Goal: Task Accomplishment & Management: Use online tool/utility

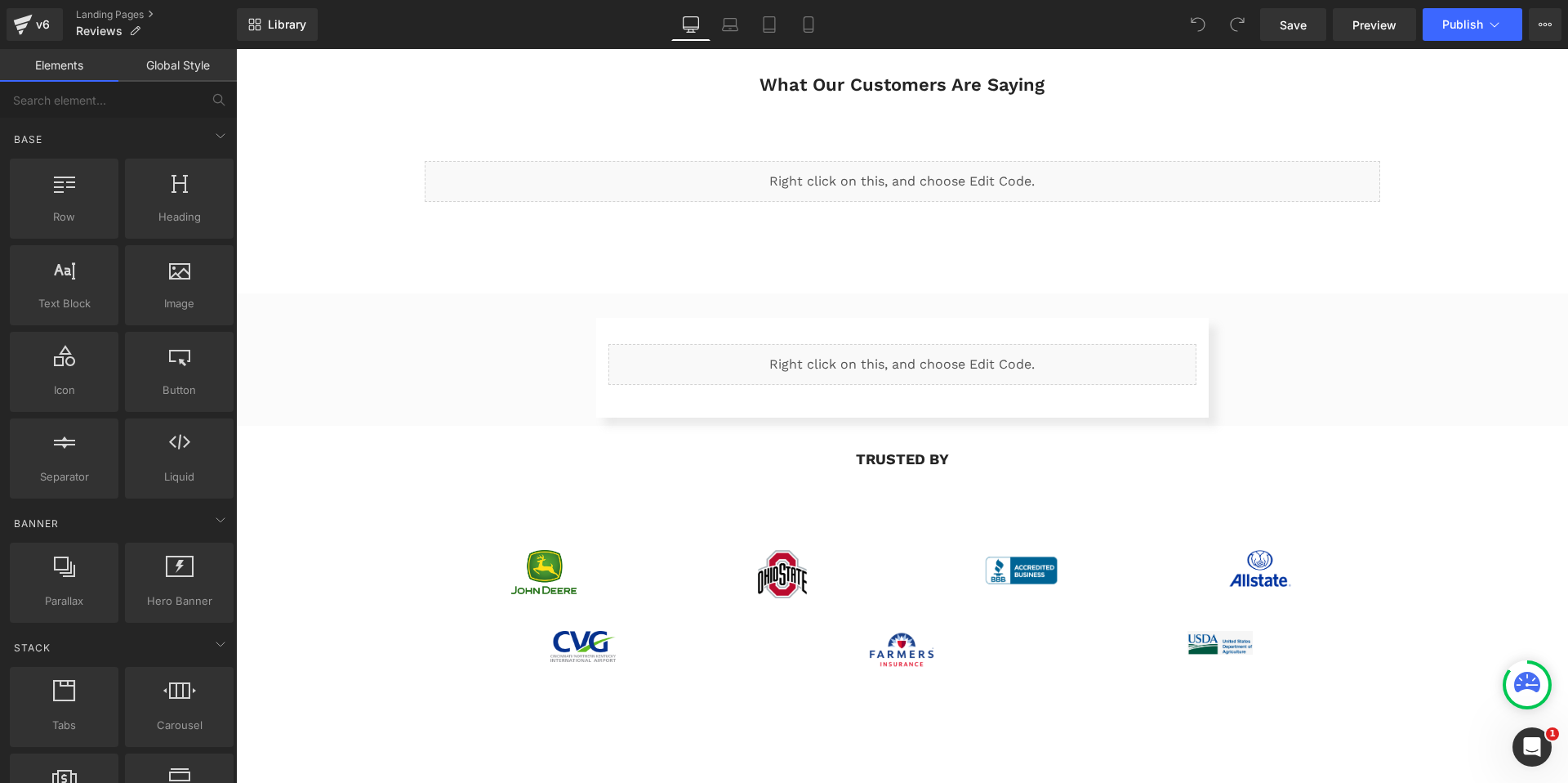
scroll to position [2876, 0]
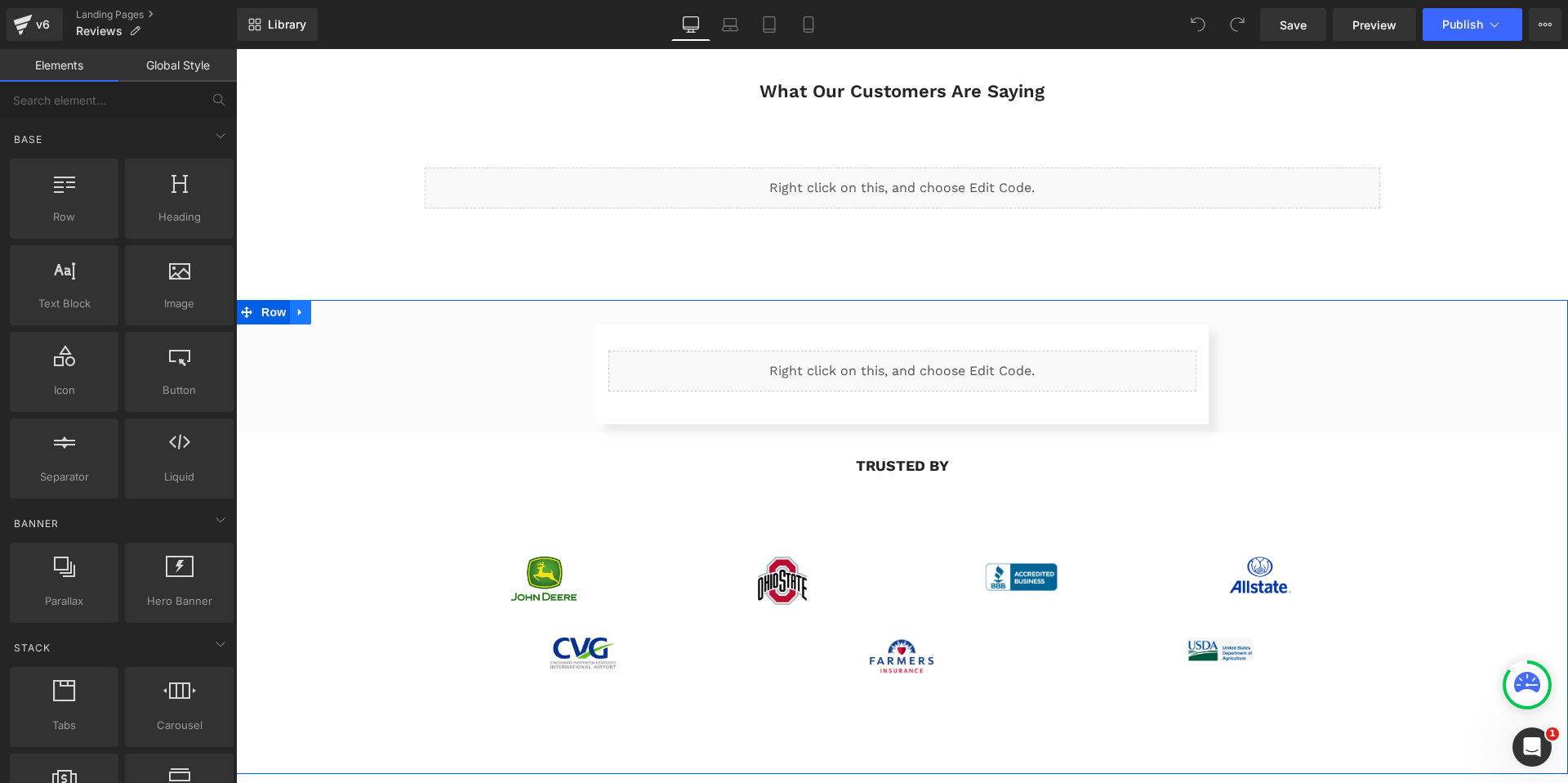
click at [303, 305] on icon at bounding box center [301, 311] width 11 height 12
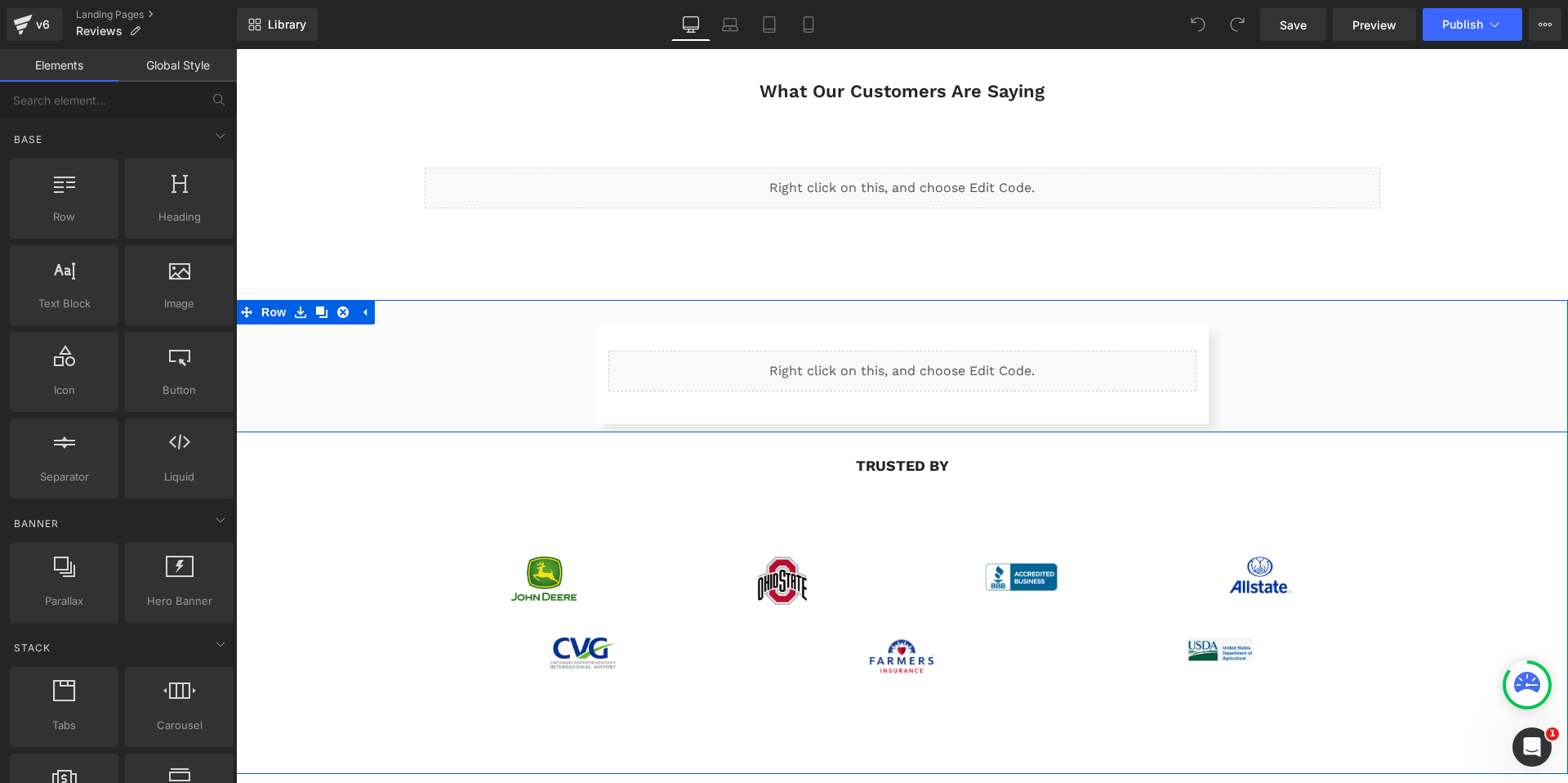
click at [502, 343] on div "Liquid Row" at bounding box center [902, 374] width 1332 height 99
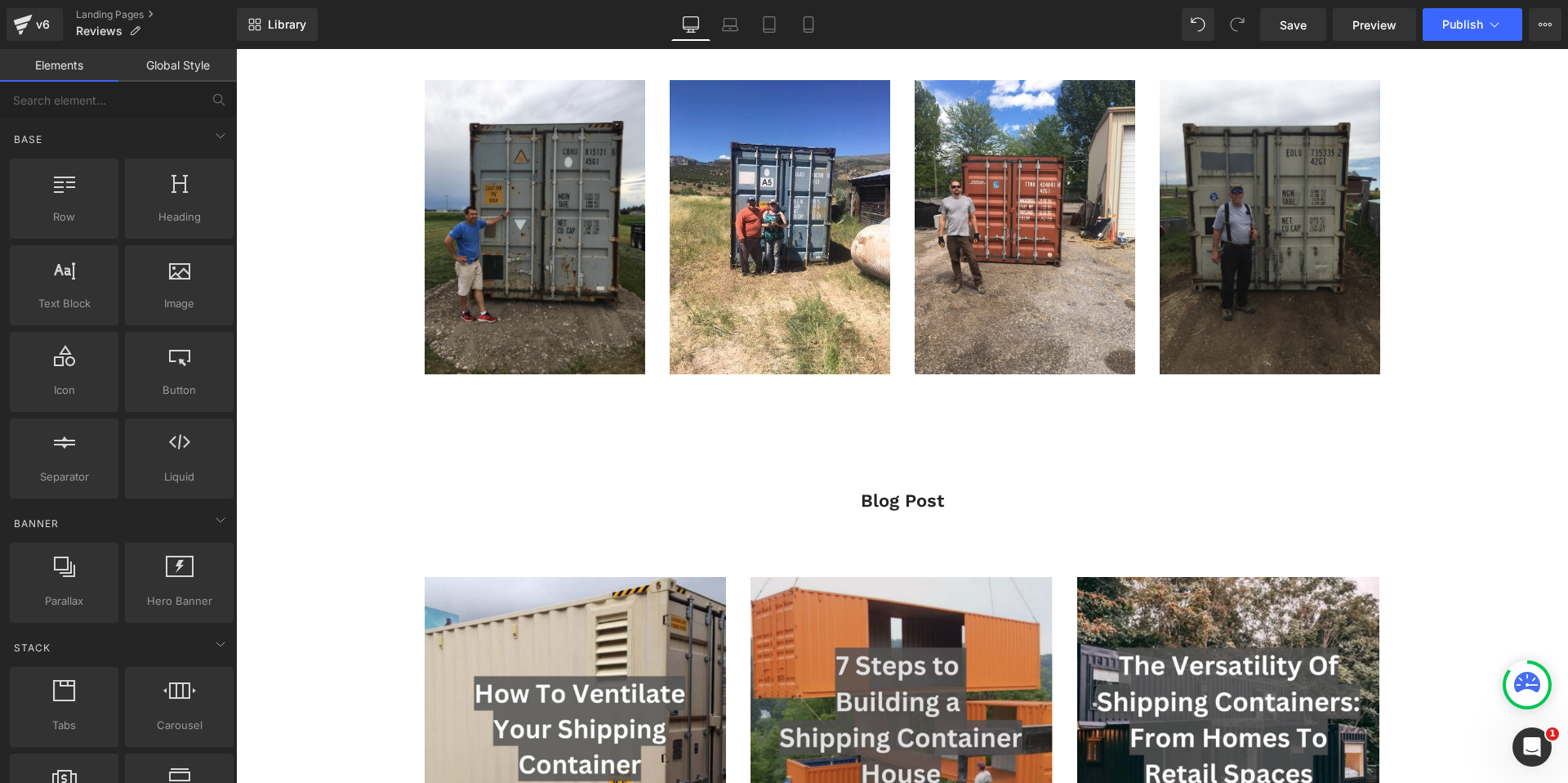
scroll to position [3592, 0]
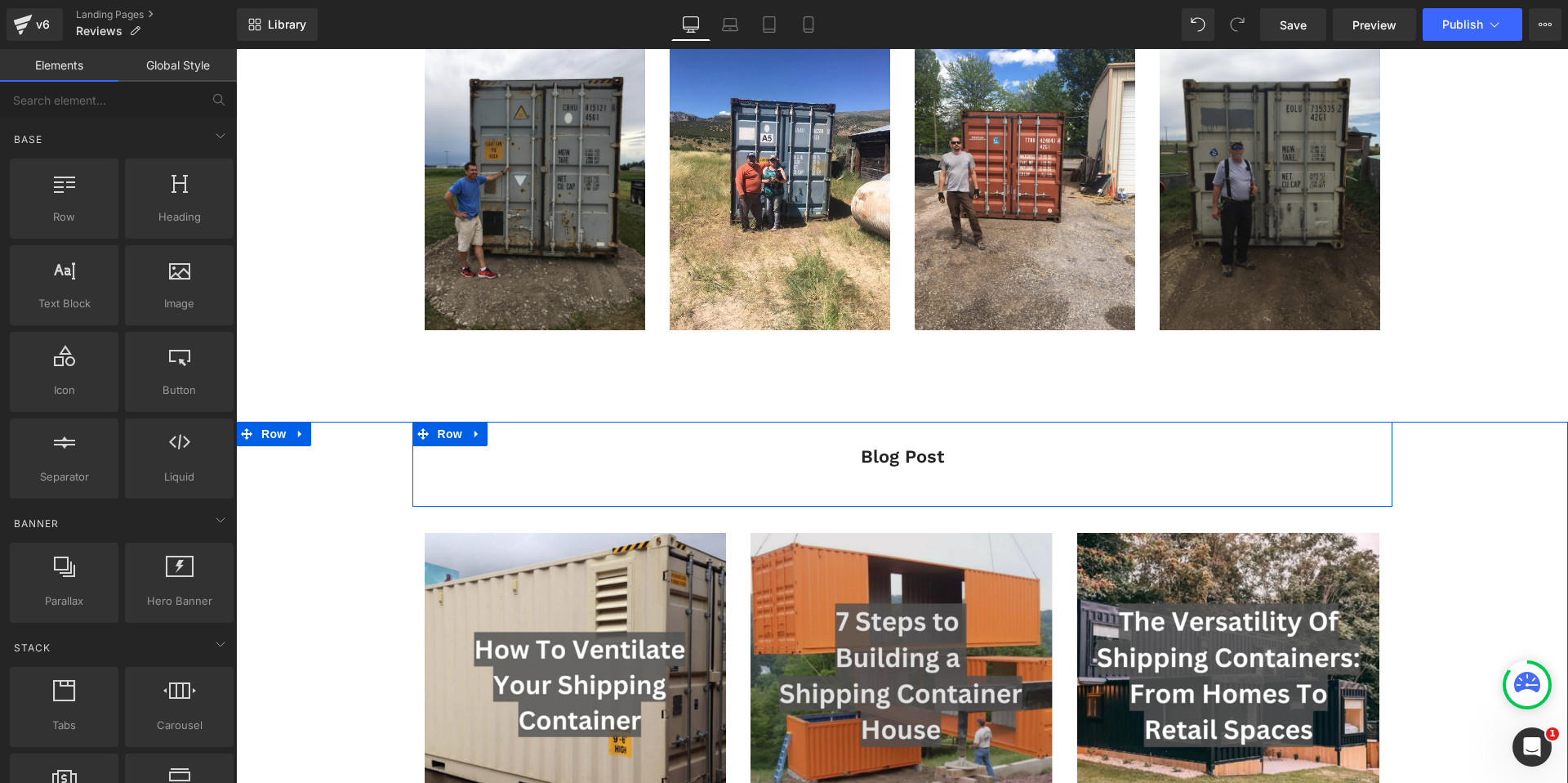
click at [579, 449] on div "Blog Post Text Block Row" at bounding box center [902, 464] width 980 height 85
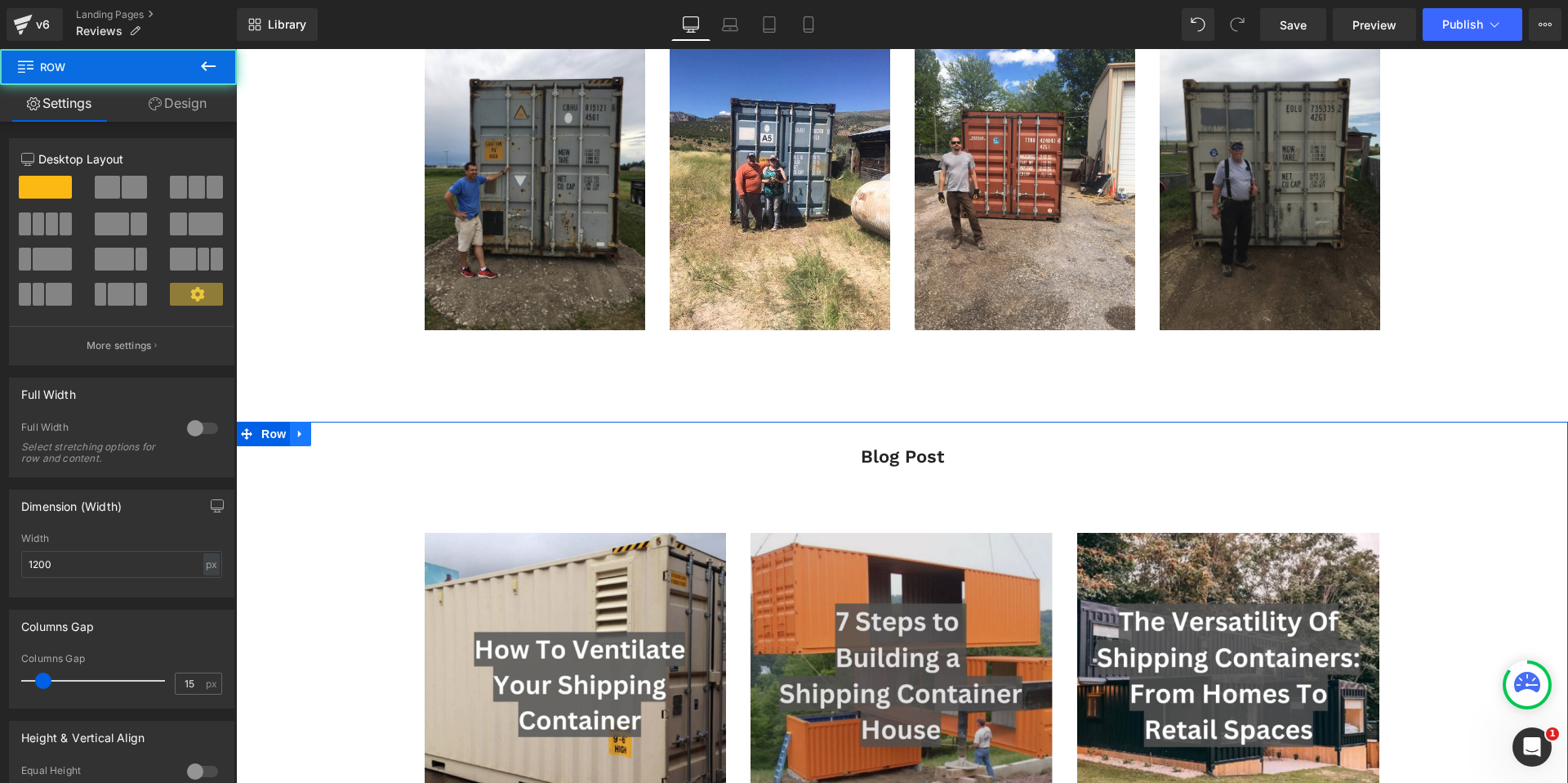
click at [302, 428] on icon at bounding box center [301, 434] width 11 height 12
click at [345, 428] on icon at bounding box center [343, 434] width 11 height 12
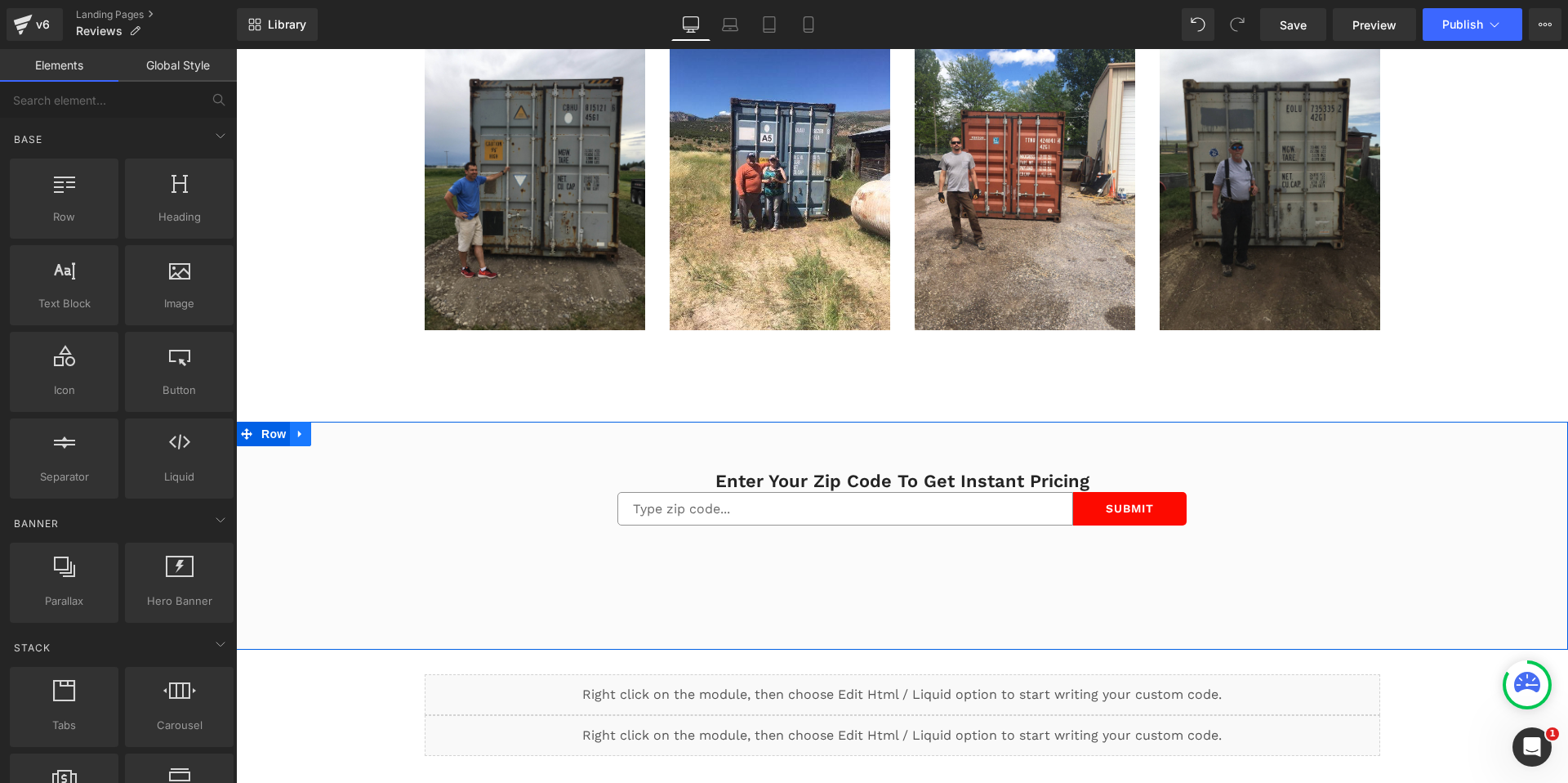
click at [299, 430] on icon at bounding box center [299, 434] width 3 height 8
click at [339, 428] on icon at bounding box center [343, 434] width 11 height 11
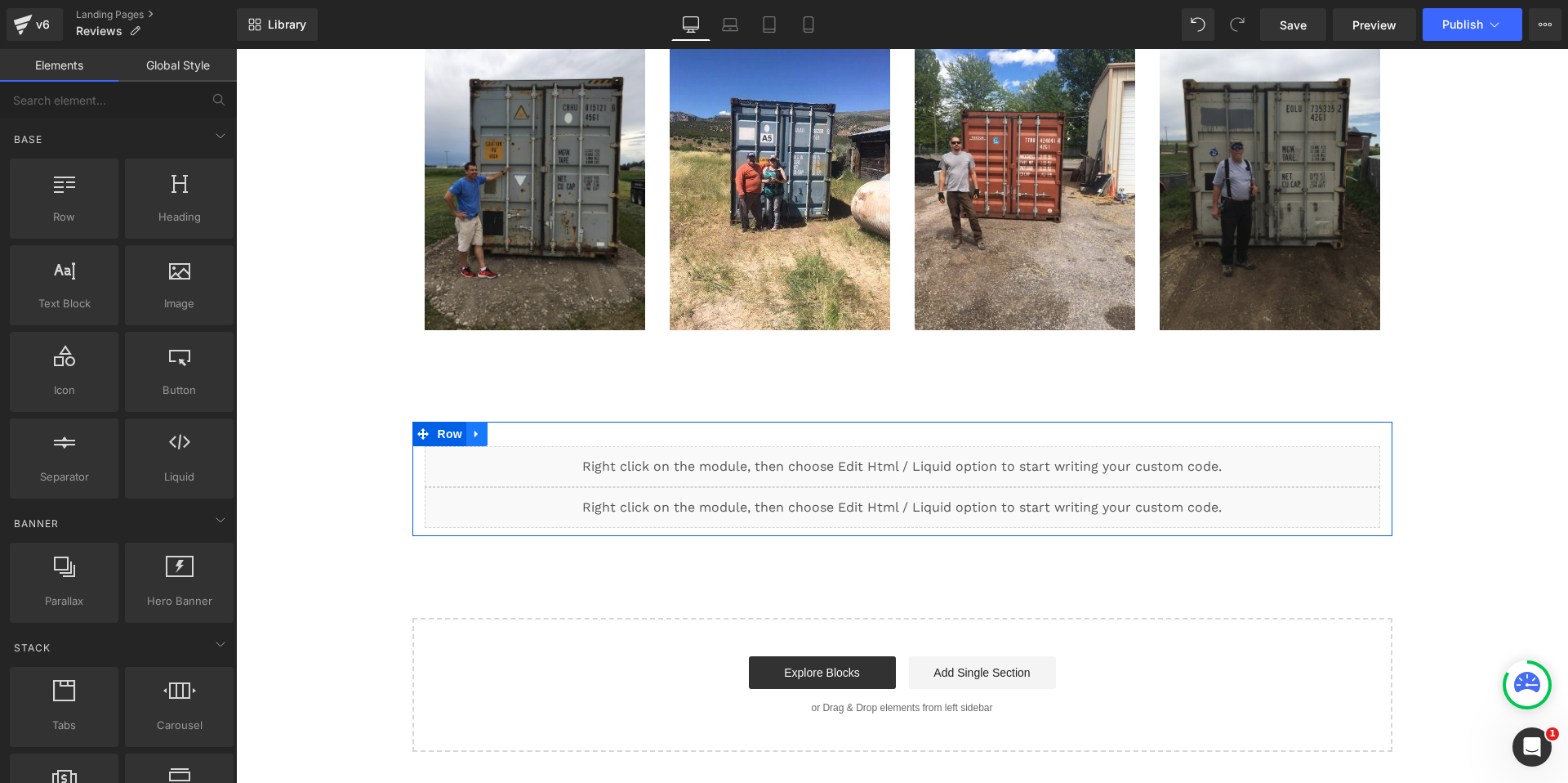
click at [476, 428] on icon at bounding box center [477, 434] width 11 height 12
click at [522, 428] on icon at bounding box center [520, 434] width 11 height 11
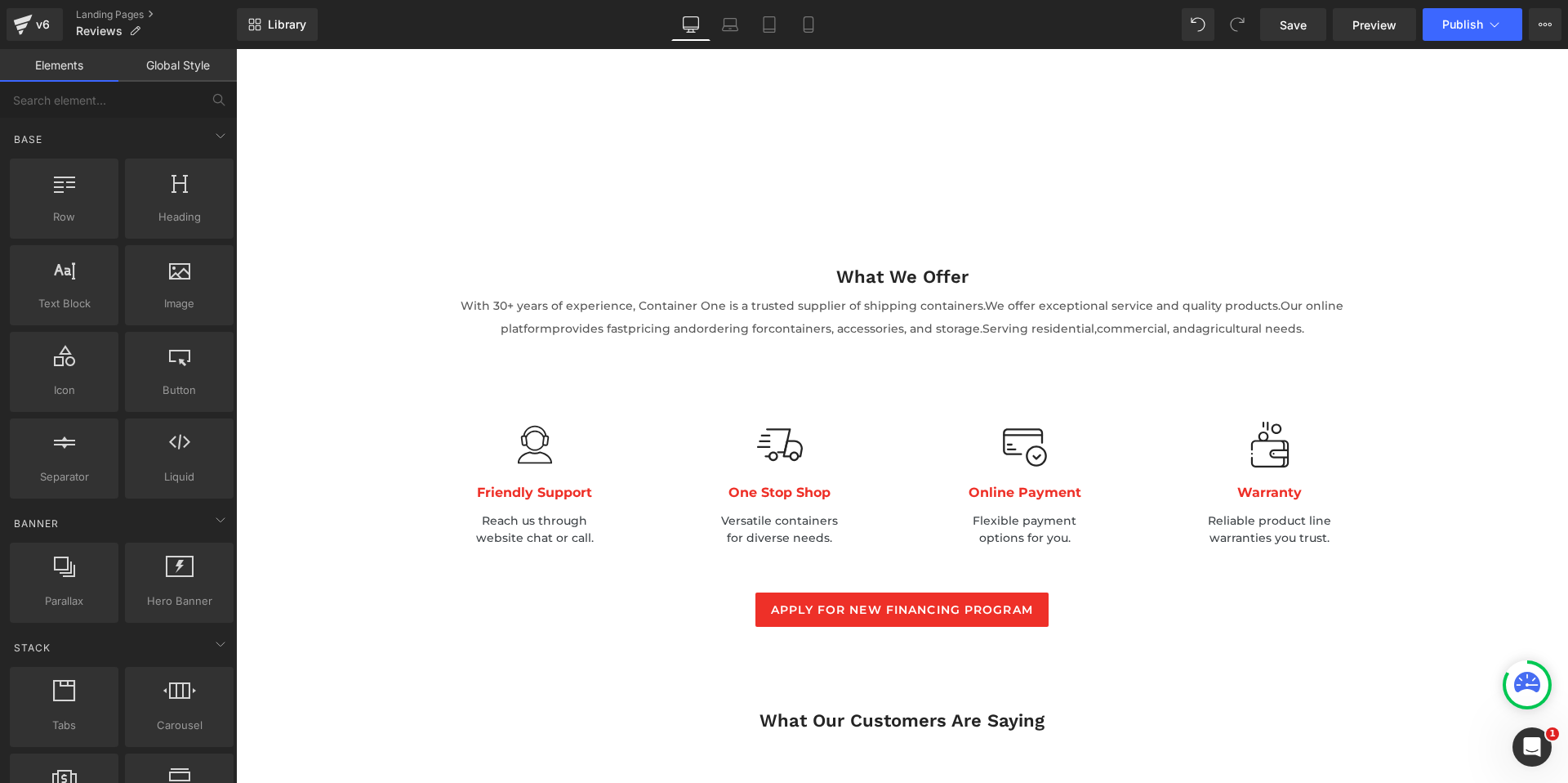
scroll to position [2244, 0]
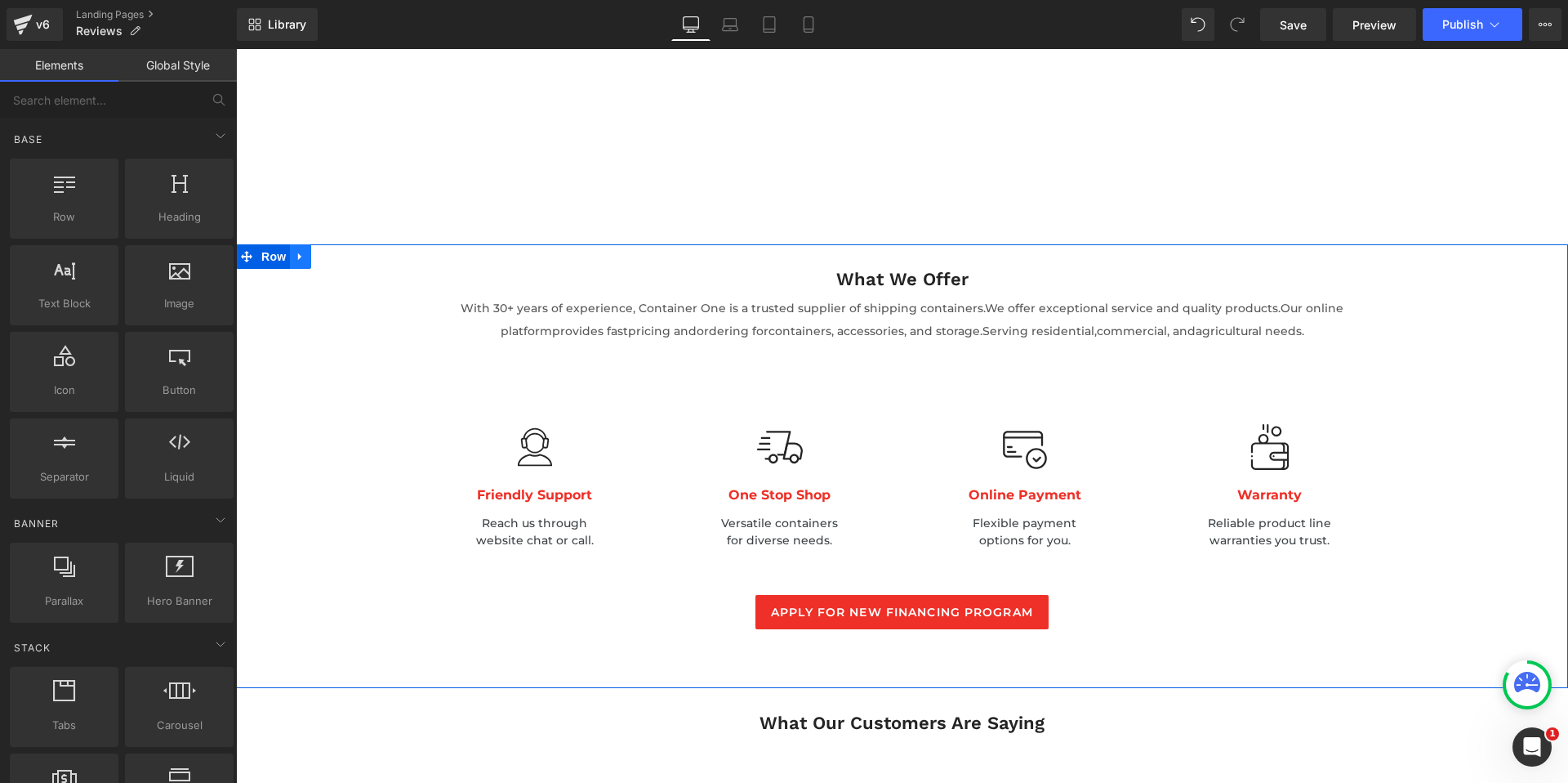
click at [301, 250] on icon at bounding box center [301, 255] width 11 height 12
click at [345, 251] on icon at bounding box center [343, 256] width 11 height 11
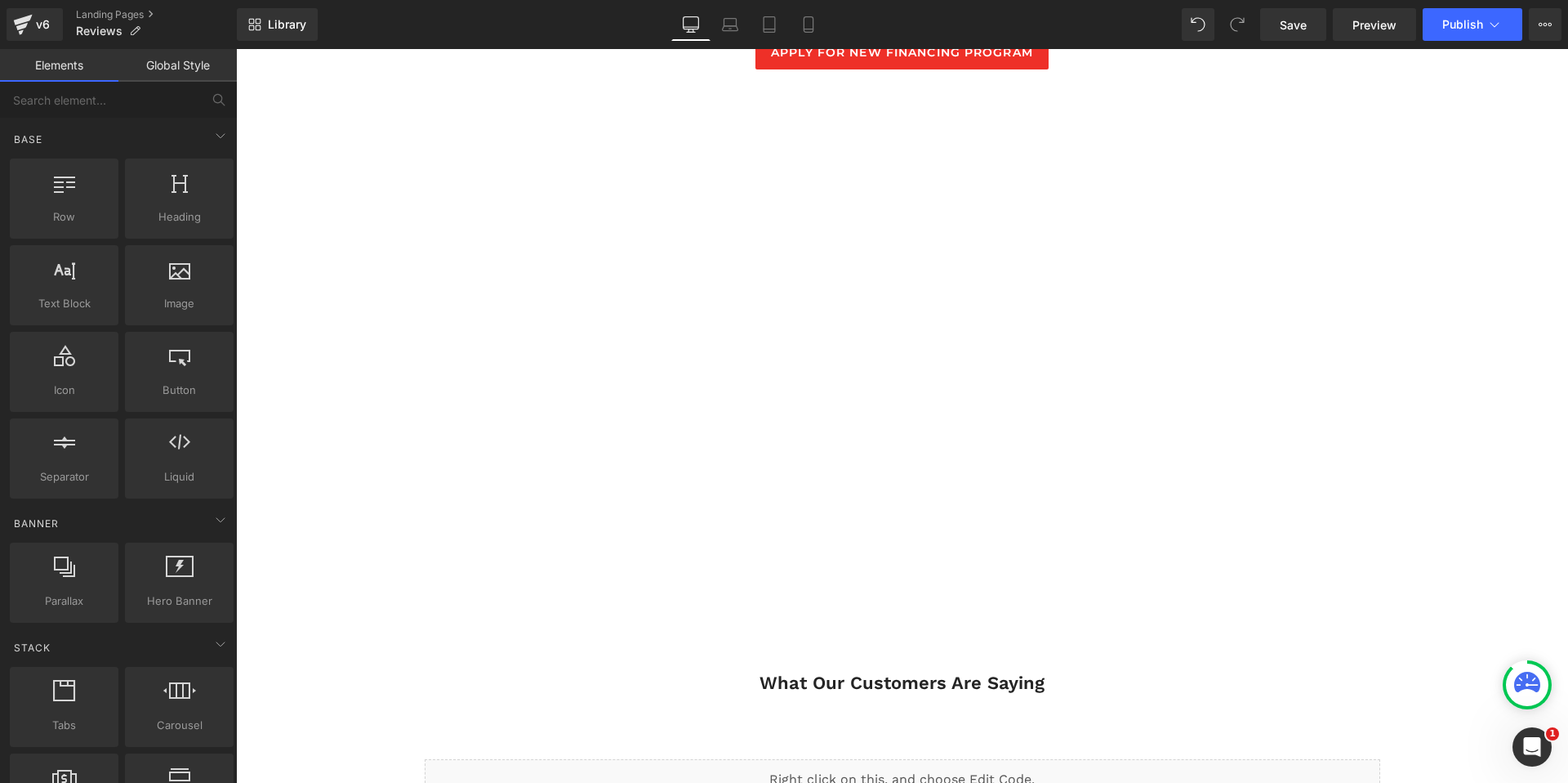
scroll to position [1701, 0]
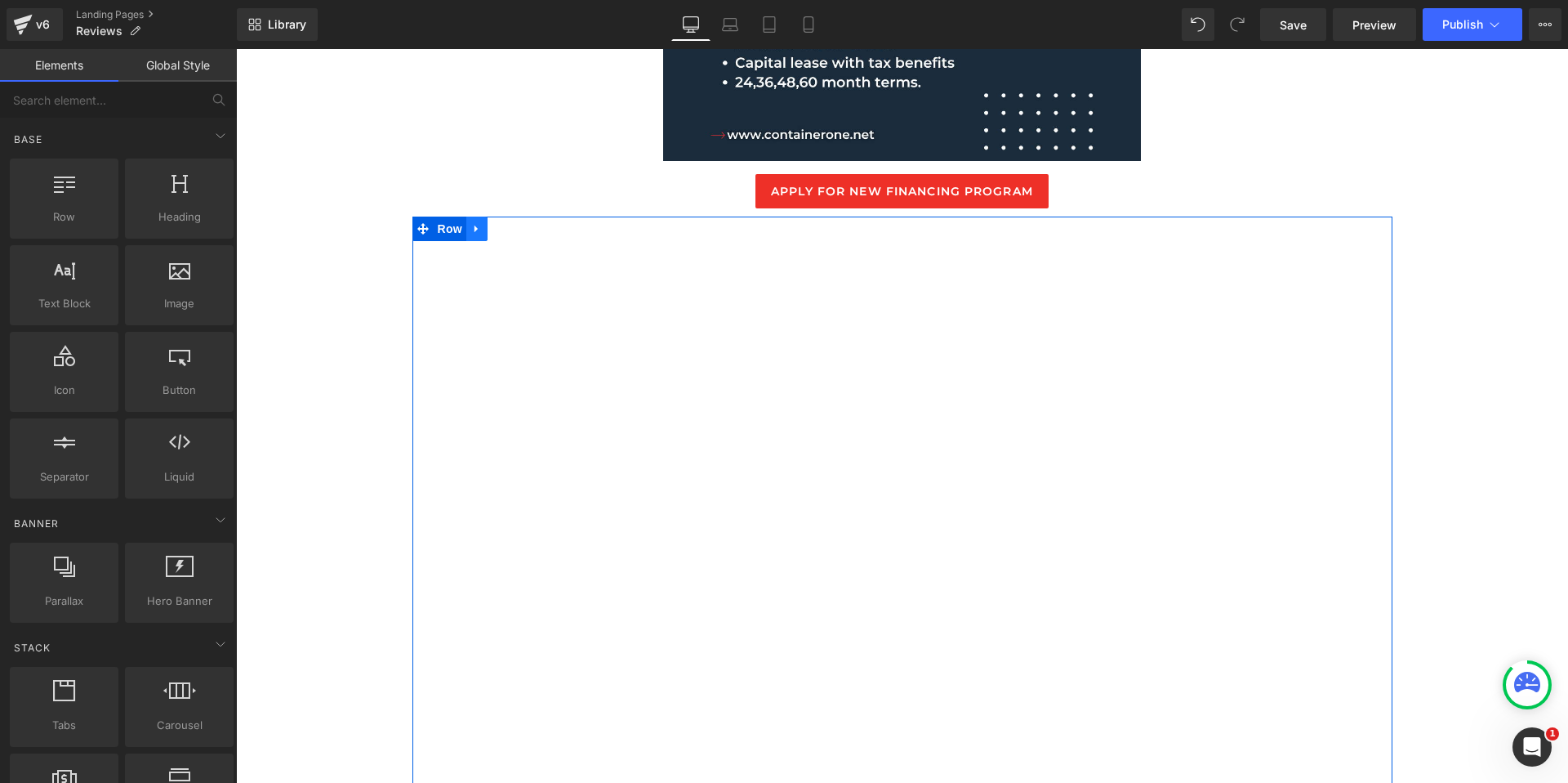
click at [475, 225] on icon at bounding box center [475, 229] width 3 height 8
click at [517, 222] on icon at bounding box center [520, 228] width 11 height 12
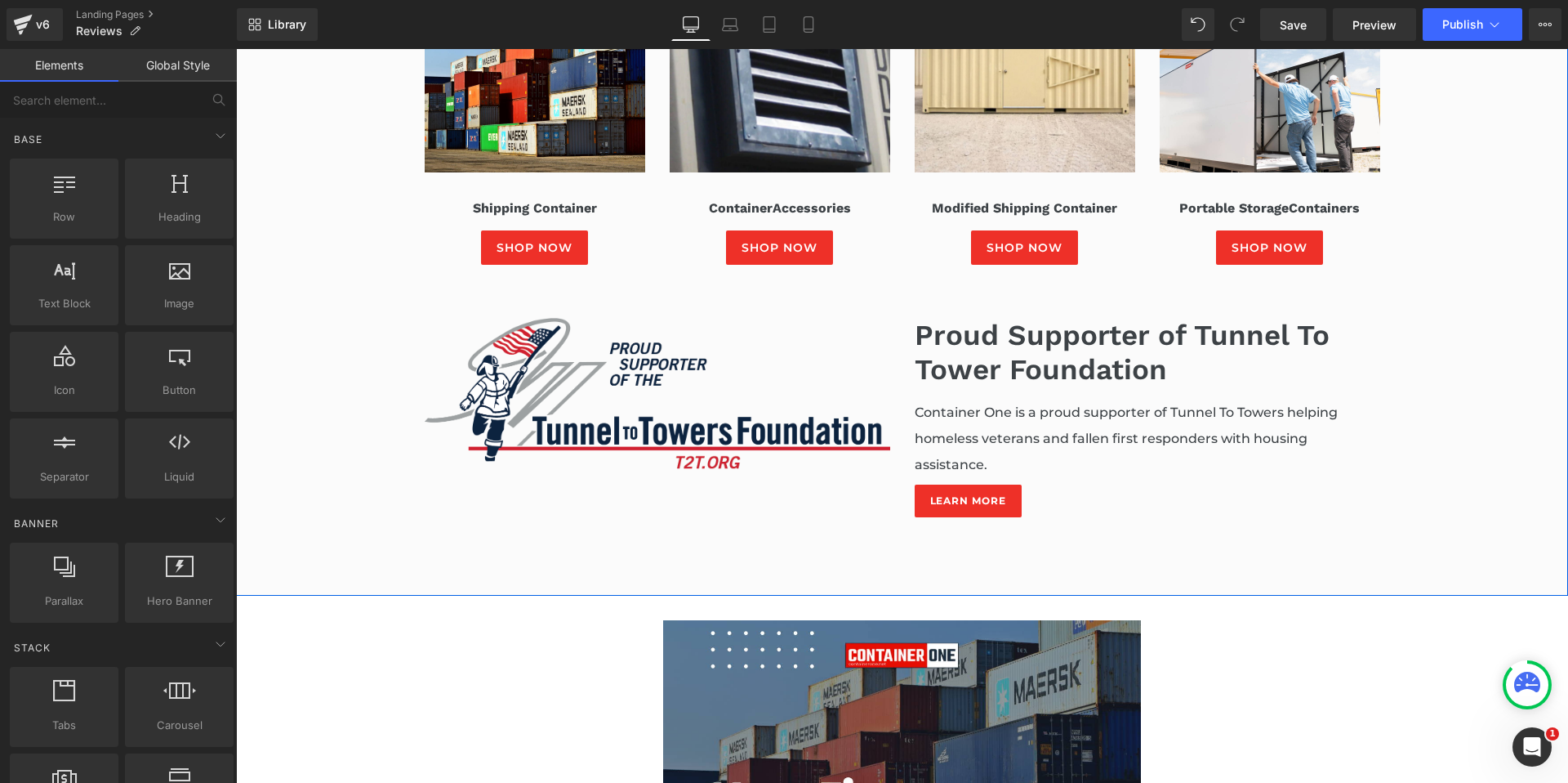
scroll to position [523, 0]
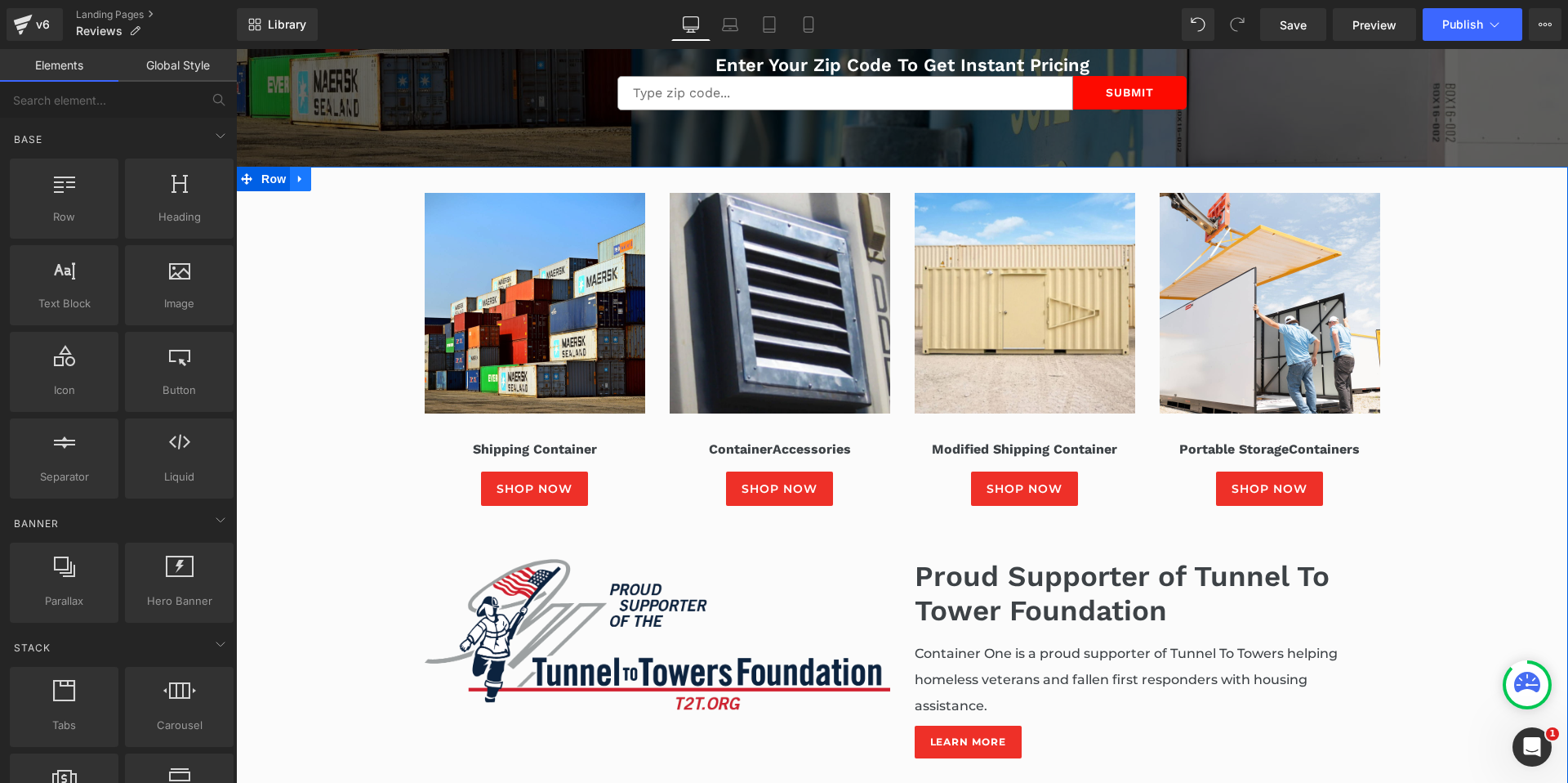
click at [297, 176] on icon at bounding box center [301, 179] width 11 height 12
click at [345, 180] on icon at bounding box center [343, 179] width 11 height 11
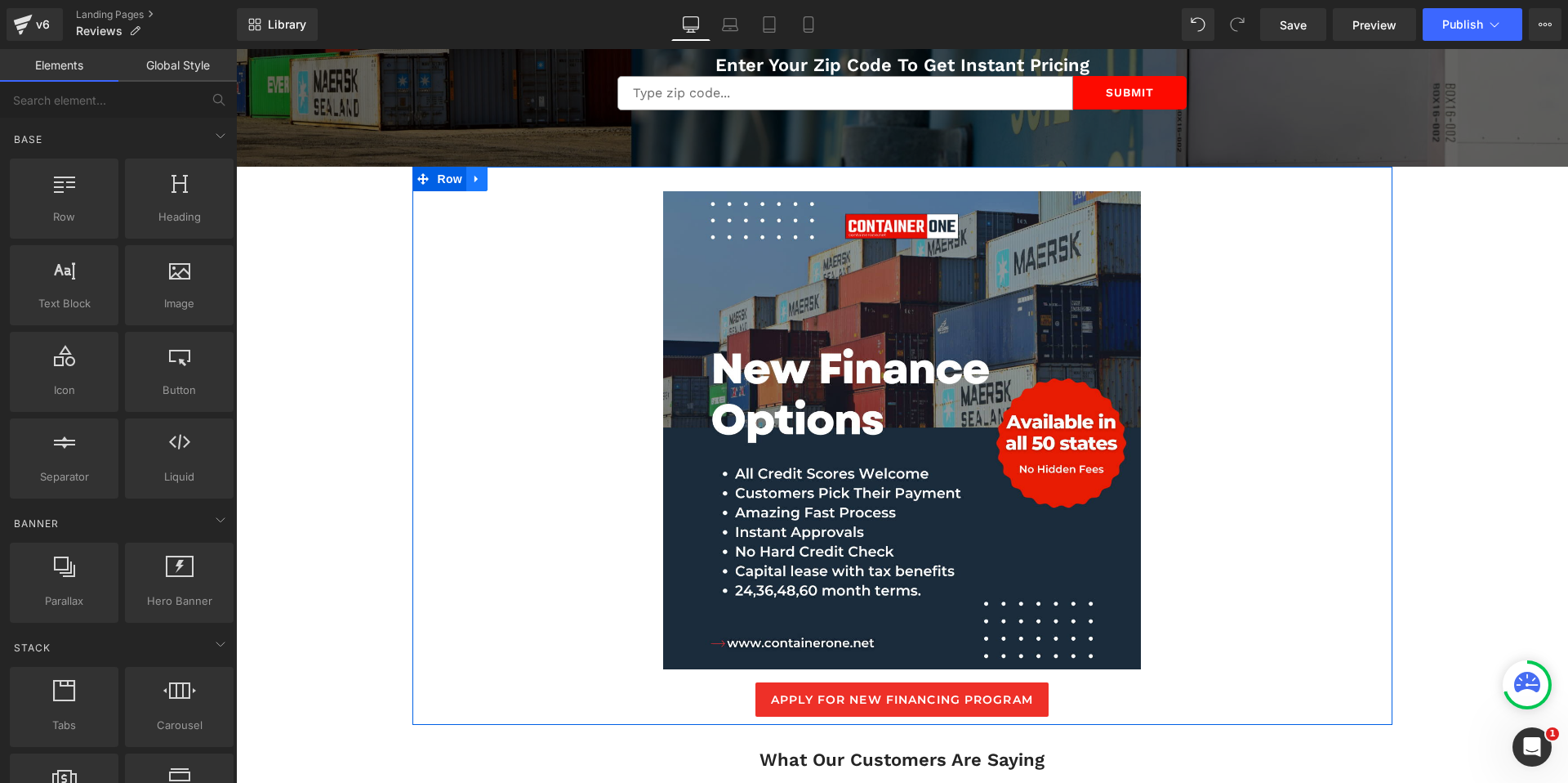
click at [474, 182] on icon at bounding box center [475, 180] width 3 height 8
click at [514, 184] on icon at bounding box center [520, 179] width 11 height 12
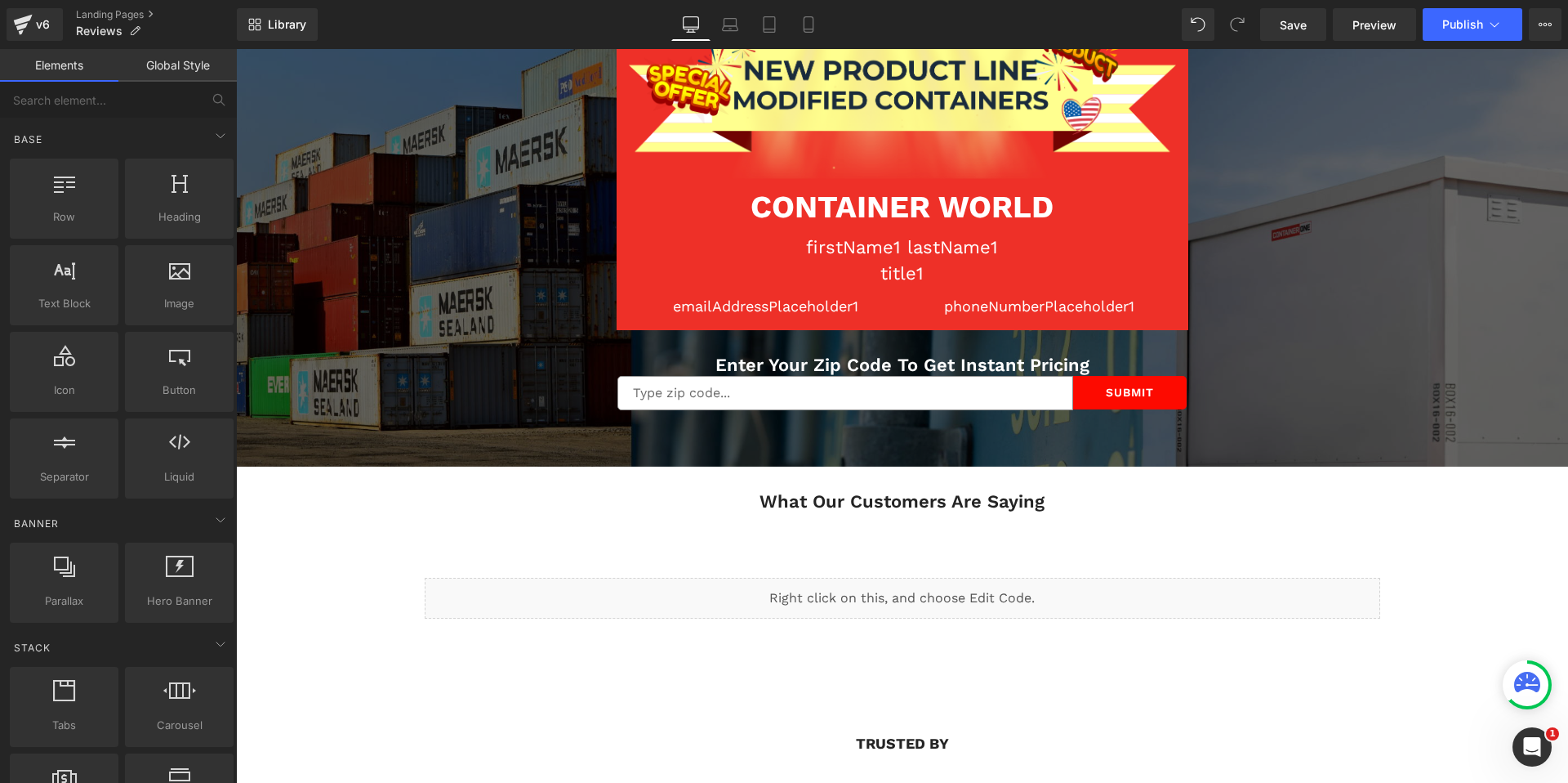
scroll to position [185, 0]
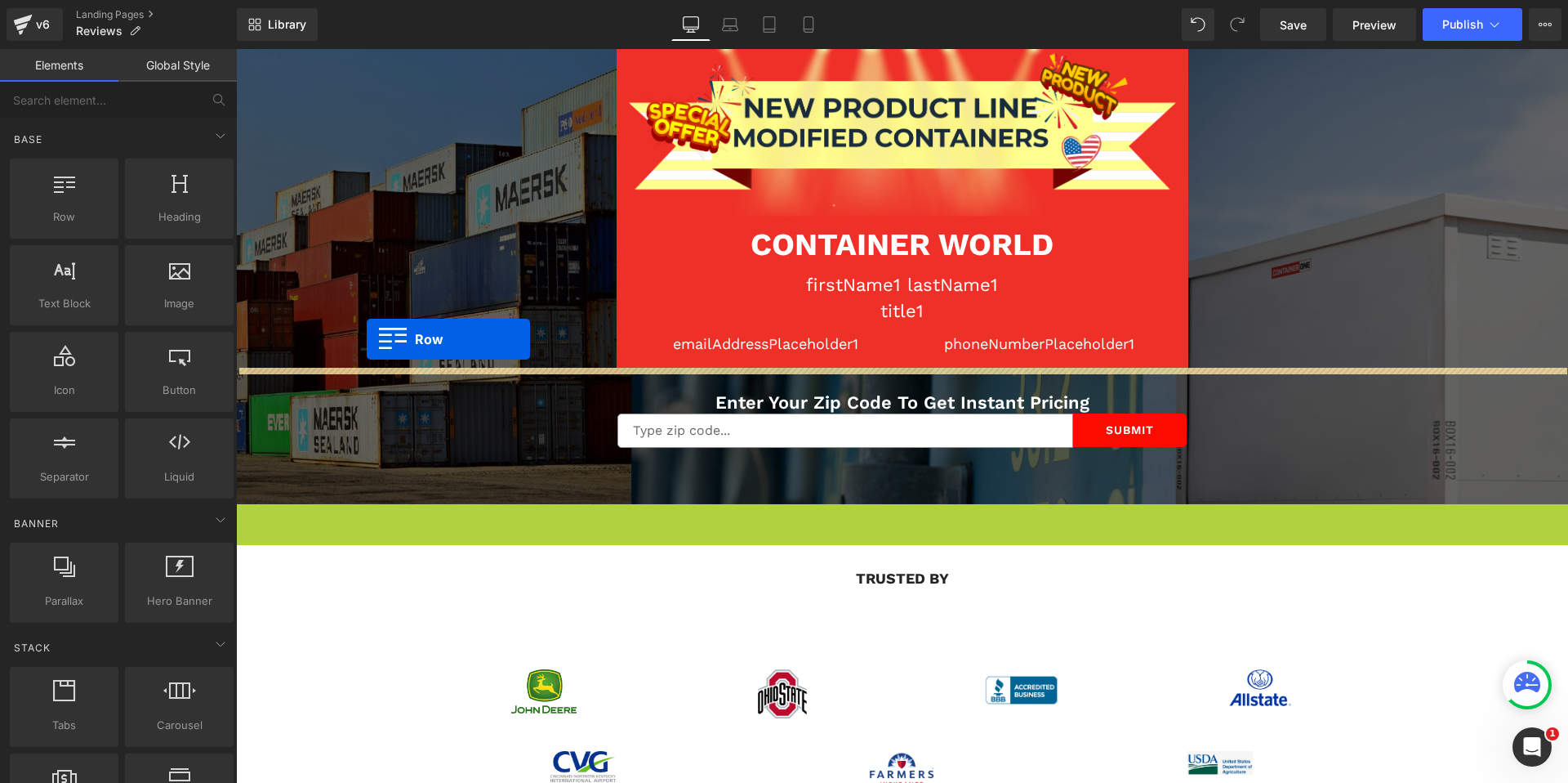
drag, startPoint x: 243, startPoint y: 514, endPoint x: 367, endPoint y: 339, distance: 214.5
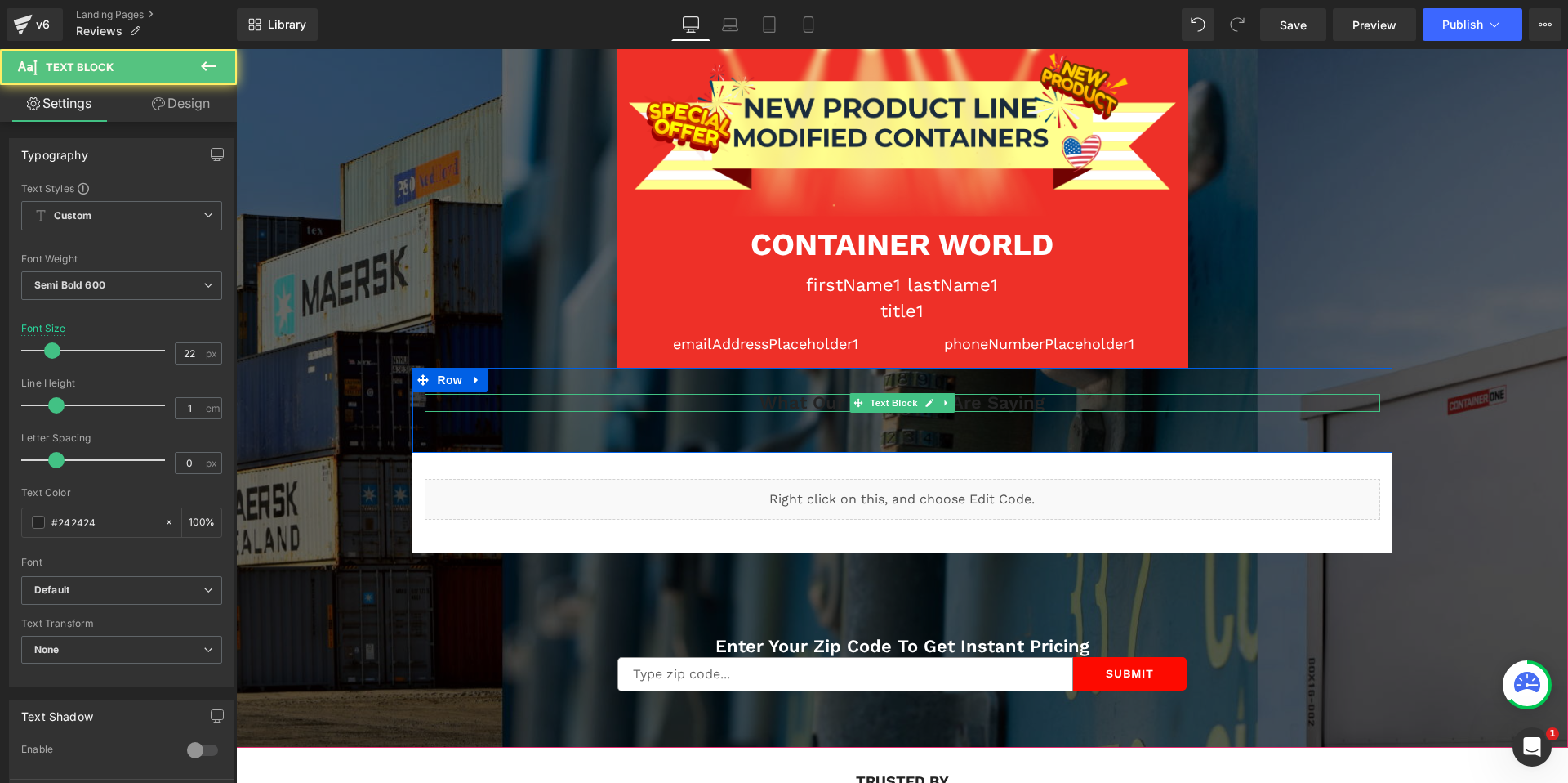
click at [823, 406] on p "What Our Customers Are Saying" at bounding box center [902, 402] width 956 height 18
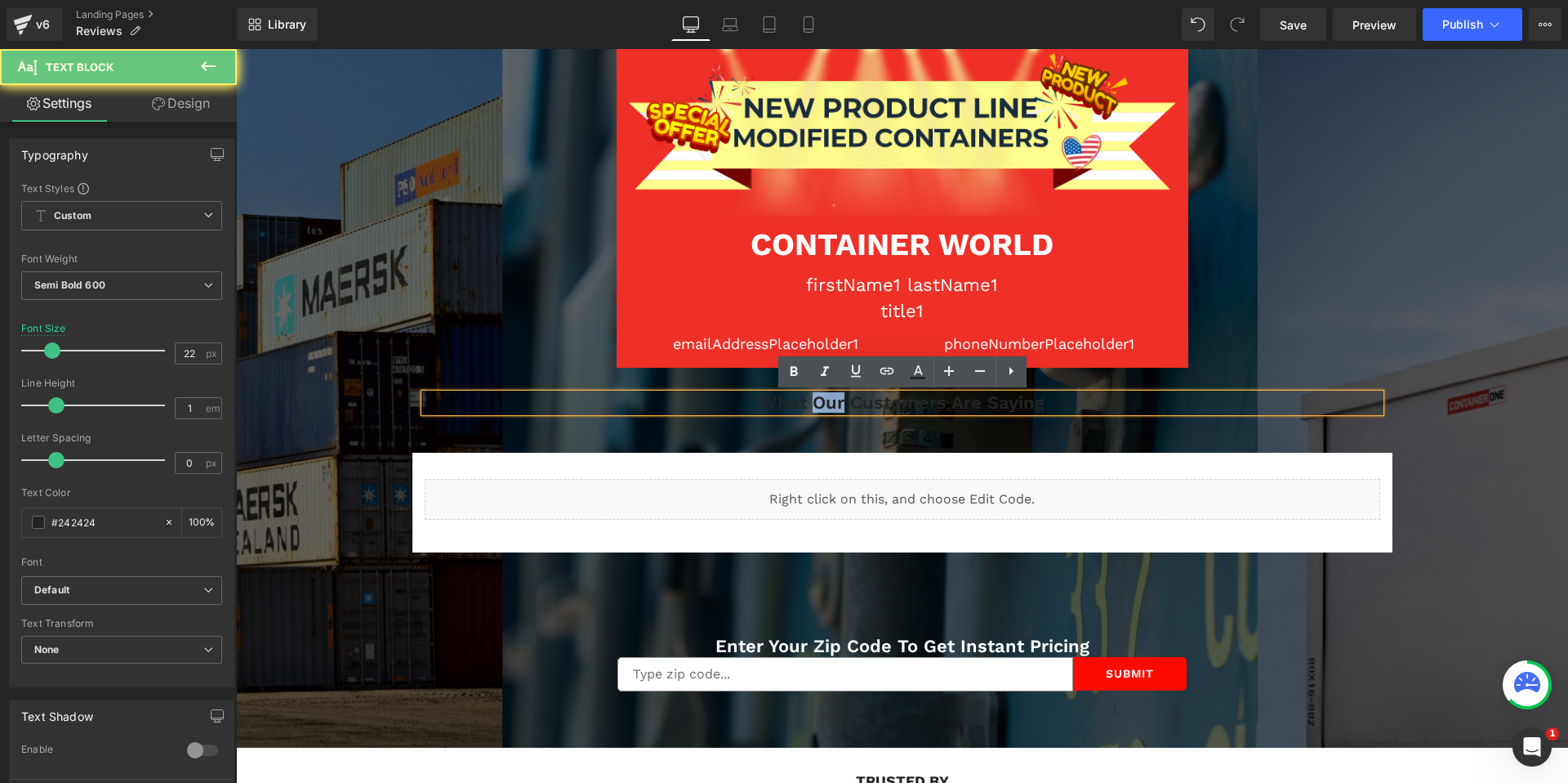
click at [823, 406] on p "What Our Customers Are Saying" at bounding box center [902, 402] width 956 height 18
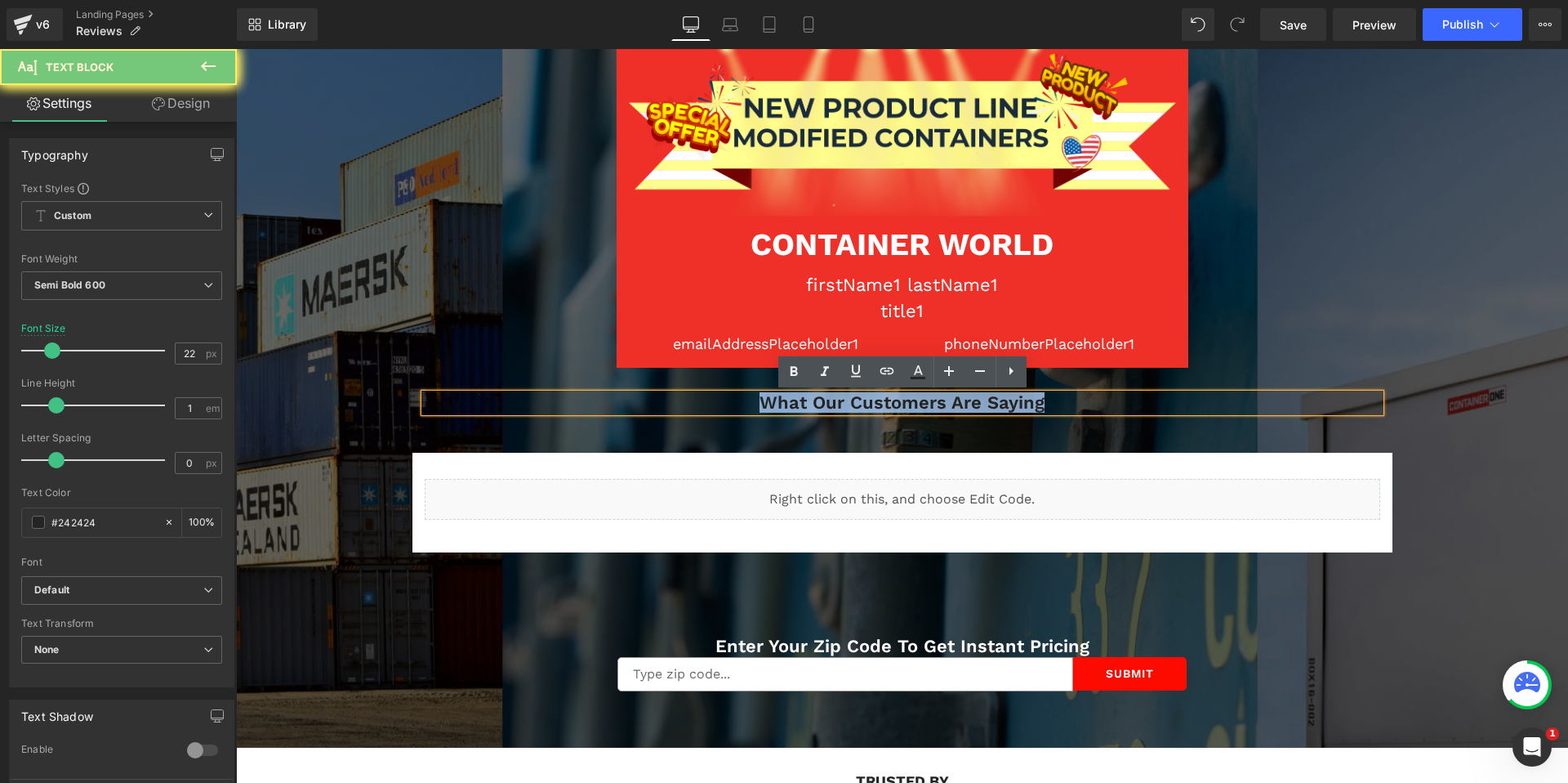
click at [823, 406] on p "What Our Customers Are Saying" at bounding box center [902, 402] width 956 height 18
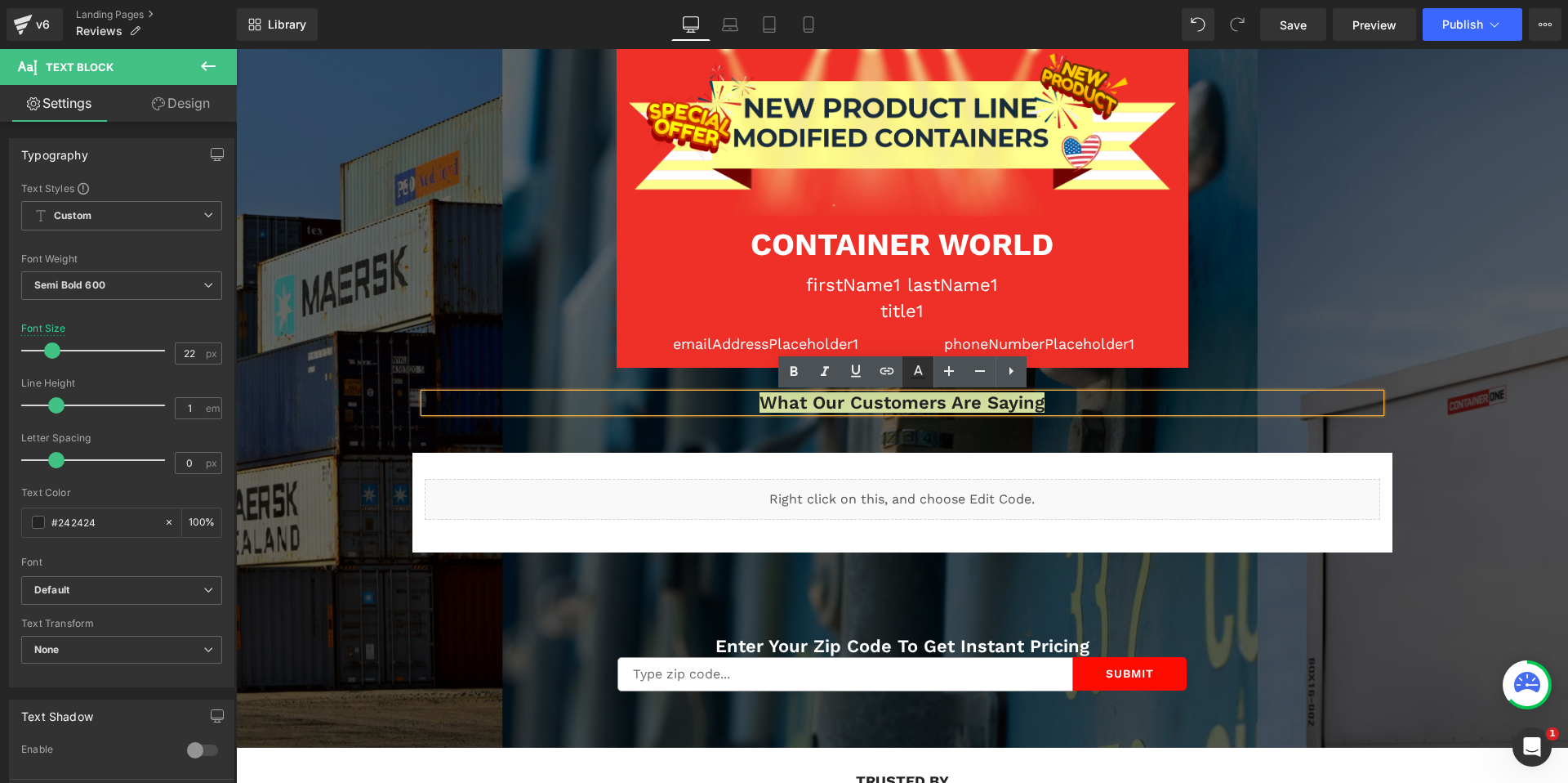
click at [916, 366] on icon at bounding box center [918, 372] width 20 height 20
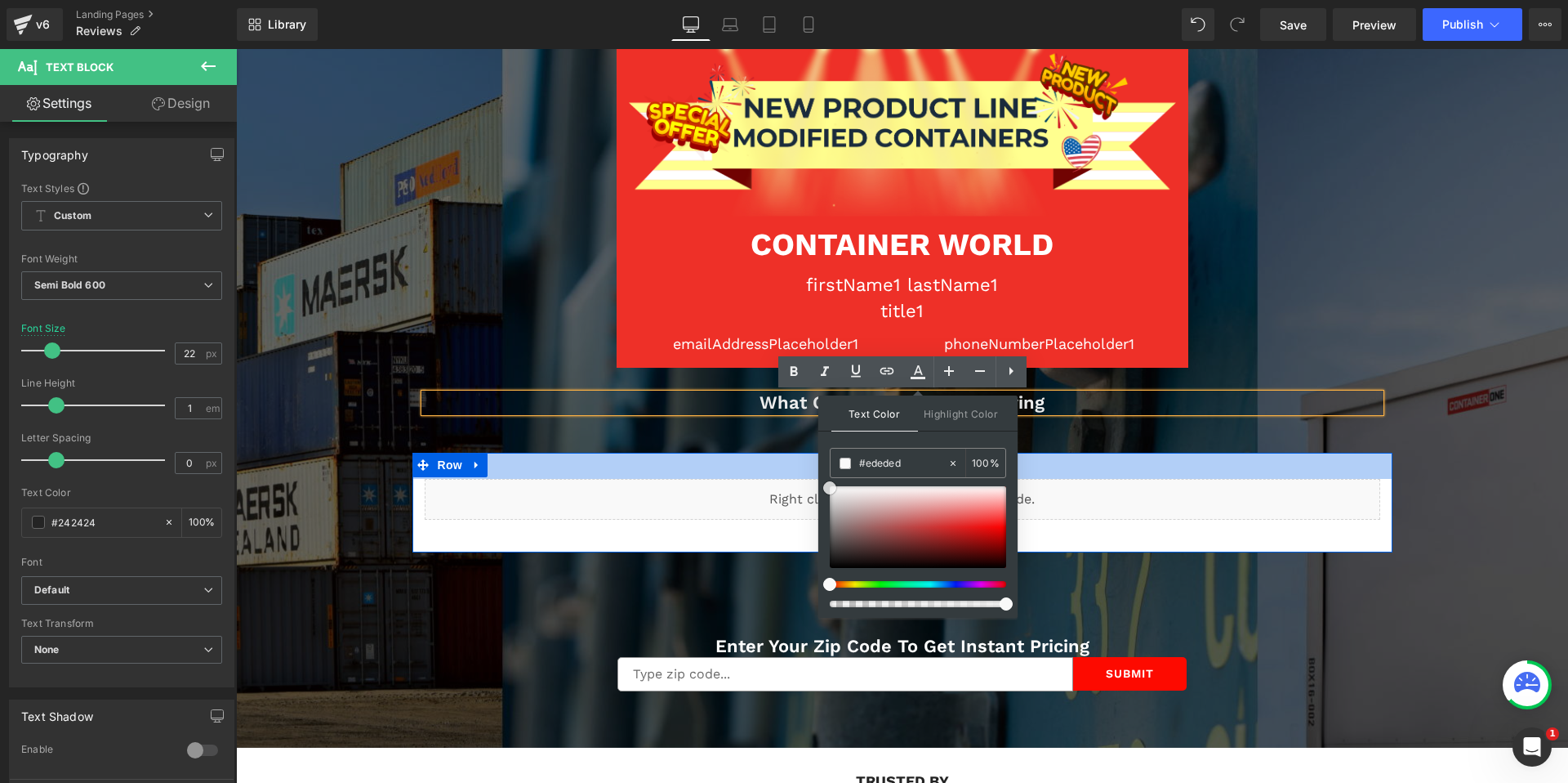
drag, startPoint x: 1066, startPoint y: 604, endPoint x: 808, endPoint y: 460, distance: 295.5
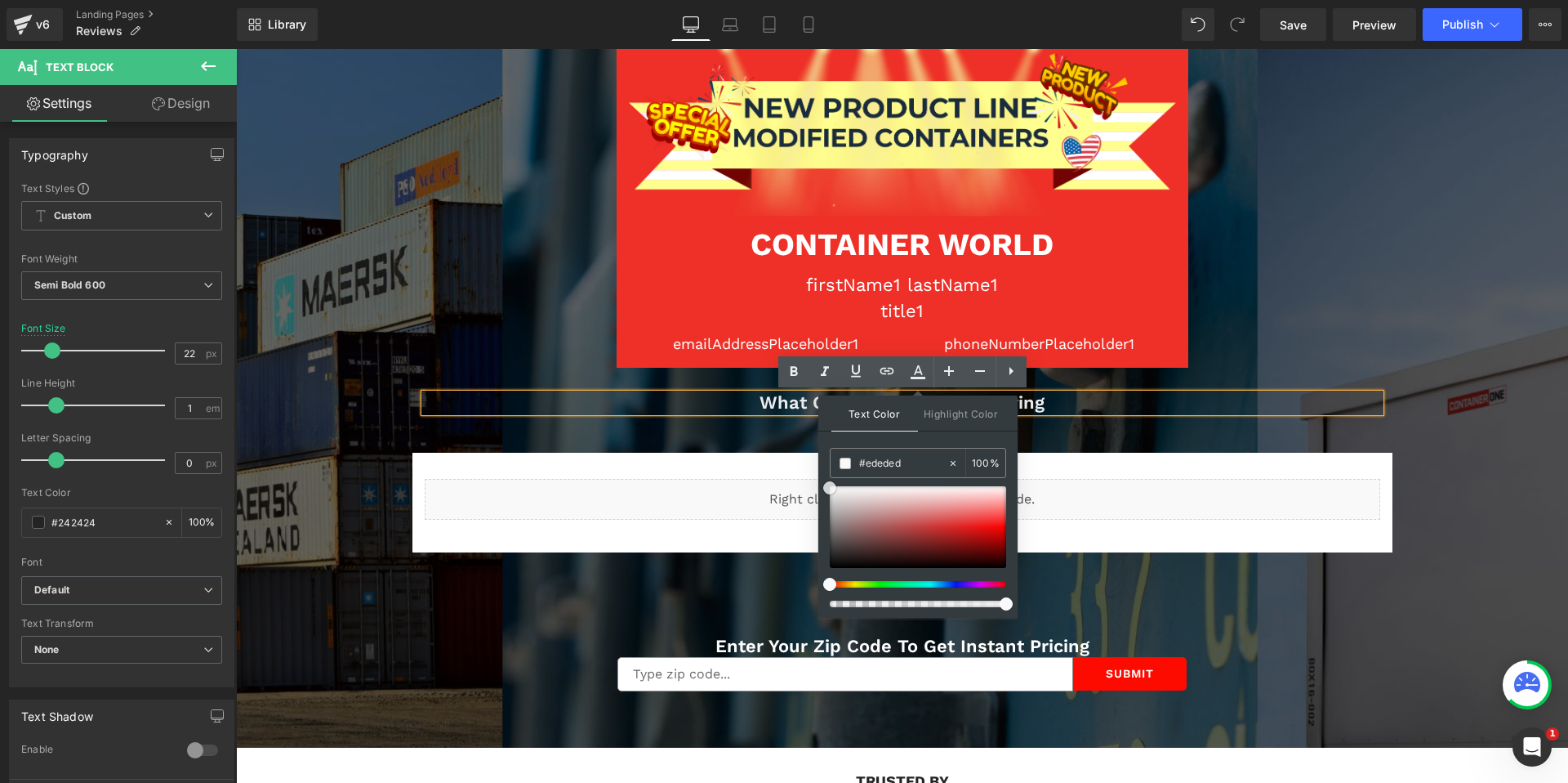
click at [826, 490] on span at bounding box center [830, 488] width 13 height 13
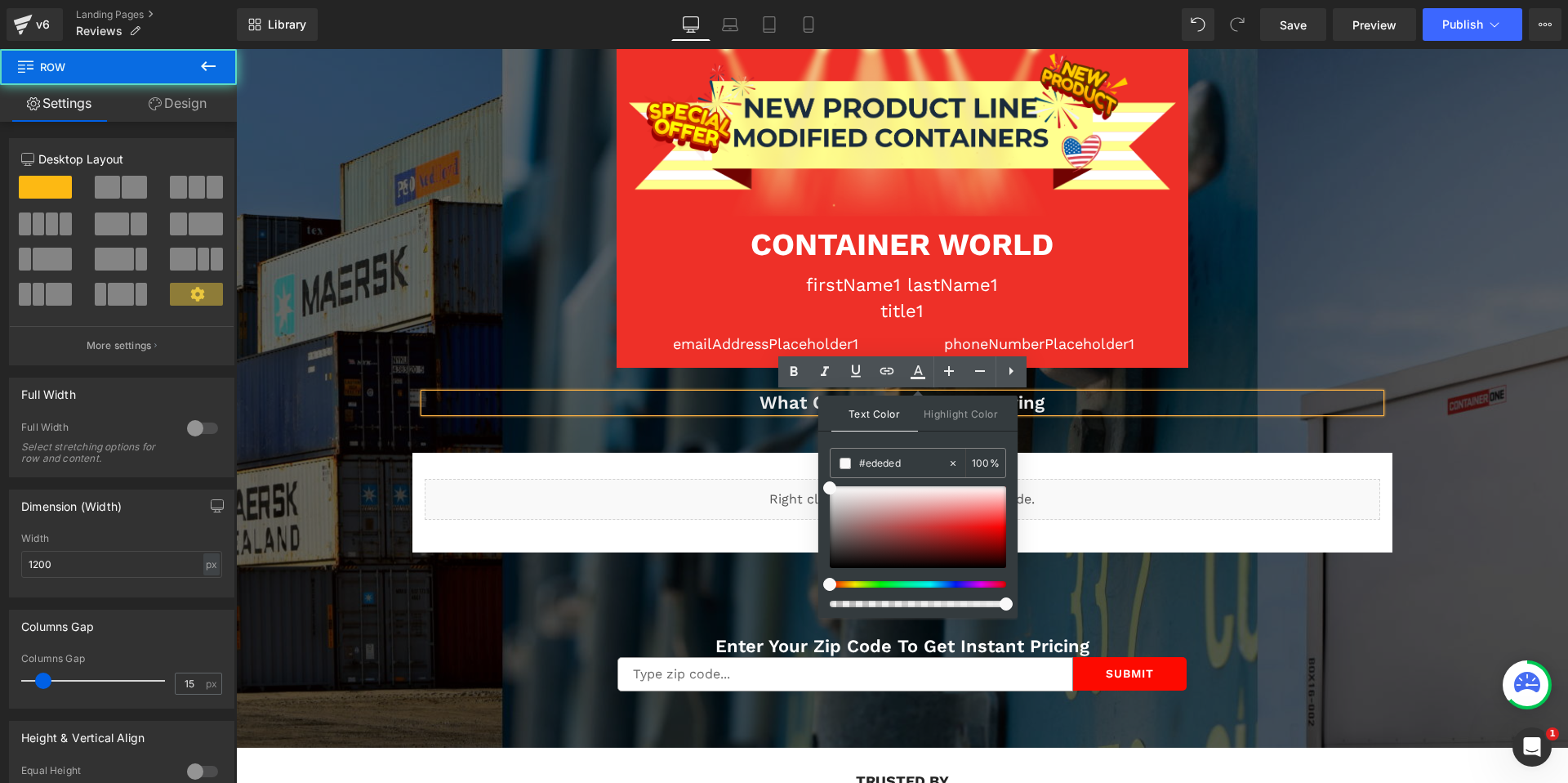
click at [744, 442] on div "What Our Customers Are Saying Text Block Row 40px" at bounding box center [902, 410] width 980 height 85
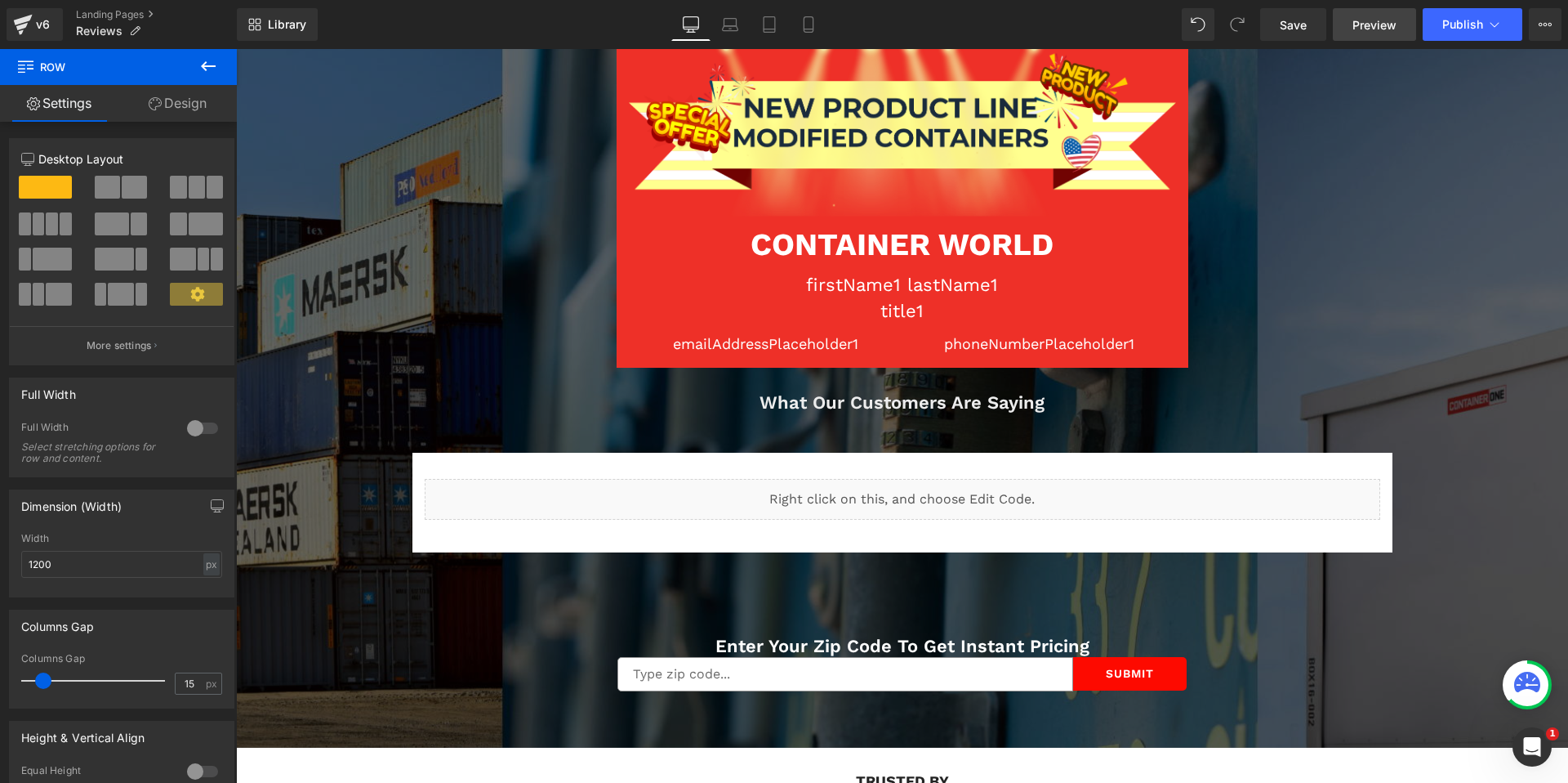
click at [1349, 26] on link "Preview" at bounding box center [1374, 25] width 83 height 33
click at [1291, 16] on span "Save" at bounding box center [1293, 25] width 27 height 17
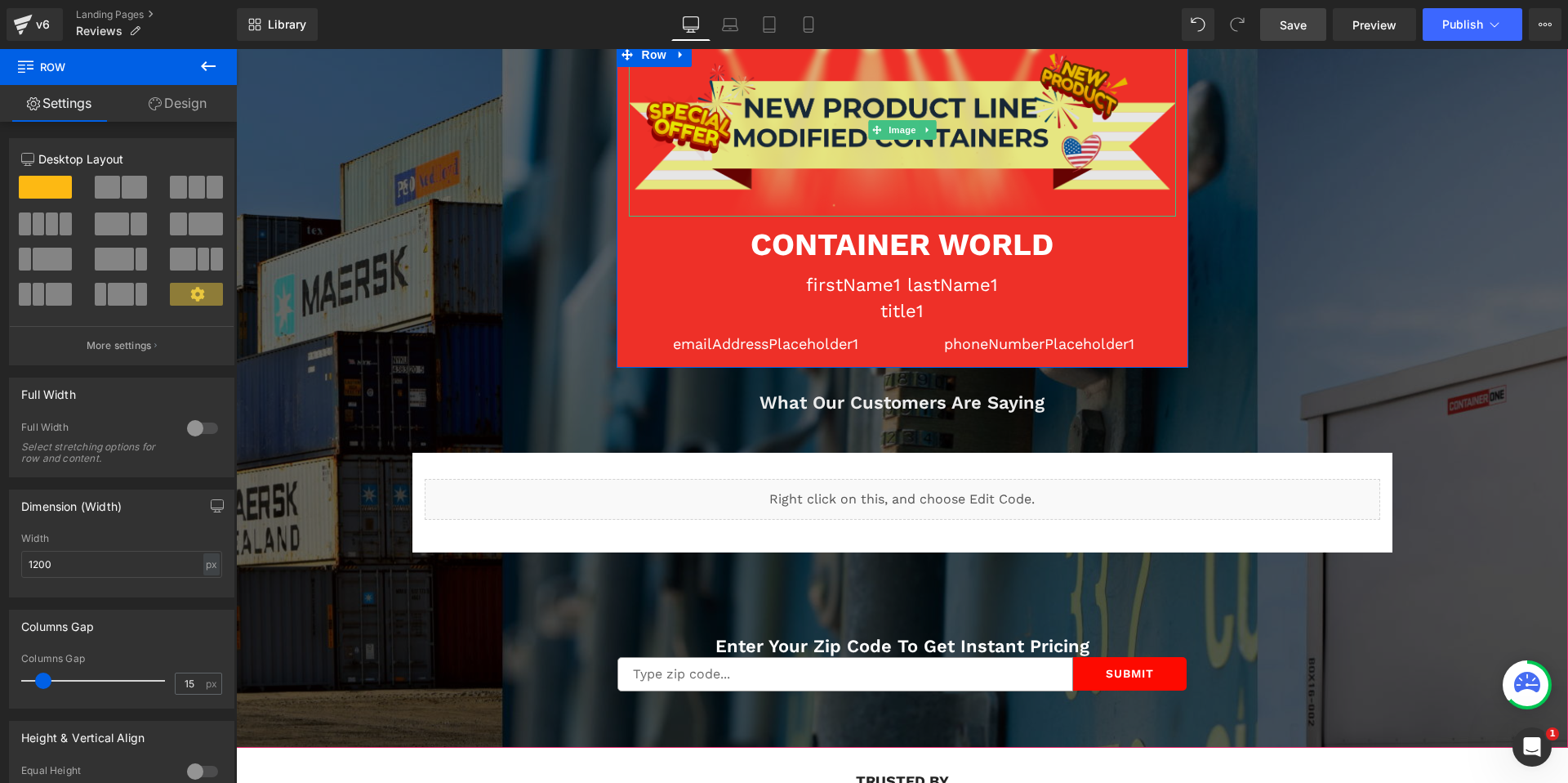
scroll to position [57, 0]
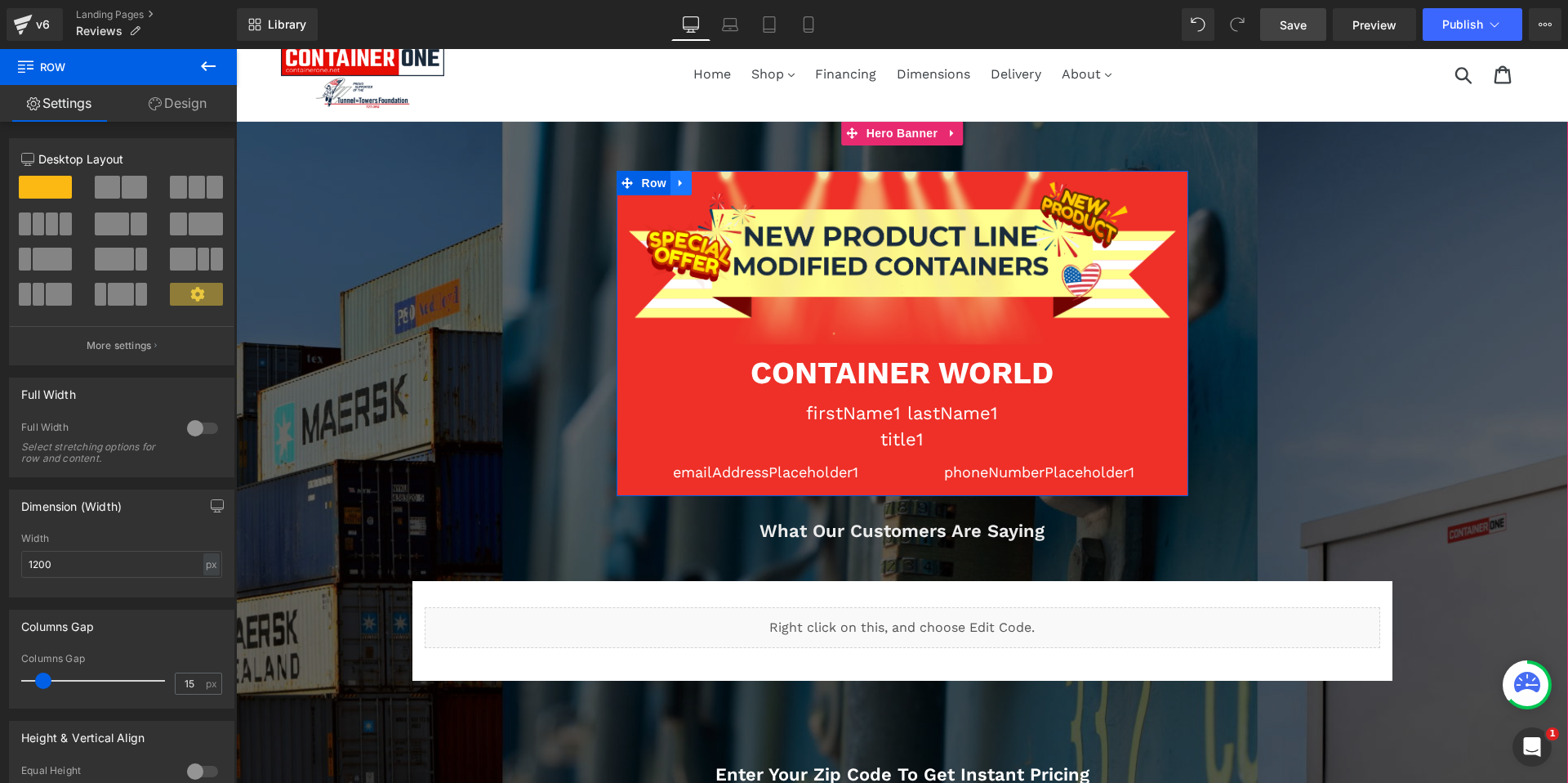
click at [673, 183] on link at bounding box center [681, 183] width 21 height 25
click at [725, 183] on icon at bounding box center [724, 183] width 11 height 12
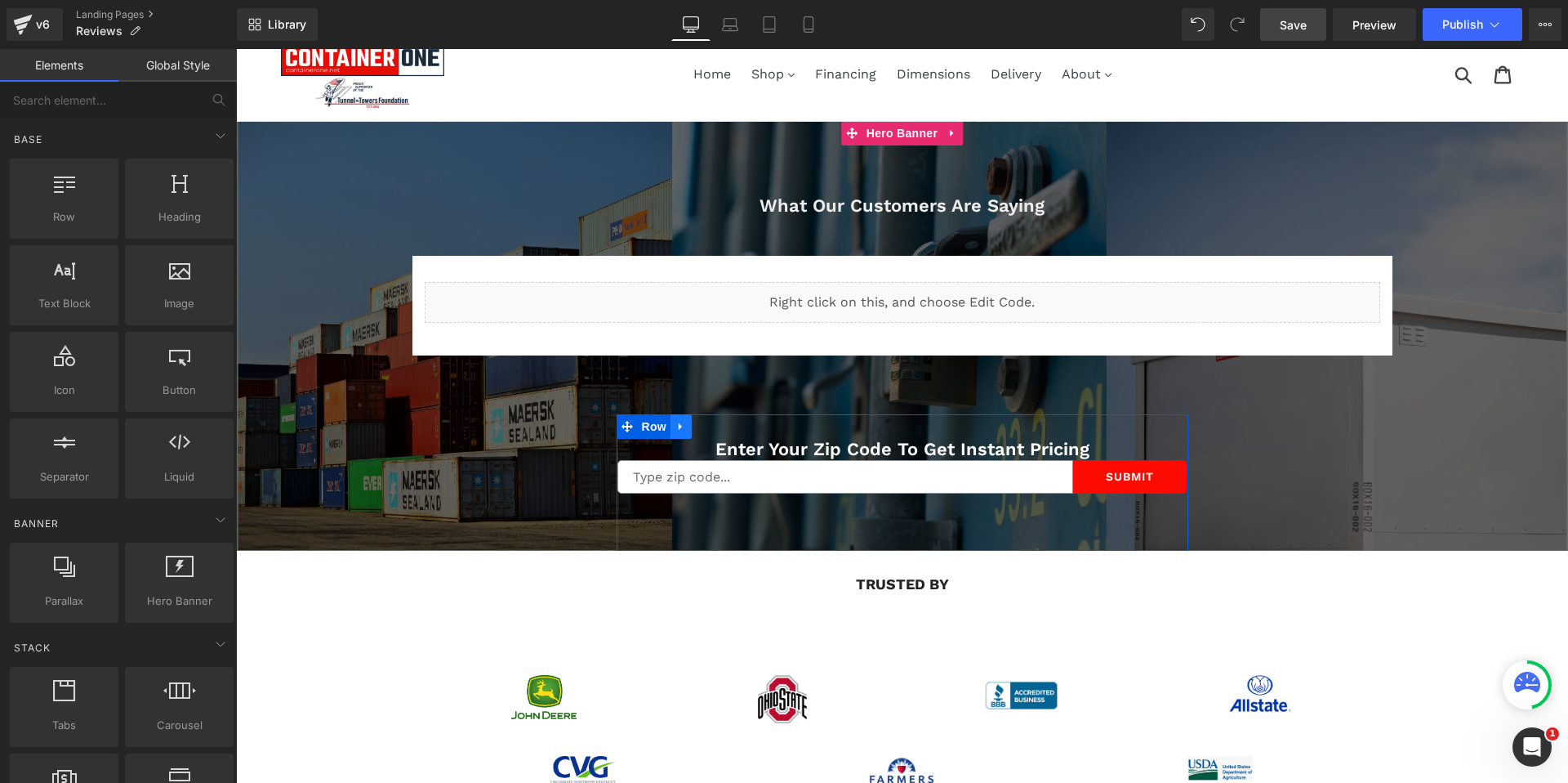
click at [682, 425] on icon at bounding box center [681, 426] width 11 height 12
click at [719, 424] on icon at bounding box center [724, 426] width 11 height 11
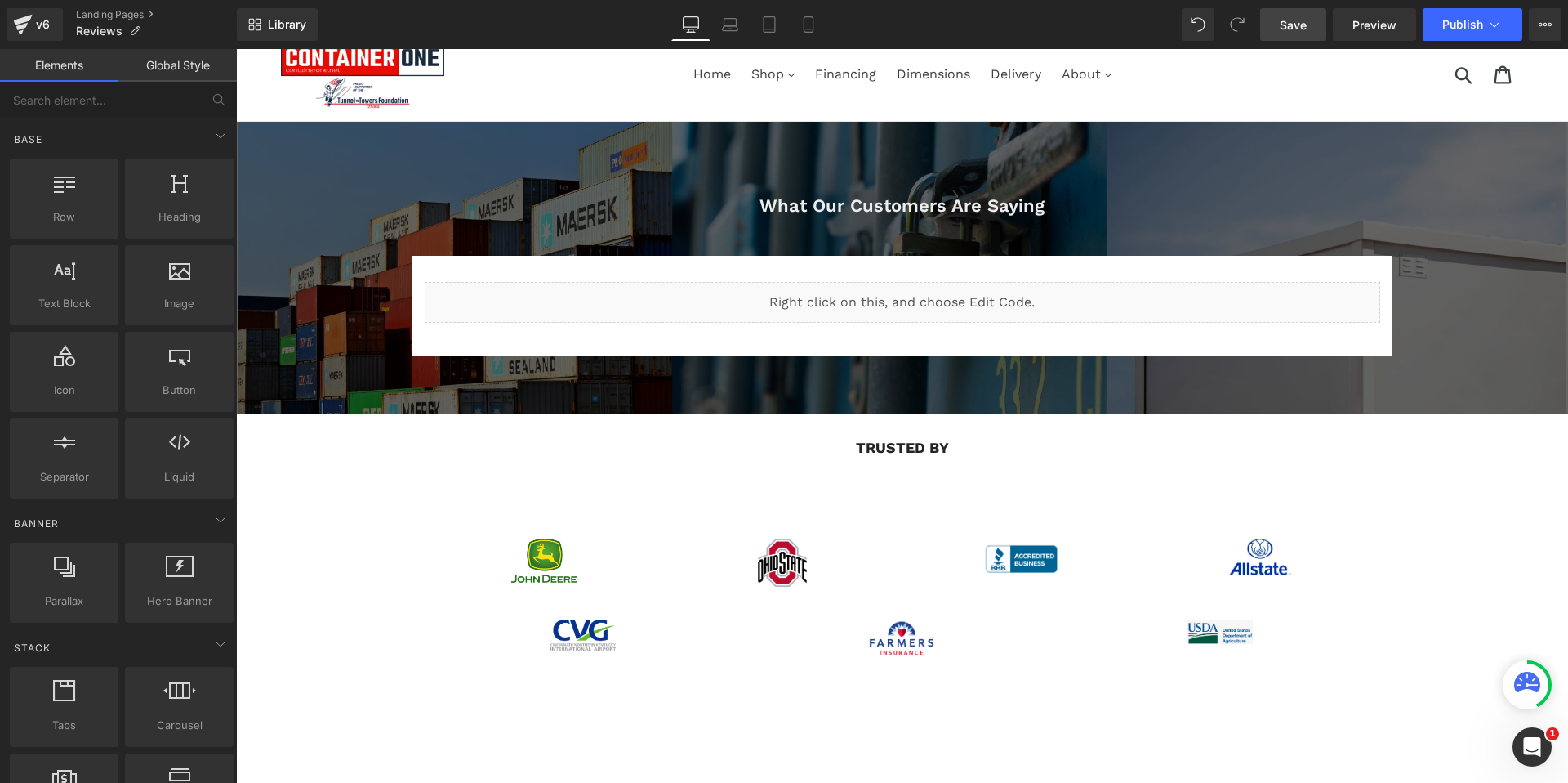
click at [1289, 39] on link "Save" at bounding box center [1293, 25] width 66 height 33
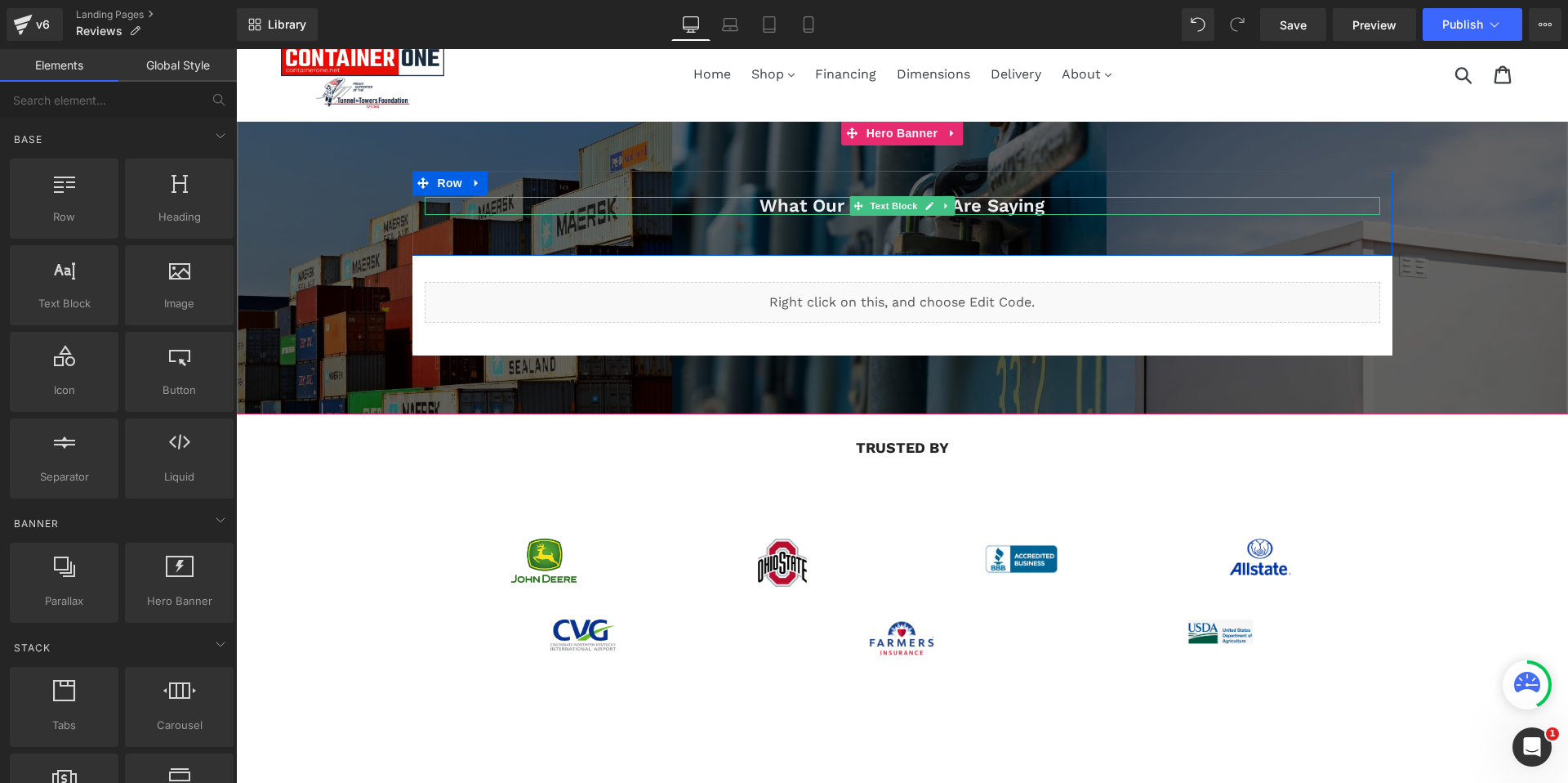
click at [825, 203] on span "What Our Customers Are Saying" at bounding box center [903, 206] width 285 height 21
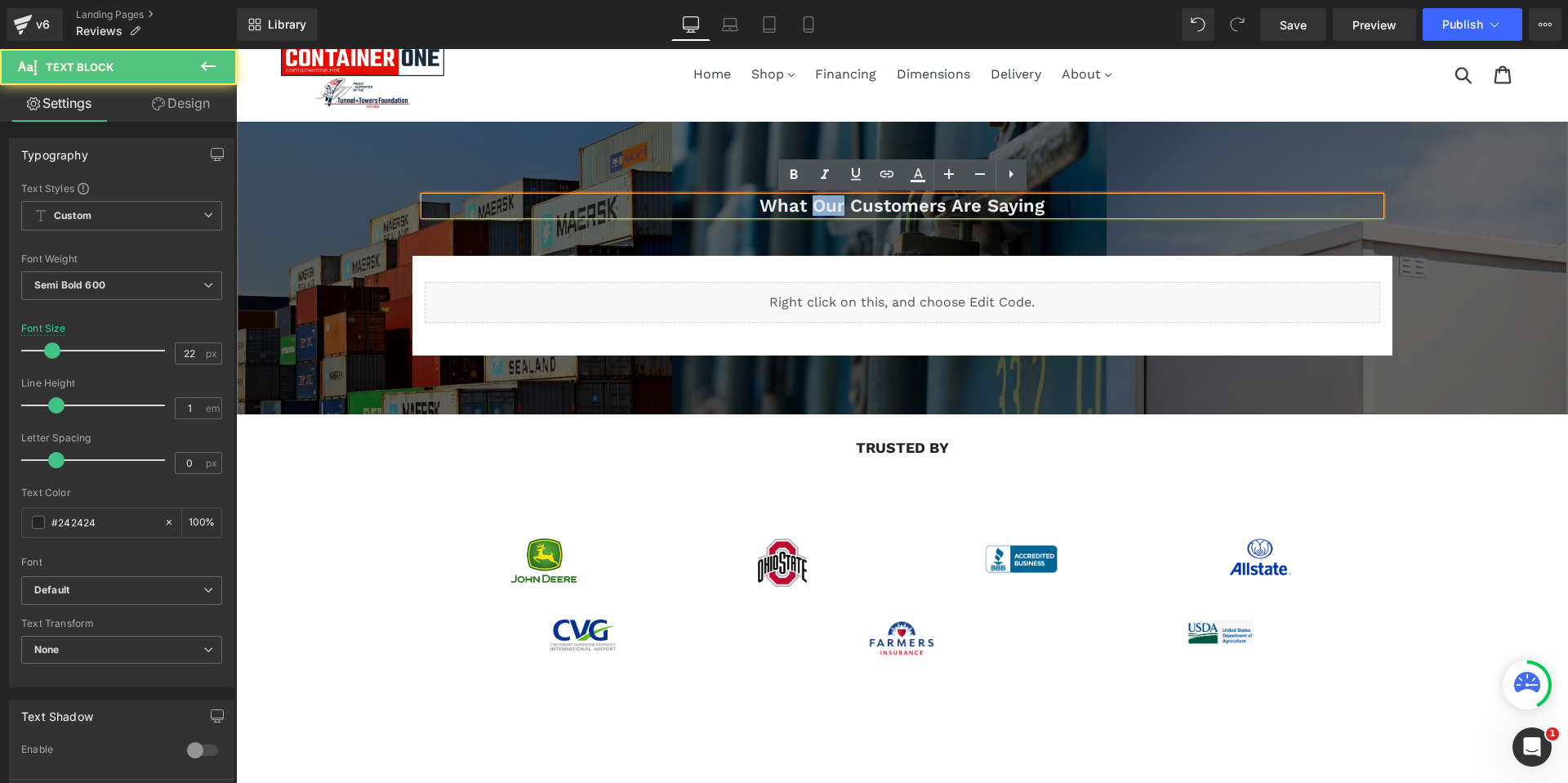
click at [825, 203] on span "What Our Customers Are Saying" at bounding box center [903, 206] width 285 height 21
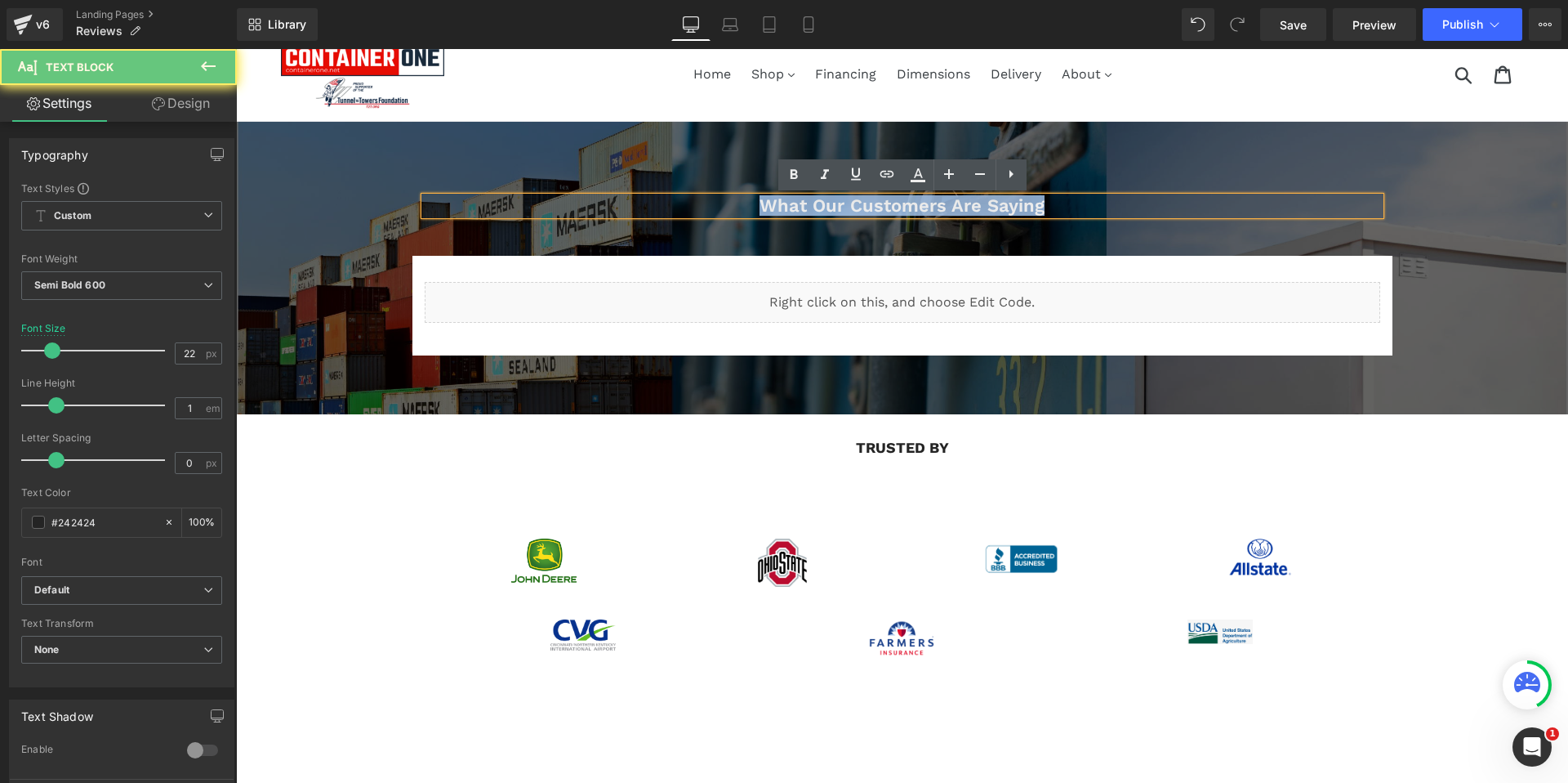
click at [825, 203] on span "What Our Customers Are Saying" at bounding box center [903, 206] width 285 height 21
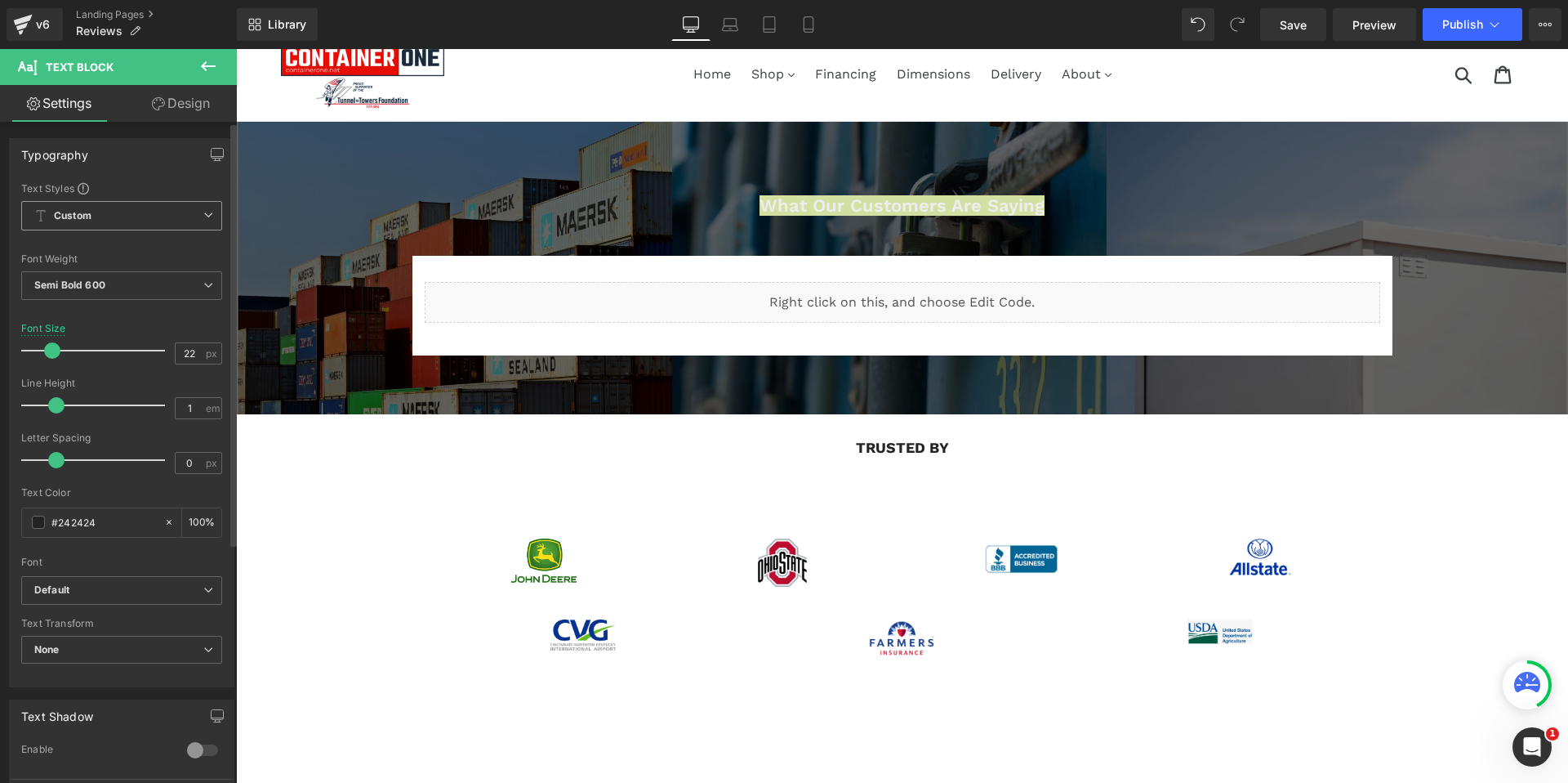
click at [183, 215] on span "Custom Setup Global Style" at bounding box center [121, 216] width 201 height 29
click at [179, 193] on div "Text Styles" at bounding box center [118, 188] width 195 height 13
click at [188, 279] on span "Semi Bold 600" at bounding box center [121, 286] width 201 height 28
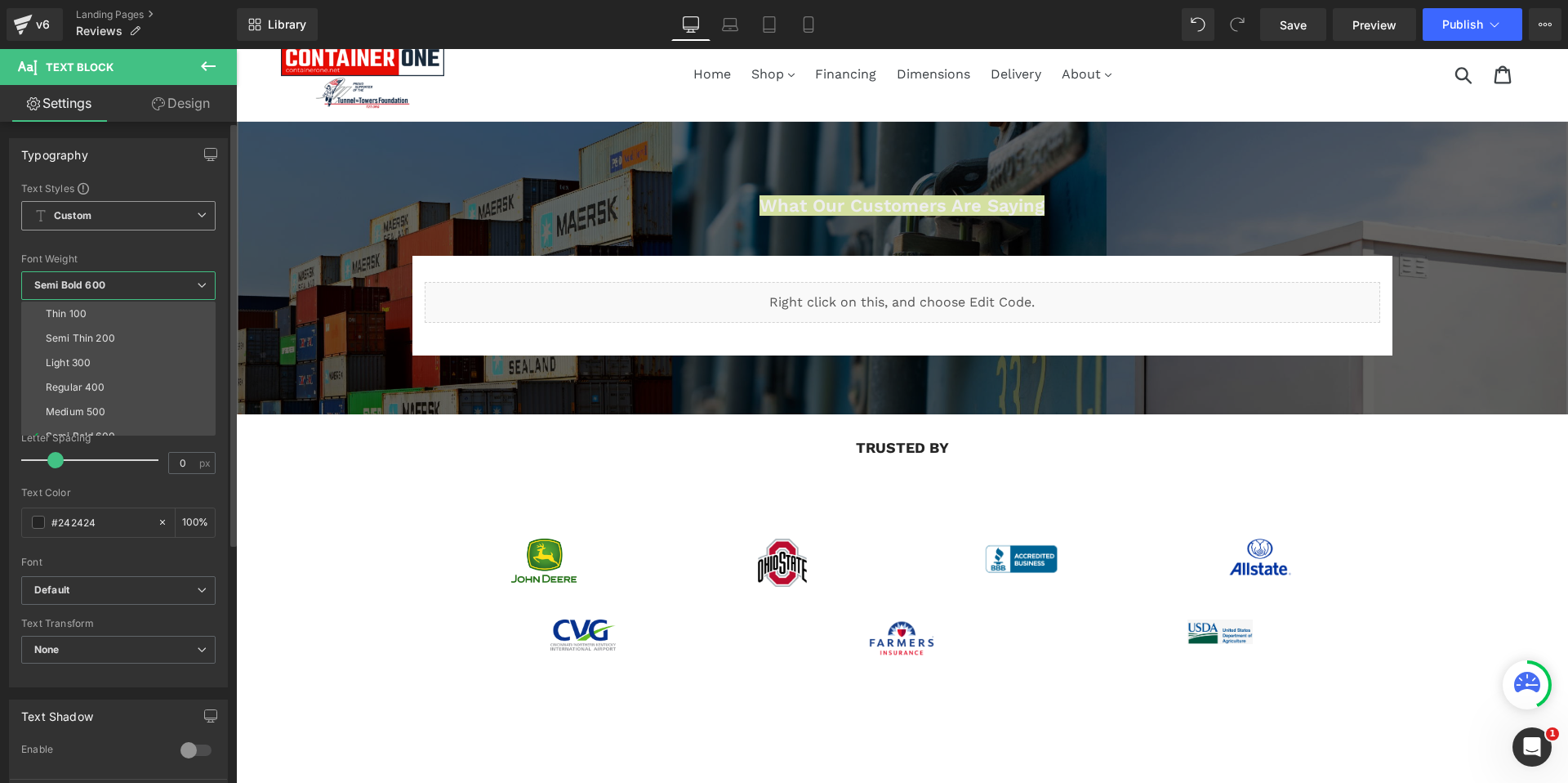
click at [197, 227] on span "Custom Setup Global Style" at bounding box center [118, 216] width 195 height 29
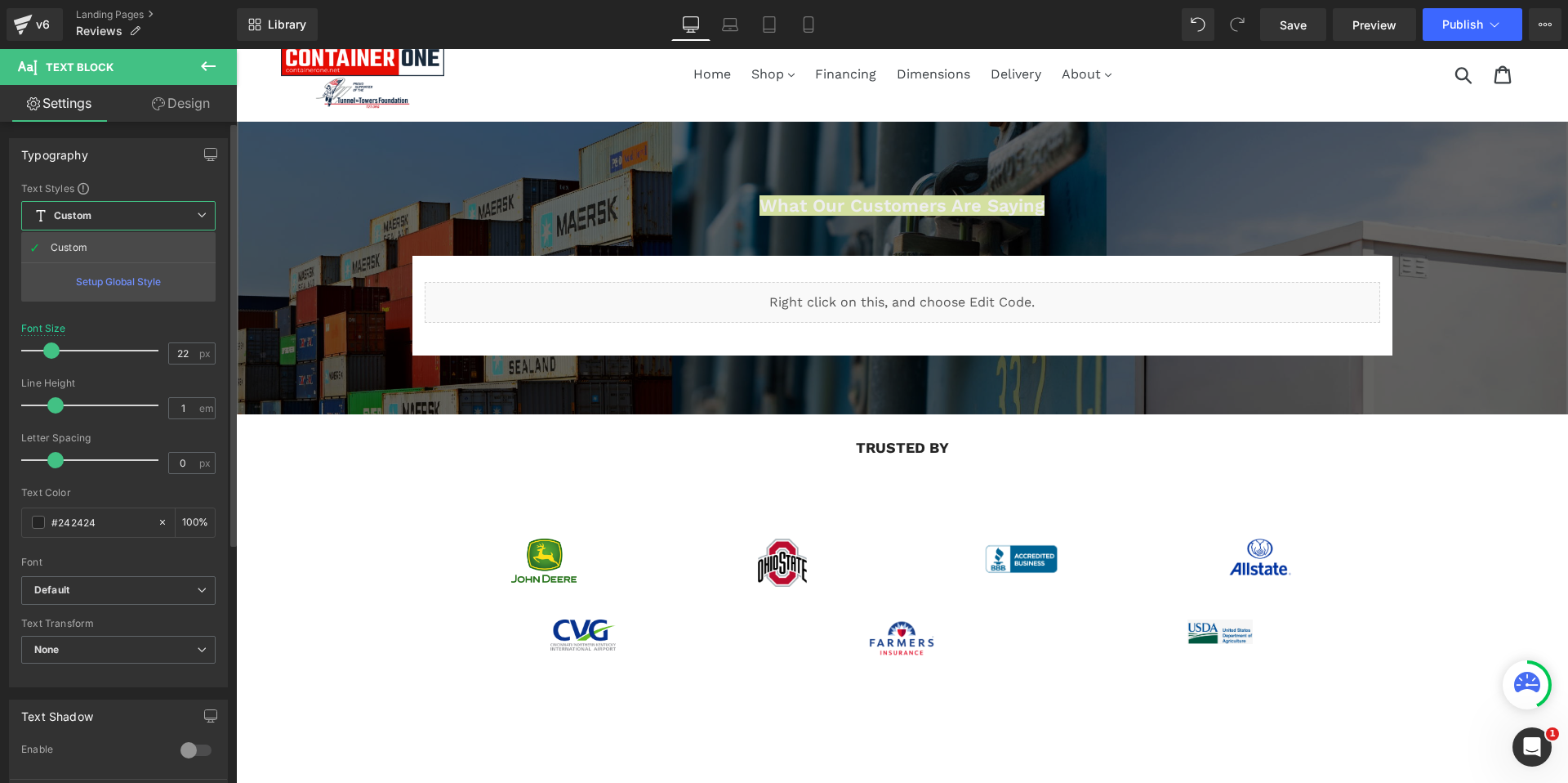
click at [120, 322] on div "Font Default Work Sans Lato Teko Montserrat Default Default Work Sans Lato Teko…" at bounding box center [118, 378] width 195 height 394
click at [203, 282] on icon at bounding box center [208, 285] width 9 height 9
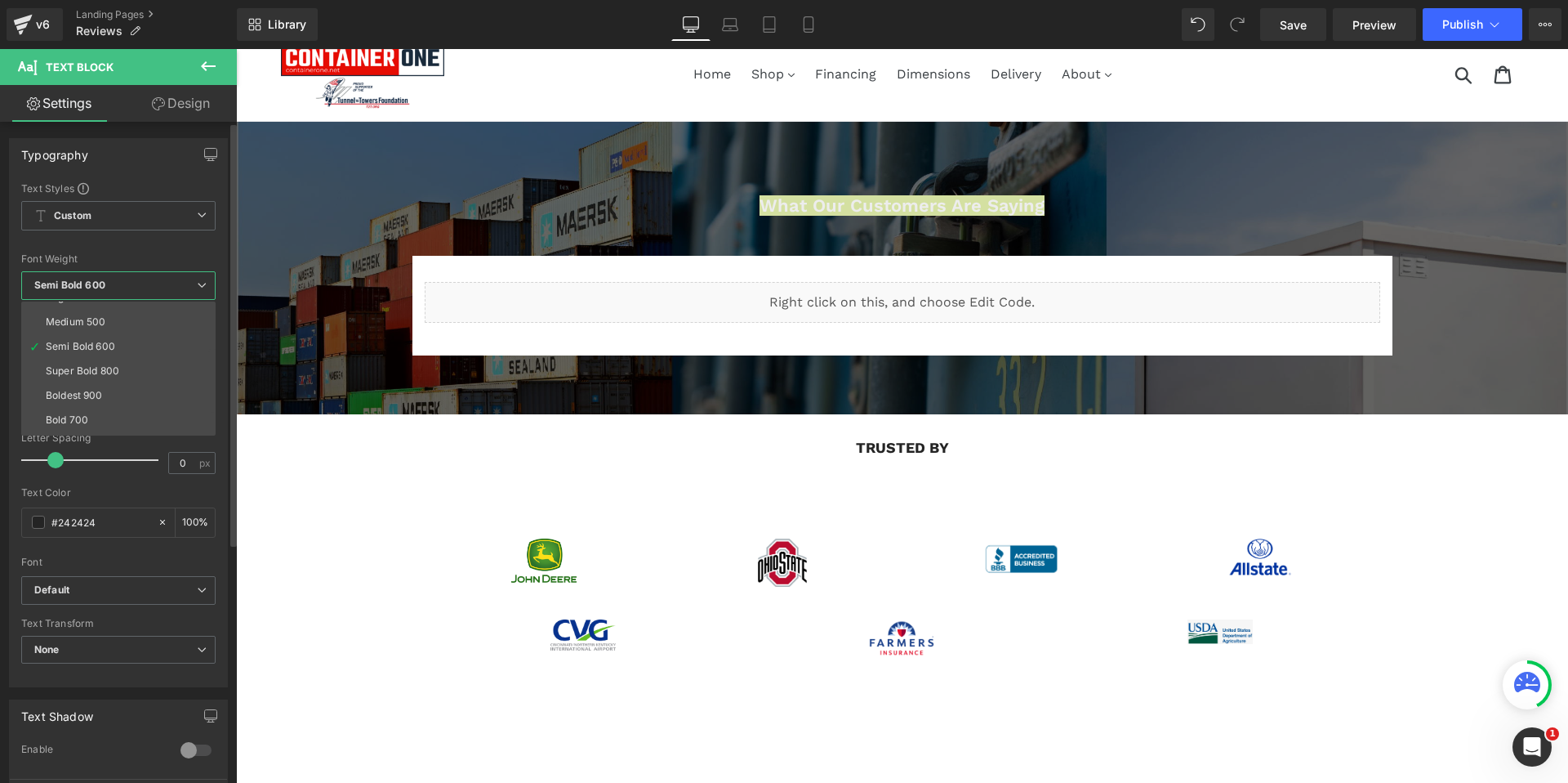
scroll to position [94, 0]
click at [100, 407] on li "Bold 700" at bounding box center [121, 416] width 201 height 25
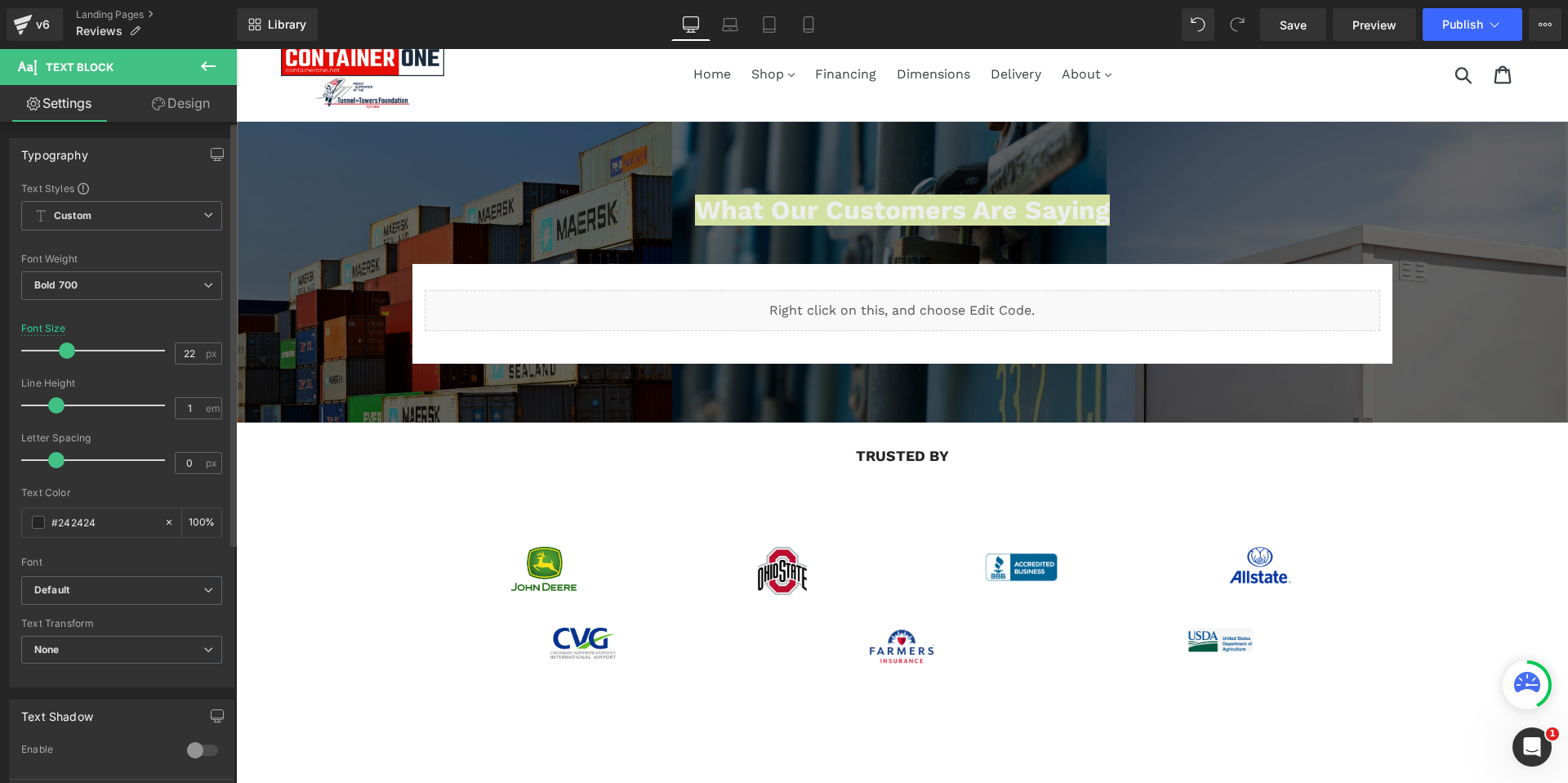
drag, startPoint x: 52, startPoint y: 352, endPoint x: 66, endPoint y: 353, distance: 14.0
click at [66, 353] on span at bounding box center [66, 350] width 16 height 16
click at [181, 353] on input "22" at bounding box center [190, 354] width 28 height 21
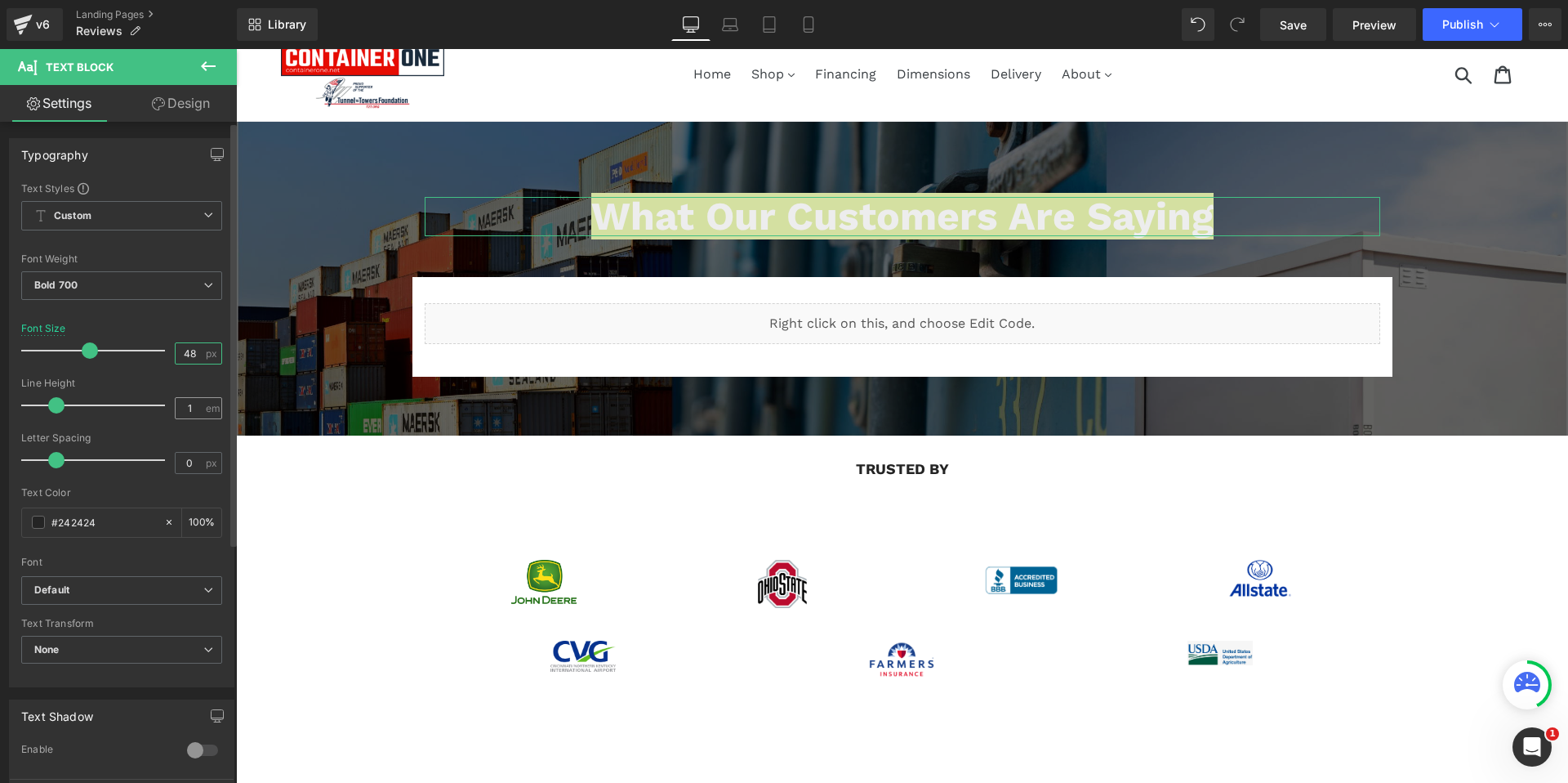
type input "48"
click at [182, 406] on input "1" at bounding box center [190, 409] width 28 height 21
click at [185, 404] on input "1" at bounding box center [190, 409] width 28 height 21
click at [207, 406] on span "em" at bounding box center [213, 408] width 14 height 10
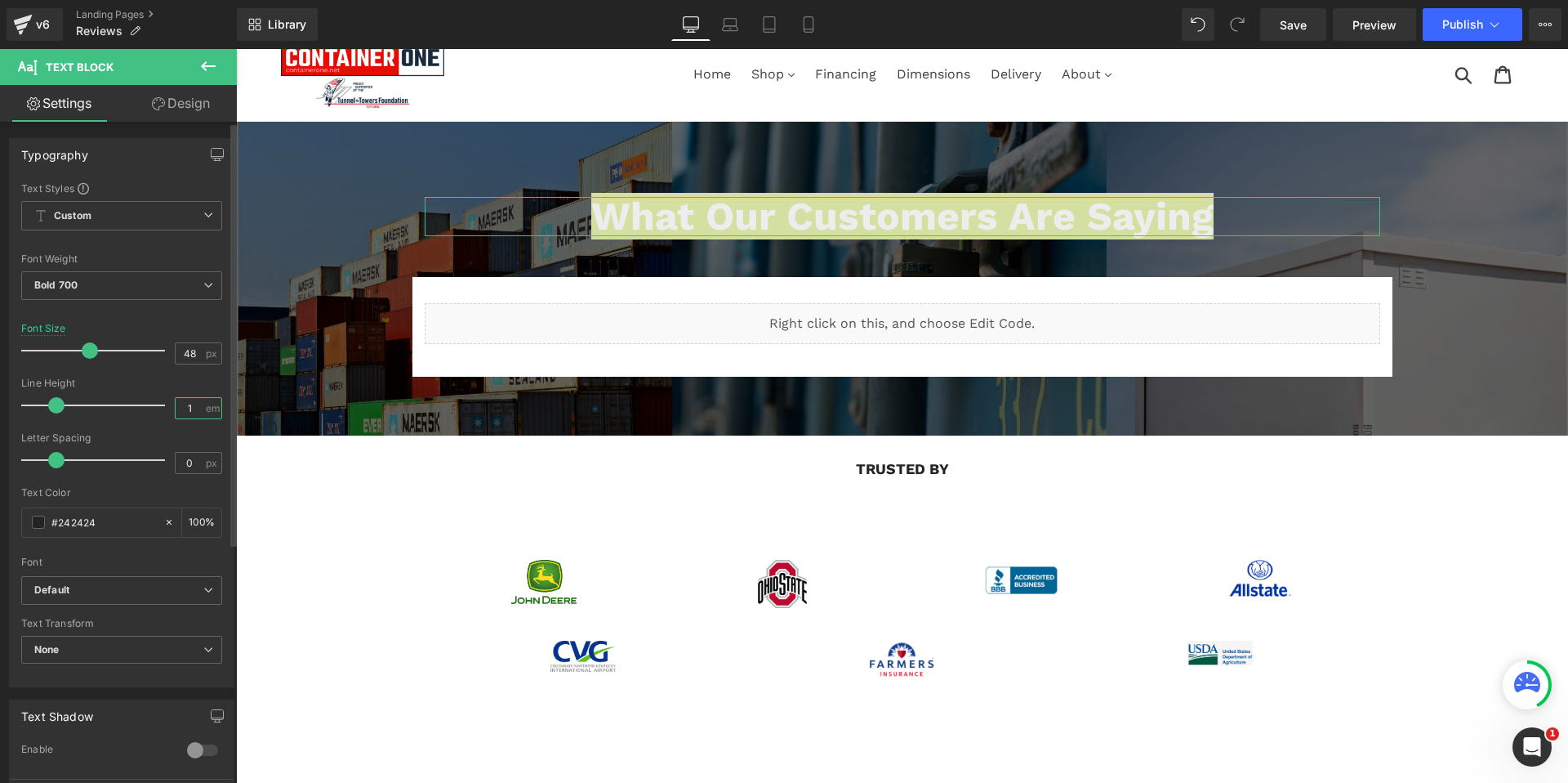
drag, startPoint x: 188, startPoint y: 406, endPoint x: 177, endPoint y: 403, distance: 11.4
click at [177, 403] on input "1" at bounding box center [190, 409] width 28 height 21
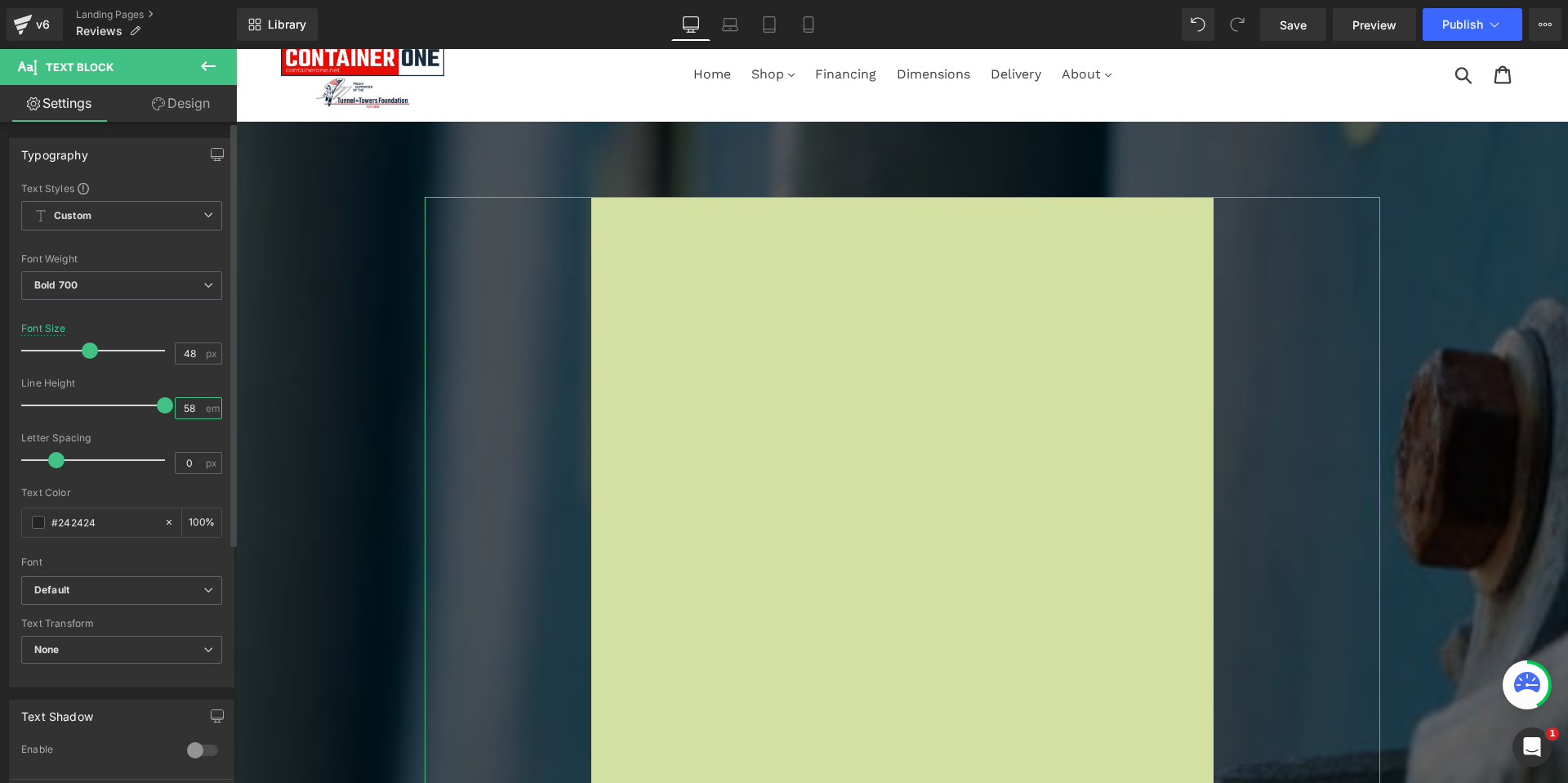
type input "58"
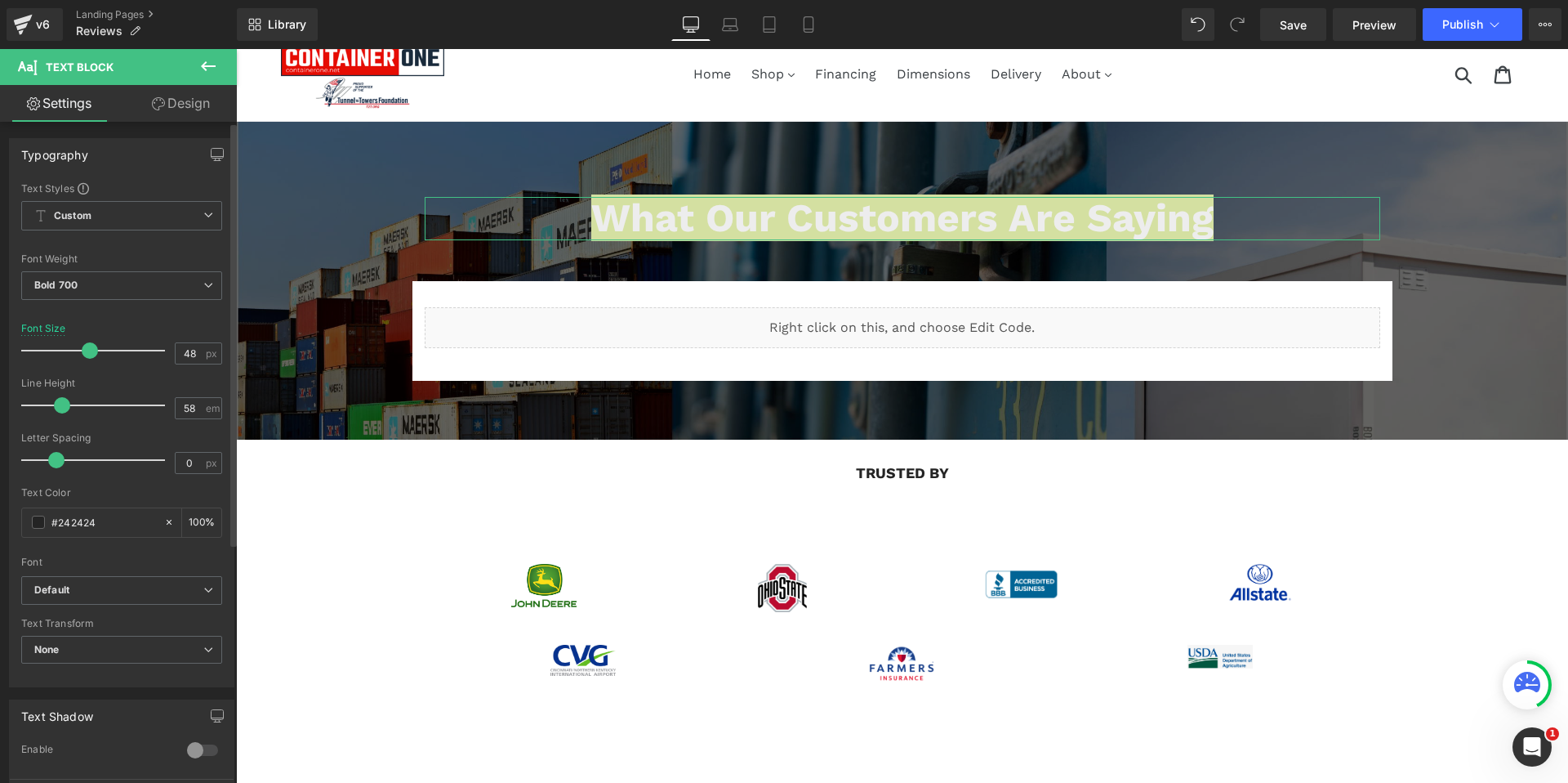
drag, startPoint x: 163, startPoint y: 409, endPoint x: 63, endPoint y: 407, distance: 100.0
click at [63, 406] on span at bounding box center [61, 405] width 16 height 16
click at [214, 155] on icon "button" at bounding box center [217, 154] width 13 height 13
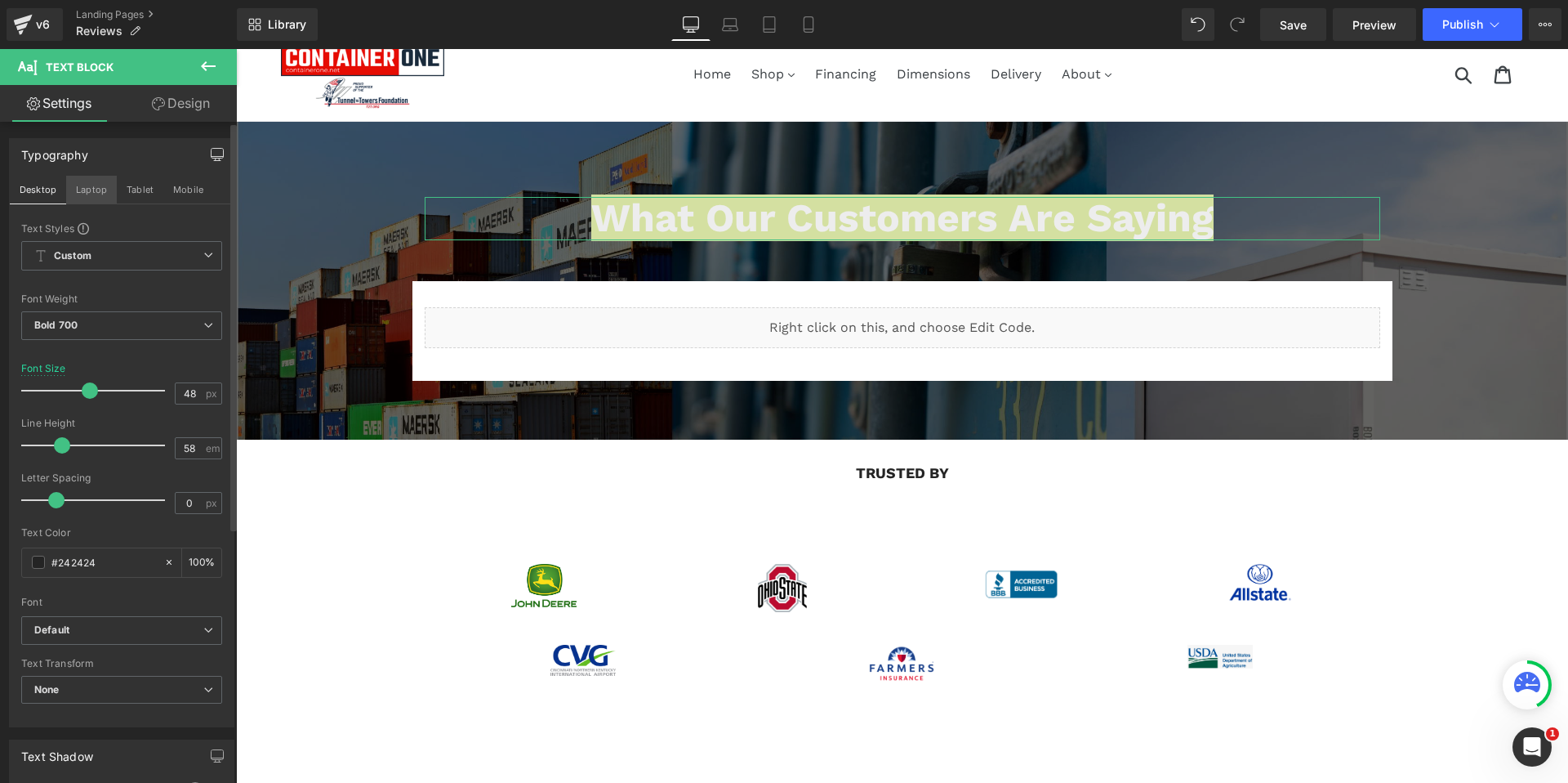
click at [87, 187] on button "Laptop" at bounding box center [92, 189] width 51 height 27
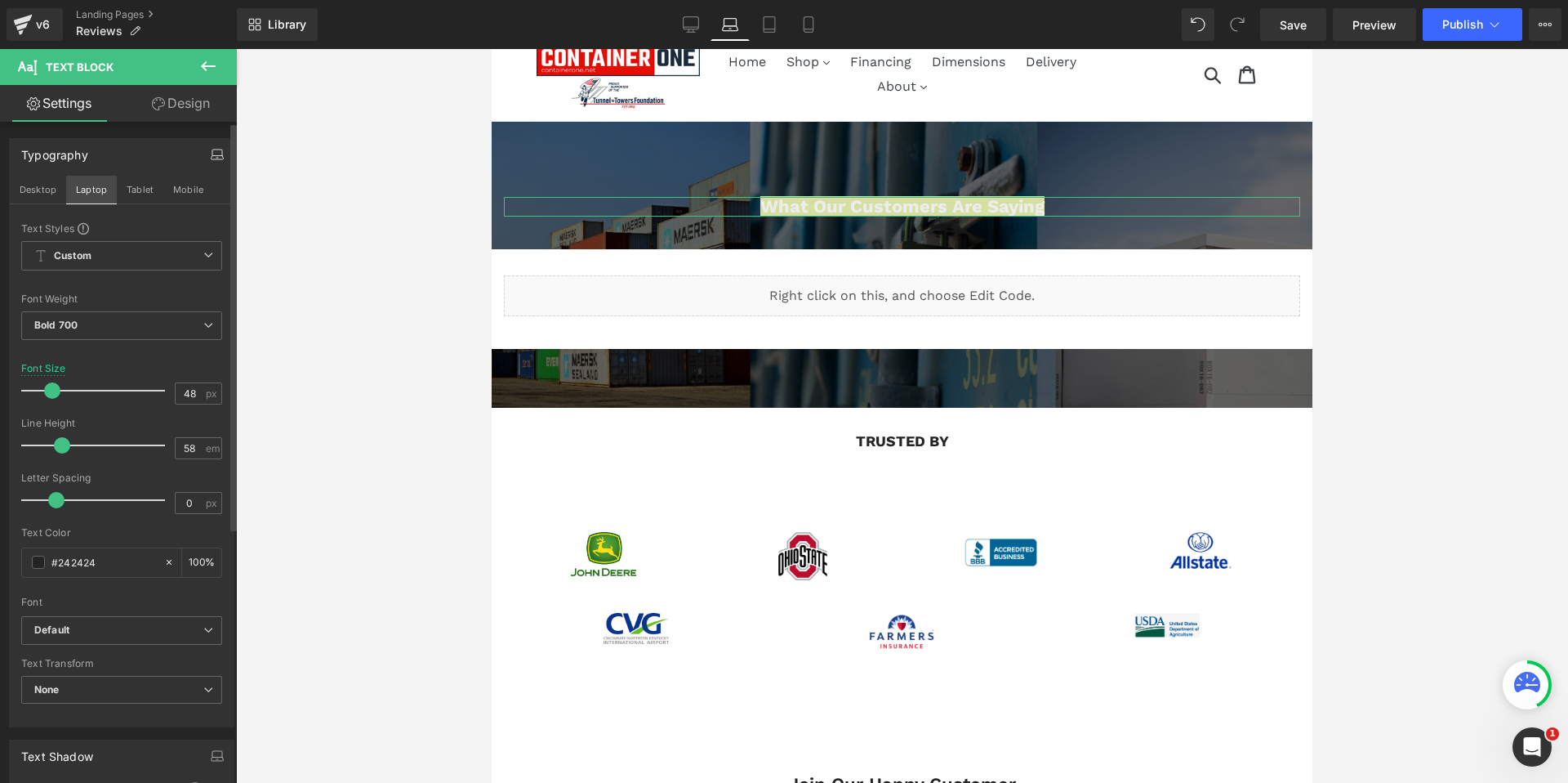
scroll to position [0, 0]
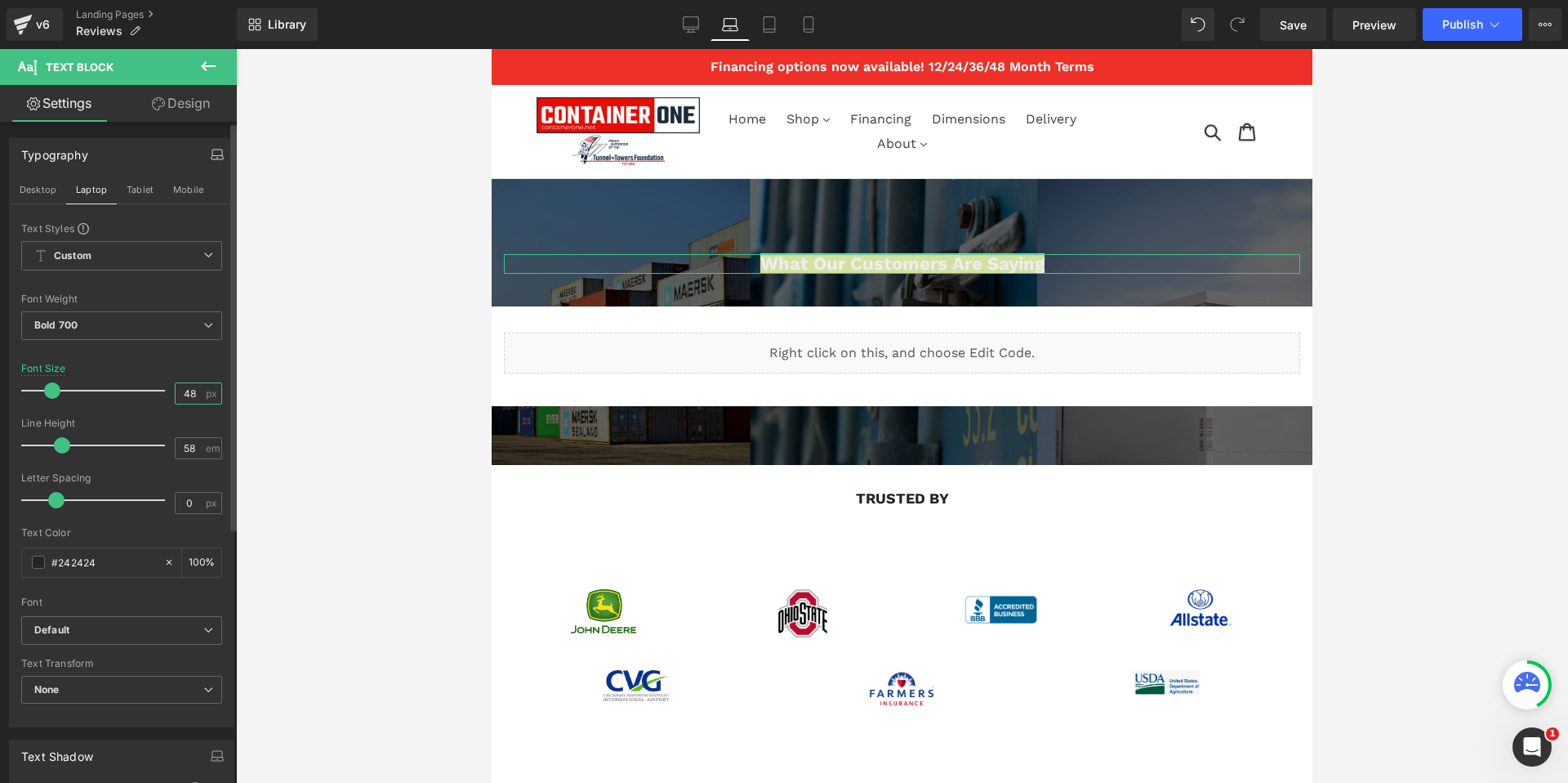
click at [183, 395] on input "48" at bounding box center [190, 393] width 28 height 21
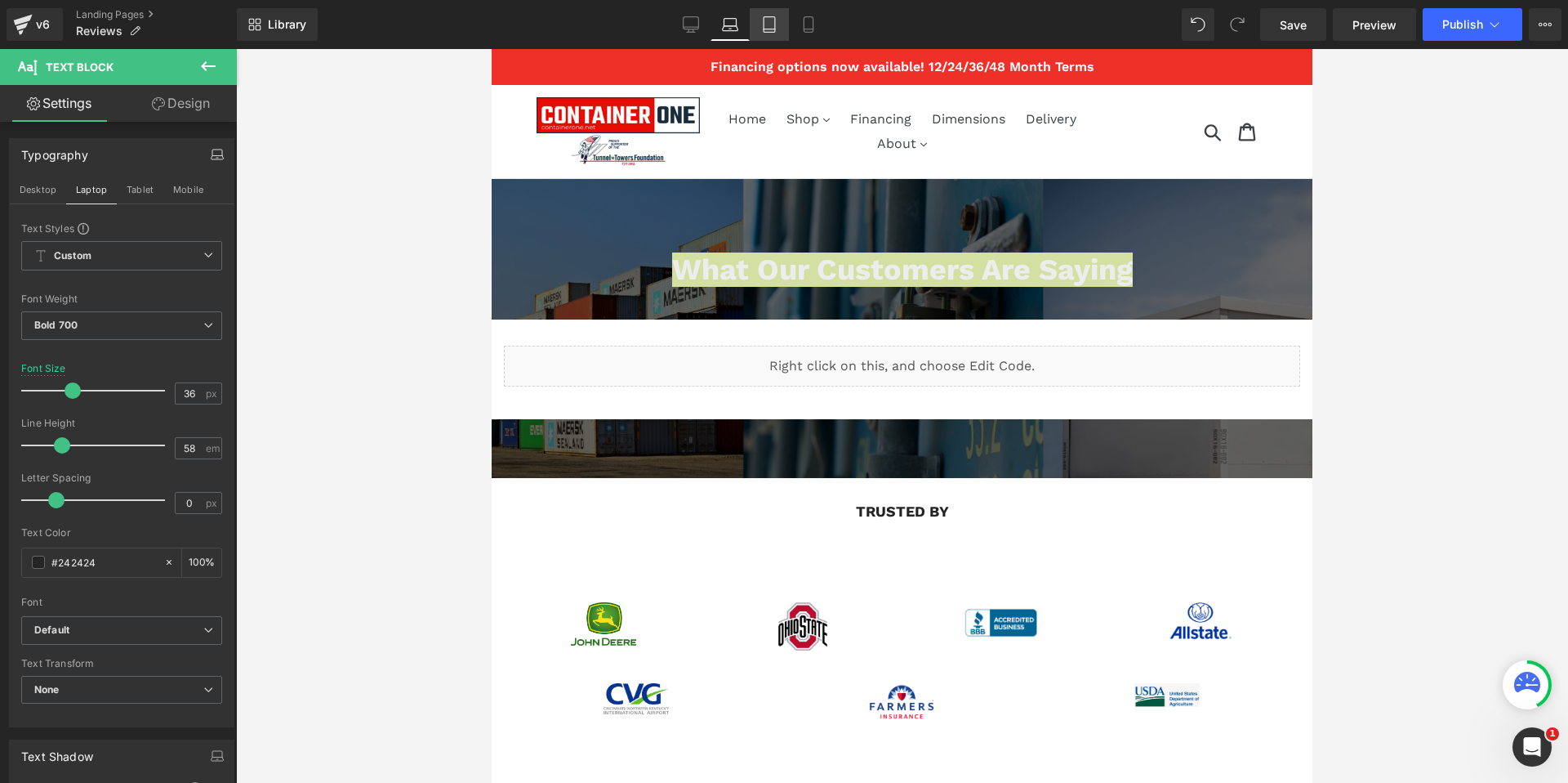
click at [768, 19] on icon at bounding box center [768, 24] width 16 height 16
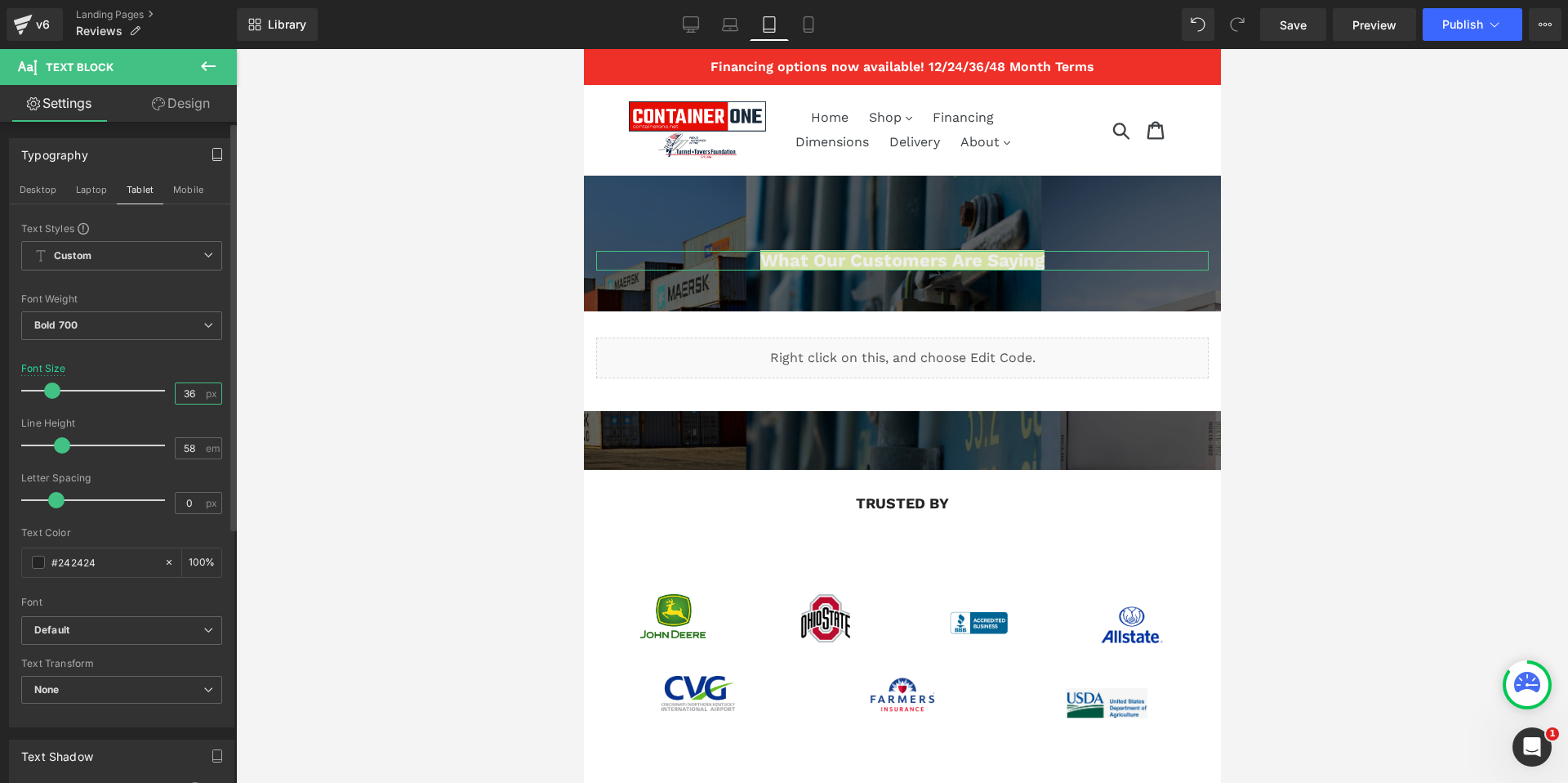
click at [186, 392] on input "36" at bounding box center [190, 393] width 28 height 21
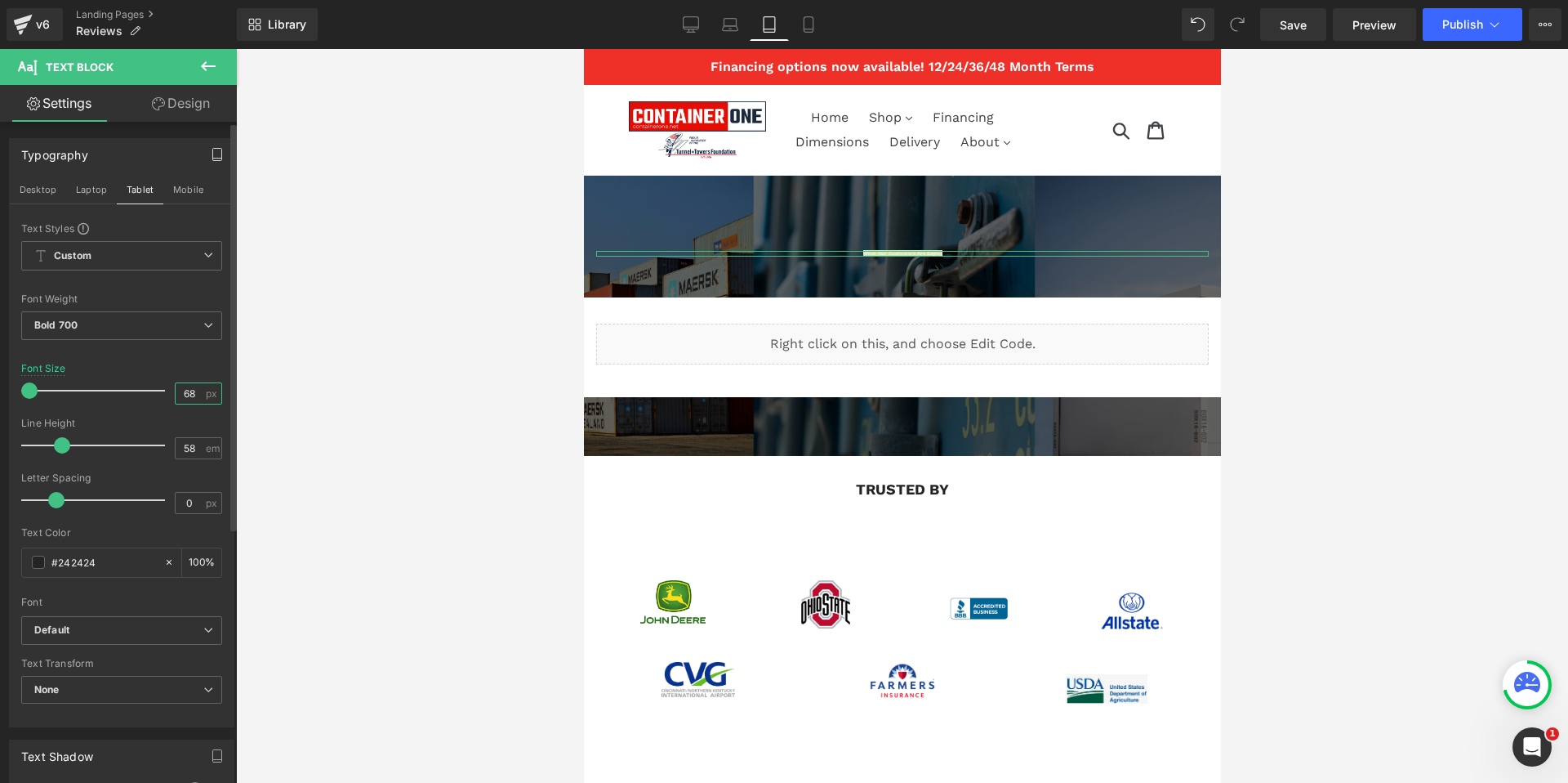
type input "6"
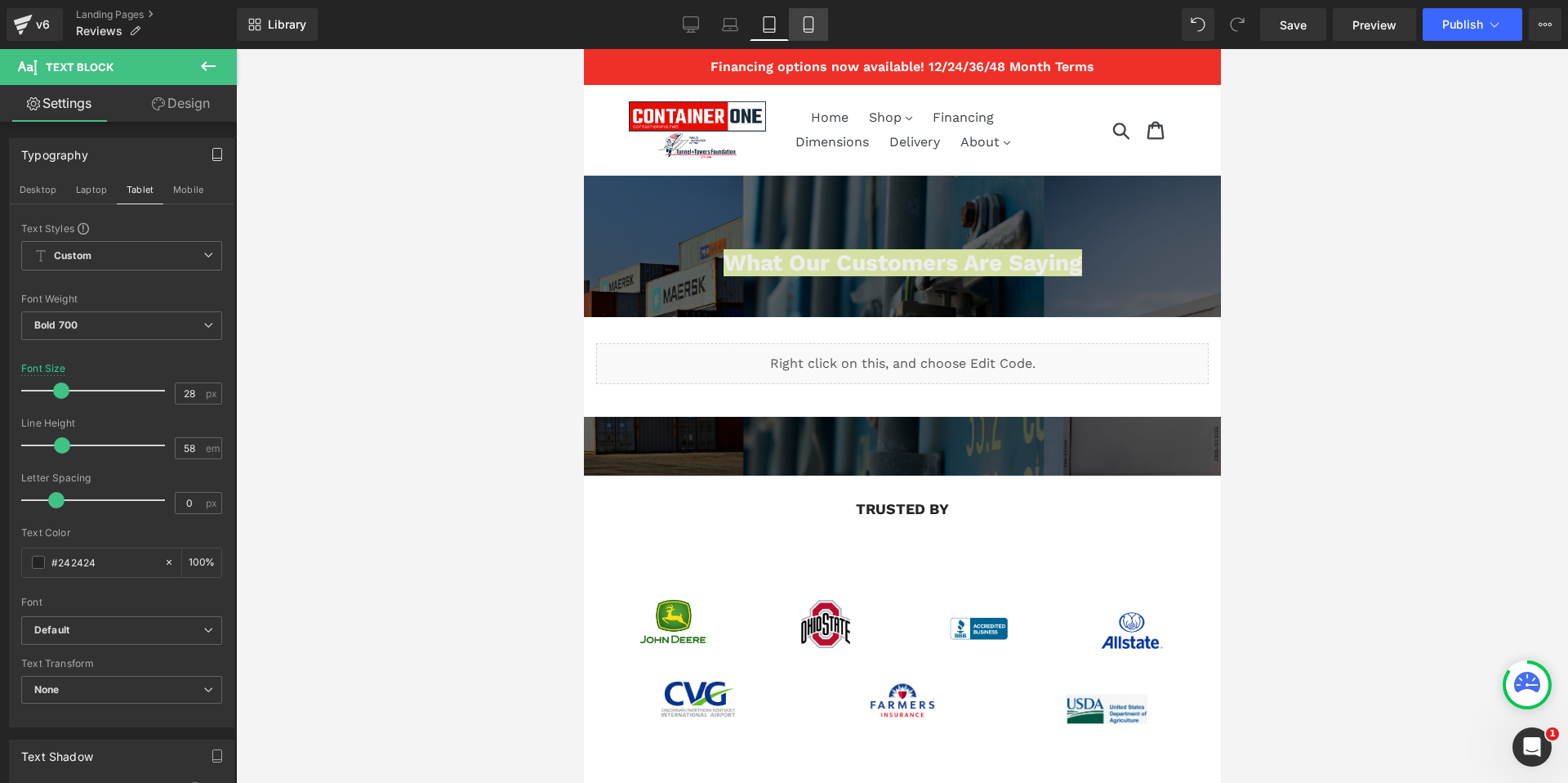
click at [808, 25] on icon at bounding box center [808, 24] width 16 height 16
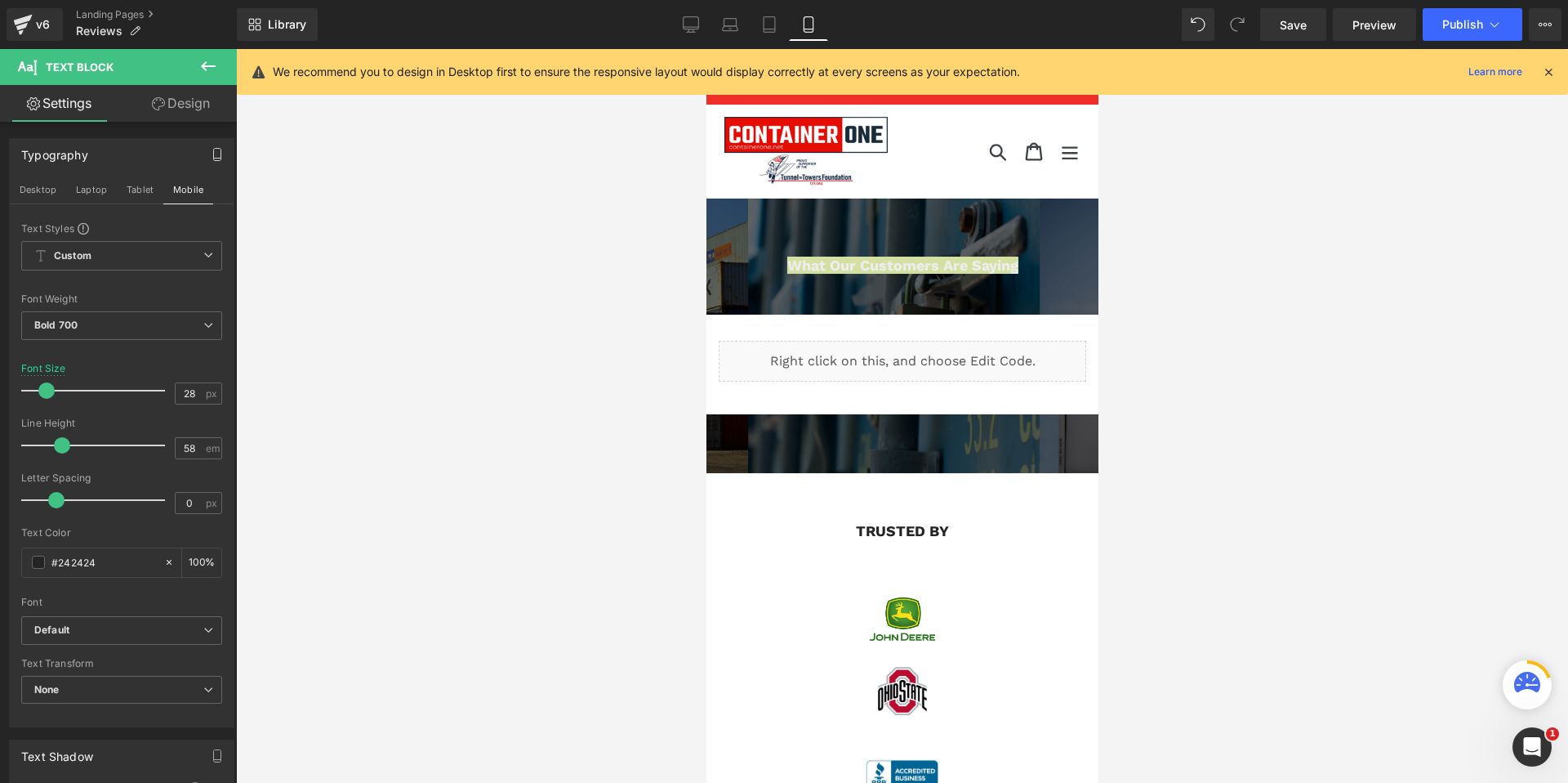
scroll to position [7, 0]
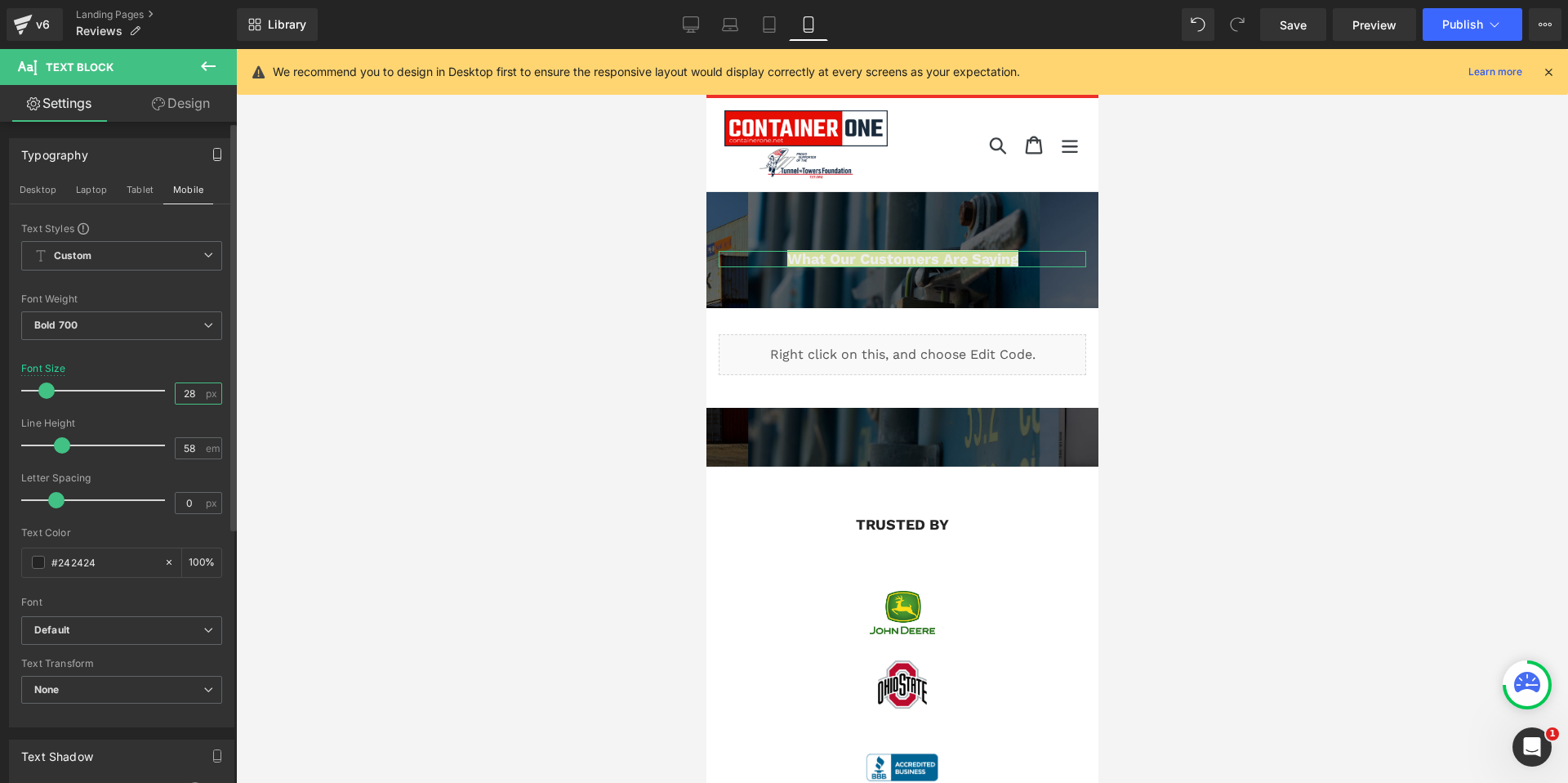
click at [181, 395] on input "28" at bounding box center [190, 393] width 28 height 21
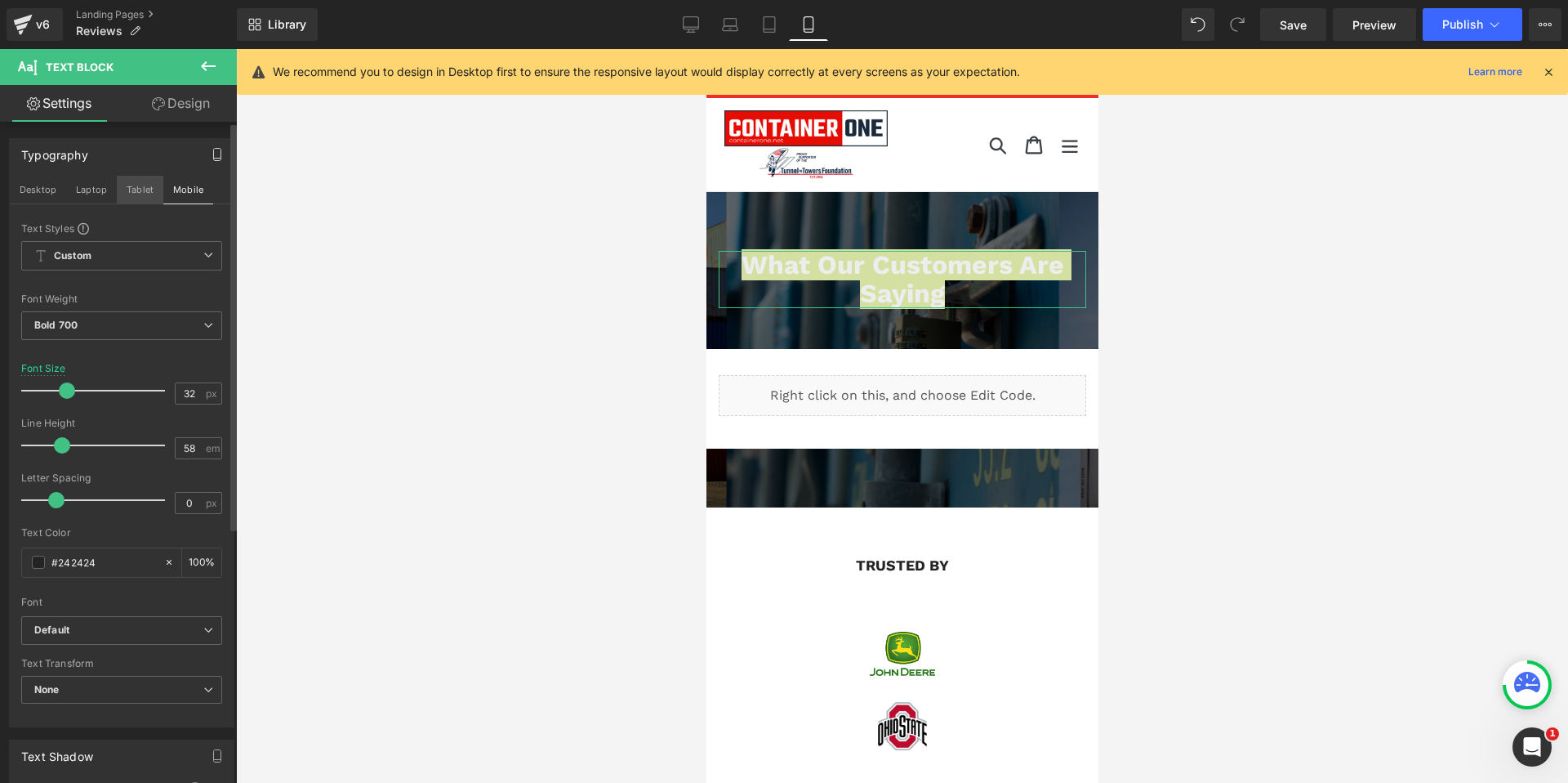
click at [130, 189] on button "Tablet" at bounding box center [140, 189] width 46 height 27
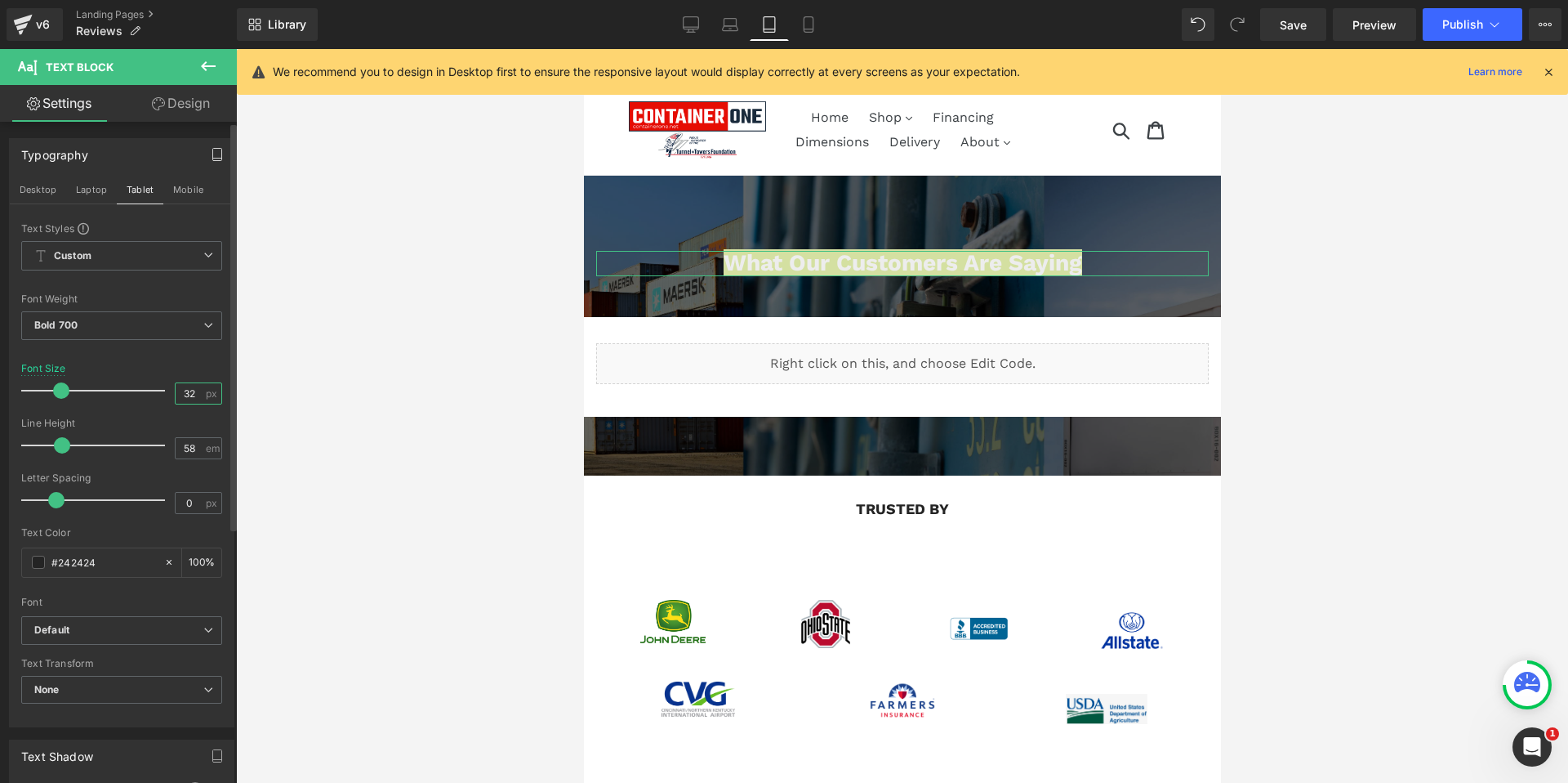
click at [188, 391] on input "32" at bounding box center [190, 393] width 28 height 21
type input "2"
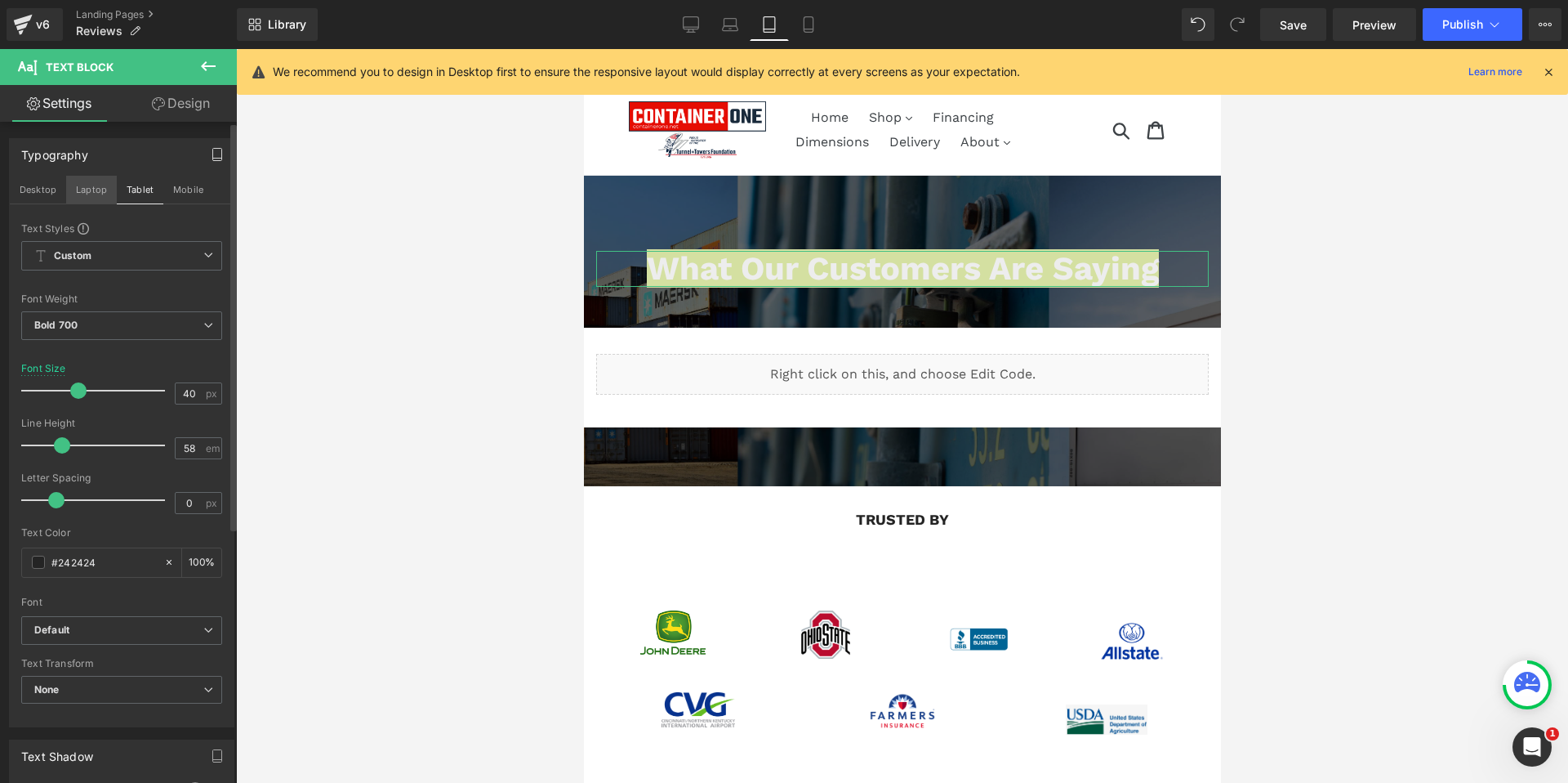
click at [87, 190] on button "Laptop" at bounding box center [92, 189] width 51 height 27
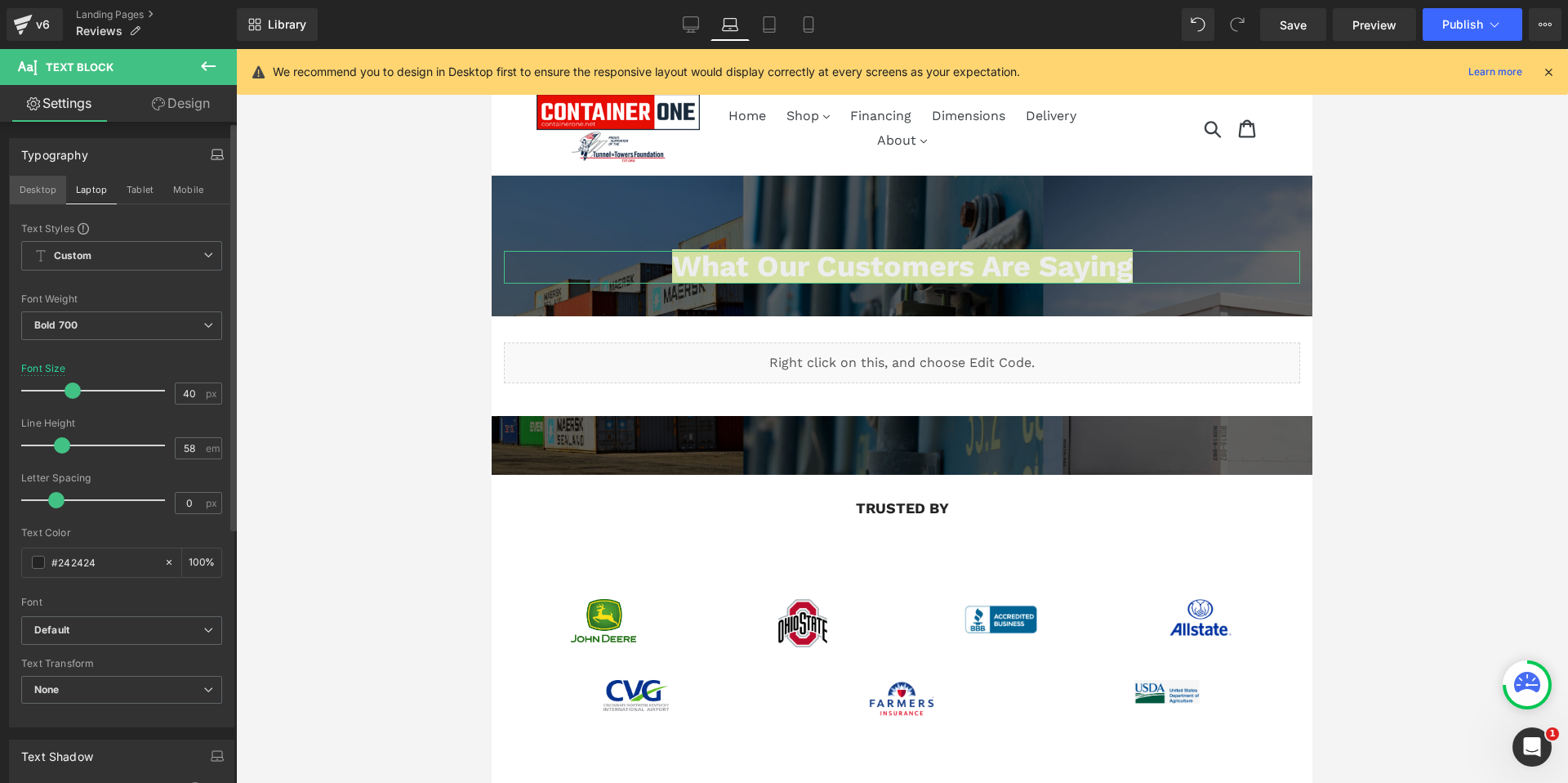
click at [42, 189] on button "Desktop" at bounding box center [38, 189] width 57 height 27
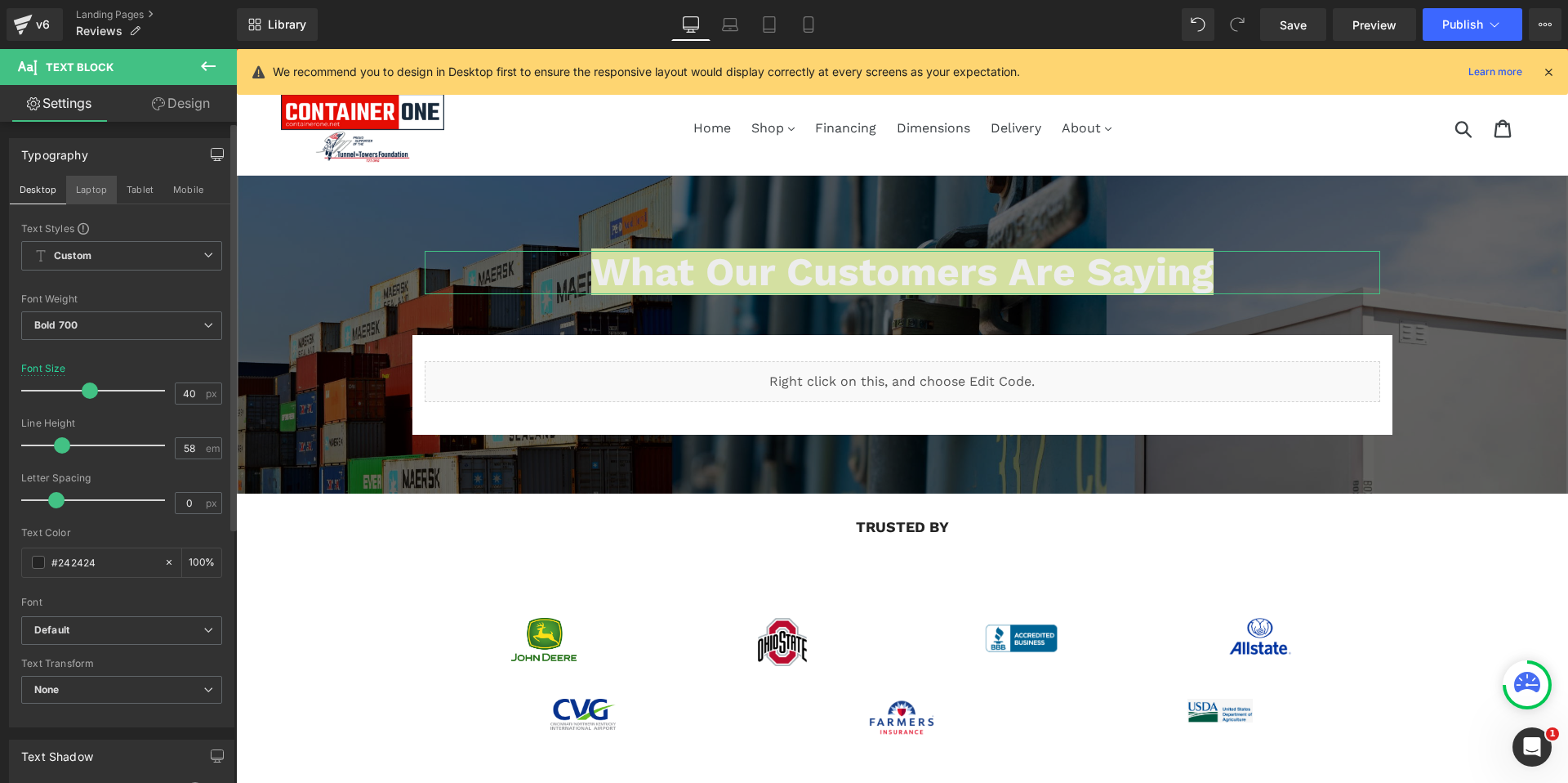
click at [74, 189] on button "Laptop" at bounding box center [92, 189] width 51 height 27
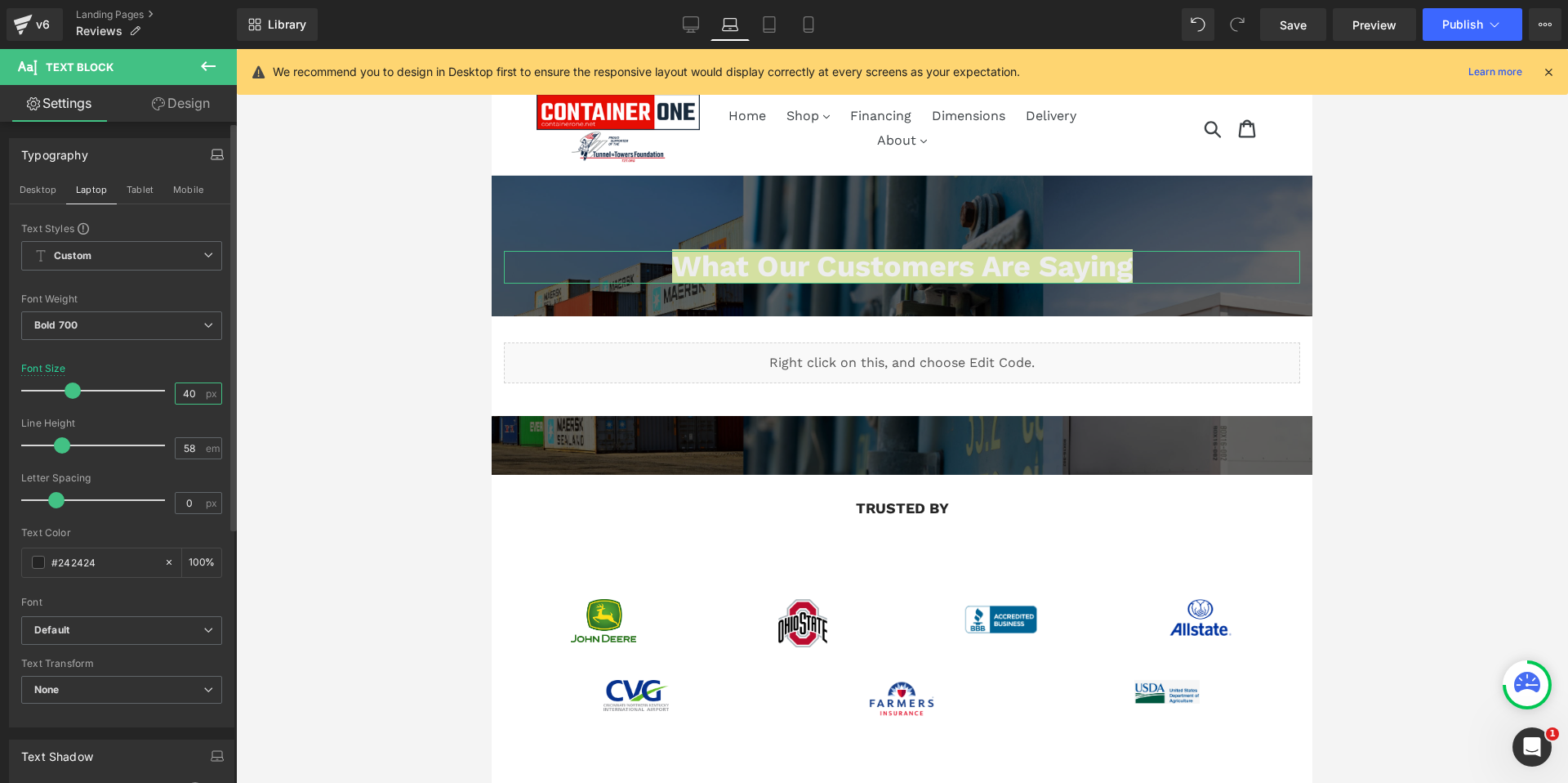
click at [187, 392] on input "40" at bounding box center [190, 393] width 28 height 21
drag, startPoint x: 187, startPoint y: 392, endPoint x: 152, endPoint y: 392, distance: 35.0
click at [152, 392] on div "Font Size 40 px" at bounding box center [121, 391] width 201 height 55
type input "3"
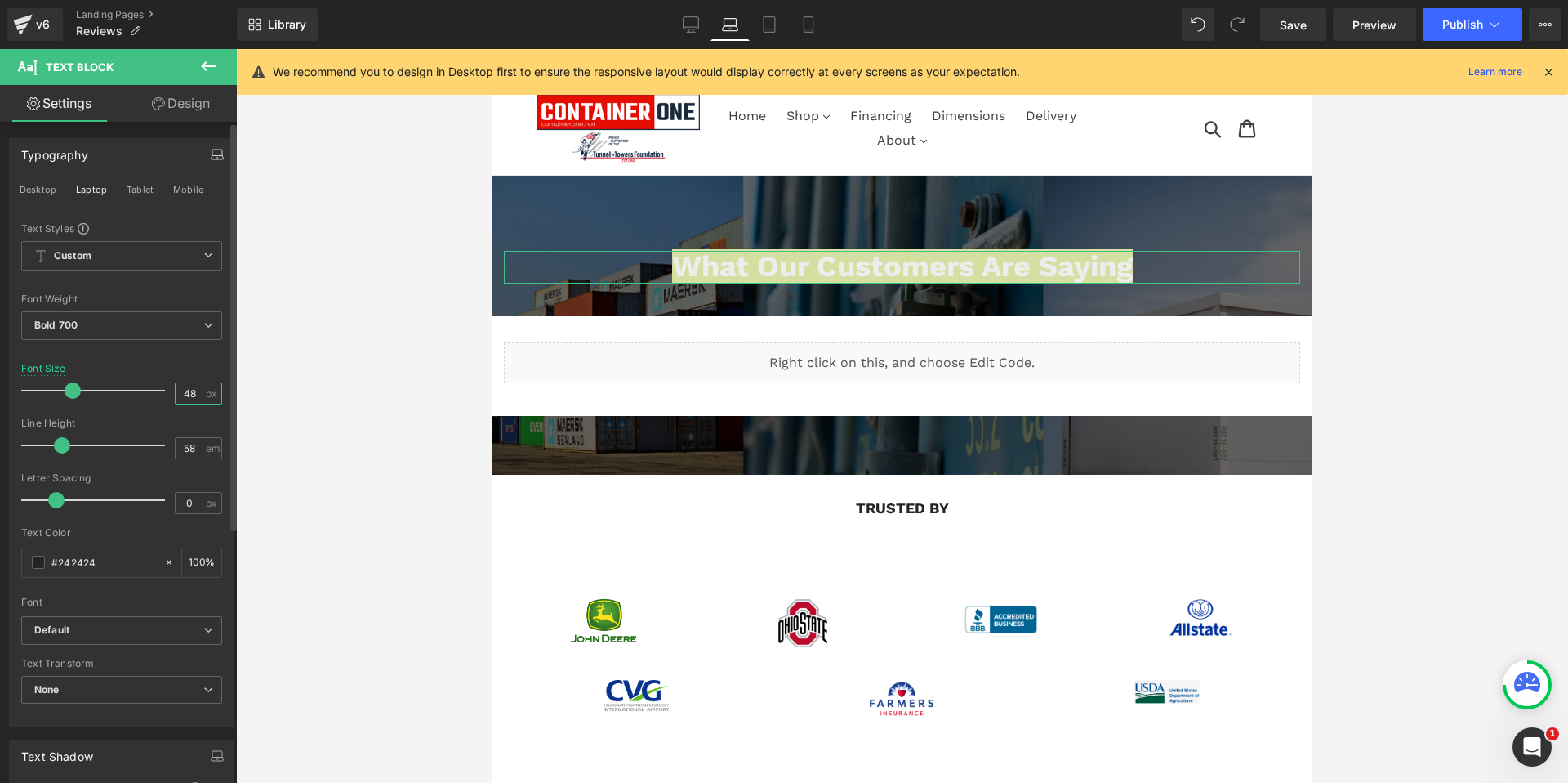
type input "48"
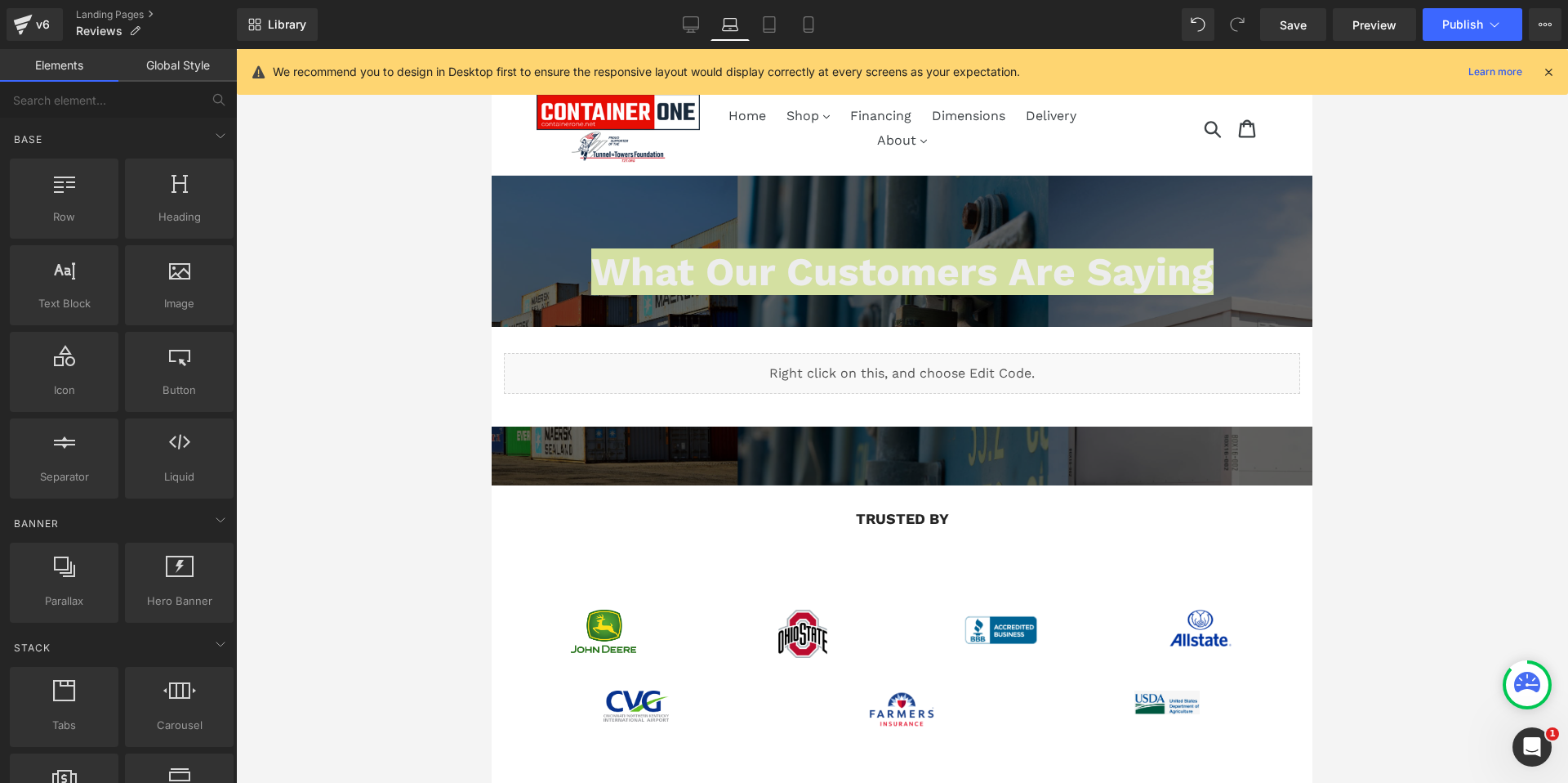
click at [288, 365] on div at bounding box center [902, 416] width 1332 height 734
click at [291, 442] on div at bounding box center [902, 416] width 1332 height 734
click at [691, 20] on icon at bounding box center [690, 24] width 16 height 16
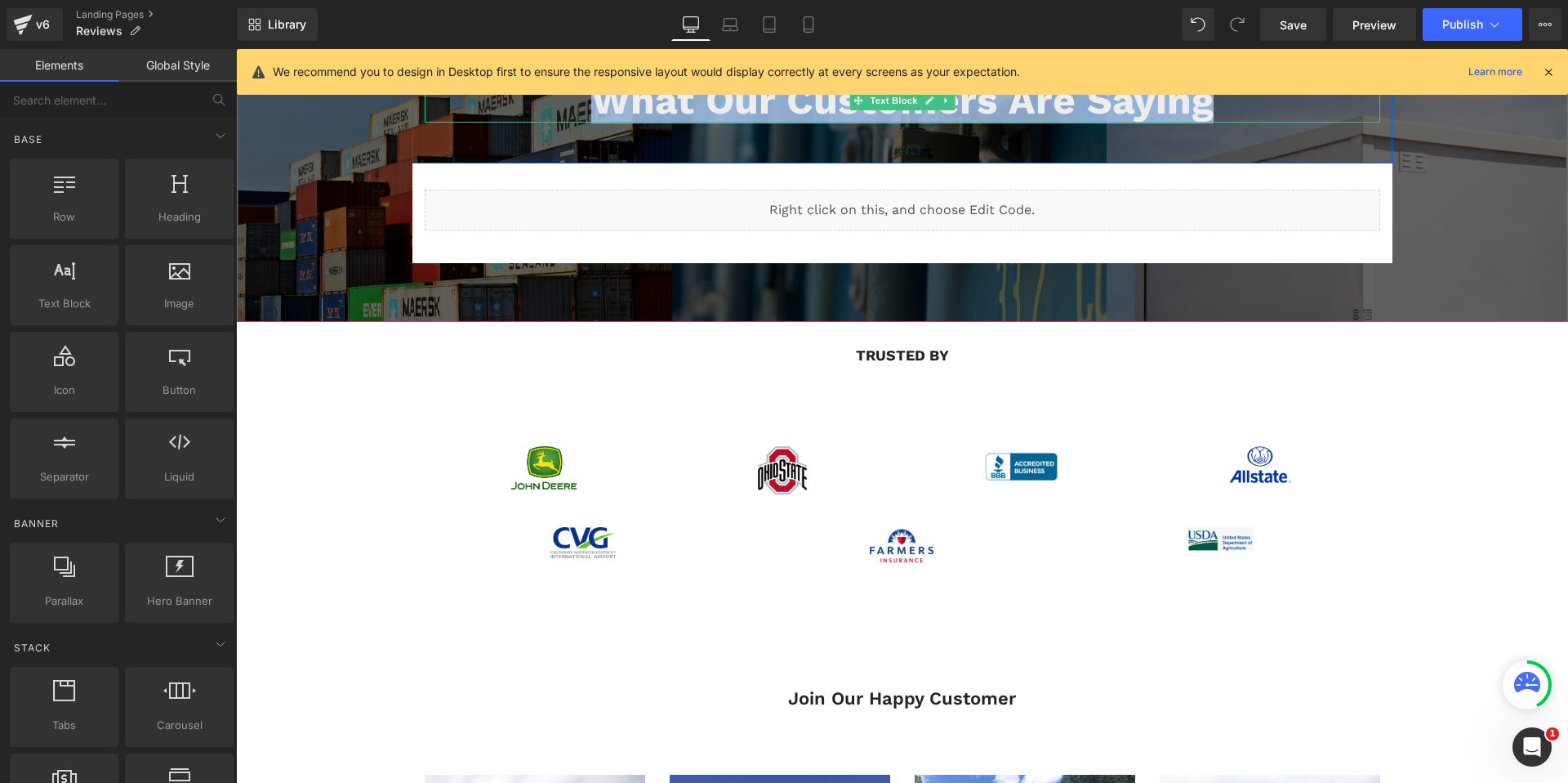
click at [683, 115] on span "What Our Customers Are Saying" at bounding box center [903, 99] width 622 height 46
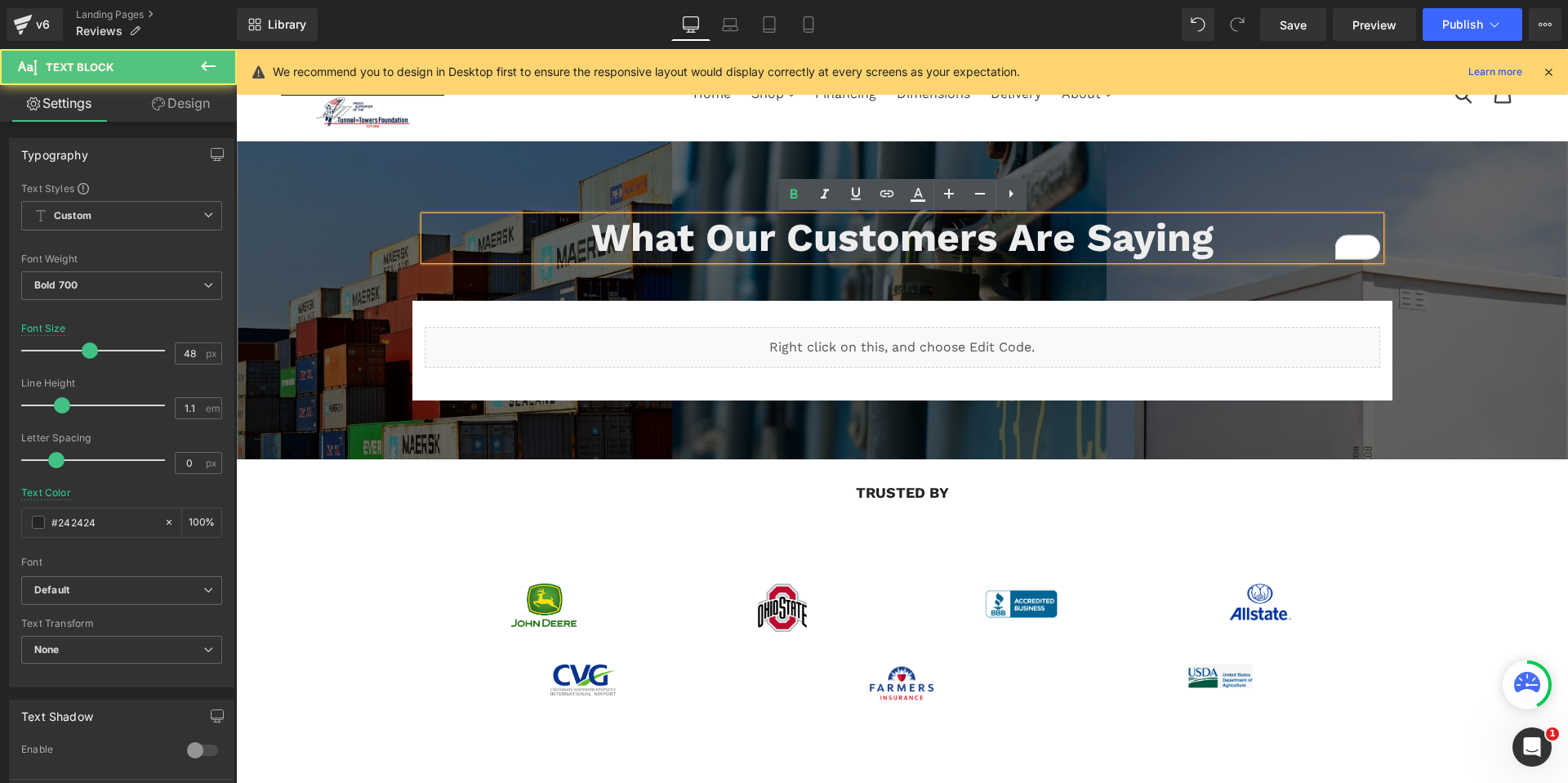
scroll to position [0, 0]
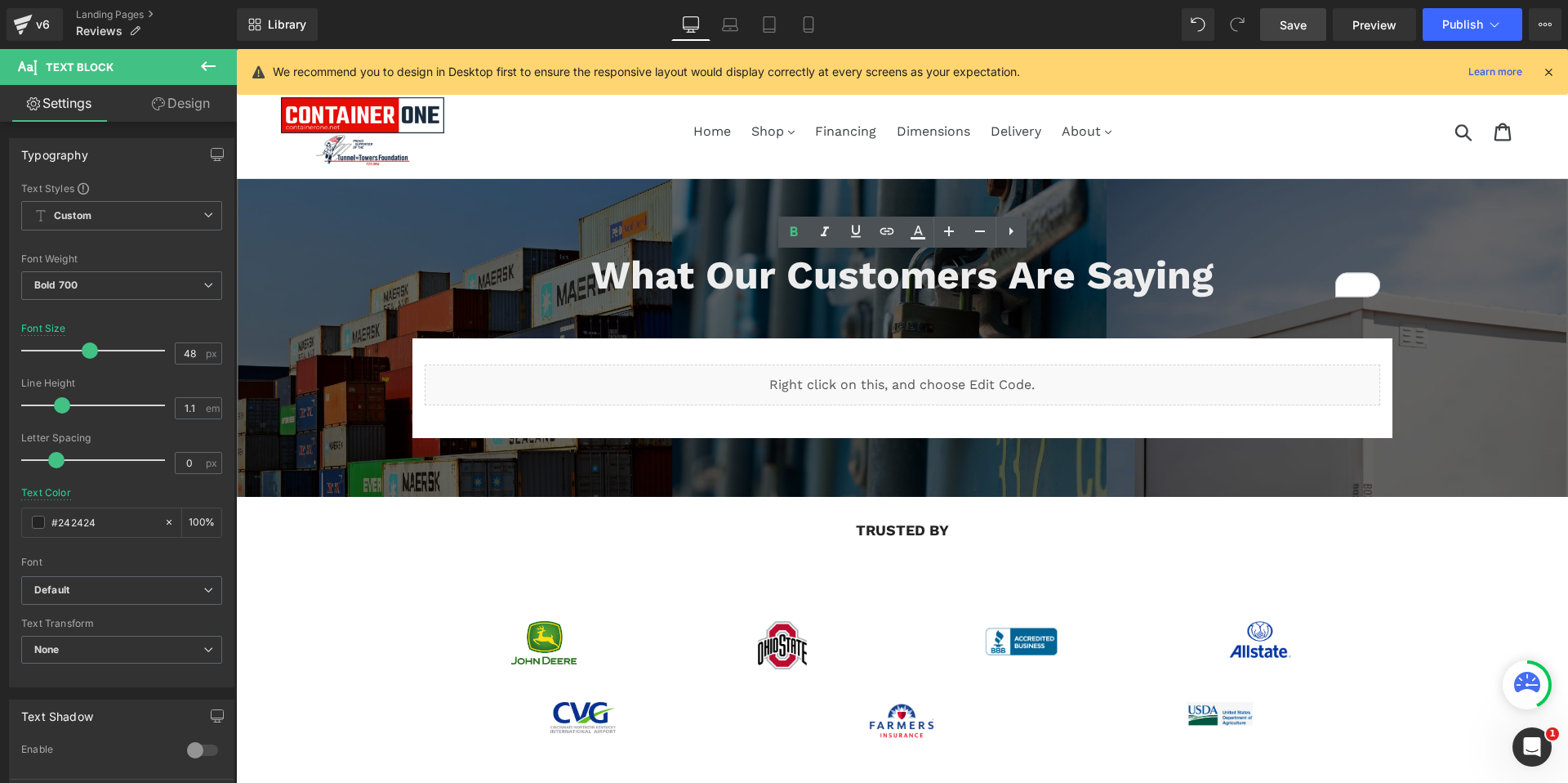
click at [1301, 27] on span "Save" at bounding box center [1293, 25] width 27 height 17
click at [286, 20] on span "Library" at bounding box center [286, 25] width 39 height 15
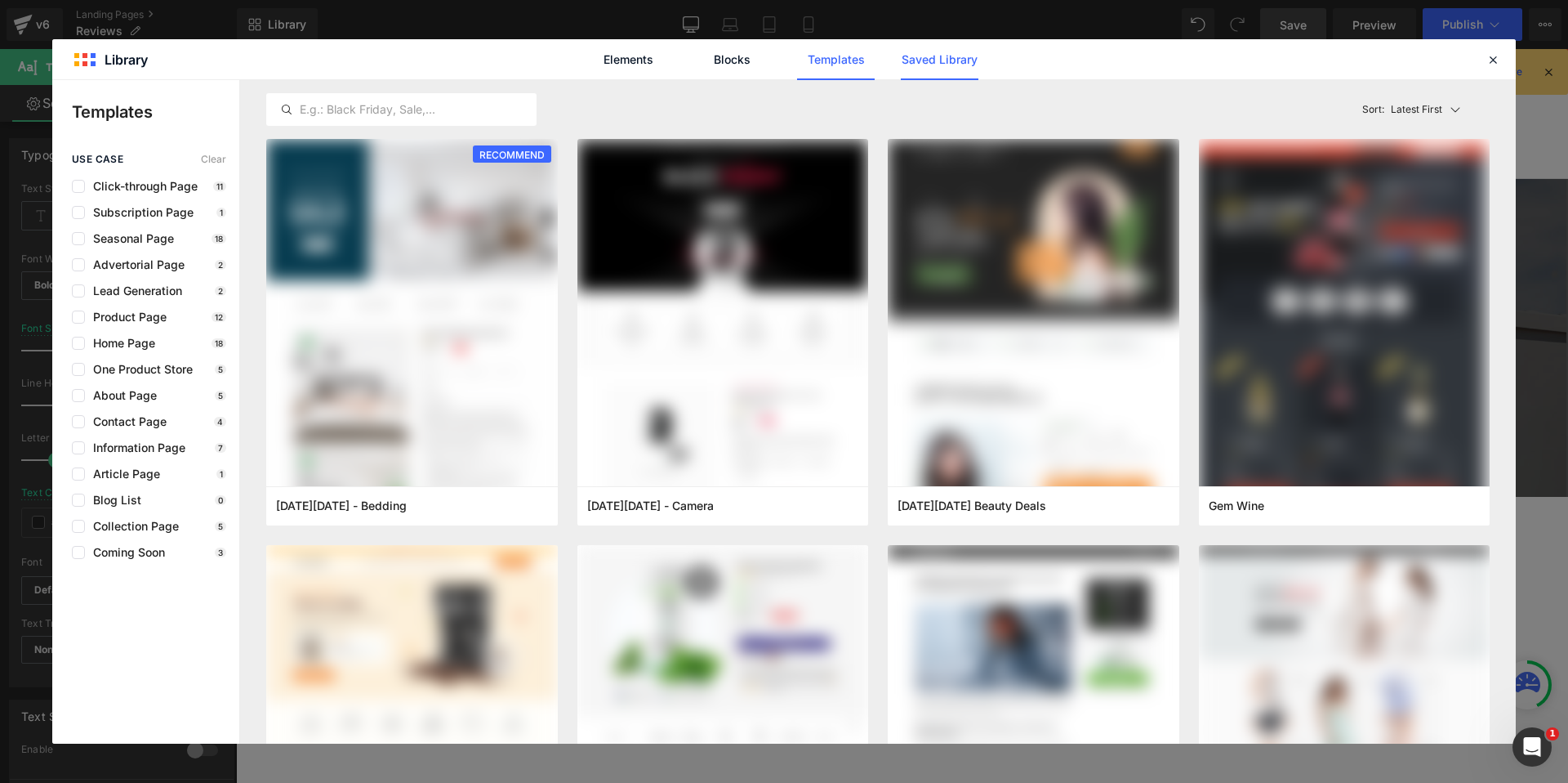
click at [951, 69] on link "Saved Library" at bounding box center [939, 59] width 78 height 41
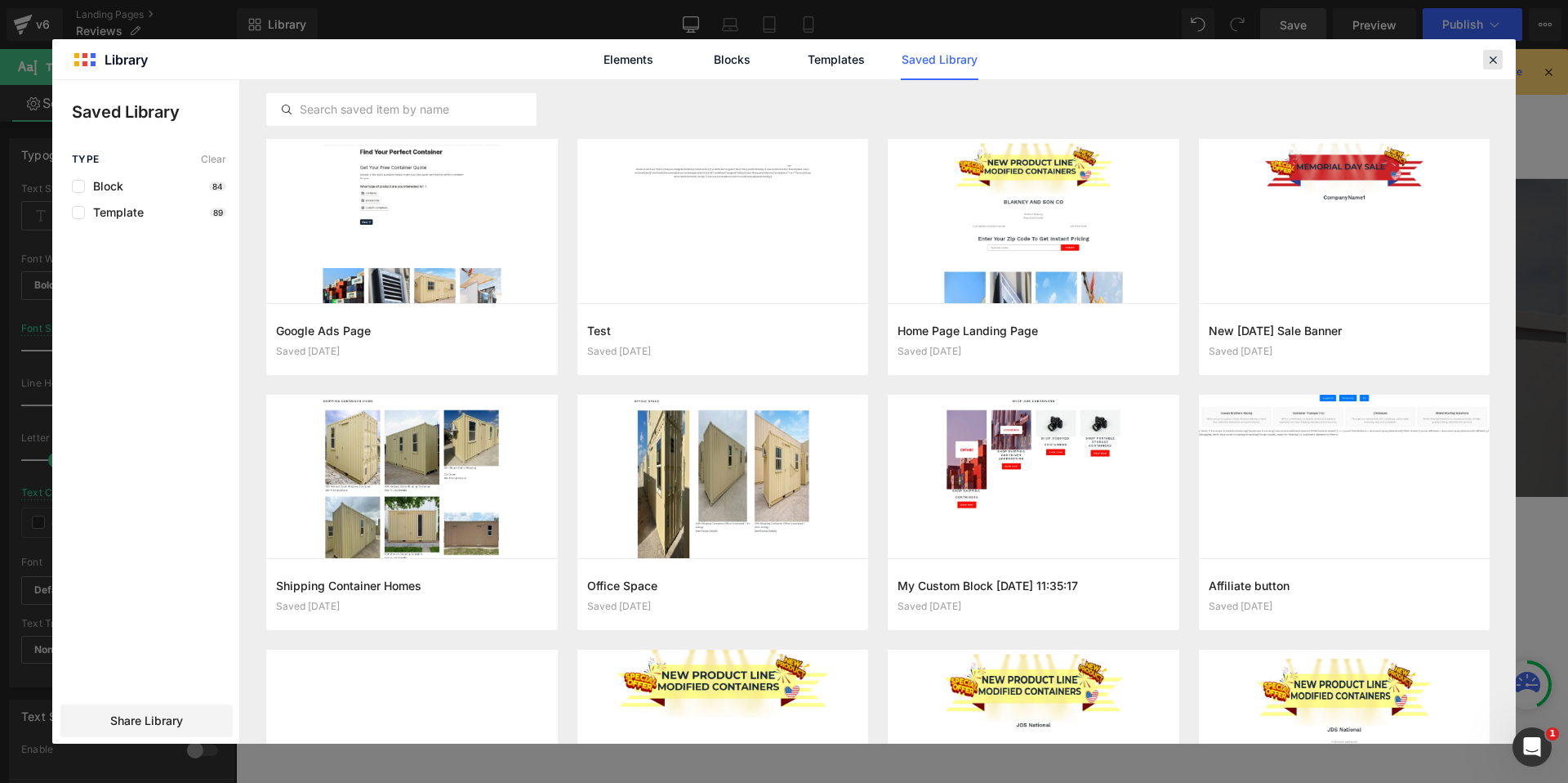
click at [1493, 59] on icon at bounding box center [1493, 60] width 15 height 15
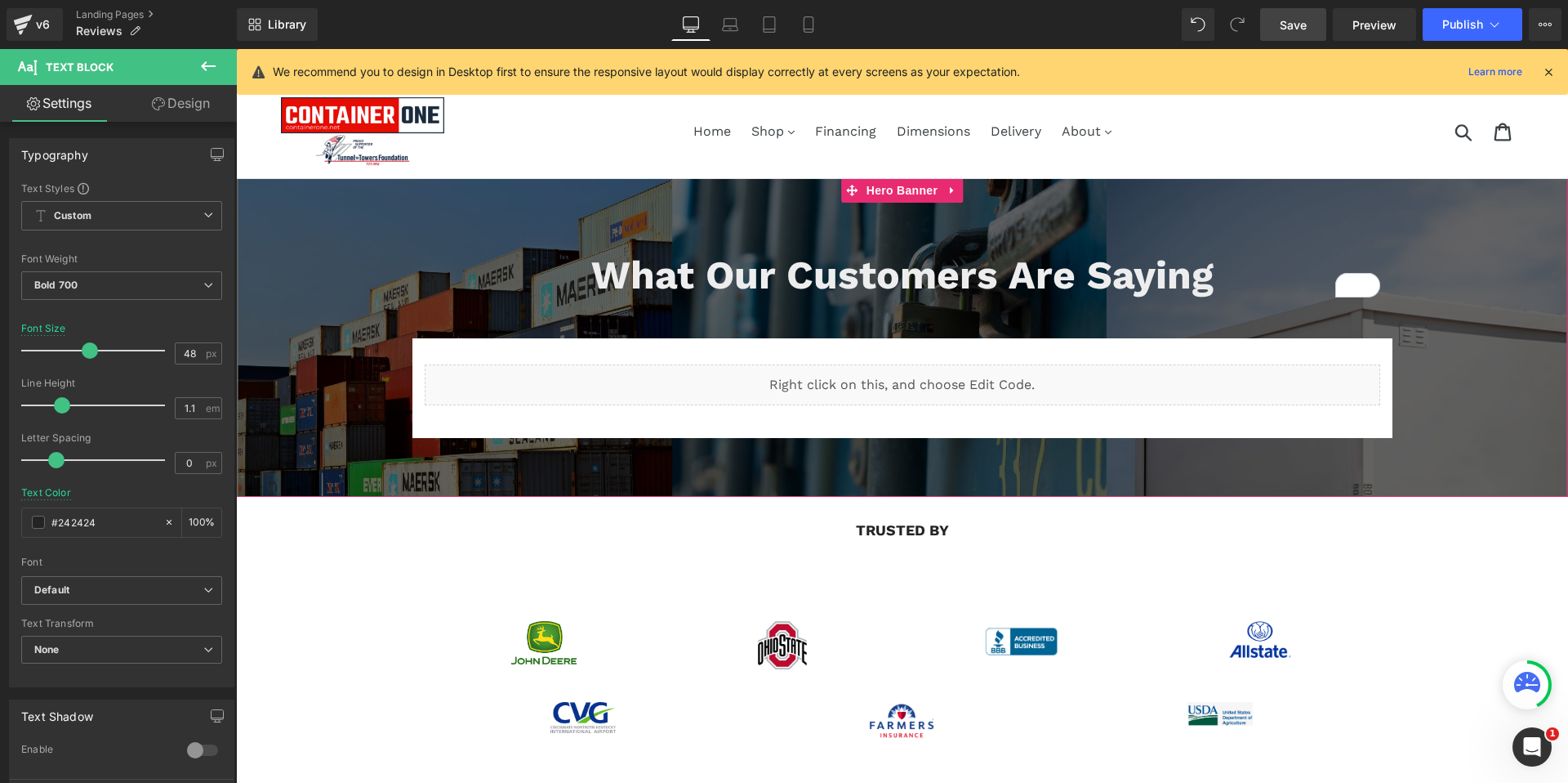
click at [837, 216] on div at bounding box center [902, 337] width 1332 height 319
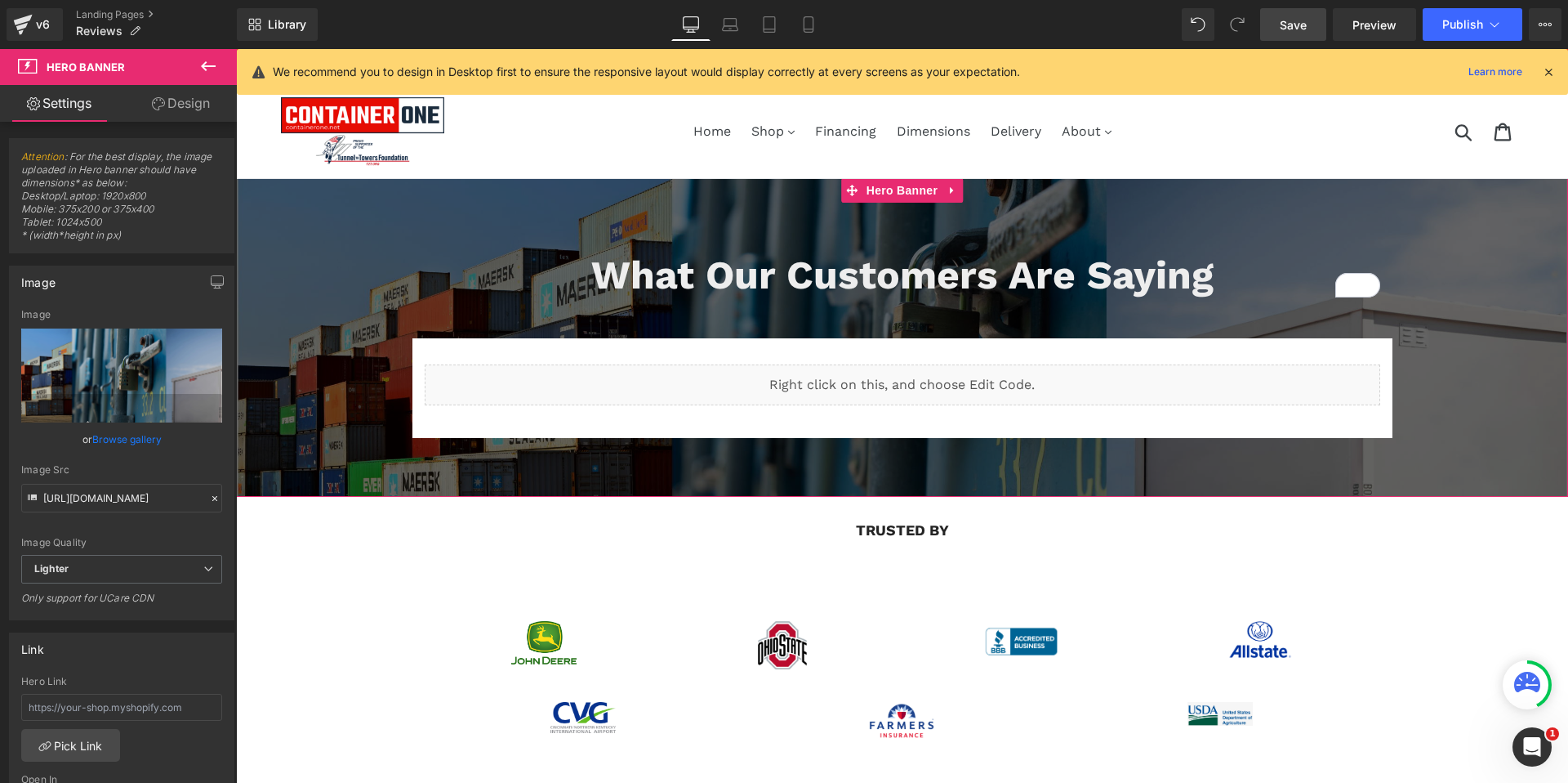
click at [197, 96] on link "Design" at bounding box center [181, 103] width 118 height 37
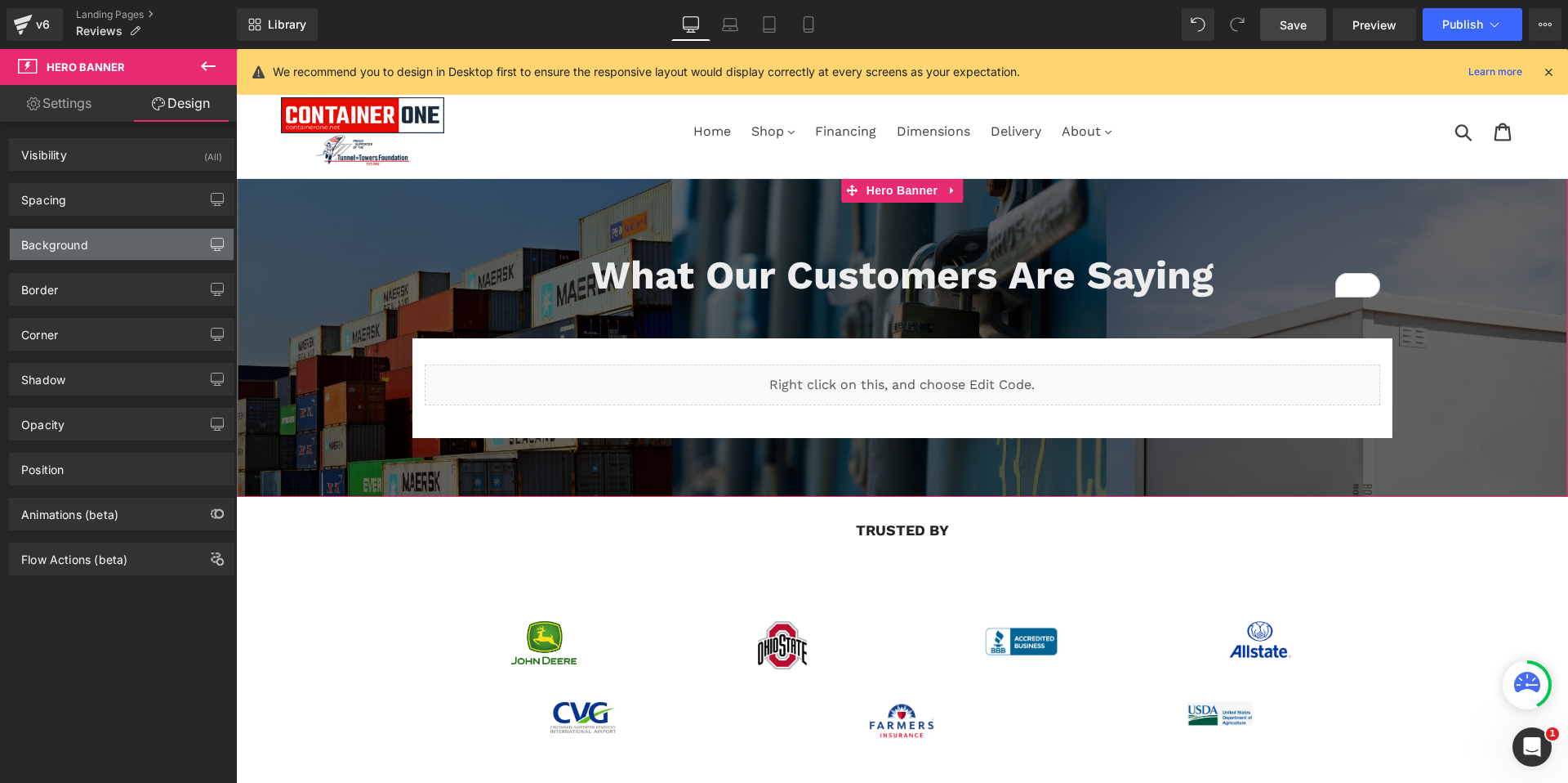
click at [211, 245] on icon "button" at bounding box center [217, 244] width 13 height 13
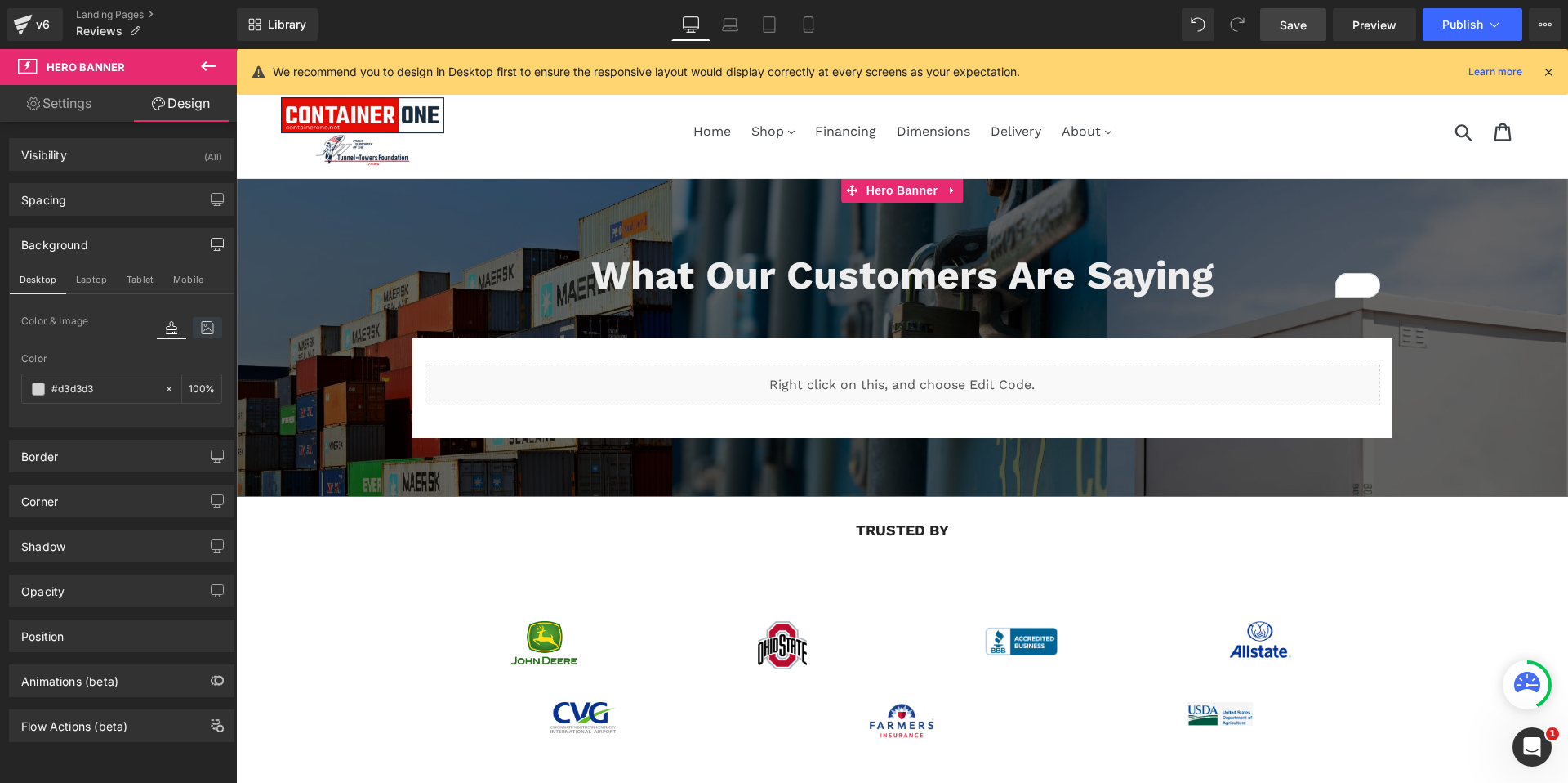
click at [196, 325] on icon at bounding box center [207, 327] width 29 height 21
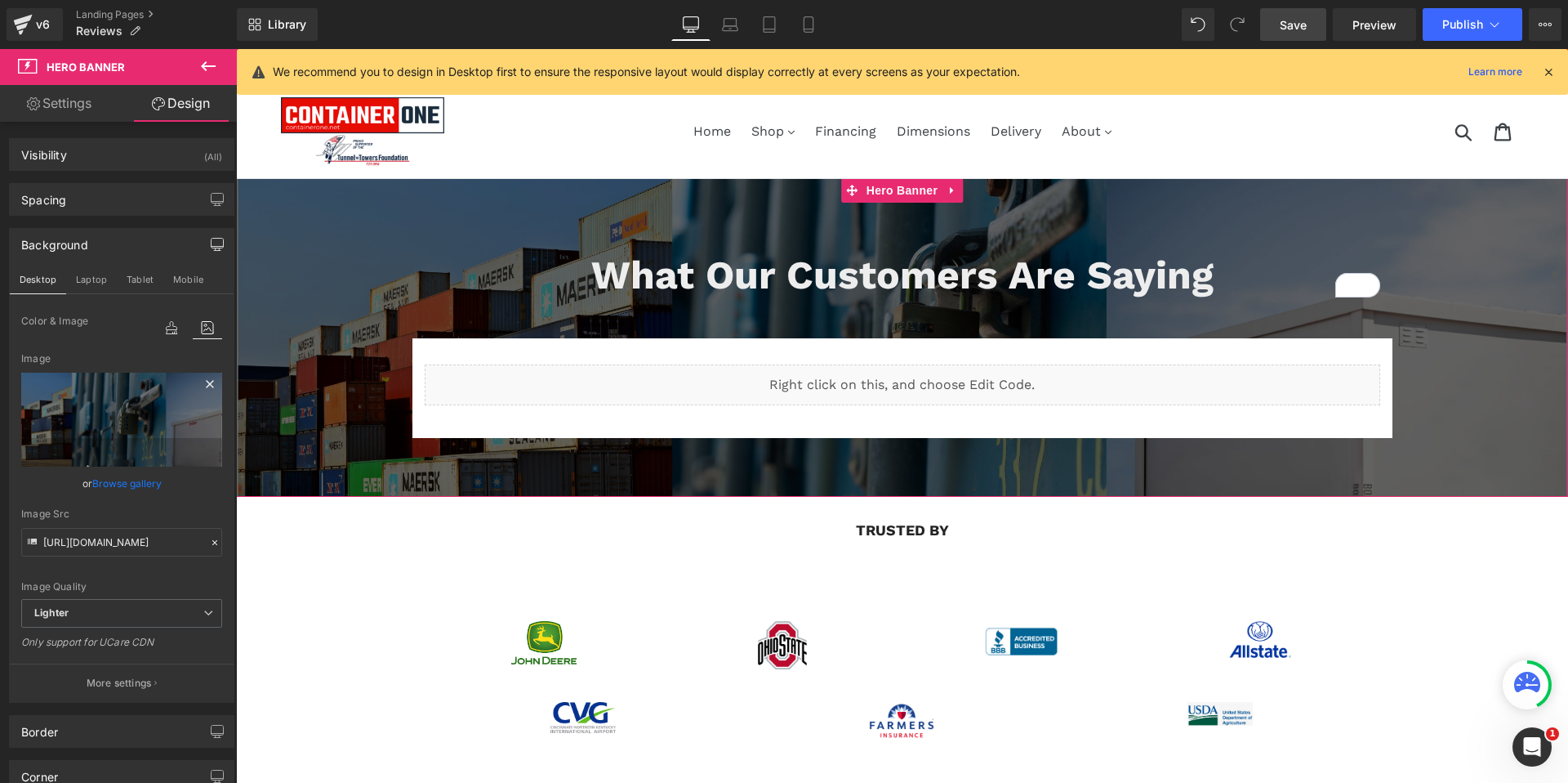
click at [202, 386] on icon at bounding box center [210, 384] width 20 height 20
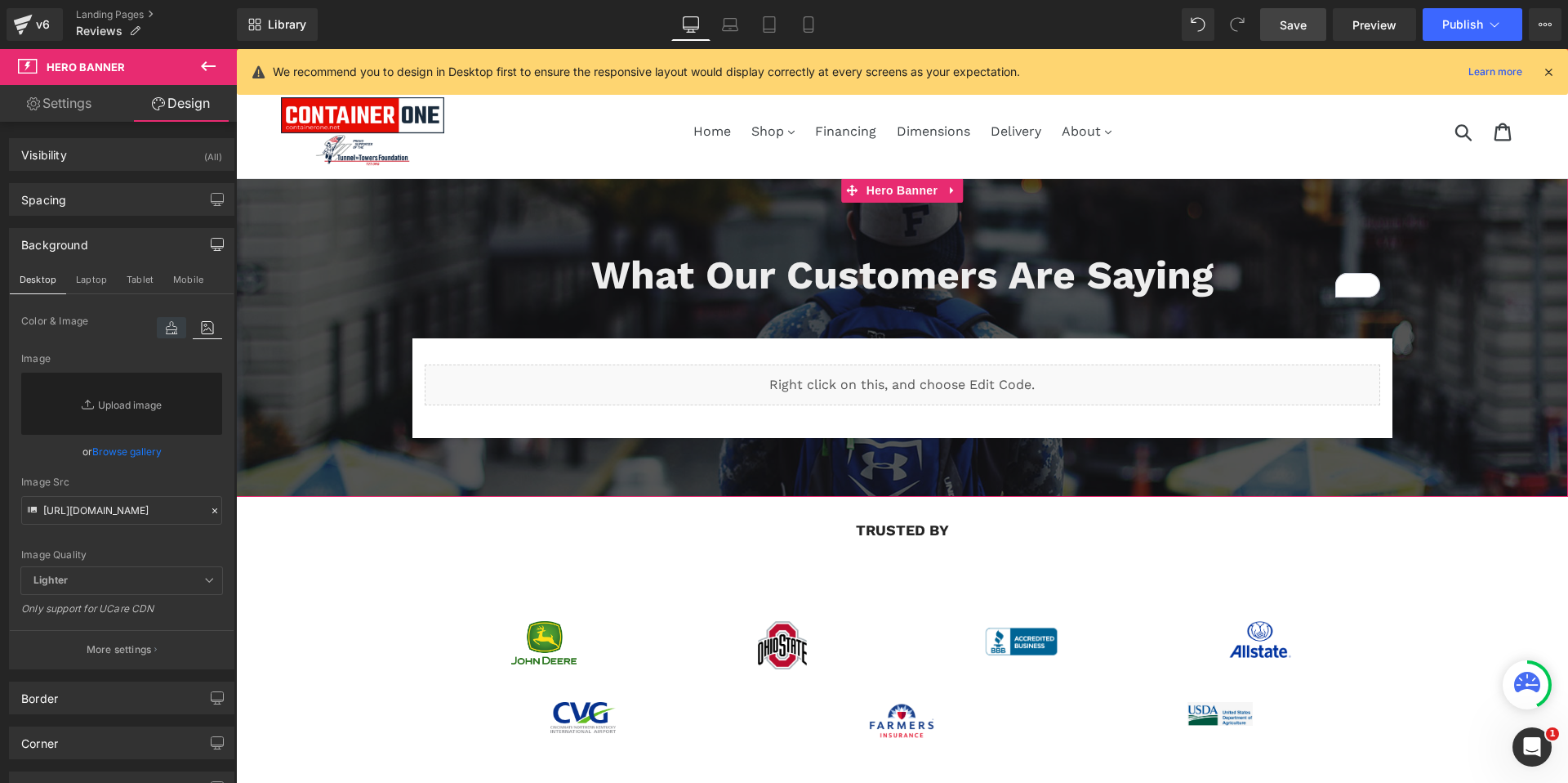
click at [164, 325] on icon at bounding box center [171, 327] width 29 height 21
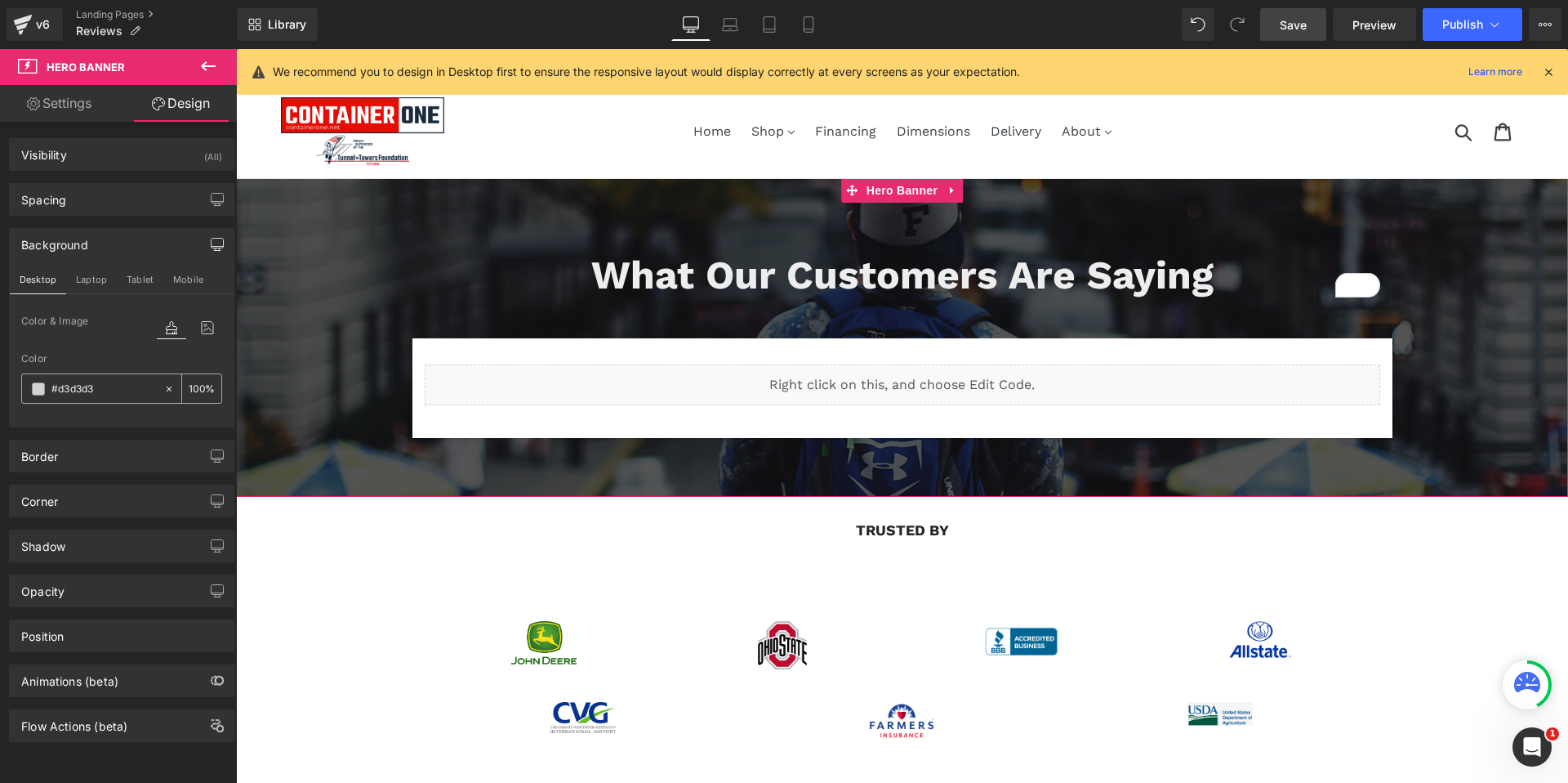
click at [33, 391] on span at bounding box center [39, 389] width 13 height 13
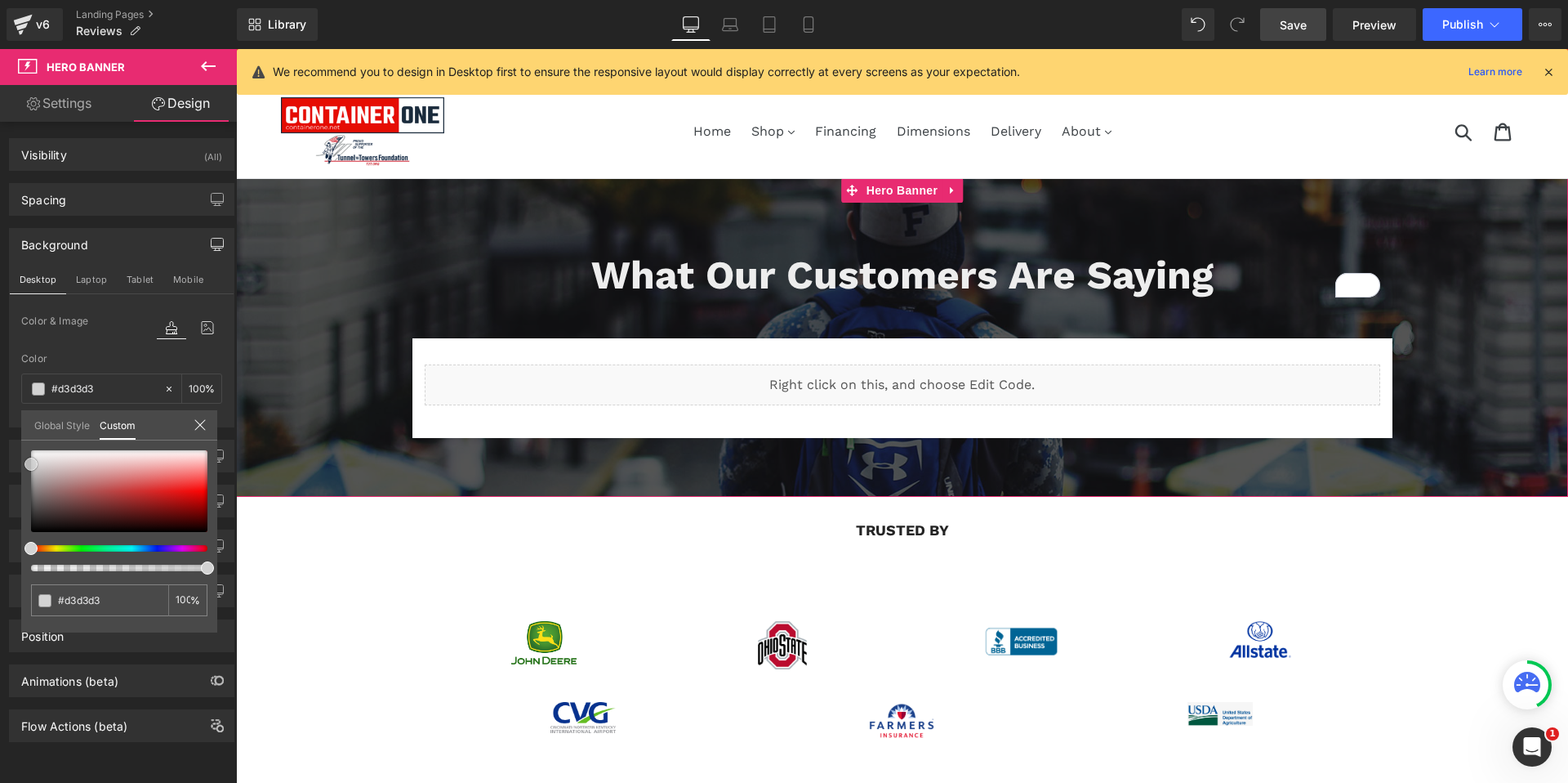
click at [29, 462] on span at bounding box center [31, 464] width 13 height 13
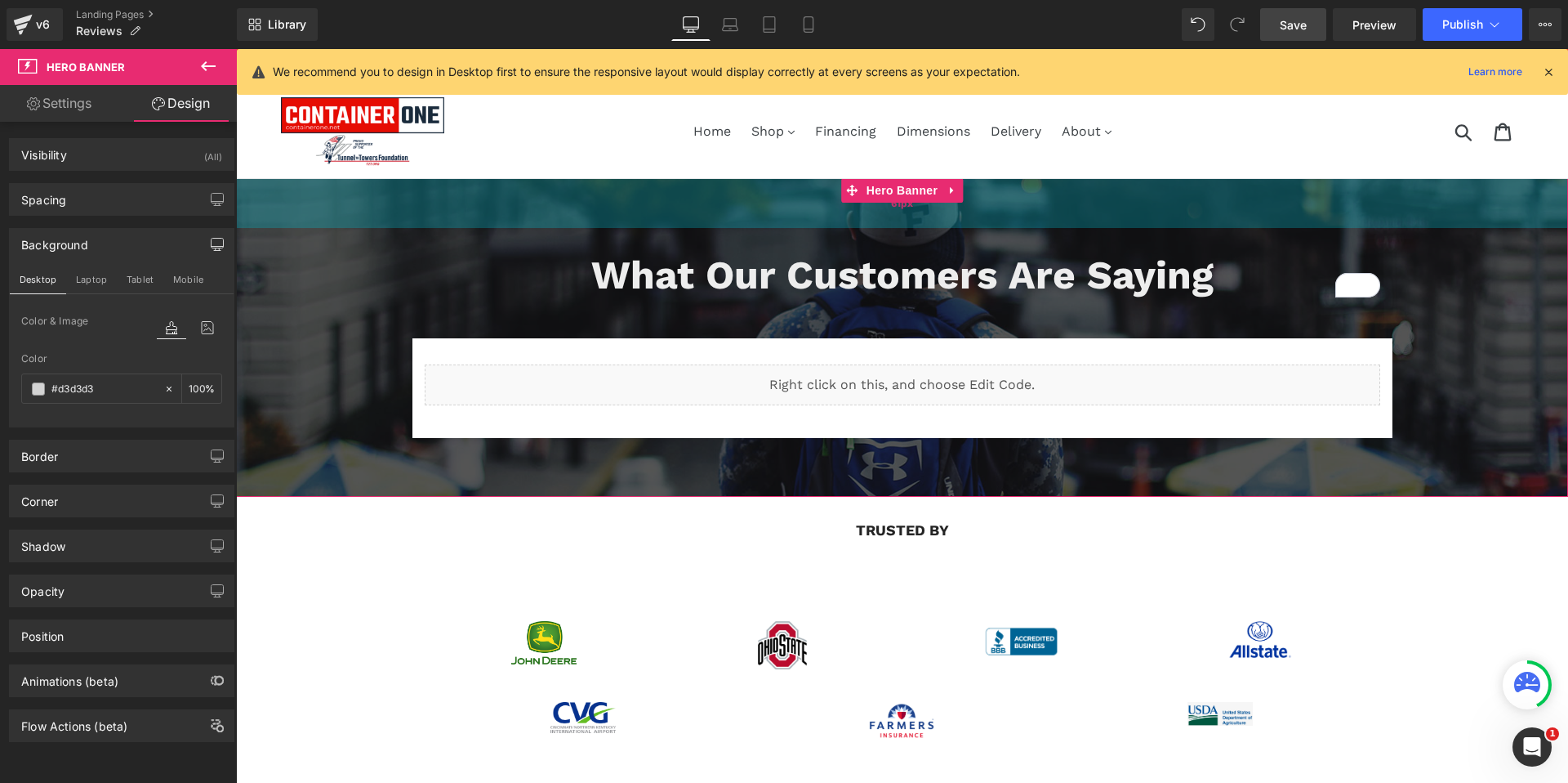
click at [392, 181] on div "61px" at bounding box center [902, 202] width 1332 height 50
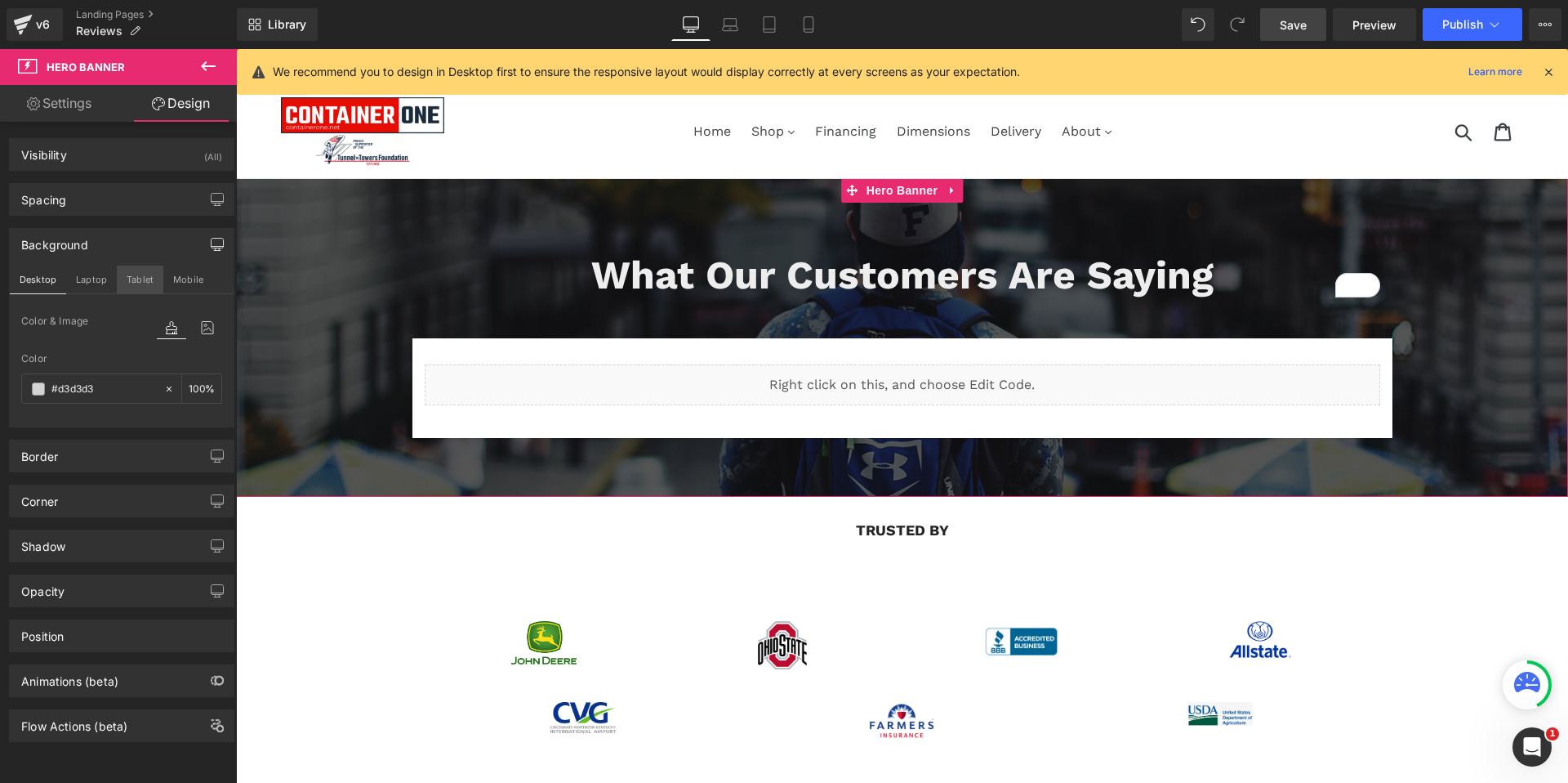
click at [117, 269] on button "Tablet" at bounding box center [140, 279] width 46 height 27
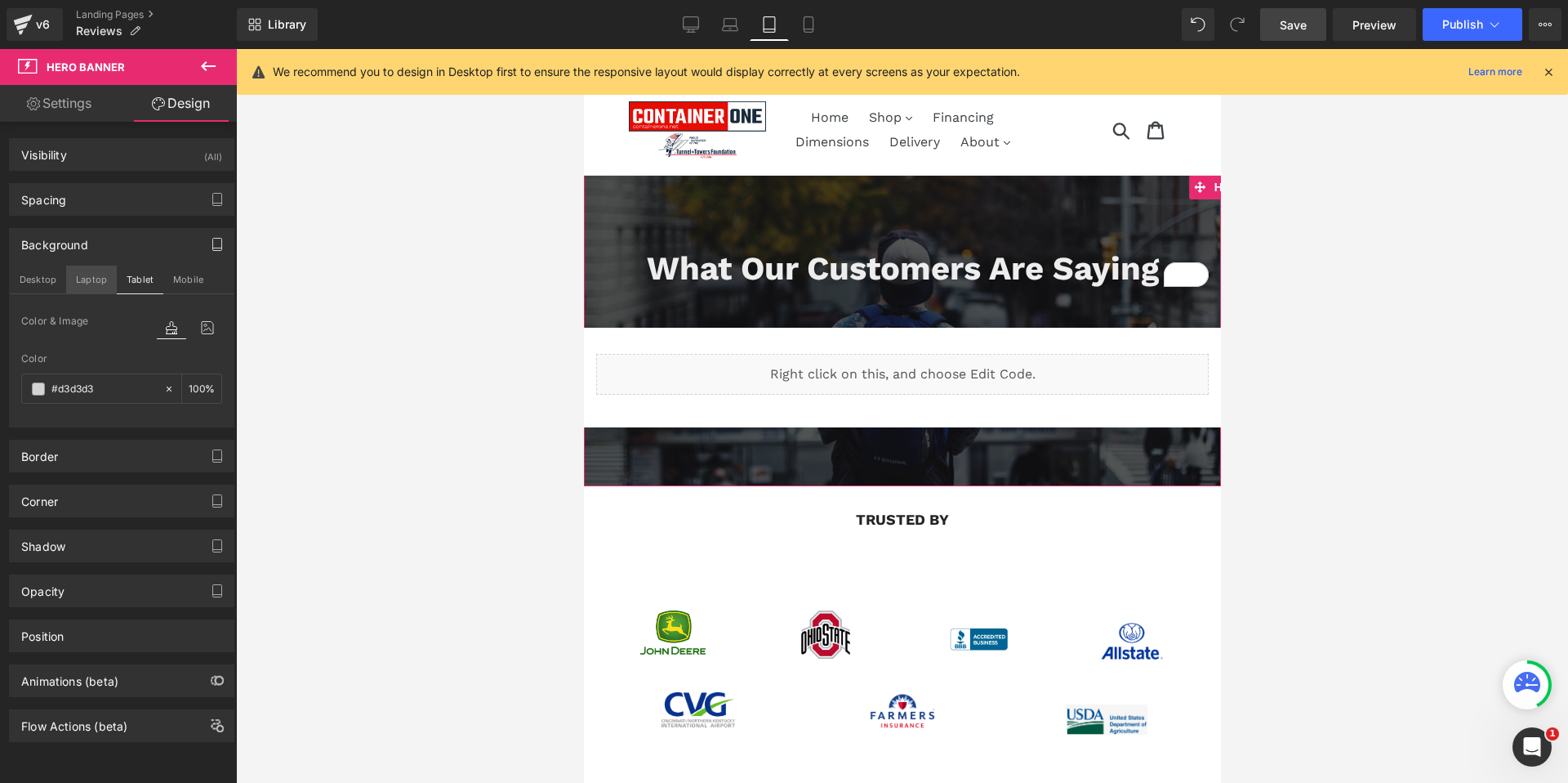
click at [83, 276] on button "Laptop" at bounding box center [92, 279] width 51 height 27
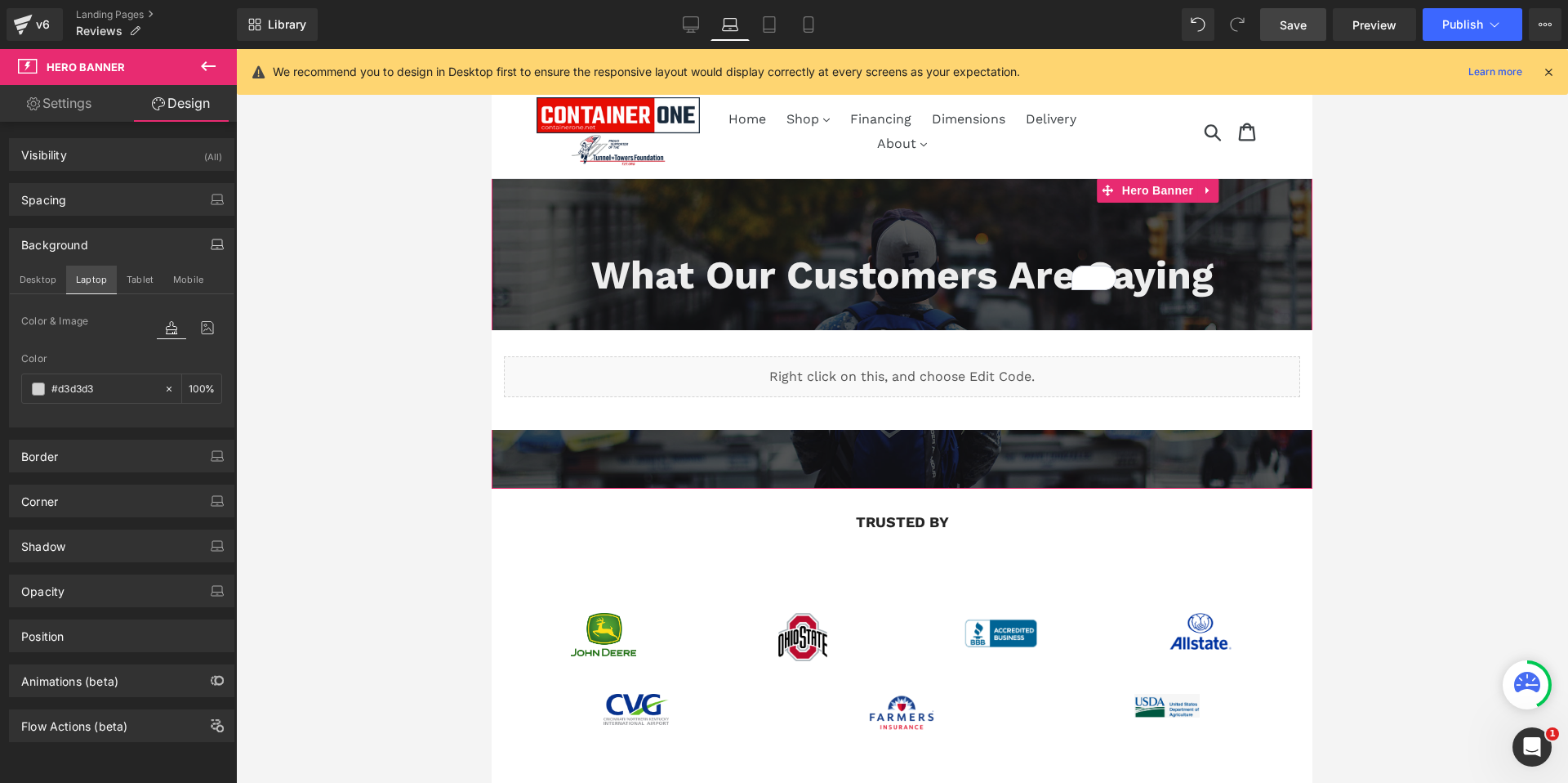
scroll to position [3, 0]
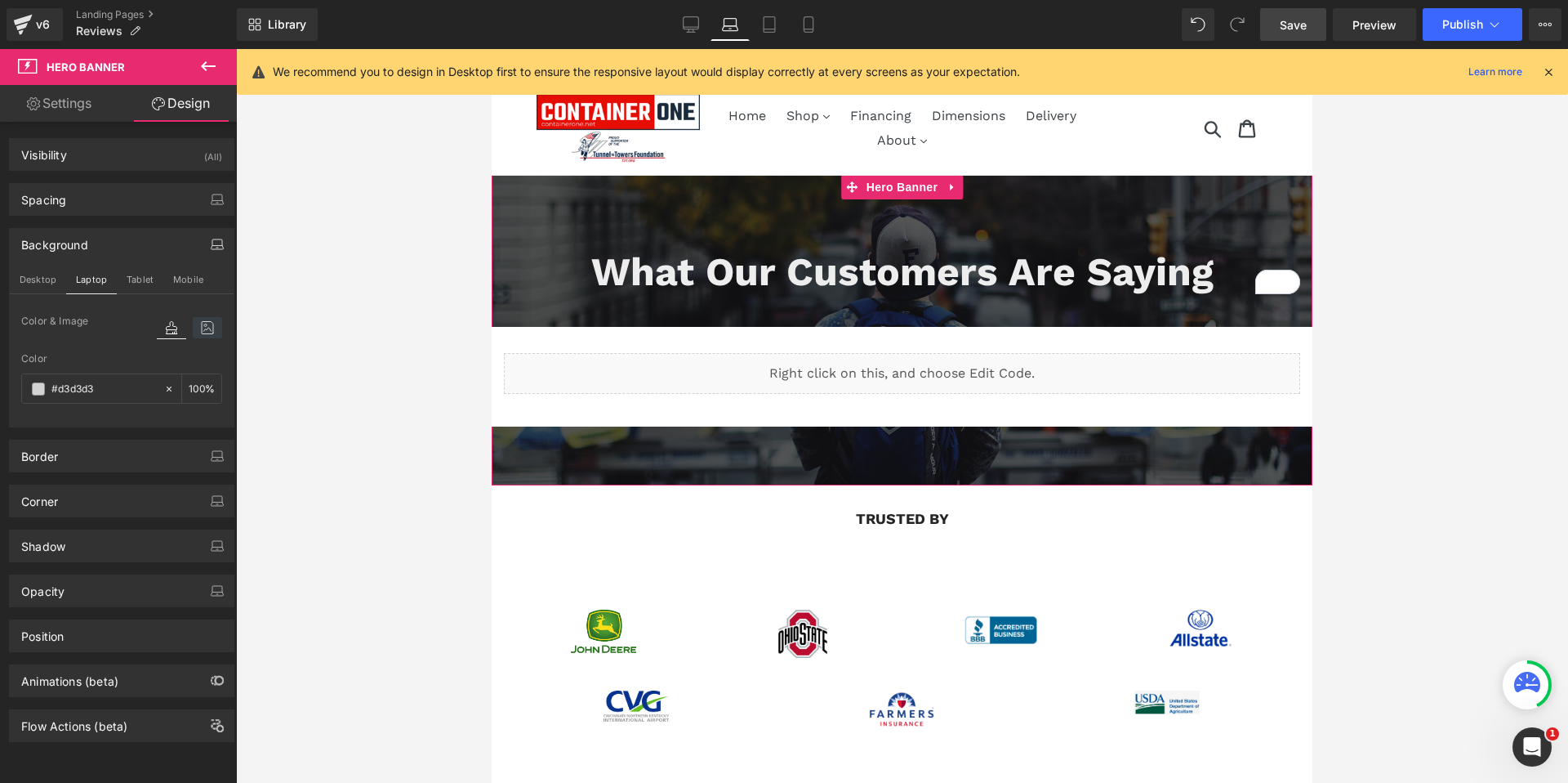
click at [206, 323] on icon at bounding box center [207, 327] width 29 height 21
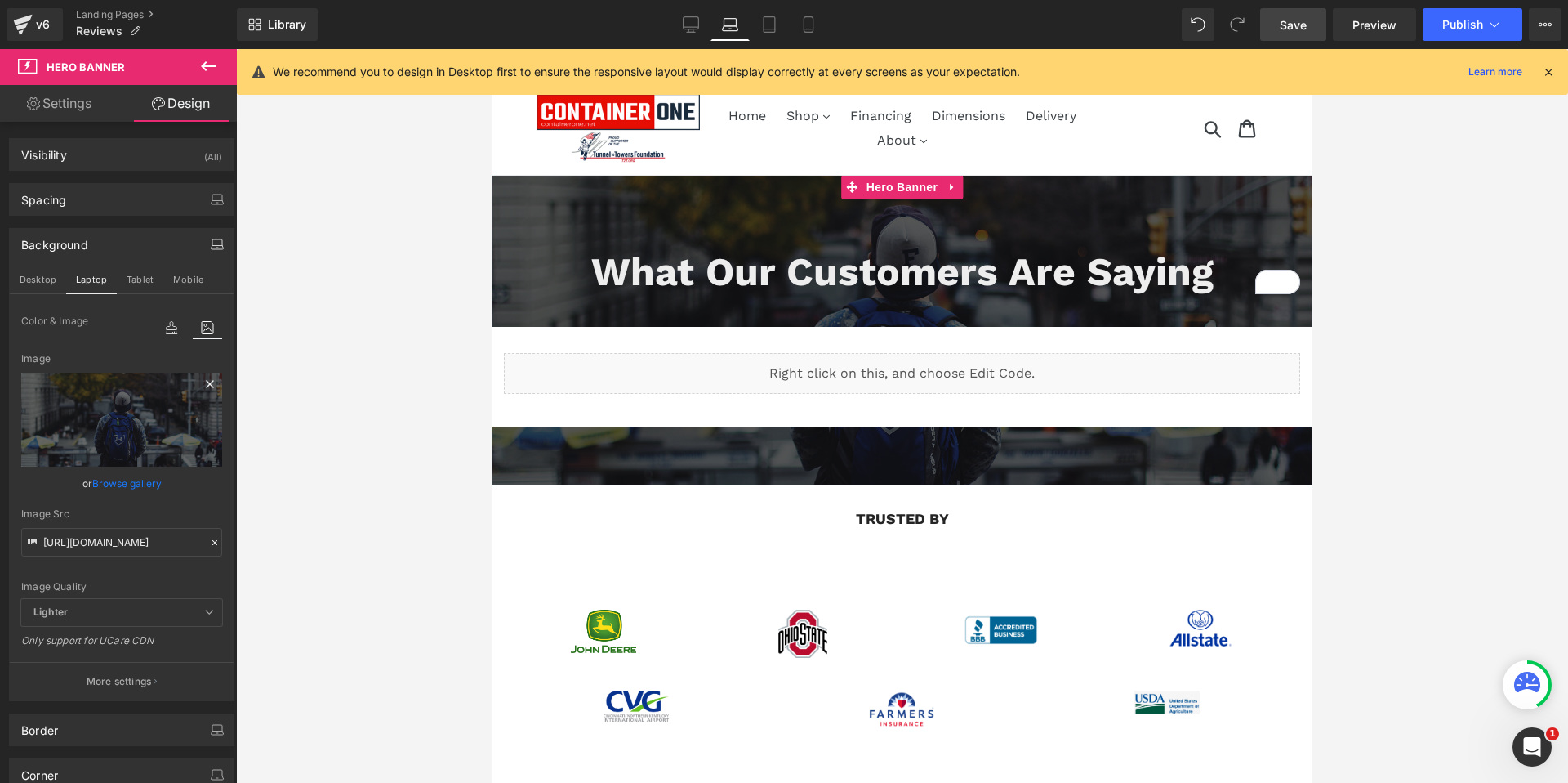
click at [200, 388] on icon at bounding box center [210, 384] width 20 height 20
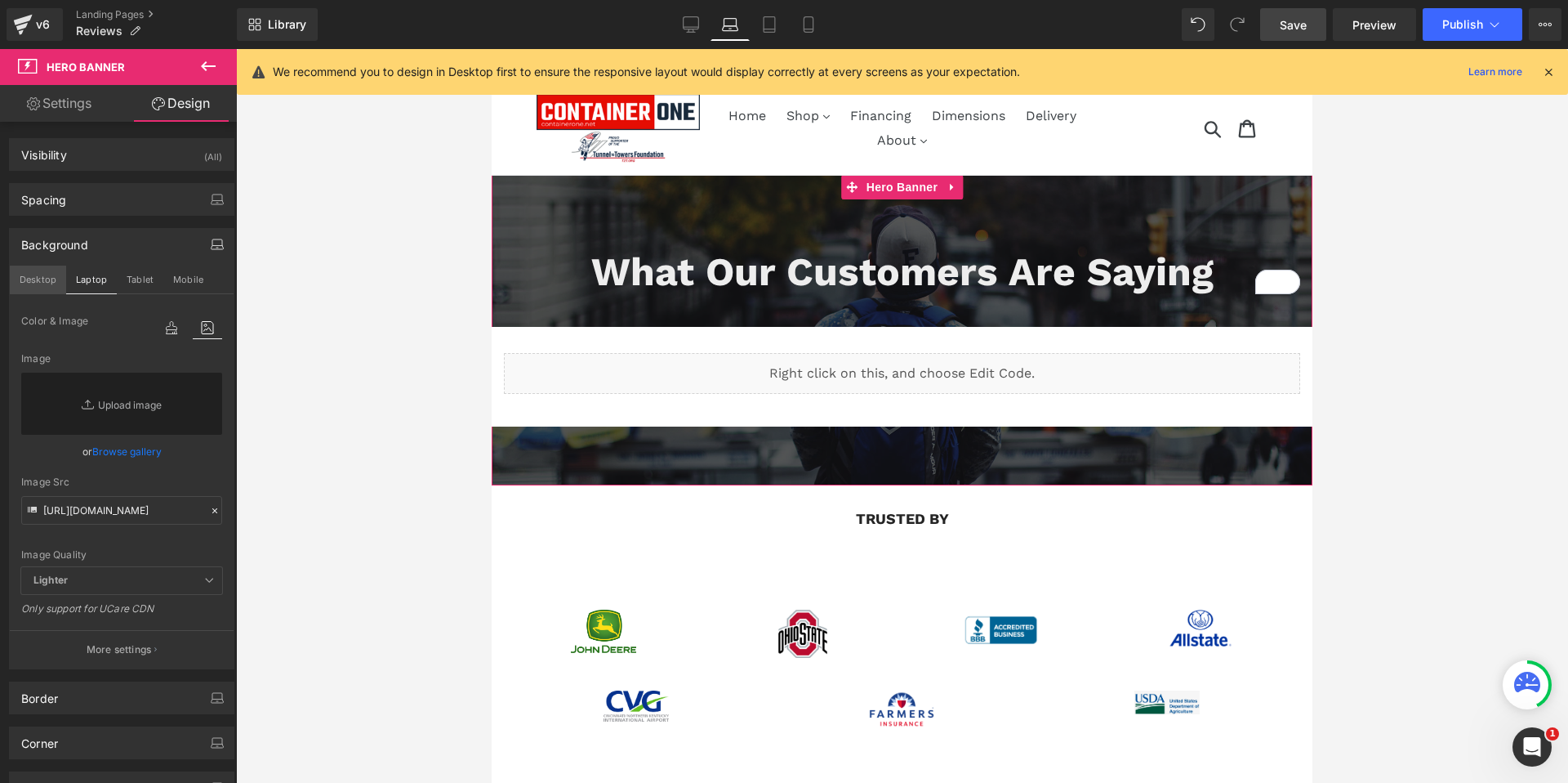
click at [45, 285] on button "Desktop" at bounding box center [38, 279] width 57 height 27
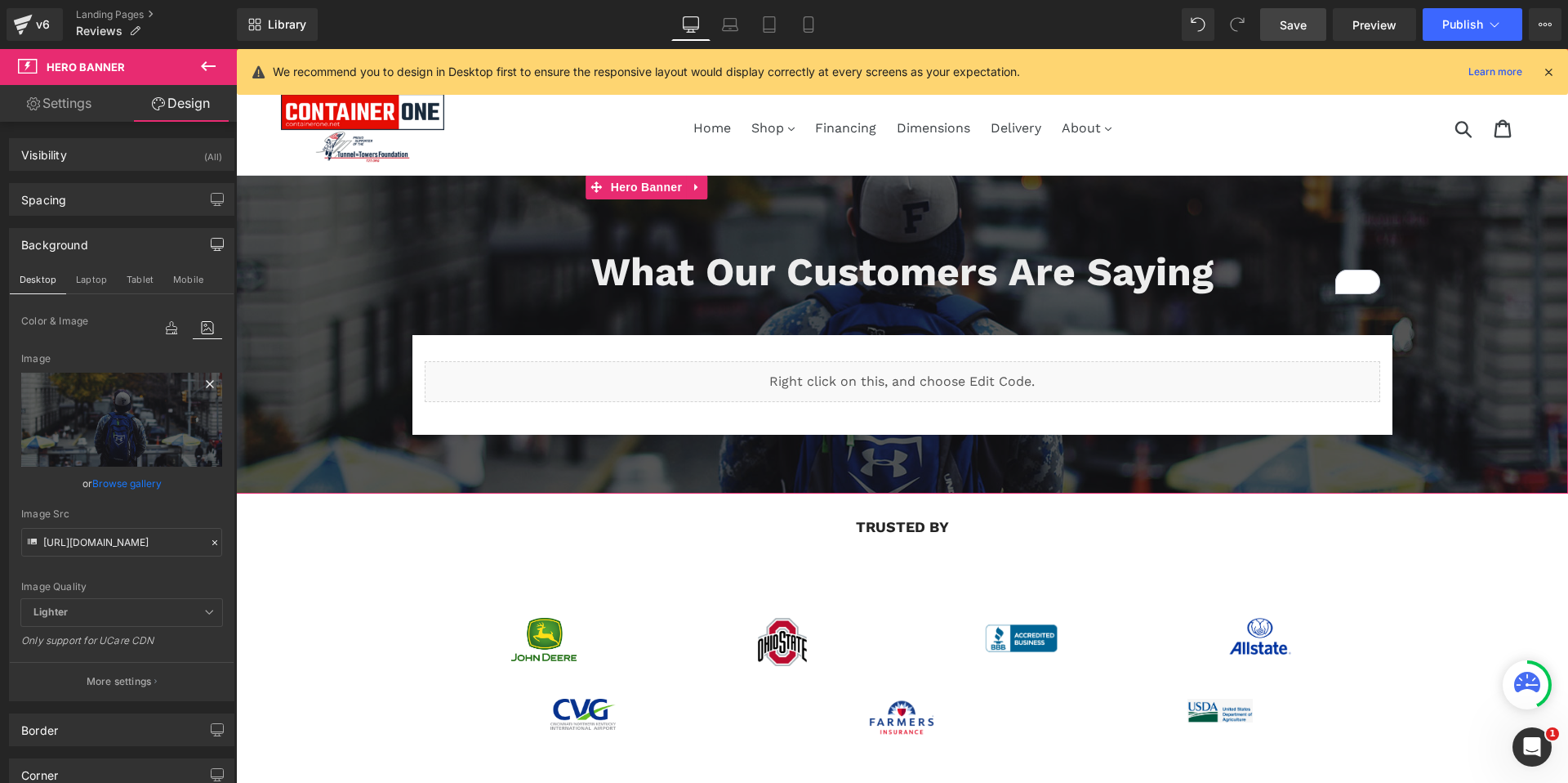
click at [201, 388] on icon at bounding box center [210, 384] width 20 height 20
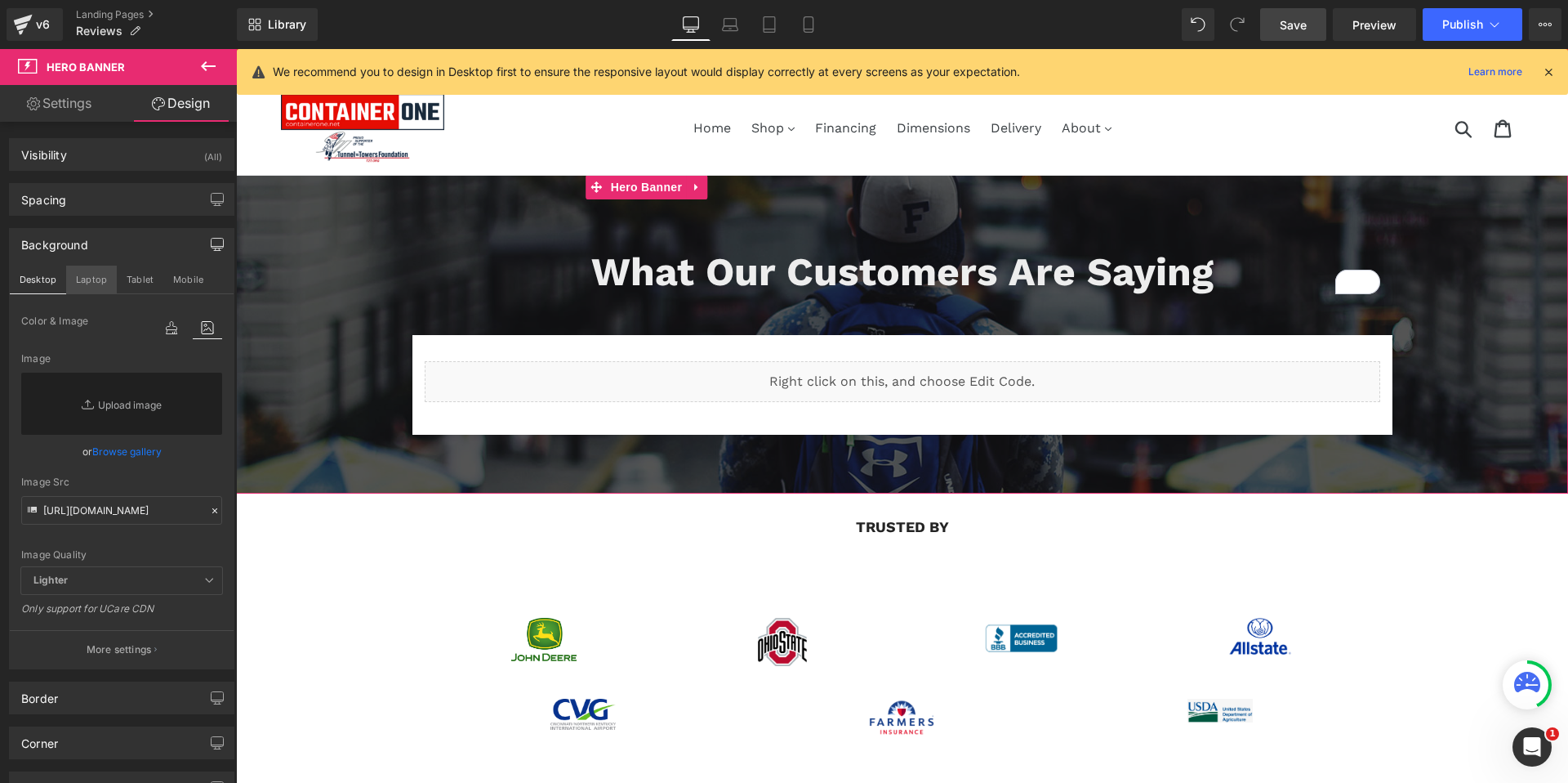
click at [100, 278] on button "Laptop" at bounding box center [92, 279] width 51 height 27
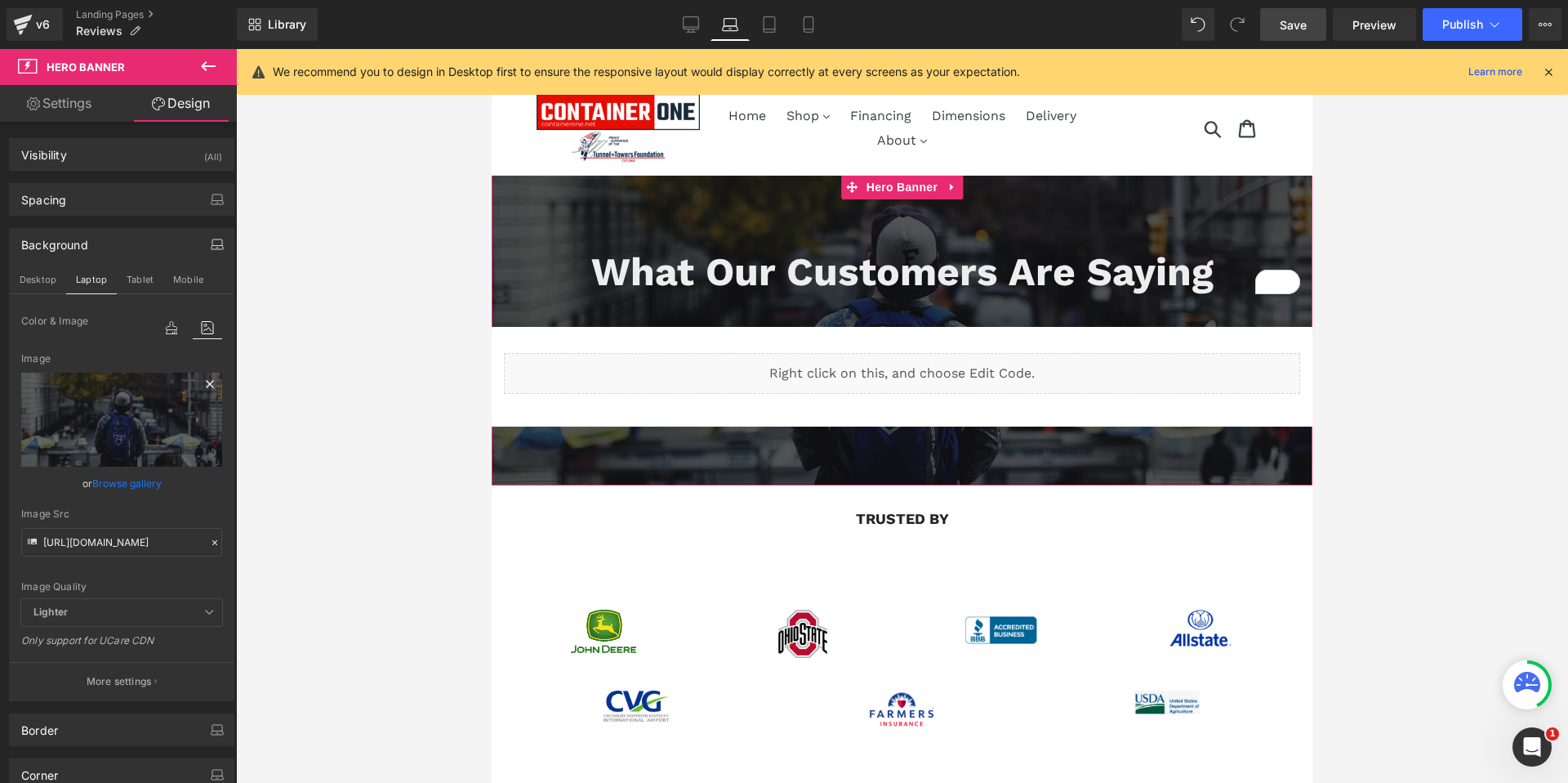
click at [206, 383] on icon at bounding box center [210, 384] width 8 height 8
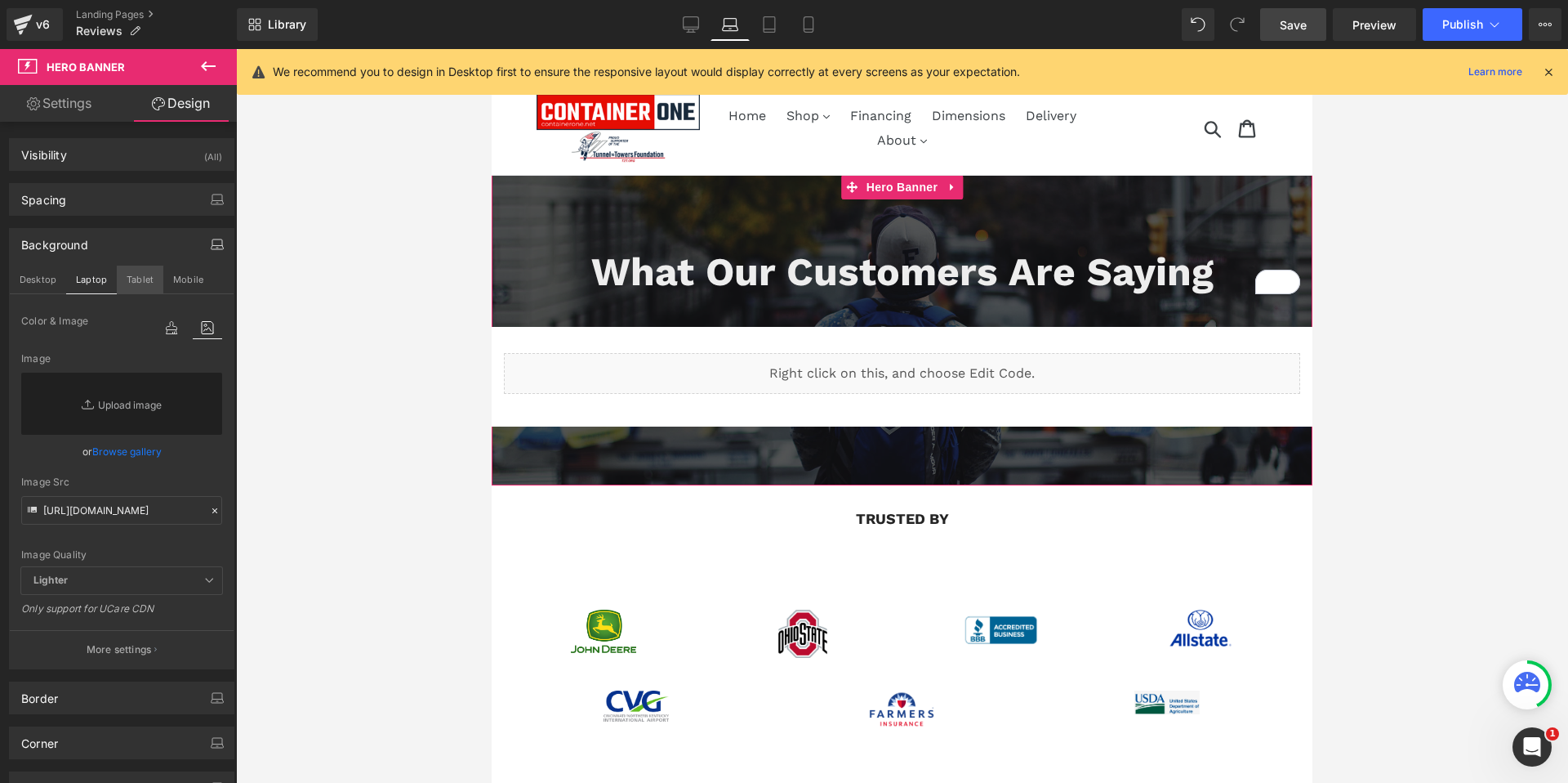
click at [146, 273] on button "Tablet" at bounding box center [140, 279] width 46 height 27
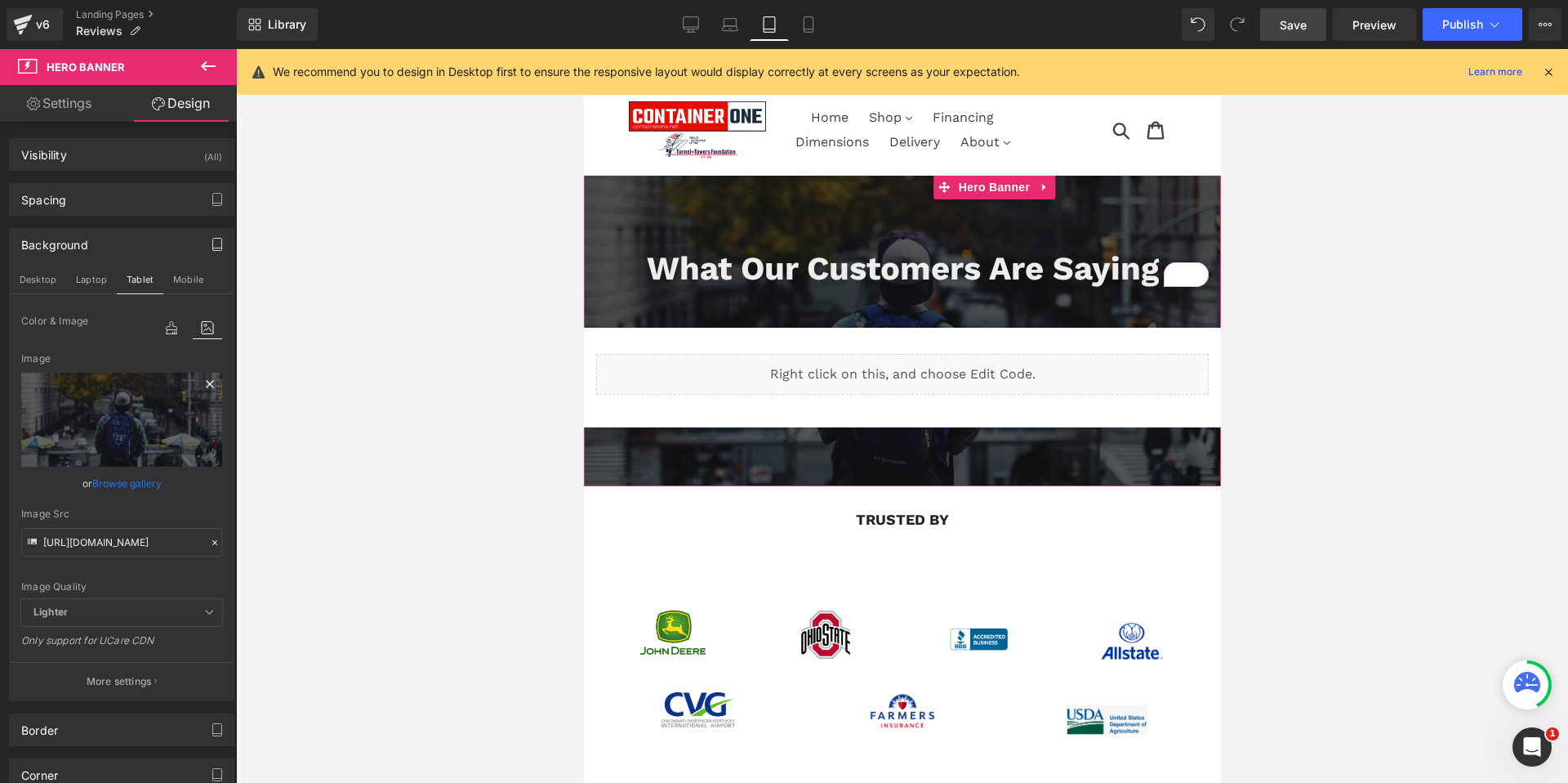
click at [200, 386] on icon at bounding box center [210, 384] width 20 height 20
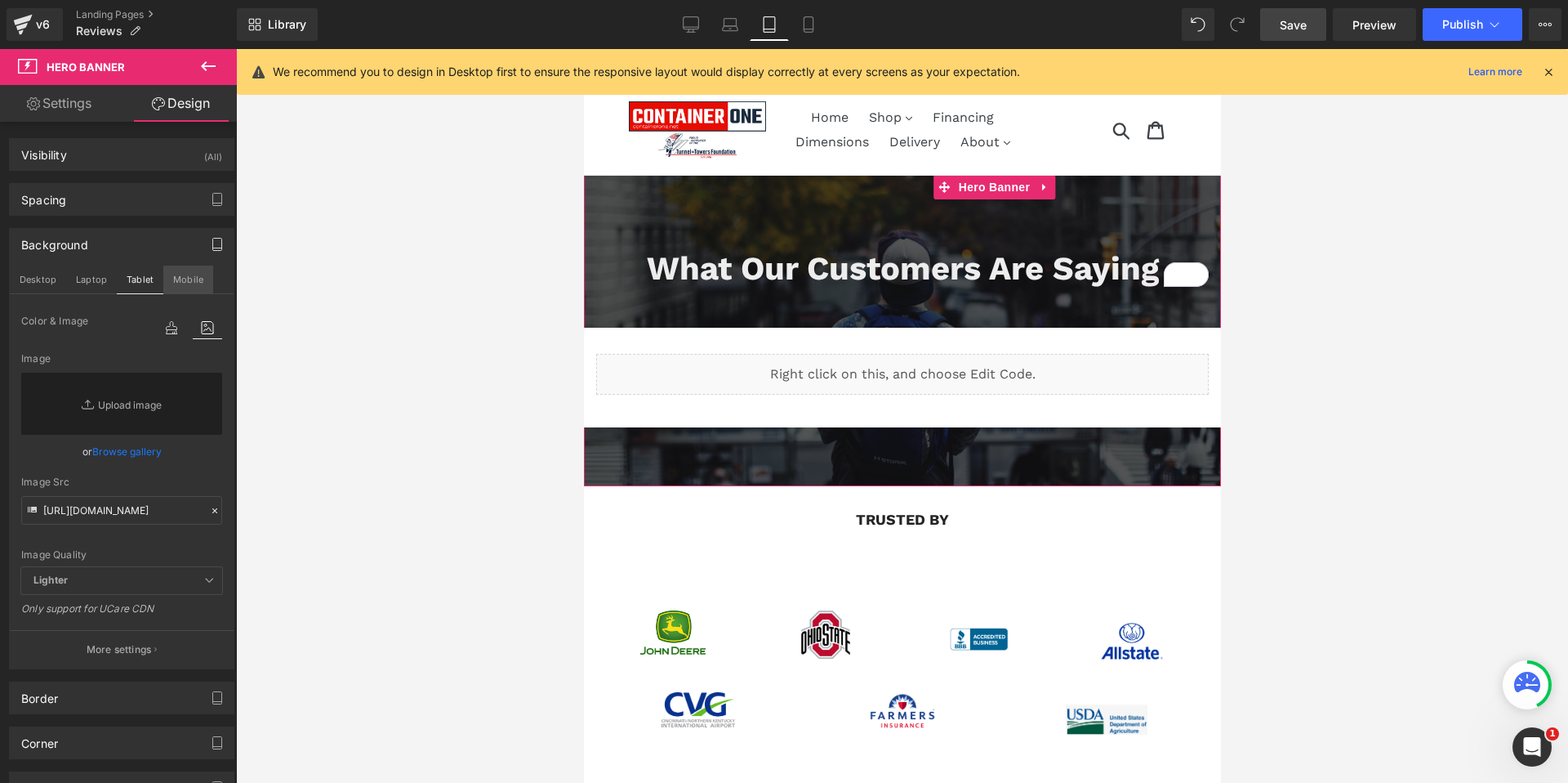
click at [190, 282] on button "Mobile" at bounding box center [188, 279] width 50 height 27
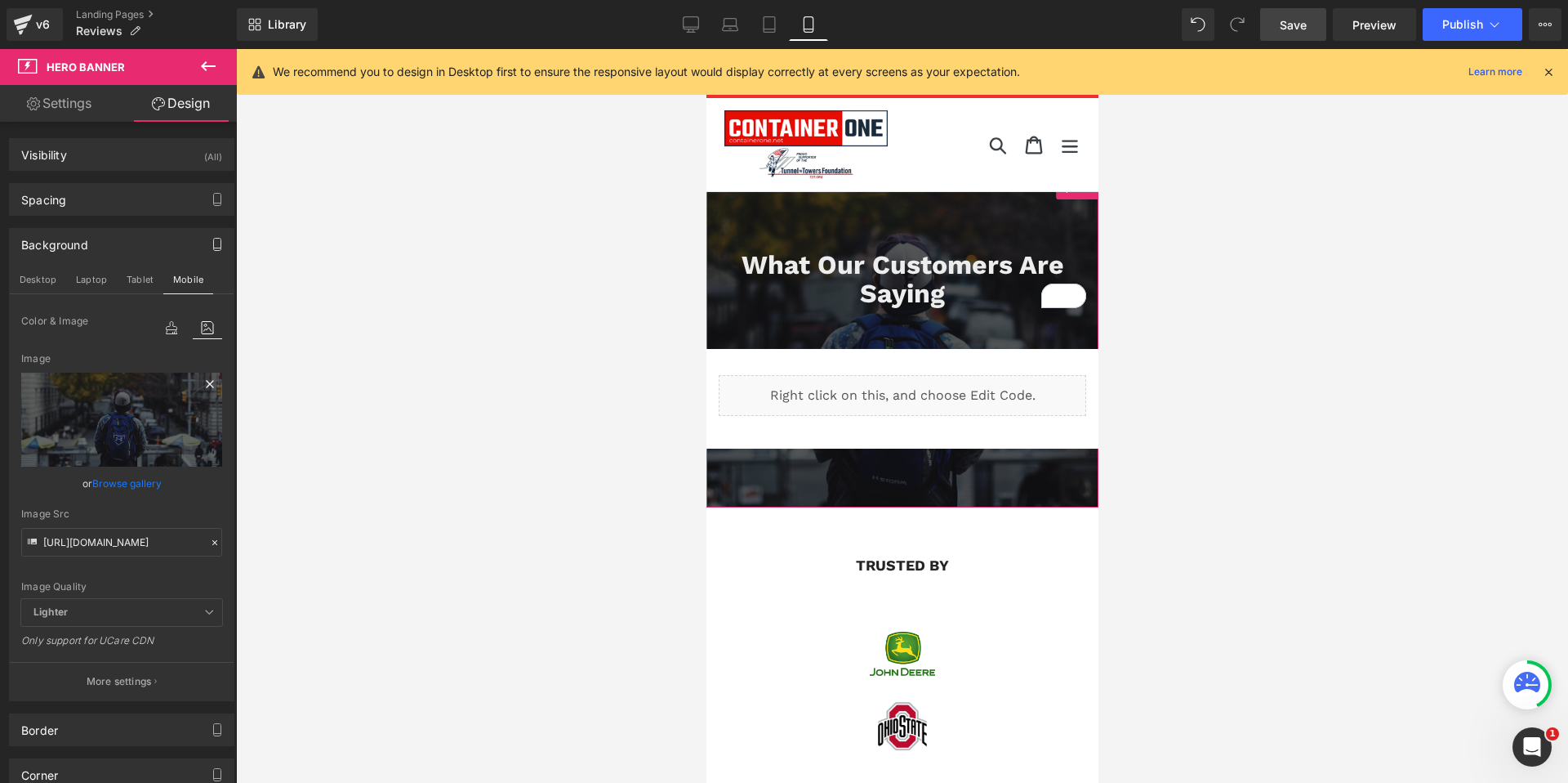
click at [205, 380] on icon at bounding box center [210, 384] width 20 height 20
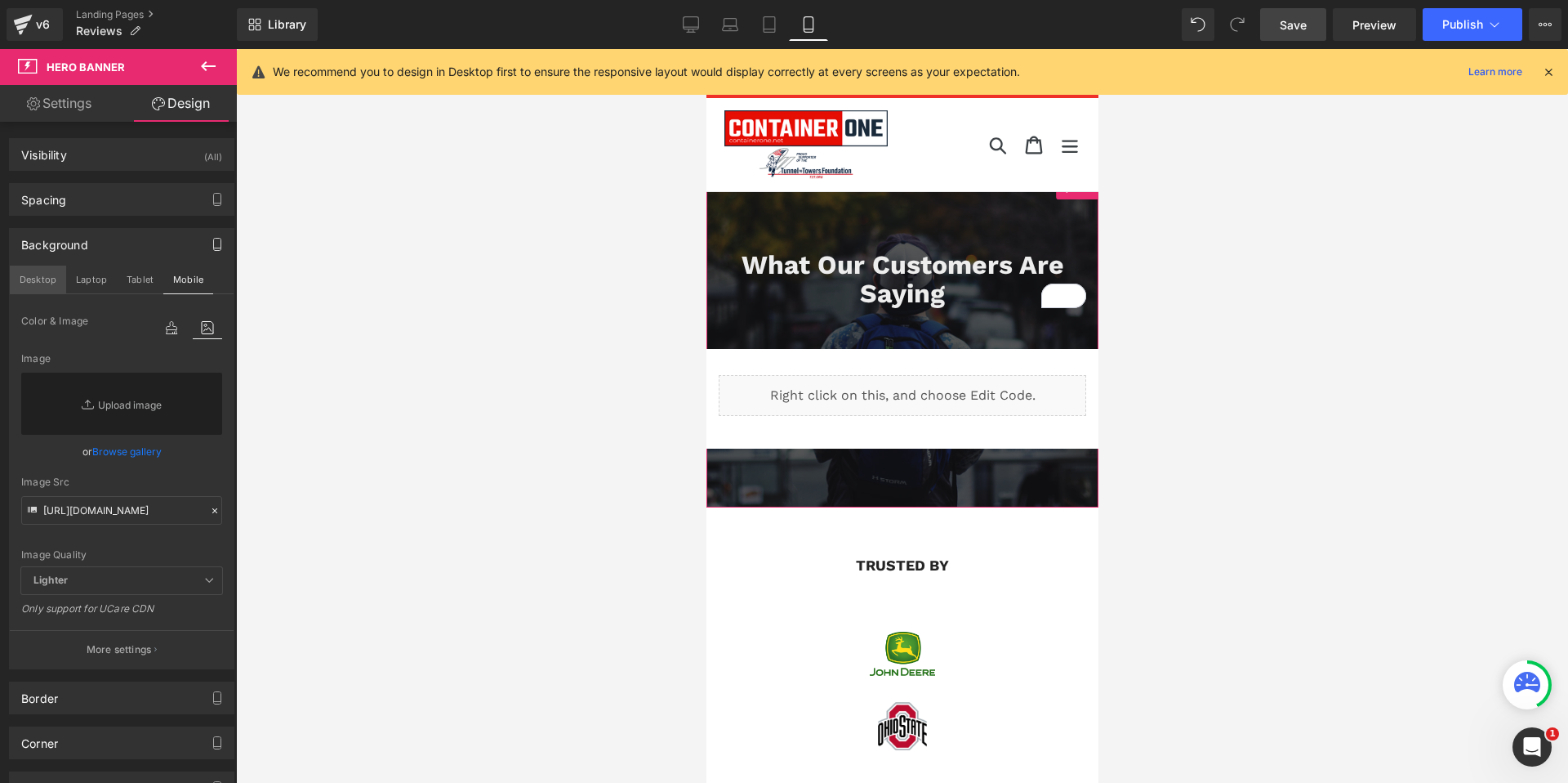
click at [40, 283] on button "Desktop" at bounding box center [38, 279] width 57 height 27
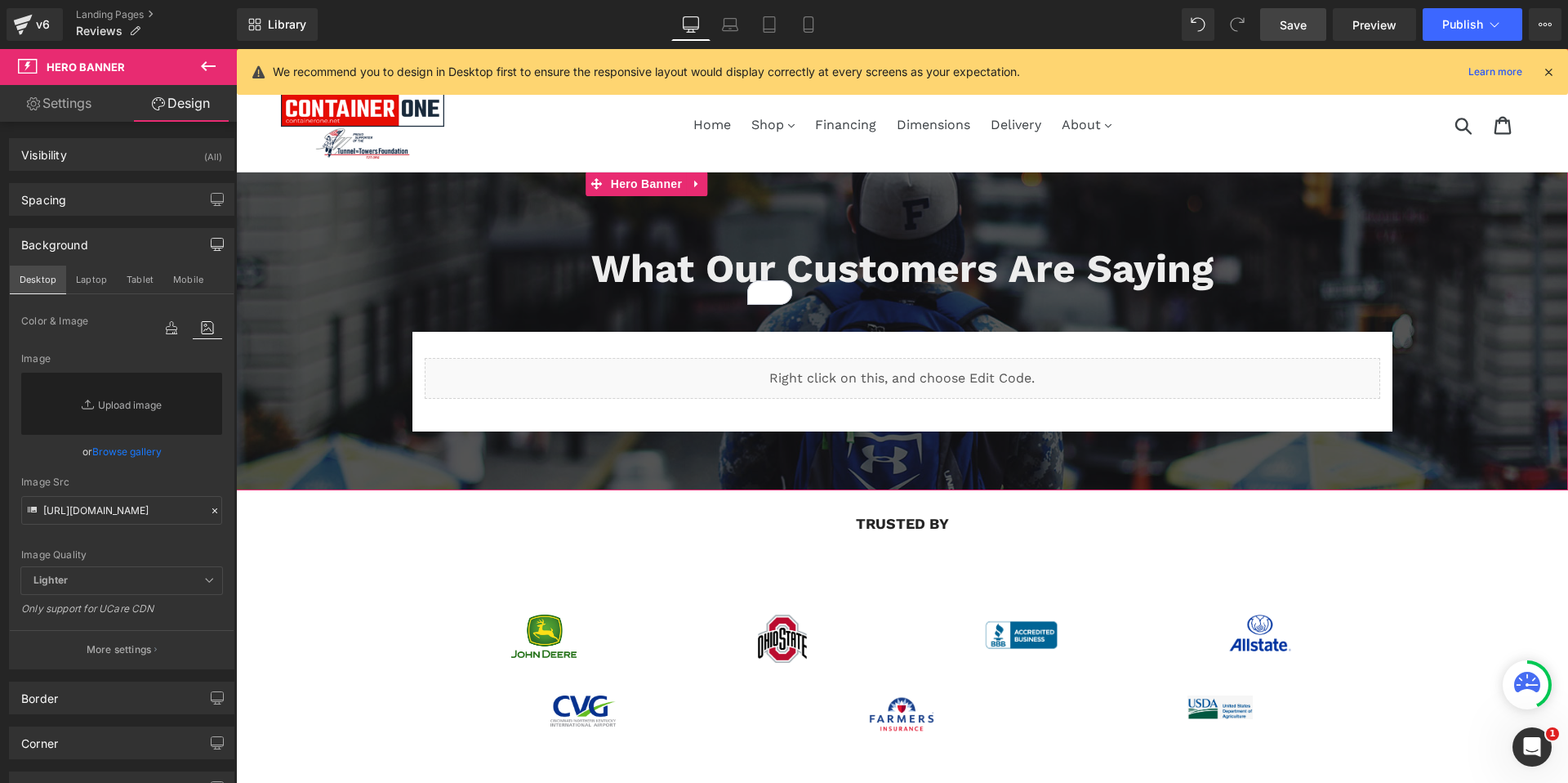
scroll to position [3, 0]
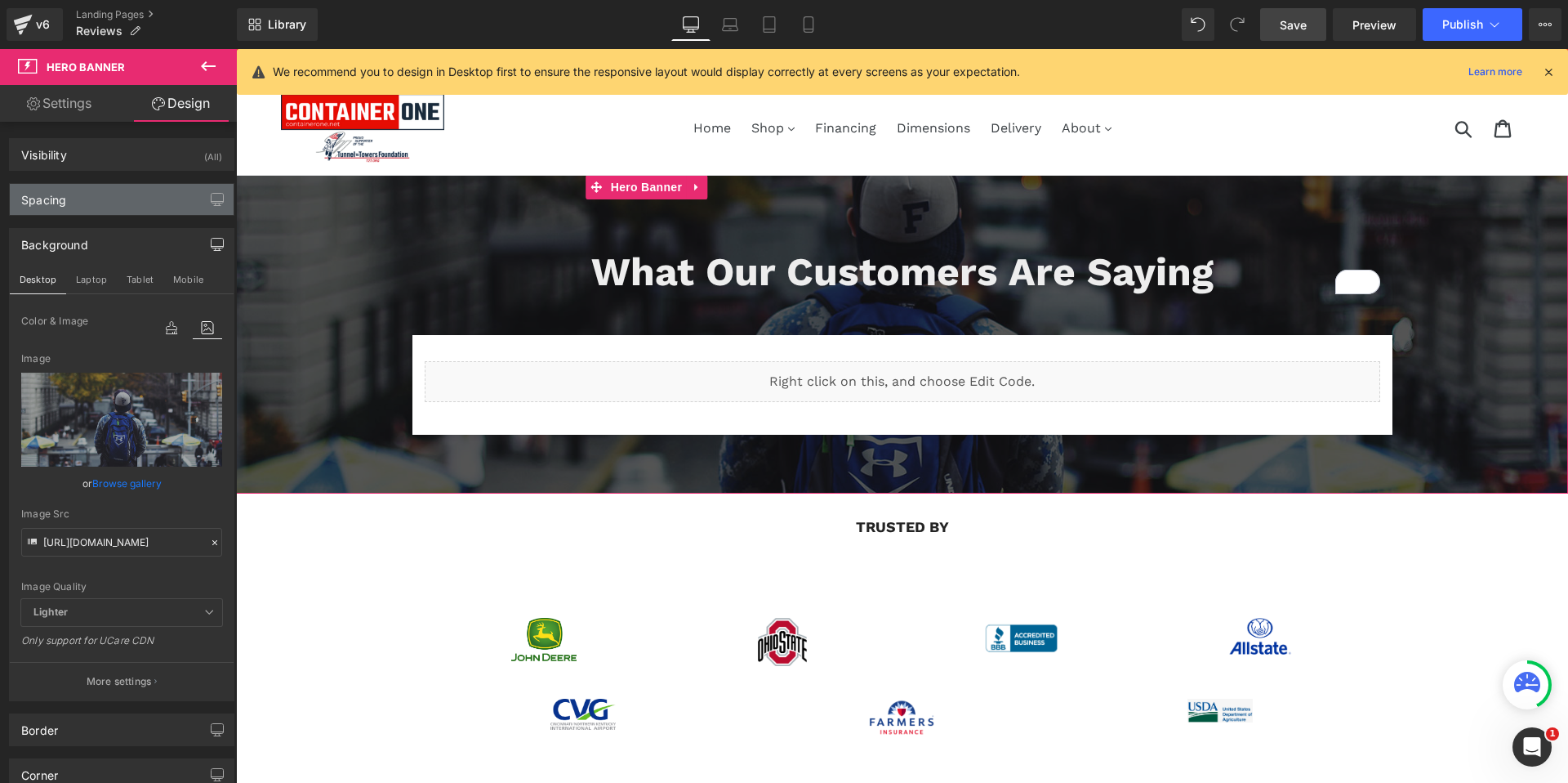
click at [159, 200] on div "Spacing" at bounding box center [121, 199] width 224 height 31
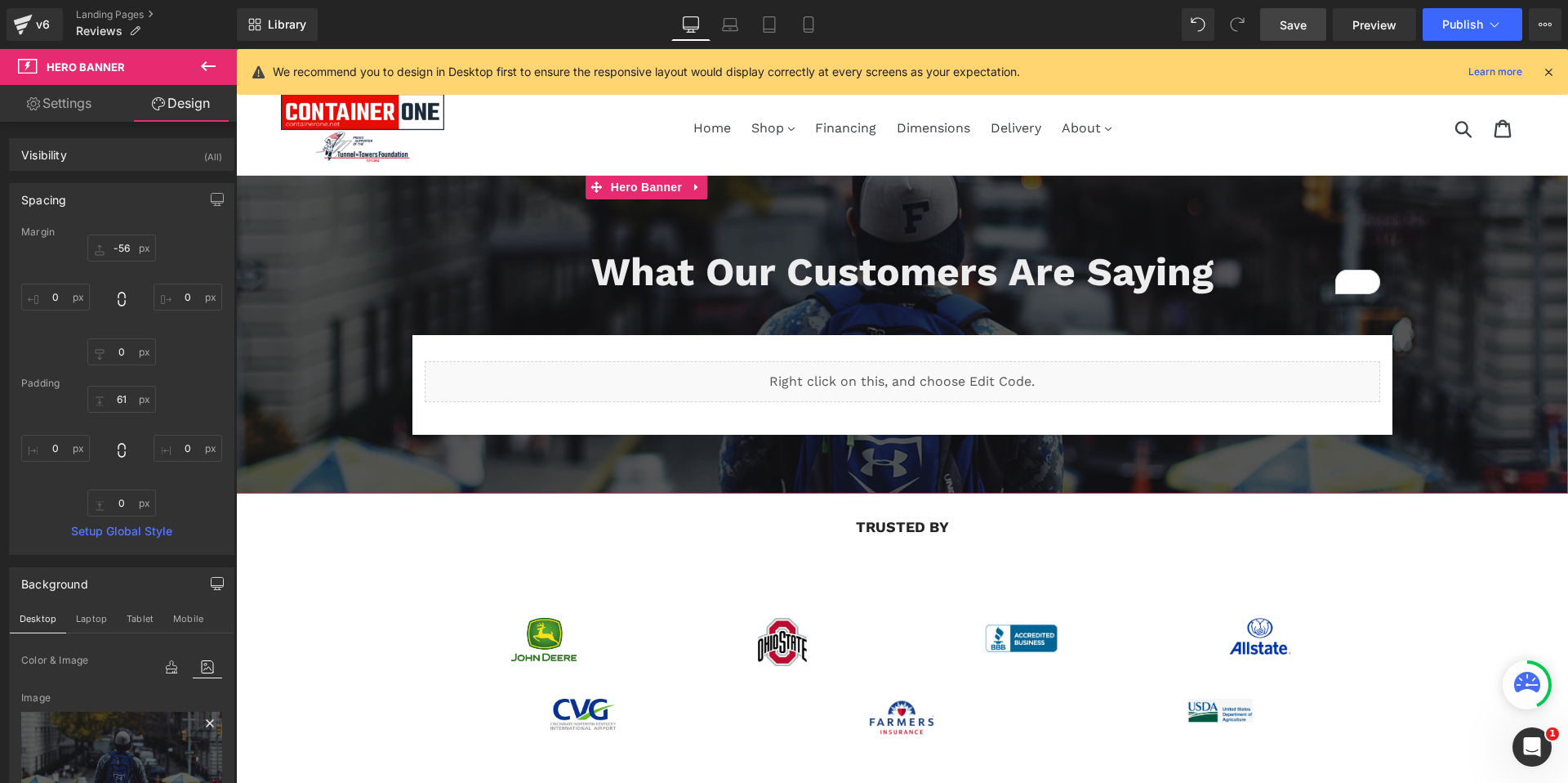
click at [200, 722] on icon at bounding box center [210, 722] width 20 height 20
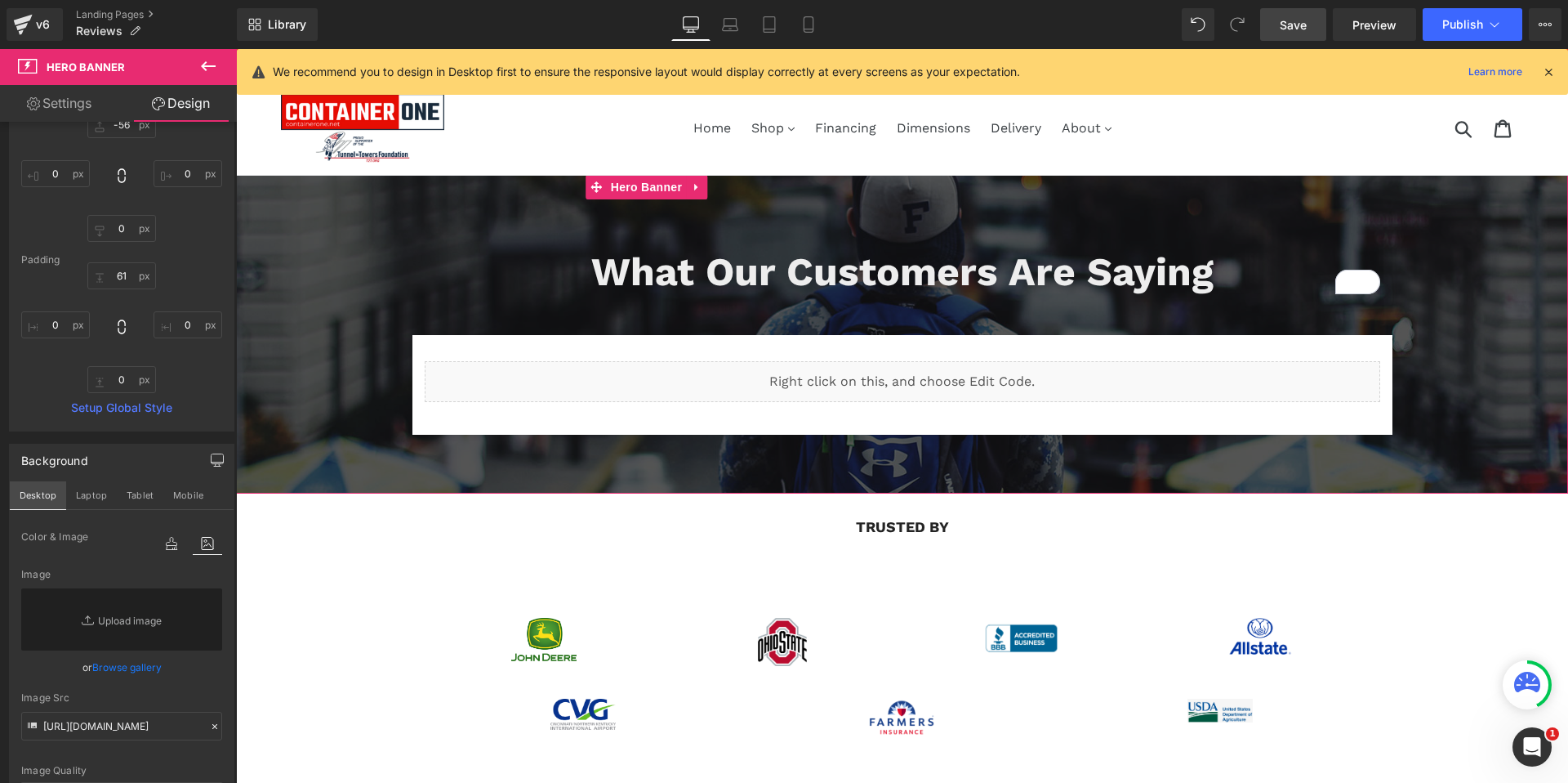
scroll to position [260, 0]
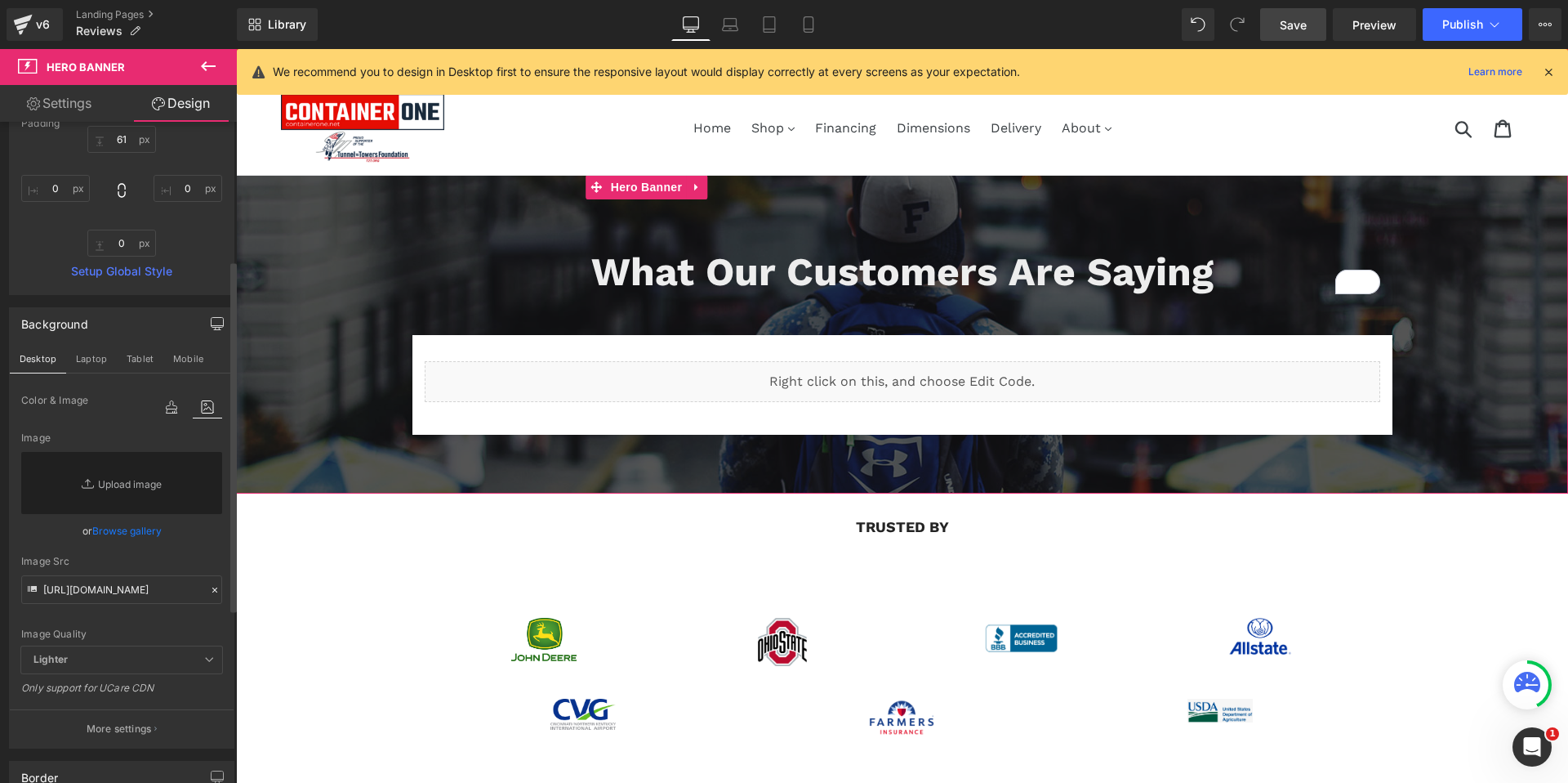
click at [174, 550] on div "Image Quality Lighter Lightest Lighter Lighter Lightest Only support for UCare …" at bounding box center [121, 518] width 201 height 255
click at [166, 408] on icon at bounding box center [171, 407] width 29 height 21
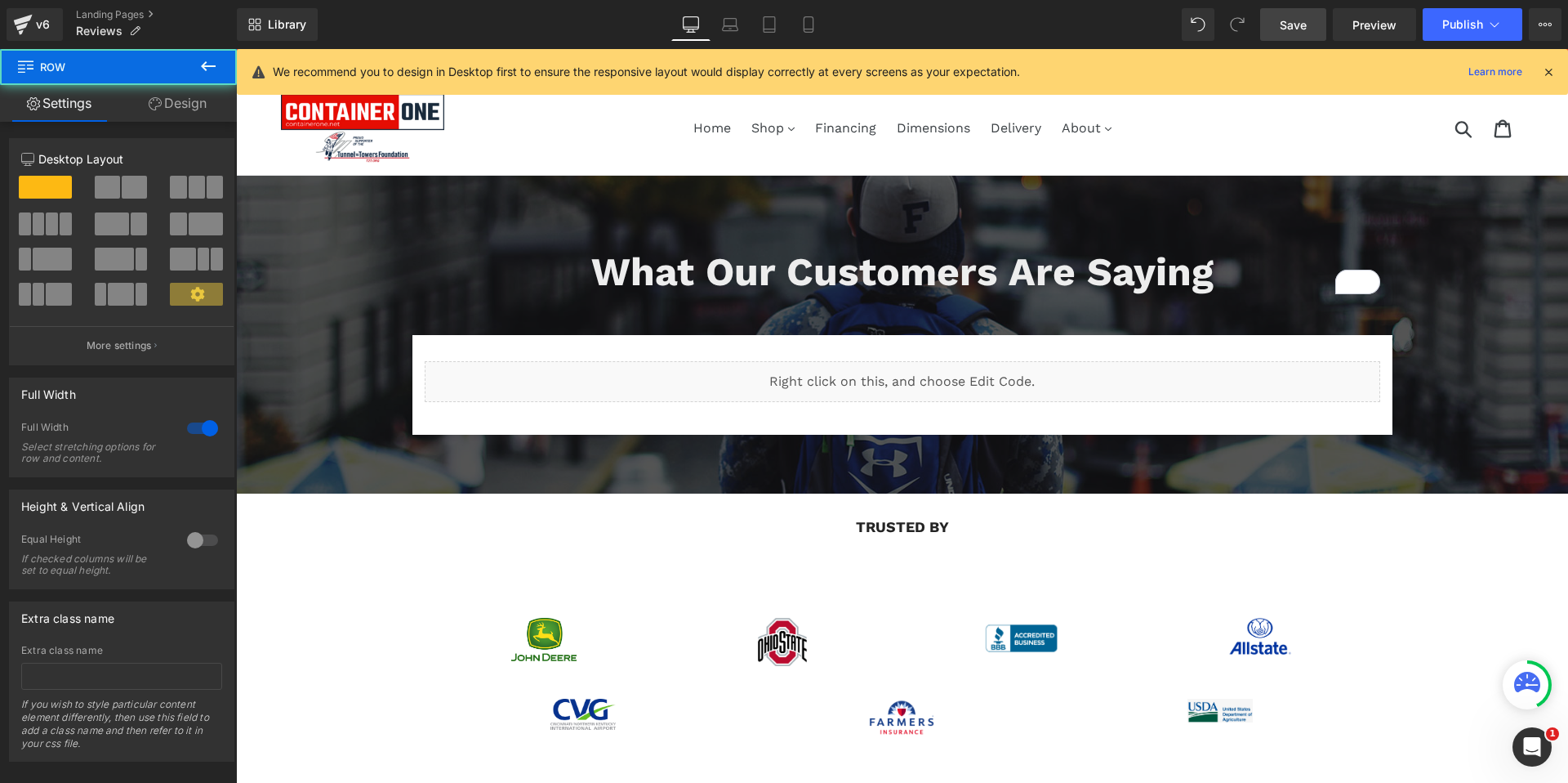
click at [241, 566] on div "trusted by Heading Row Image Image Image Image Row Image Image Image Row Row 32…" at bounding box center [902, 635] width 1332 height 283
click at [203, 67] on icon at bounding box center [209, 66] width 15 height 9
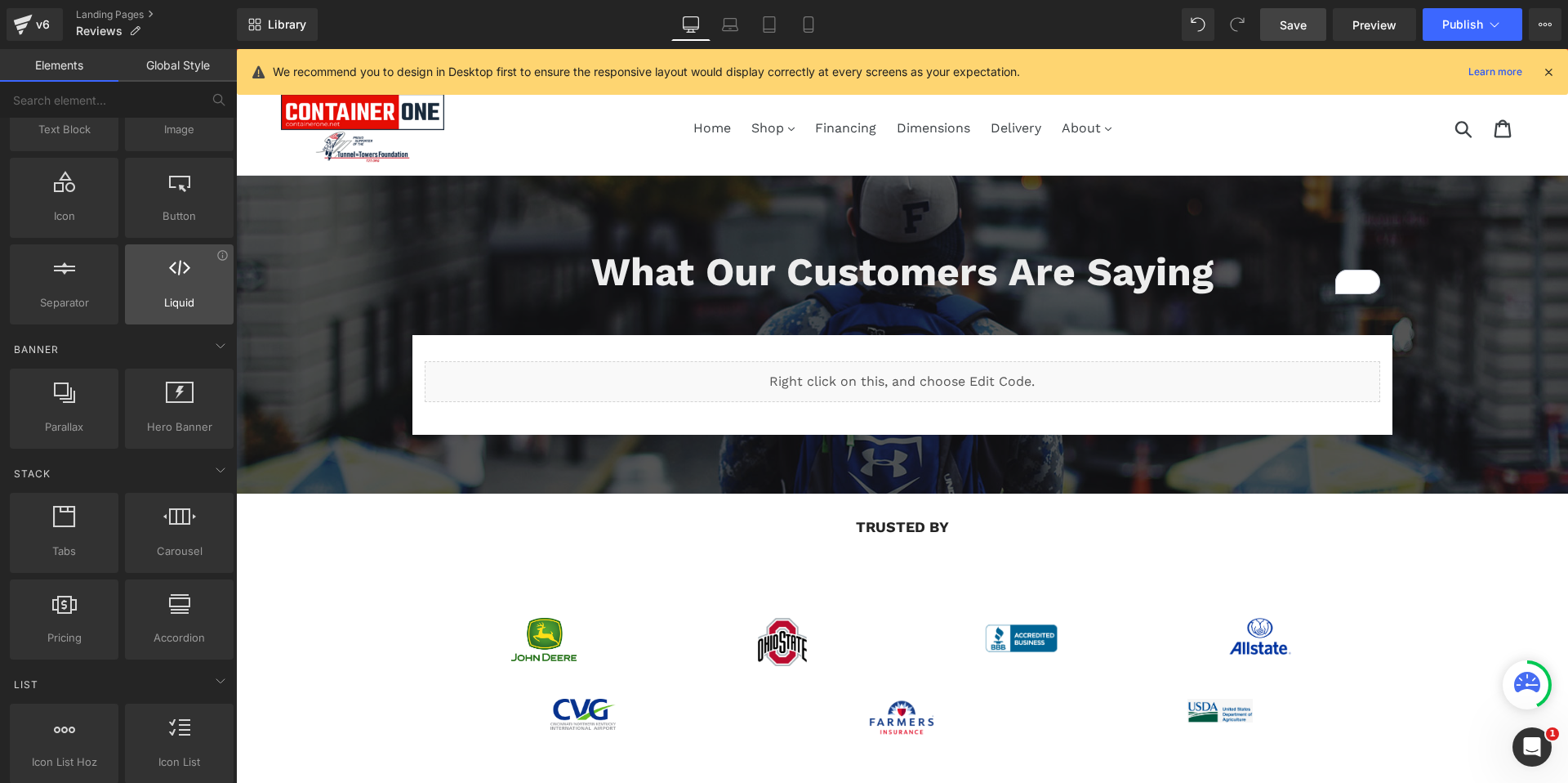
scroll to position [176, 0]
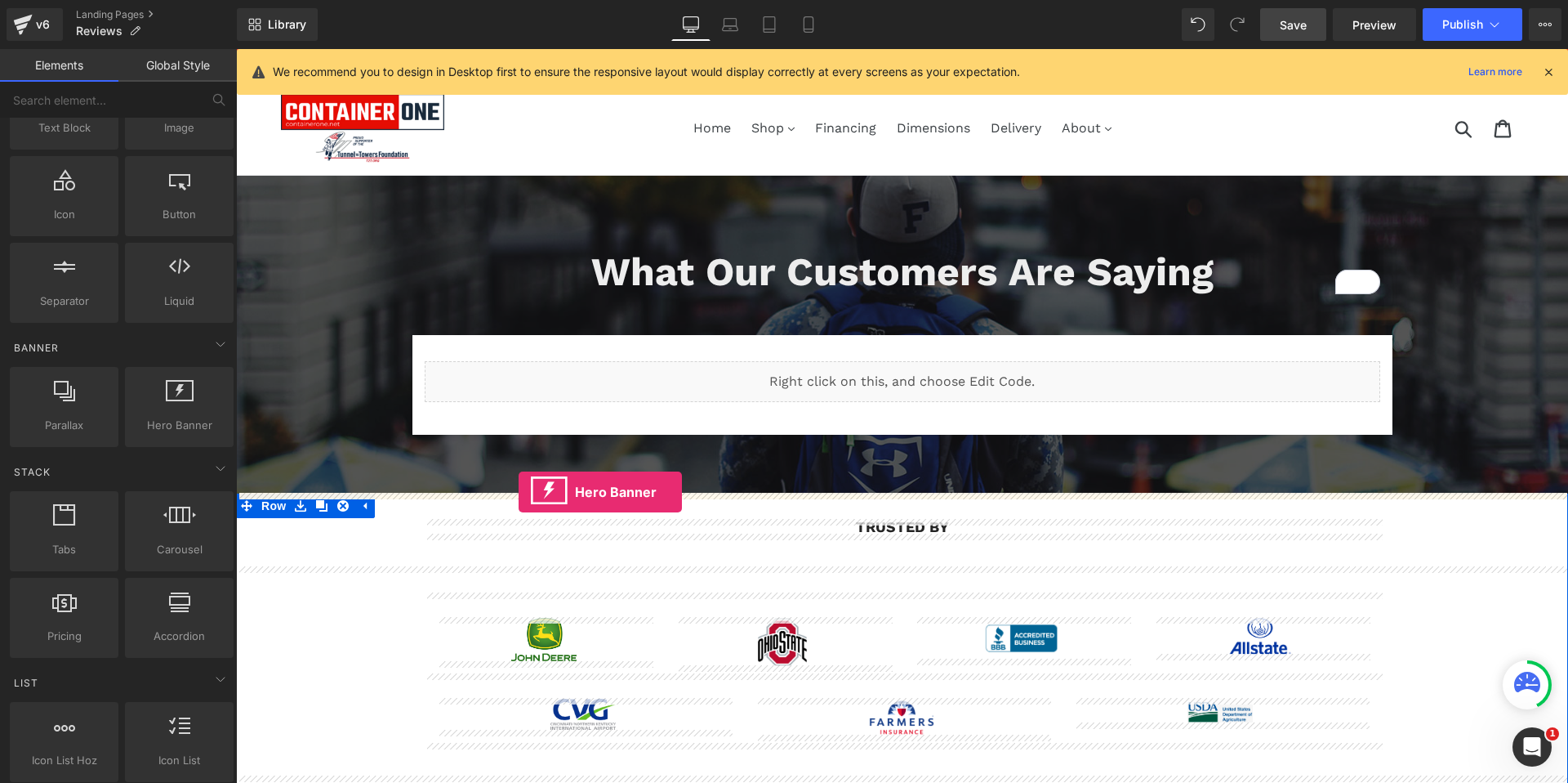
drag, startPoint x: 405, startPoint y: 436, endPoint x: 519, endPoint y: 492, distance: 127.0
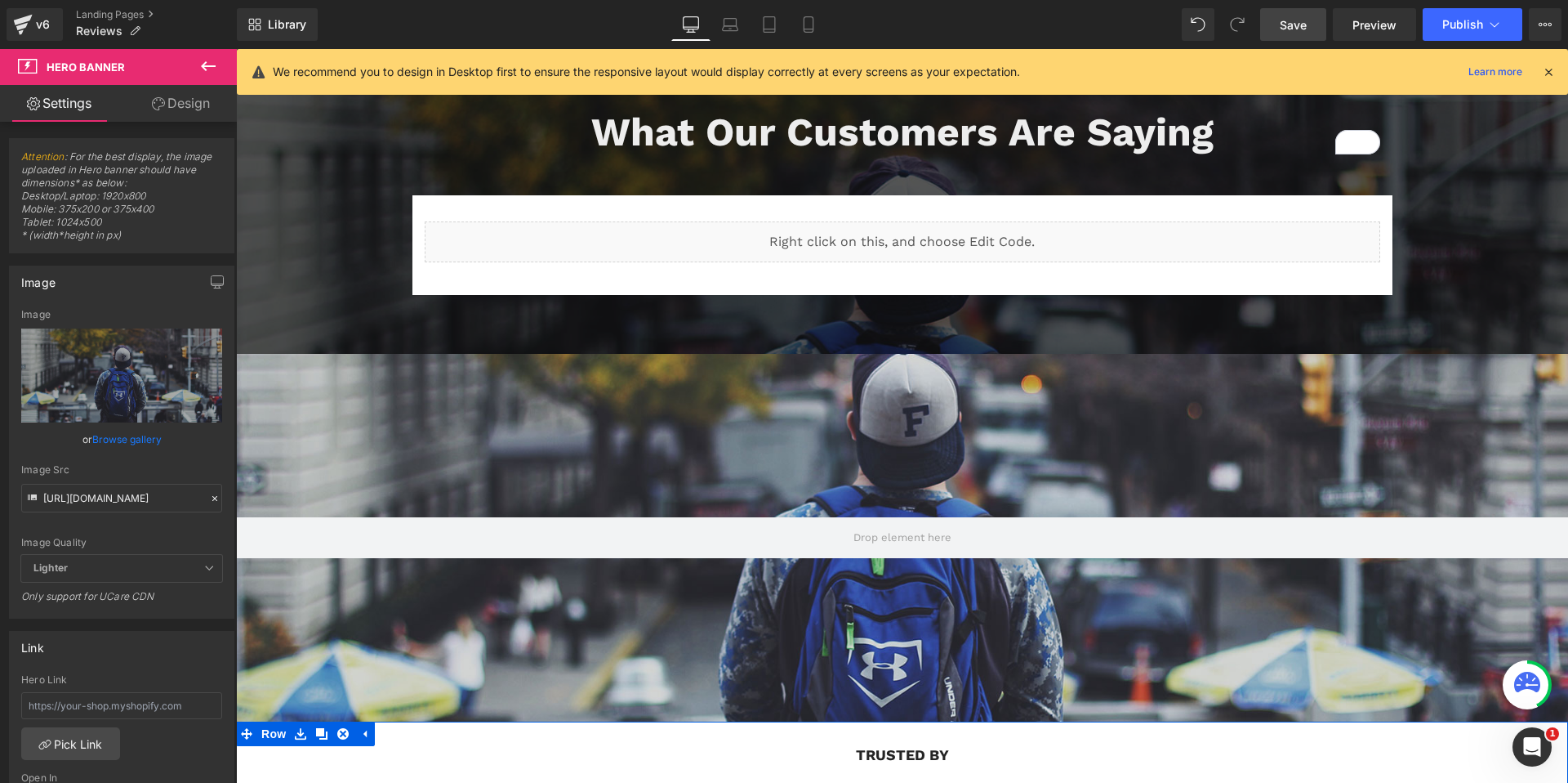
scroll to position [156, 0]
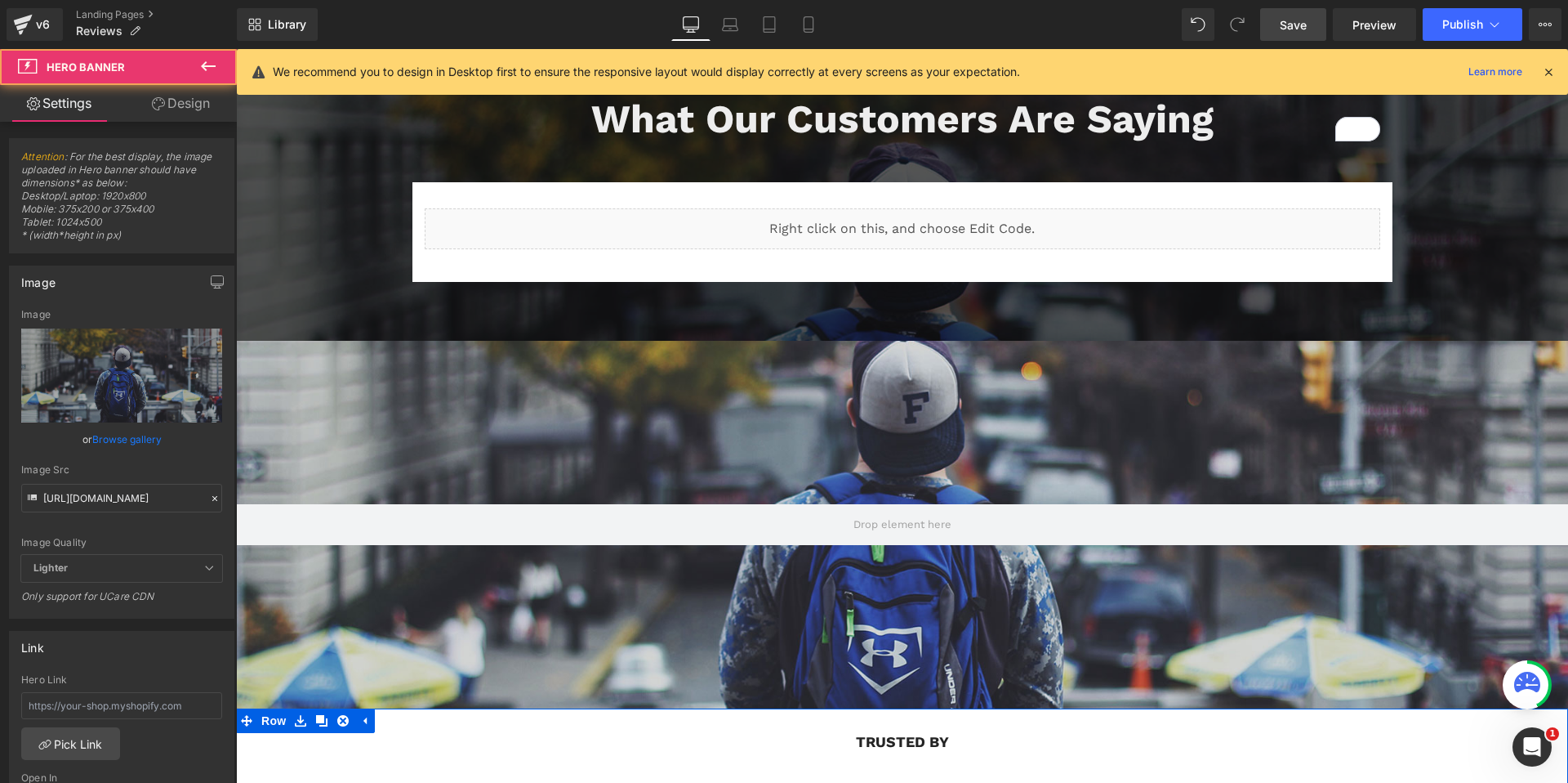
click at [519, 492] on div at bounding box center [902, 524] width 1332 height 368
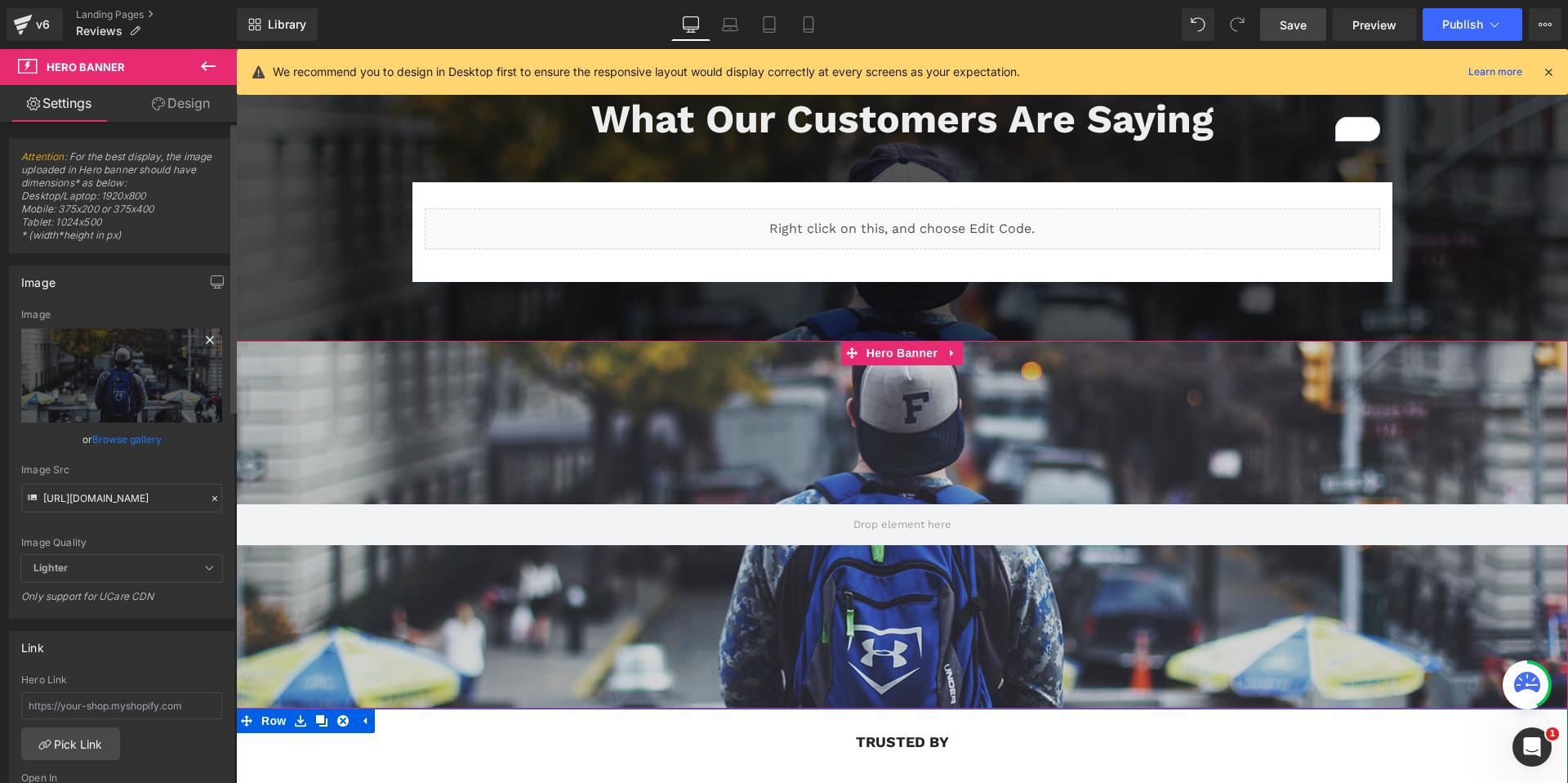
click at [206, 338] on icon at bounding box center [210, 339] width 8 height 8
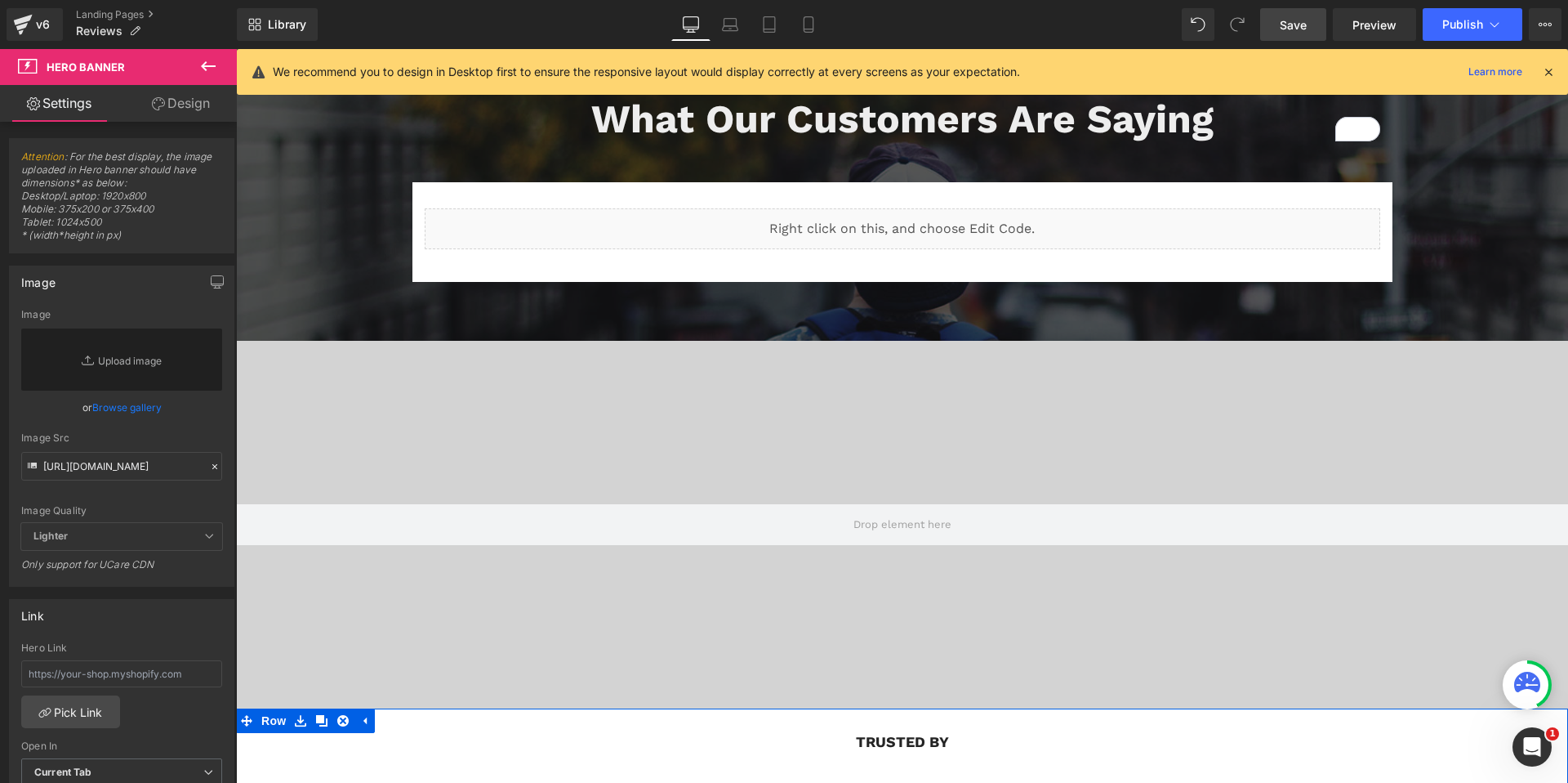
click at [171, 101] on link "Design" at bounding box center [181, 103] width 118 height 37
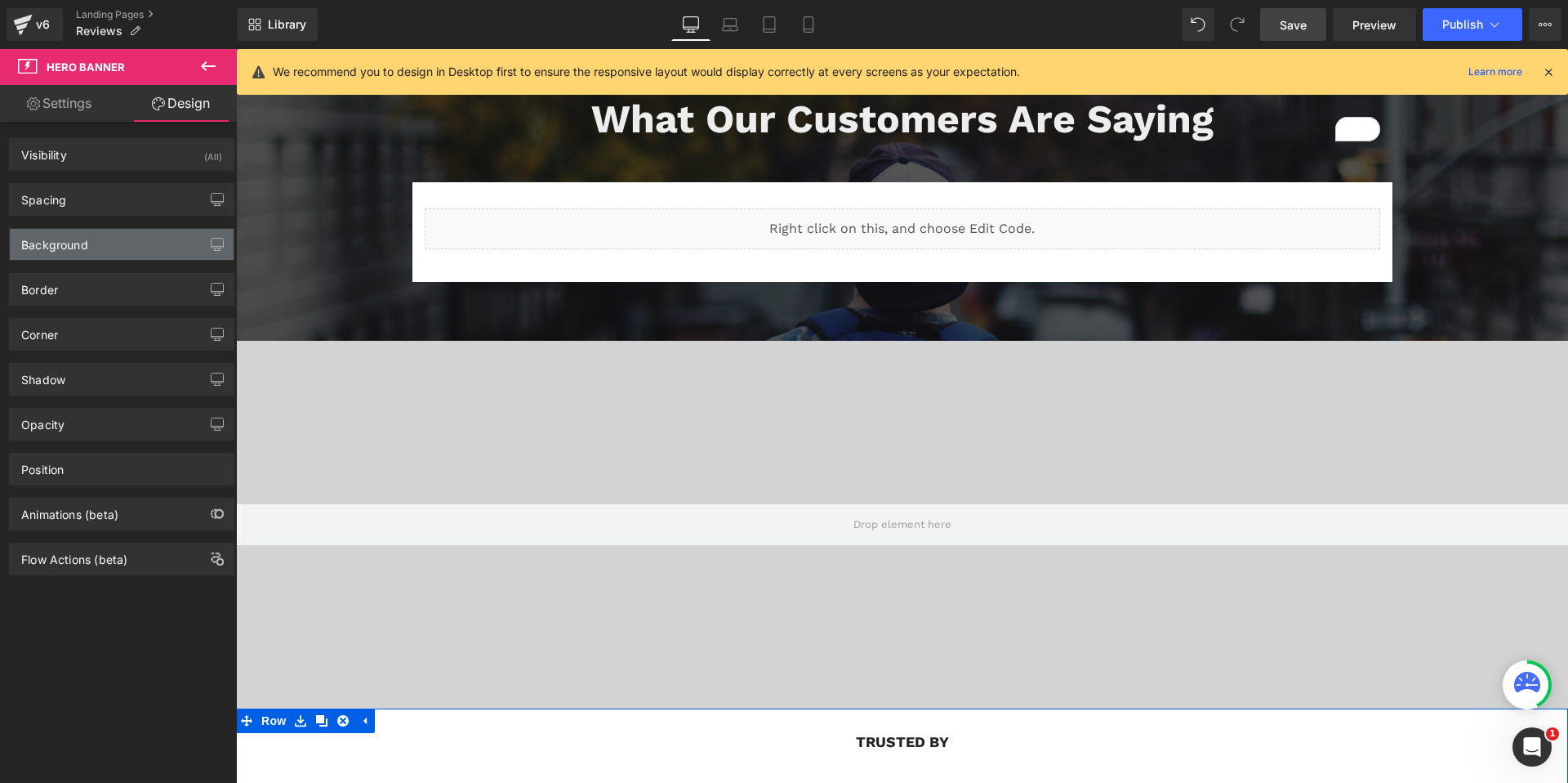
click at [164, 242] on div "Background" at bounding box center [121, 244] width 224 height 31
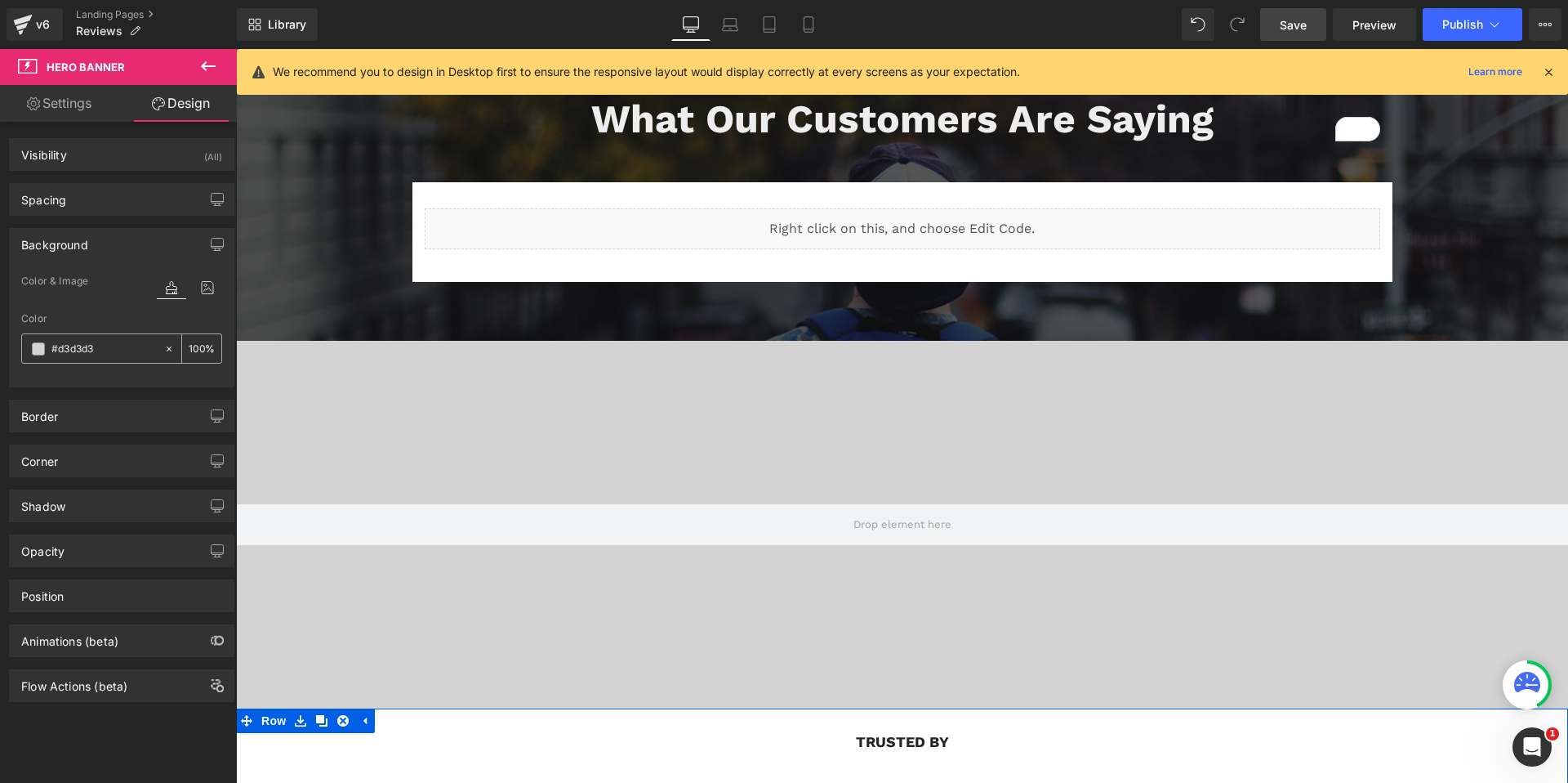
click at [35, 346] on span at bounding box center [39, 349] width 13 height 13
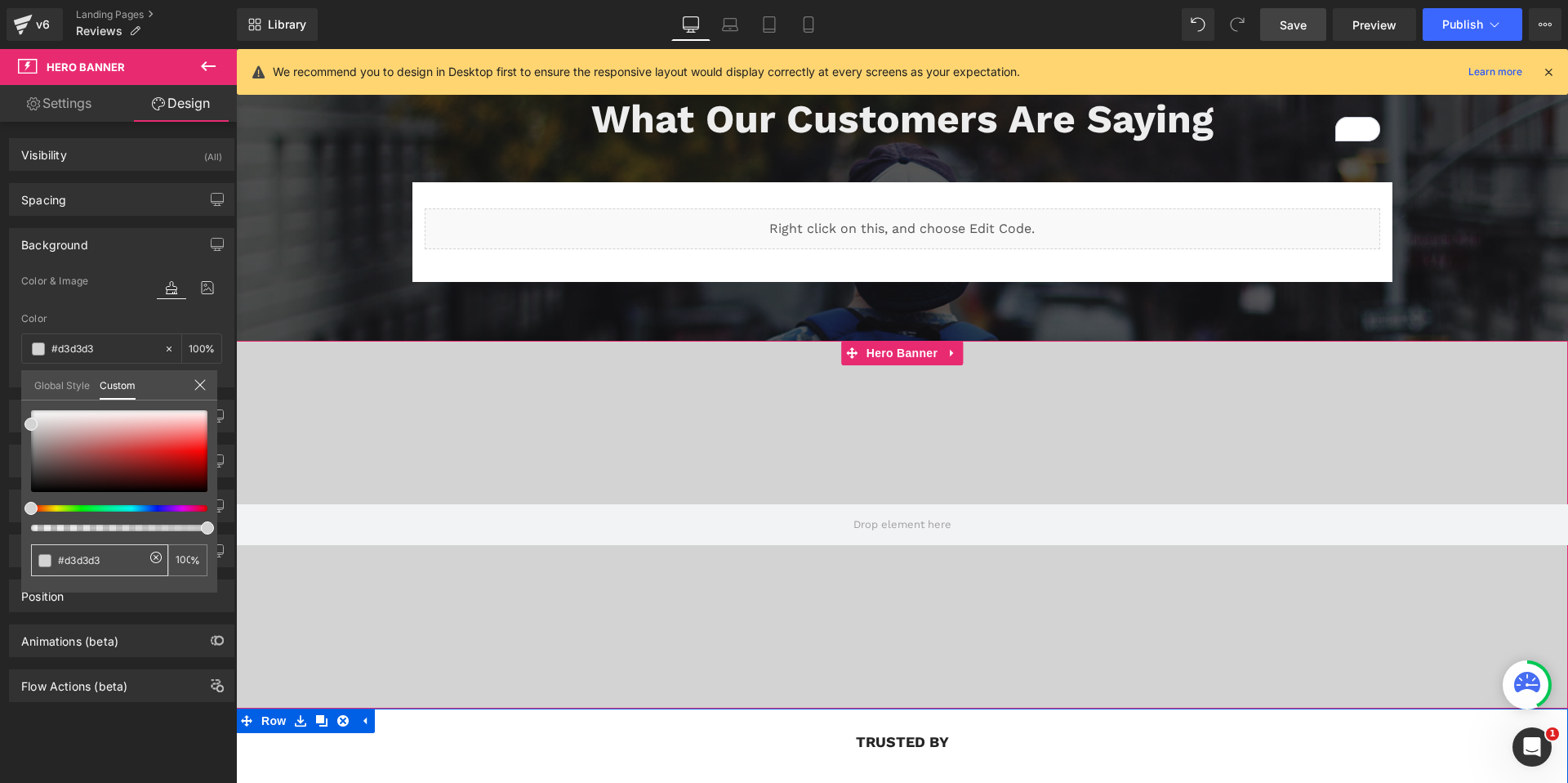
click at [74, 559] on input "#d3d3d3" at bounding box center [101, 560] width 87 height 17
paste input "F4F6F8"
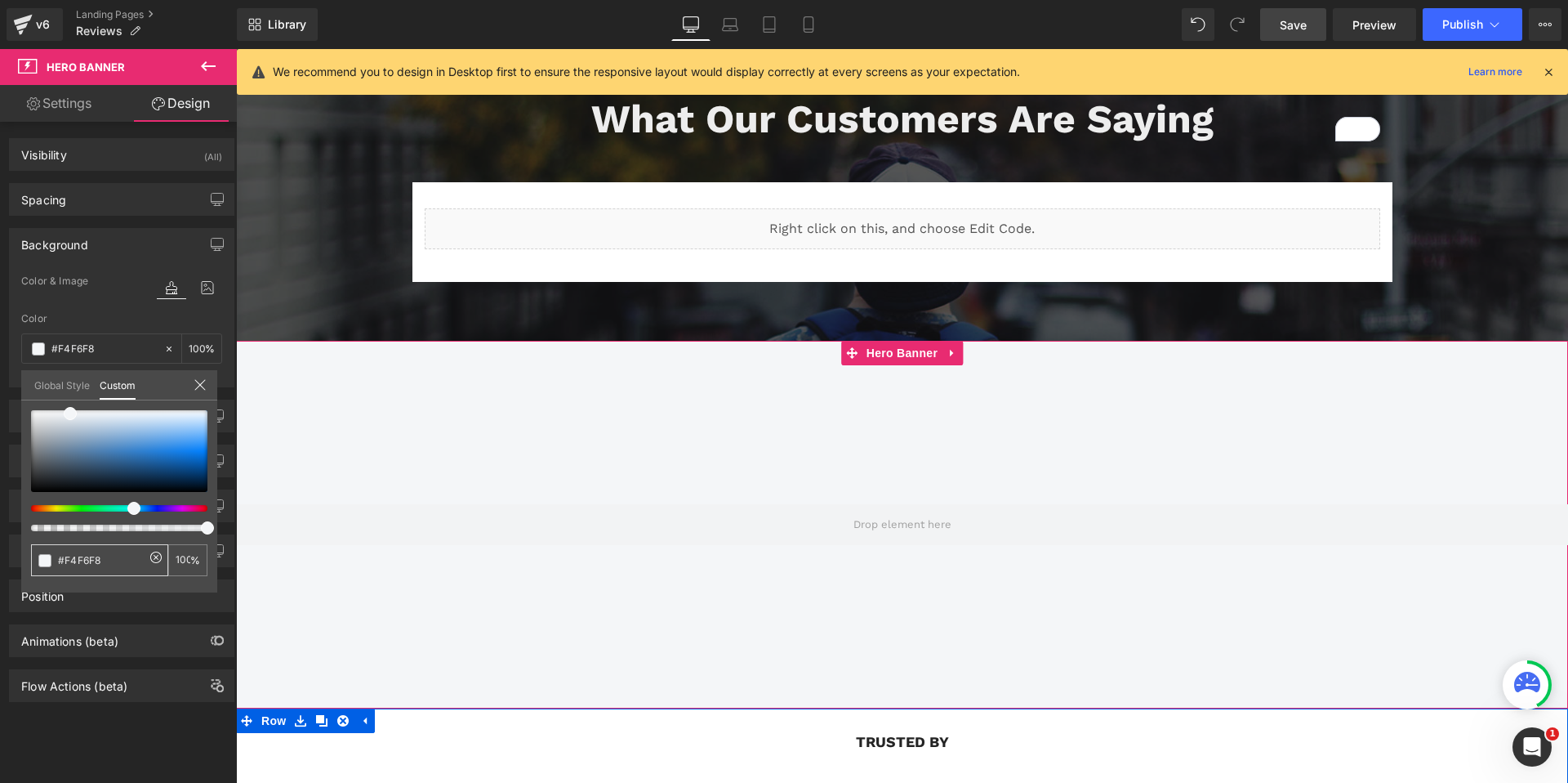
type input "#F4F6F8"
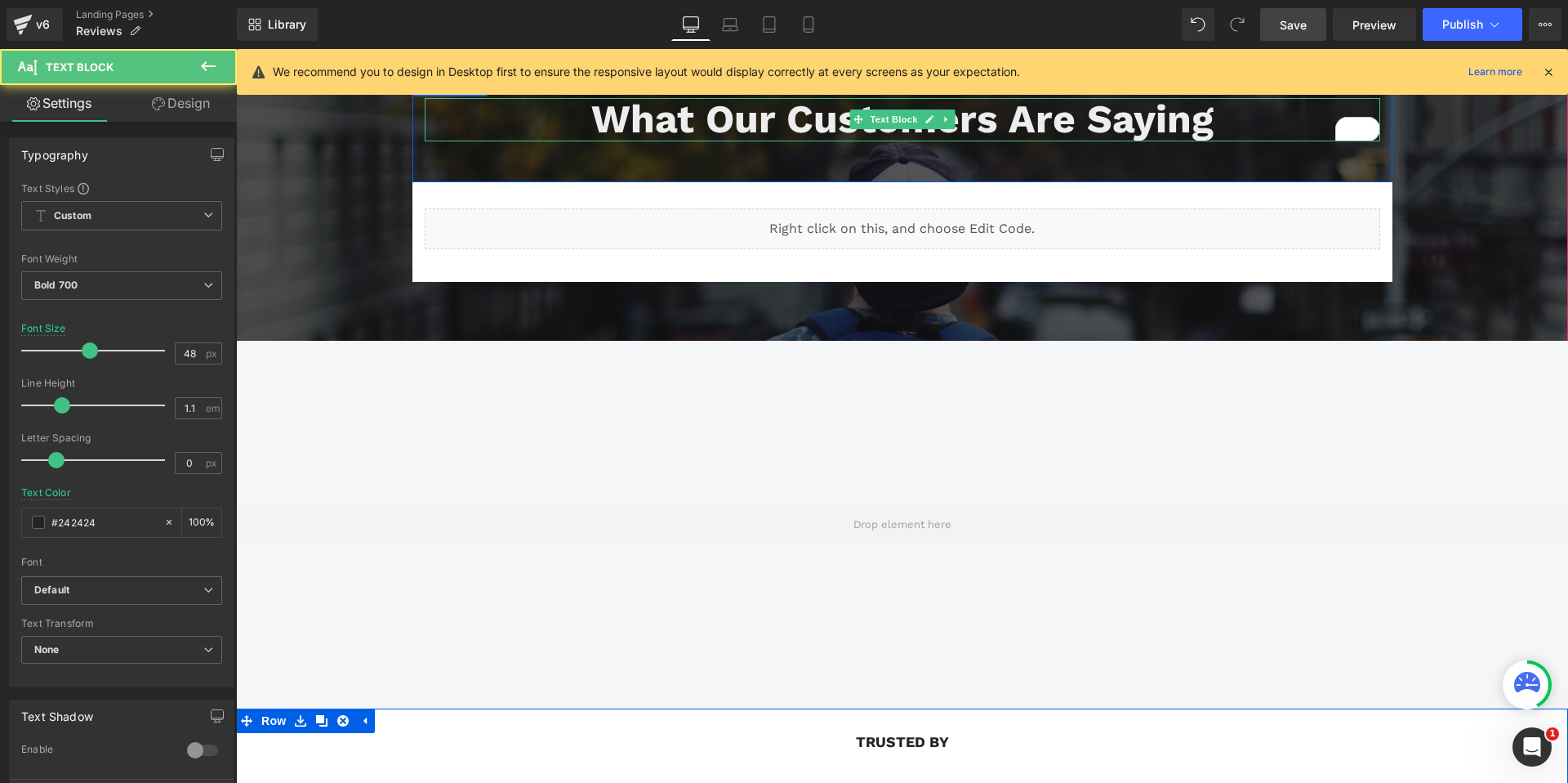
click at [801, 116] on span "What Our Customers Are Saying" at bounding box center [903, 118] width 622 height 46
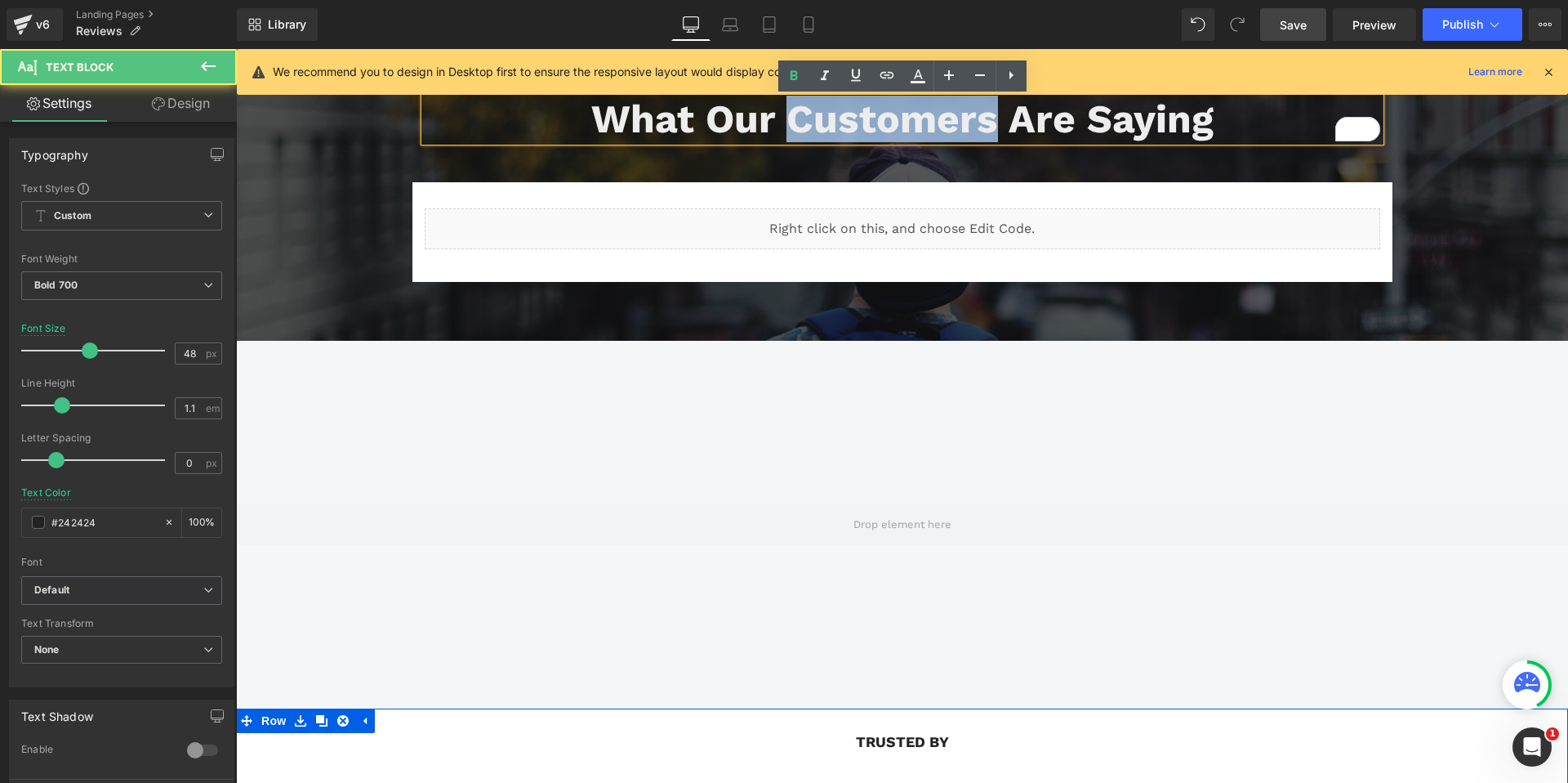
click at [801, 116] on span "What Our Customers Are Saying" at bounding box center [903, 118] width 622 height 46
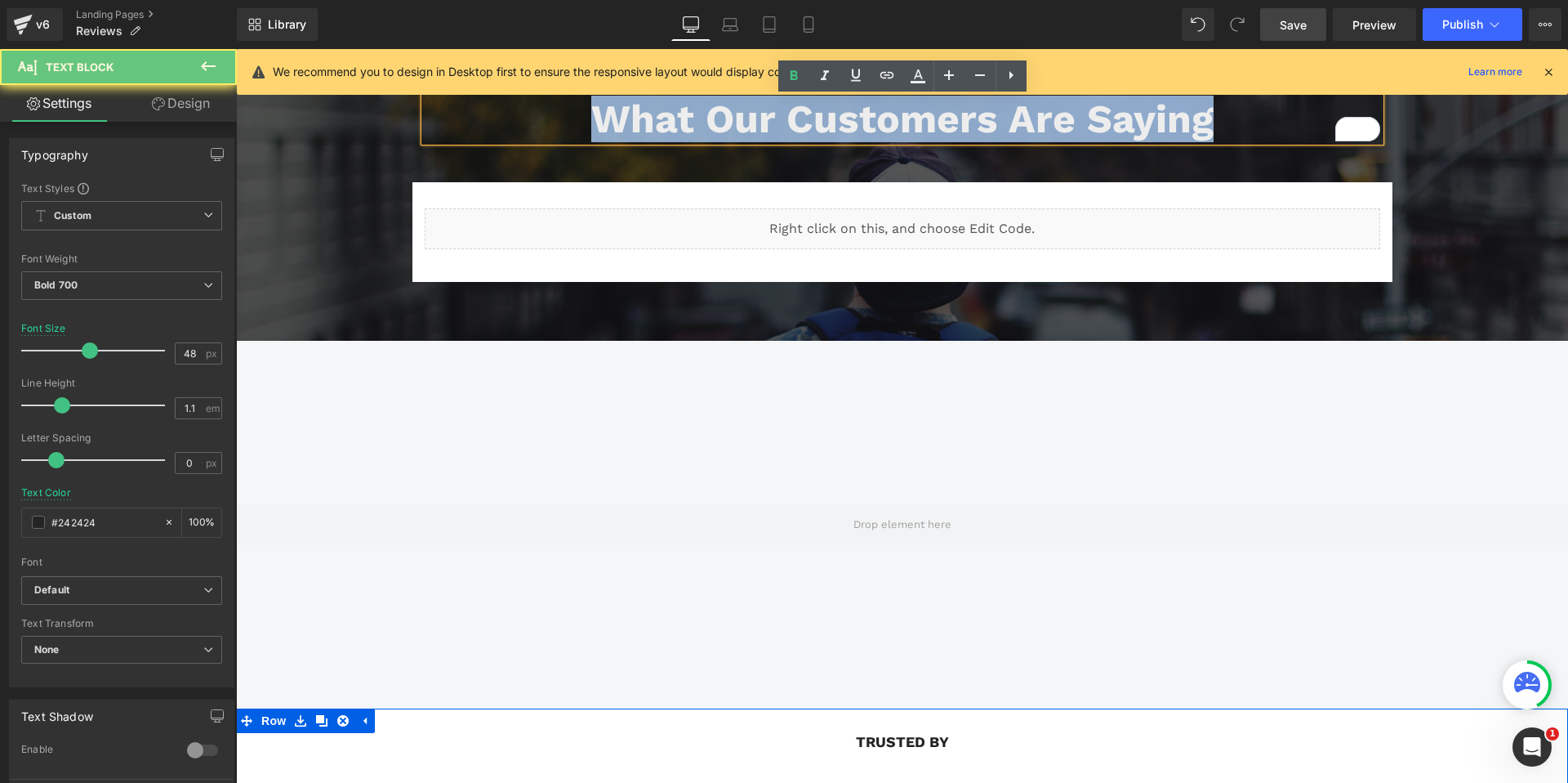
click at [801, 116] on span "What Our Customers Are Saying" at bounding box center [903, 118] width 622 height 46
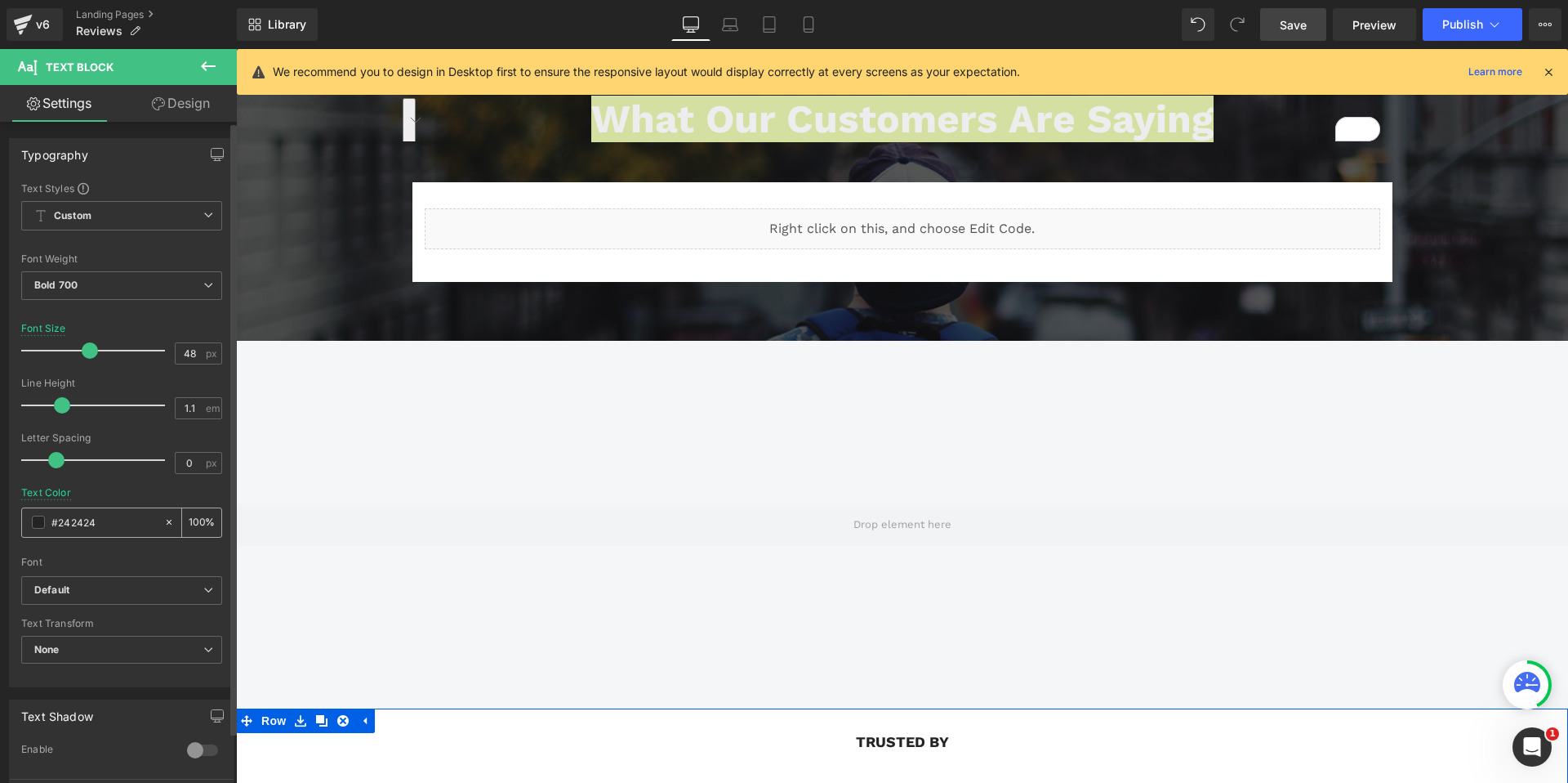
click at [72, 522] on input "#242424" at bounding box center [103, 522] width 105 height 18
type input "344050"
click at [70, 540] on div "Text Color 344050 100 %" at bounding box center [121, 521] width 201 height 69
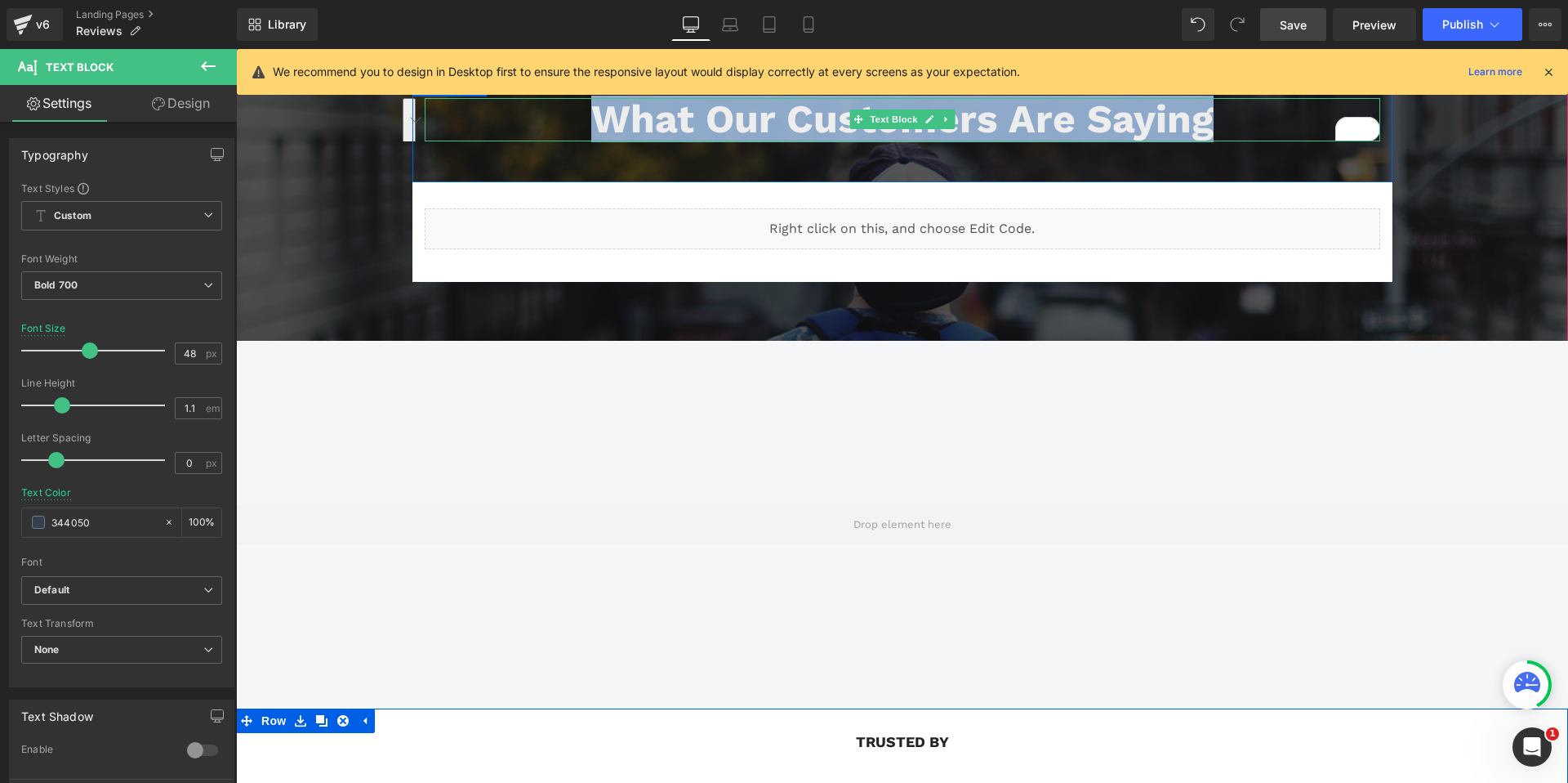
click at [666, 130] on span "What Our Customers Are Saying" at bounding box center [903, 118] width 622 height 46
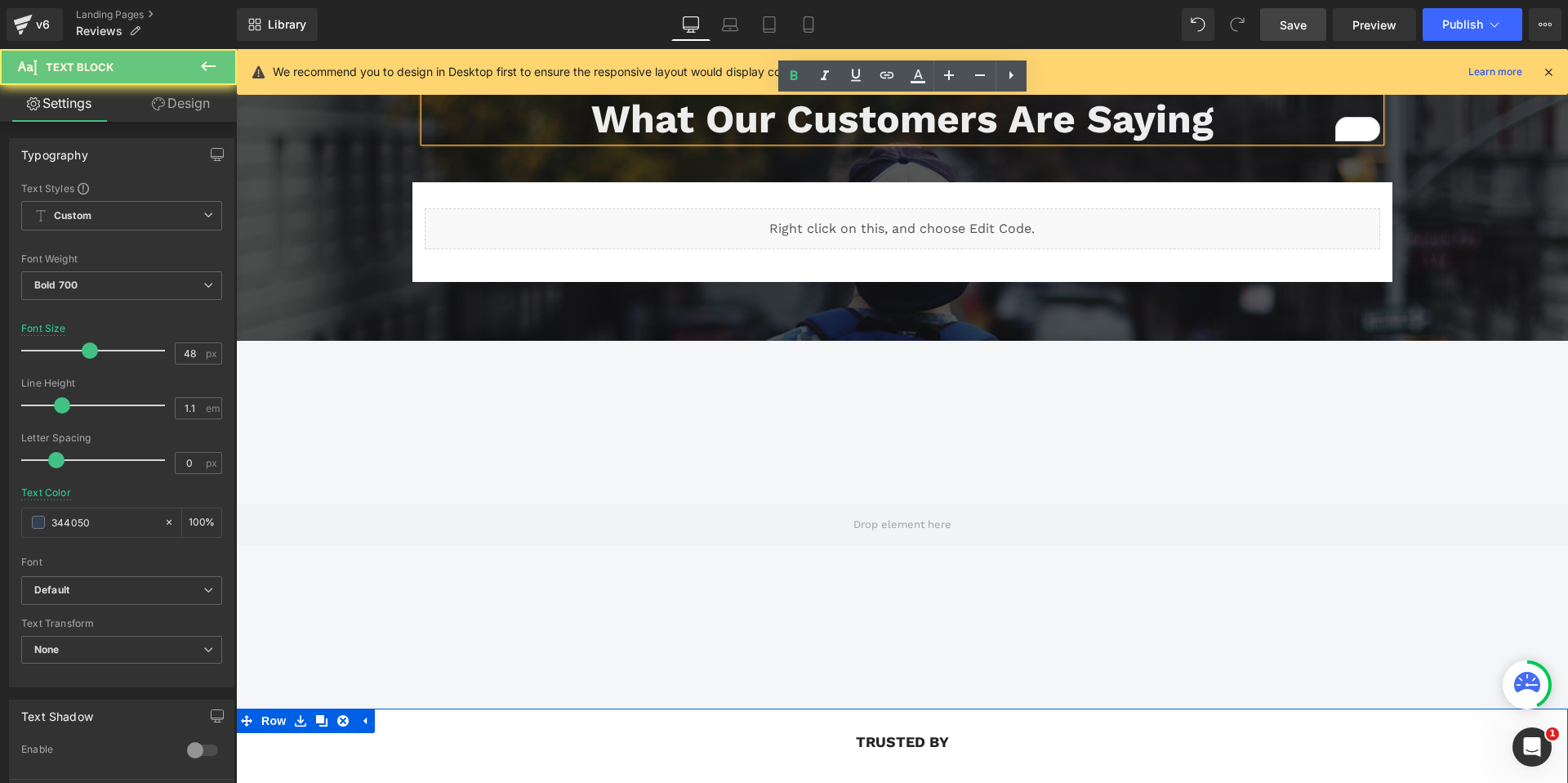
click at [666, 130] on span "What Our Customers Are Saying" at bounding box center [903, 118] width 622 height 46
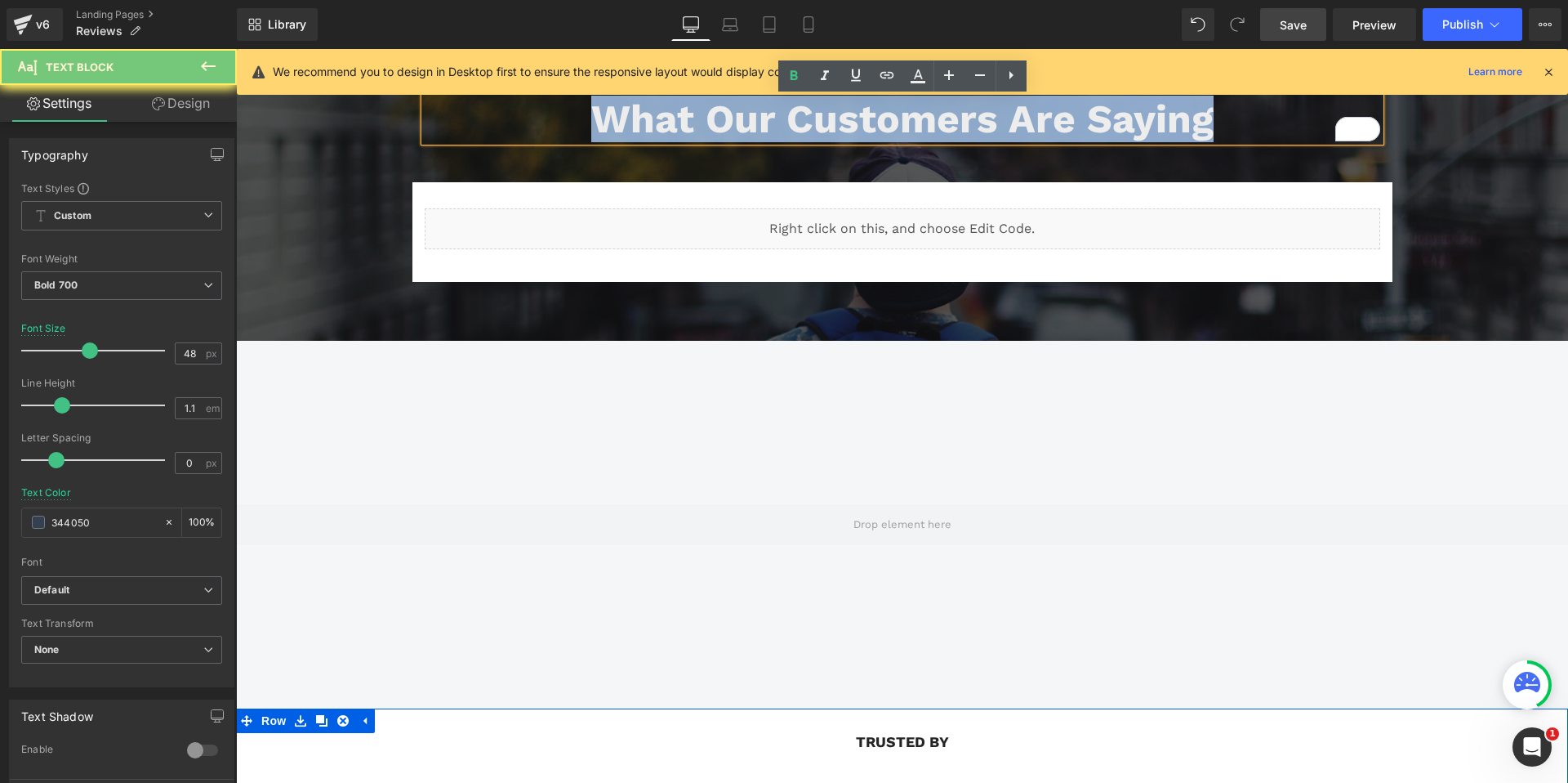
click at [666, 130] on span "What Our Customers Are Saying" at bounding box center [903, 118] width 622 height 46
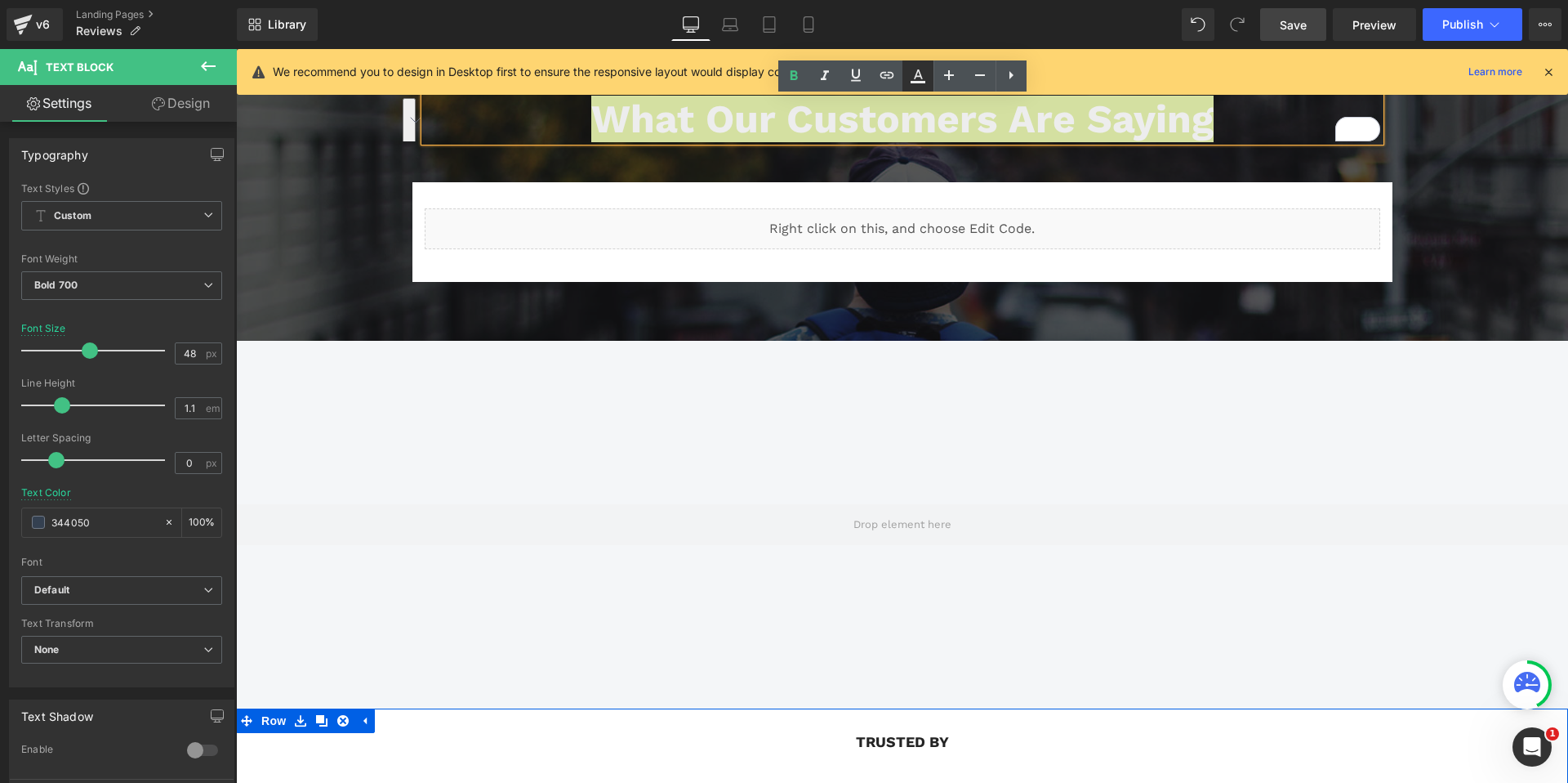
click at [921, 72] on icon at bounding box center [918, 76] width 20 height 20
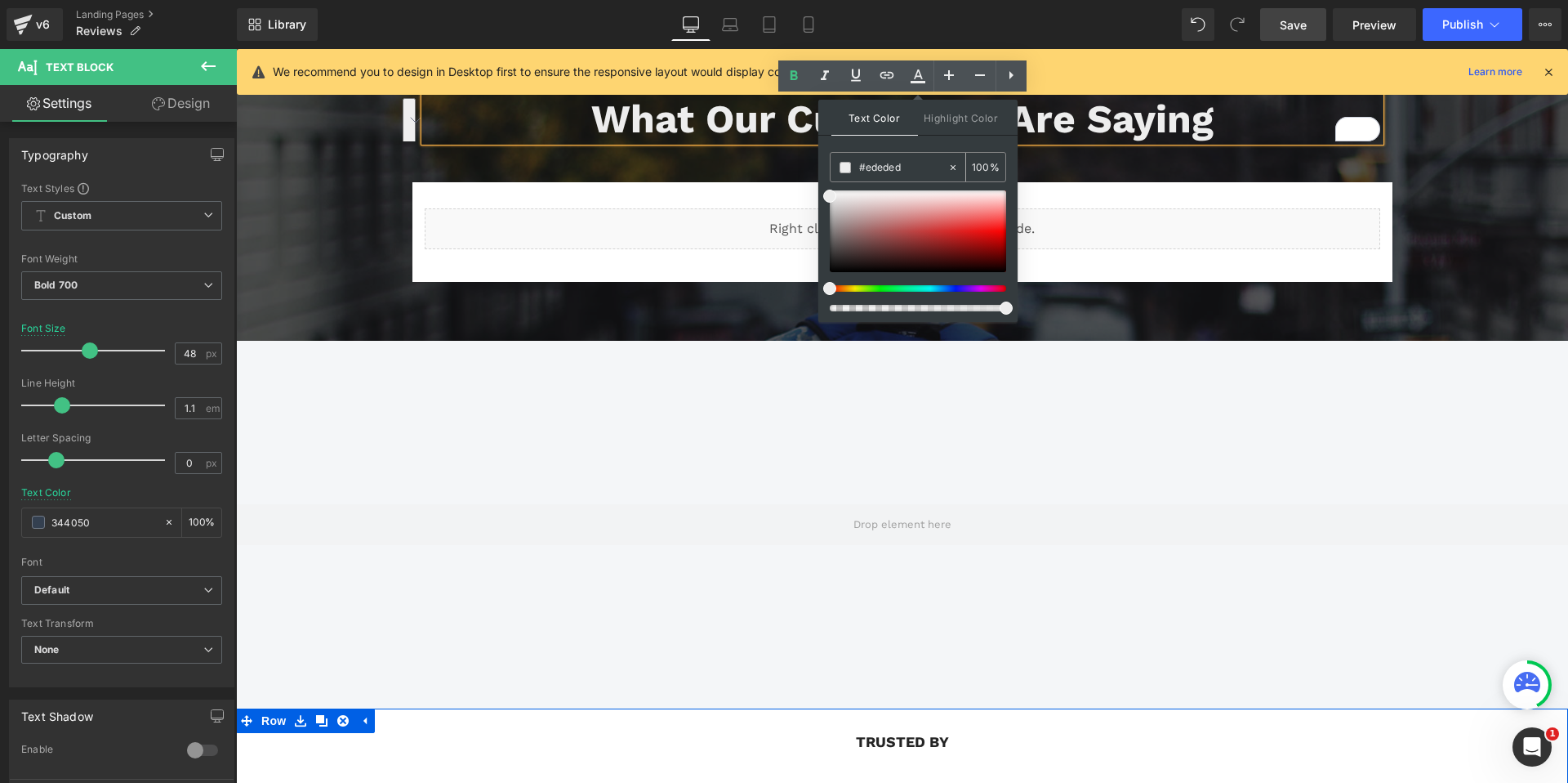
click at [886, 159] on input "#242424" at bounding box center [903, 167] width 88 height 18
paste input "344050"
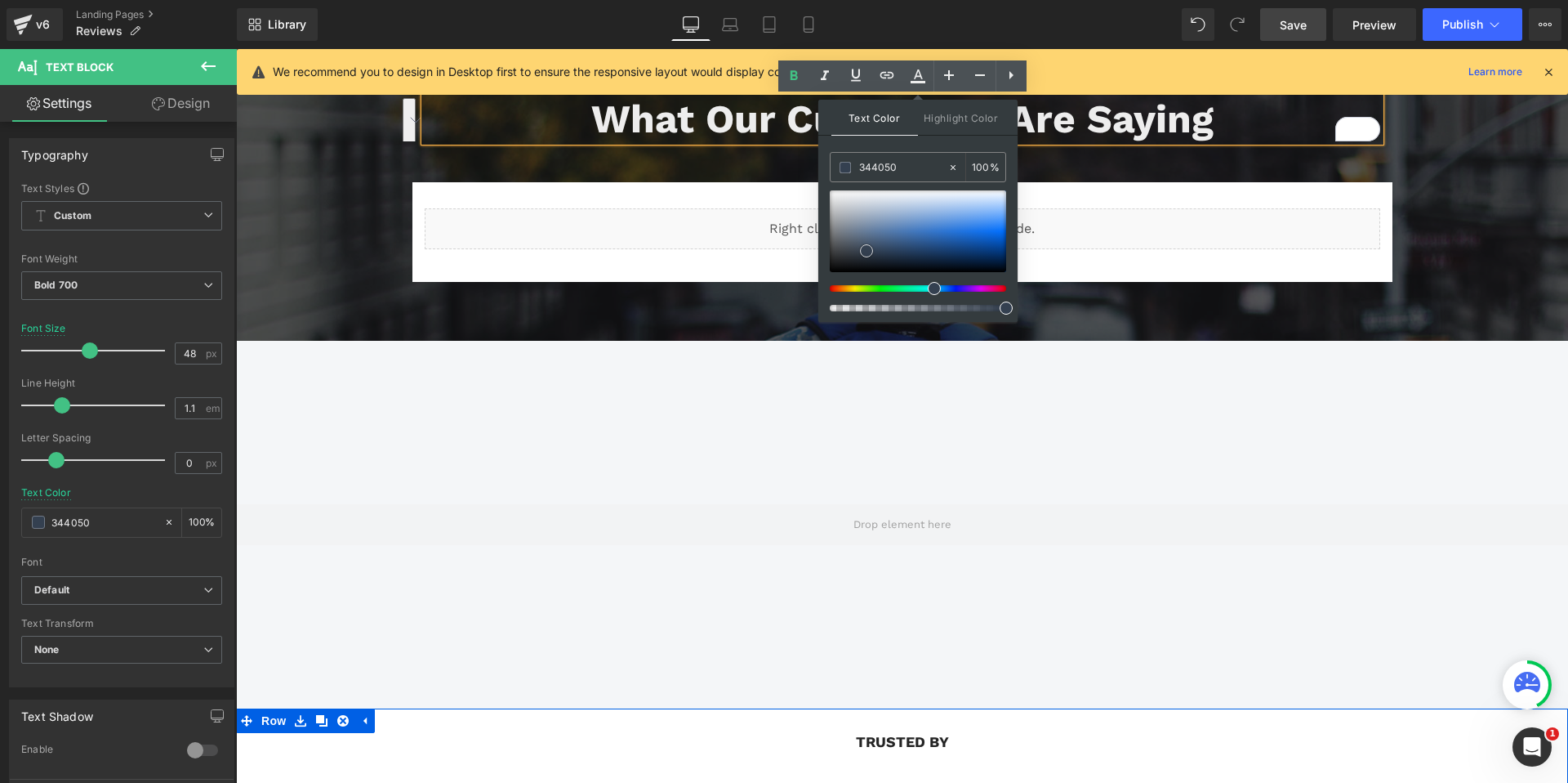
click at [866, 249] on span at bounding box center [867, 251] width 13 height 13
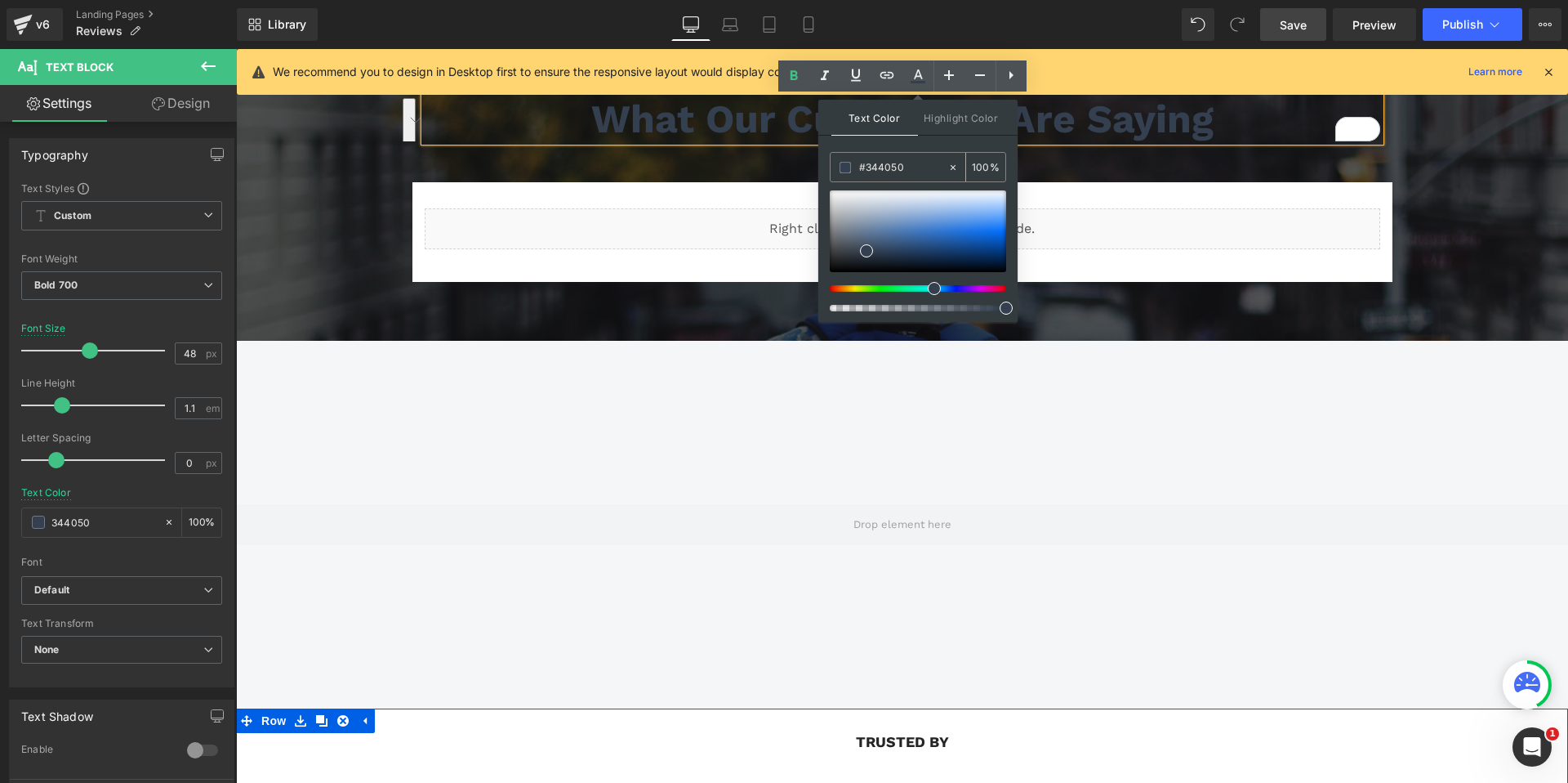
click at [871, 161] on input "#344050" at bounding box center [903, 167] width 88 height 18
paste input "text"
type input "344050"
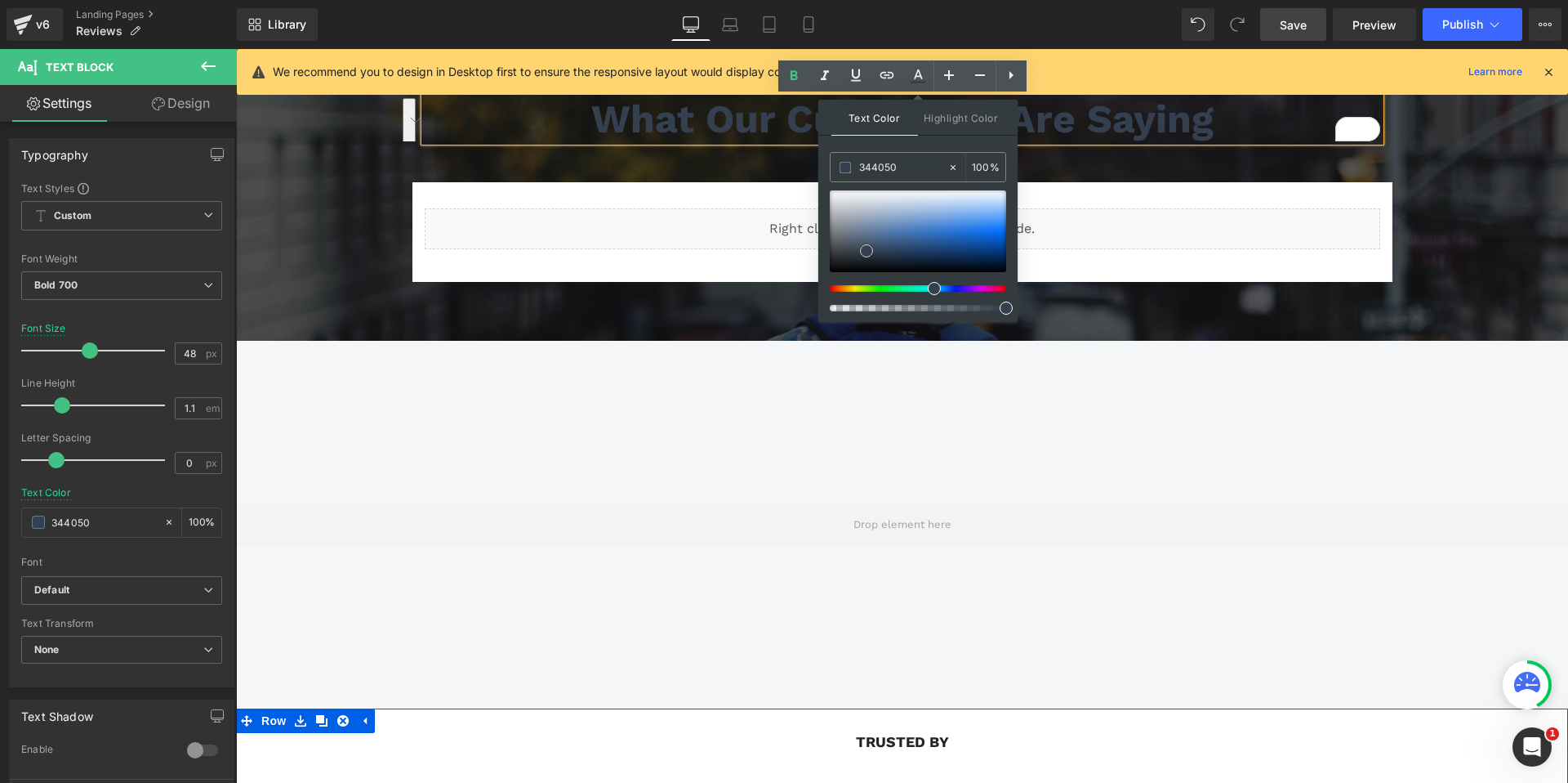
click at [866, 250] on span at bounding box center [867, 251] width 13 height 13
click at [916, 142] on div "Text Color Highlight Color #333333 344050 100 % transparent 0 %" at bounding box center [918, 210] width 199 height 222
click at [1094, 114] on p "What Our Customers Are Saying" at bounding box center [902, 120] width 956 height 44
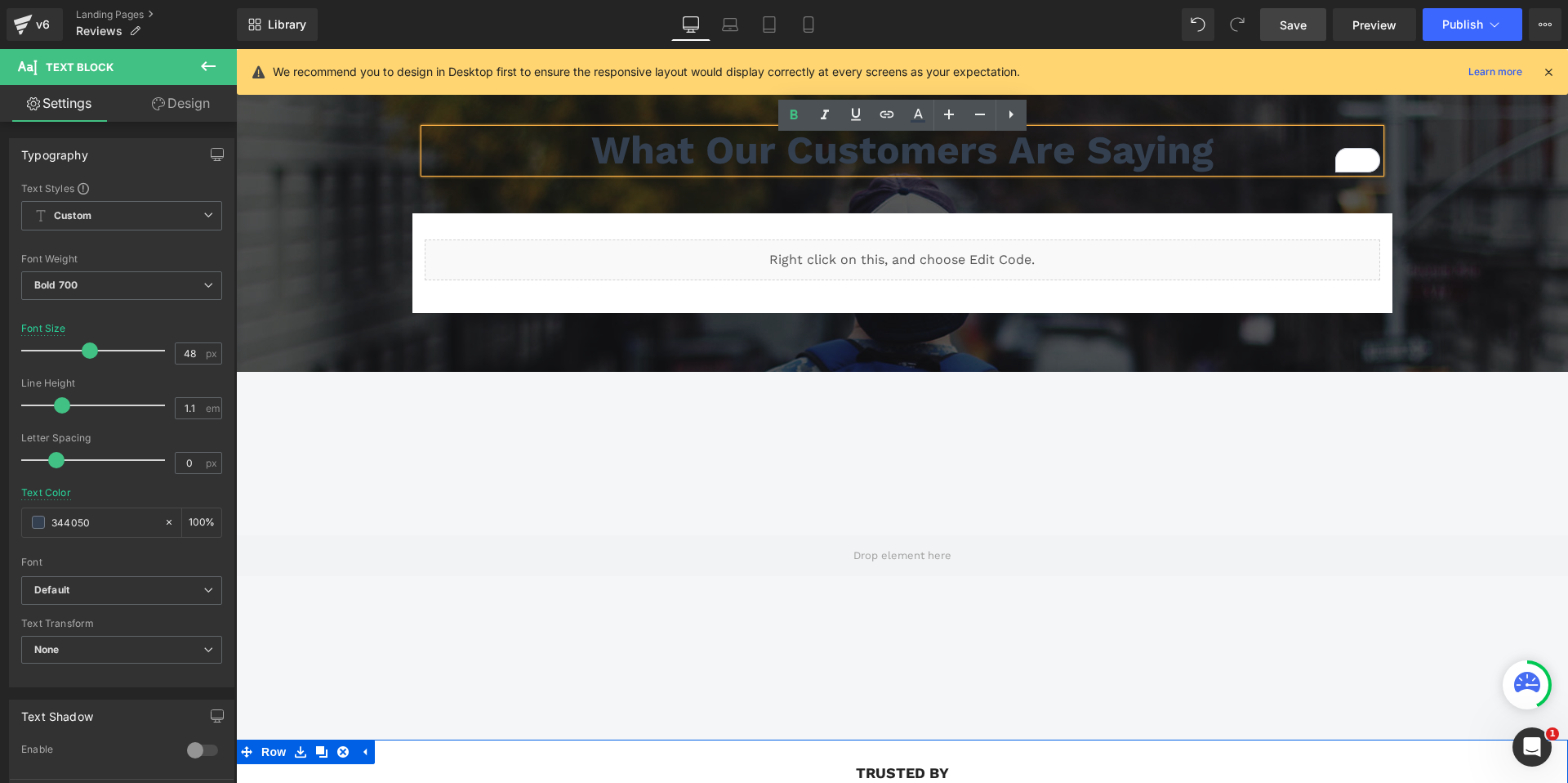
scroll to position [127, 0]
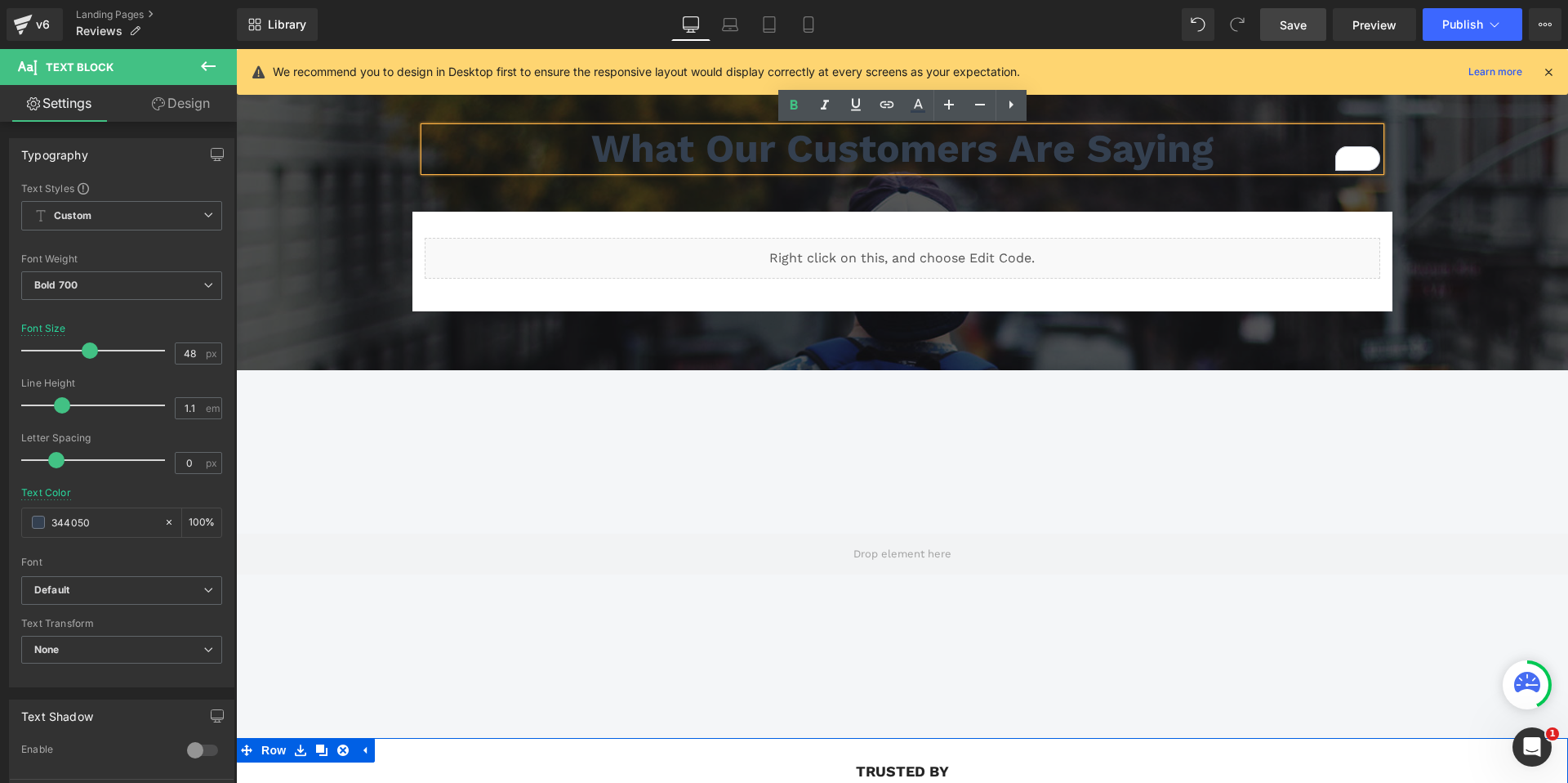
click at [784, 142] on p "What Our Customers Are Saying" at bounding box center [902, 149] width 956 height 44
click at [319, 189] on div "What Our Customers Are Saying Text Block Row 40px Liquid Row 32px 40px" at bounding box center [902, 206] width 1332 height 210
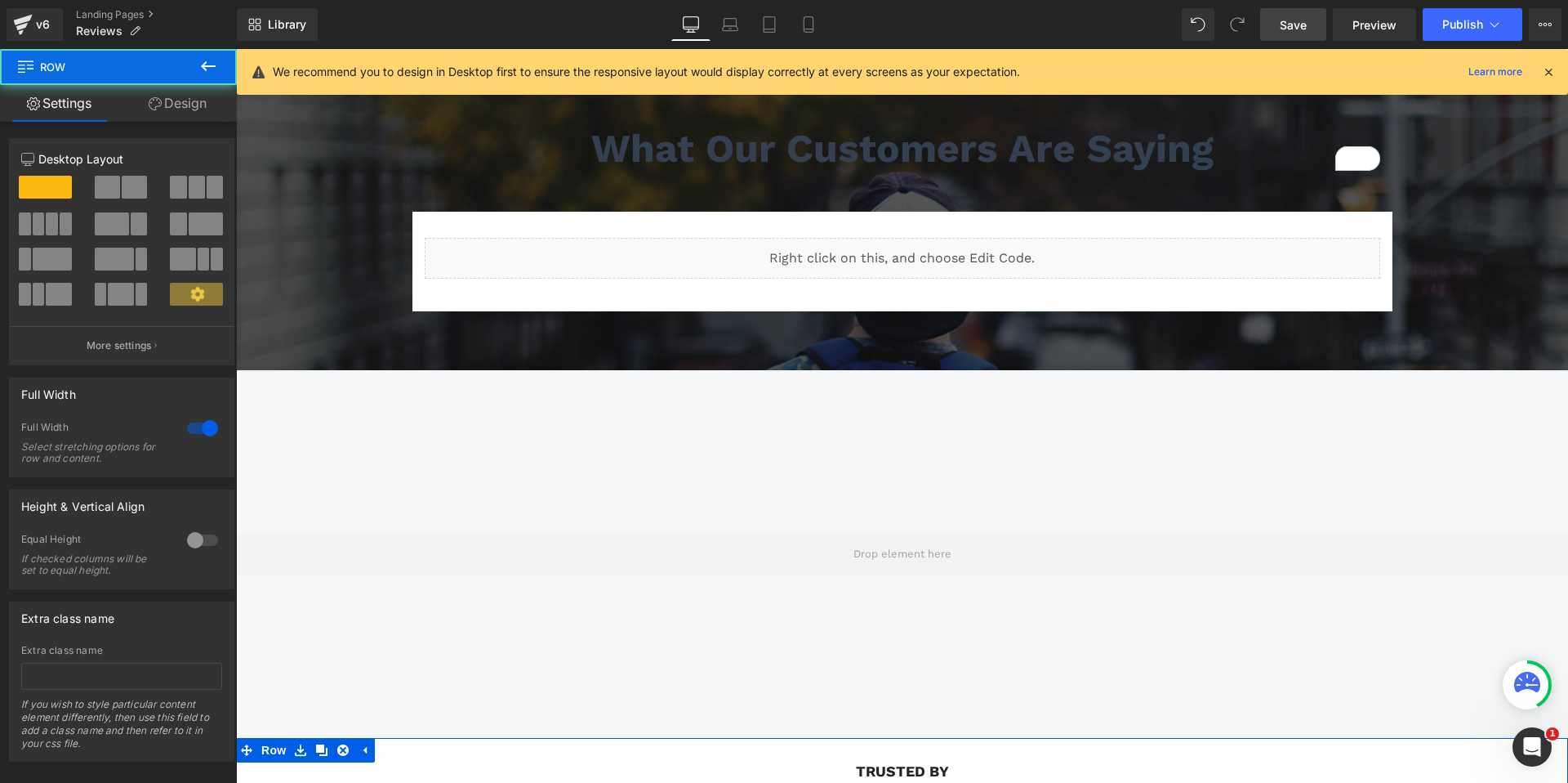
scroll to position [45, 0]
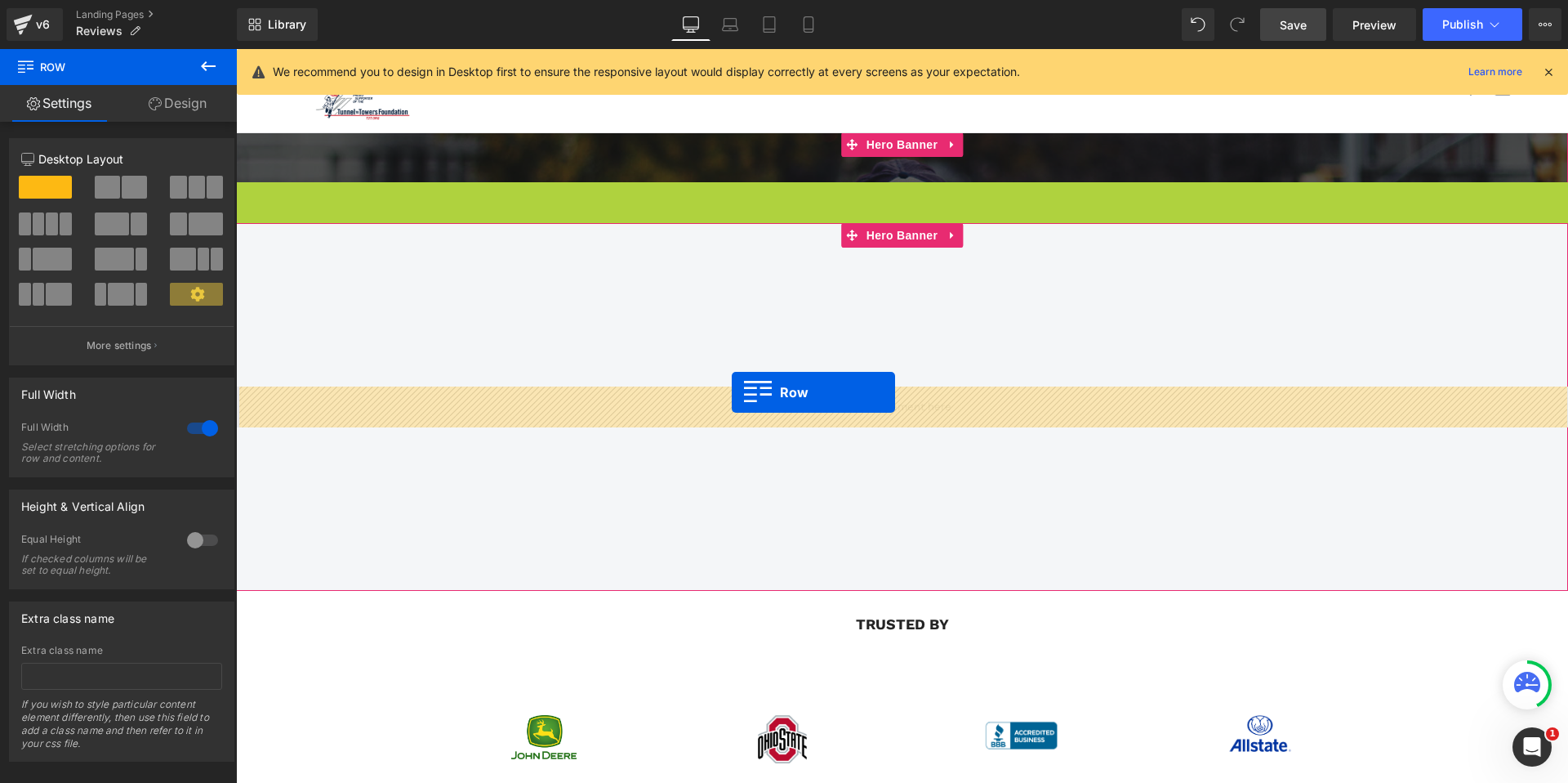
drag, startPoint x: 245, startPoint y: 194, endPoint x: 731, endPoint y: 392, distance: 524.8
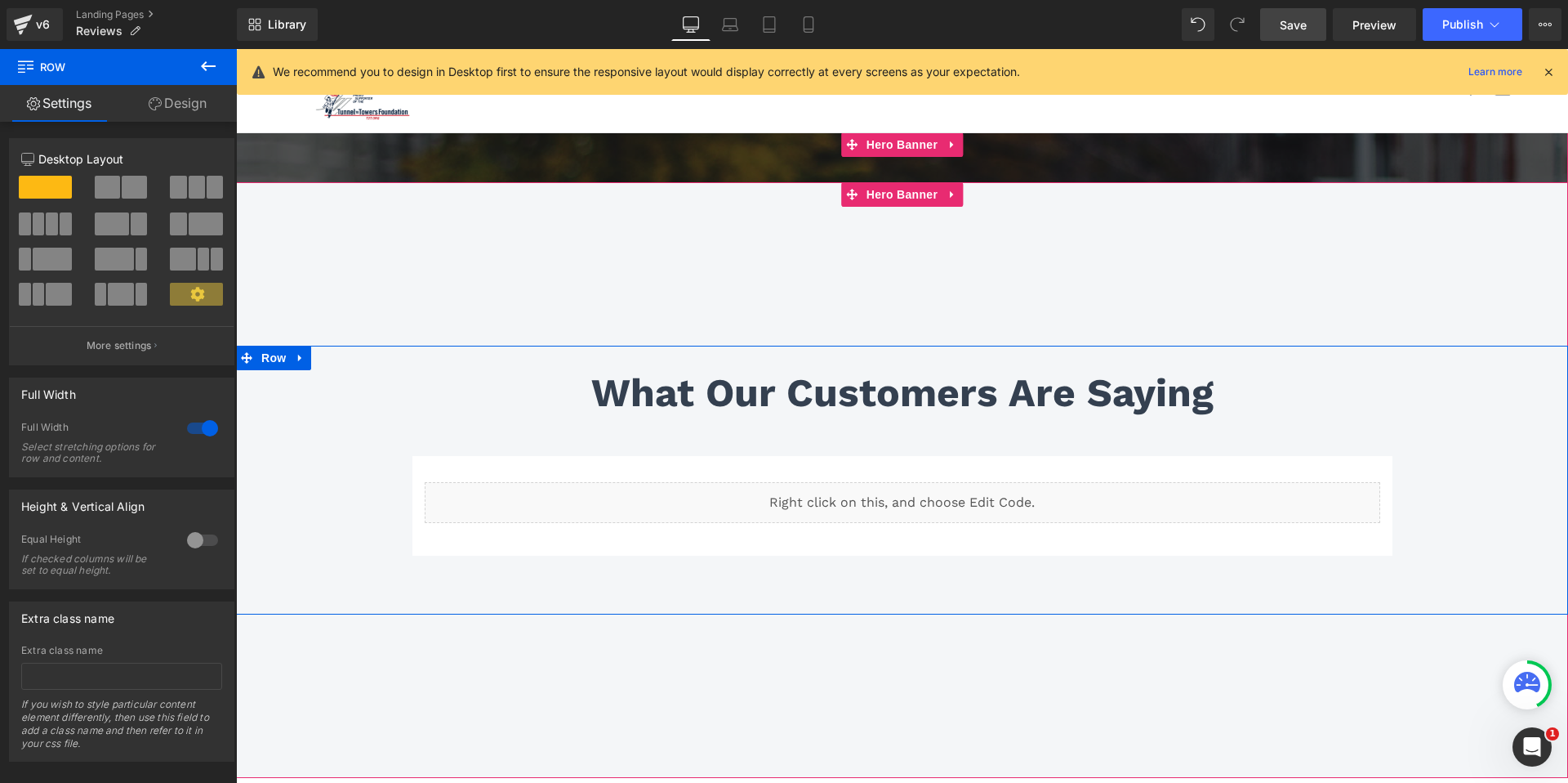
click at [327, 448] on div "What Our Customers Are Saying Text Block Row 40px Liquid Row 32px 40px" at bounding box center [902, 451] width 1332 height 210
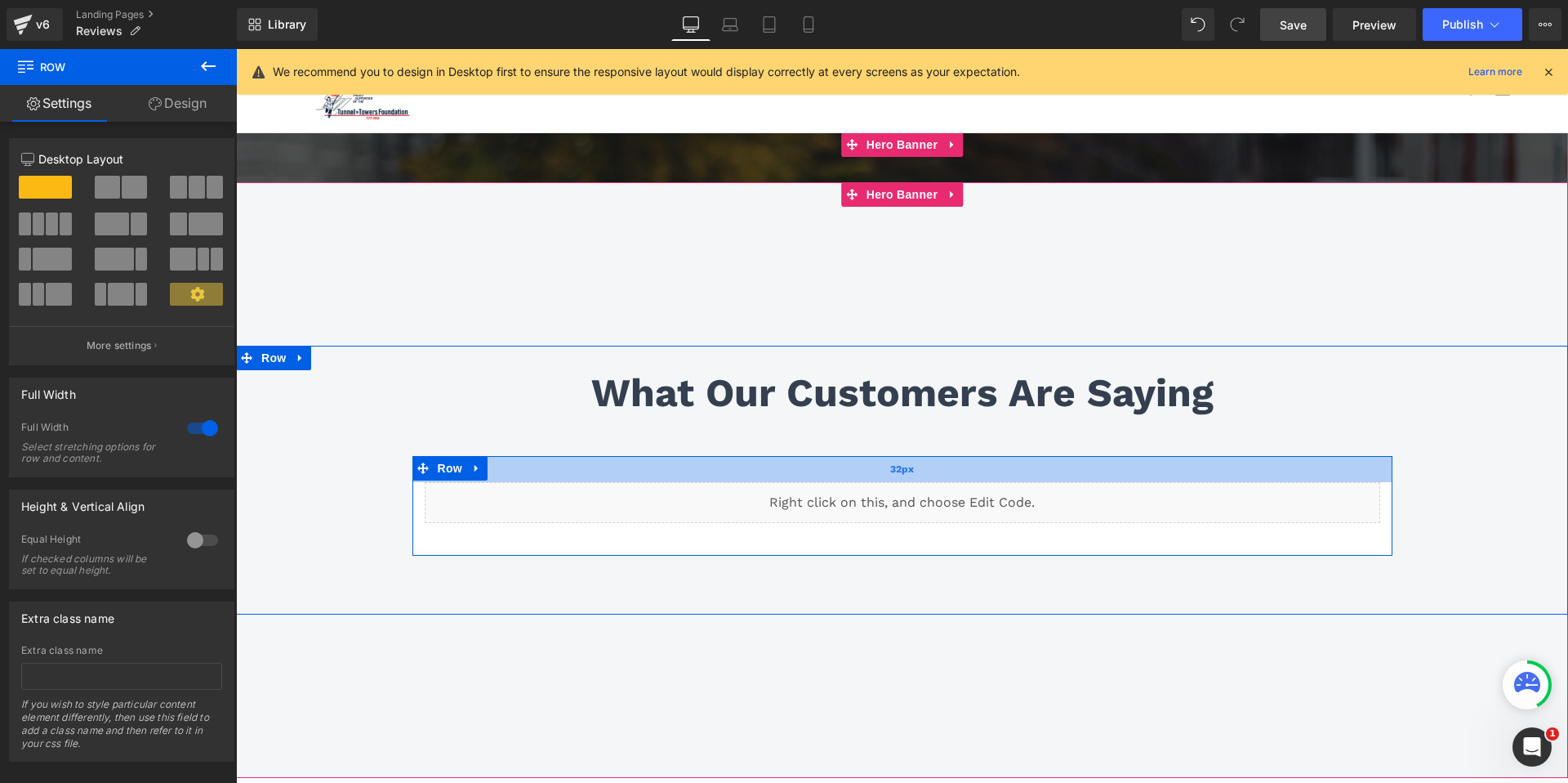
click at [523, 476] on div "32px" at bounding box center [902, 469] width 980 height 26
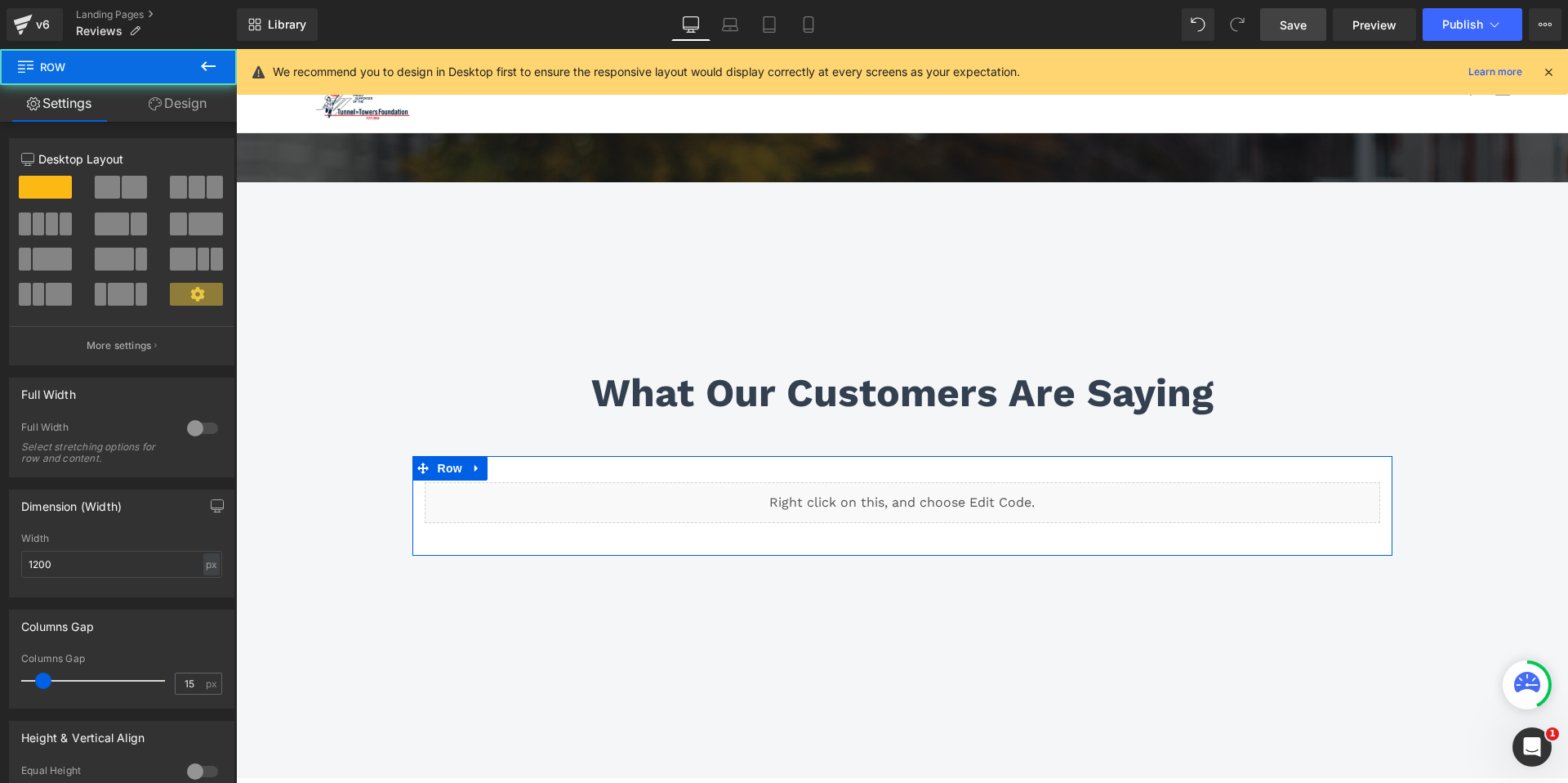
click at [182, 105] on link "Design" at bounding box center [177, 103] width 118 height 37
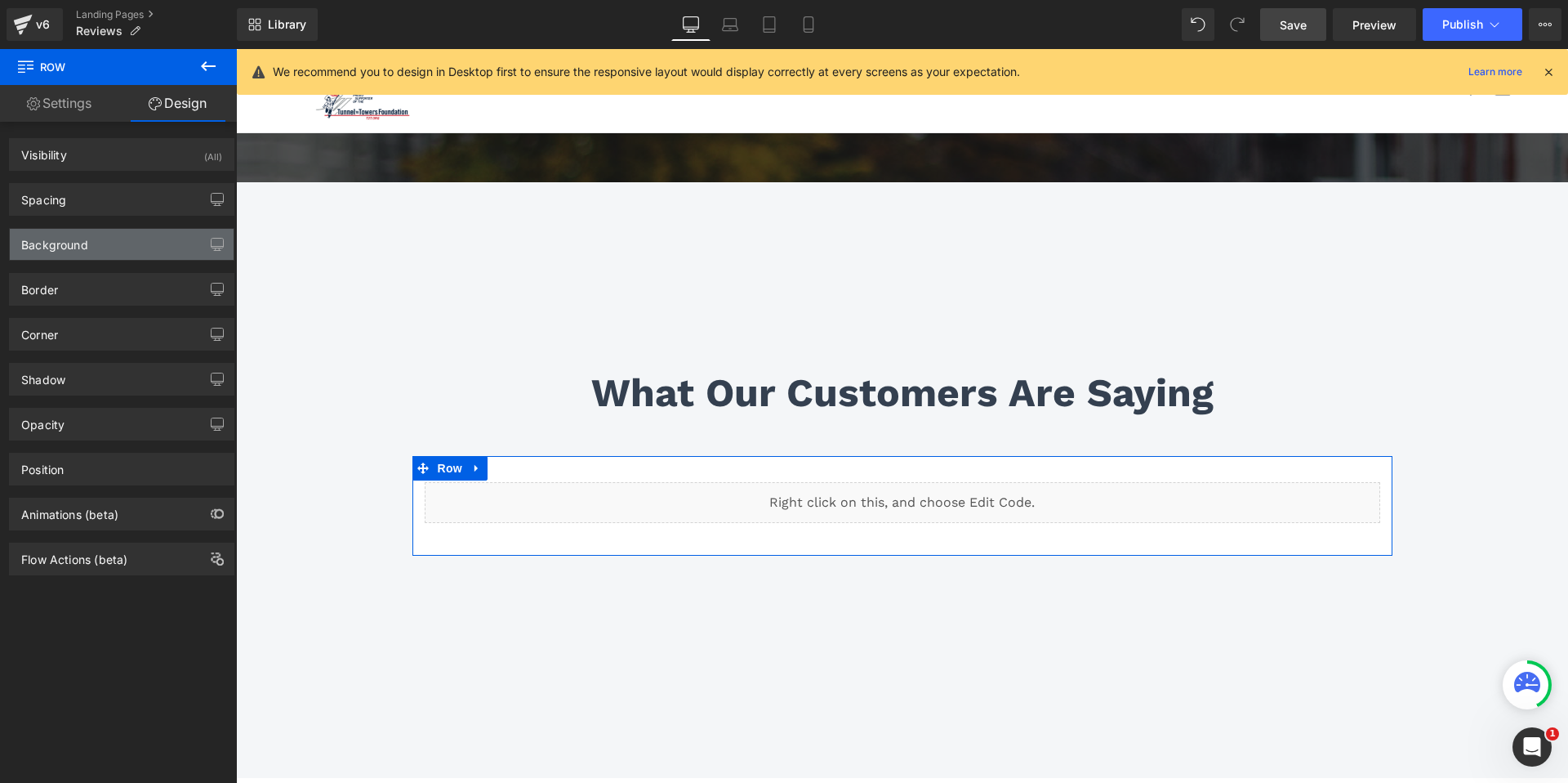
click at [117, 247] on div "Background" at bounding box center [121, 244] width 224 height 31
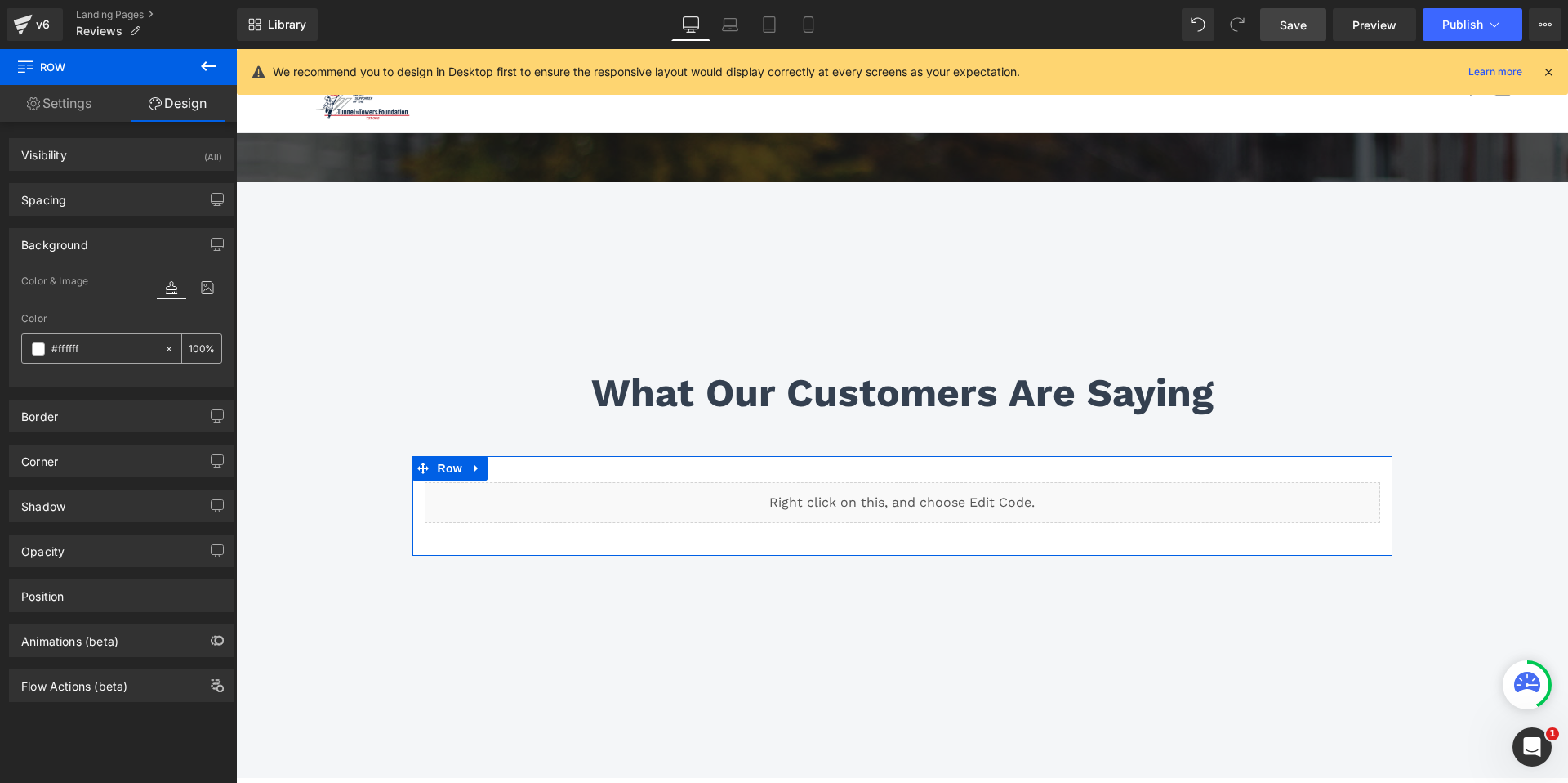
click at [164, 350] on icon at bounding box center [169, 349] width 11 height 11
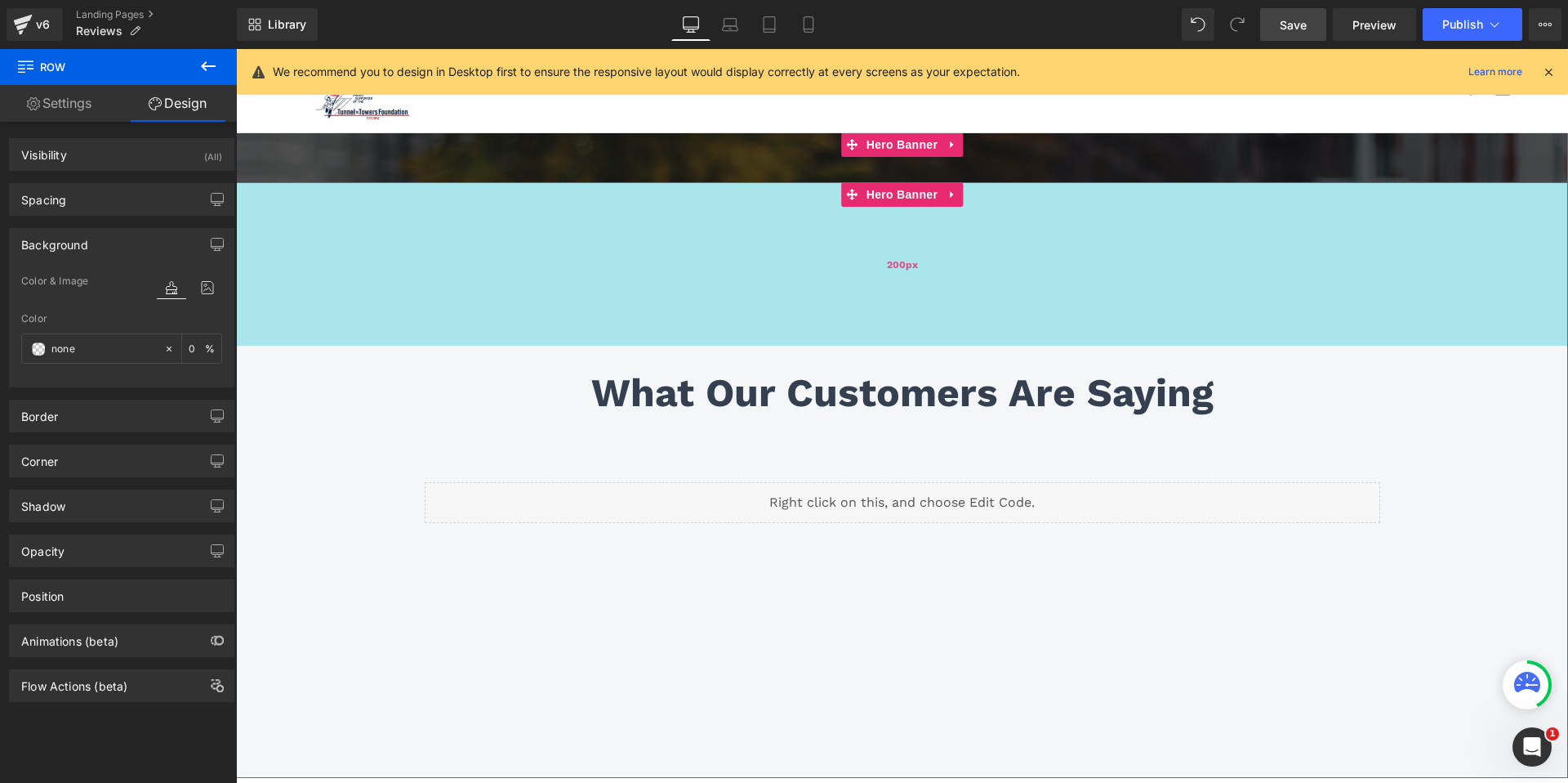
click at [393, 308] on div "200px" at bounding box center [902, 264] width 1332 height 164
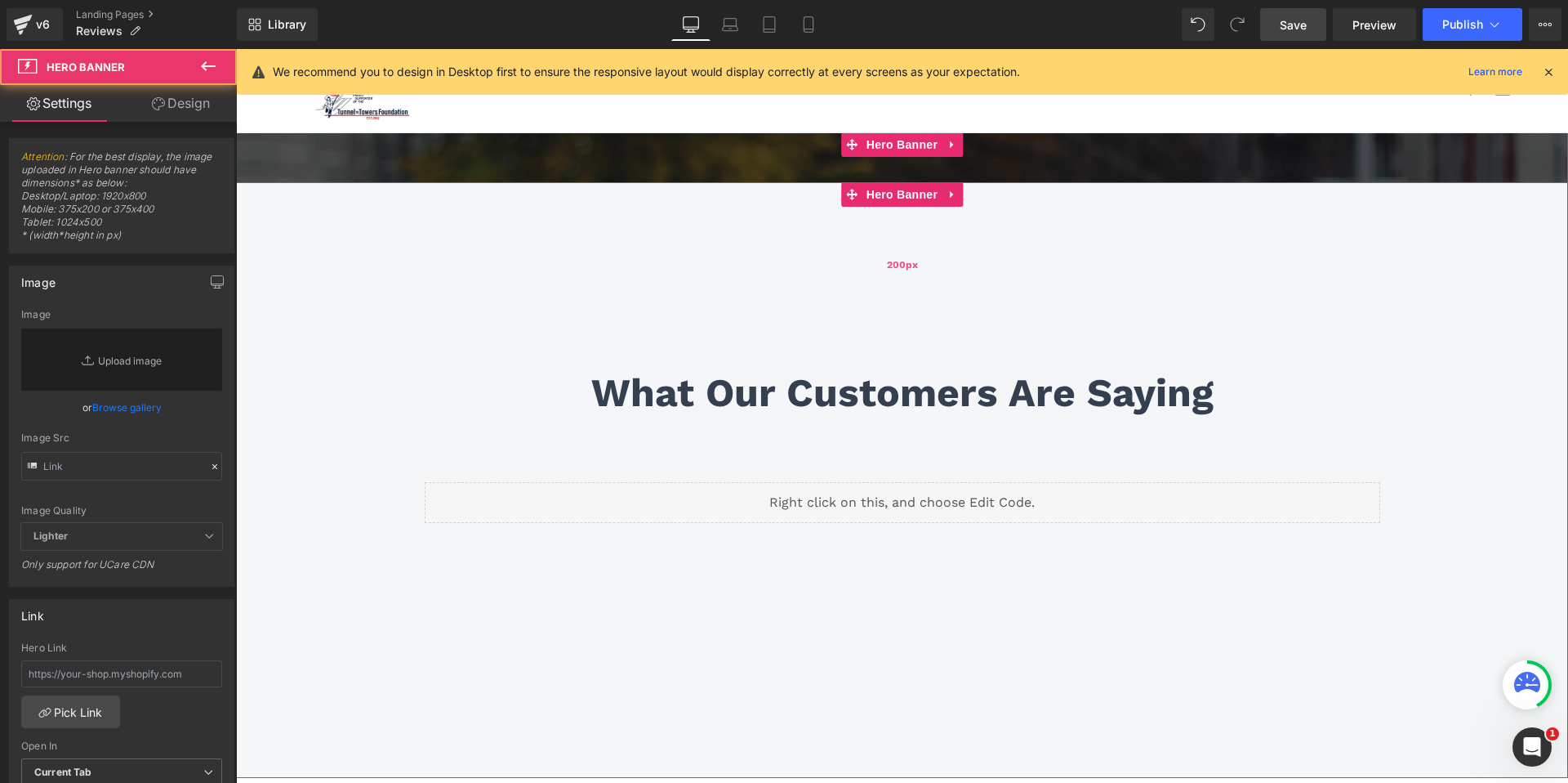
scroll to position [0, 0]
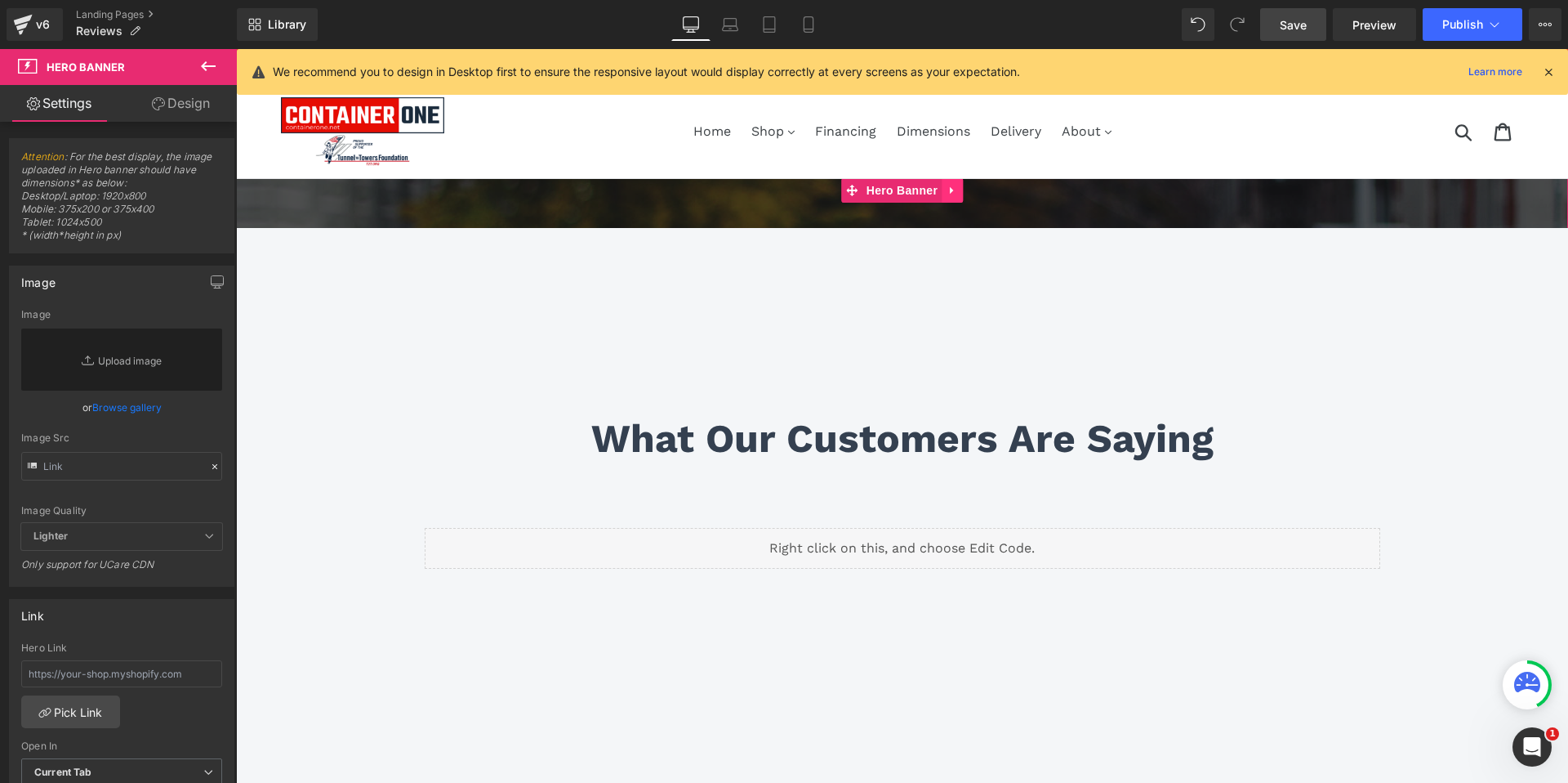
click at [953, 188] on icon at bounding box center [952, 190] width 11 height 12
click at [959, 190] on icon at bounding box center [963, 190] width 11 height 11
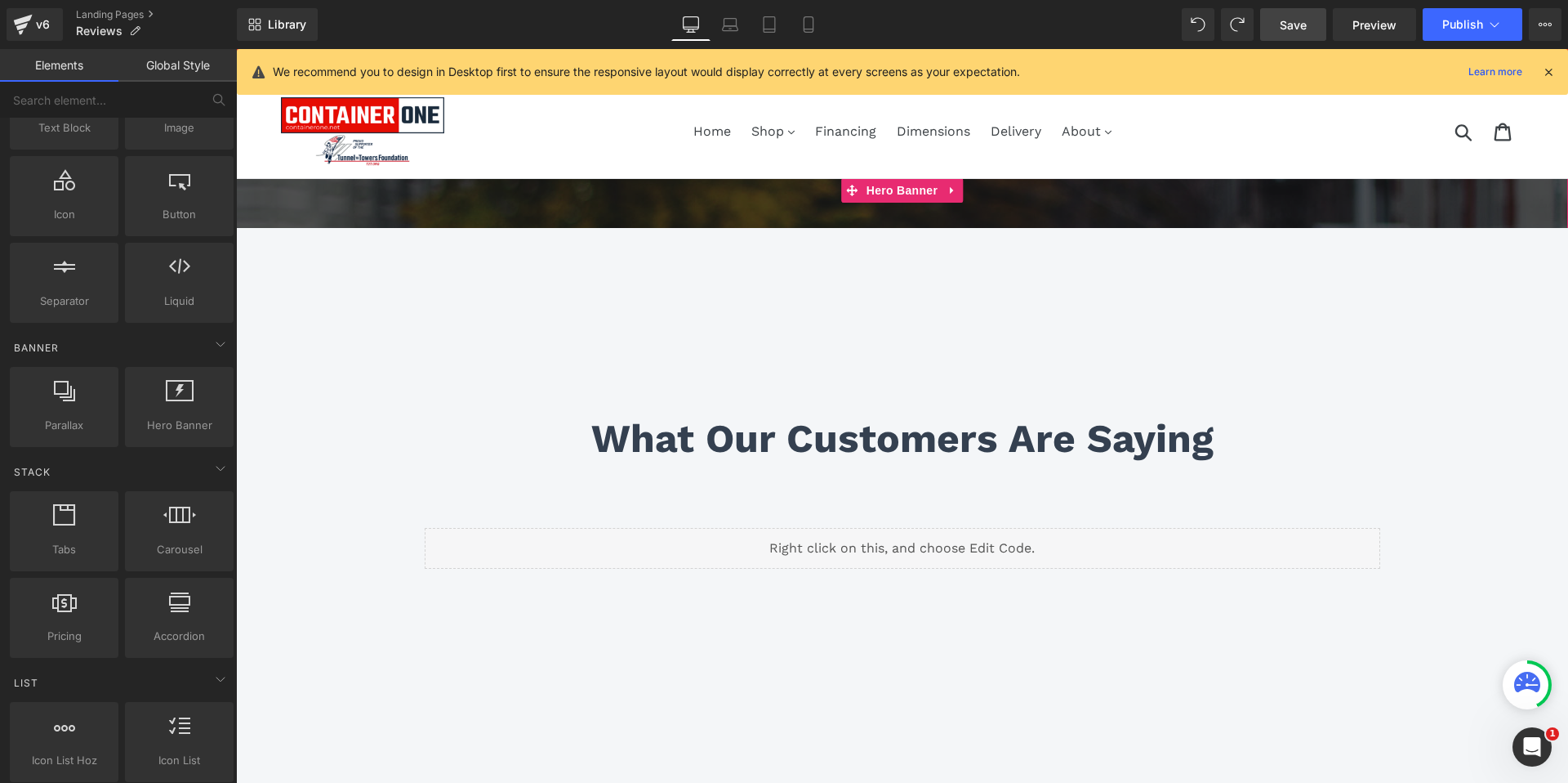
click at [792, 219] on div at bounding box center [902, 500] width 1332 height 646
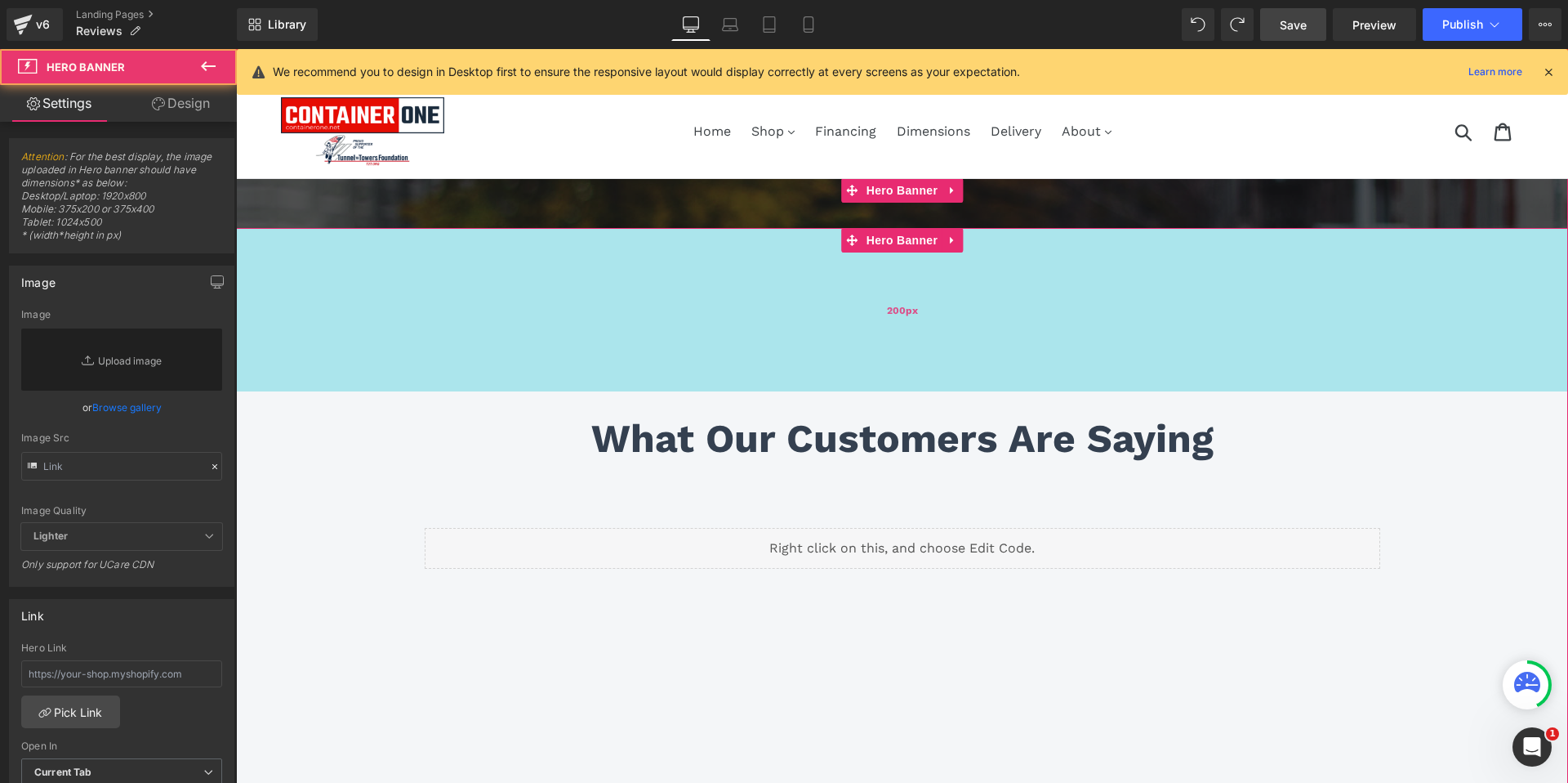
click at [838, 291] on div "200px" at bounding box center [902, 309] width 1332 height 164
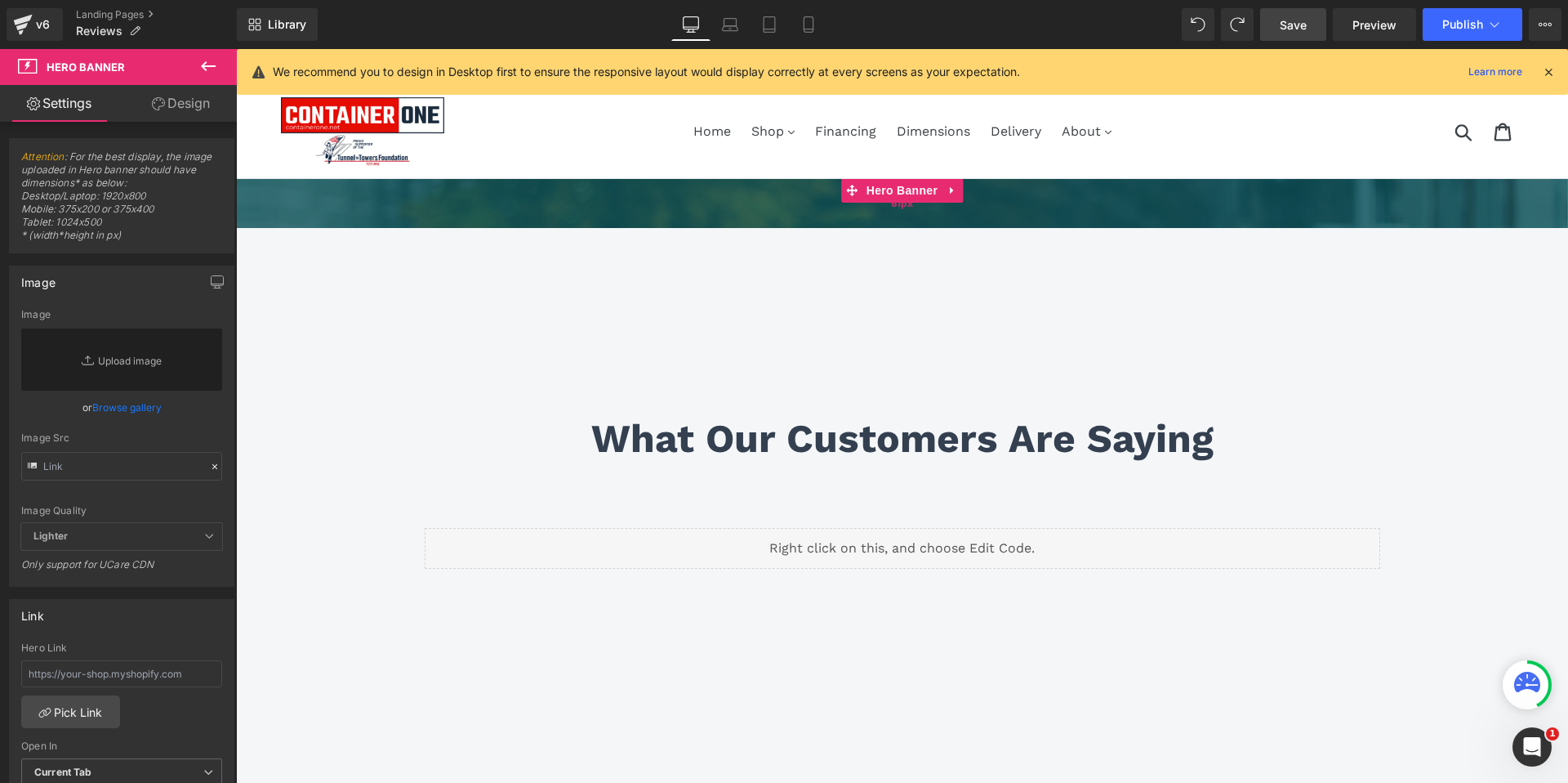
click at [848, 204] on div "61px" at bounding box center [902, 202] width 1332 height 50
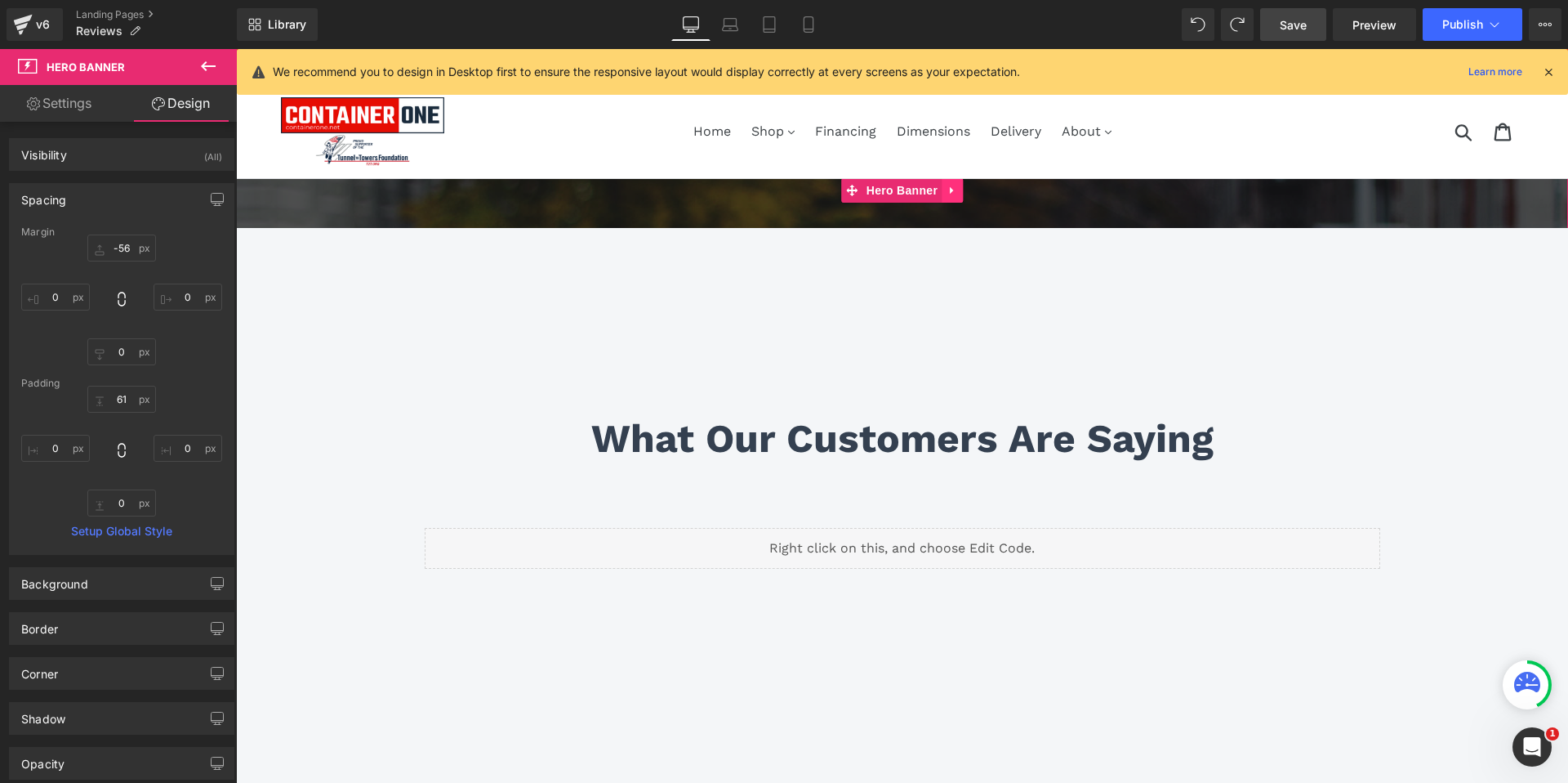
click at [949, 193] on icon at bounding box center [952, 190] width 11 height 12
click at [960, 191] on icon at bounding box center [963, 190] width 11 height 12
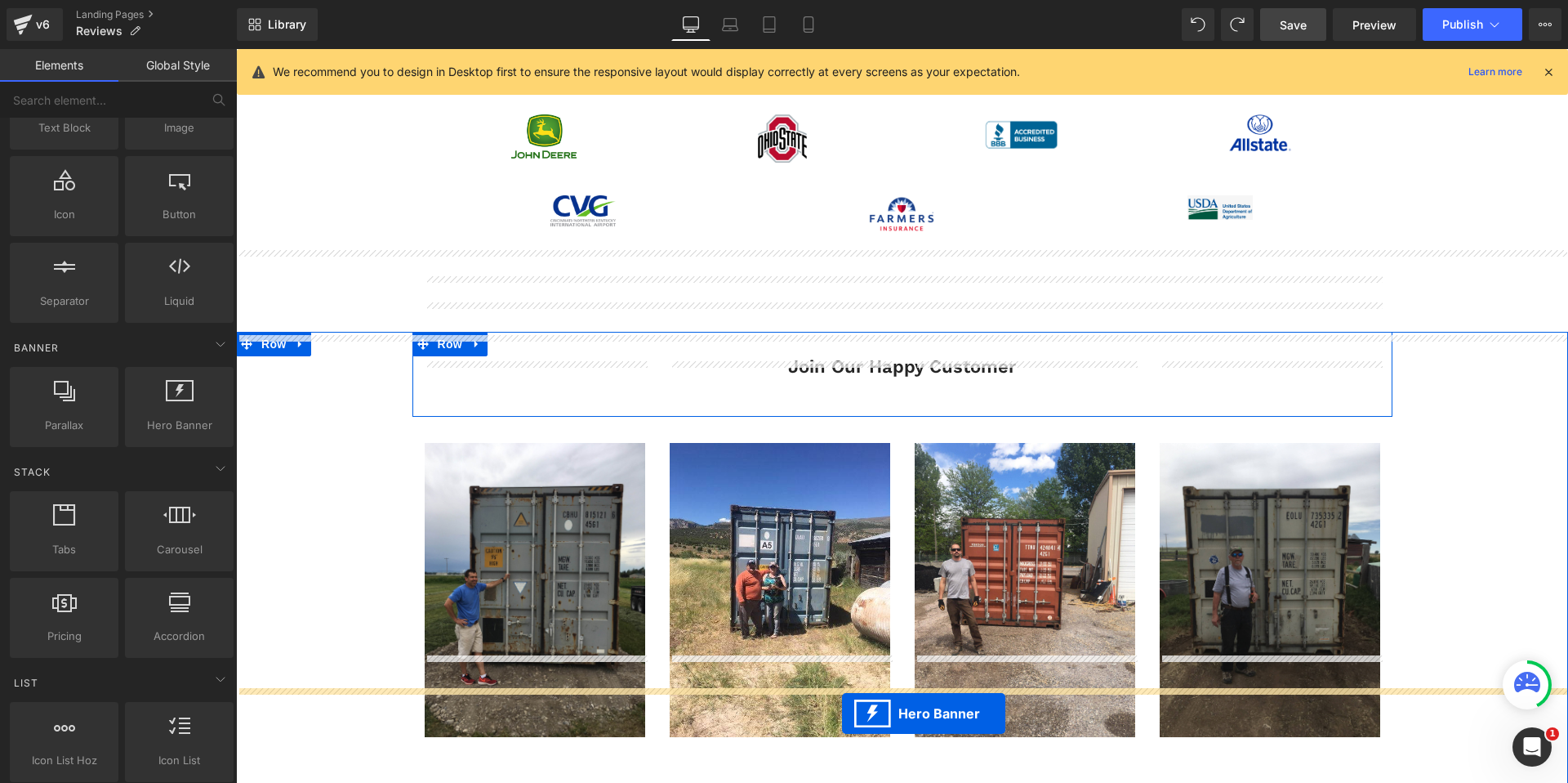
scroll to position [327, 0]
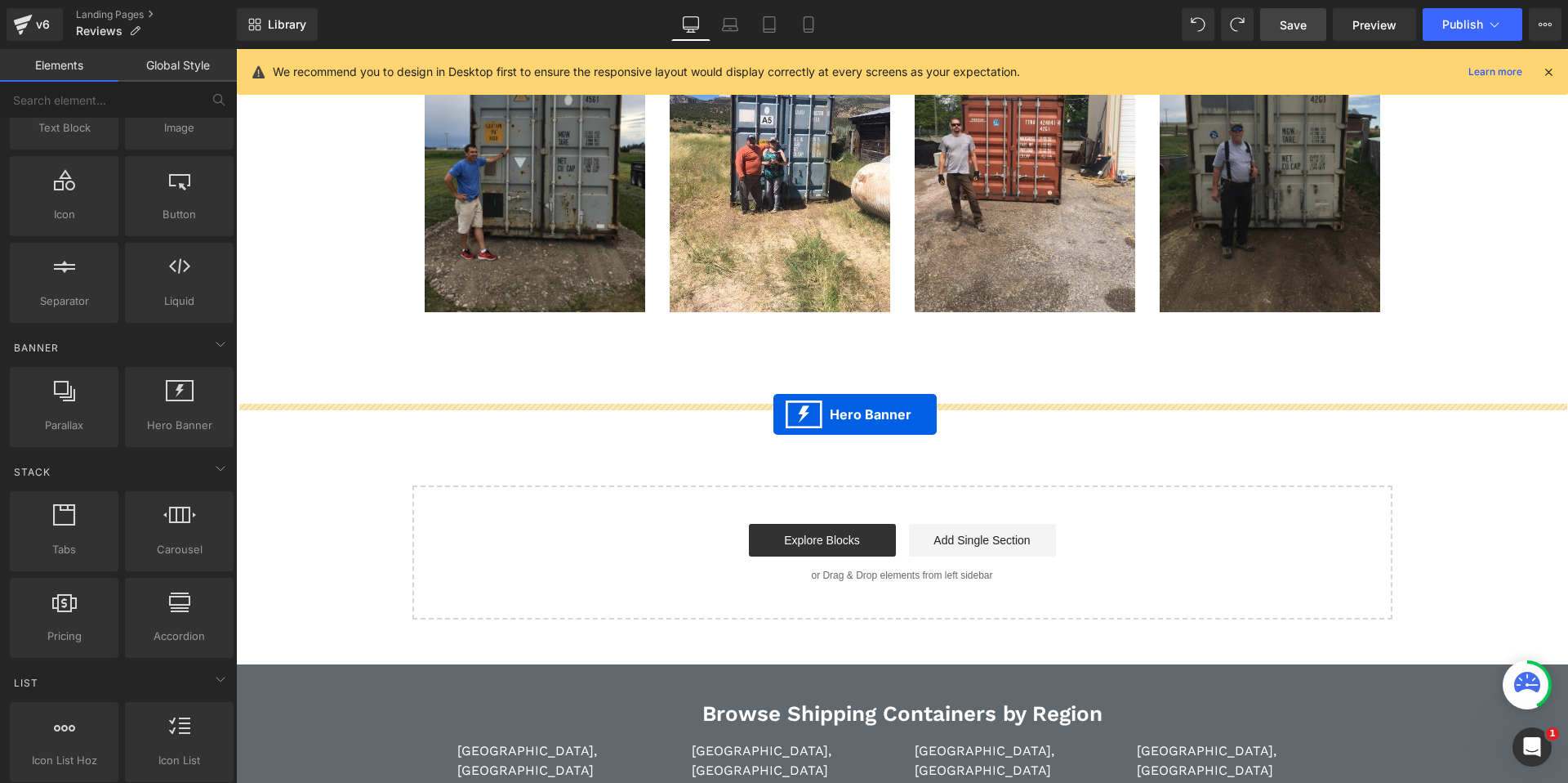
drag, startPoint x: 845, startPoint y: 196, endPoint x: 773, endPoint y: 417, distance: 232.4
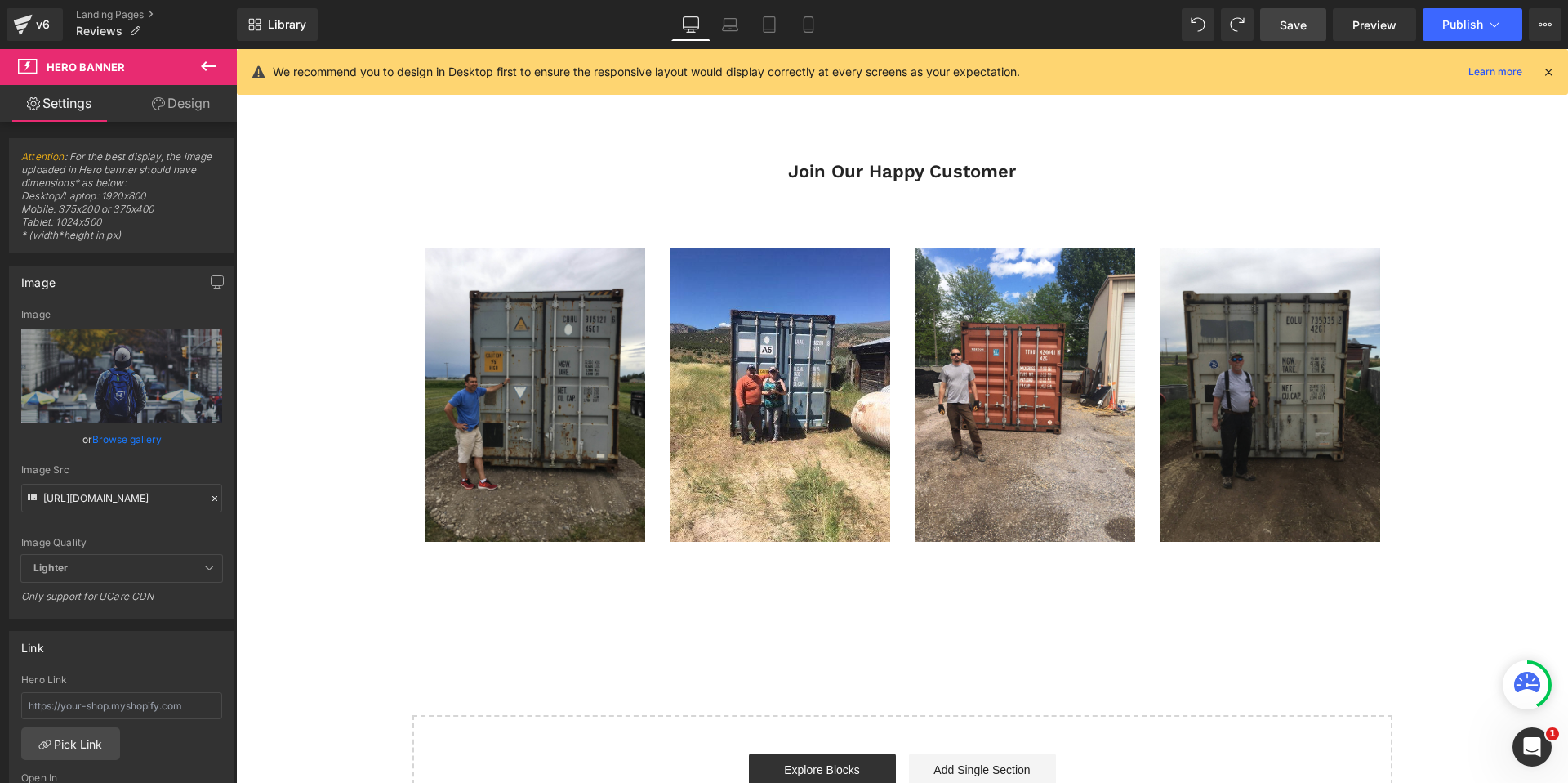
scroll to position [0, 0]
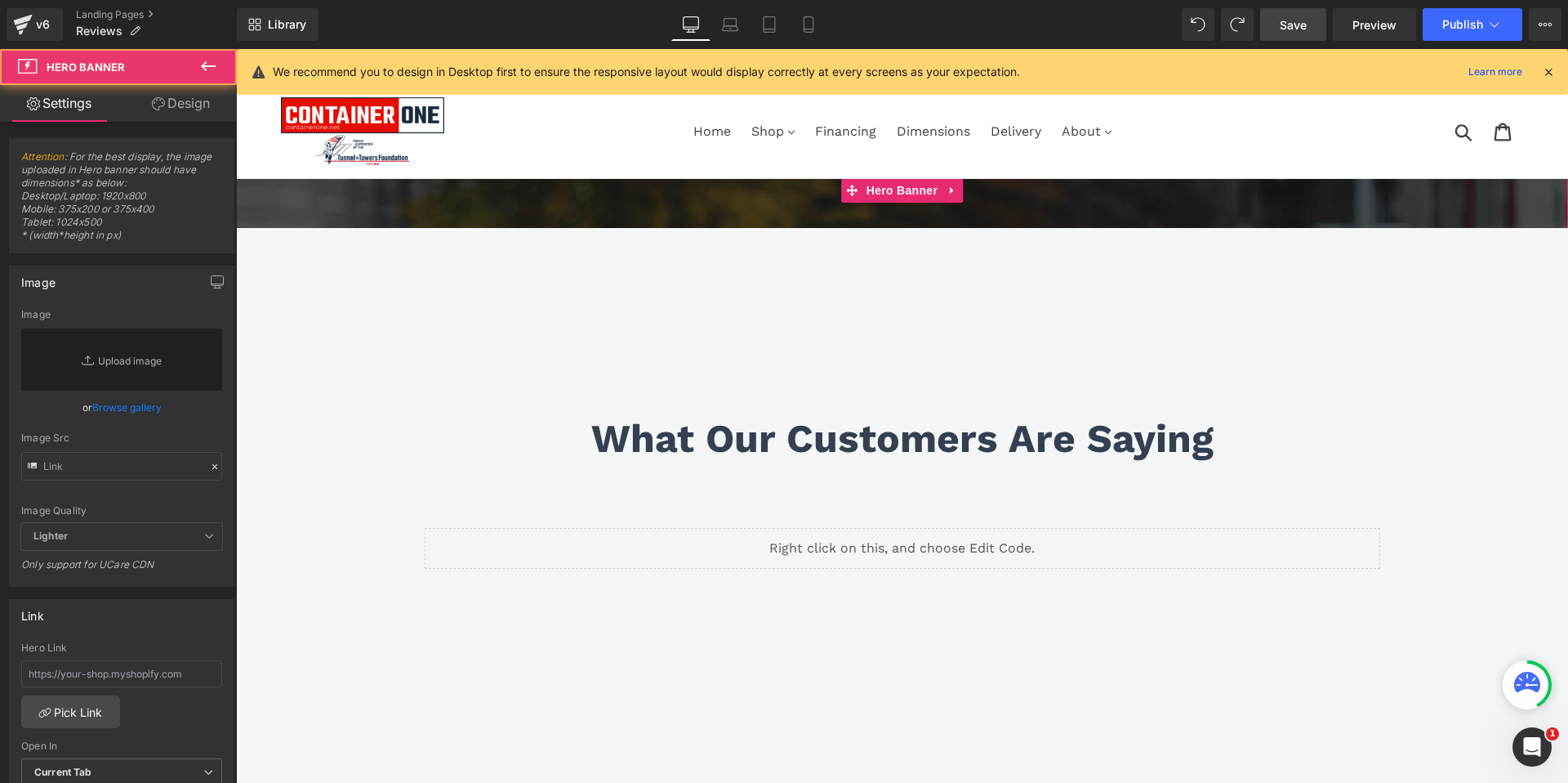
click at [858, 304] on div at bounding box center [902, 526] width 1332 height 596
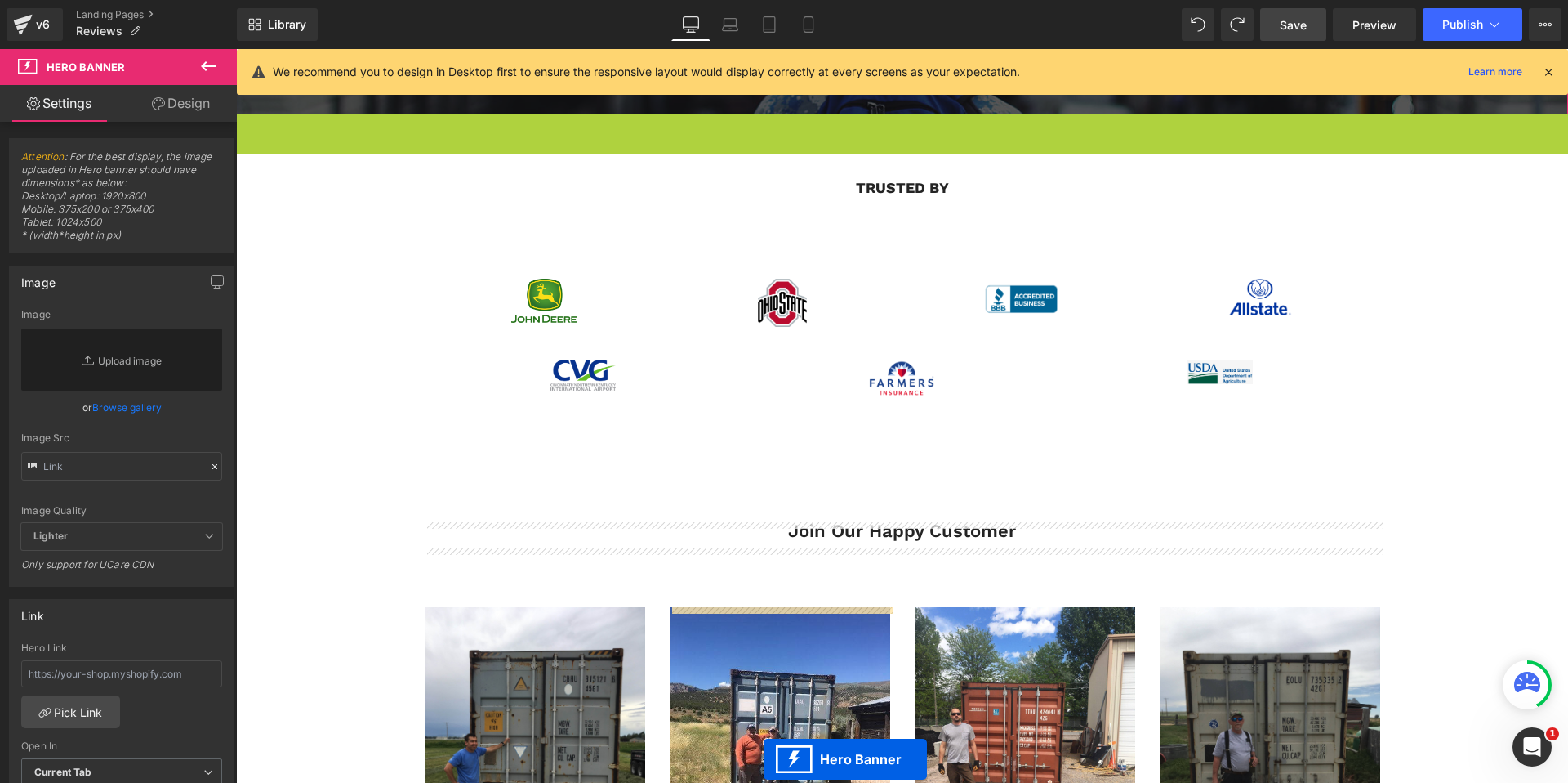
scroll to position [164, 0]
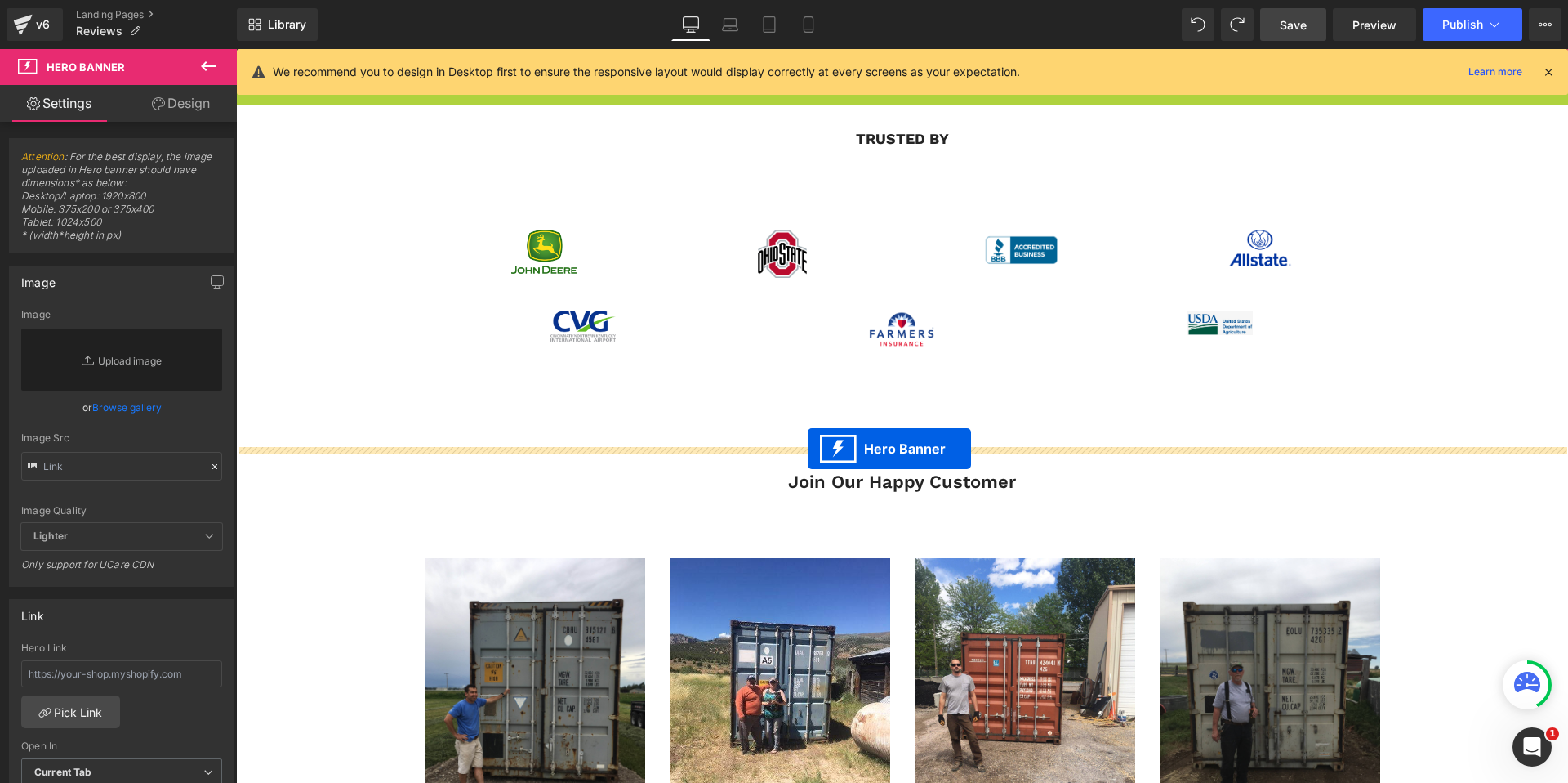
drag, startPoint x: 851, startPoint y: 242, endPoint x: 808, endPoint y: 448, distance: 210.4
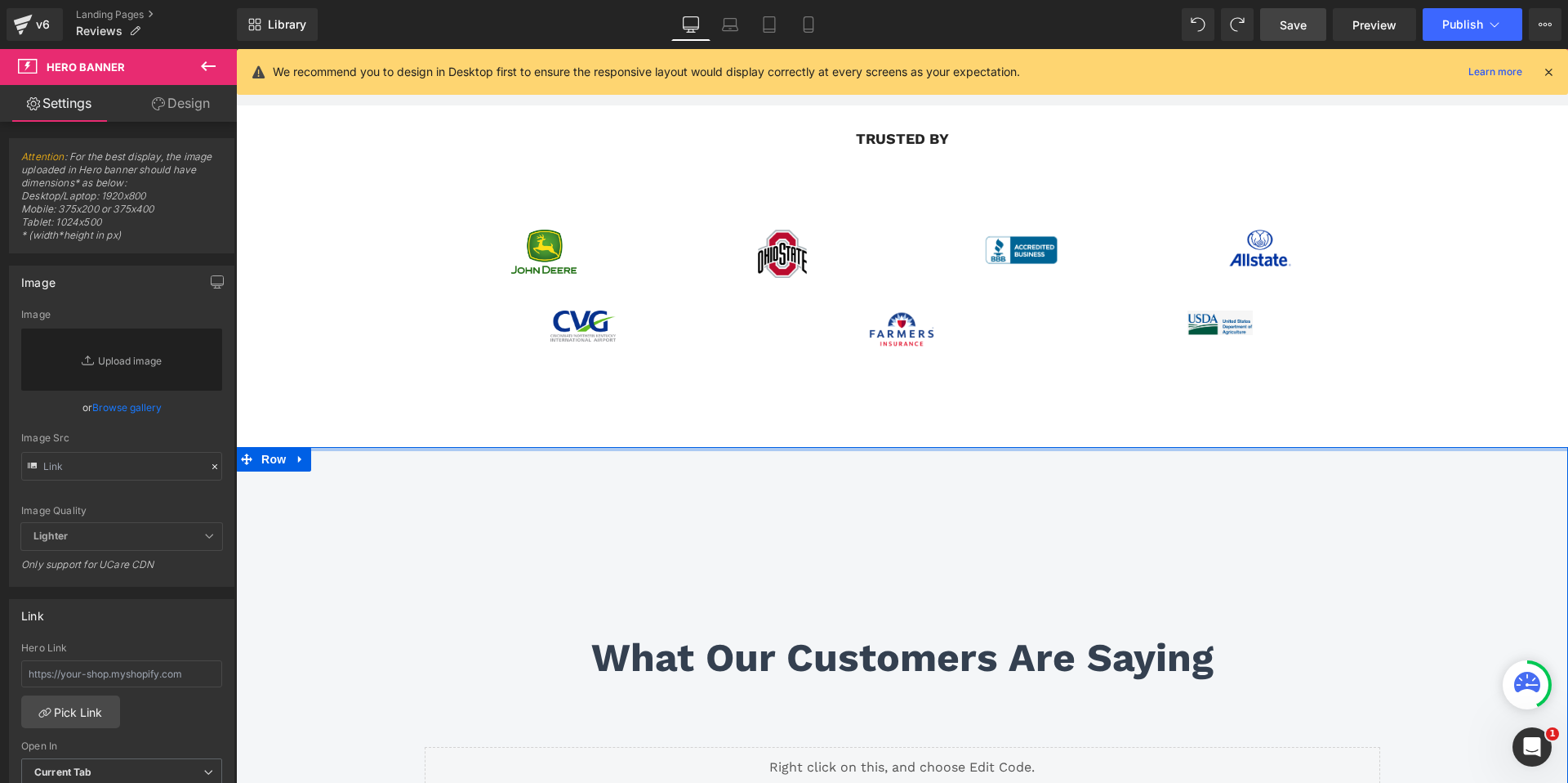
scroll to position [0, 0]
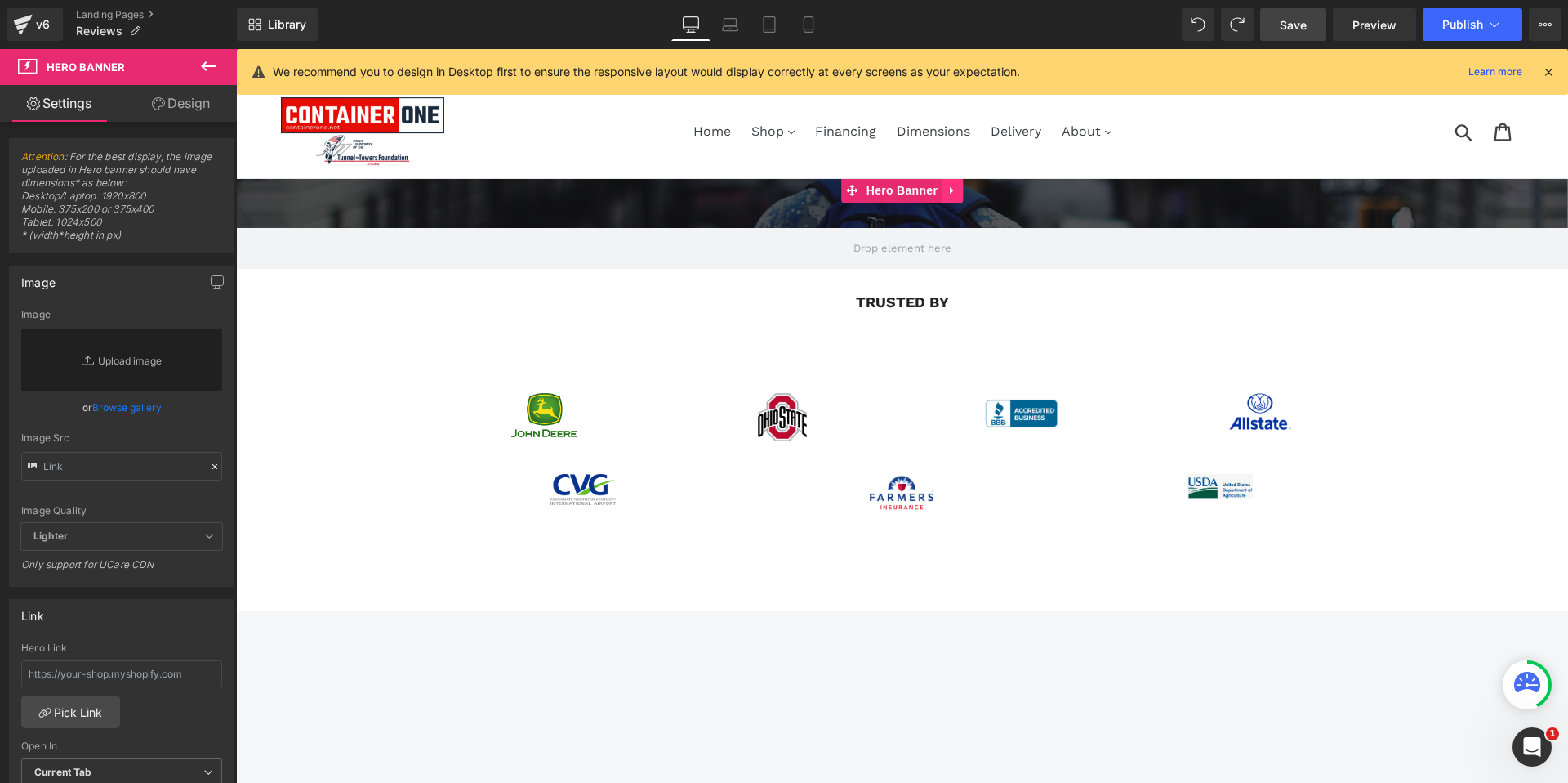
click at [952, 190] on icon at bounding box center [951, 191] width 3 height 8
click at [964, 194] on icon at bounding box center [963, 190] width 11 height 11
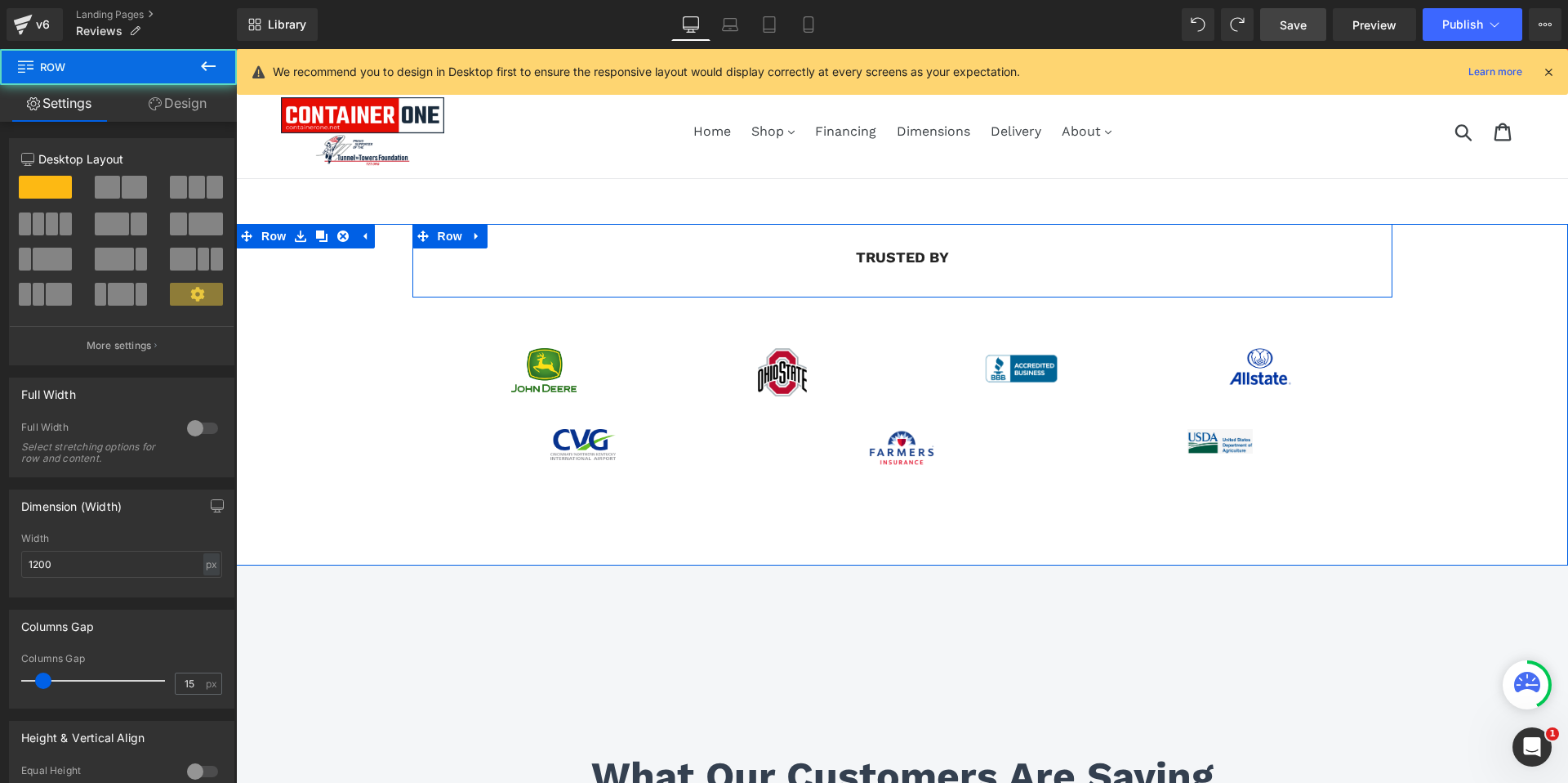
click at [527, 247] on div "trusted by Heading Row" at bounding box center [902, 261] width 980 height 74
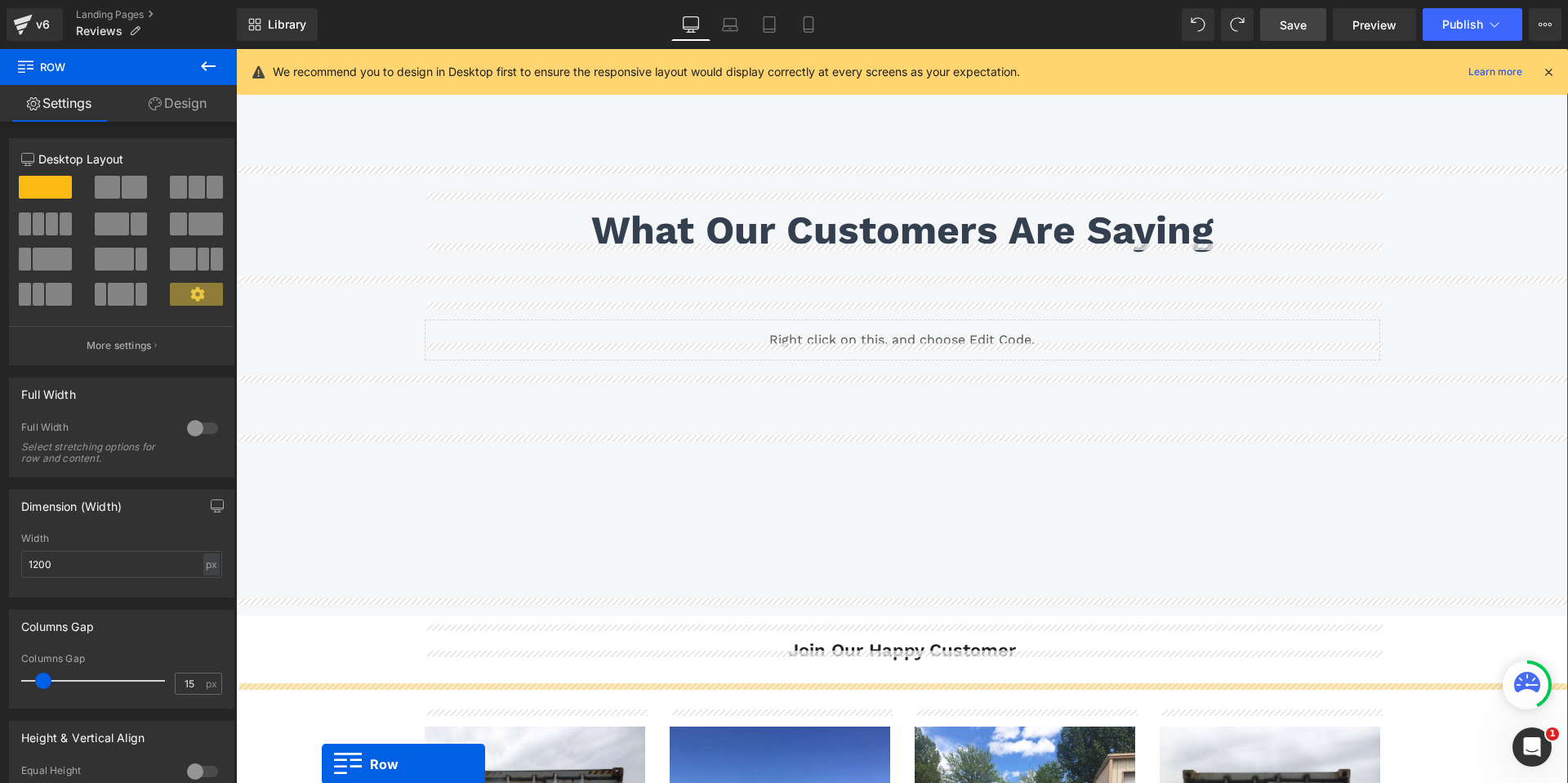
scroll to position [327, 0]
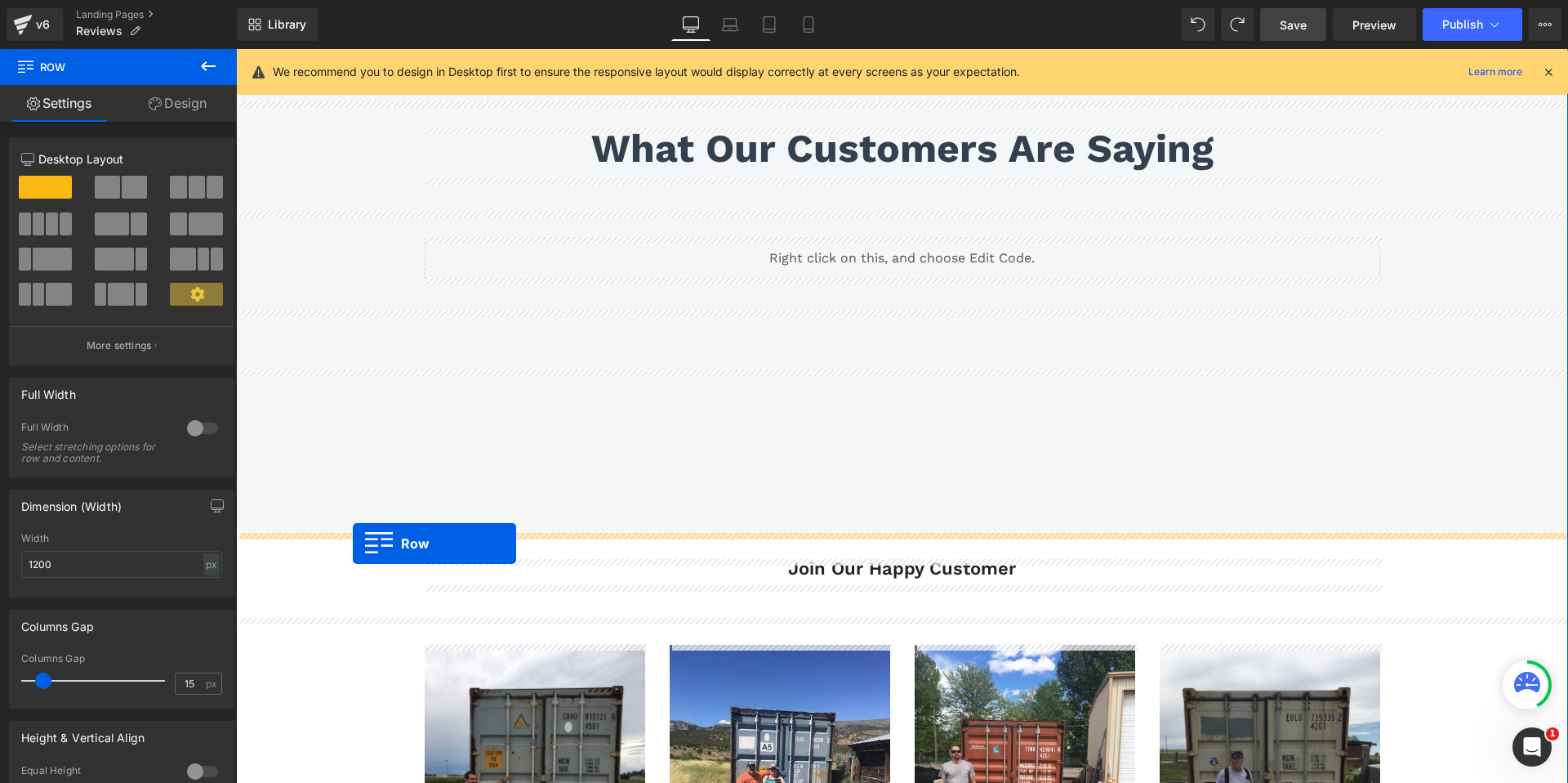
drag, startPoint x: 246, startPoint y: 238, endPoint x: 353, endPoint y: 544, distance: 324.2
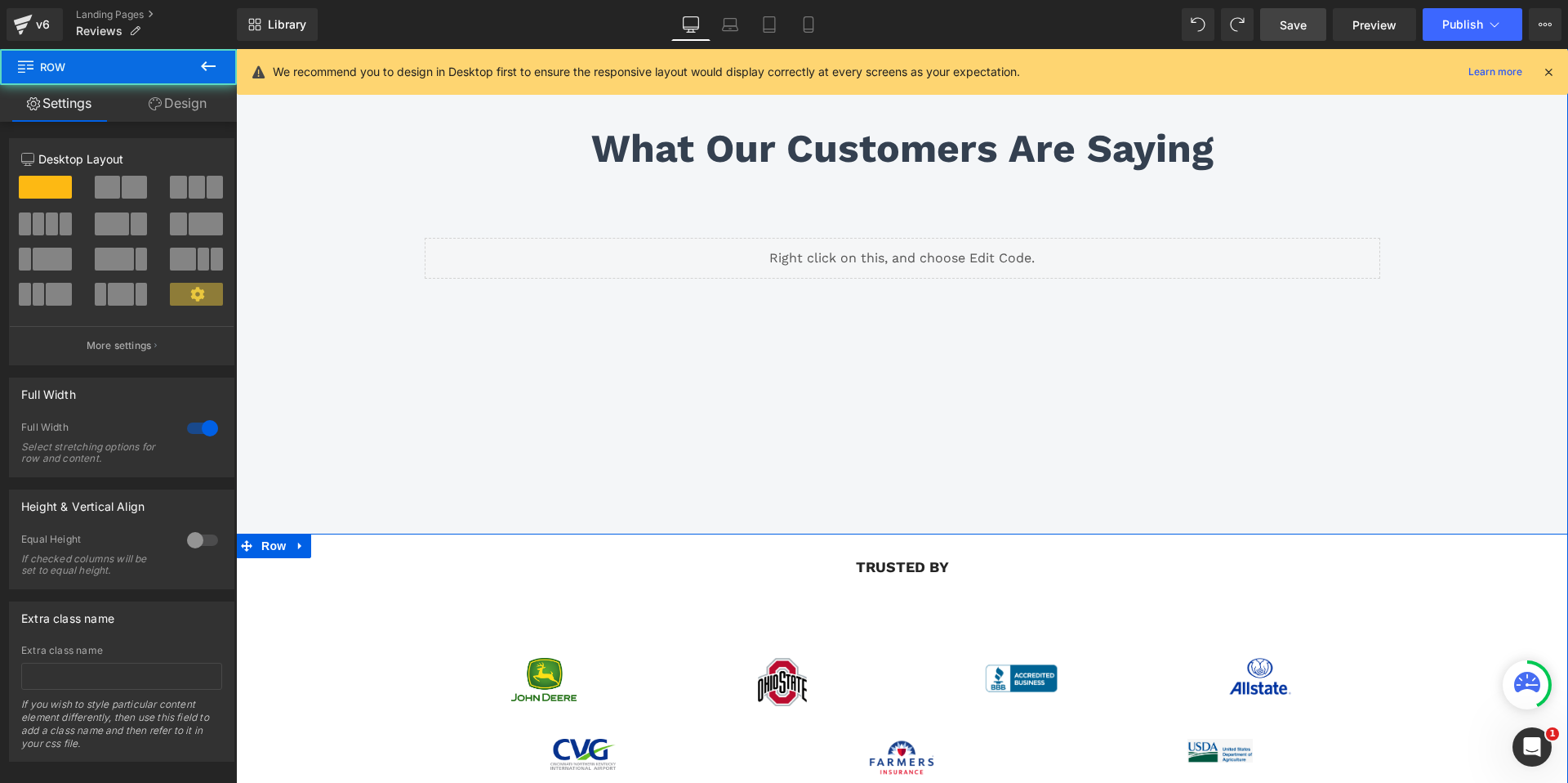
scroll to position [0, 0]
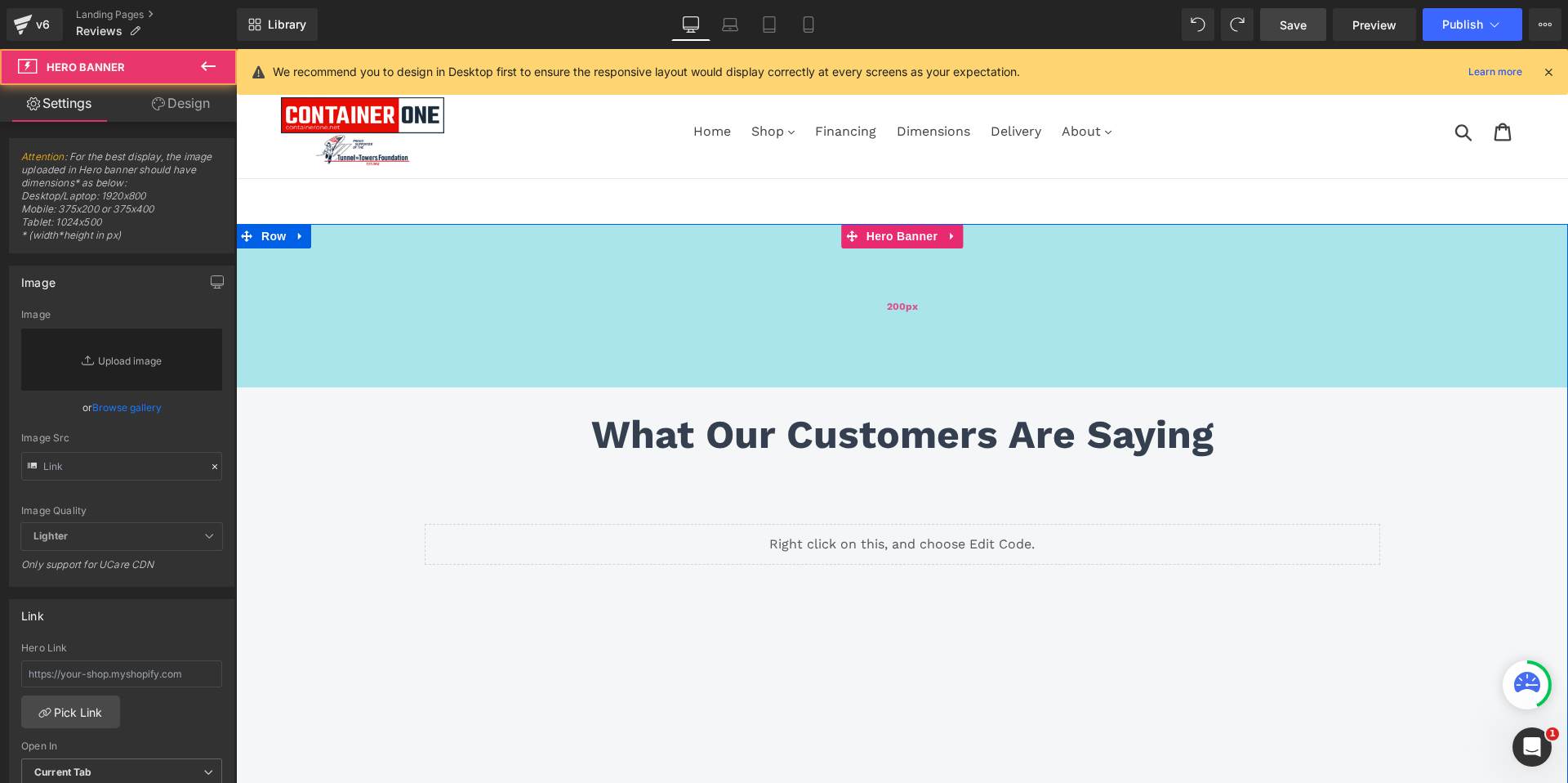
click at [439, 352] on div "200px" at bounding box center [902, 305] width 1332 height 164
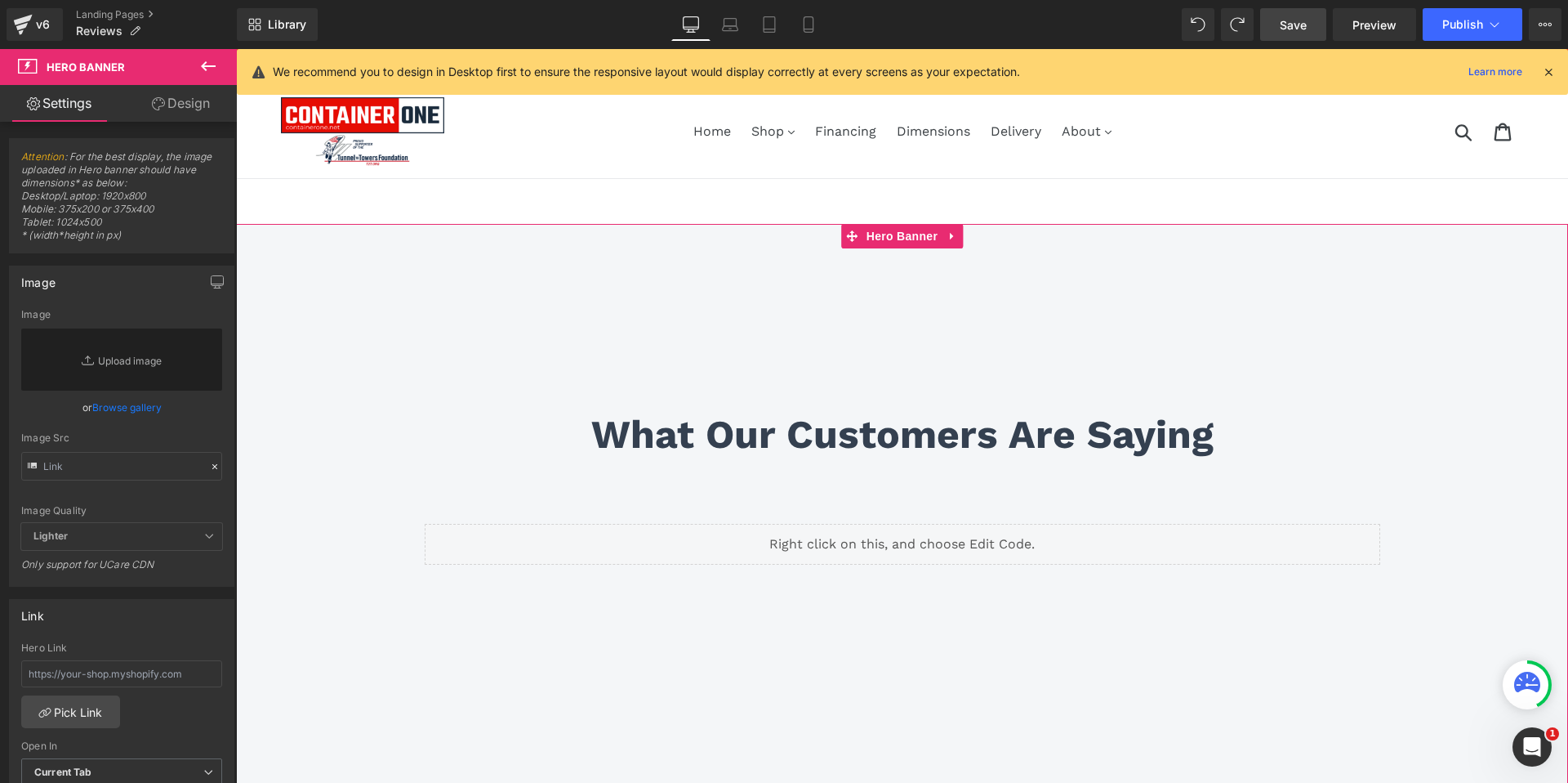
click at [178, 102] on link "Design" at bounding box center [181, 103] width 118 height 37
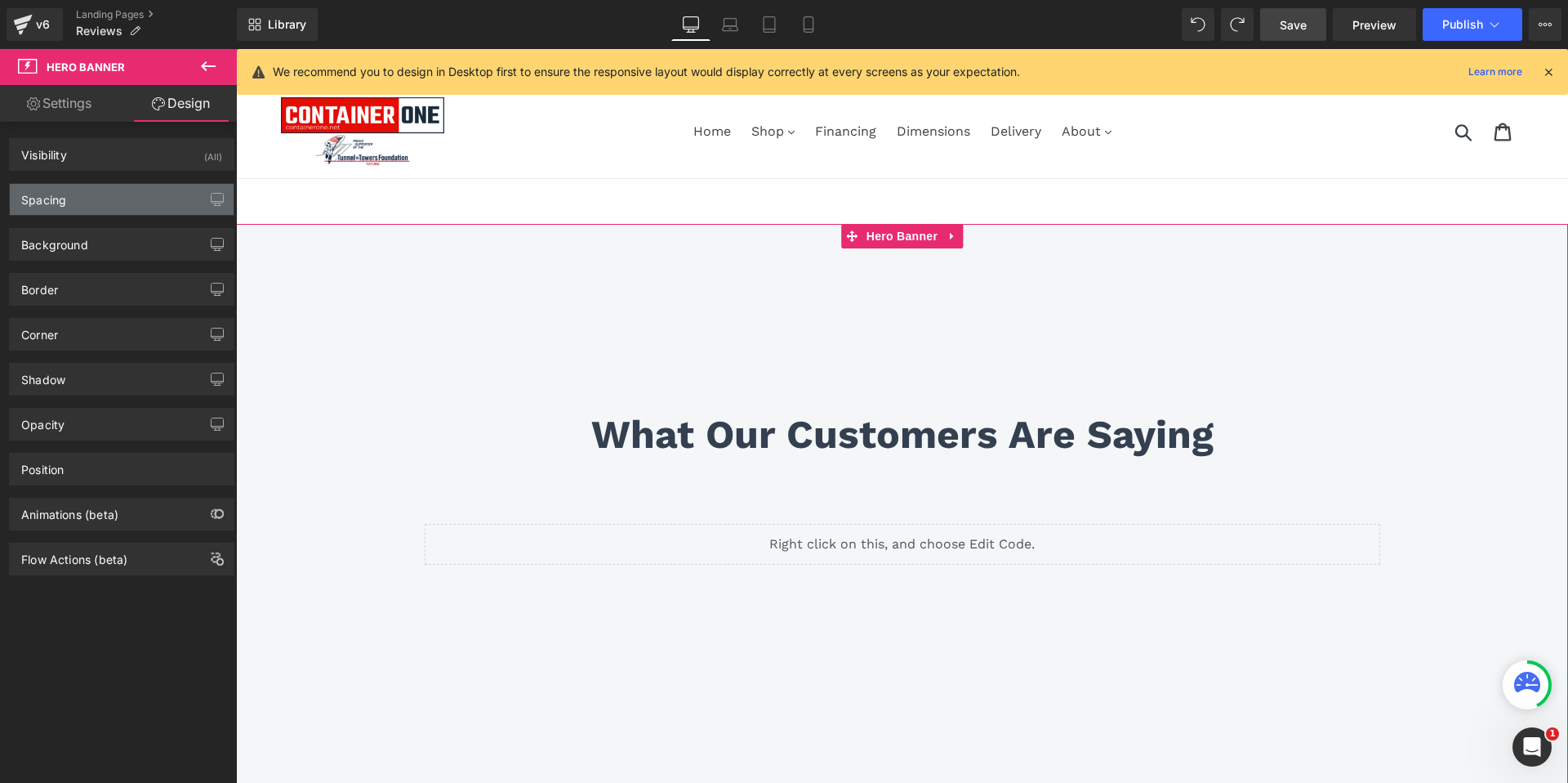
click at [157, 201] on div "Spacing" at bounding box center [121, 199] width 224 height 31
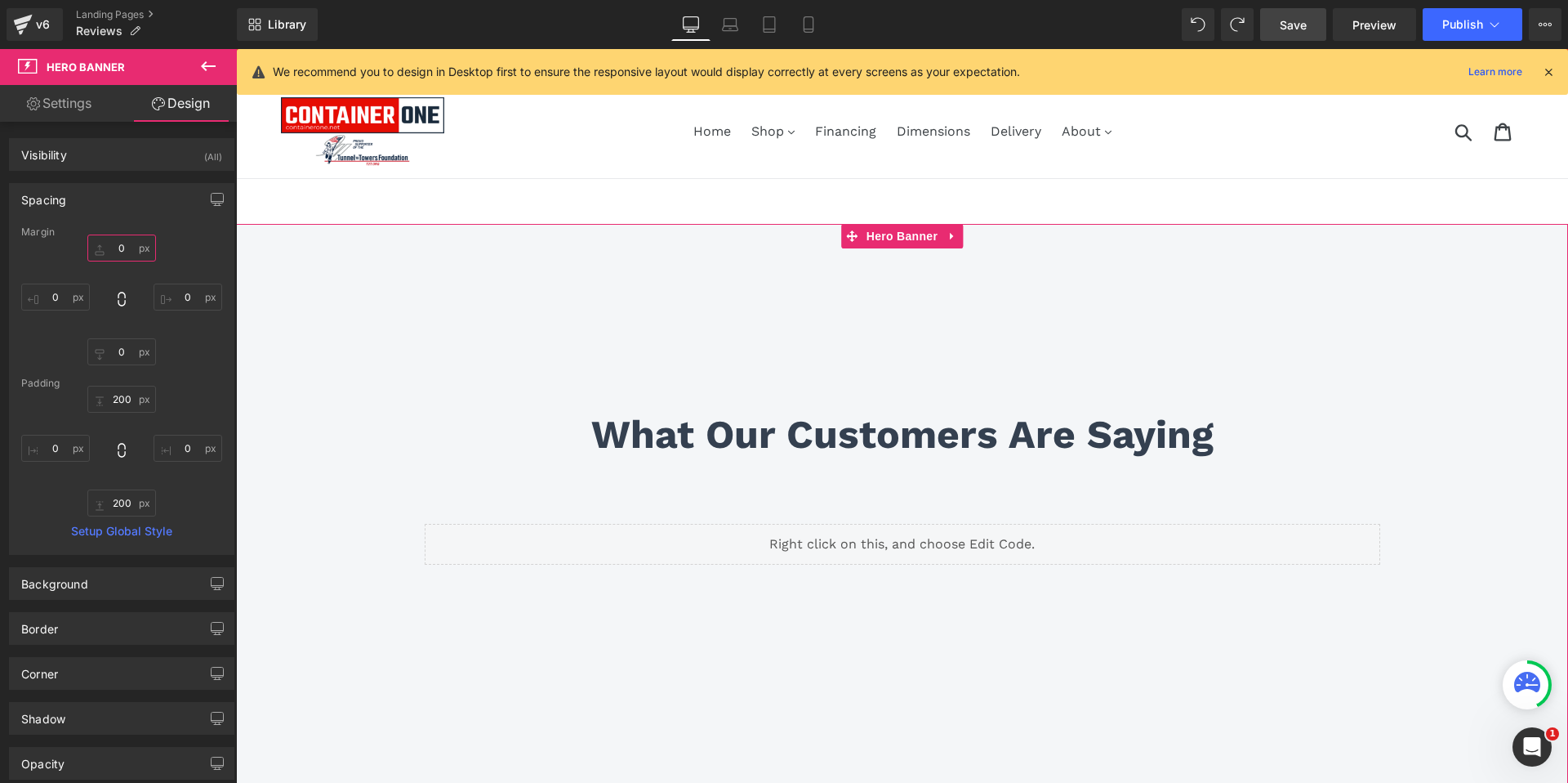
click at [119, 250] on input "0" at bounding box center [121, 248] width 69 height 27
click at [121, 254] on input "-56" at bounding box center [121, 248] width 69 height 27
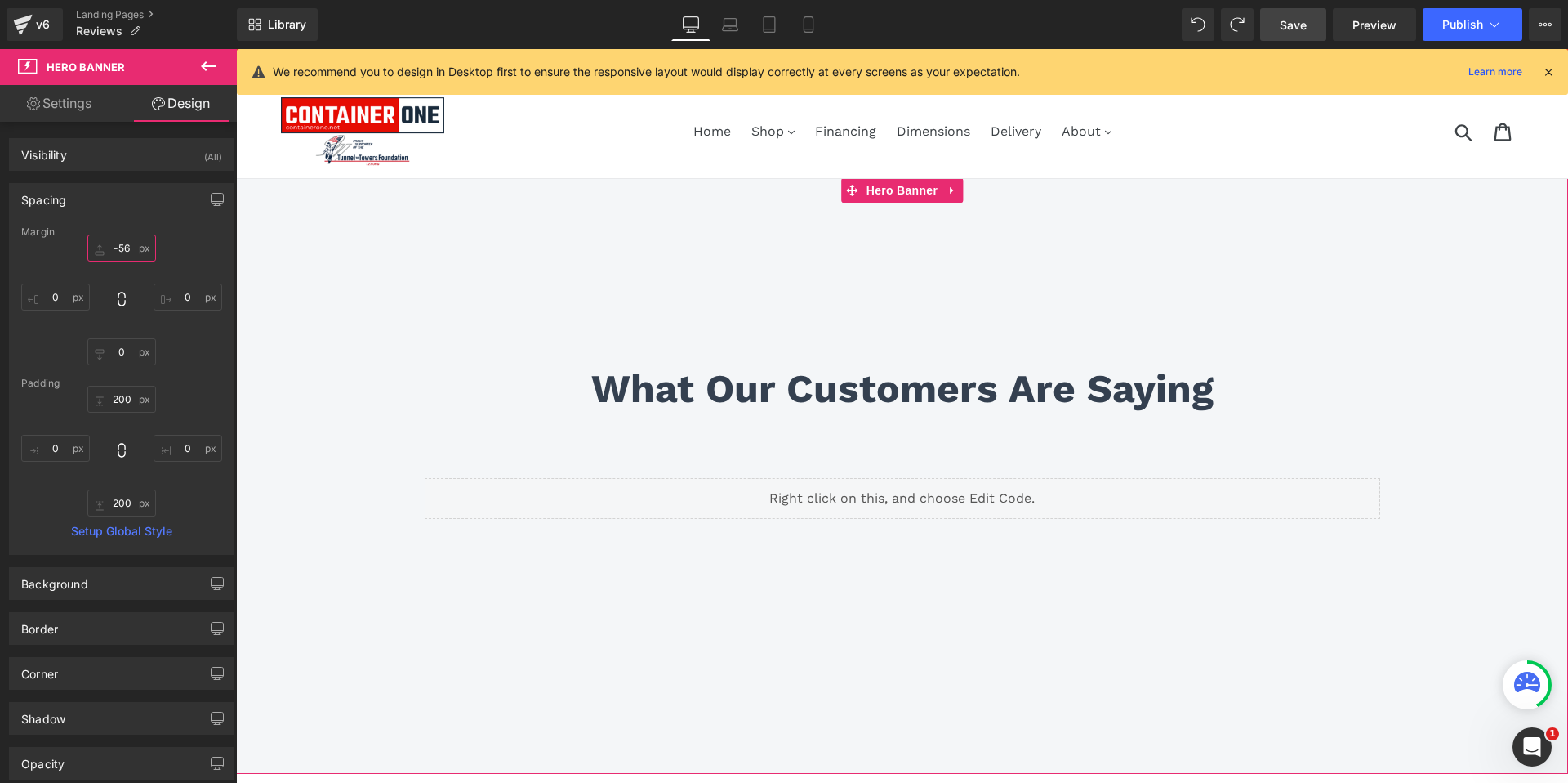
type input "-56"
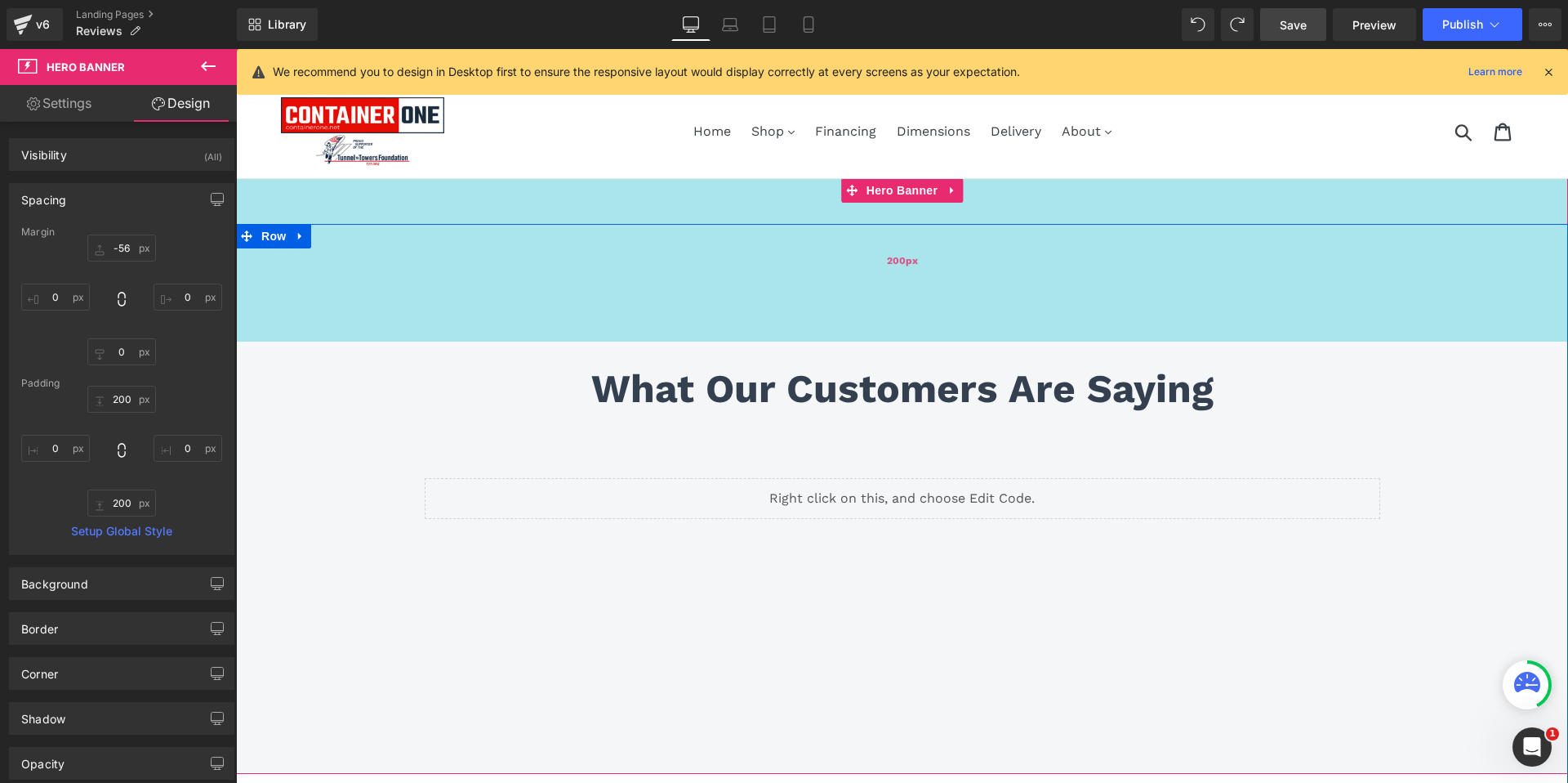
click at [405, 289] on div "200px" at bounding box center [902, 259] width 1332 height 164
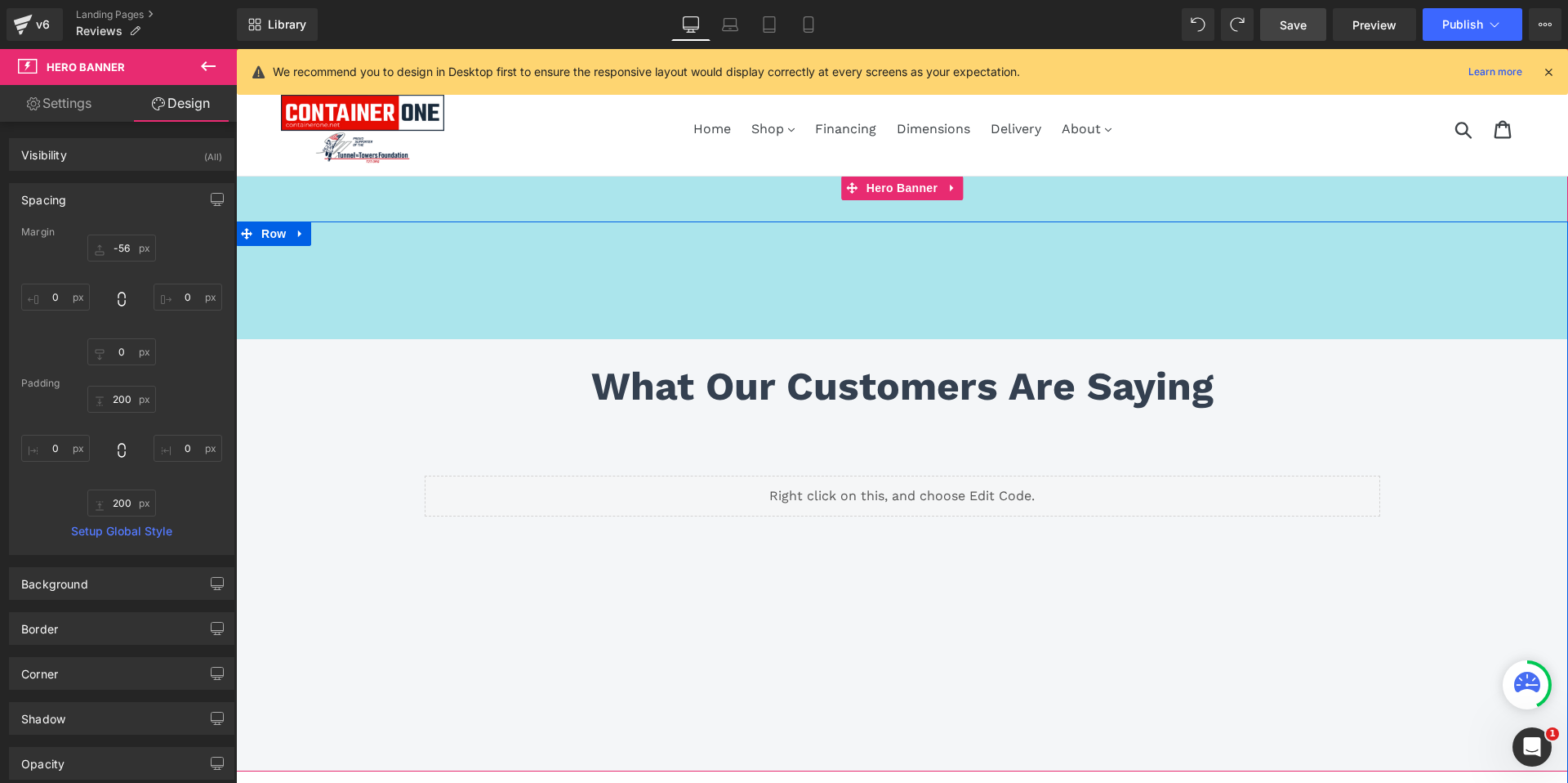
scroll to position [6, 0]
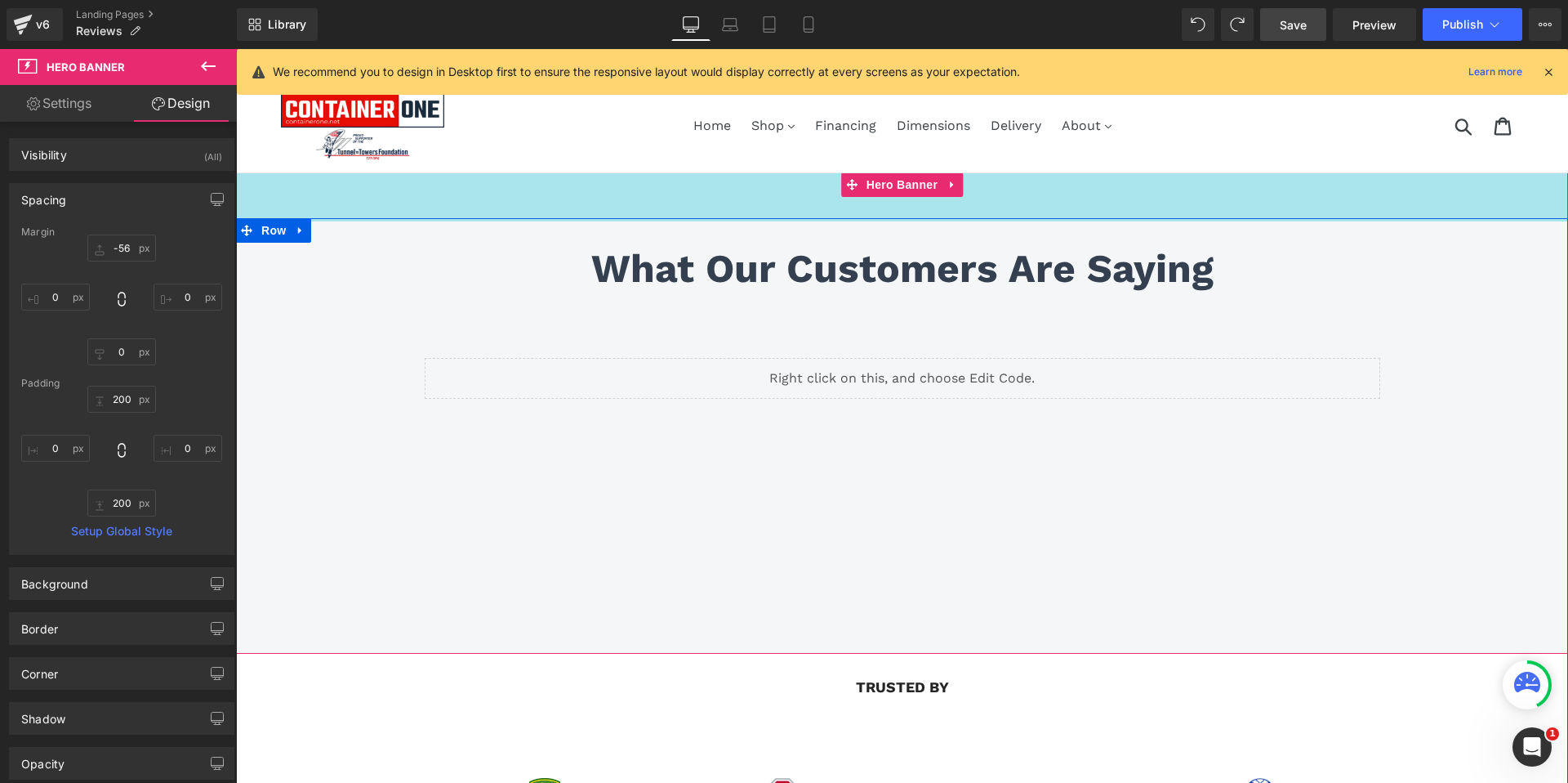
drag, startPoint x: 561, startPoint y: 188, endPoint x: 561, endPoint y: 70, distance: 118.0
click at [111, 398] on input "200" at bounding box center [121, 399] width 69 height 27
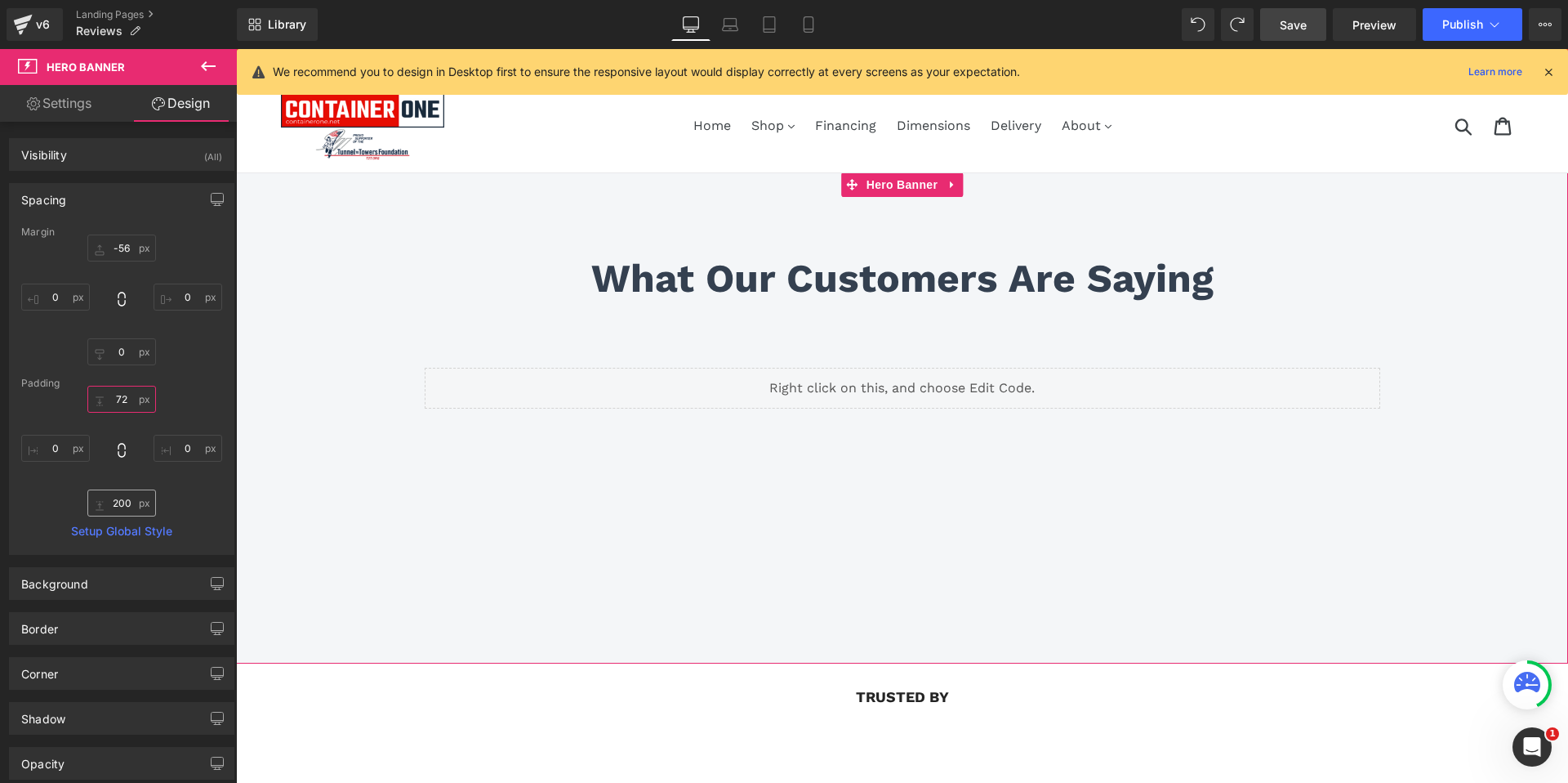
type input "72"
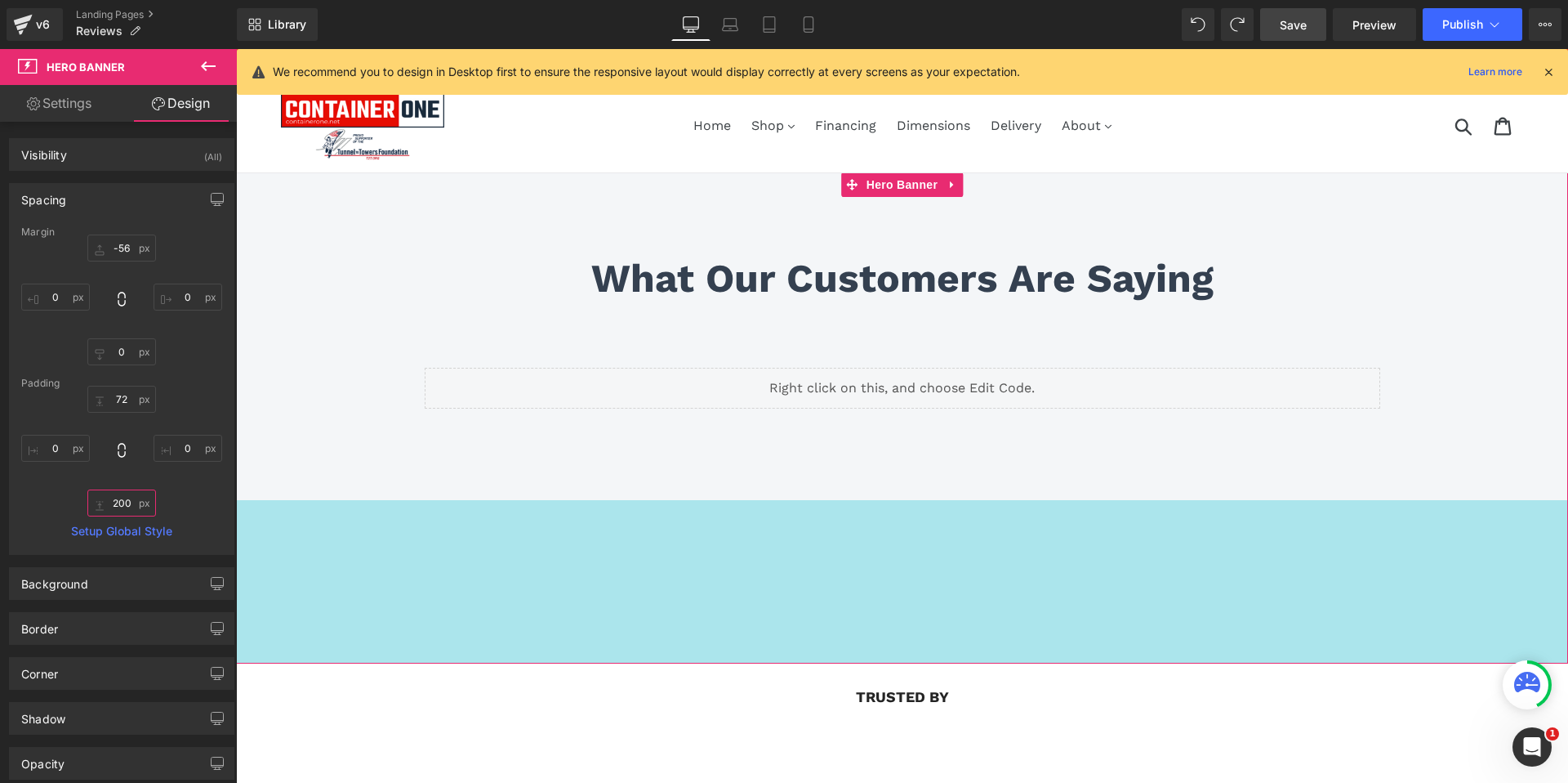
click at [120, 505] on input "200" at bounding box center [121, 503] width 69 height 27
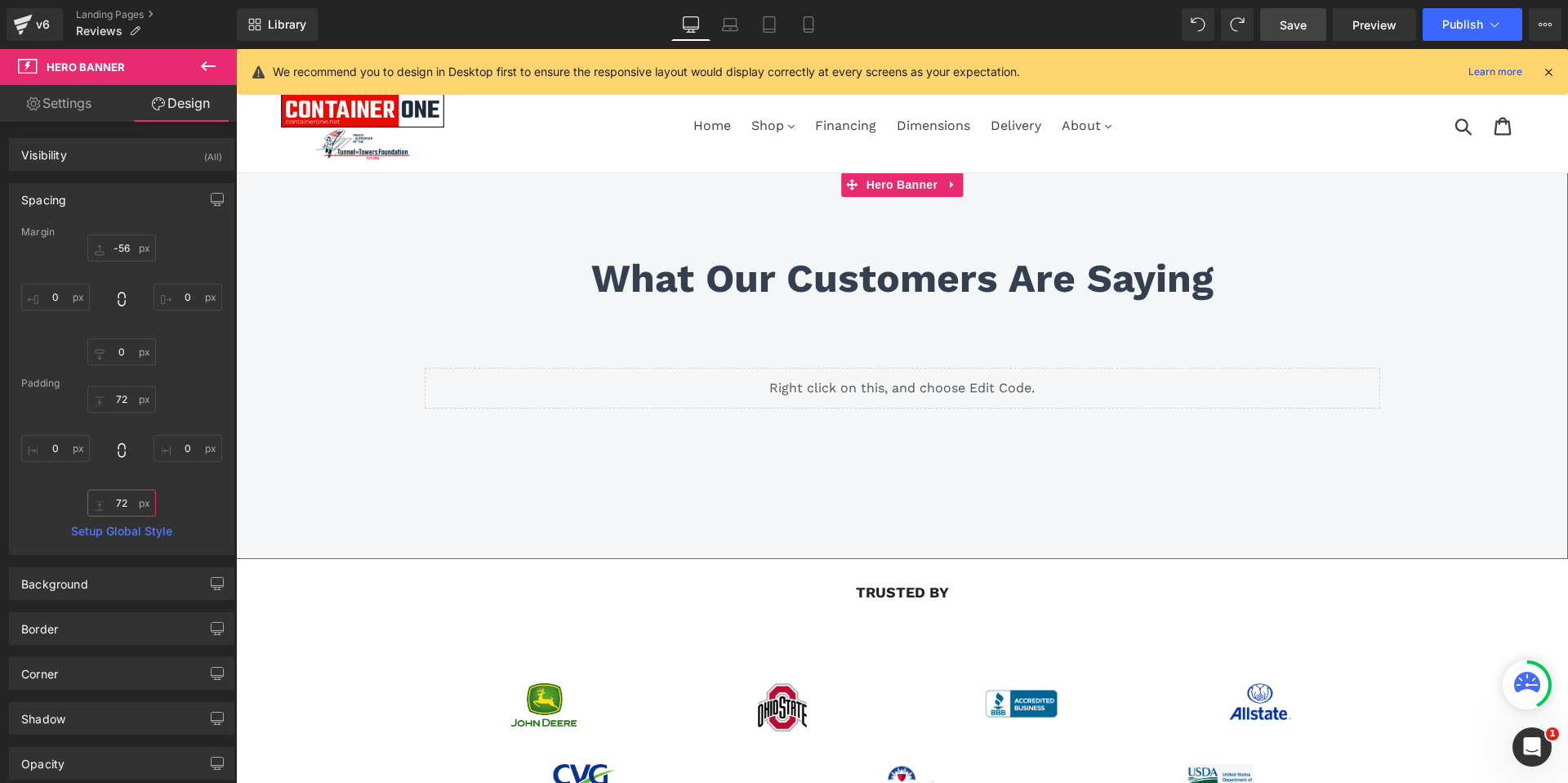
type input "72"
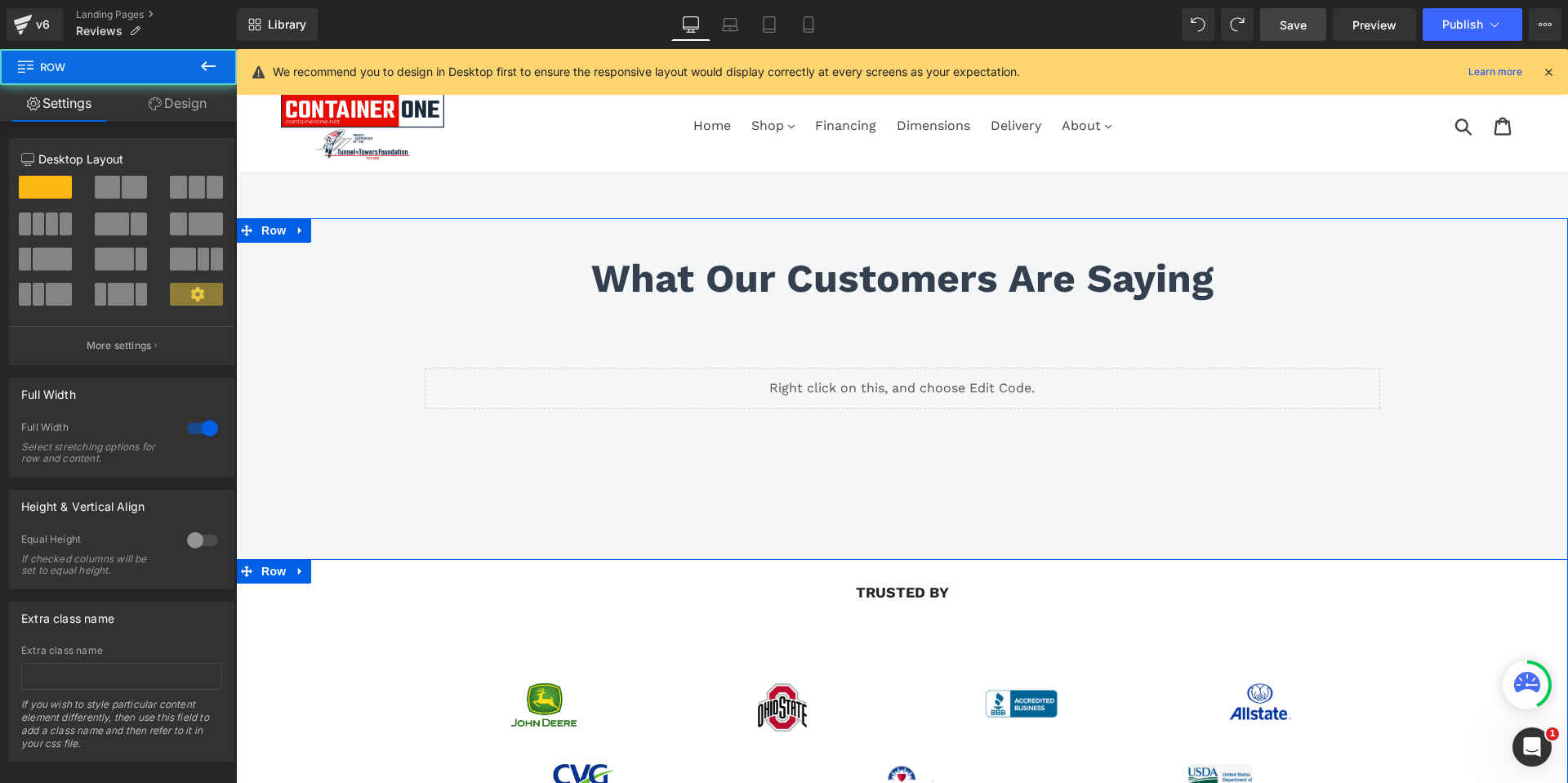
click at [357, 604] on div "trusted by Heading Row Image Image Image Image Row Image Image Image Row Row 32…" at bounding box center [902, 700] width 1332 height 283
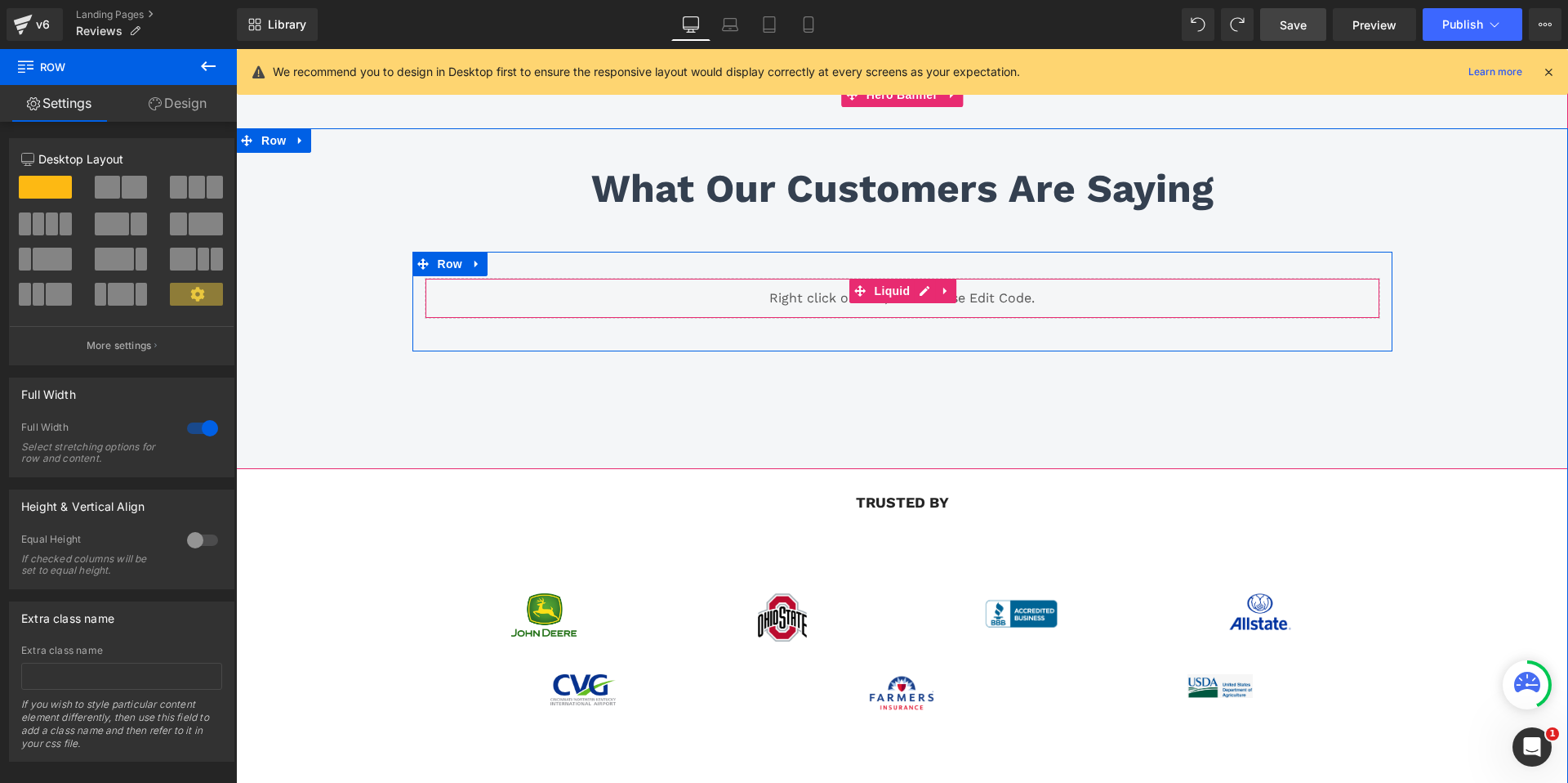
scroll to position [98, 0]
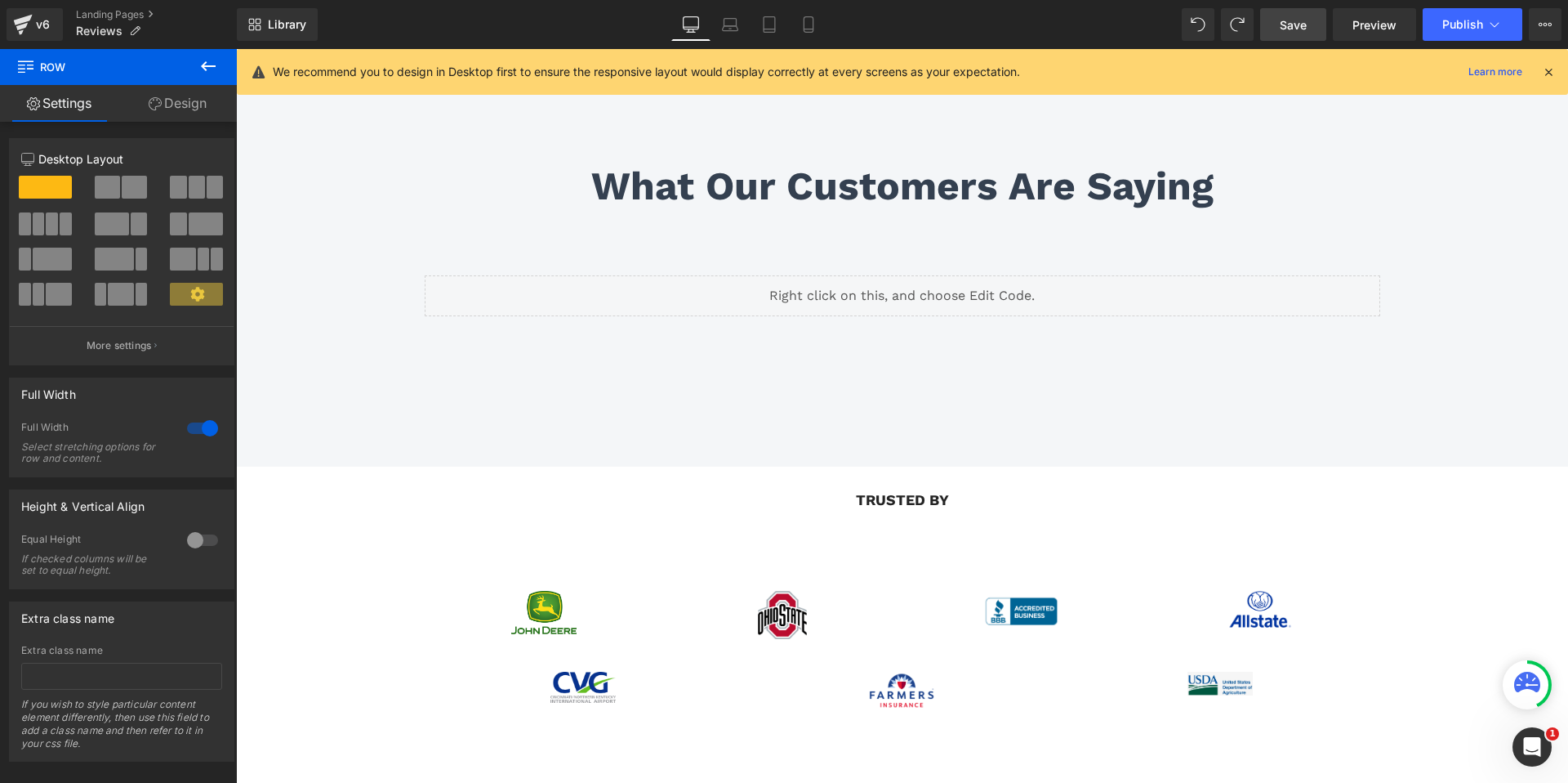
click at [1307, 27] on span "Save" at bounding box center [1293, 25] width 27 height 17
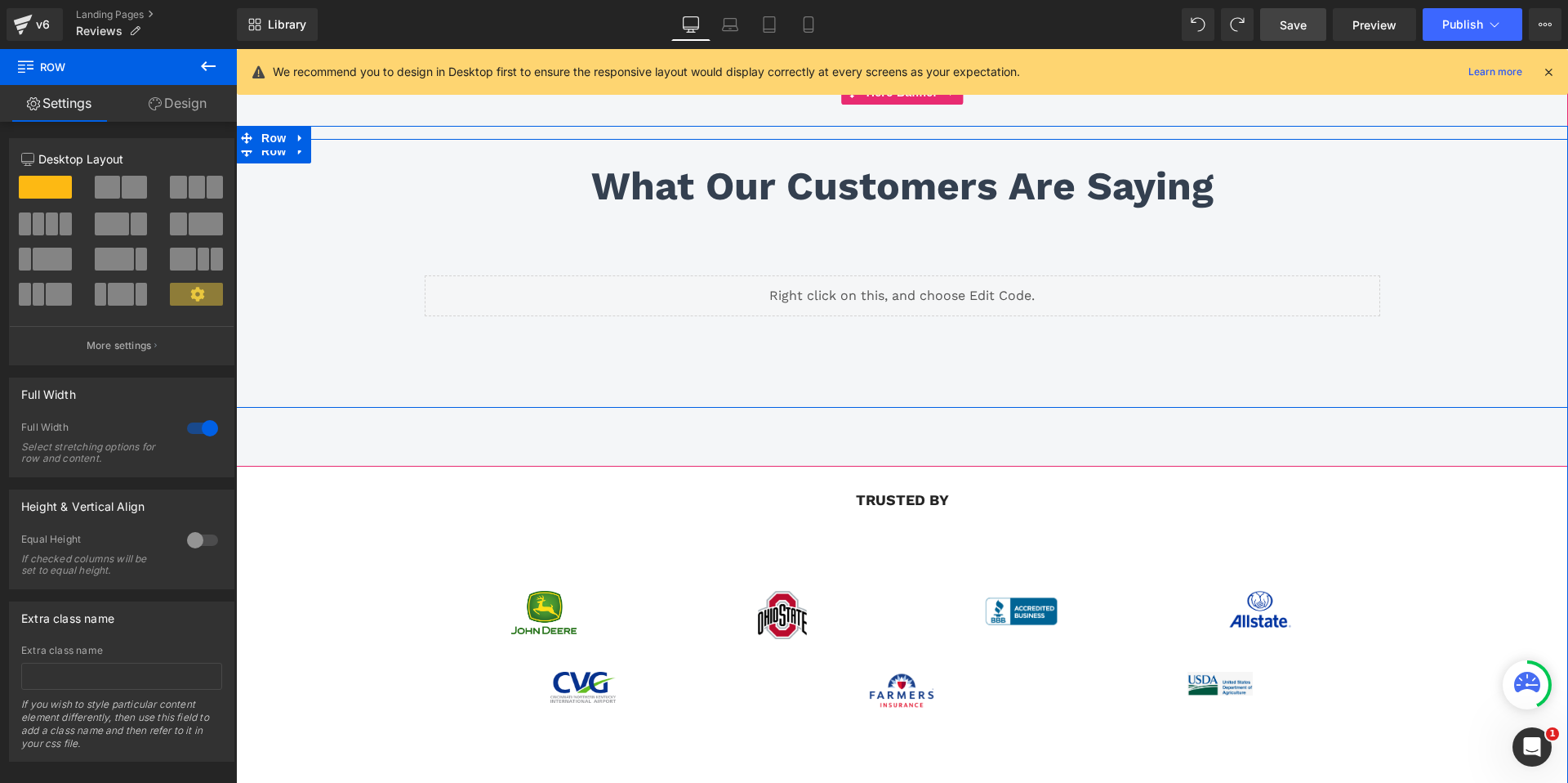
scroll to position [0, 0]
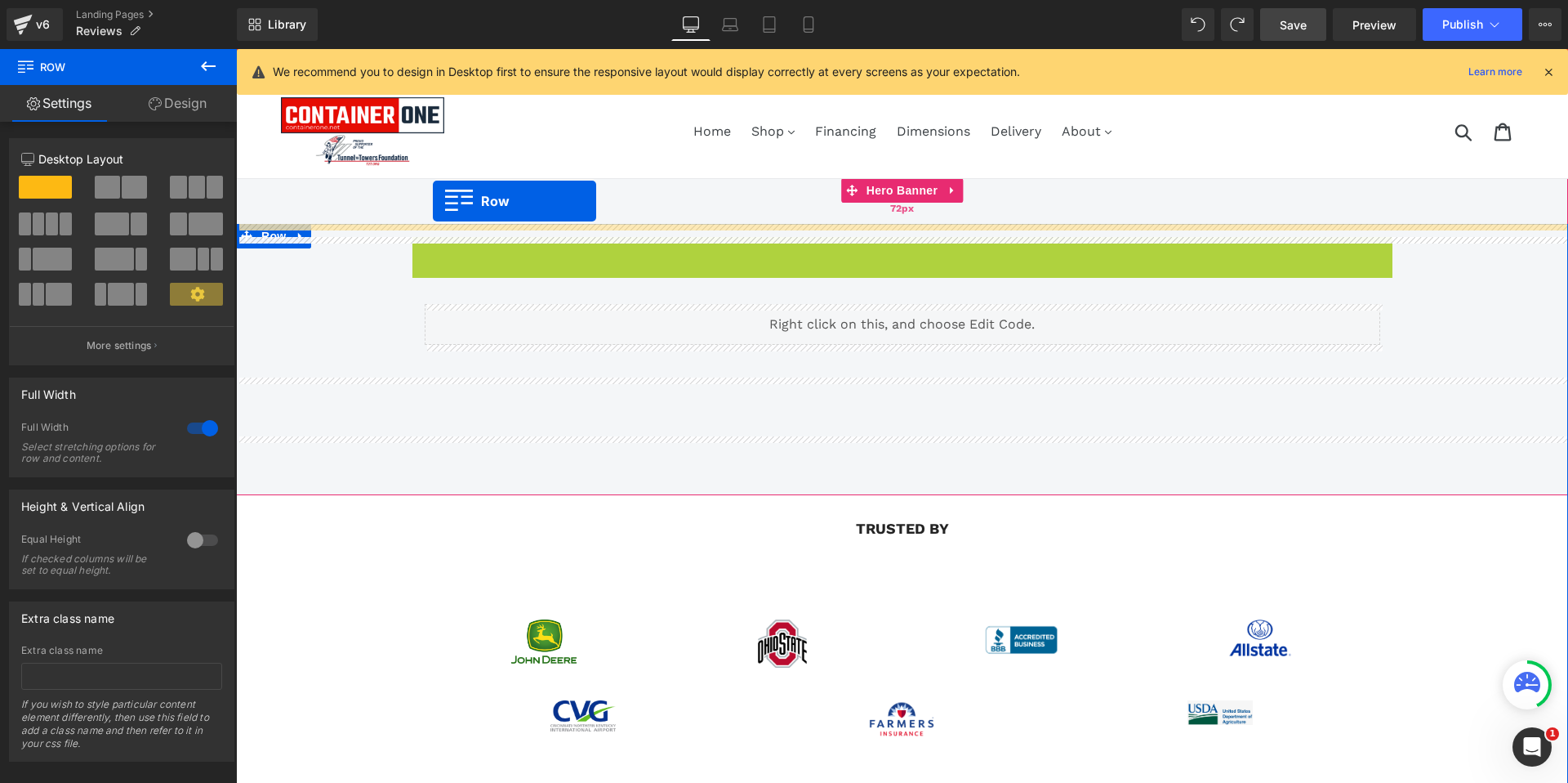
drag, startPoint x: 420, startPoint y: 247, endPoint x: 433, endPoint y: 201, distance: 47.8
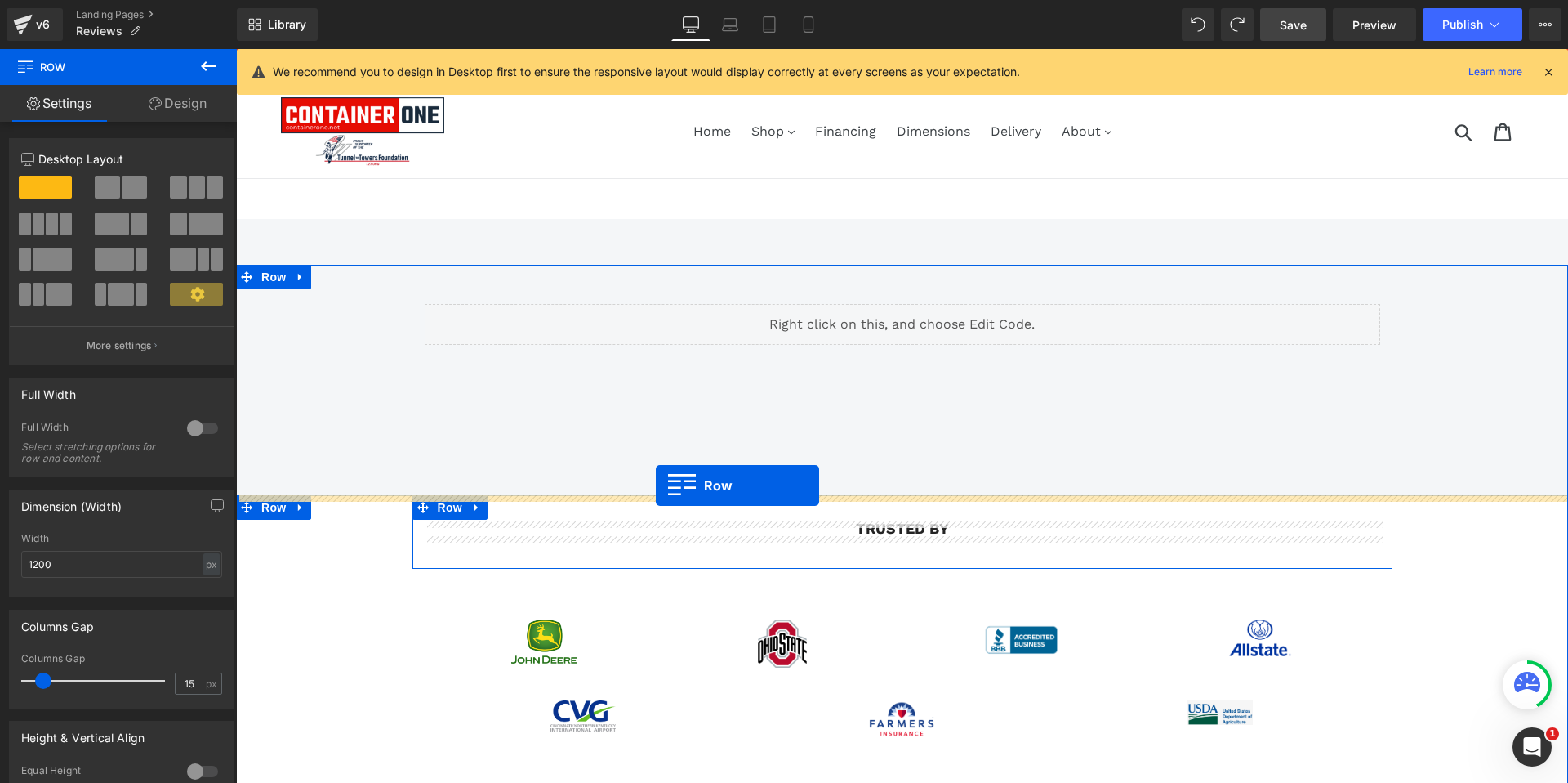
drag, startPoint x: 422, startPoint y: 232, endPoint x: 656, endPoint y: 485, distance: 344.6
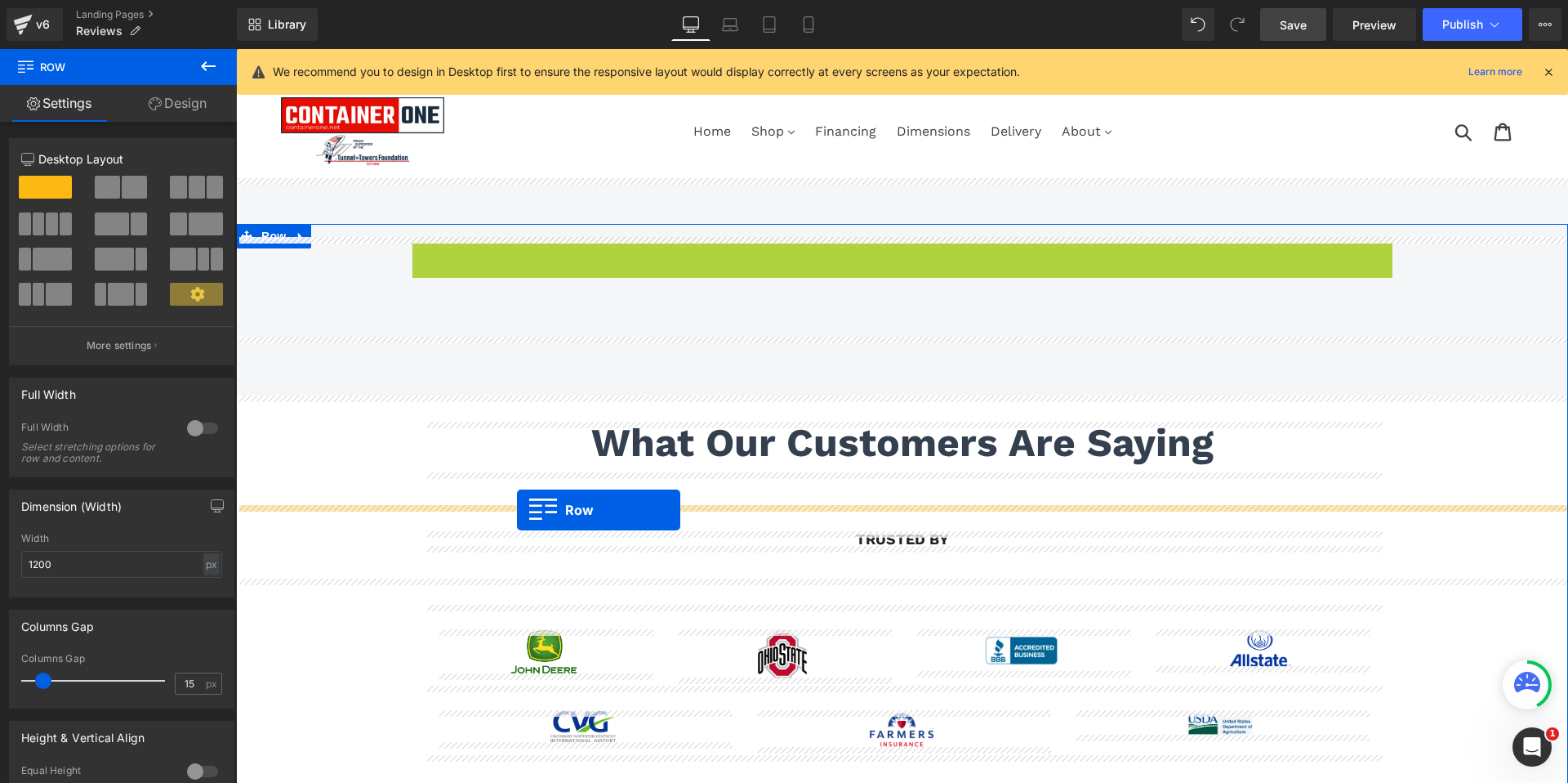
drag, startPoint x: 417, startPoint y: 250, endPoint x: 517, endPoint y: 510, distance: 278.6
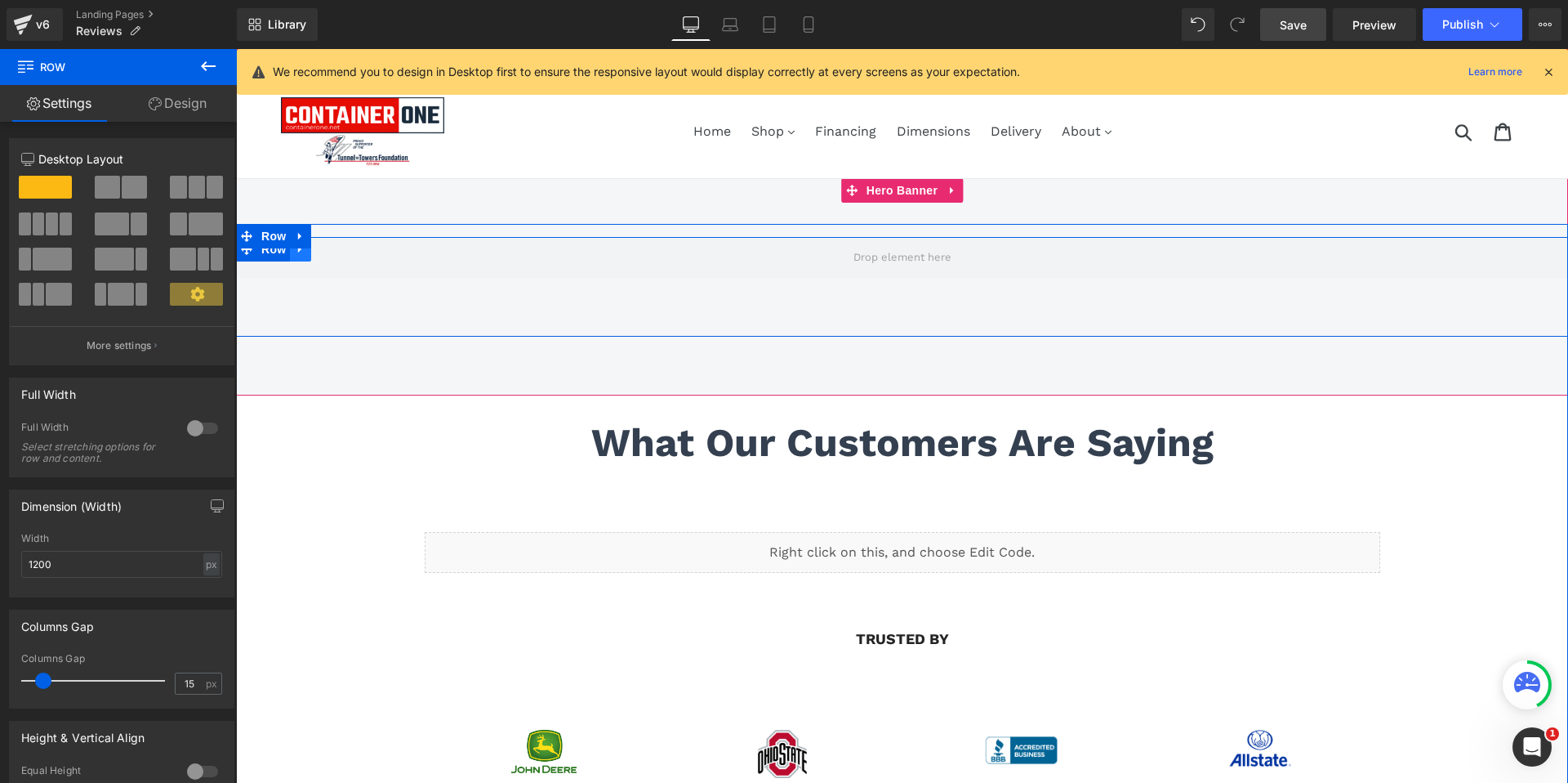
click at [309, 252] on link at bounding box center [301, 250] width 21 height 25
click at [340, 250] on icon at bounding box center [343, 249] width 11 height 11
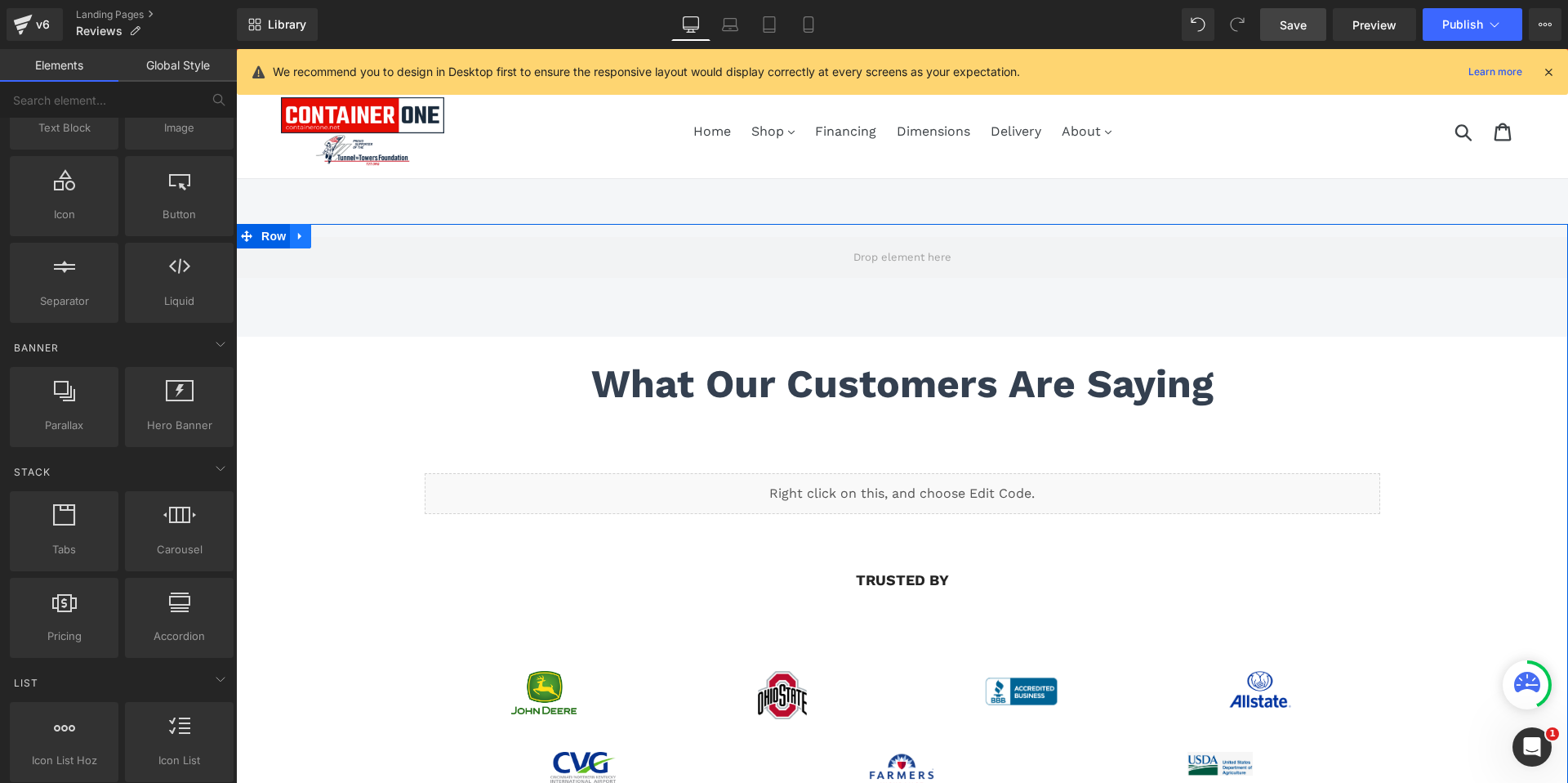
click at [300, 237] on icon at bounding box center [299, 236] width 3 height 8
click at [343, 236] on icon at bounding box center [343, 236] width 11 height 12
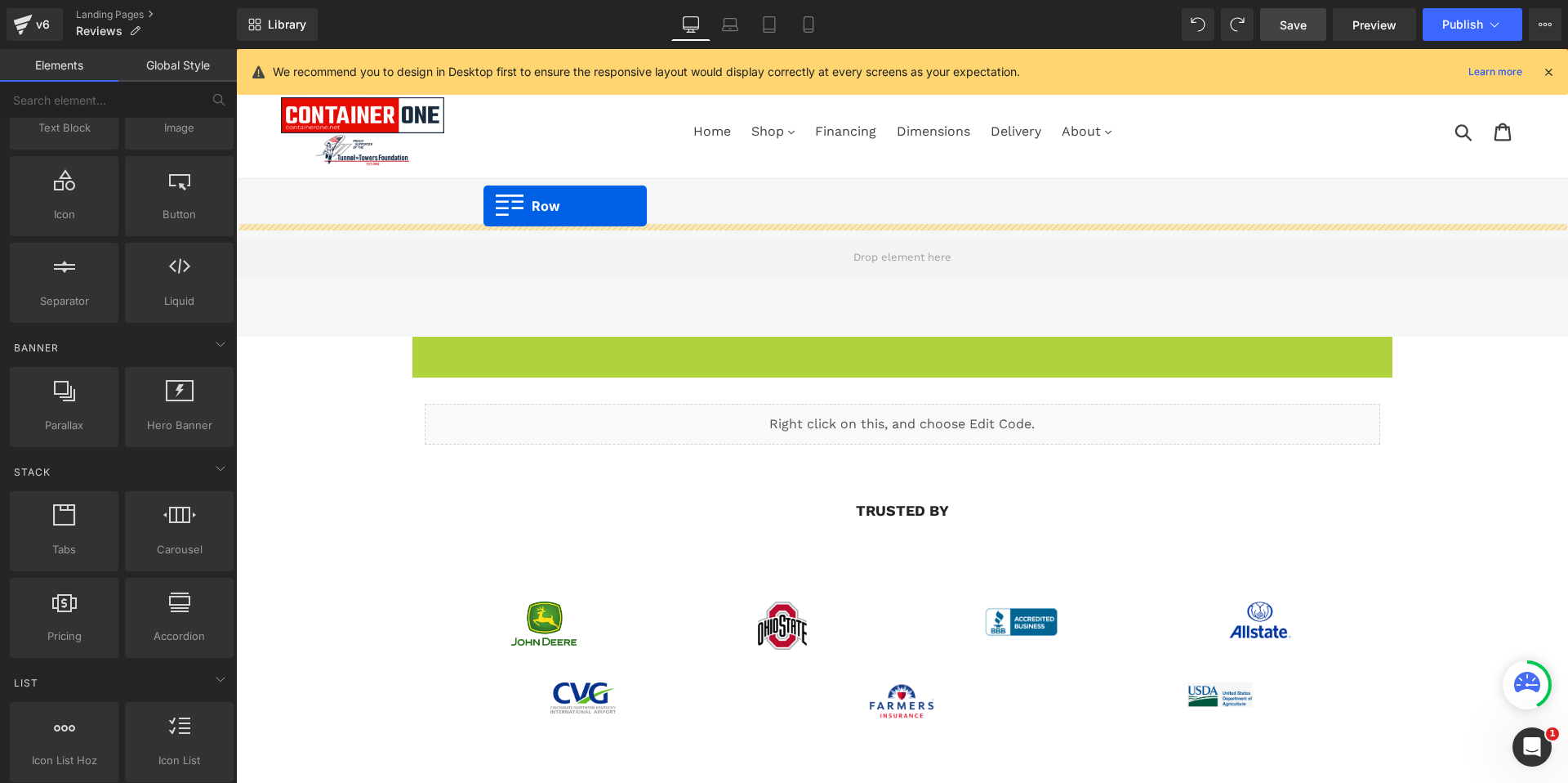
drag, startPoint x: 420, startPoint y: 353, endPoint x: 484, endPoint y: 206, distance: 160.3
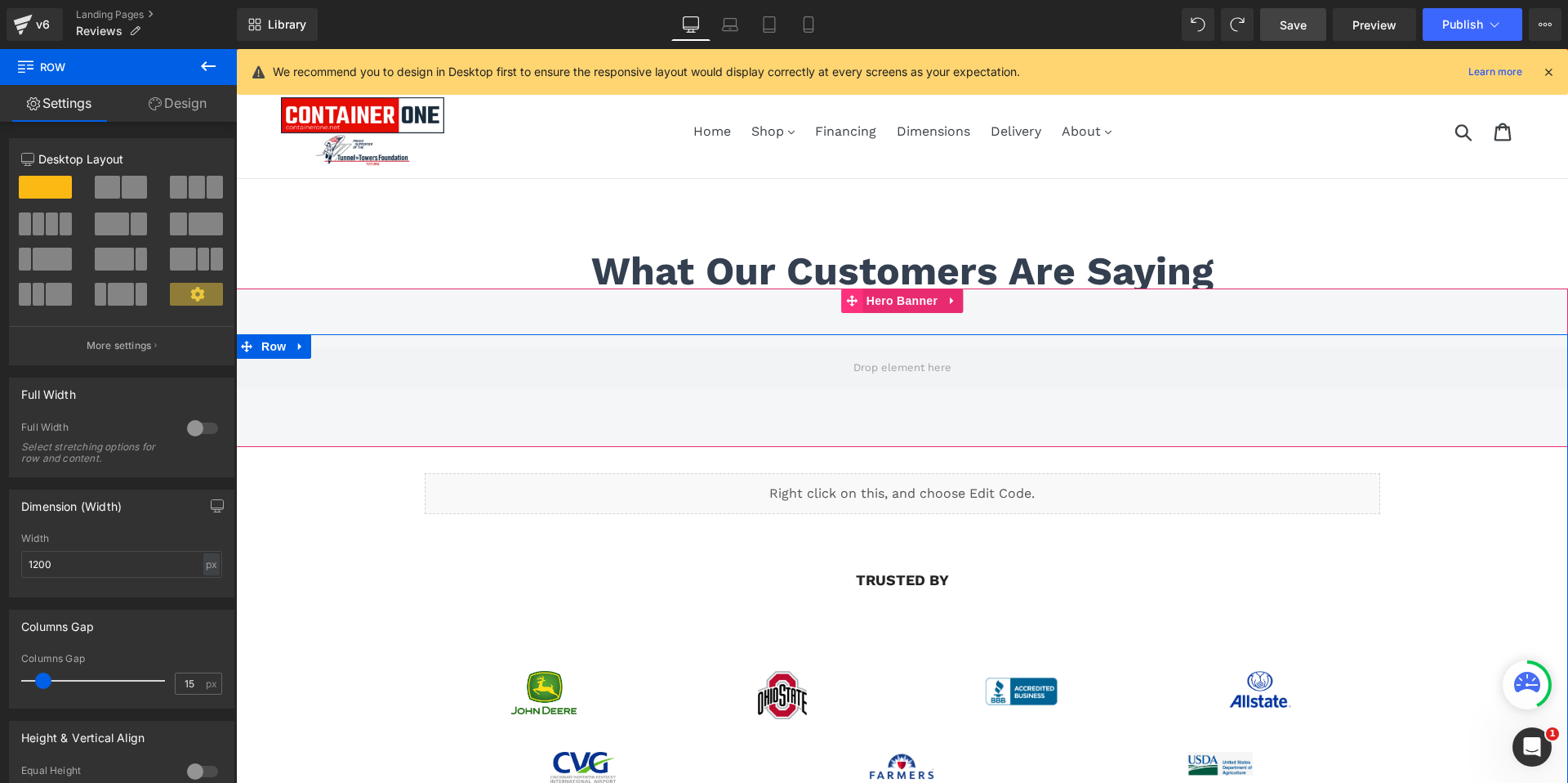
click at [847, 304] on icon at bounding box center [852, 300] width 11 height 12
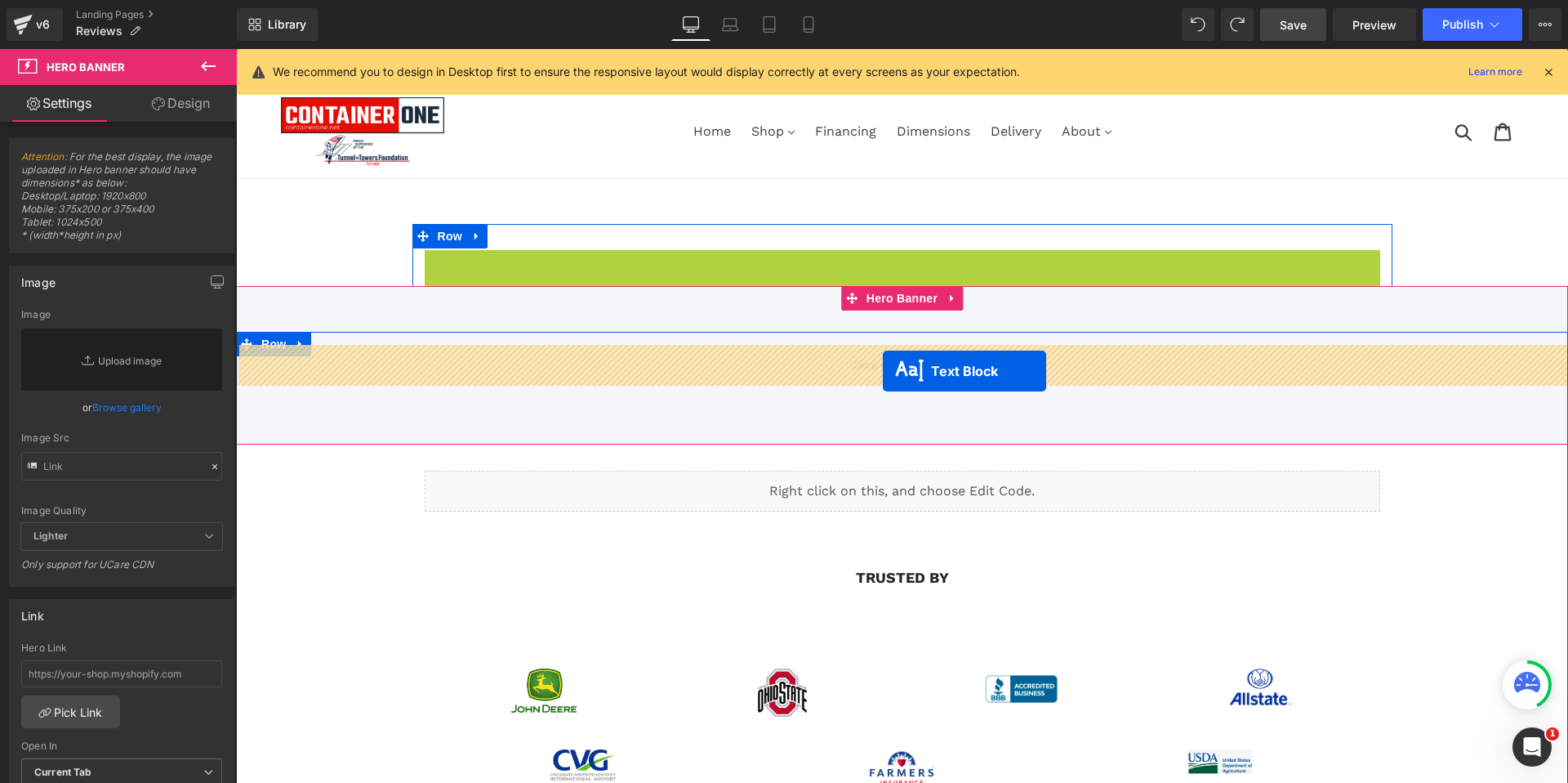
drag, startPoint x: 851, startPoint y: 270, endPoint x: 883, endPoint y: 371, distance: 105.9
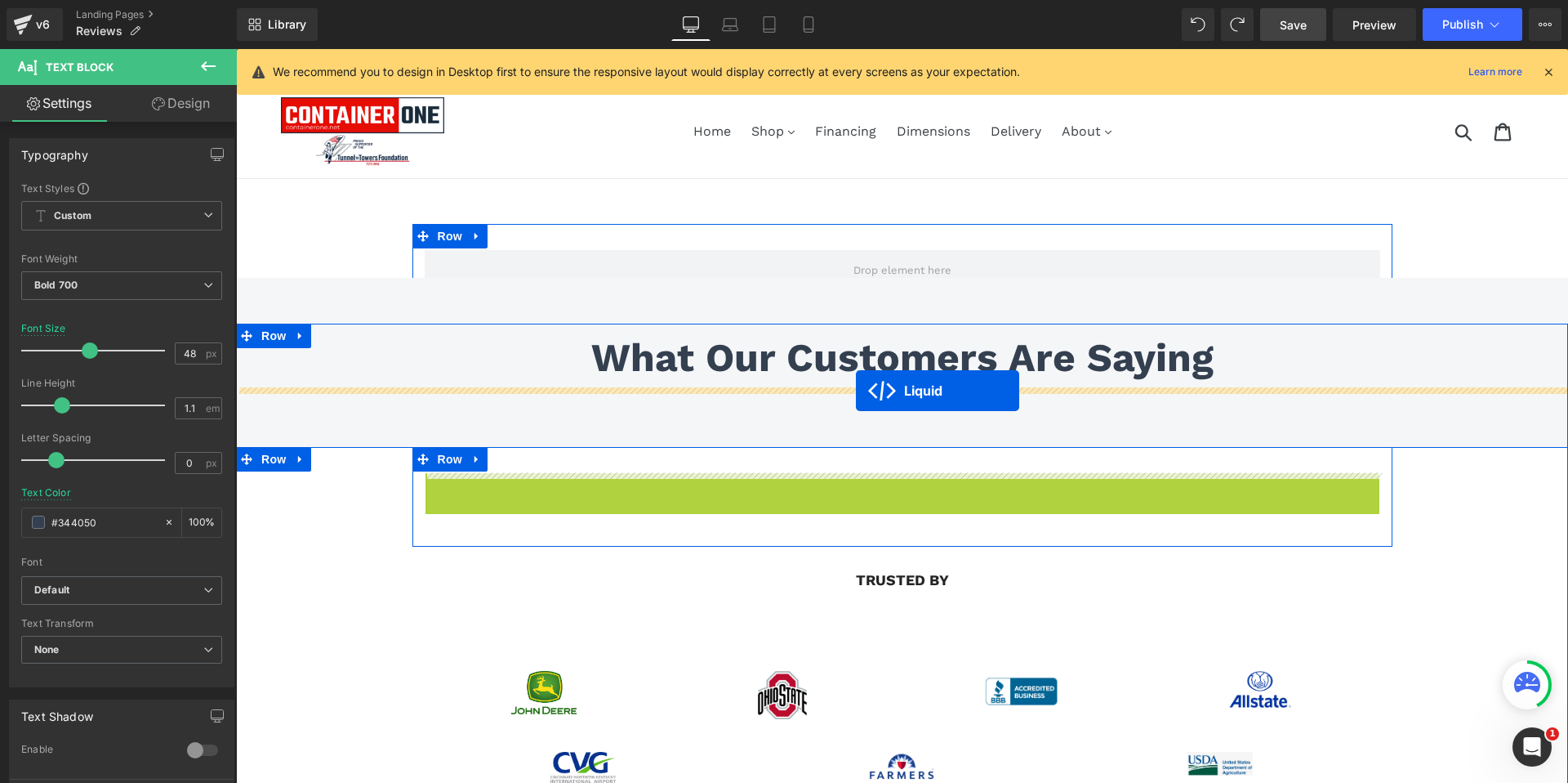
drag, startPoint x: 862, startPoint y: 486, endPoint x: 856, endPoint y: 391, distance: 95.2
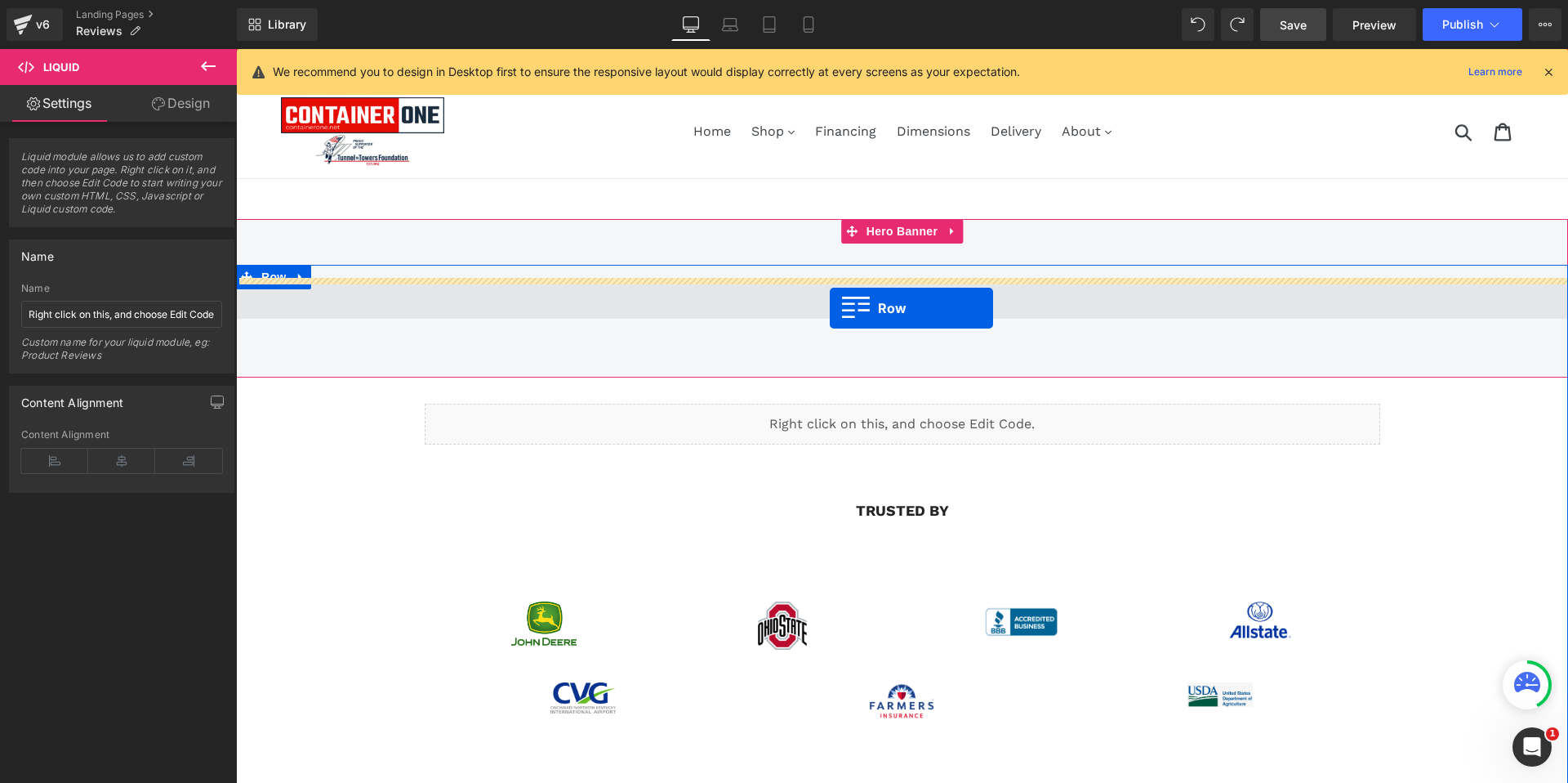
drag, startPoint x: 420, startPoint y: 235, endPoint x: 830, endPoint y: 308, distance: 416.4
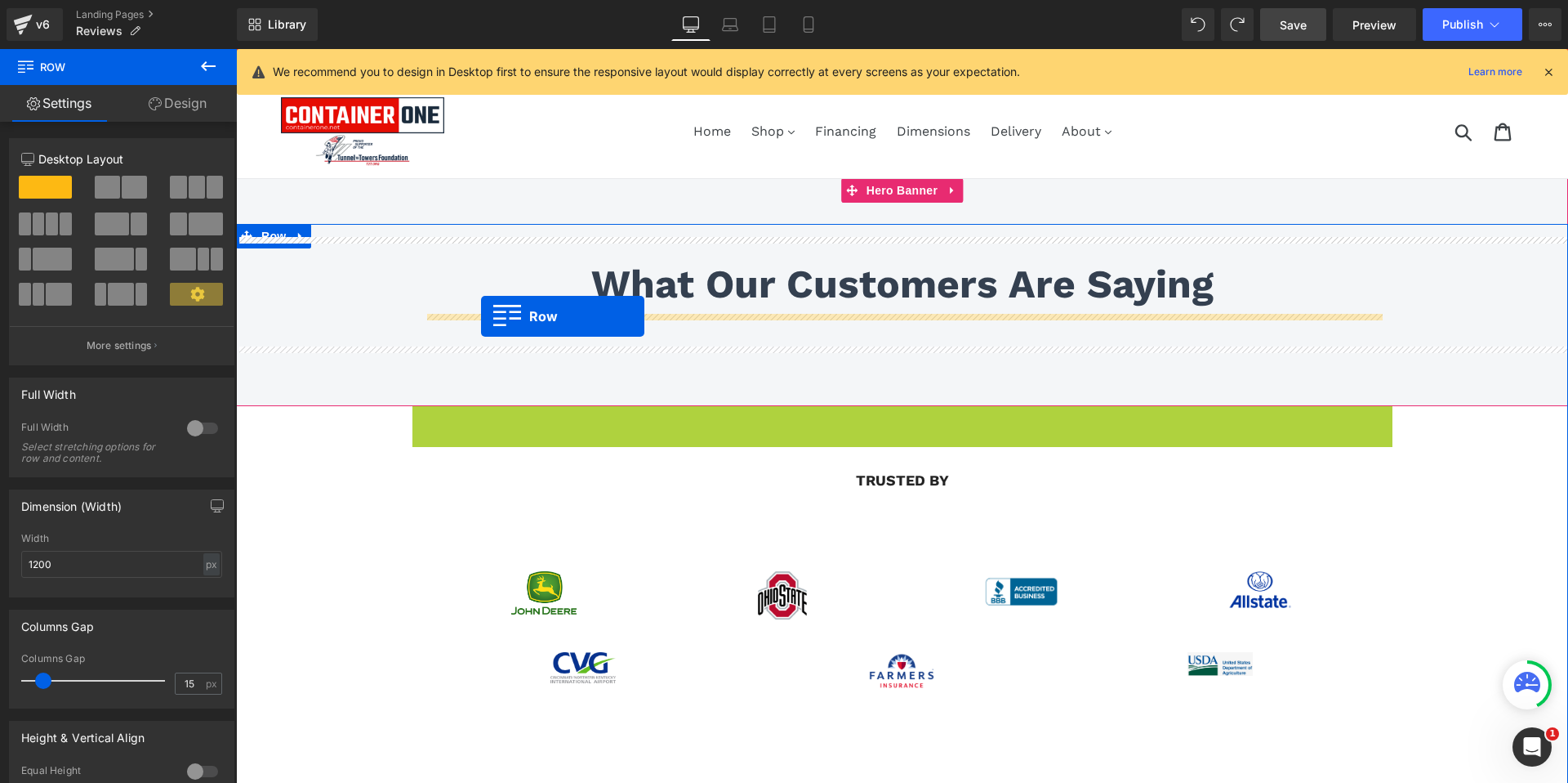
drag, startPoint x: 421, startPoint y: 418, endPoint x: 481, endPoint y: 316, distance: 118.3
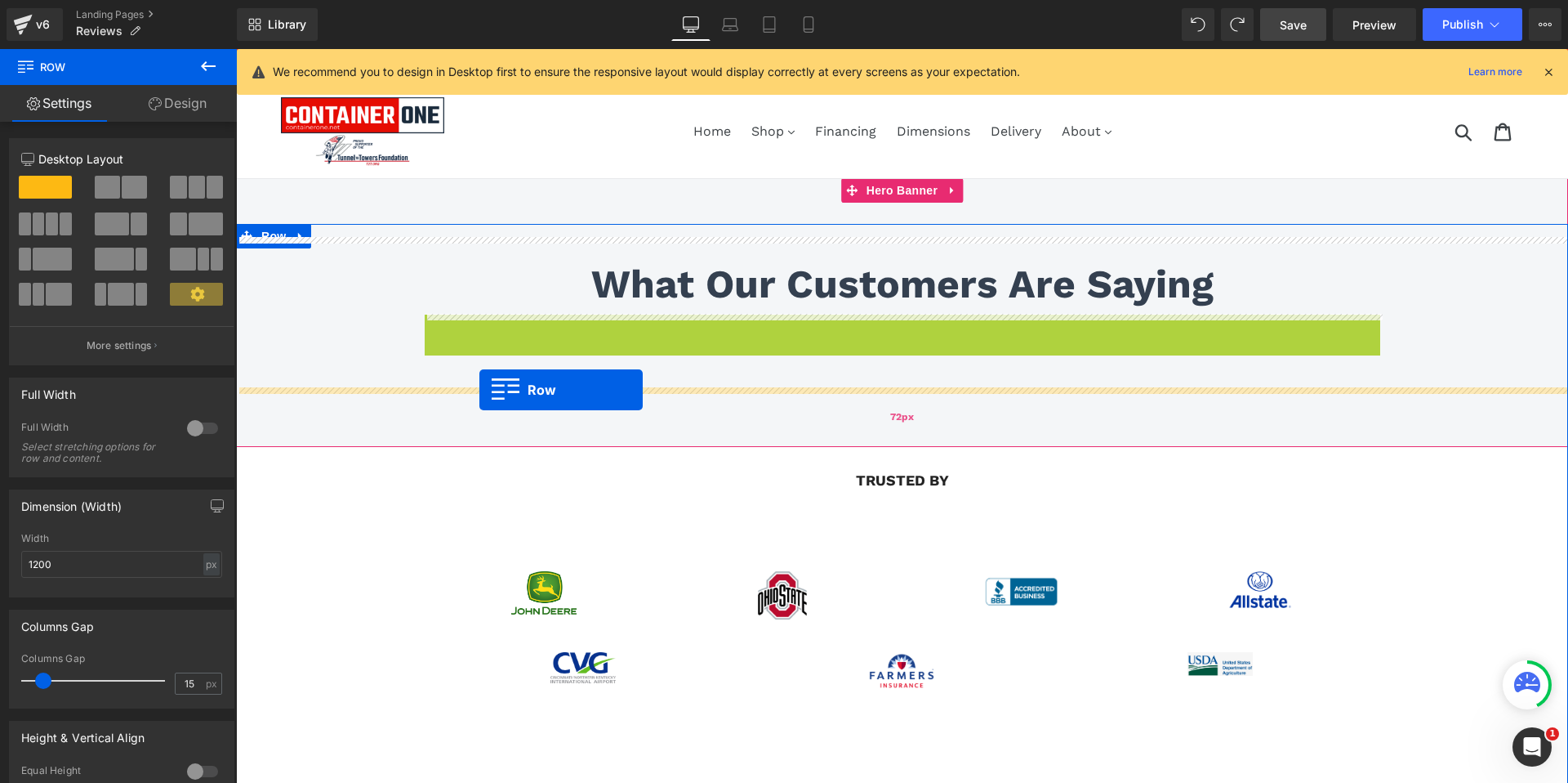
drag, startPoint x: 436, startPoint y: 329, endPoint x: 479, endPoint y: 390, distance: 74.6
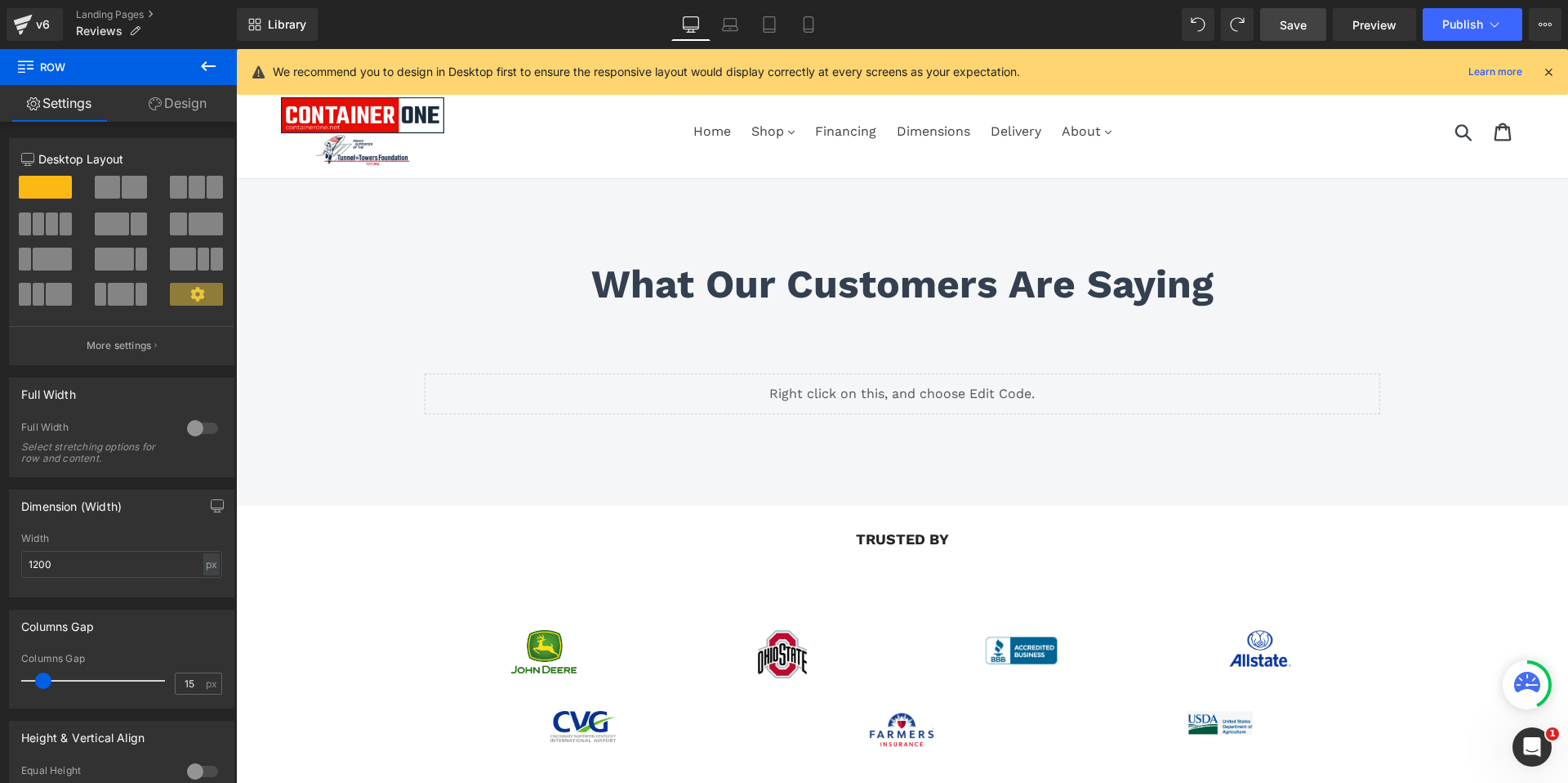
click at [1300, 30] on span "Save" at bounding box center [1293, 25] width 27 height 17
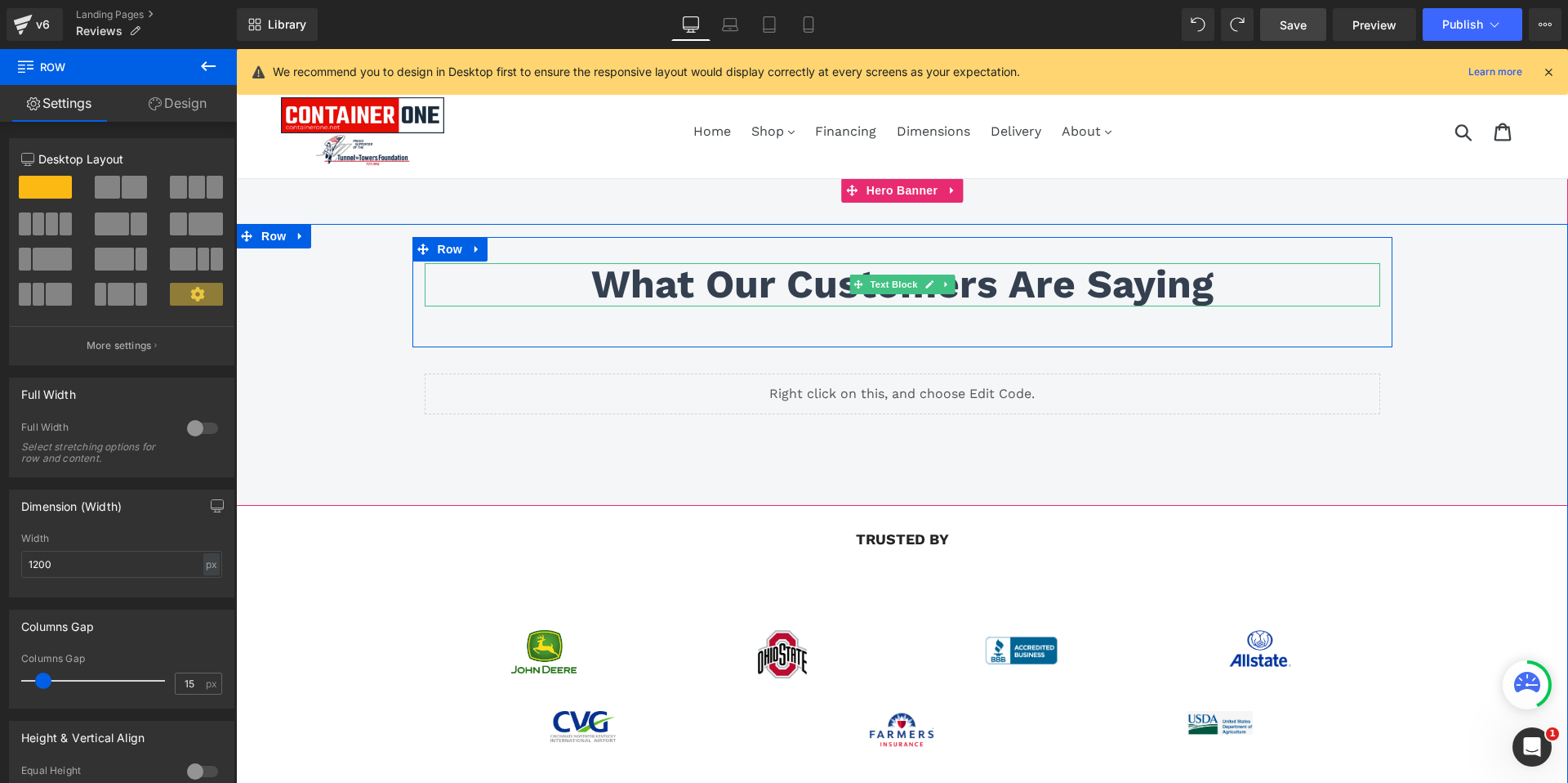
click at [1084, 291] on p "What Our Customers Are Saying" at bounding box center [902, 285] width 956 height 44
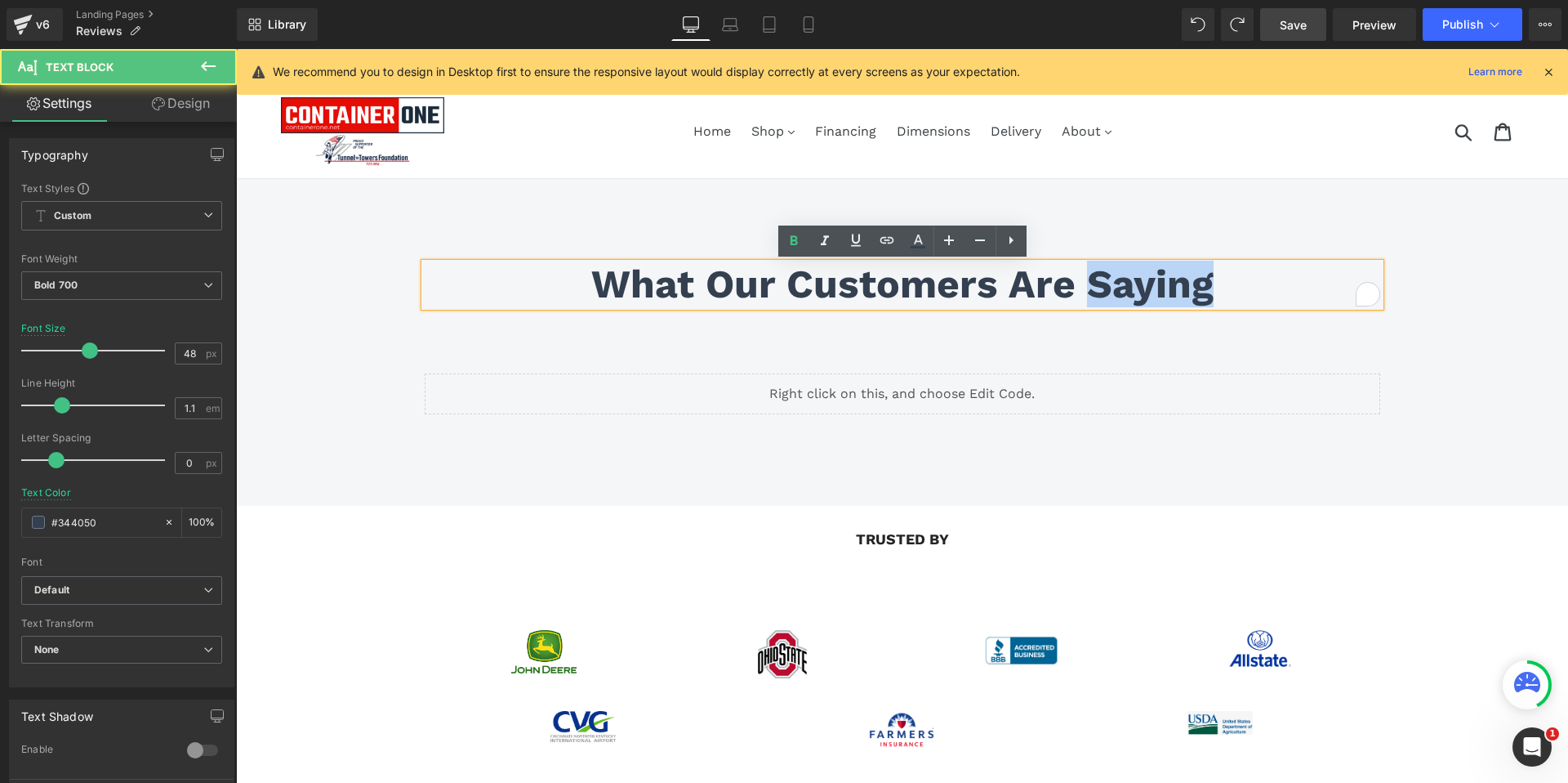
click at [1084, 291] on p "What Our Customers Are Saying" at bounding box center [902, 285] width 956 height 44
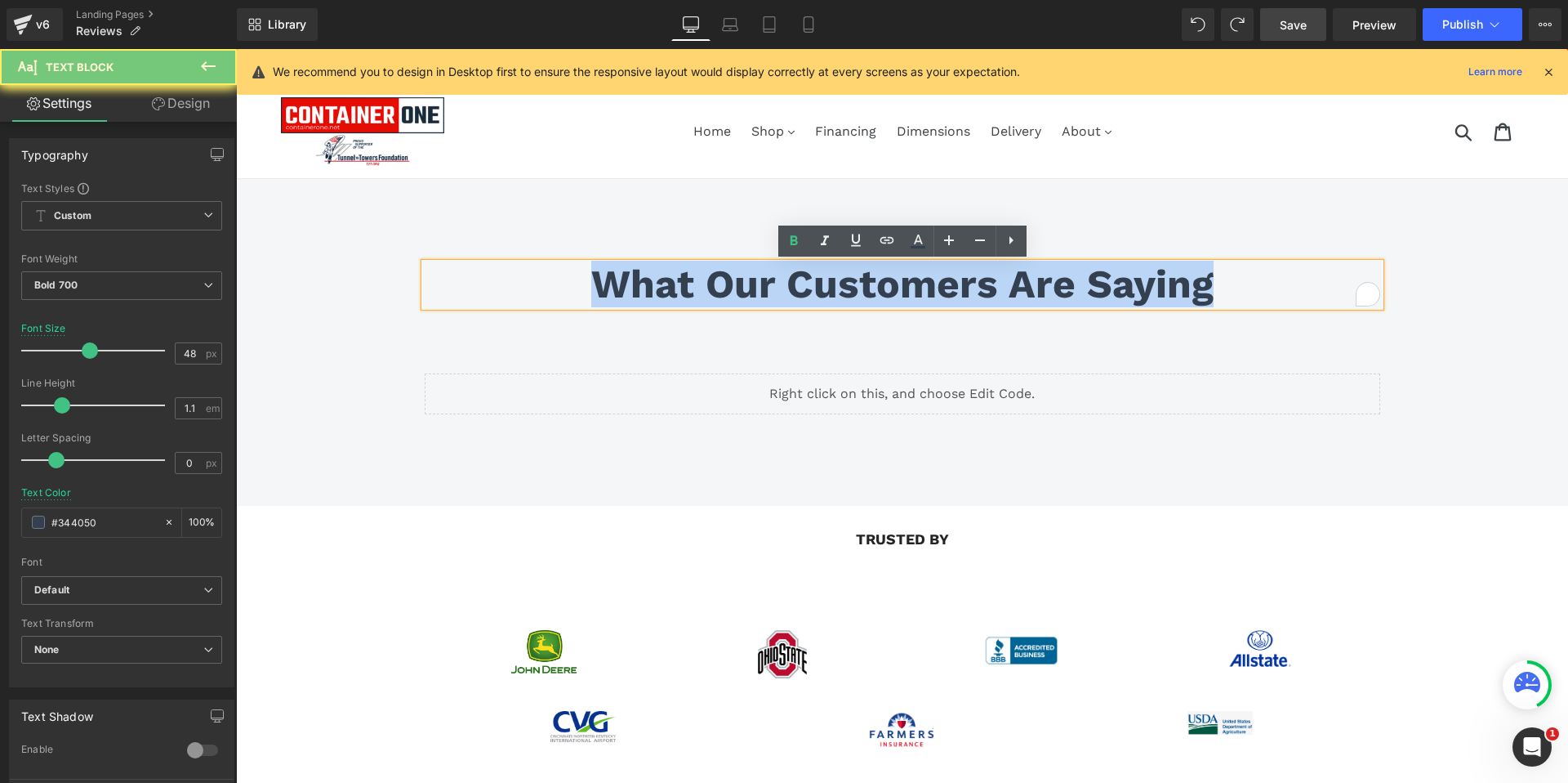
click at [1084, 291] on p "What Our Customers Are Saying" at bounding box center [902, 285] width 956 height 44
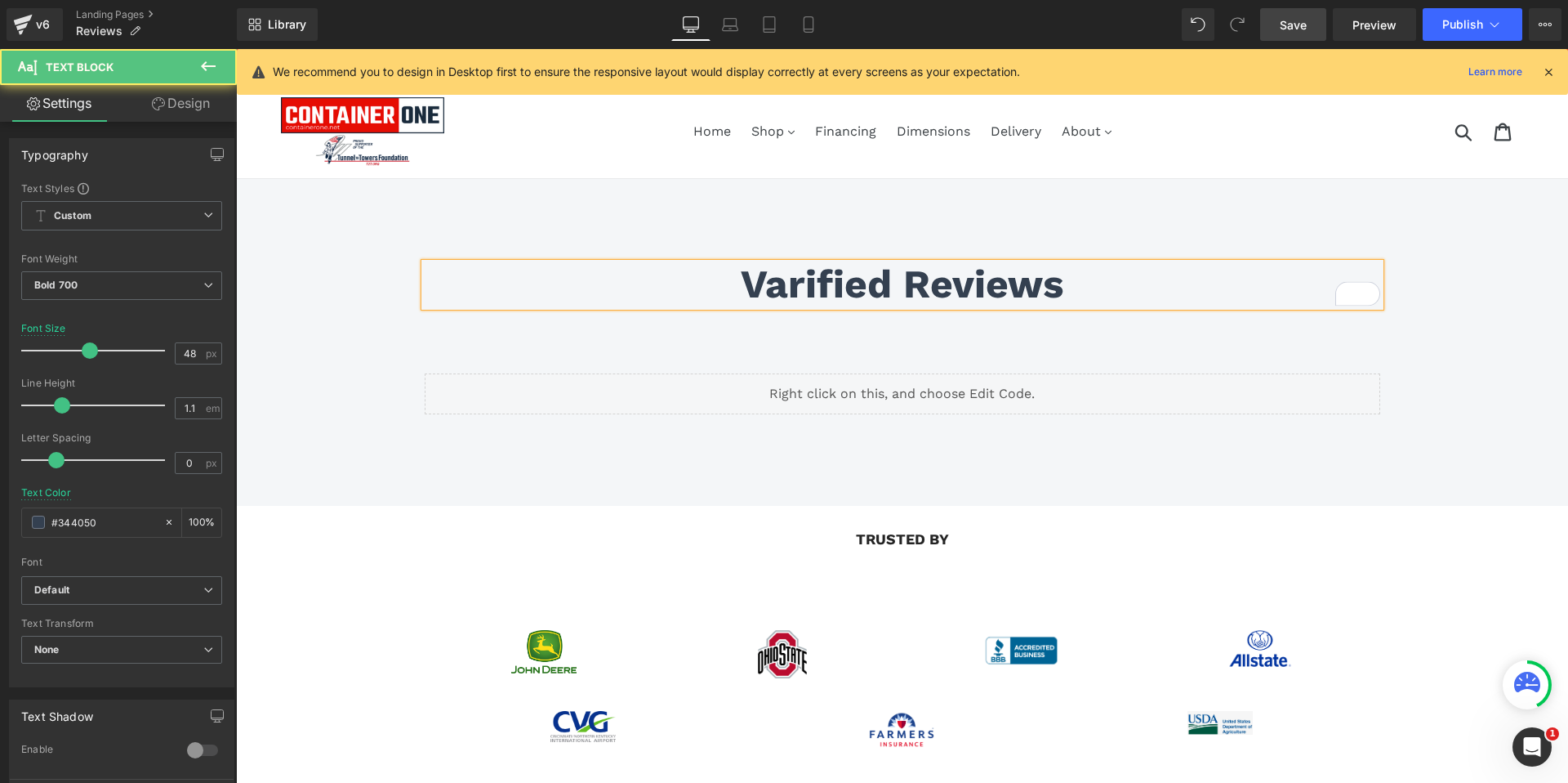
click at [754, 286] on p "Varified Reviews" at bounding box center [902, 285] width 956 height 44
click at [748, 287] on p "Varified Reviews" at bounding box center [902, 285] width 956 height 44
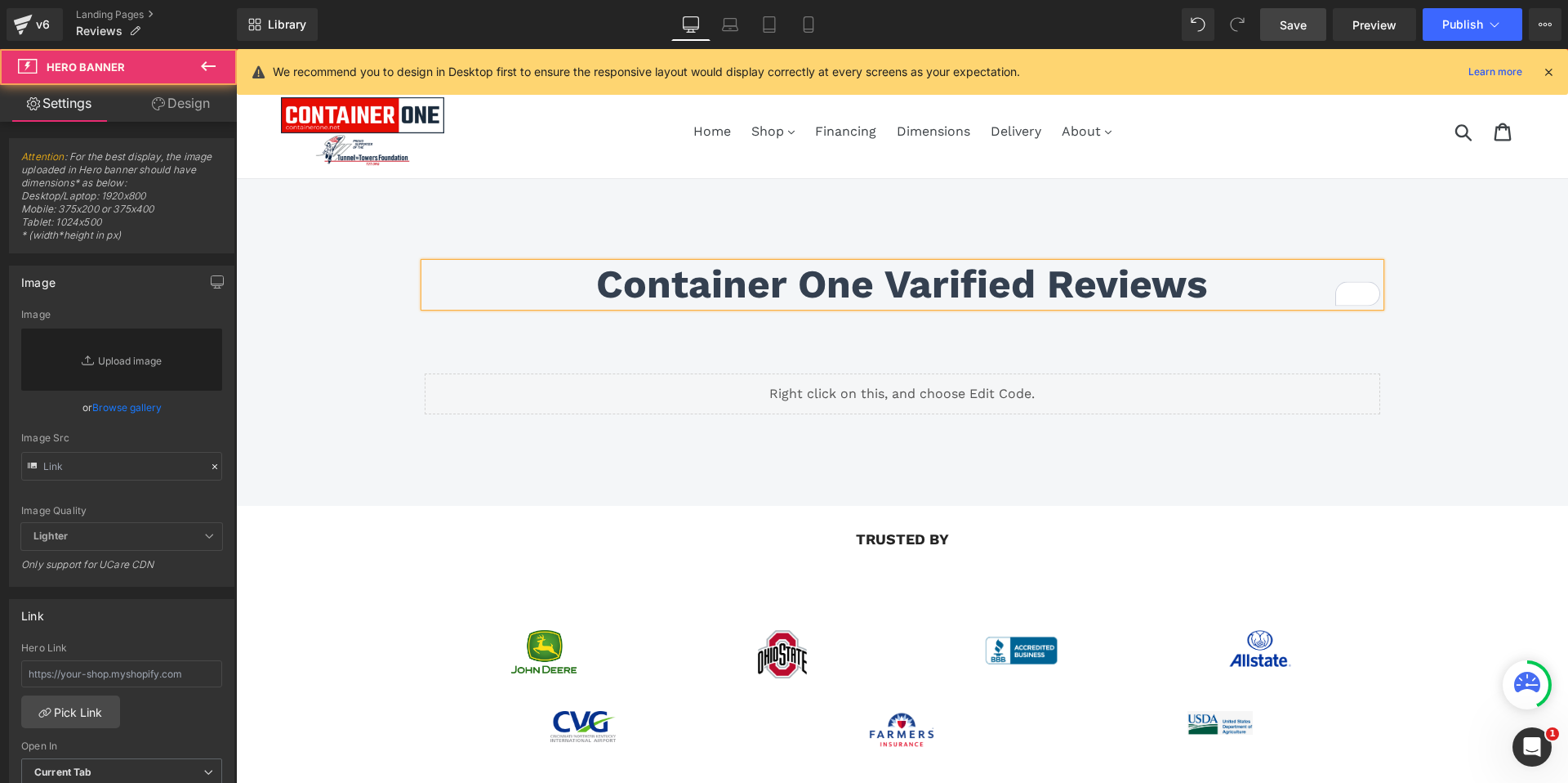
click at [1439, 405] on span "Container One Varified Reviews Text Block Row 32px Liquid Row" at bounding box center [902, 342] width 1332 height 210
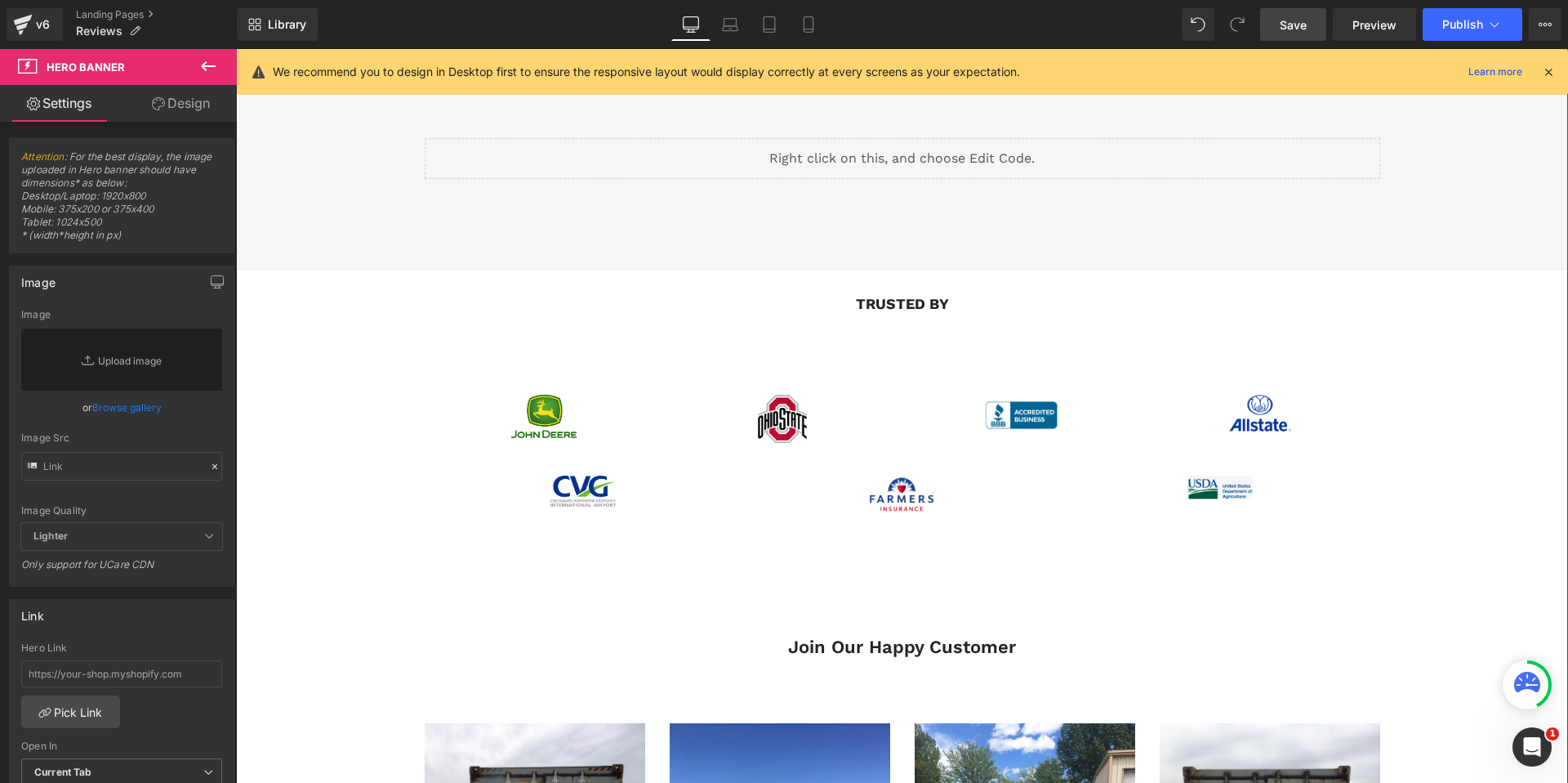
scroll to position [233, 0]
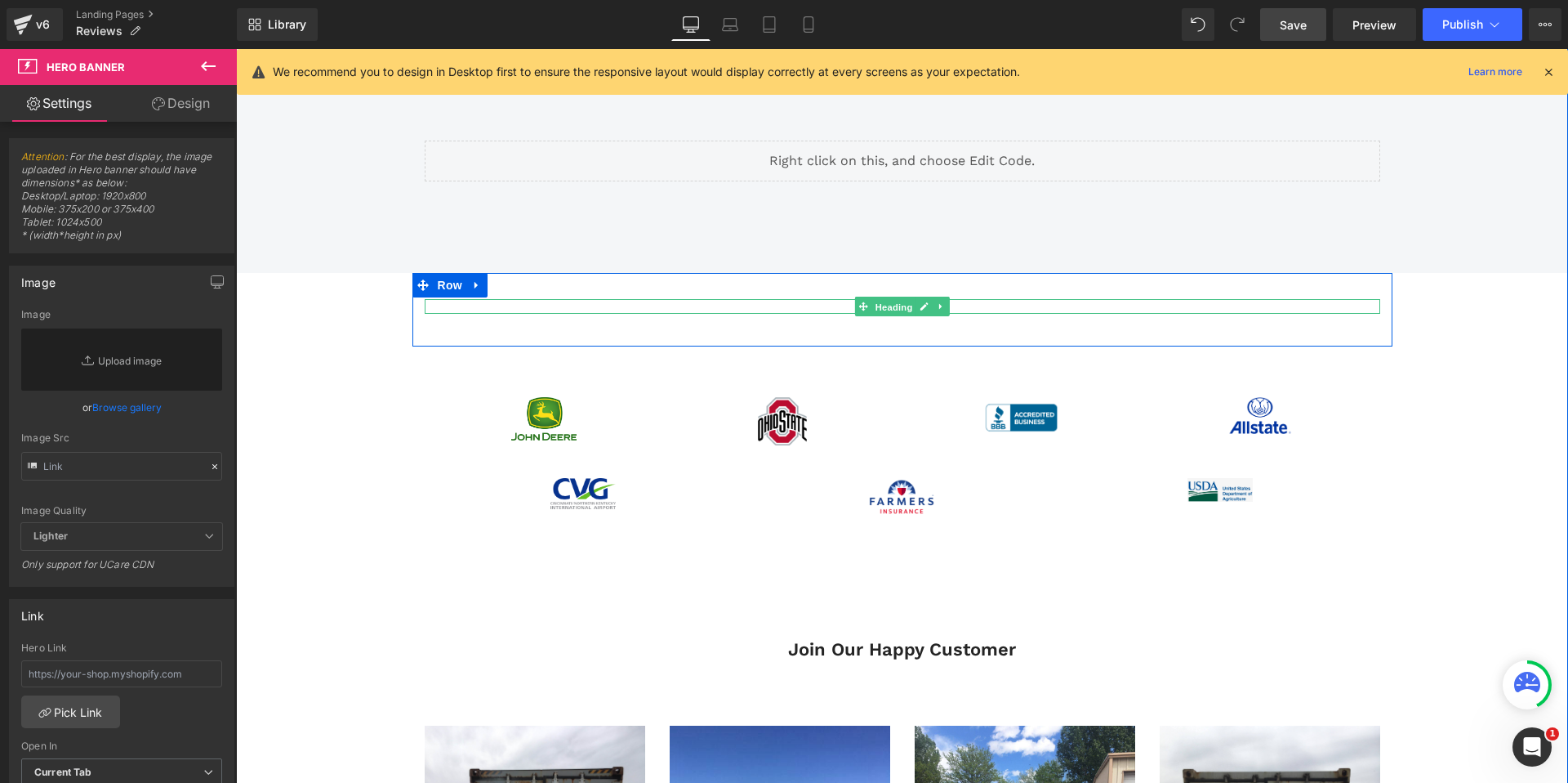
click at [887, 309] on span "Heading" at bounding box center [893, 307] width 44 height 20
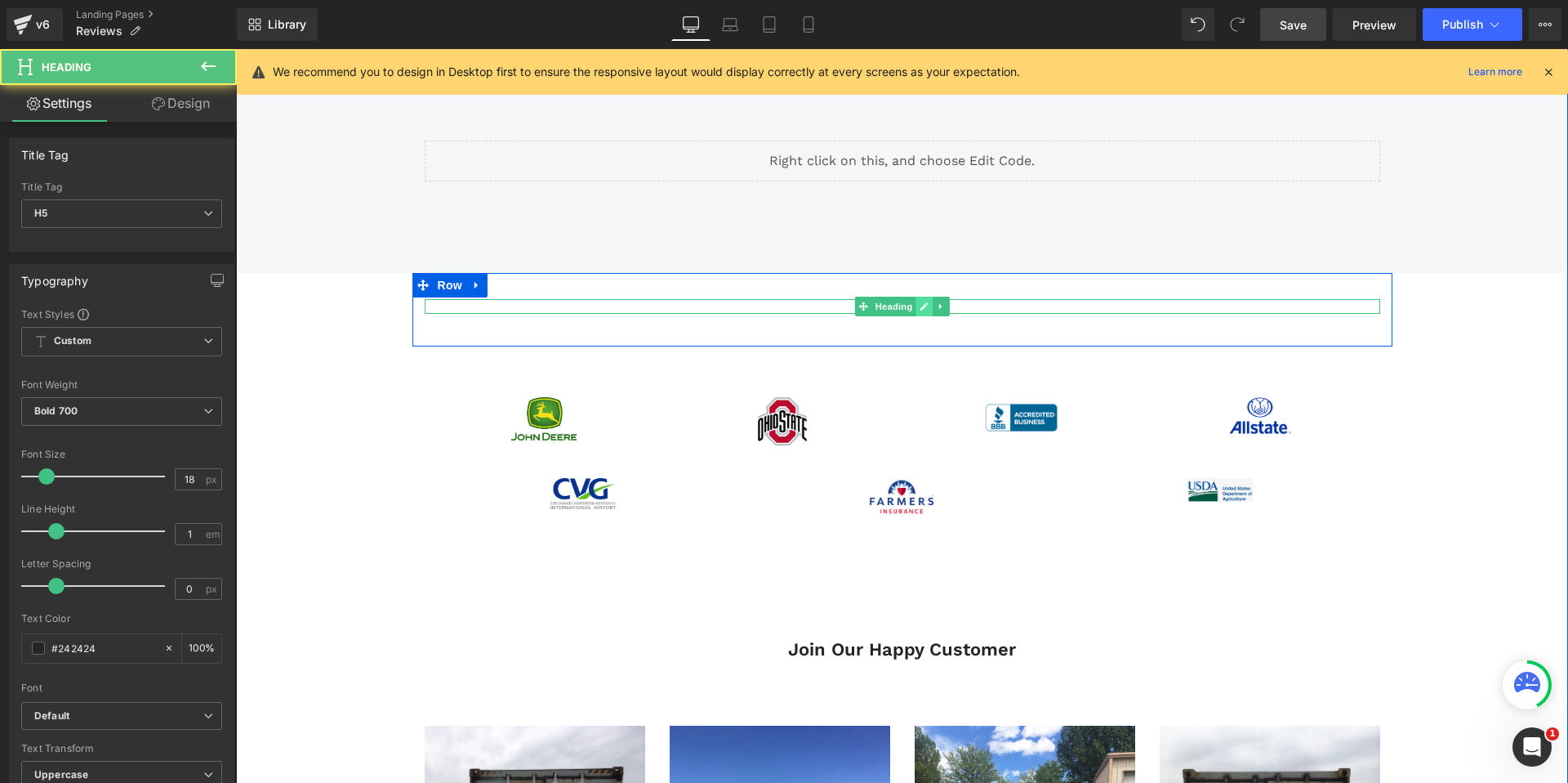
click at [922, 309] on icon at bounding box center [924, 306] width 9 height 9
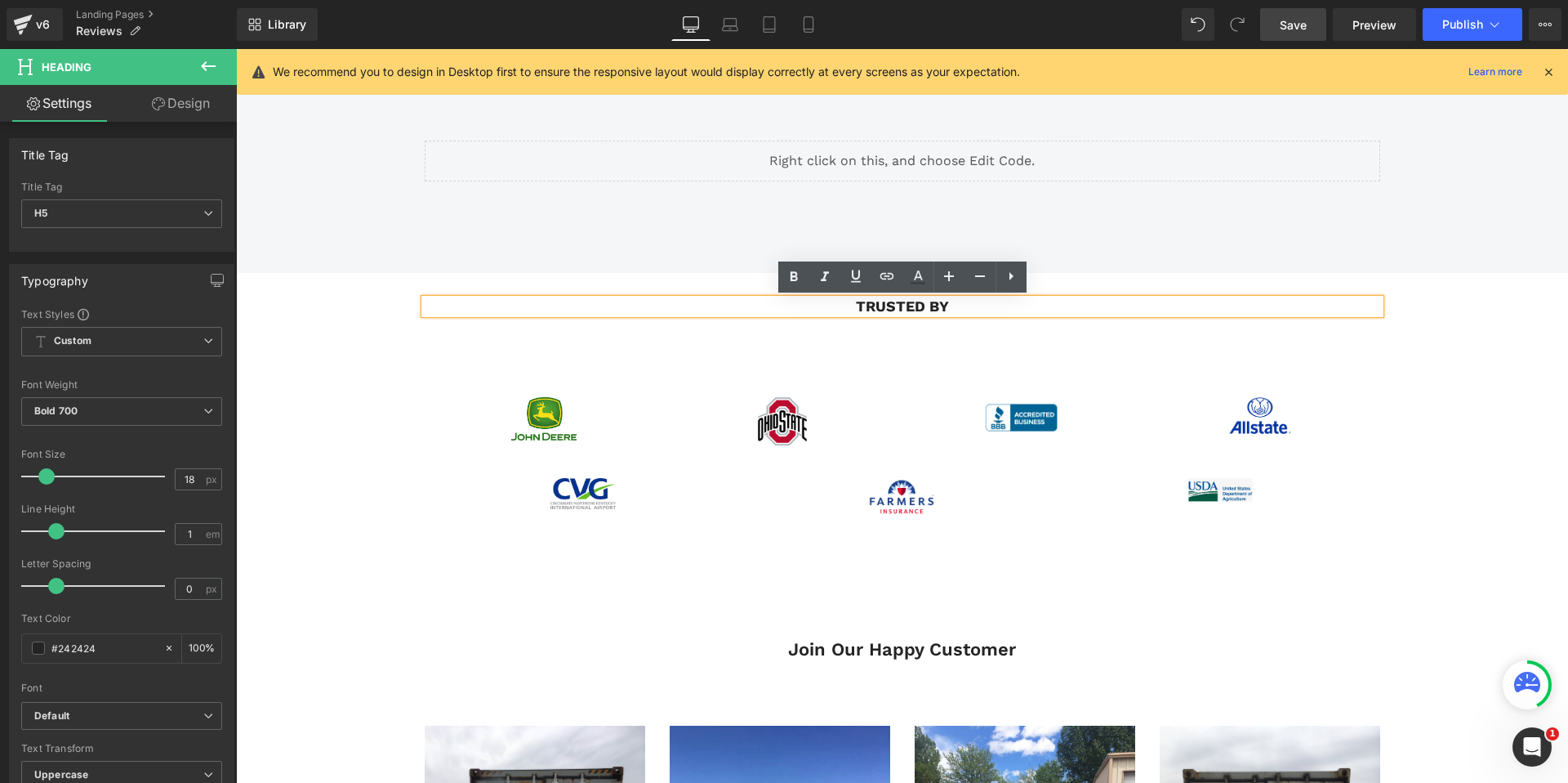
click at [922, 309] on h5 "trusted by" at bounding box center [902, 306] width 956 height 15
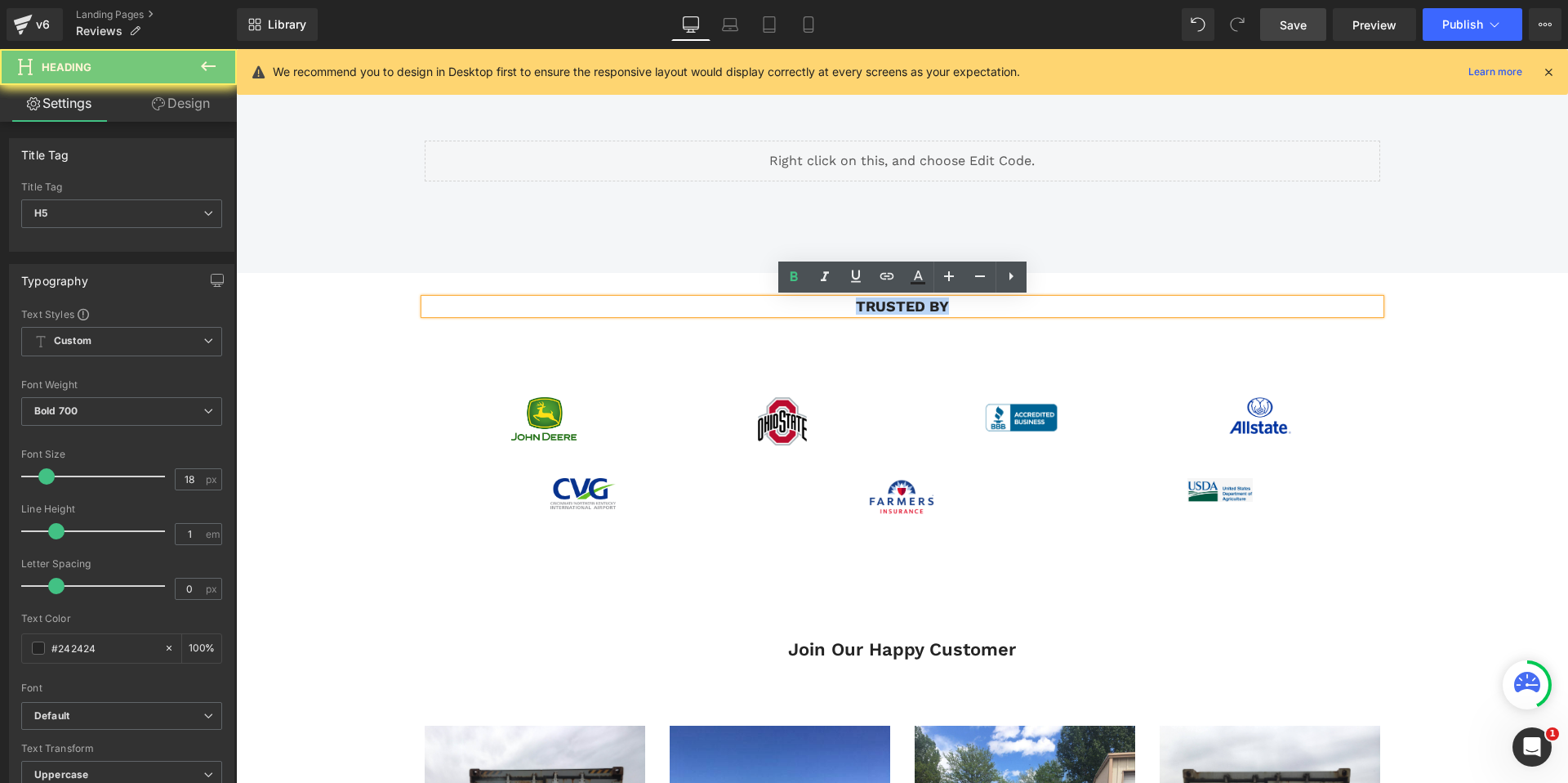
click at [922, 309] on h5 "trusted by" at bounding box center [902, 306] width 956 height 15
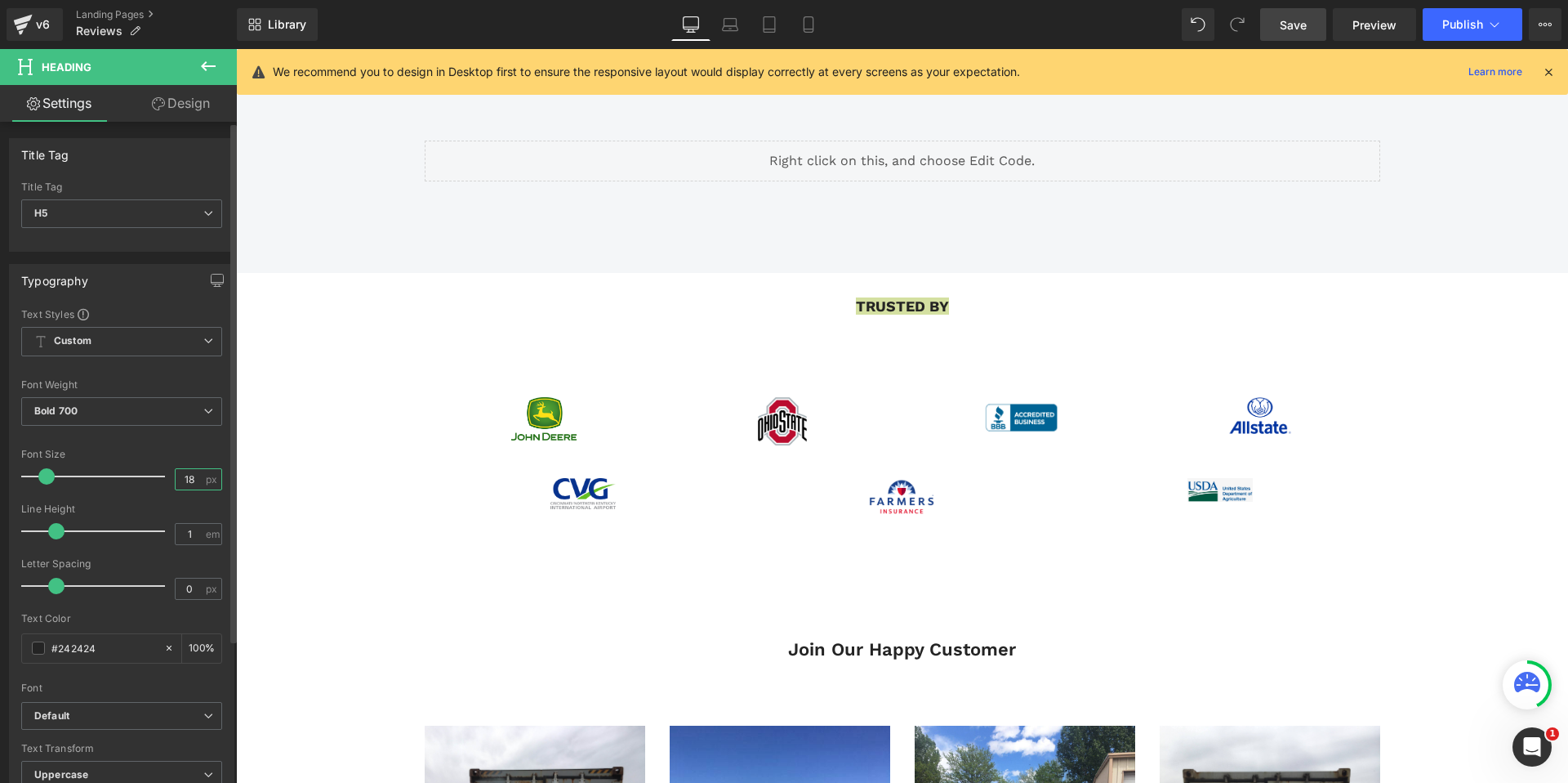
click at [184, 479] on input "18" at bounding box center [190, 479] width 28 height 21
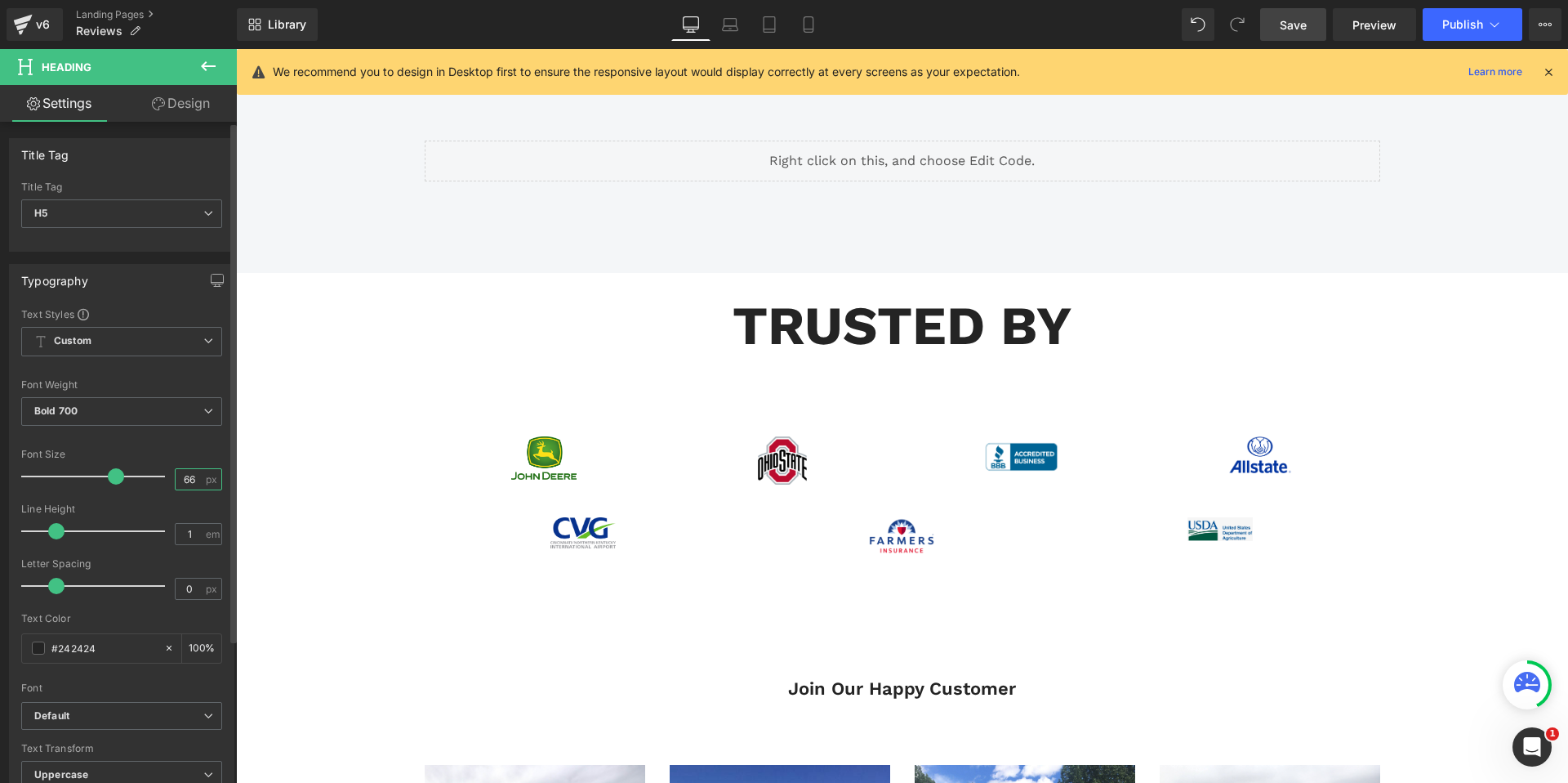
type input "6"
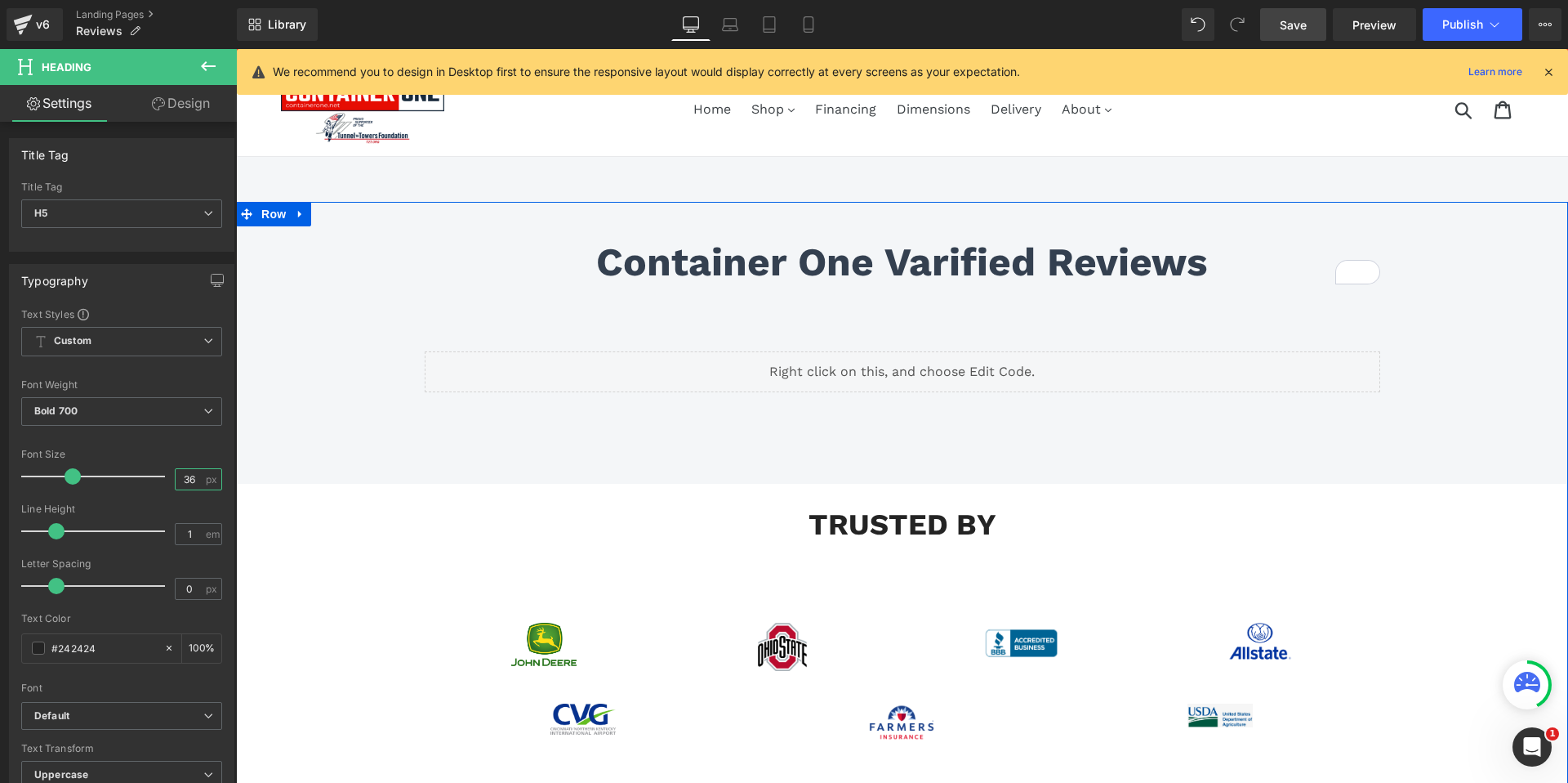
scroll to position [16, 0]
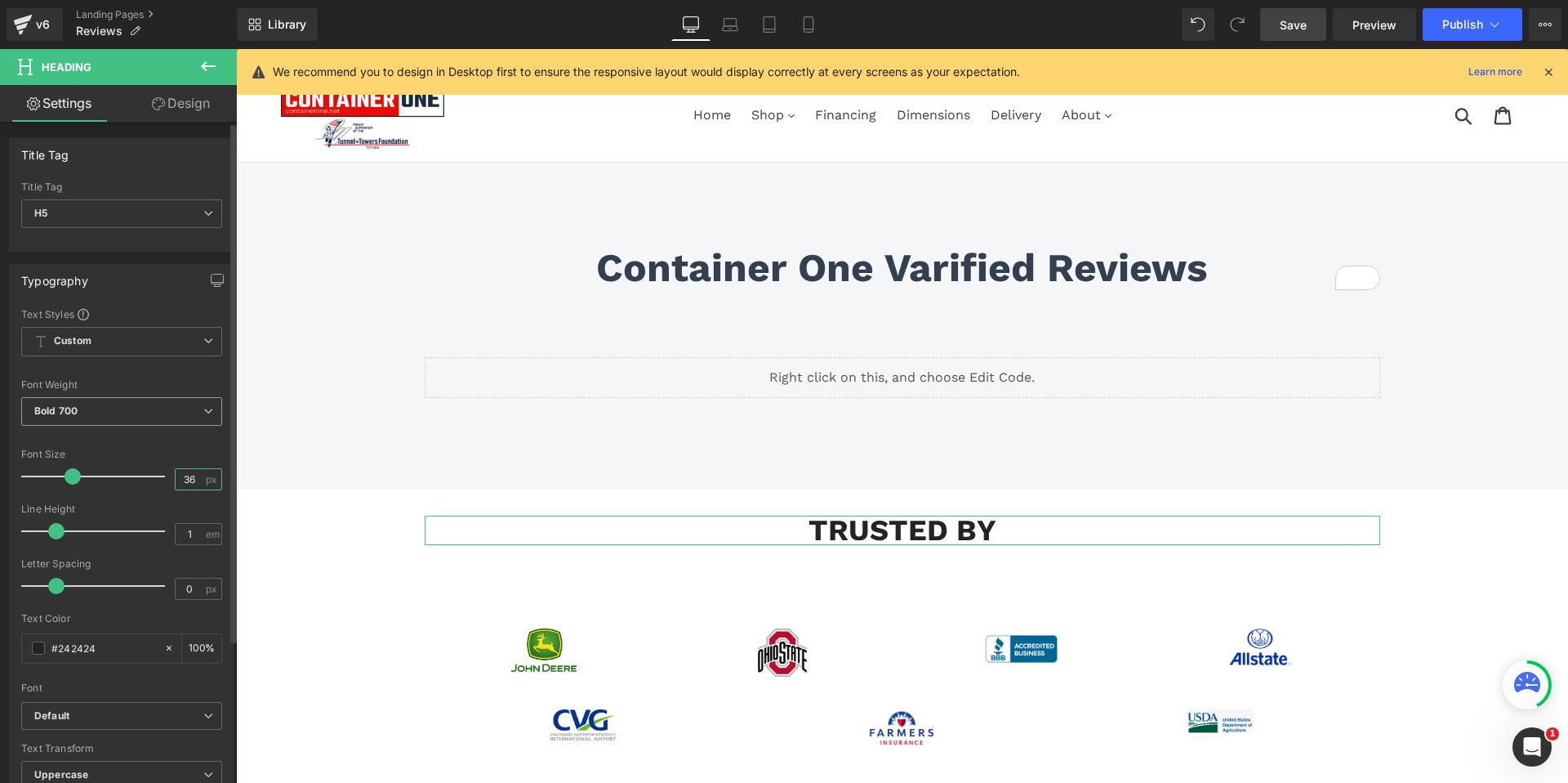
type input "36"
click at [203, 412] on icon at bounding box center [208, 410] width 9 height 9
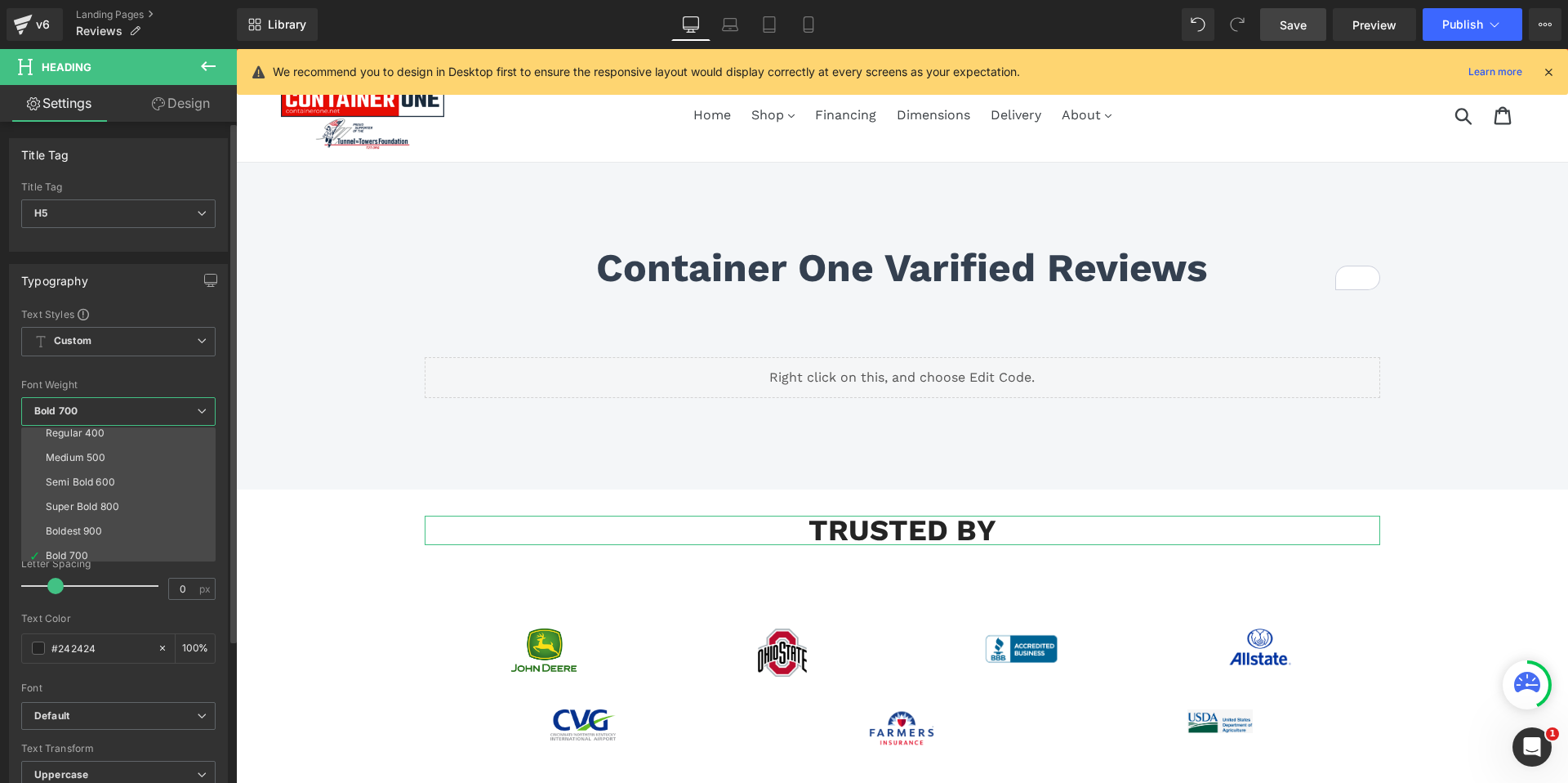
scroll to position [82, 0]
click at [97, 479] on div "Semi Bold 600" at bounding box center [79, 479] width 69 height 11
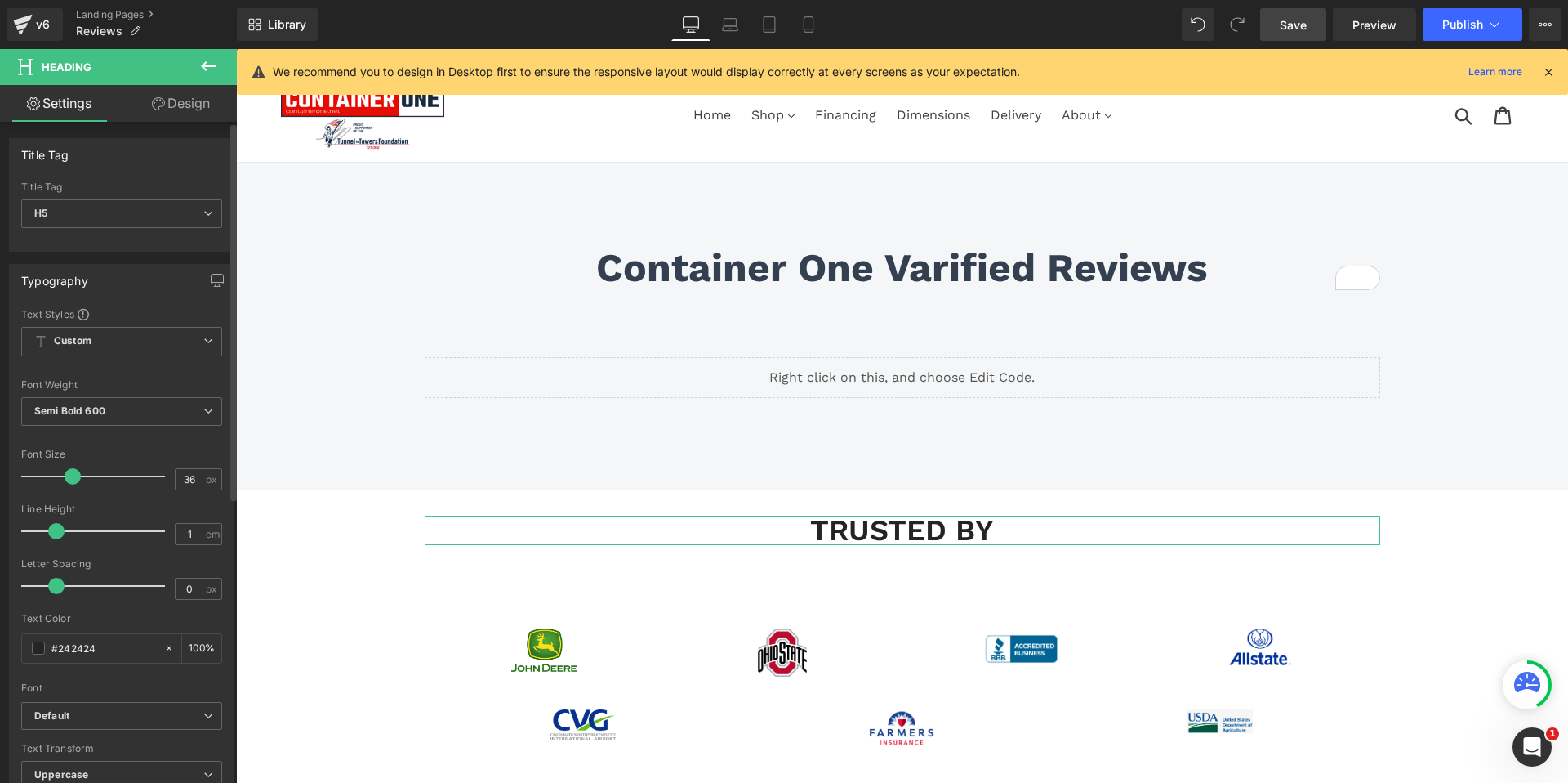
scroll to position [1, 0]
click at [120, 768] on span "Uppercase" at bounding box center [121, 774] width 201 height 28
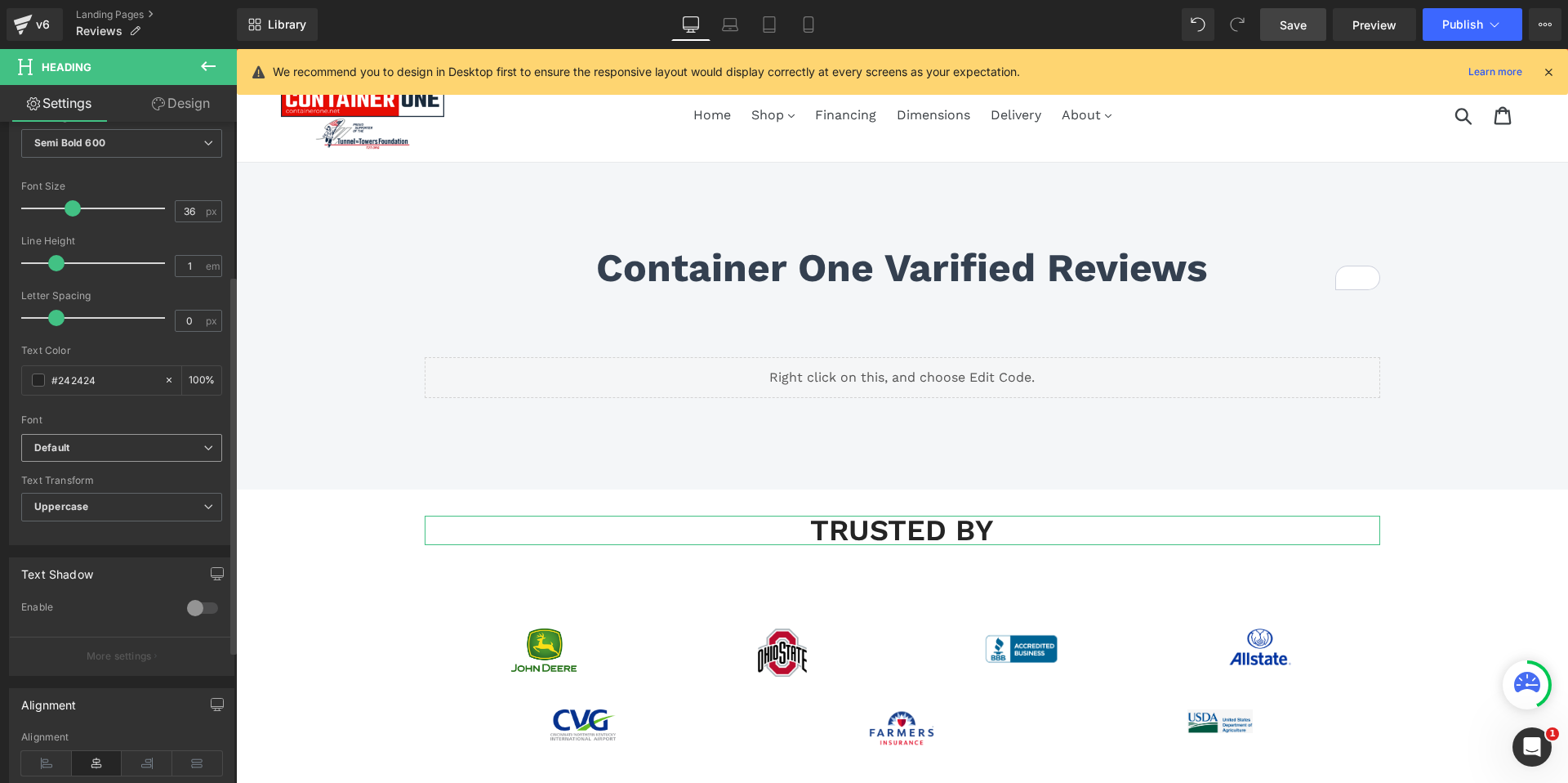
scroll to position [264, 0]
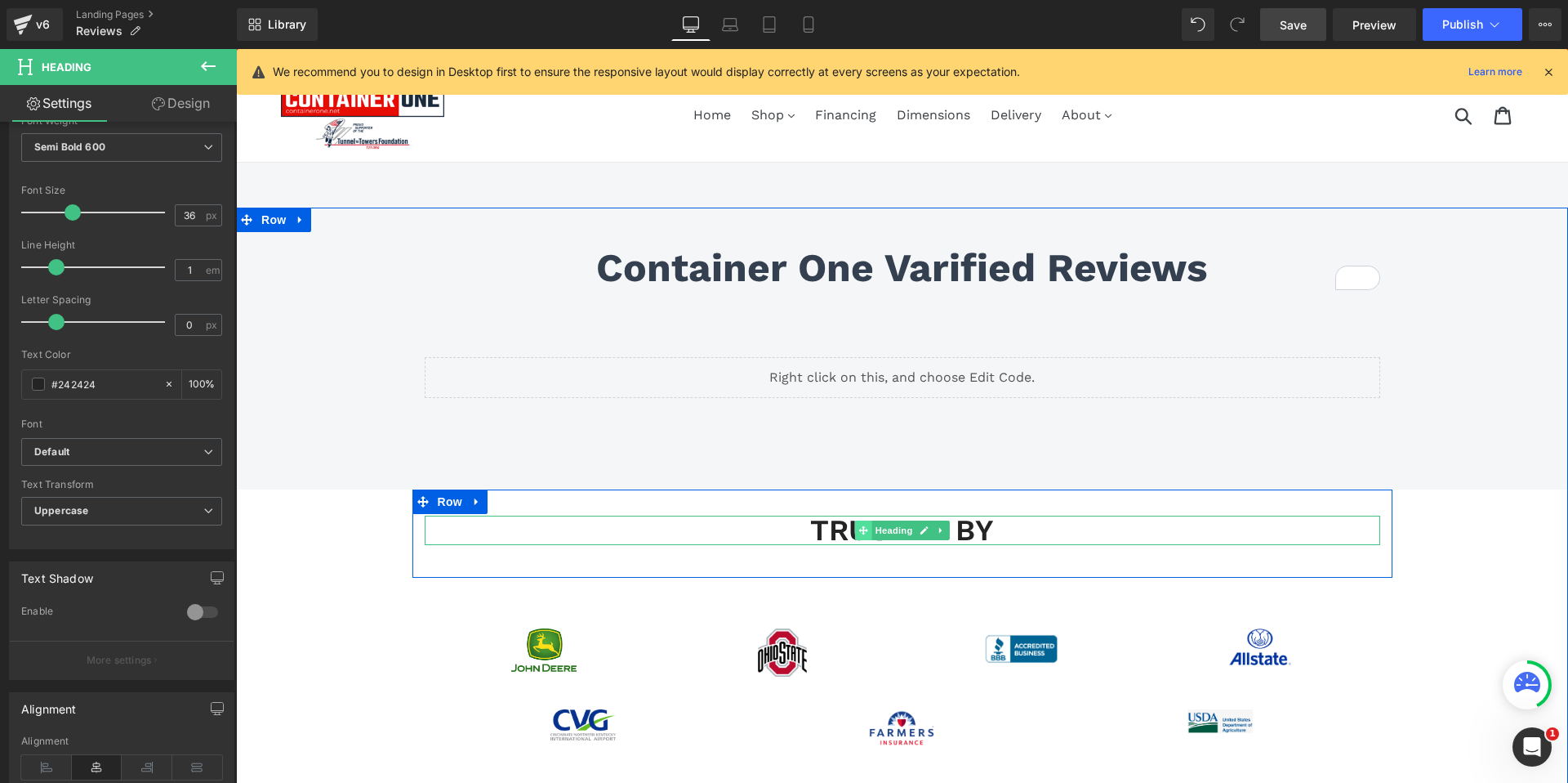
click at [864, 530] on icon at bounding box center [863, 531] width 9 height 9
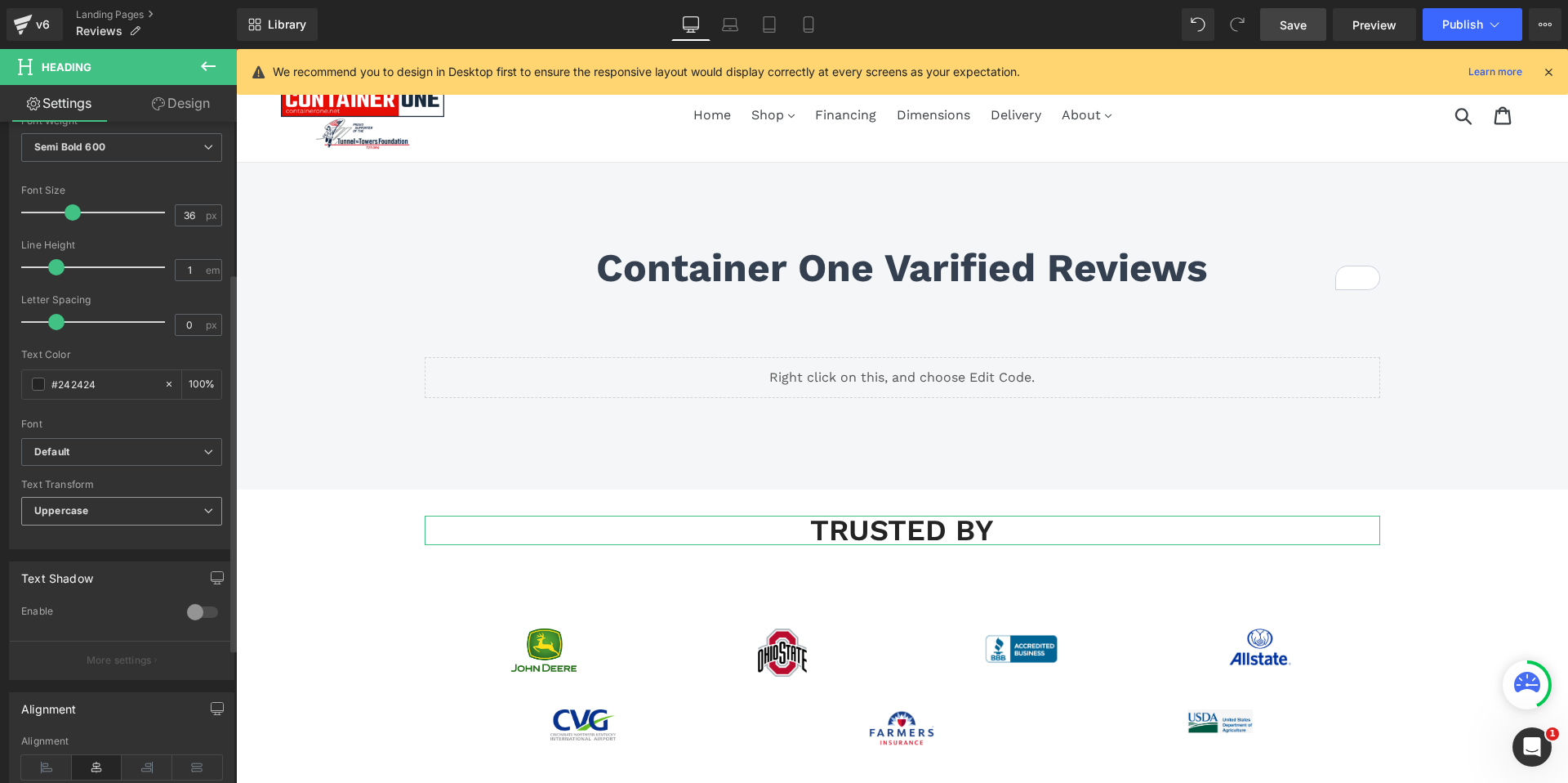
click at [200, 504] on span "Uppercase" at bounding box center [121, 511] width 201 height 28
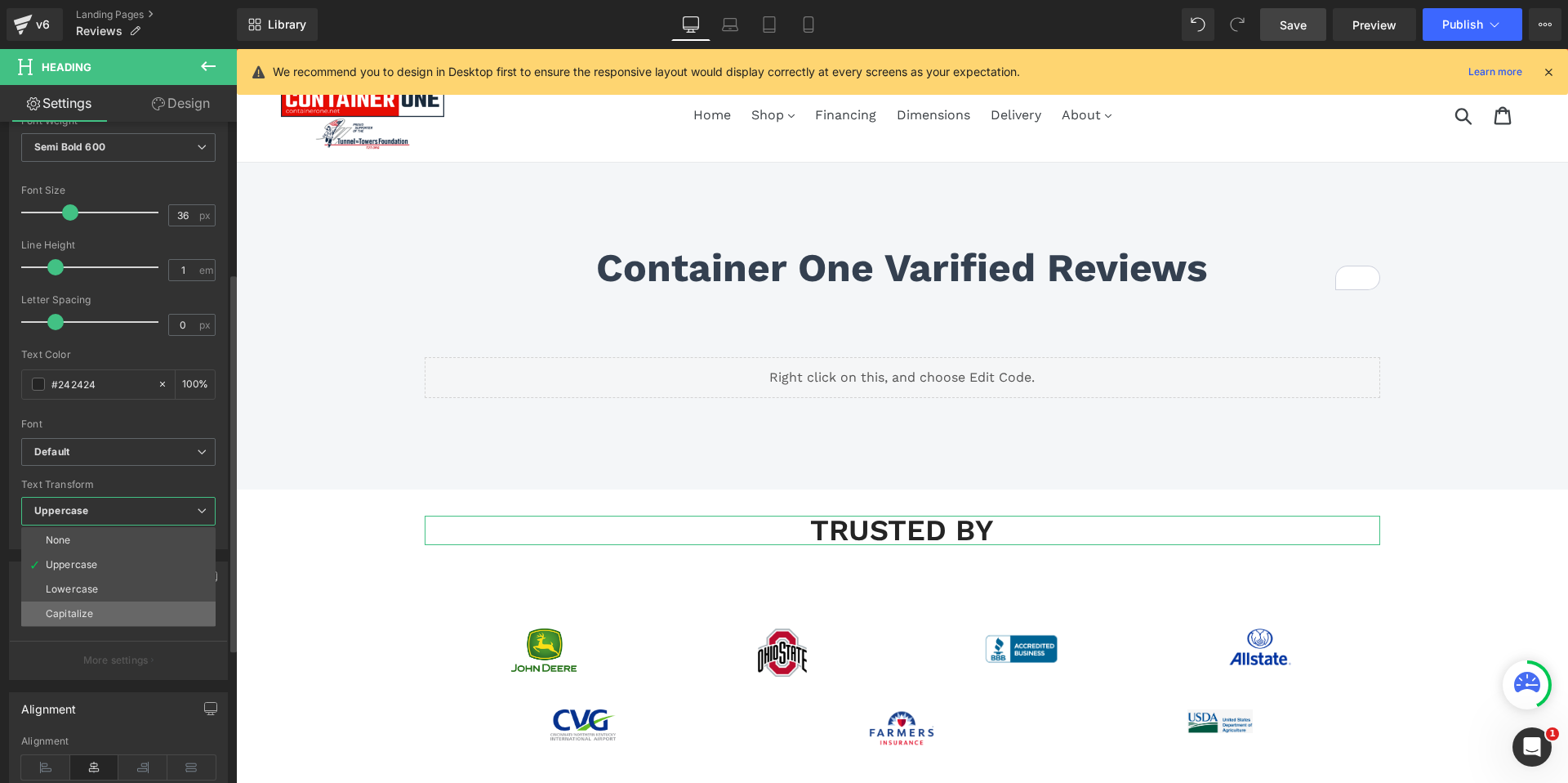
click at [167, 603] on li "Capitalize" at bounding box center [118, 614] width 195 height 25
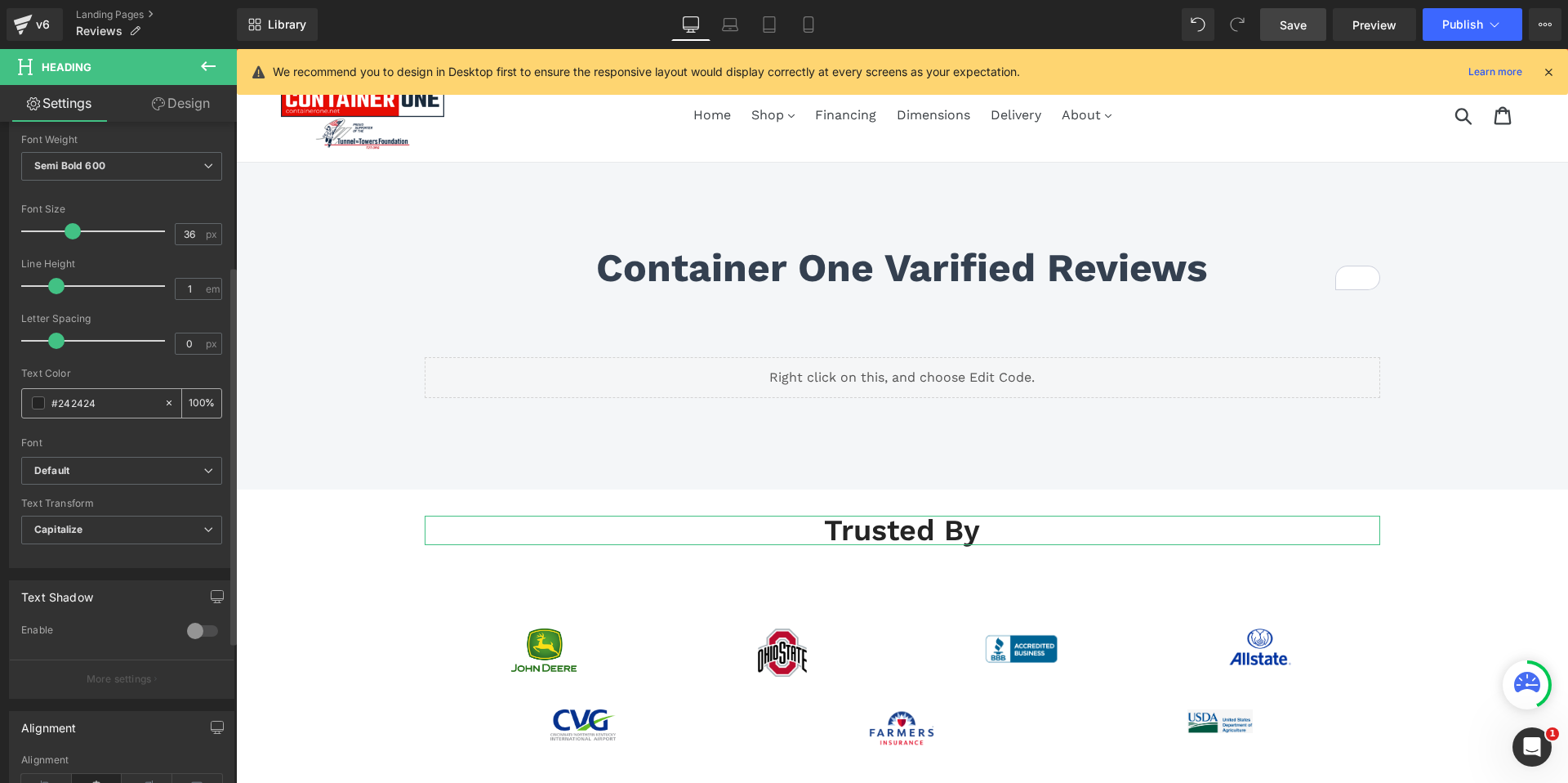
scroll to position [260, 0]
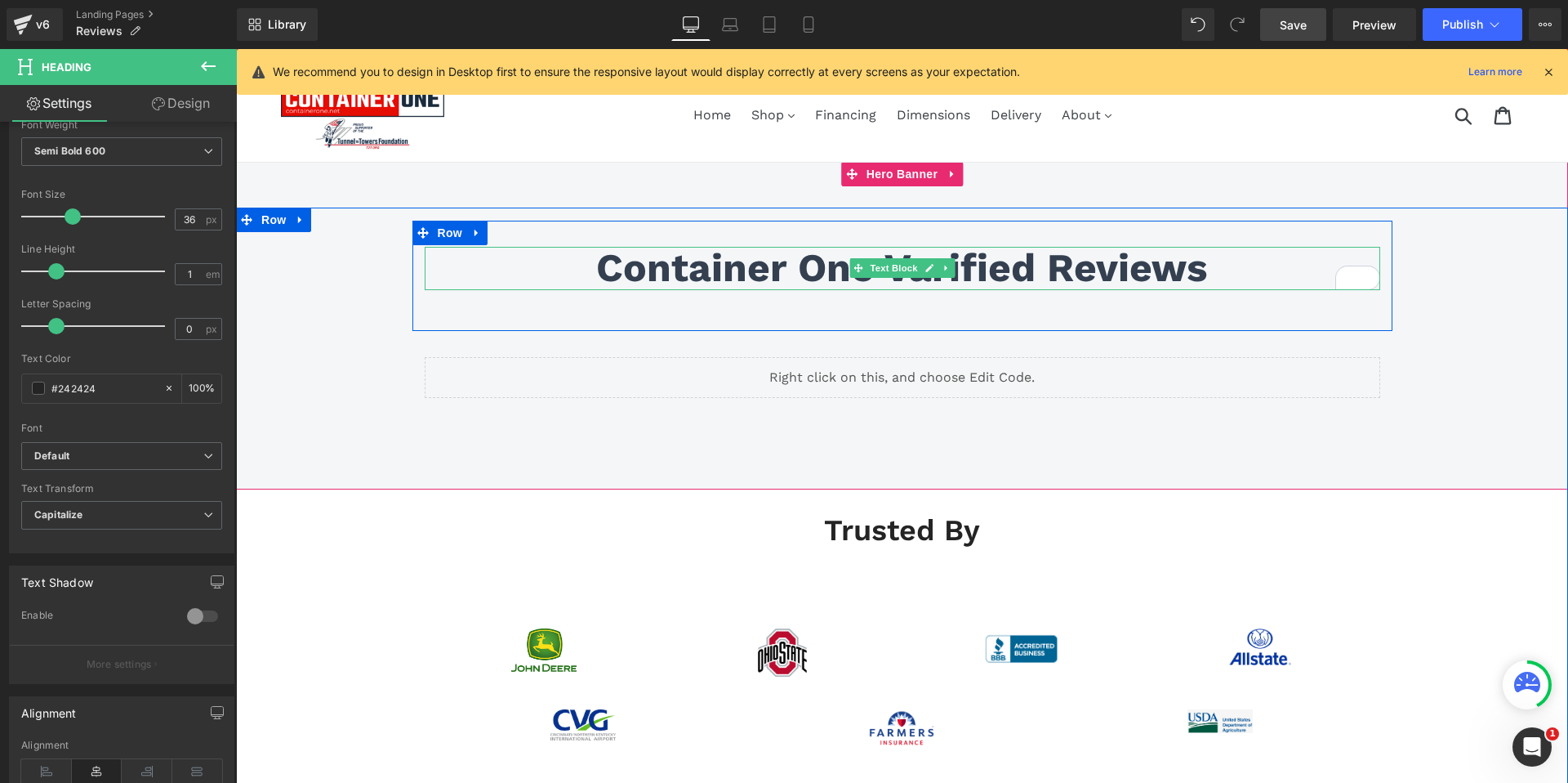
click at [760, 269] on p "Container One Varified Reviews" at bounding box center [902, 269] width 956 height 44
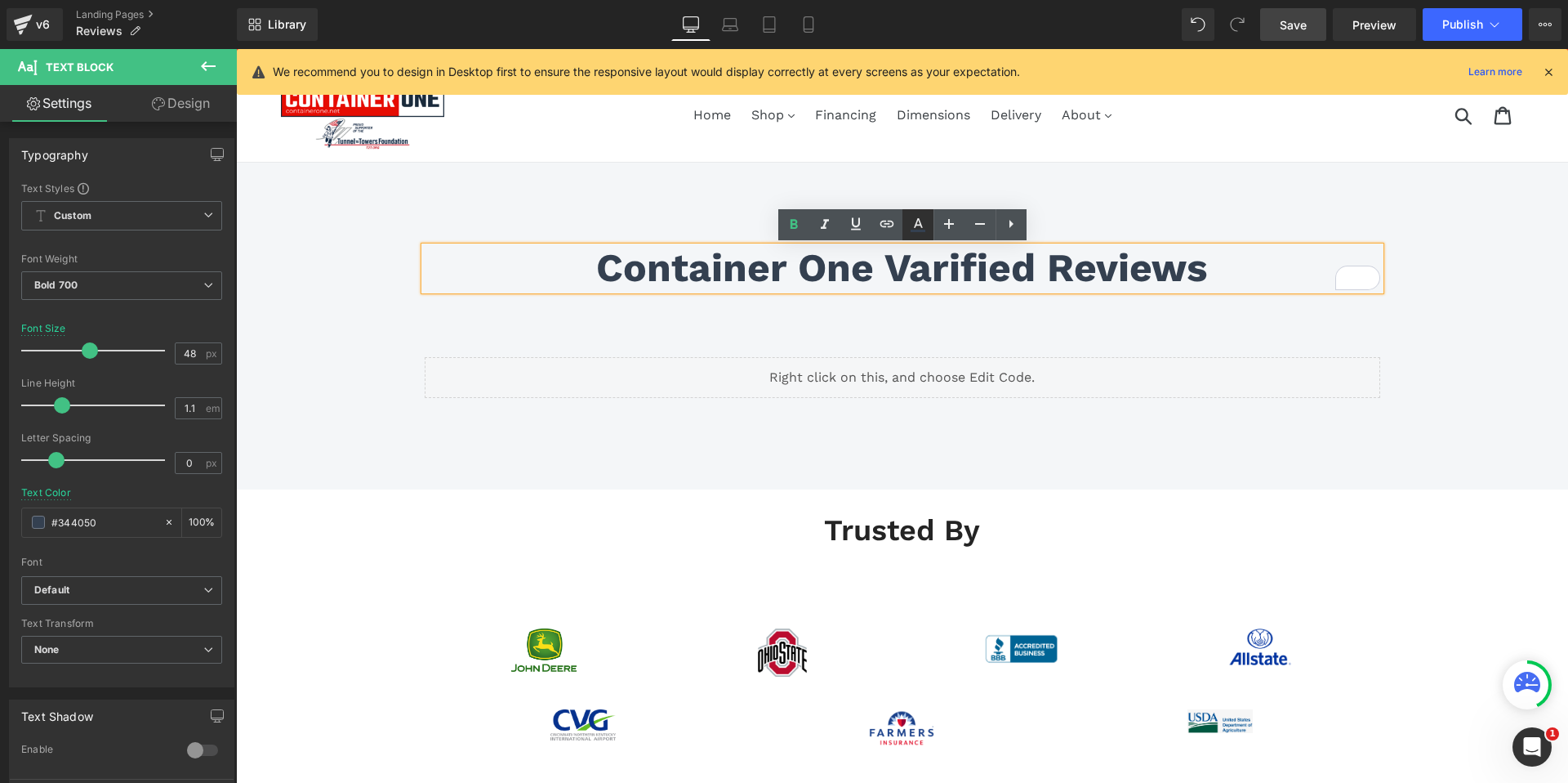
click at [921, 232] on icon at bounding box center [918, 224] width 20 height 20
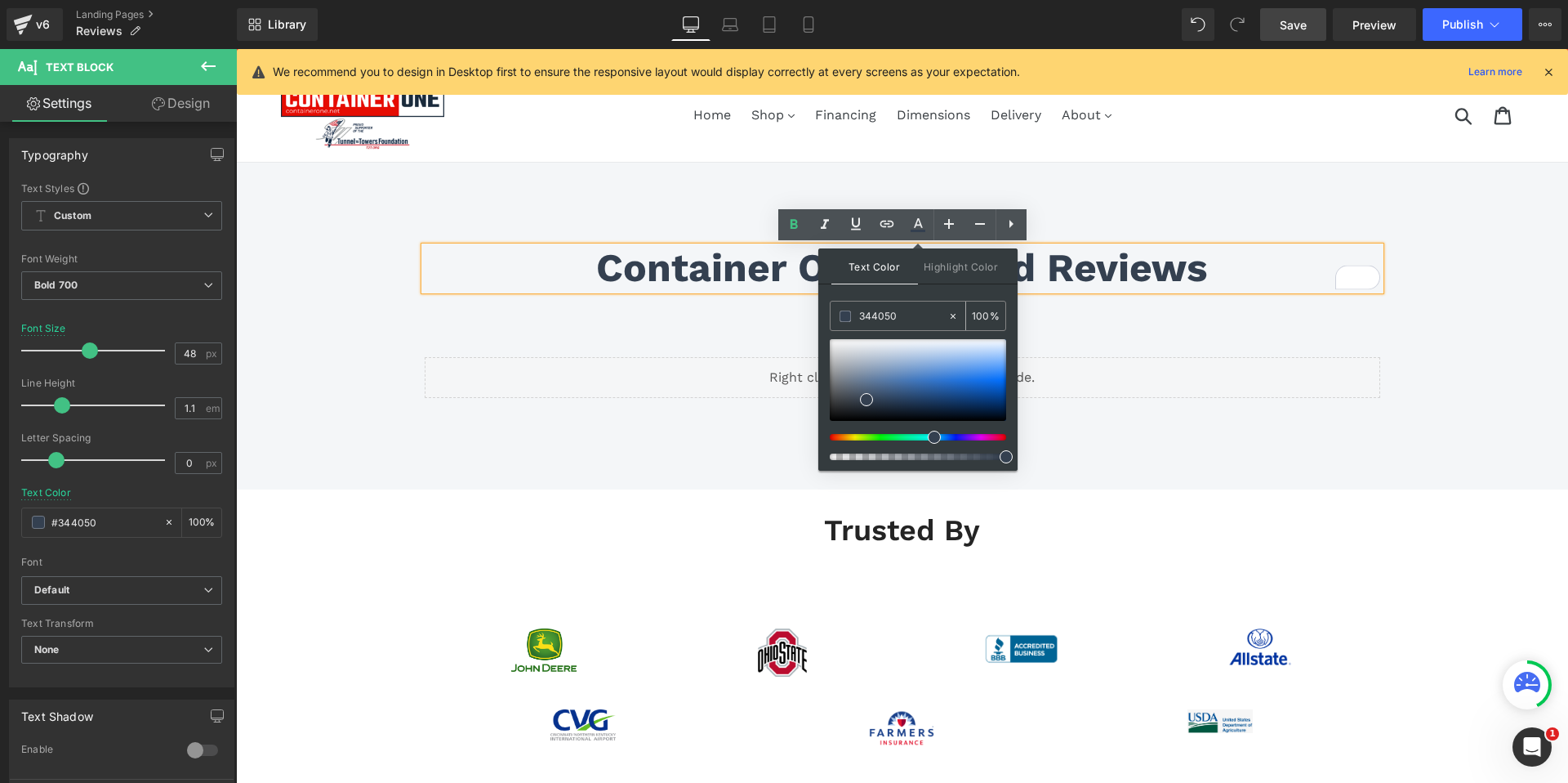
click at [887, 312] on input "344050" at bounding box center [903, 316] width 88 height 18
type input "#344050"
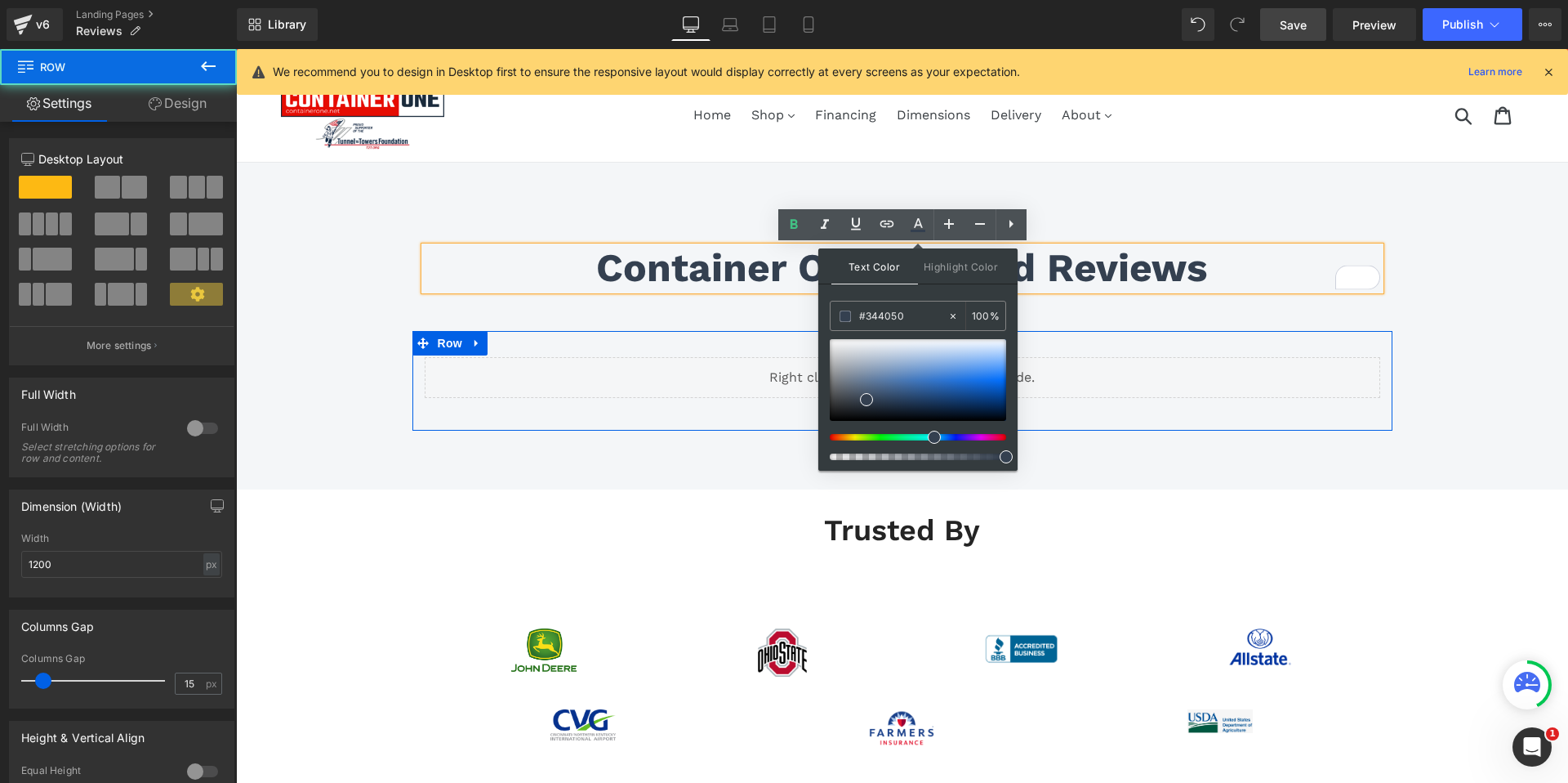
click at [724, 351] on div "Liquid Row" at bounding box center [902, 380] width 980 height 99
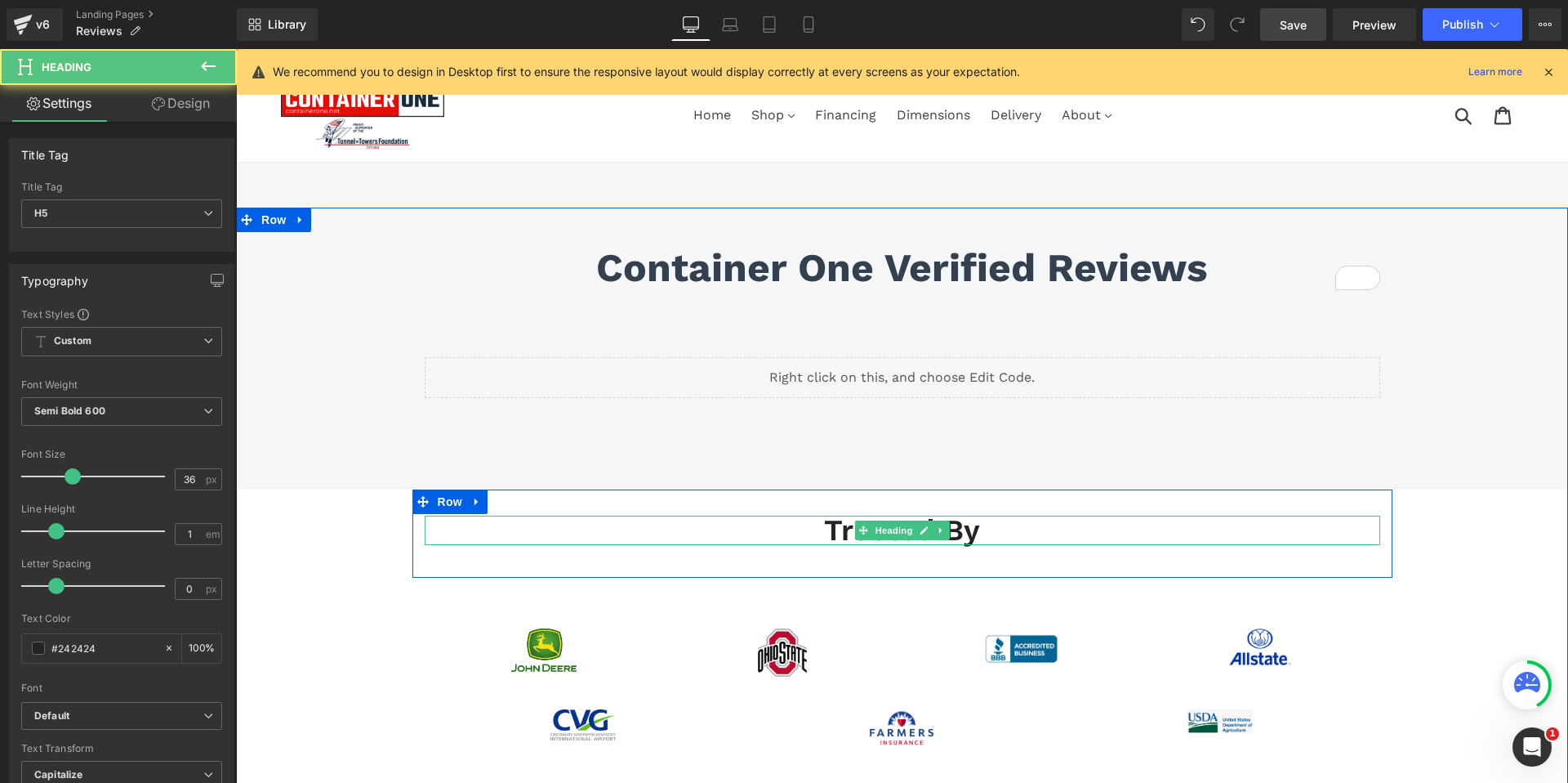
click at [973, 535] on h5 "trusted by" at bounding box center [902, 530] width 956 height 29
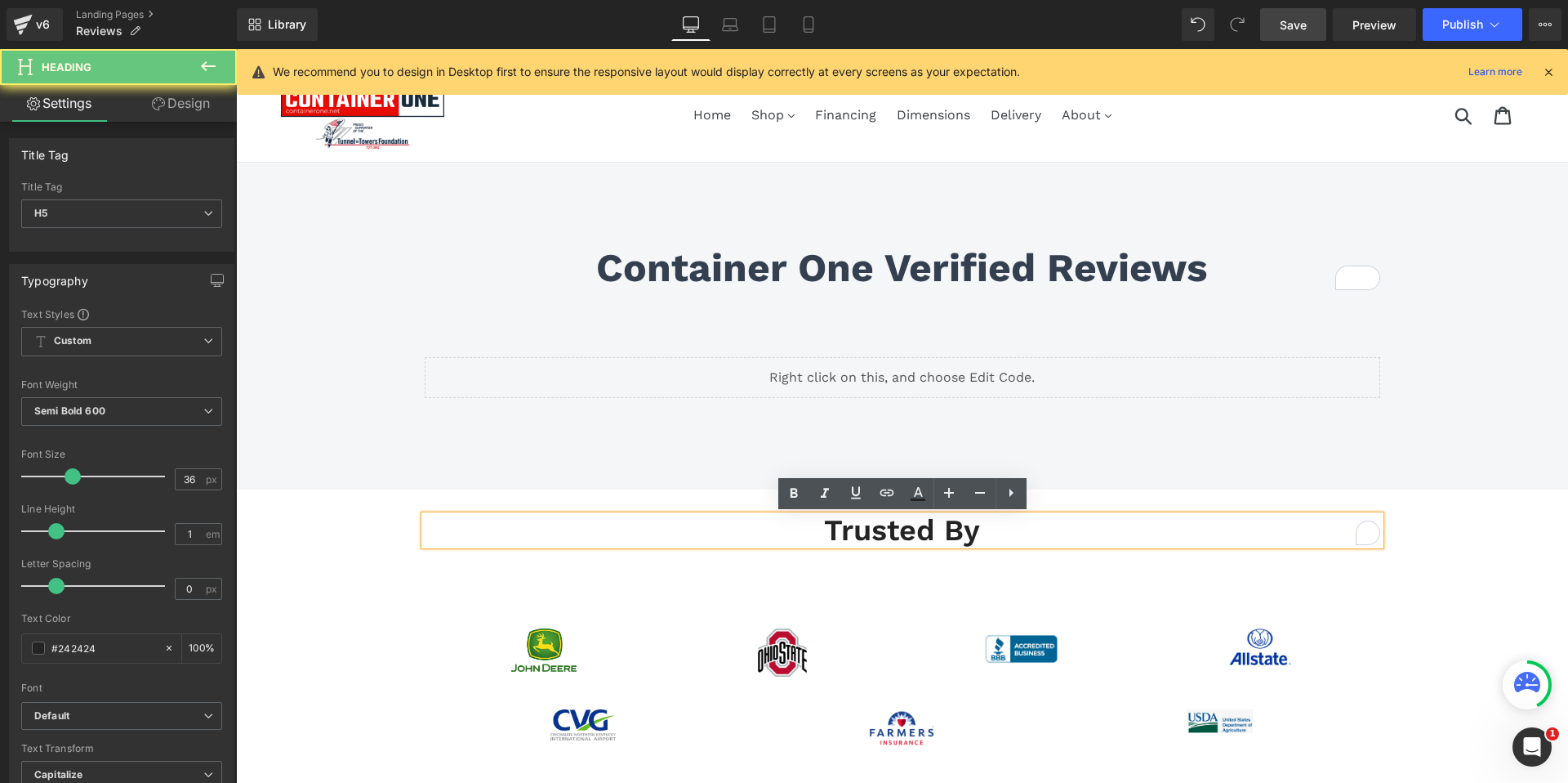
click at [973, 535] on h5 "trusted by" at bounding box center [902, 530] width 956 height 29
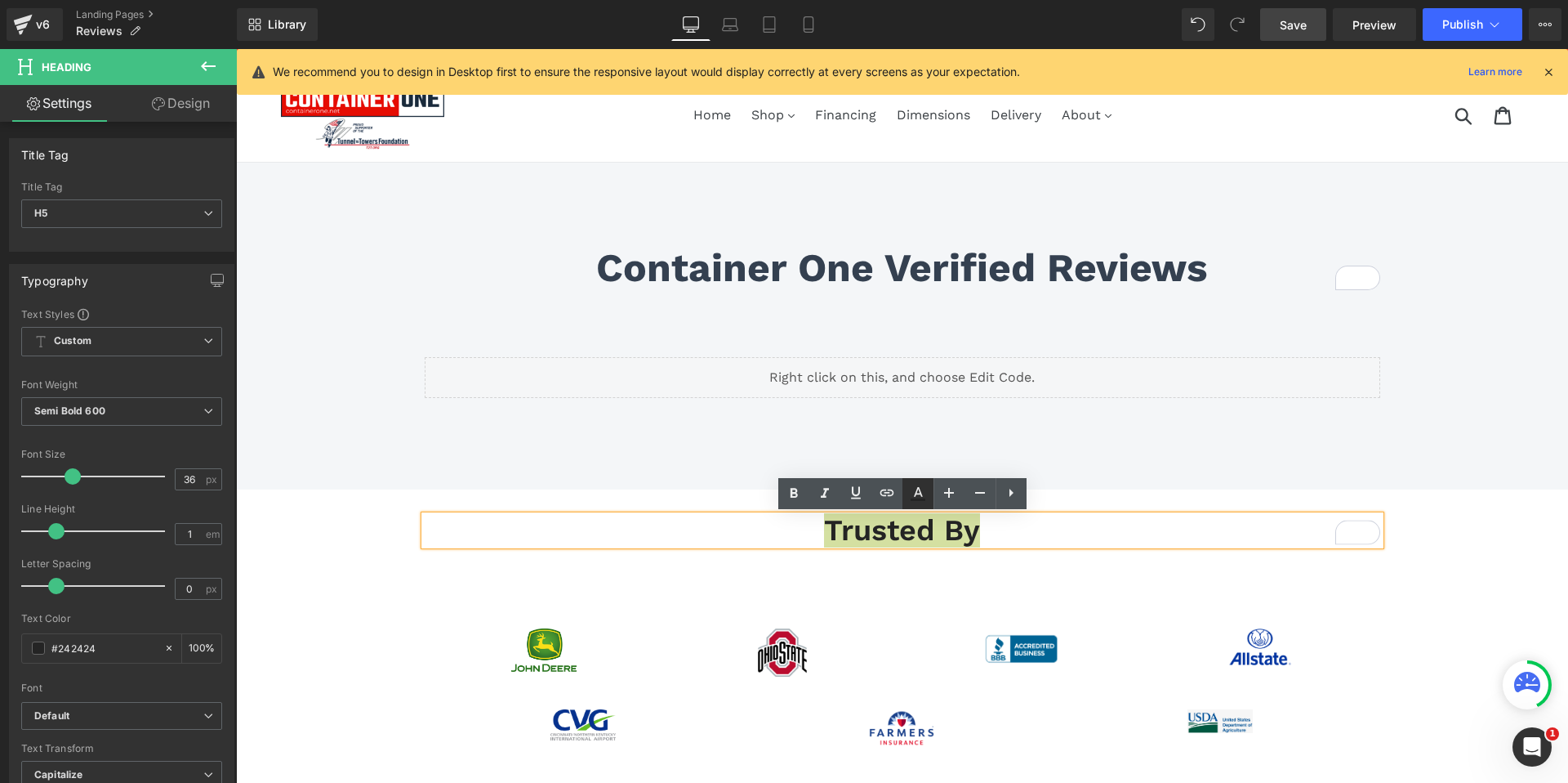
click at [921, 493] on icon at bounding box center [919, 492] width 9 height 9
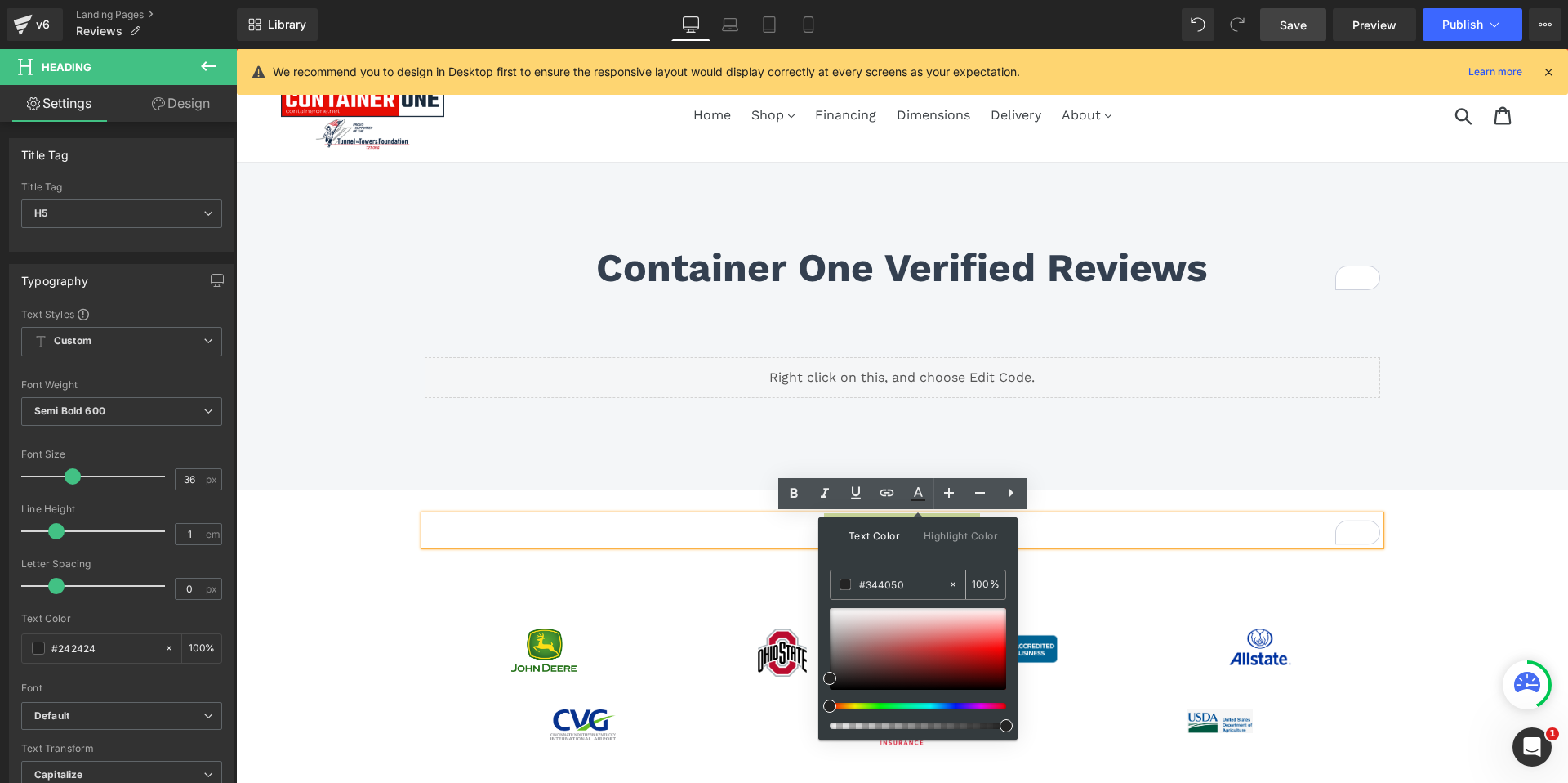
click at [895, 582] on input "#344050" at bounding box center [903, 583] width 88 height 18
paste input "344050"
click at [868, 670] on span at bounding box center [867, 669] width 13 height 13
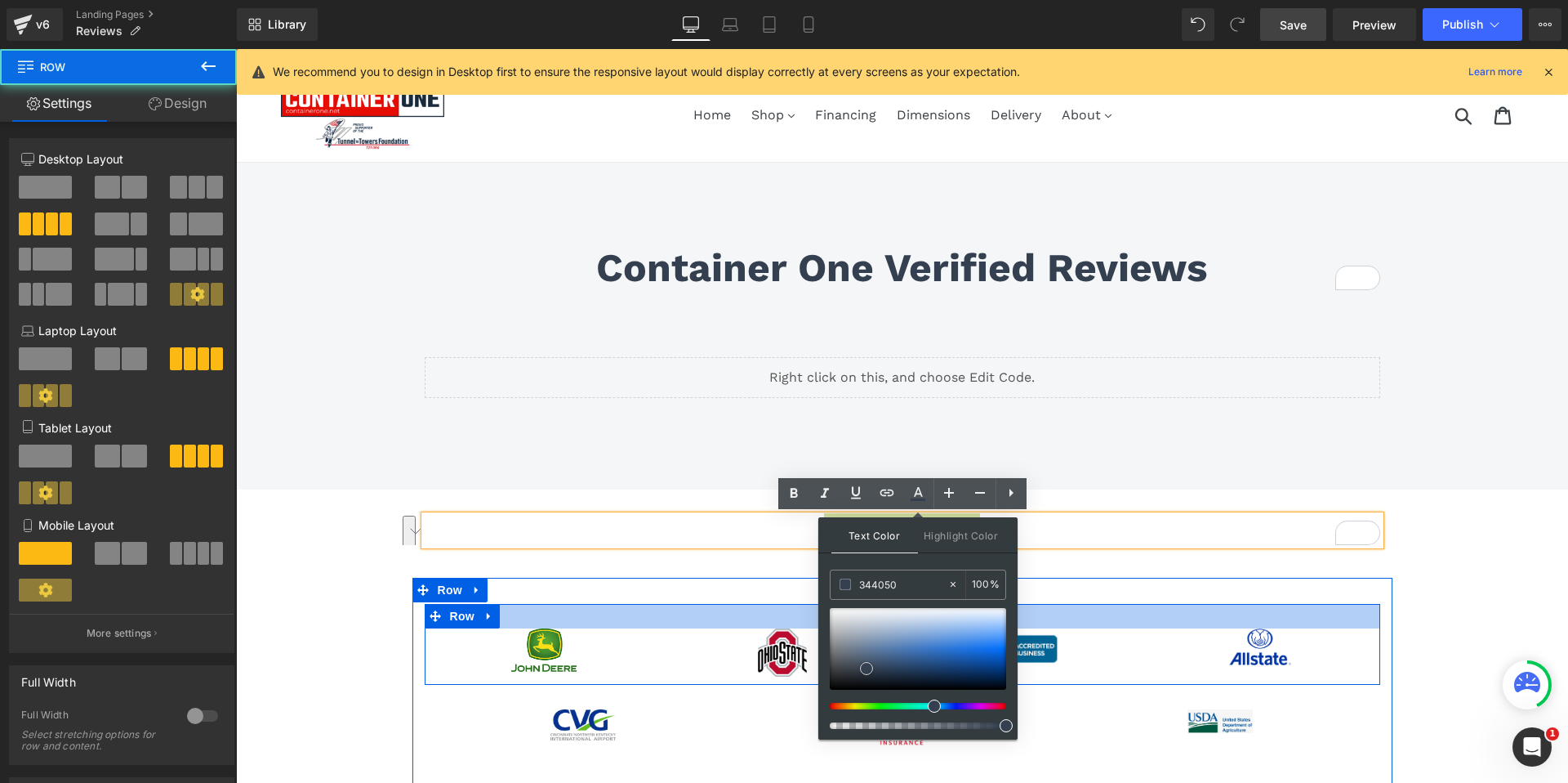
click at [725, 612] on div at bounding box center [902, 617] width 956 height 25
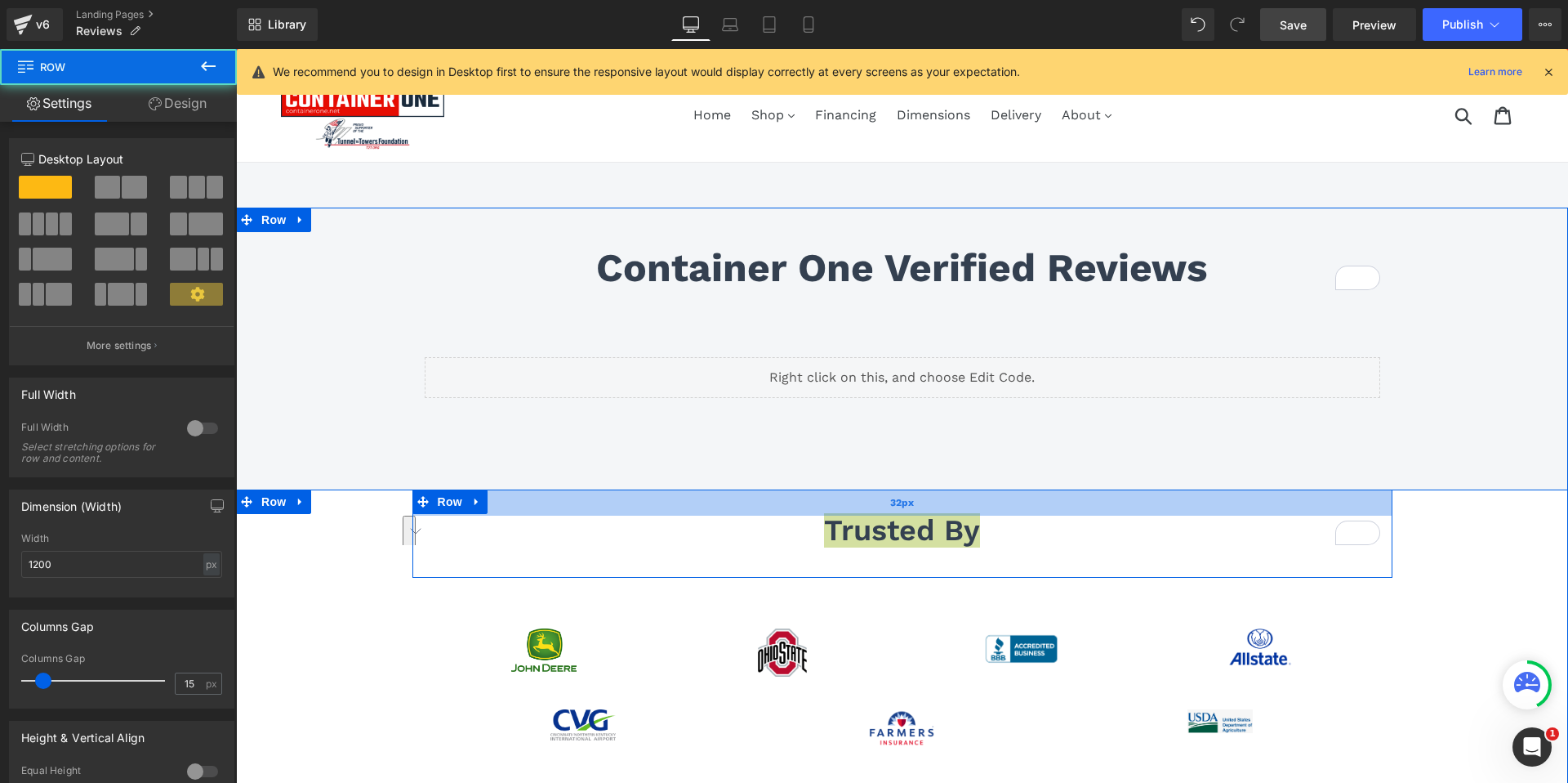
click at [690, 498] on div "32px" at bounding box center [902, 503] width 980 height 26
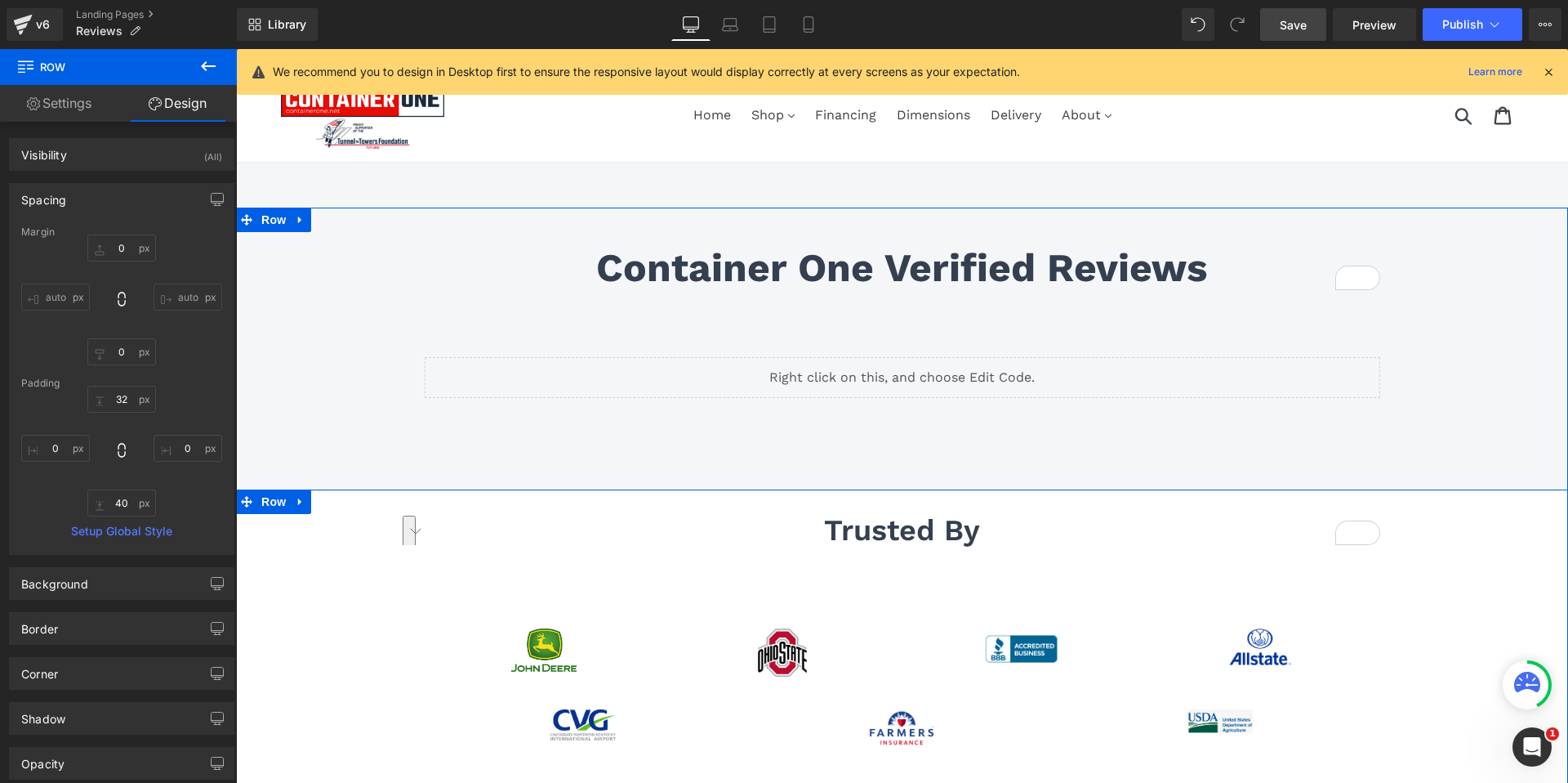
click at [1477, 548] on div "trusted by Heading Row 32px 40px Image Image Image Image Row Image Image Image …" at bounding box center [902, 638] width 1332 height 298
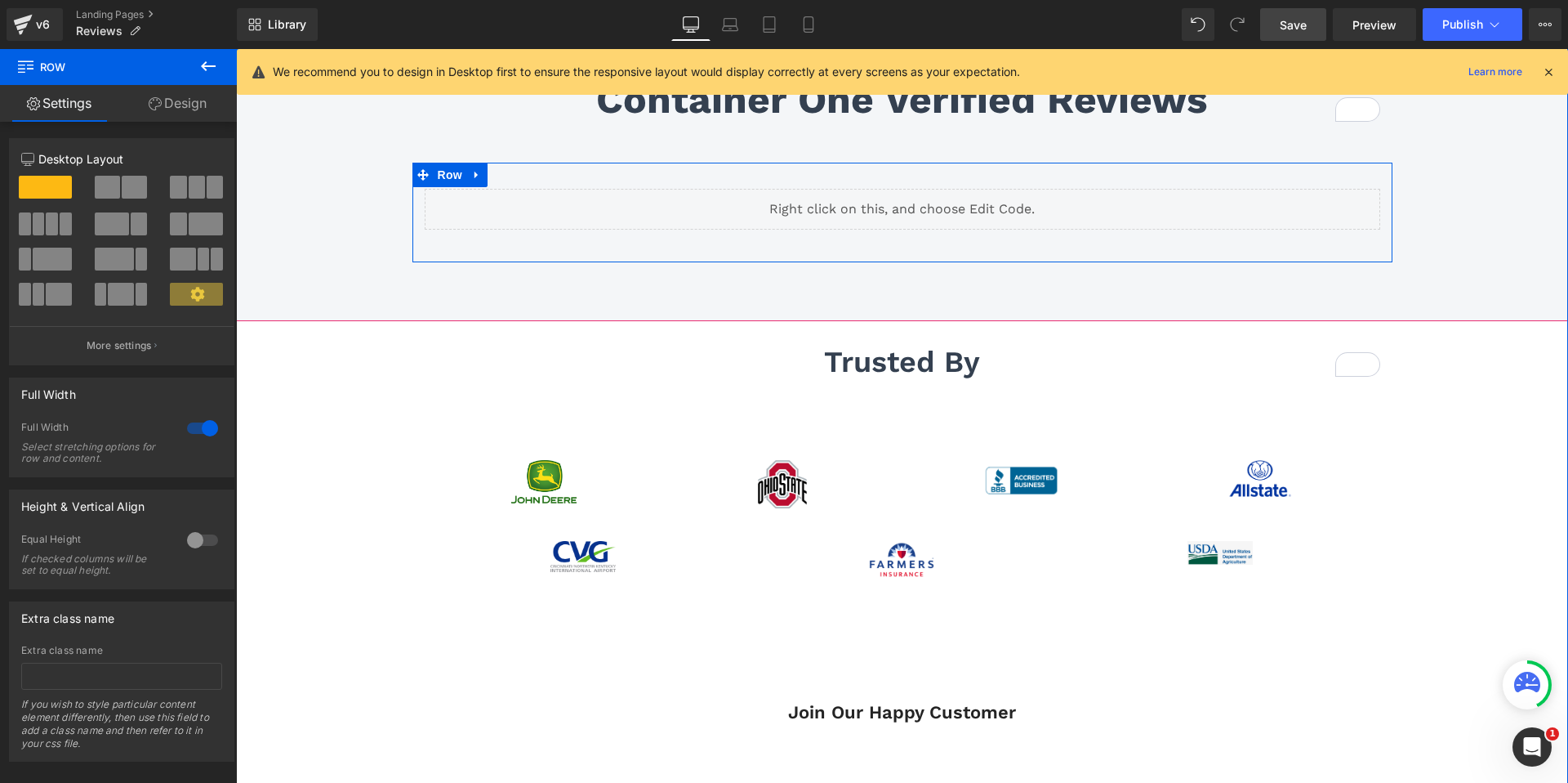
scroll to position [214, 0]
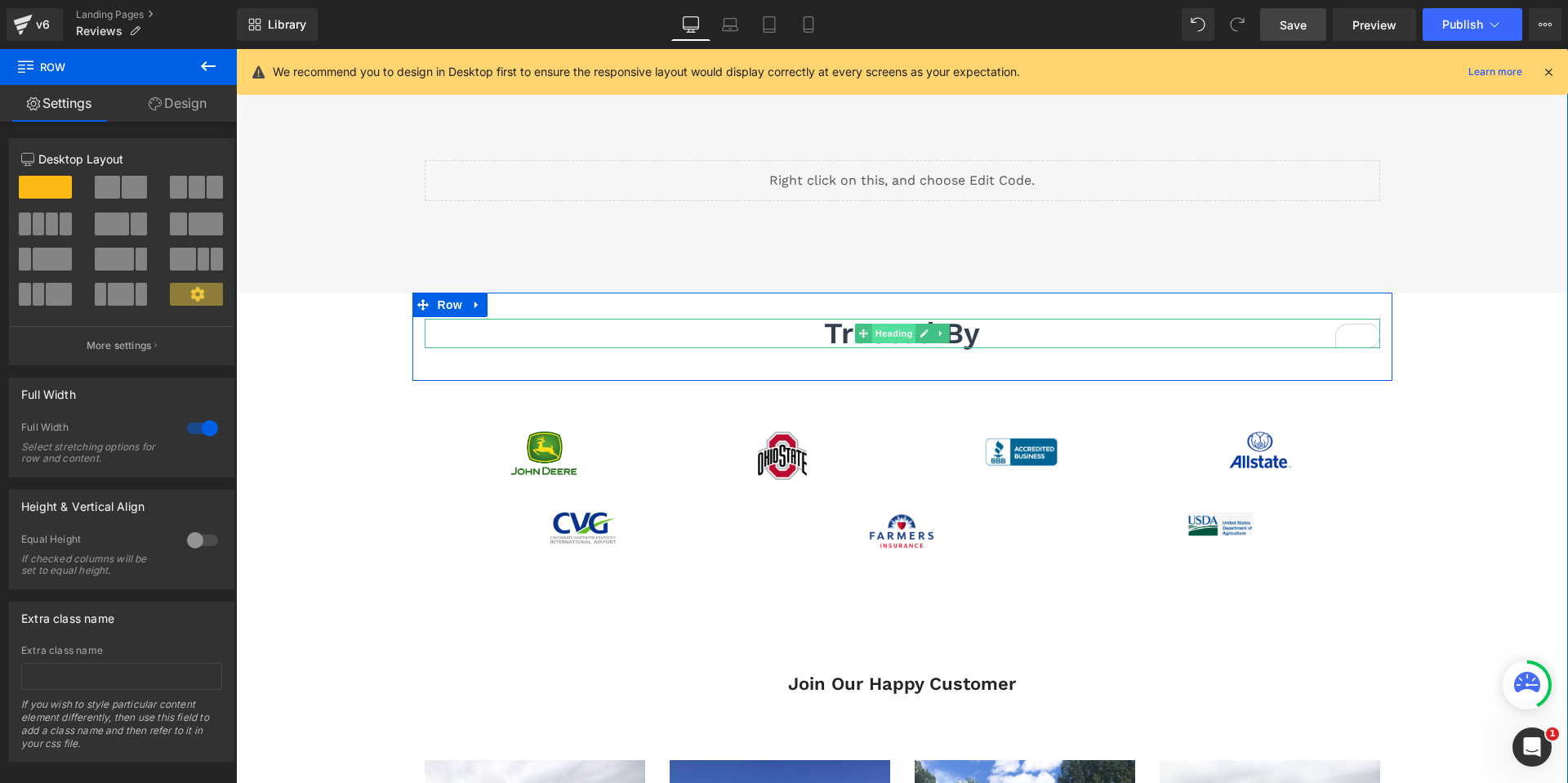
click at [904, 328] on span "Heading" at bounding box center [893, 333] width 44 height 20
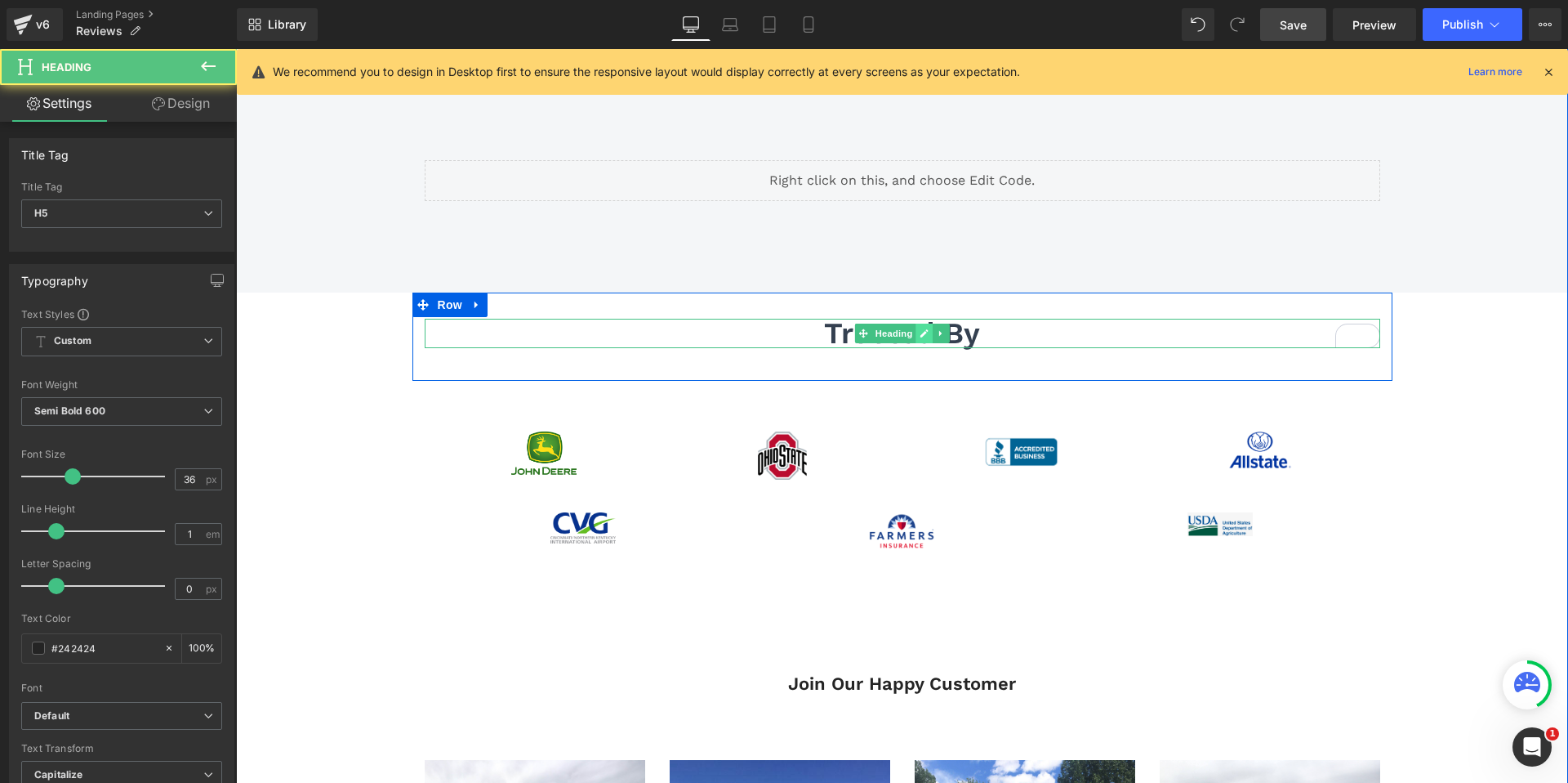
click at [928, 333] on icon at bounding box center [924, 333] width 9 height 9
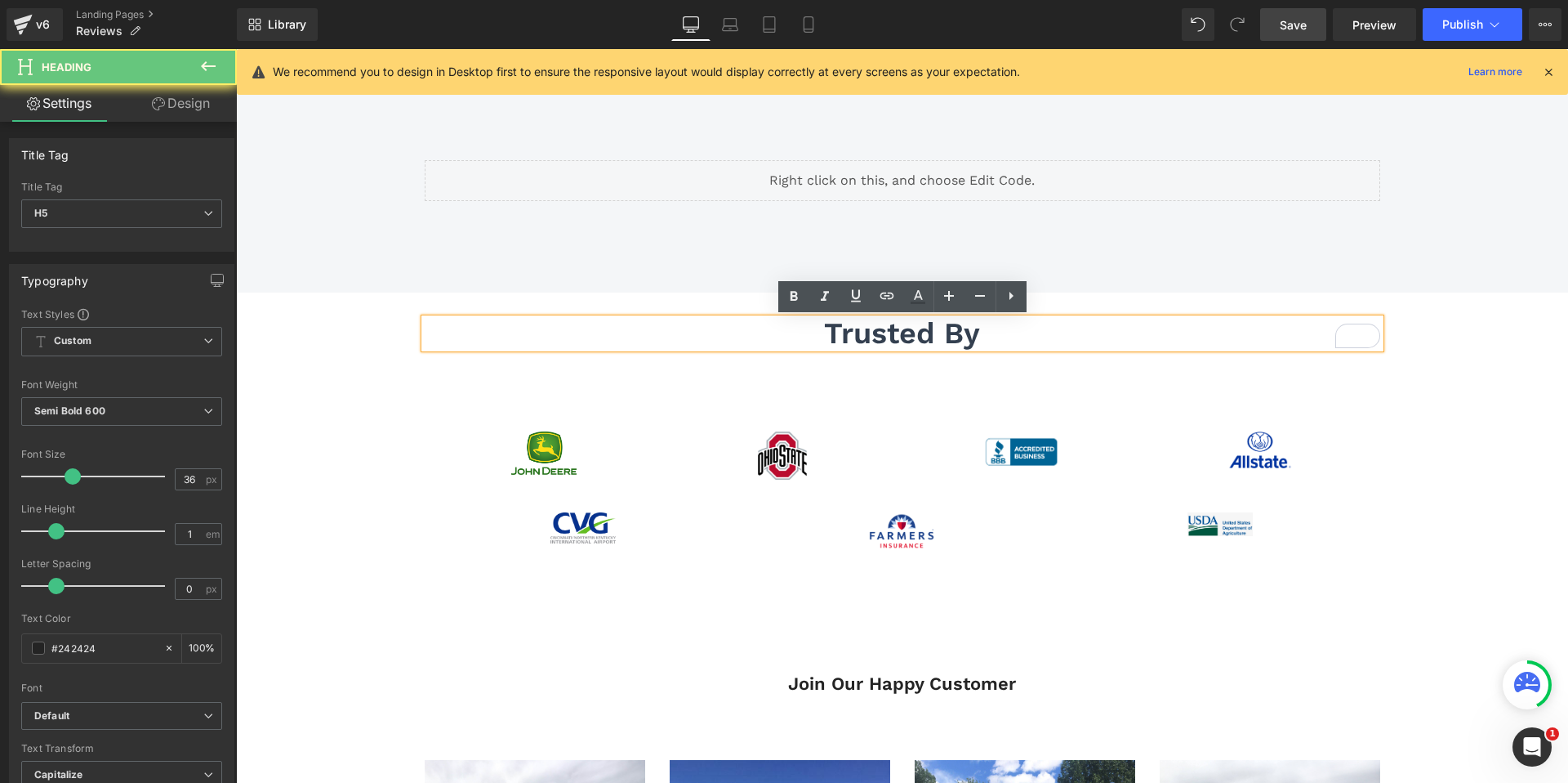
click at [935, 334] on span "trusted by" at bounding box center [902, 333] width 156 height 34
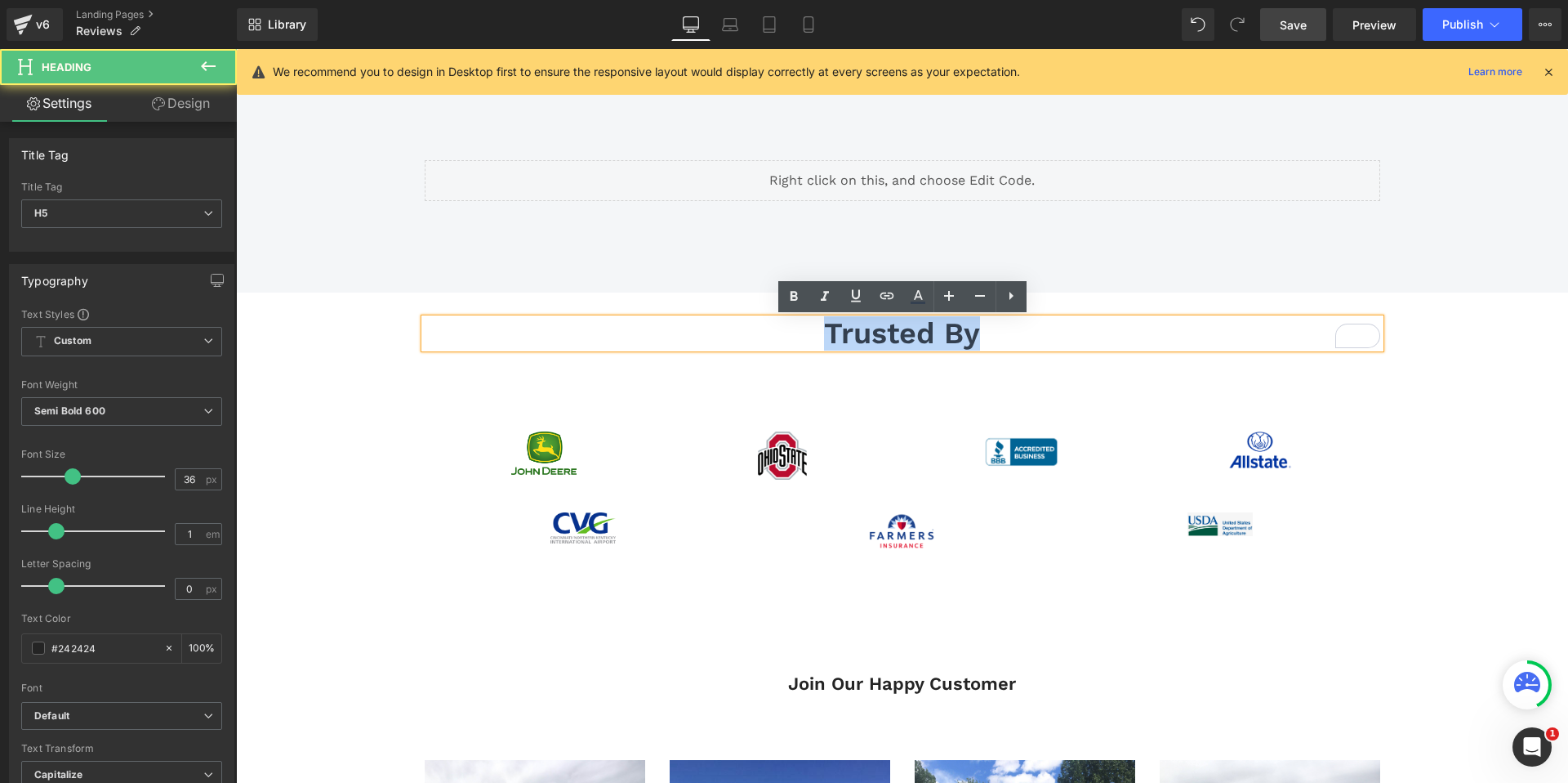
click at [935, 334] on span "trusted by" at bounding box center [902, 333] width 156 height 34
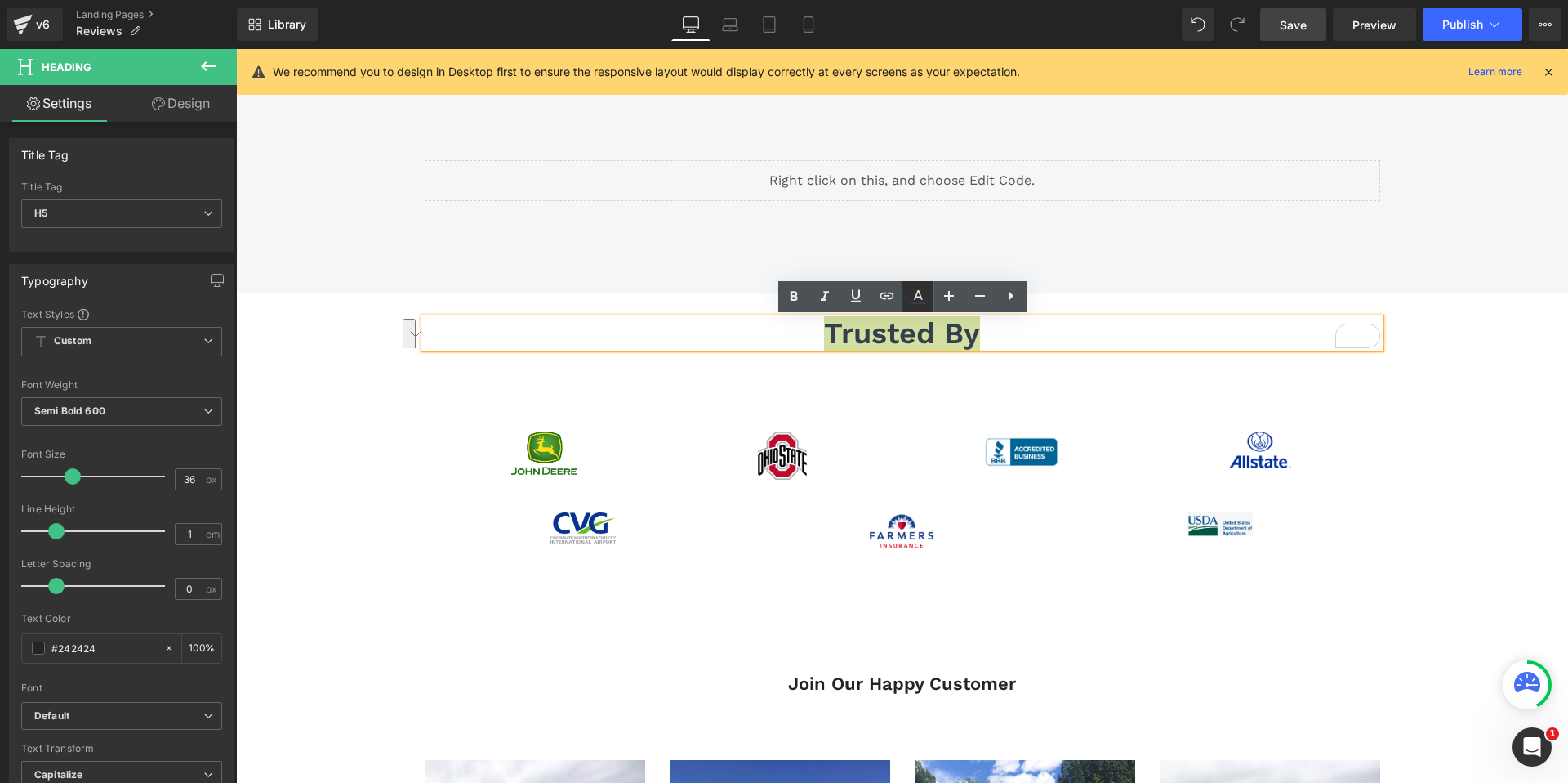
click at [919, 299] on icon at bounding box center [918, 296] width 20 height 20
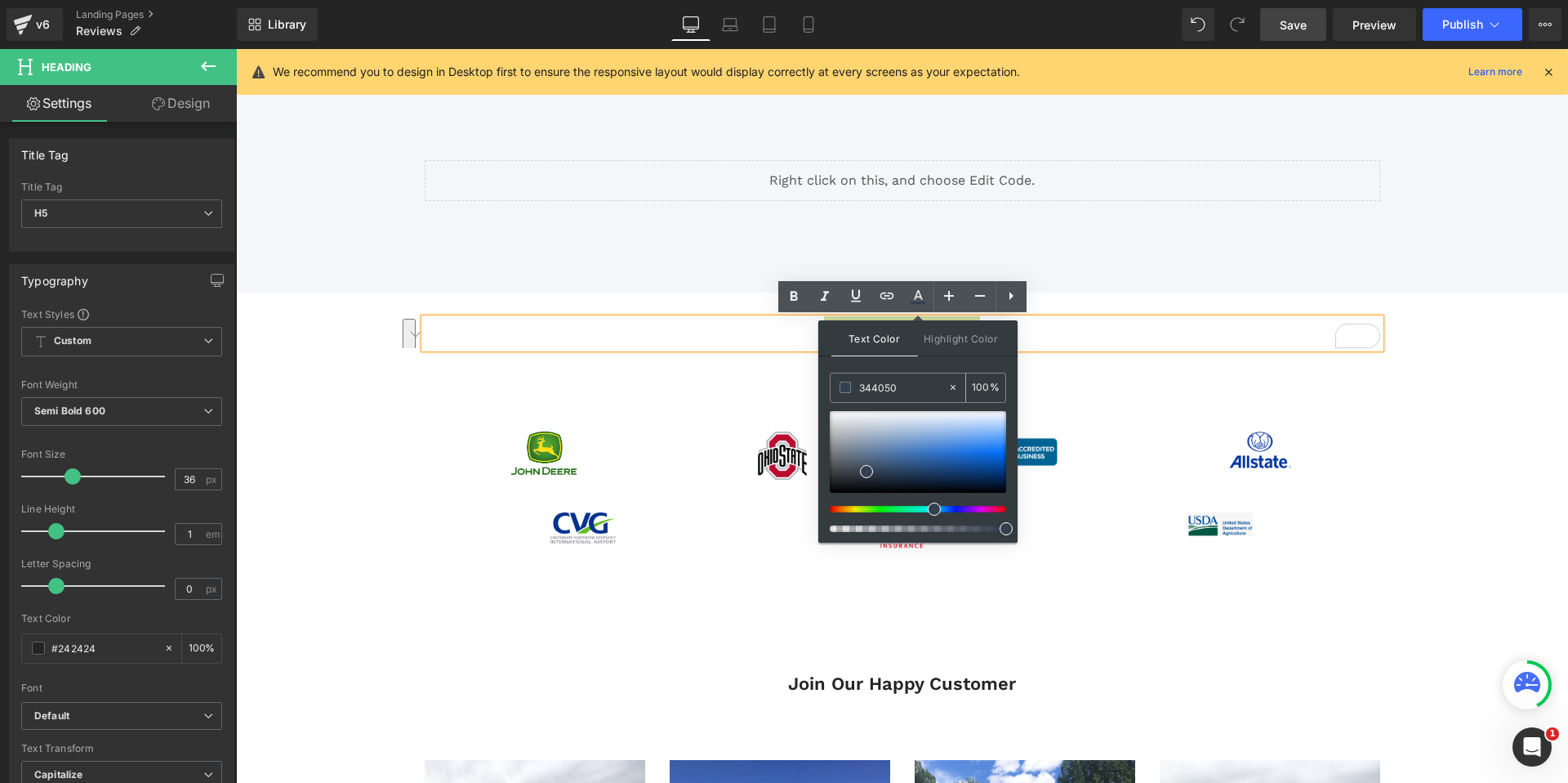
click at [909, 379] on input "344050" at bounding box center [903, 387] width 88 height 18
paste input "text"
type input "344050"
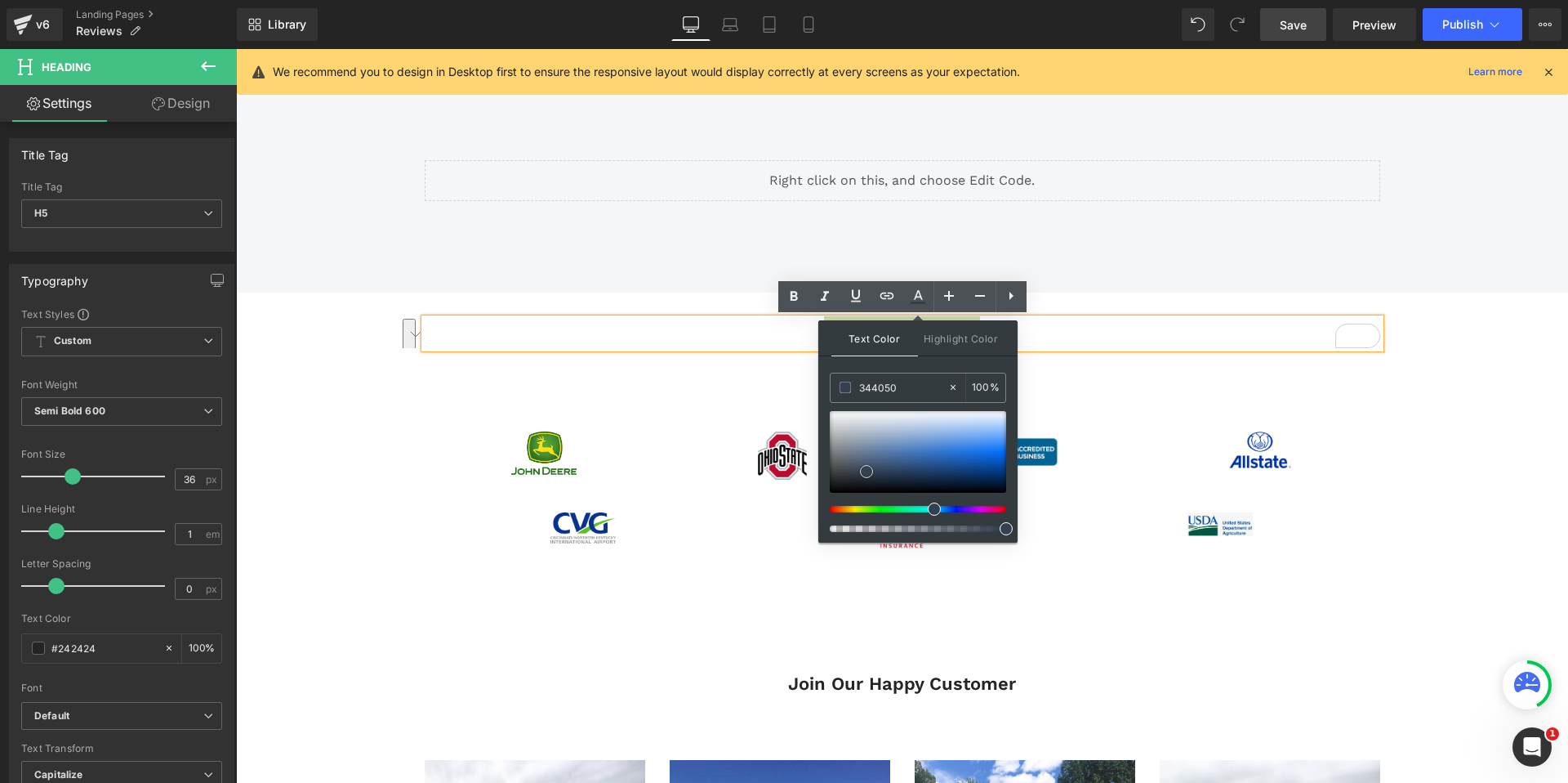
click at [868, 472] on span at bounding box center [867, 472] width 13 height 13
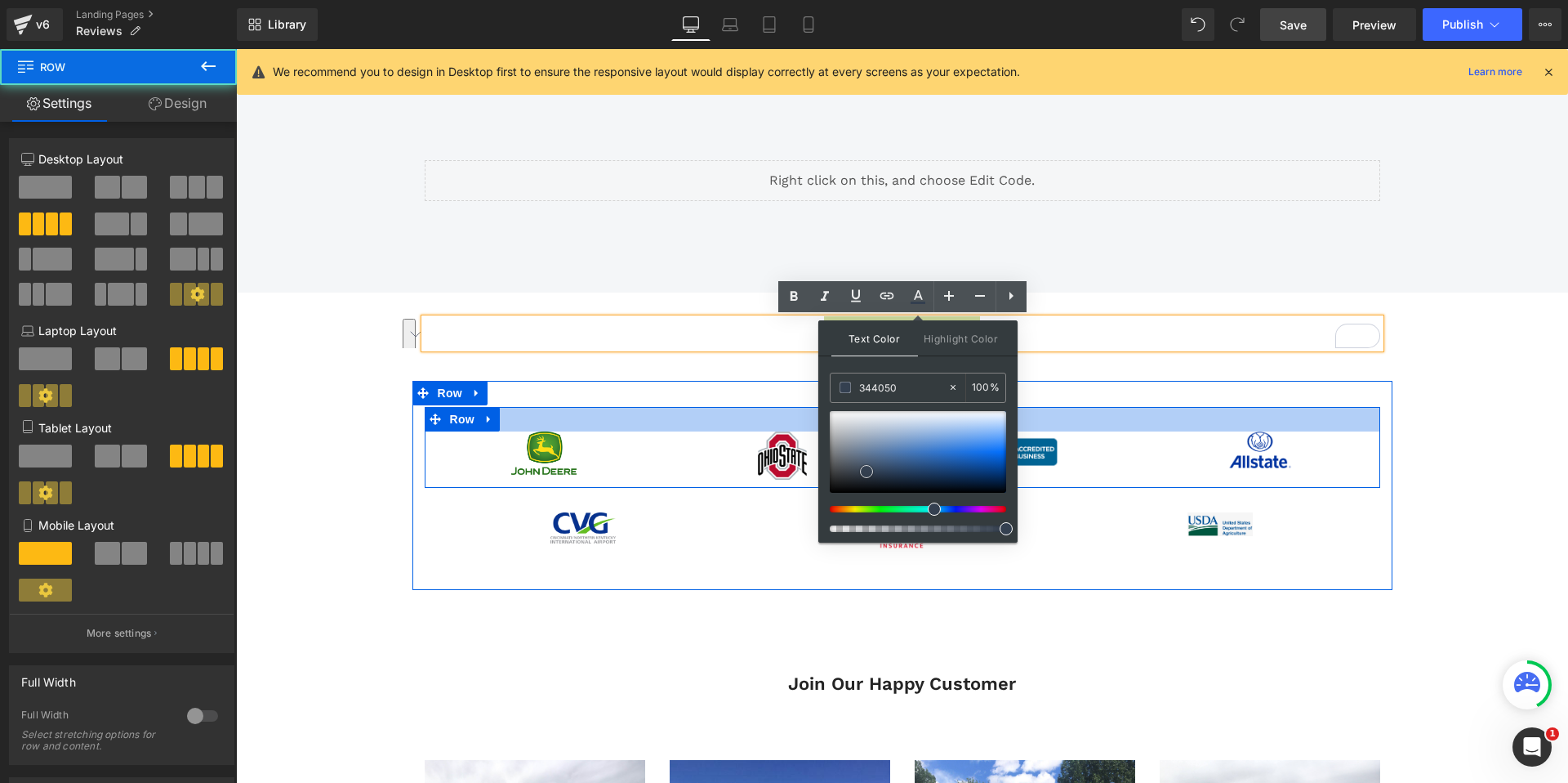
click at [1117, 410] on div at bounding box center [902, 419] width 956 height 25
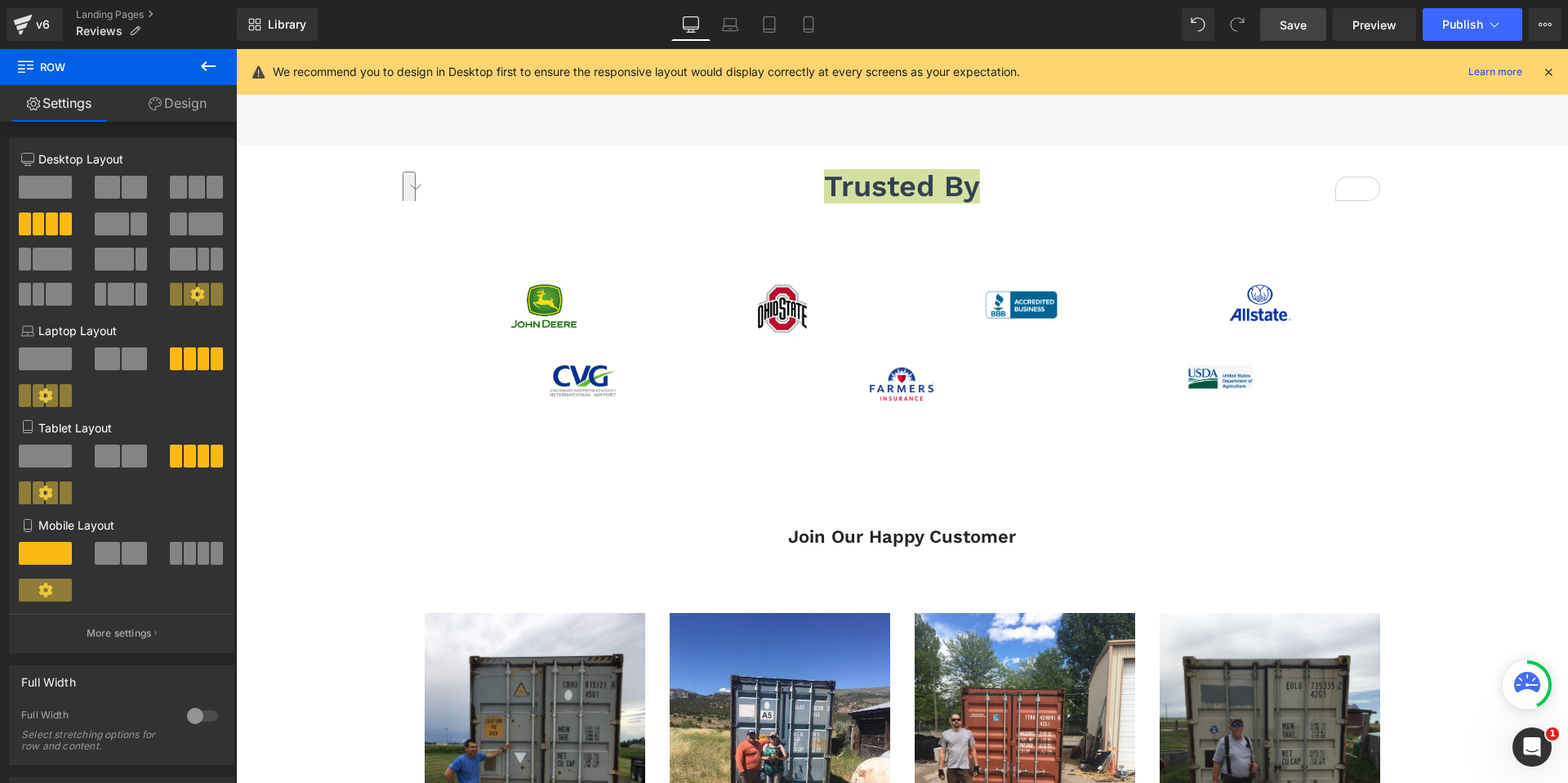
scroll to position [346, 0]
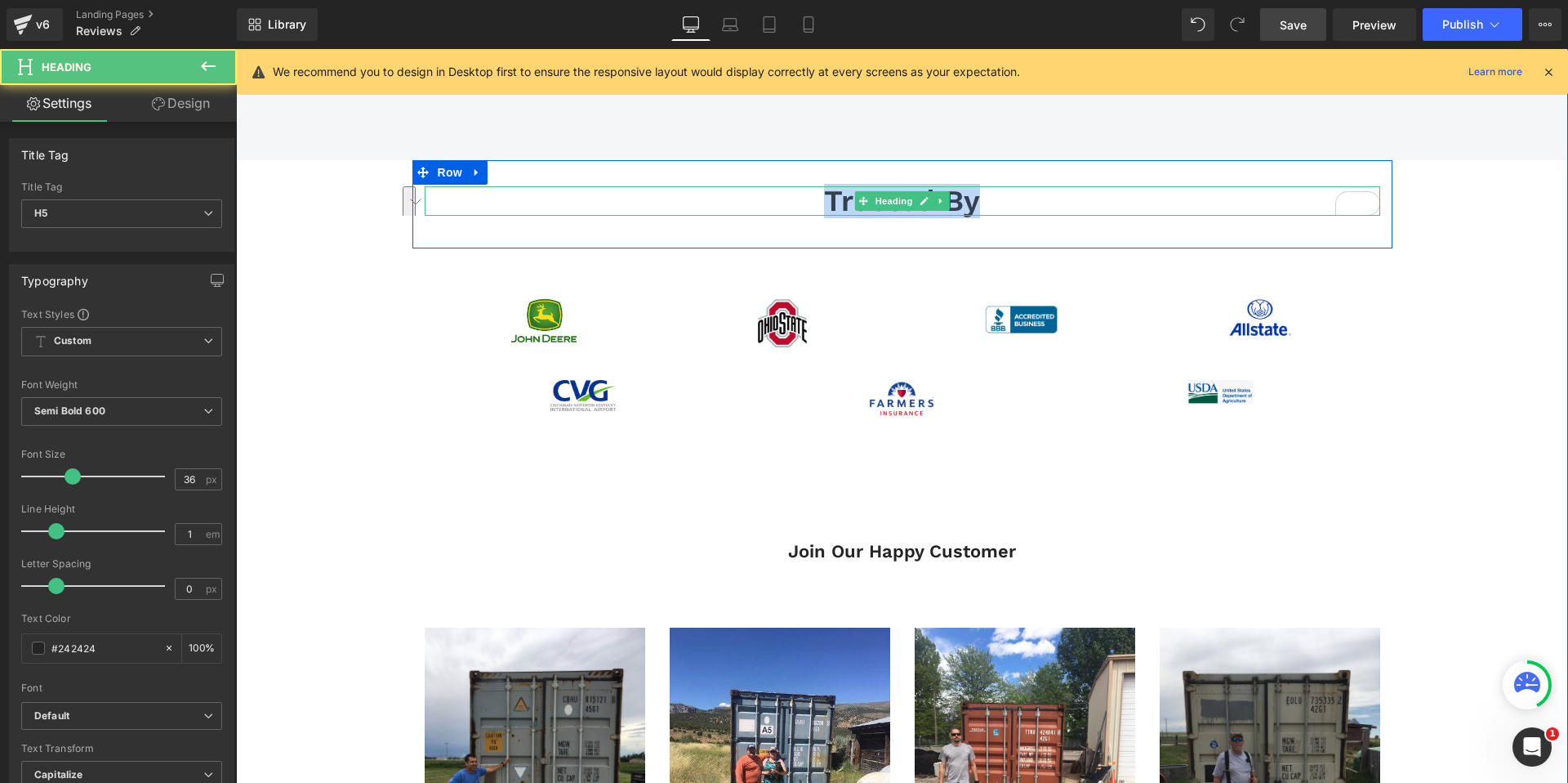
click at [1013, 195] on h5 "trusted by" at bounding box center [902, 200] width 956 height 29
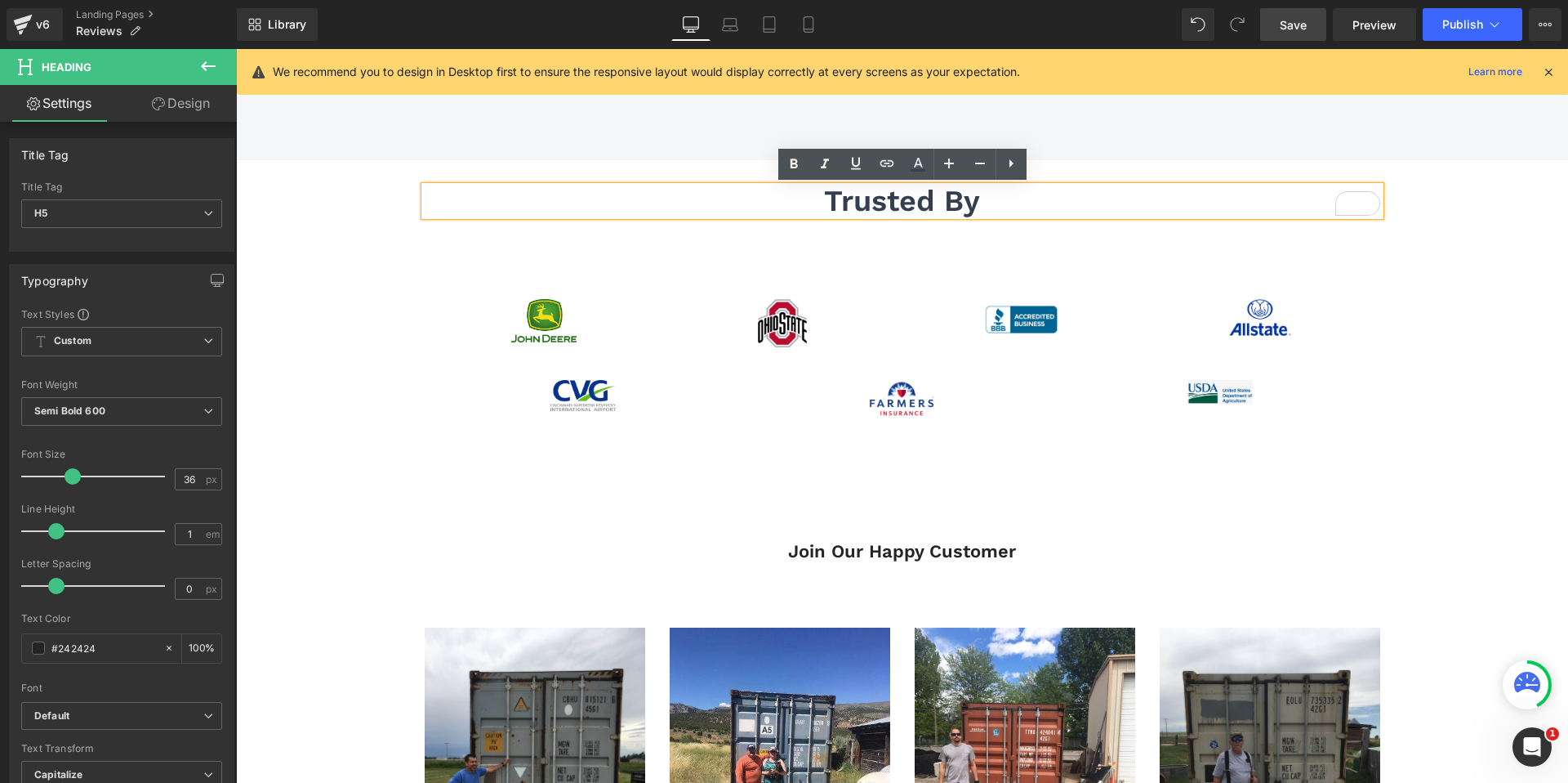
click at [396, 180] on div "trusted by Heading Row 32px 40px Image Image Image Image Row Image Image Image …" at bounding box center [902, 308] width 1332 height 298
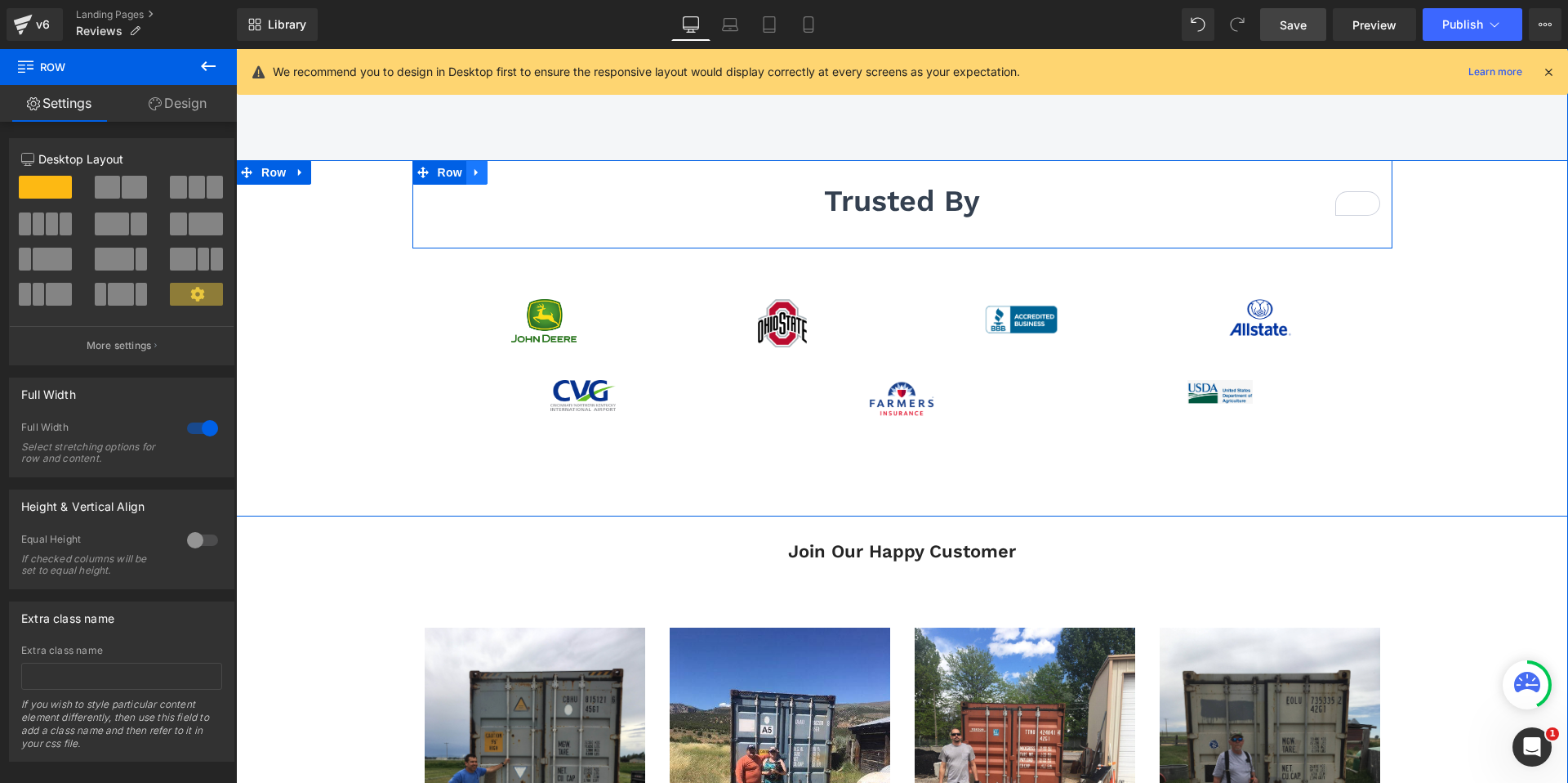
click at [473, 175] on icon at bounding box center [477, 171] width 11 height 12
click at [499, 177] on icon at bounding box center [498, 172] width 11 height 11
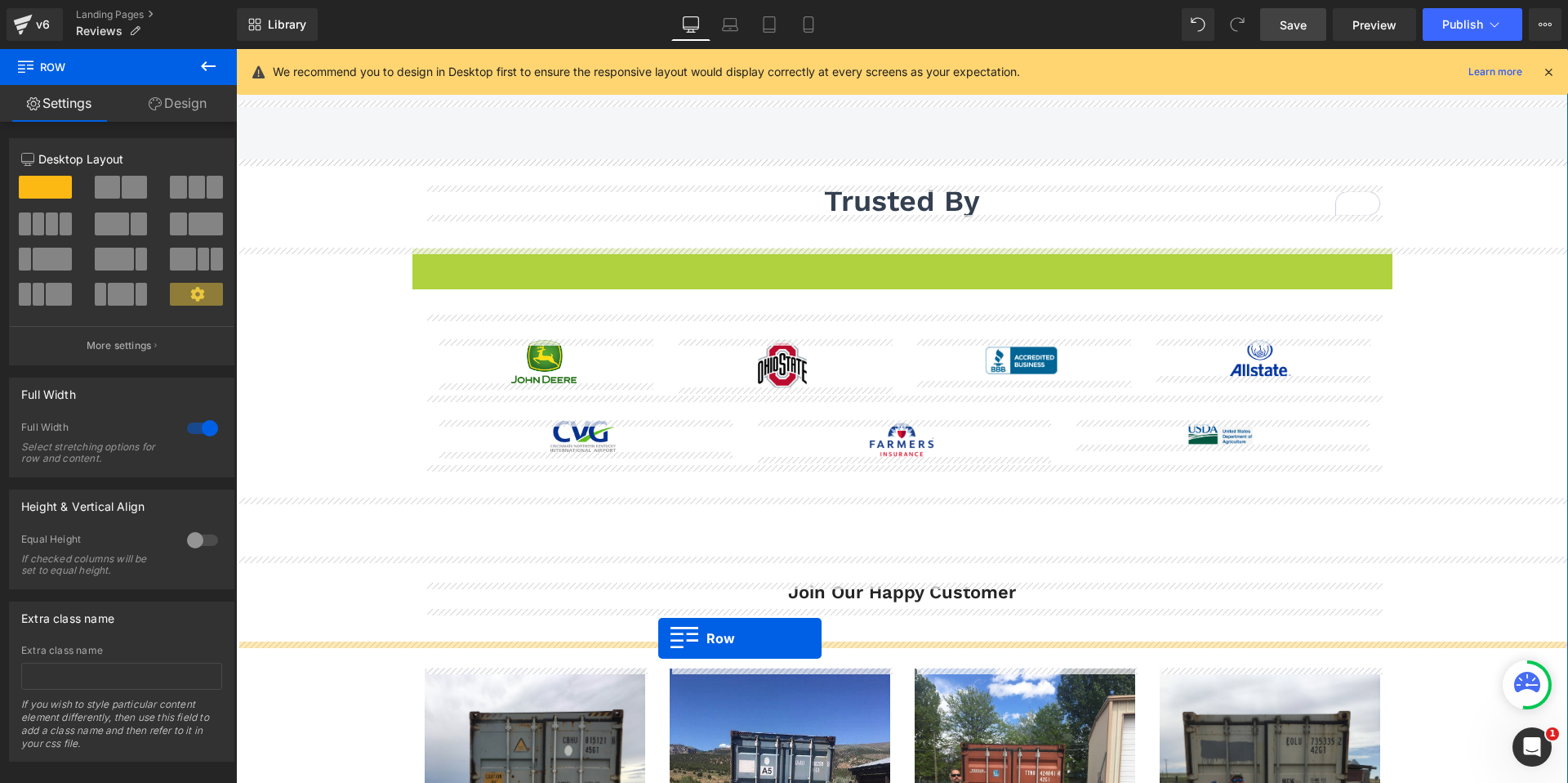
drag, startPoint x: 422, startPoint y: 261, endPoint x: 658, endPoint y: 637, distance: 443.9
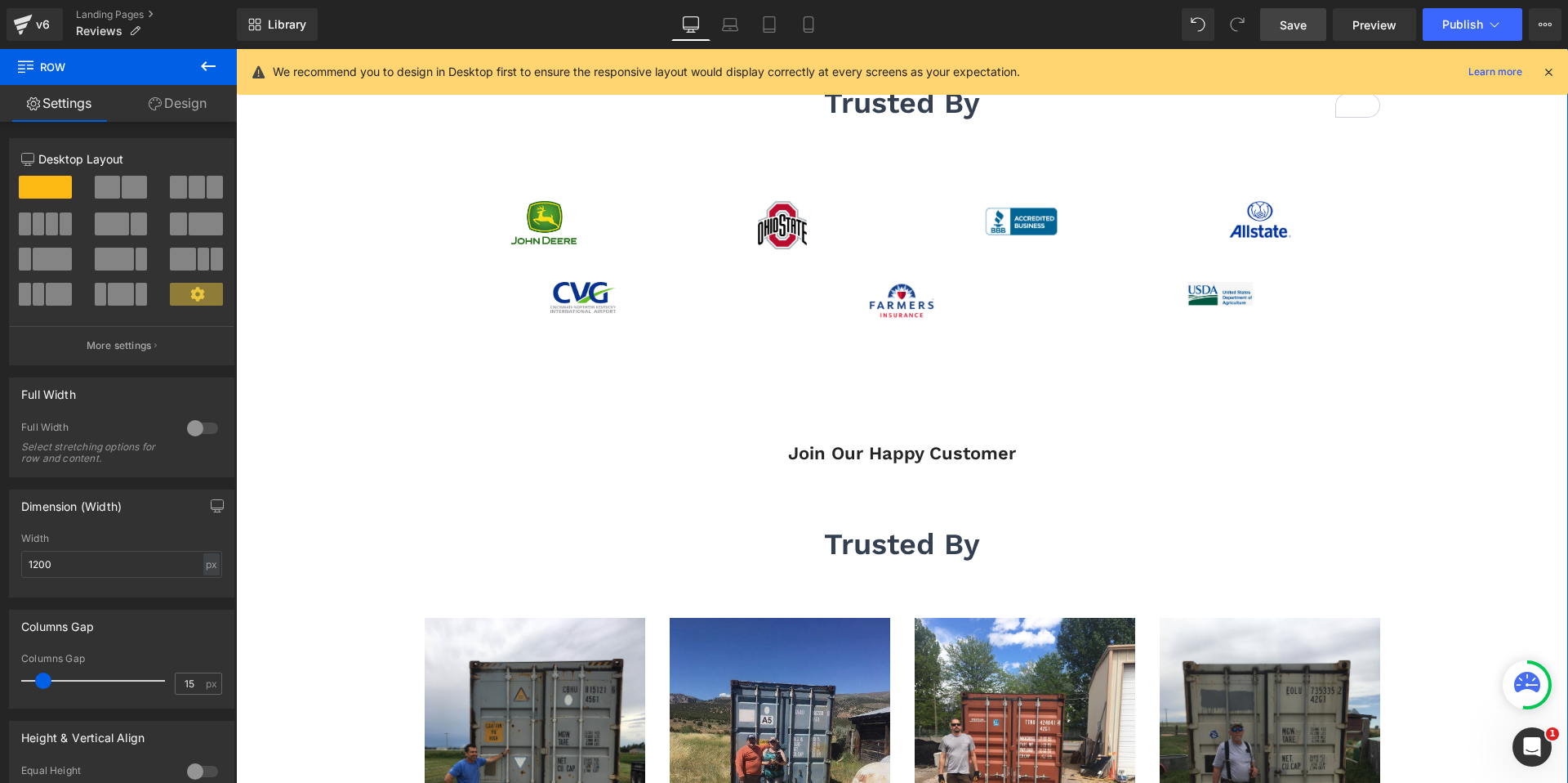
scroll to position [445, 0]
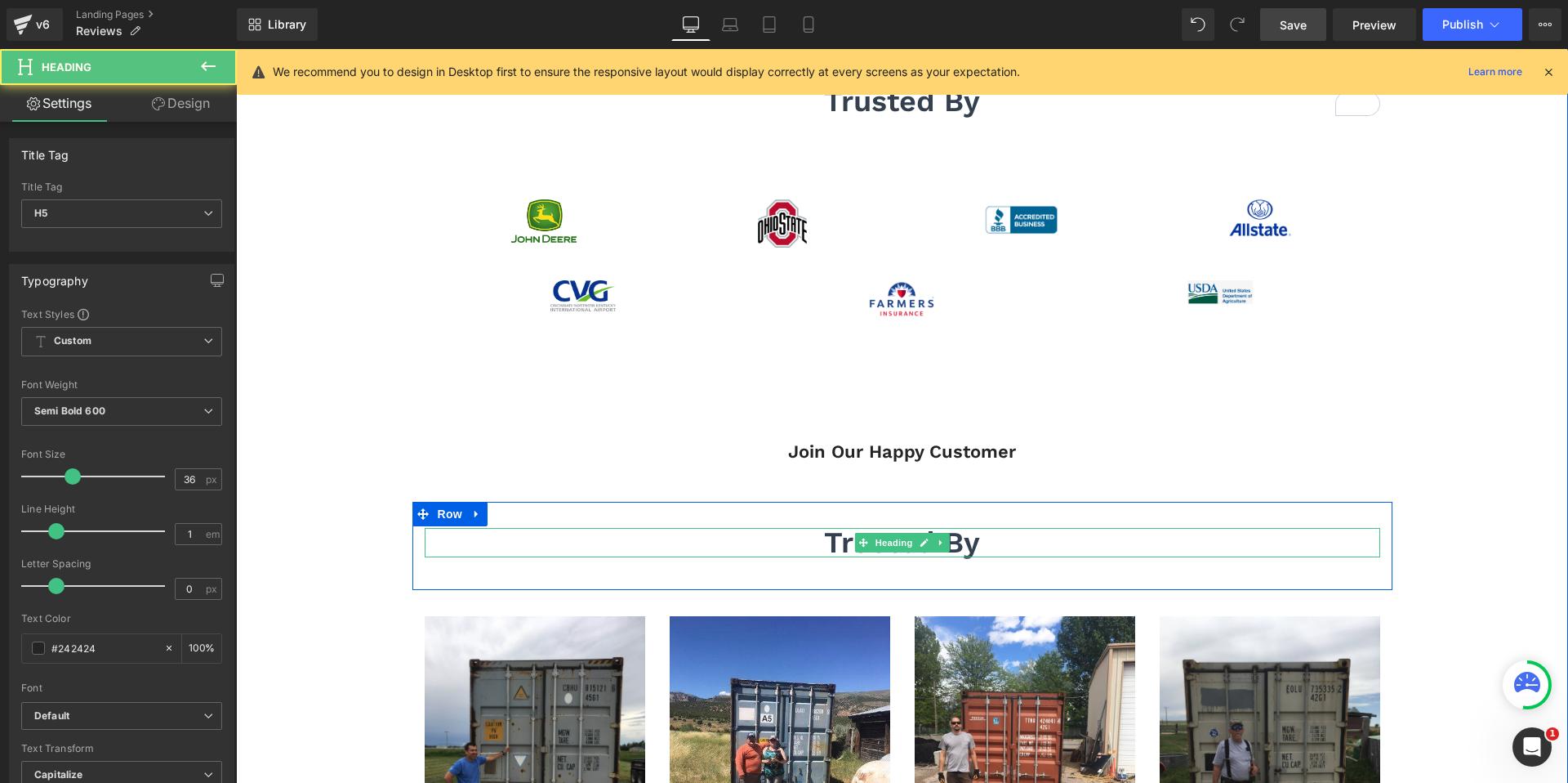
click at [997, 538] on h5 "trusted by" at bounding box center [902, 542] width 956 height 29
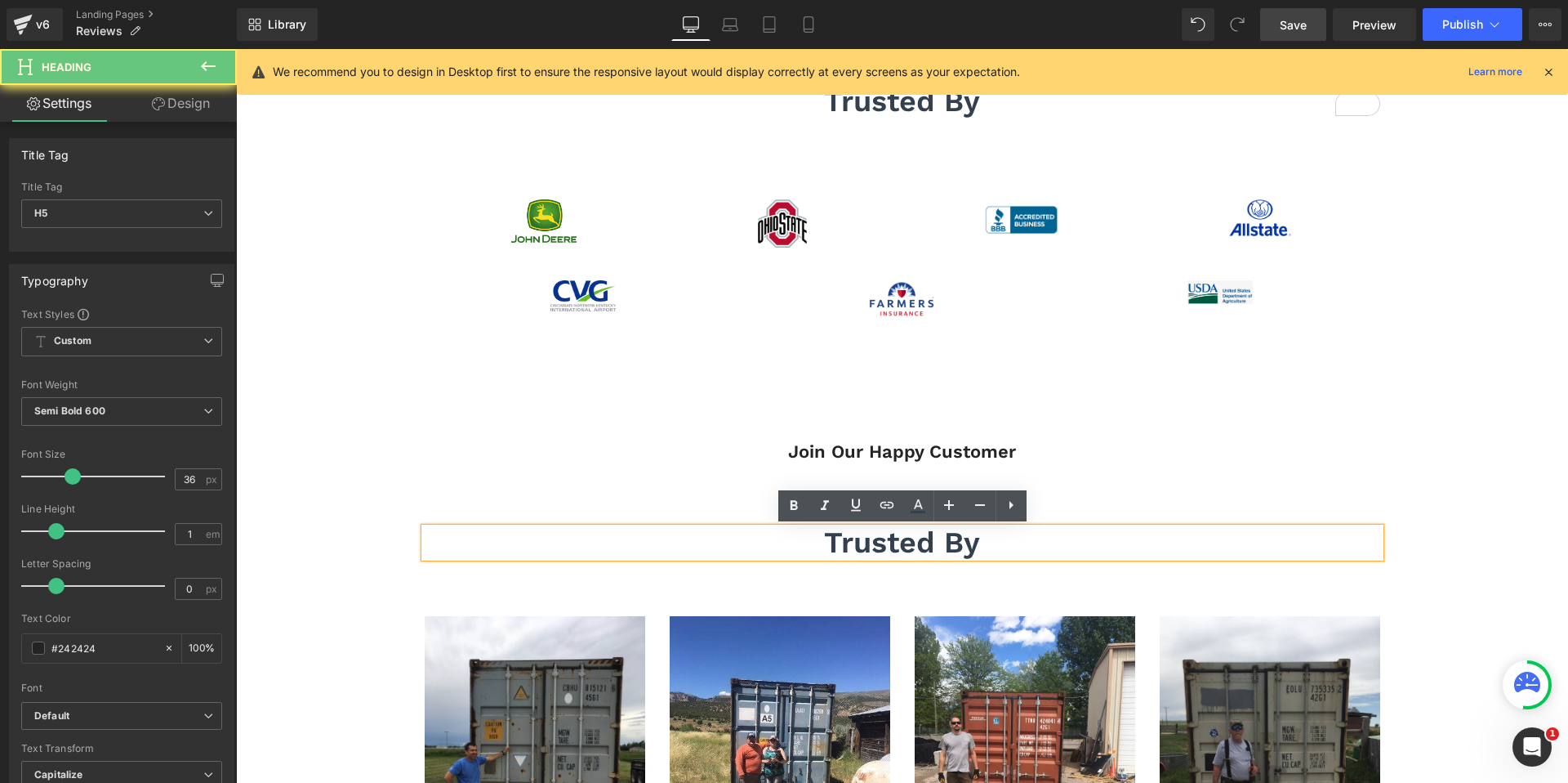
click at [997, 538] on h5 "trusted by" at bounding box center [902, 542] width 956 height 29
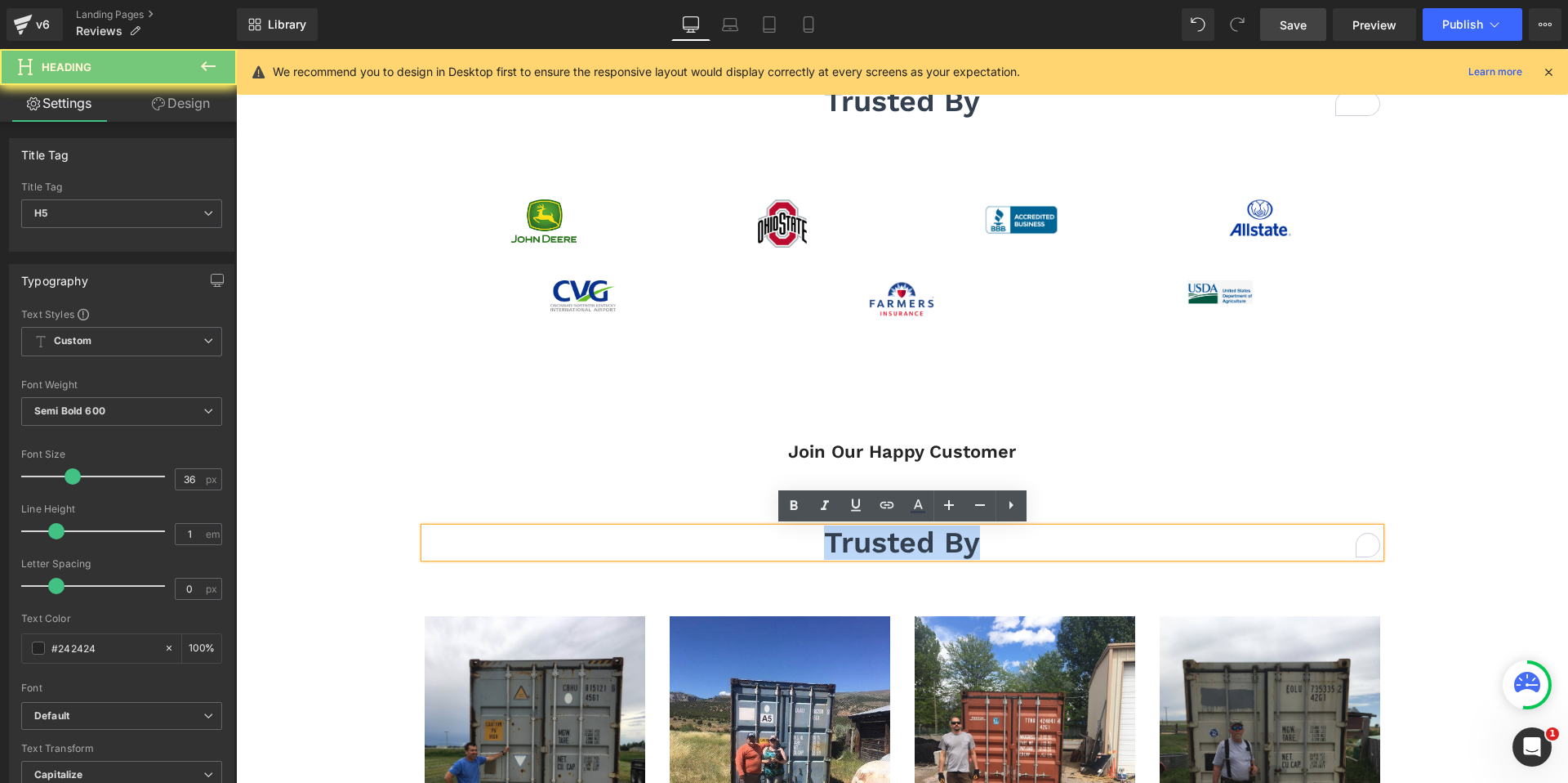
click at [997, 538] on h5 "trusted by" at bounding box center [902, 542] width 956 height 29
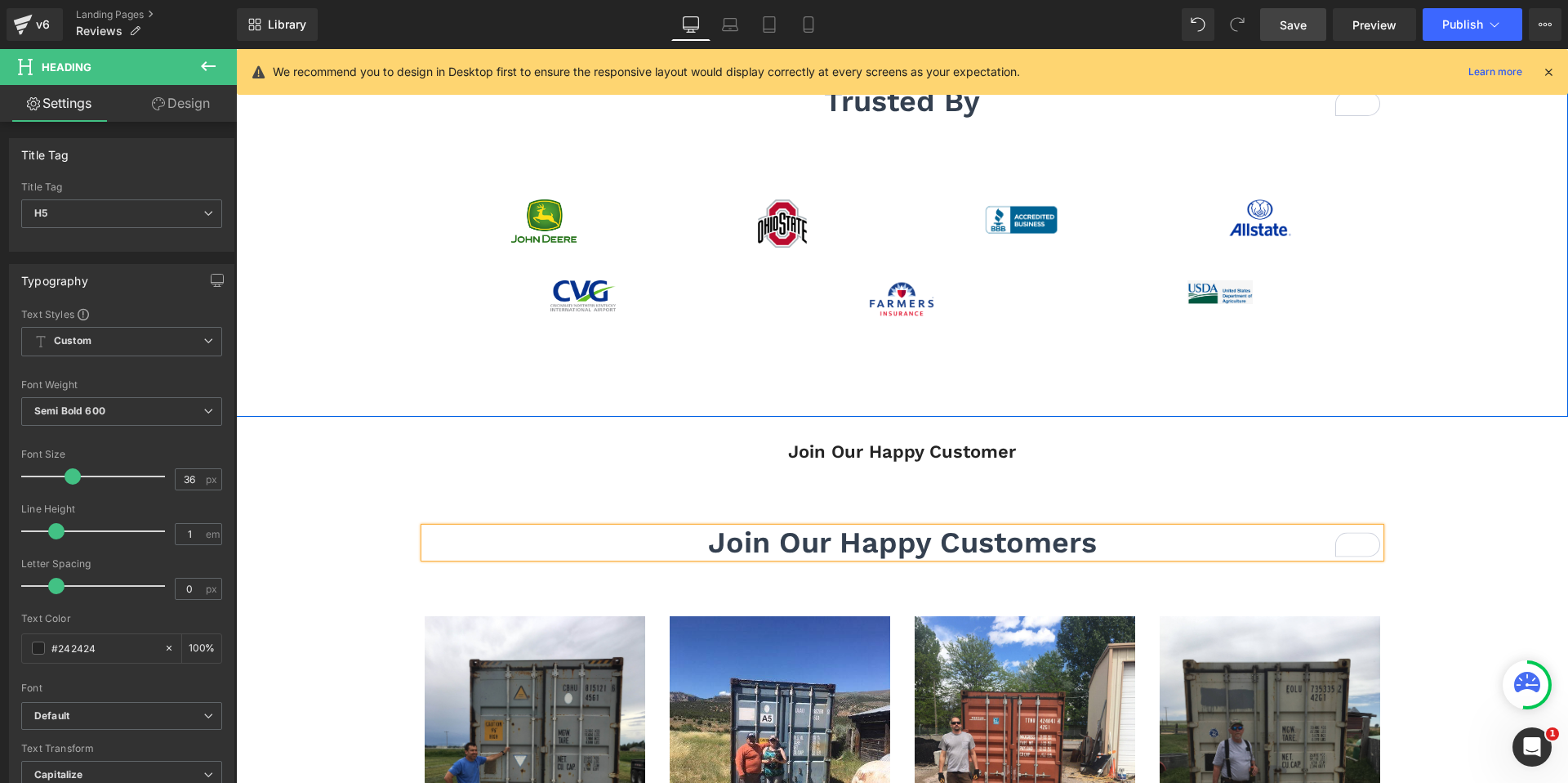
click at [968, 397] on div "trusted by Heading Row 32px 40px Image Image Image Image Row Image Image Image …" at bounding box center [902, 238] width 1332 height 357
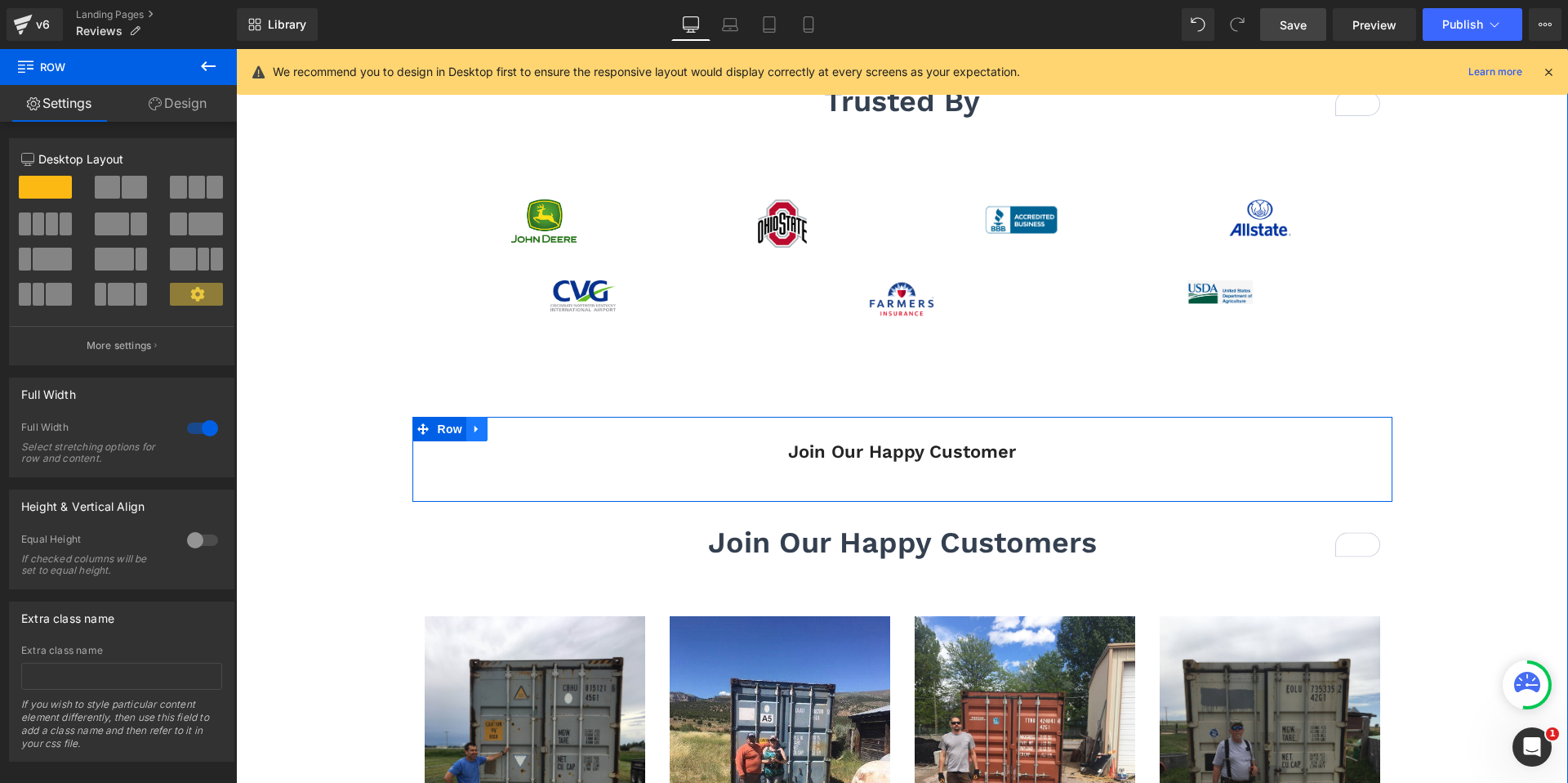
click at [478, 430] on icon at bounding box center [477, 428] width 11 height 12
click at [514, 431] on icon at bounding box center [520, 429] width 11 height 11
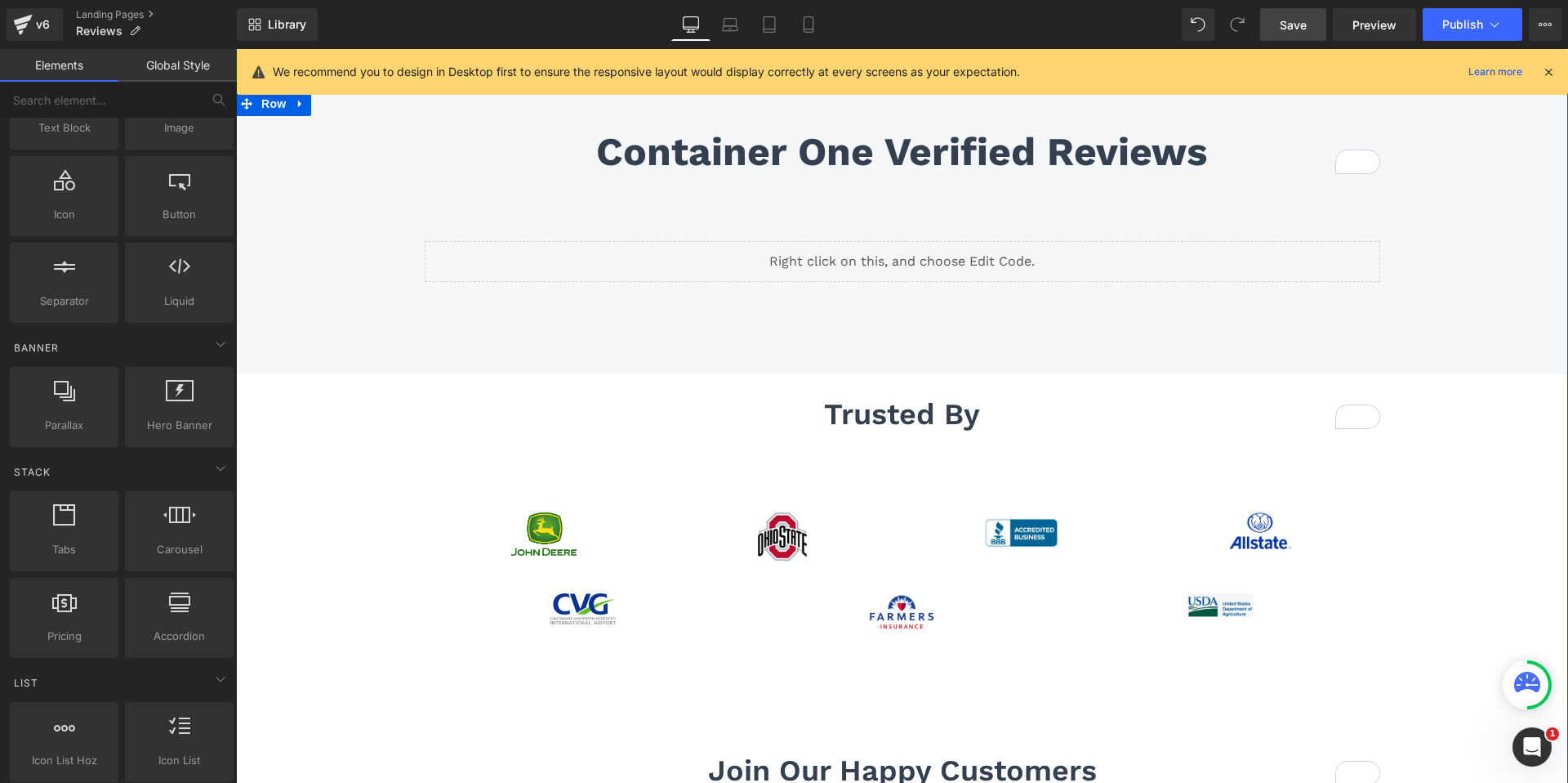
scroll to position [133, 0]
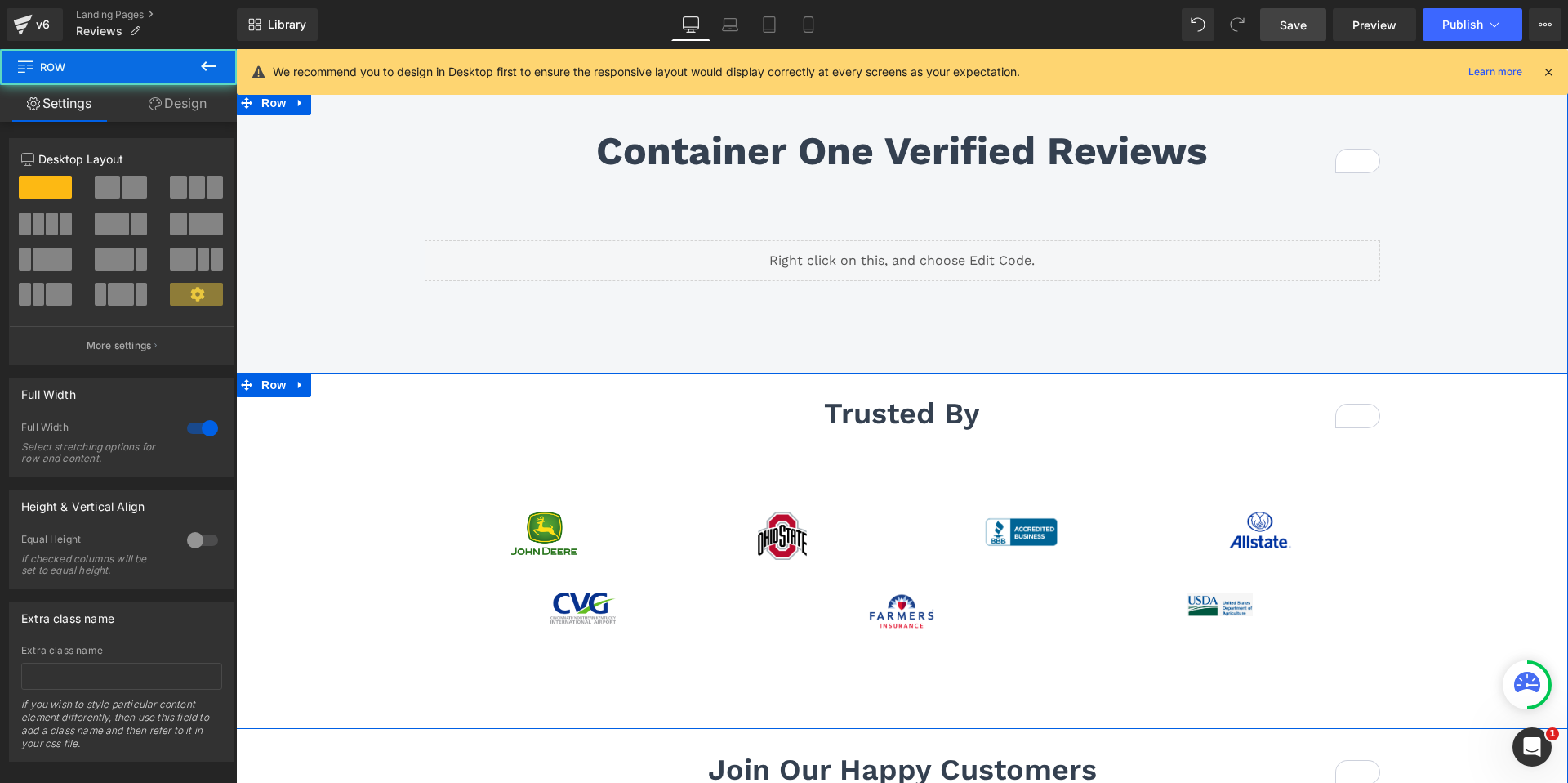
click at [297, 420] on div "trusted by Heading Row 32px 40px Image Image Image Image Row Image Image Image …" at bounding box center [902, 521] width 1332 height 298
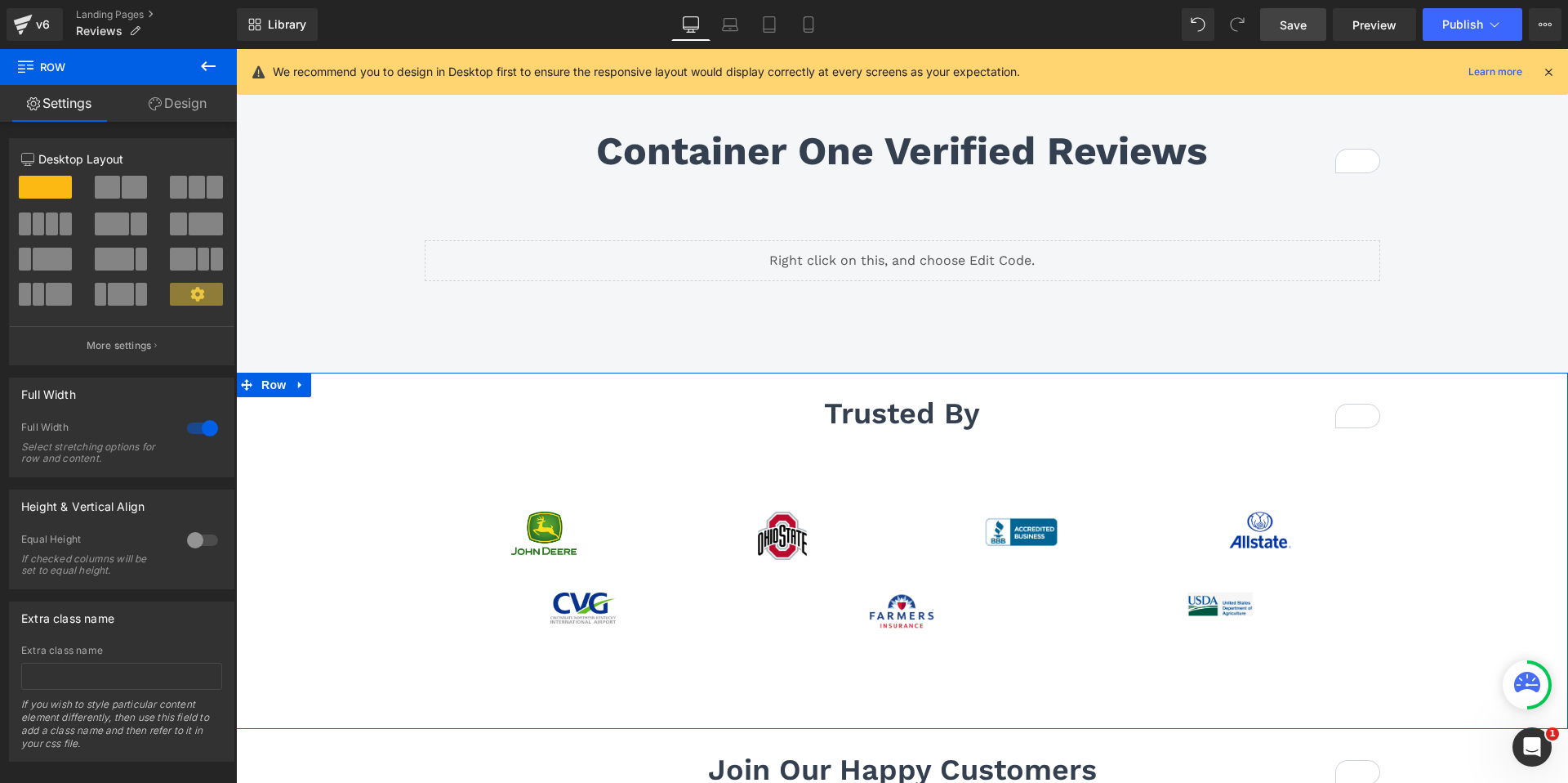
click at [183, 97] on link "Design" at bounding box center [177, 103] width 118 height 37
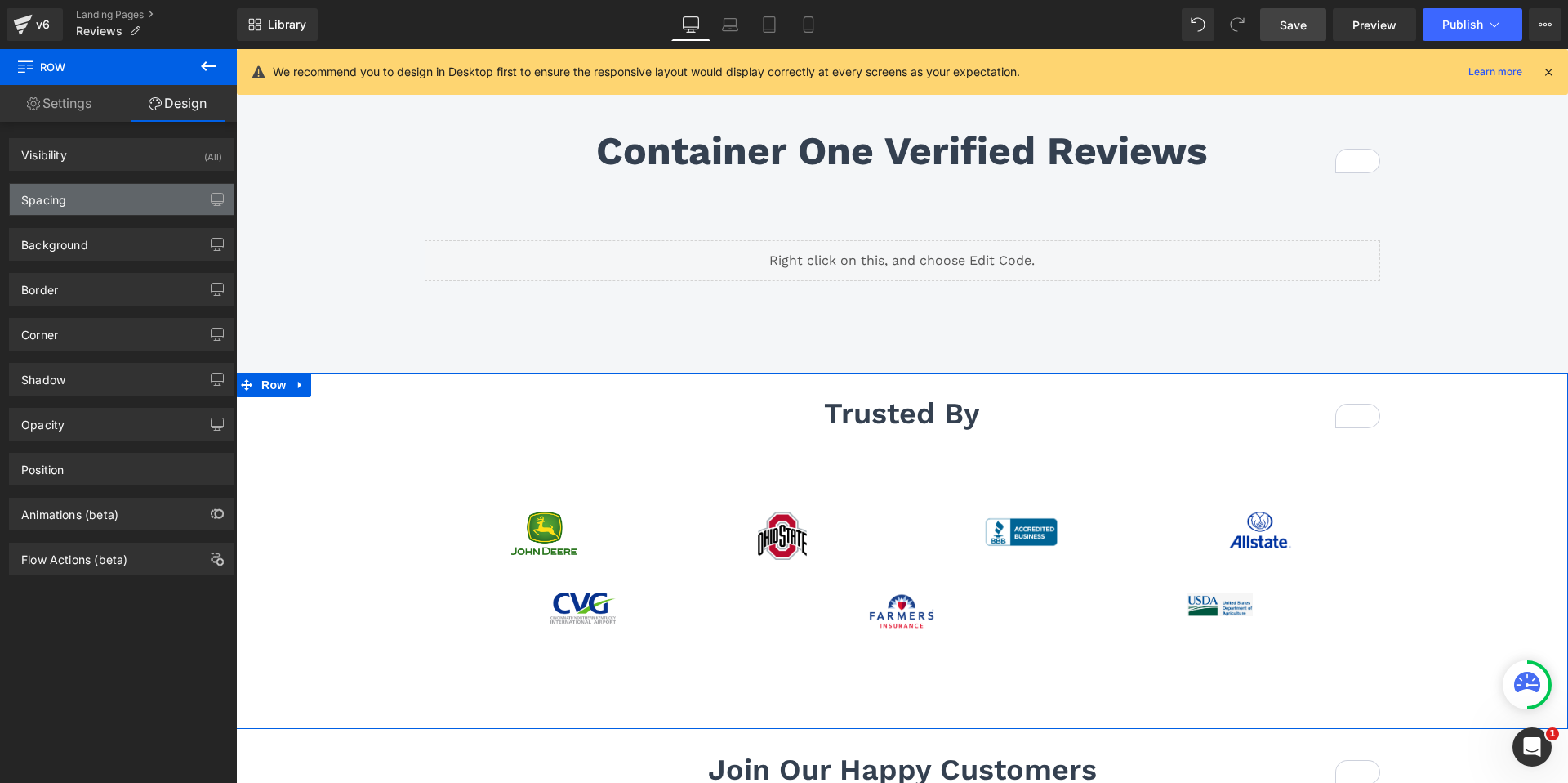
click at [112, 196] on div "Spacing" at bounding box center [121, 199] width 224 height 31
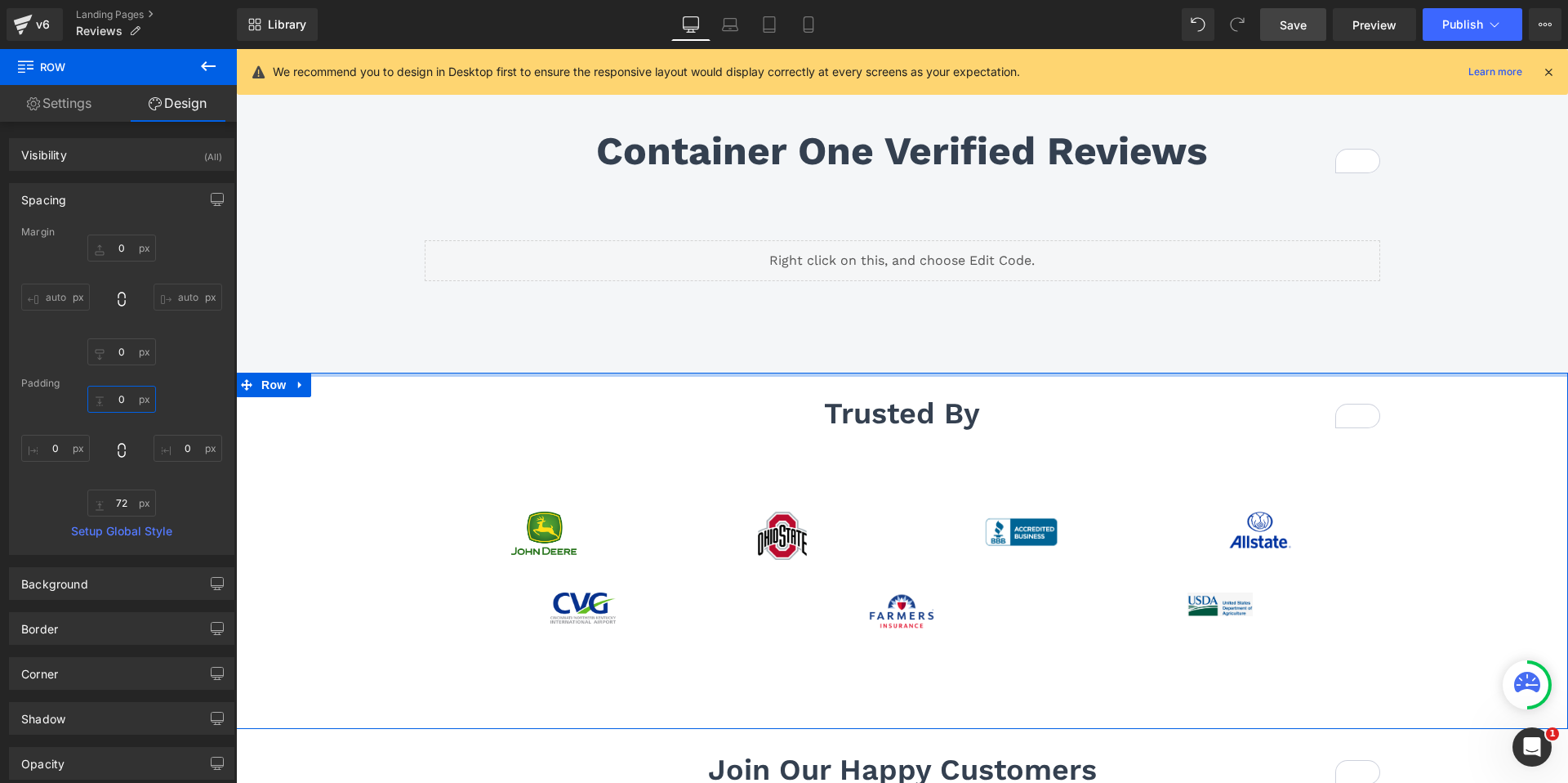
click at [117, 403] on input "0" at bounding box center [121, 399] width 69 height 27
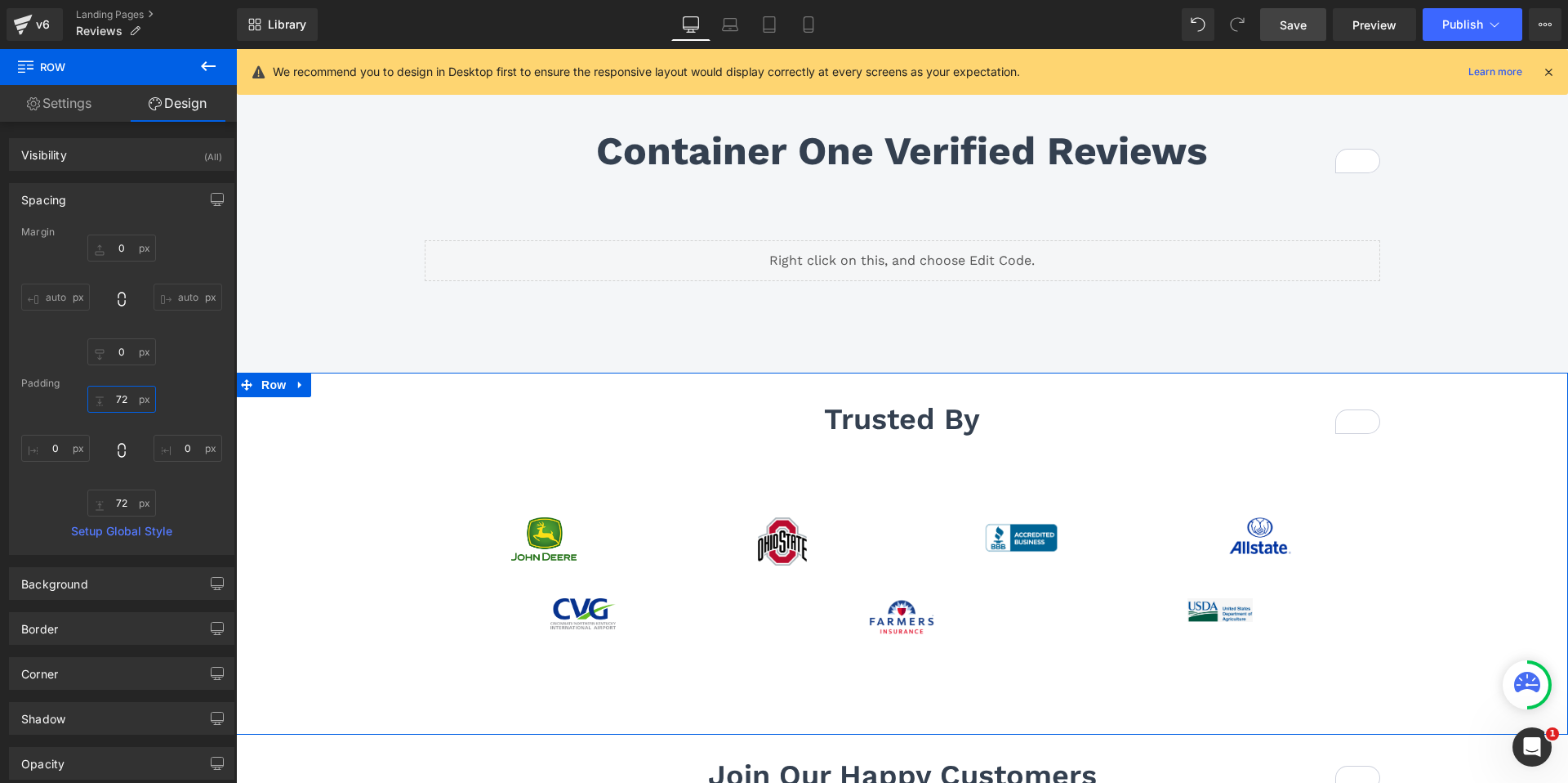
type input "72"
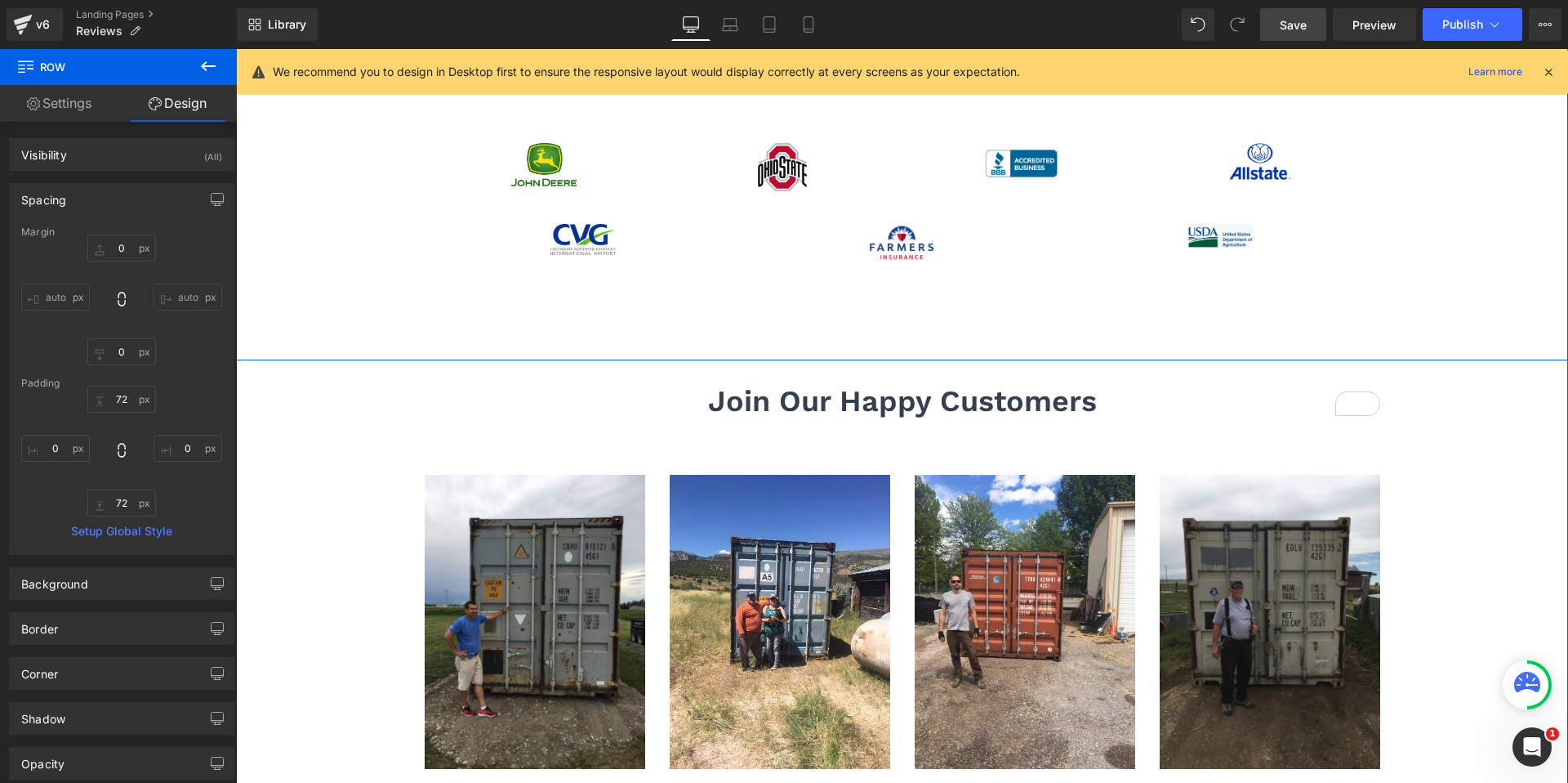
scroll to position [587, 0]
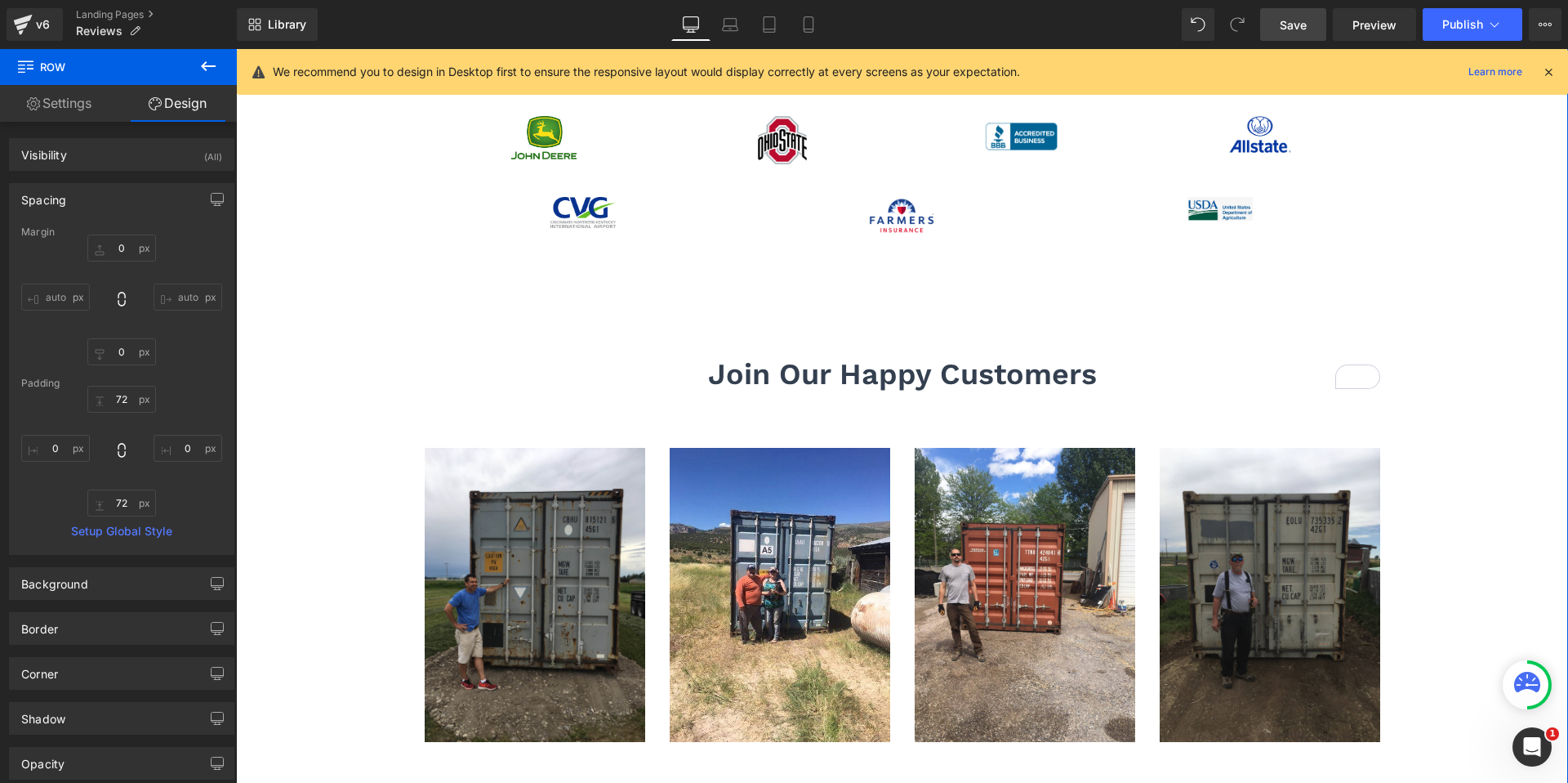
click at [422, 444] on span at bounding box center [428, 433] width 17 height 20
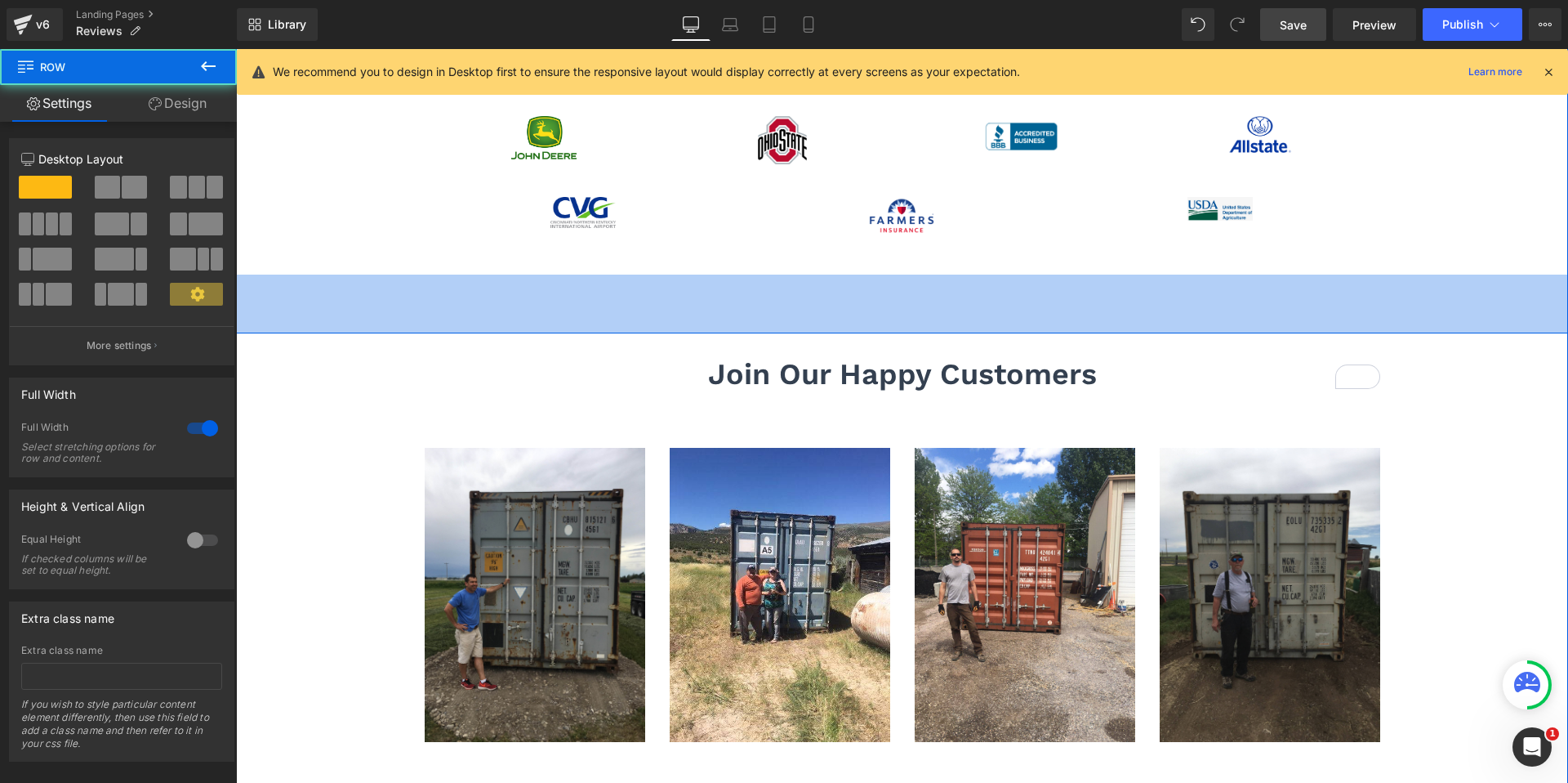
click at [313, 322] on div "72px" at bounding box center [902, 304] width 1332 height 59
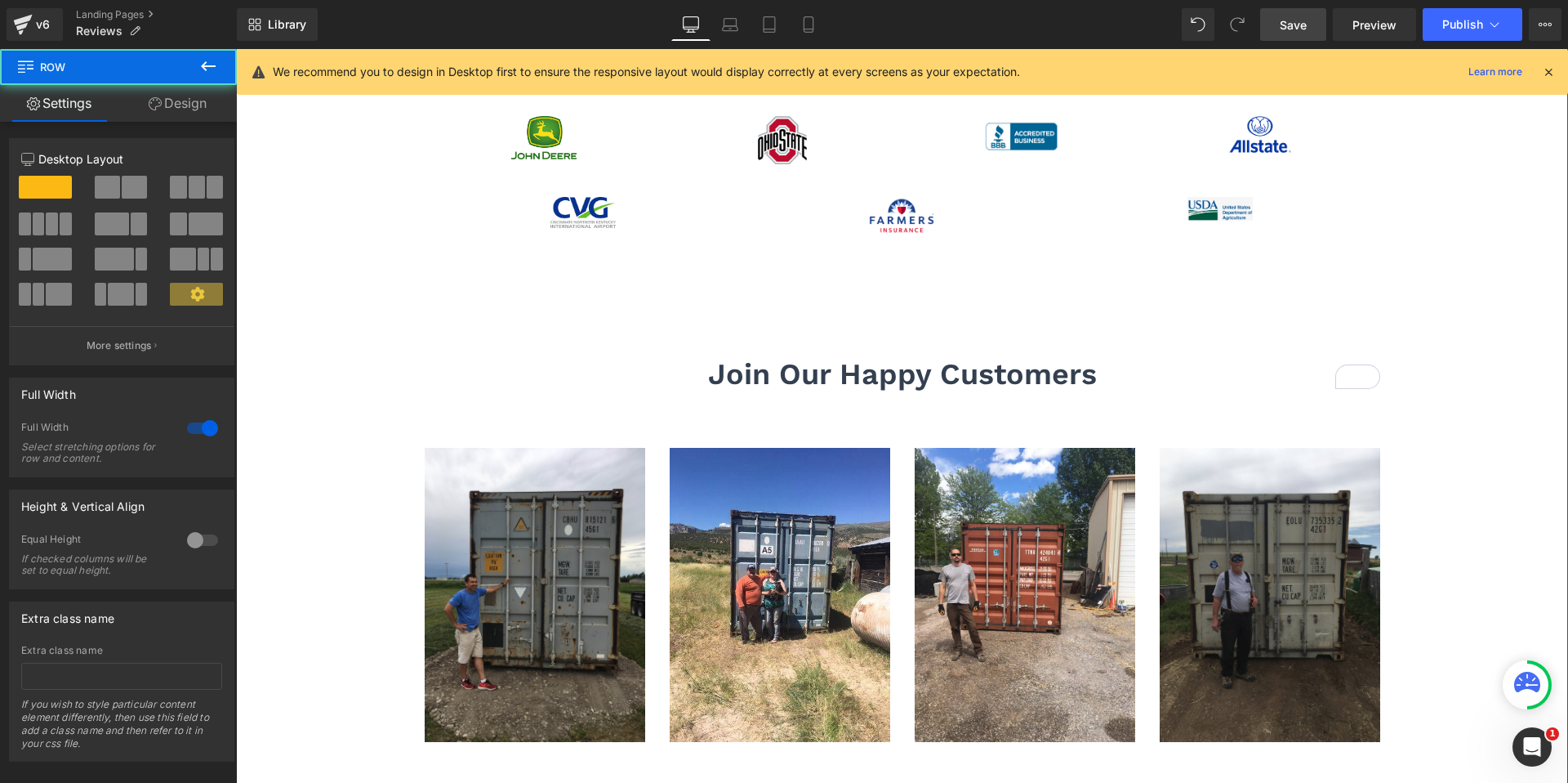
click at [294, 349] on div "Container One Verified Reviews Text Block Row 32px Liquid Row 32px Hero Banner …" at bounding box center [902, 205] width 1332 height 1139
click at [396, 459] on div "Container One Verified Reviews Text Block Row 32px Liquid Row 32px Hero Banner …" at bounding box center [902, 205] width 1332 height 1139
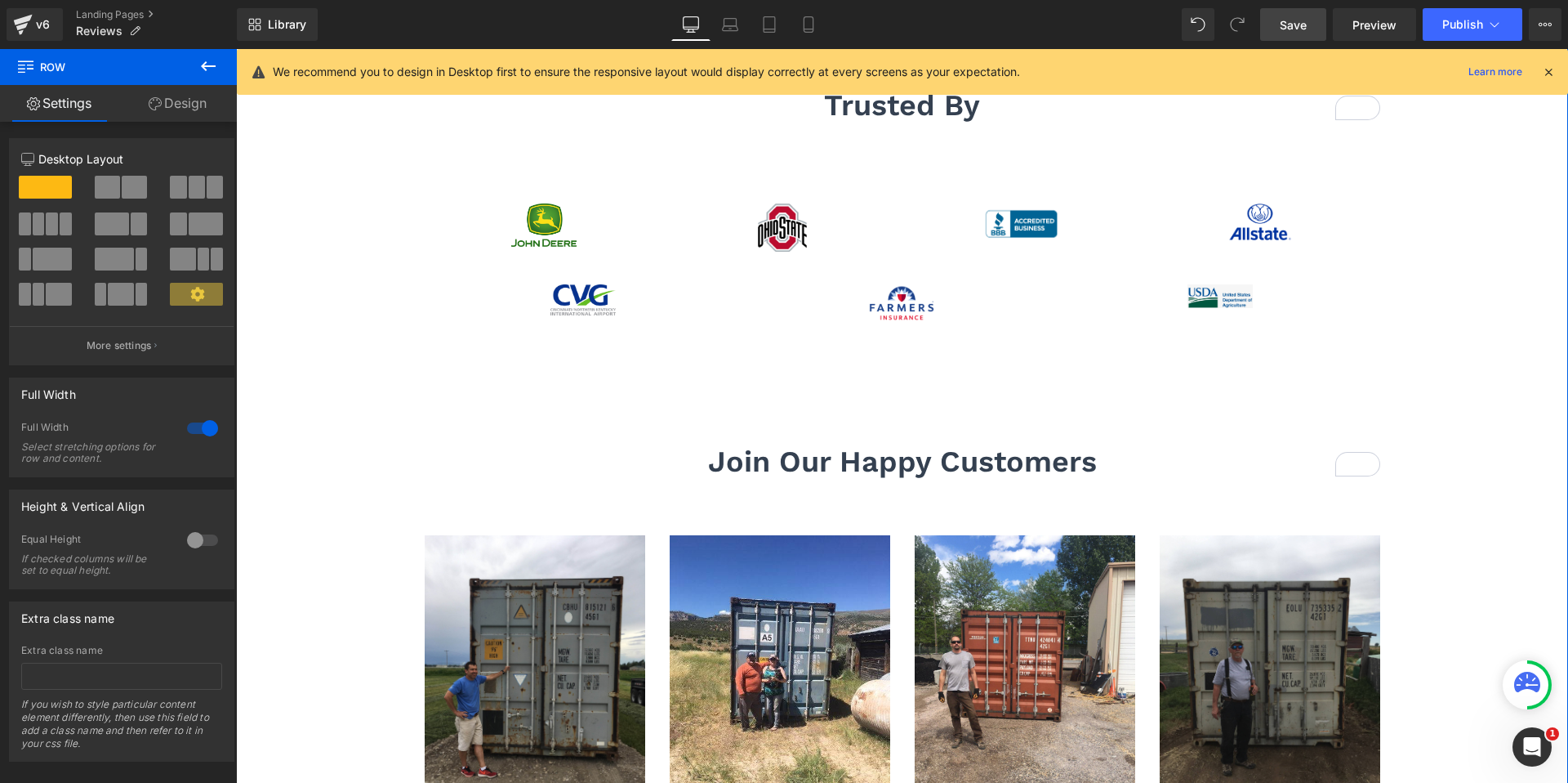
scroll to position [490, 0]
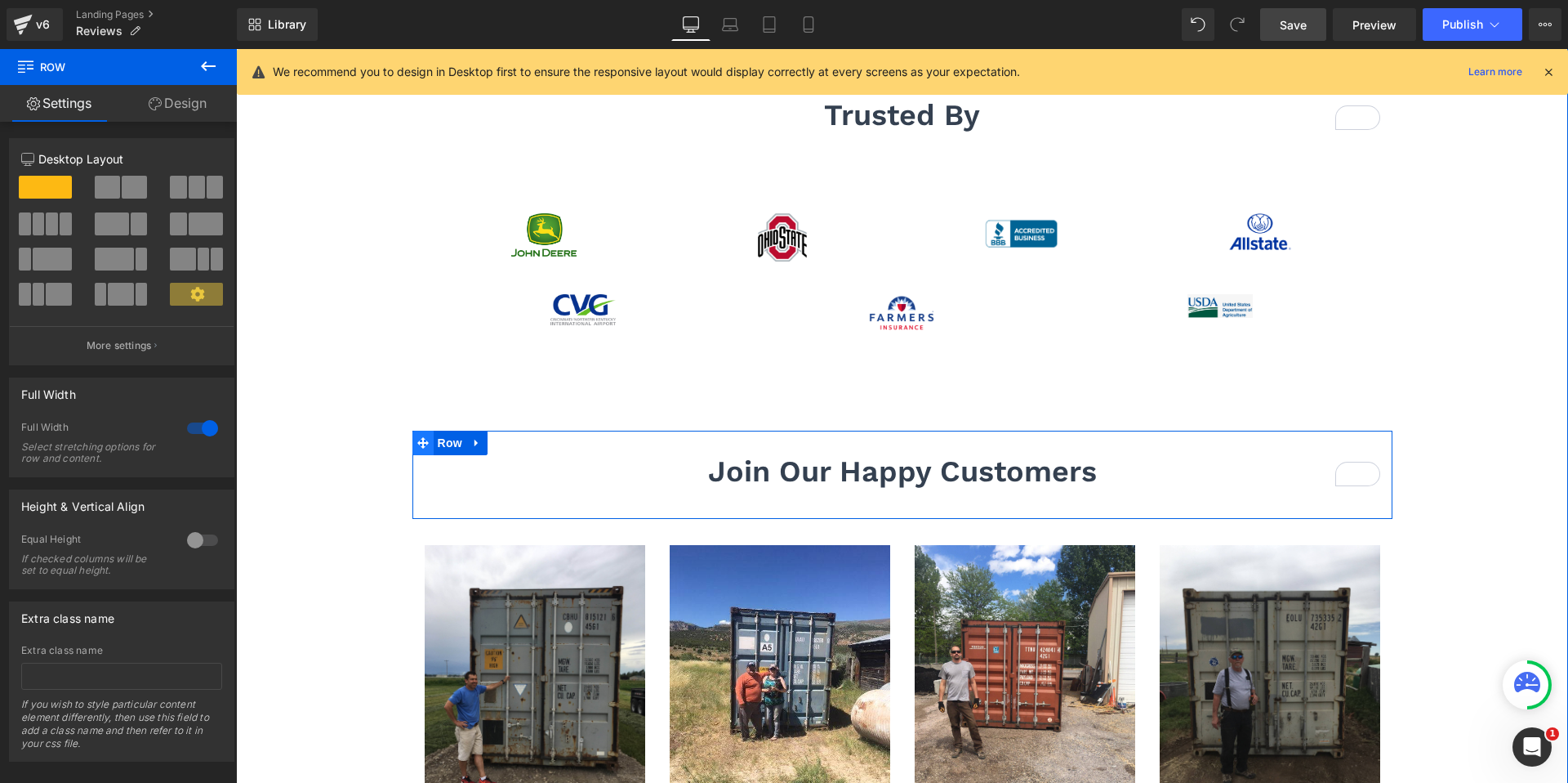
click at [423, 442] on icon at bounding box center [423, 443] width 11 height 11
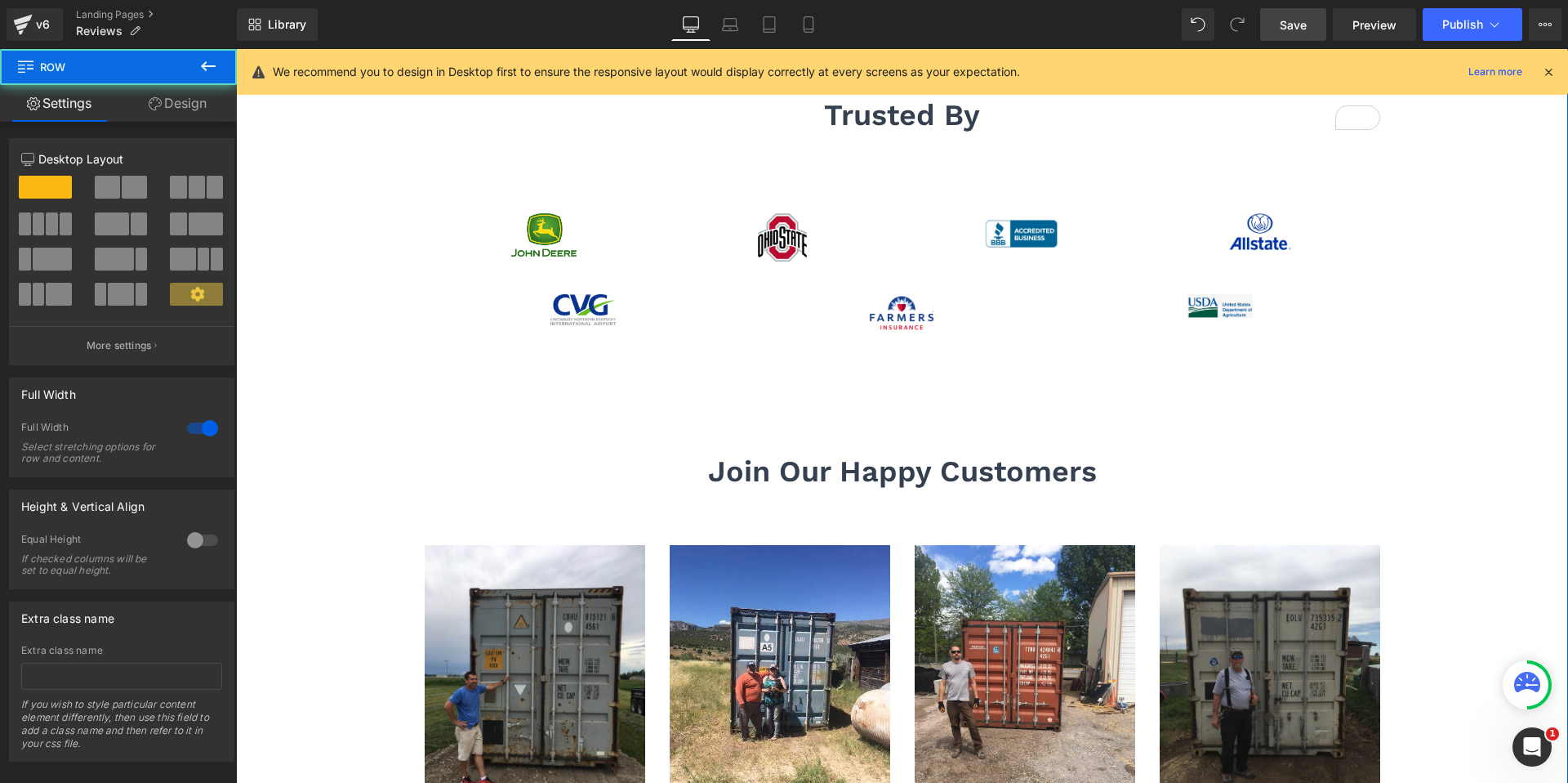
click at [274, 486] on div "Container One Verified Reviews Text Block Row 32px Liquid Row 32px Hero Banner …" at bounding box center [902, 303] width 1332 height 1139
click at [280, 487] on div "Container One Verified Reviews Text Block Row 32px Liquid Row 32px Hero Banner …" at bounding box center [902, 303] width 1332 height 1139
click at [163, 91] on link "Design" at bounding box center [177, 103] width 118 height 37
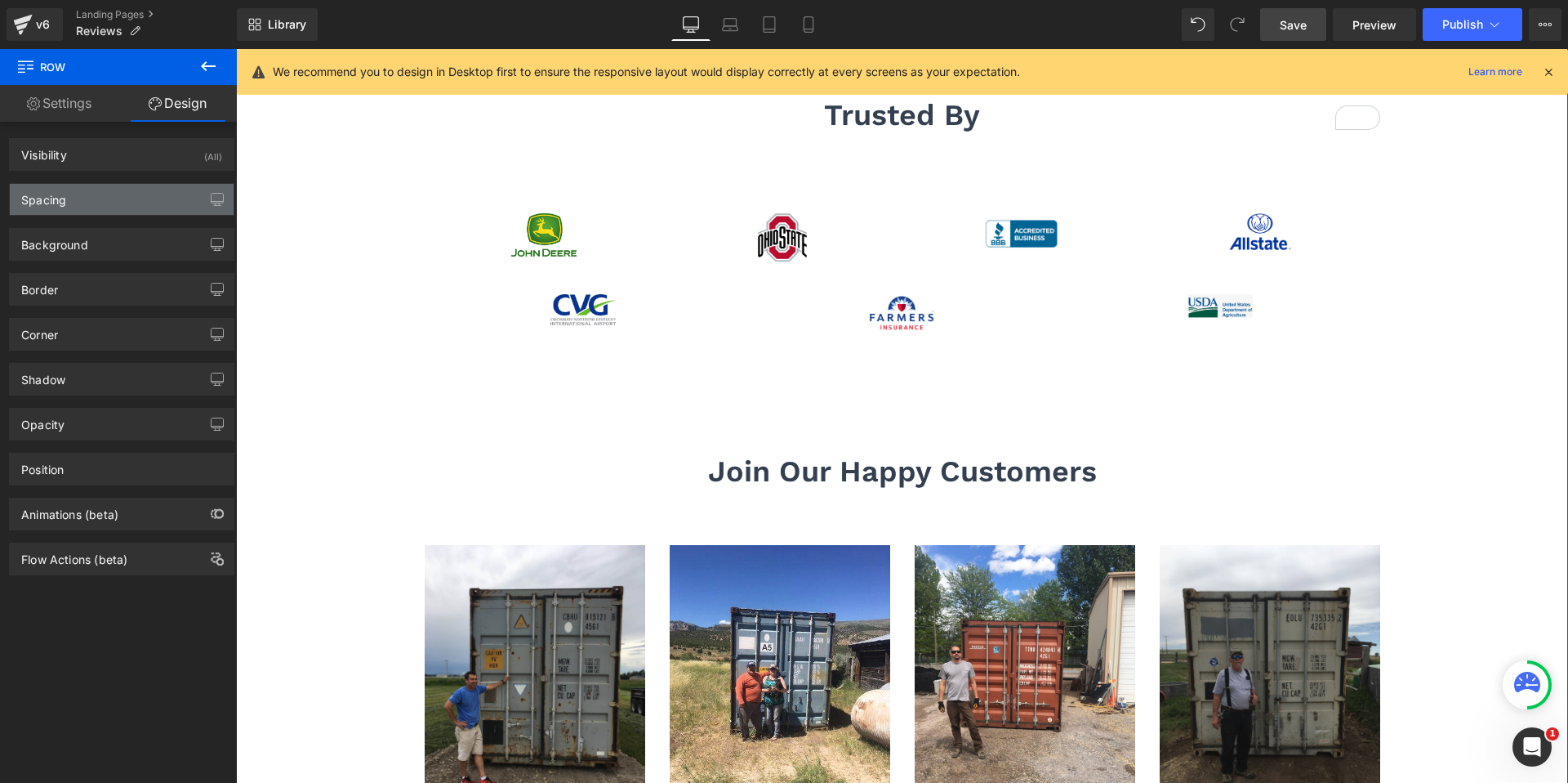
click at [130, 201] on div "Spacing" at bounding box center [121, 199] width 224 height 31
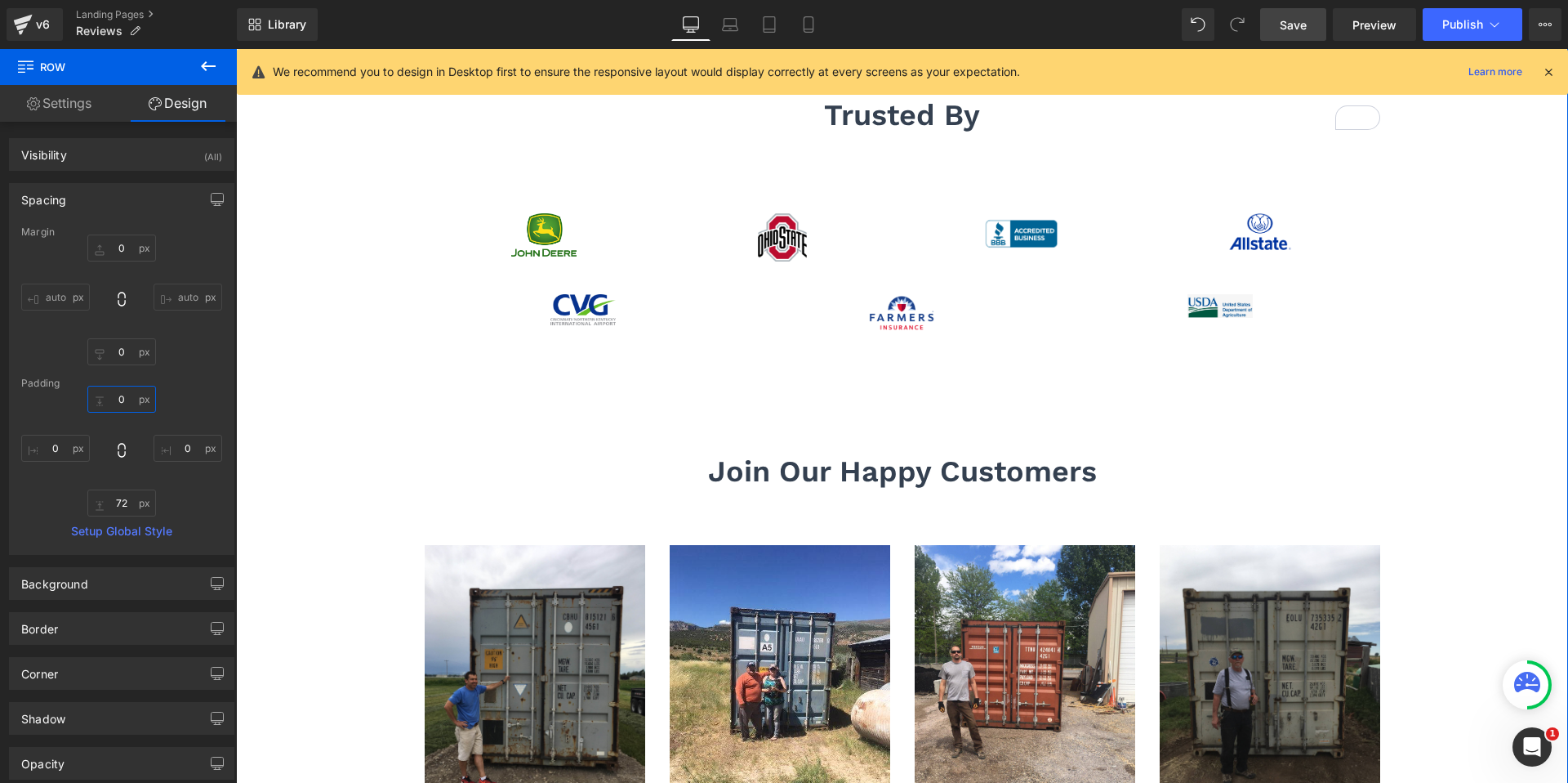
click at [118, 400] on input "0" at bounding box center [121, 399] width 69 height 27
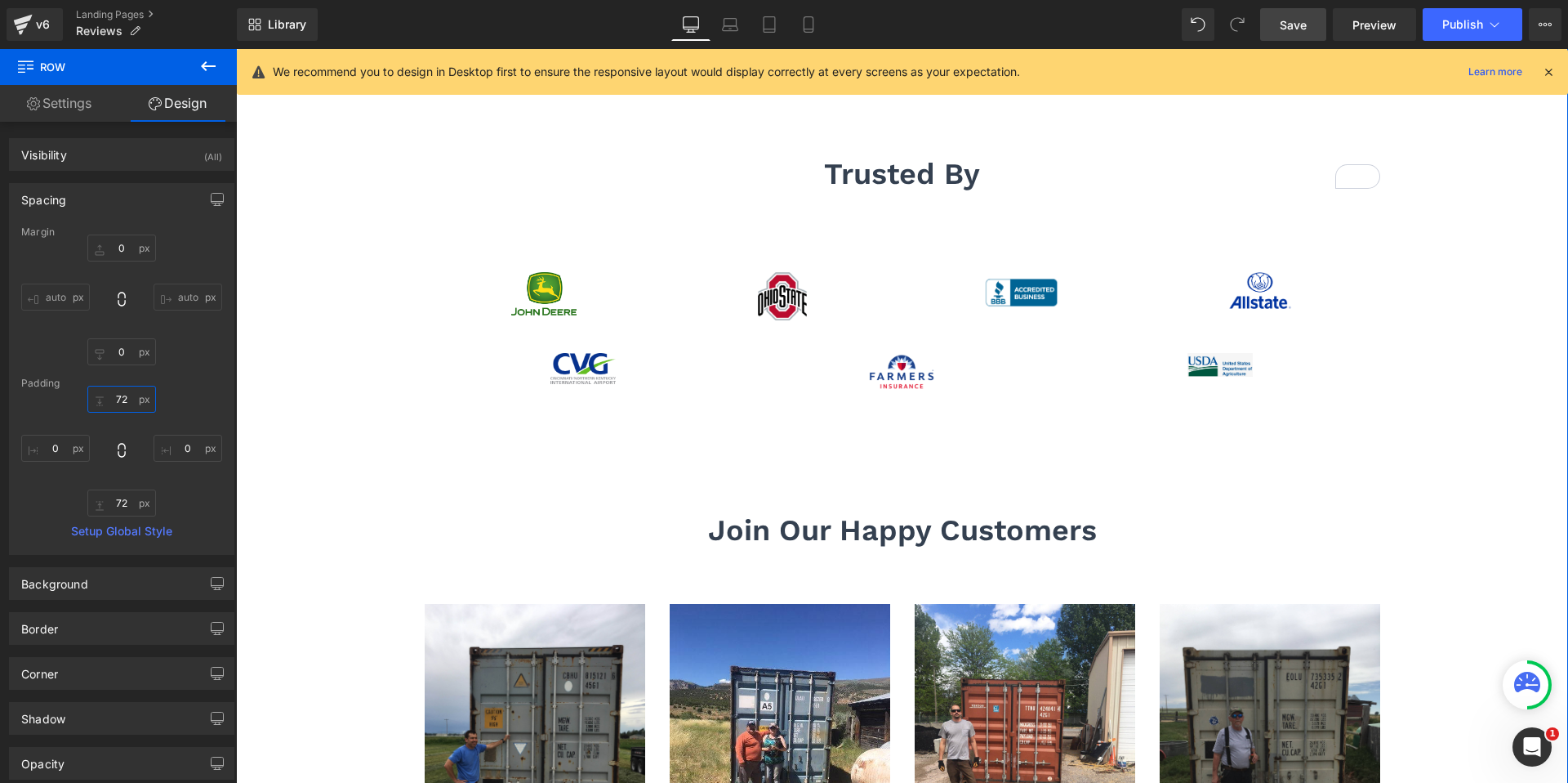
type input "72"
click at [270, 430] on div "trusted by Heading Row 32px 40px Image Image Image Image Row Image Image Image …" at bounding box center [902, 282] width 1332 height 298
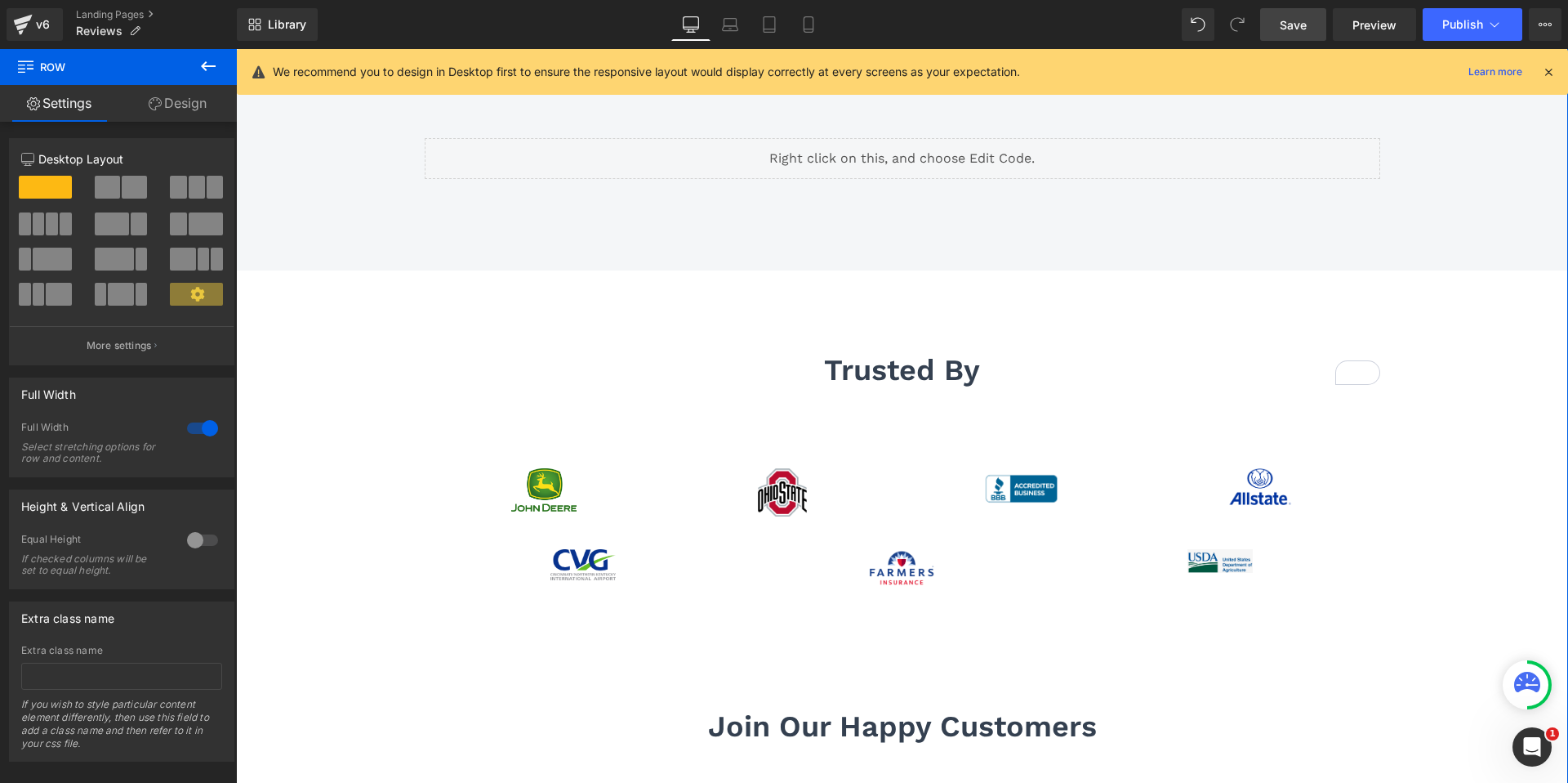
scroll to position [327, 0]
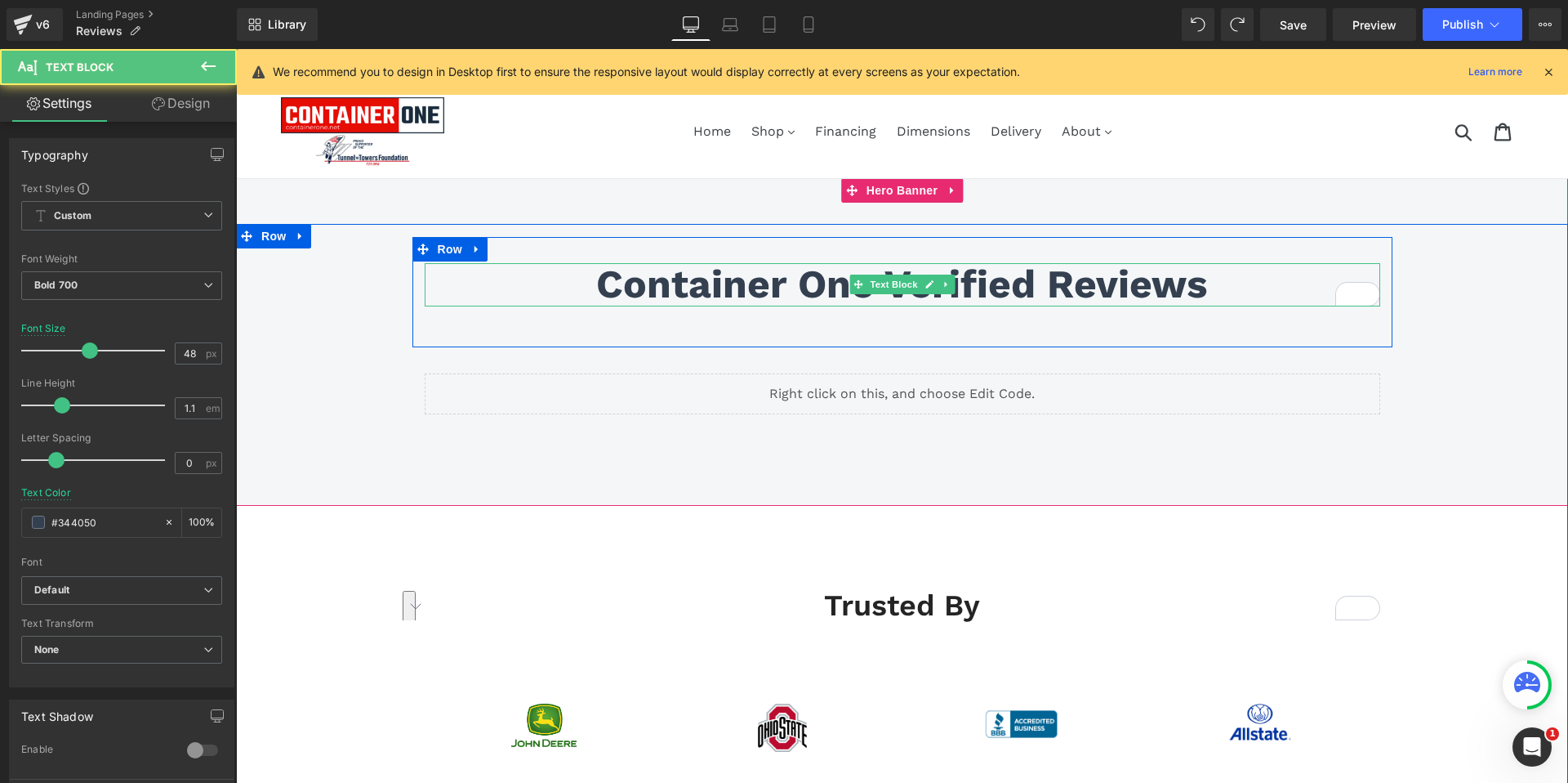
click at [575, 304] on div at bounding box center [902, 304] width 956 height 4
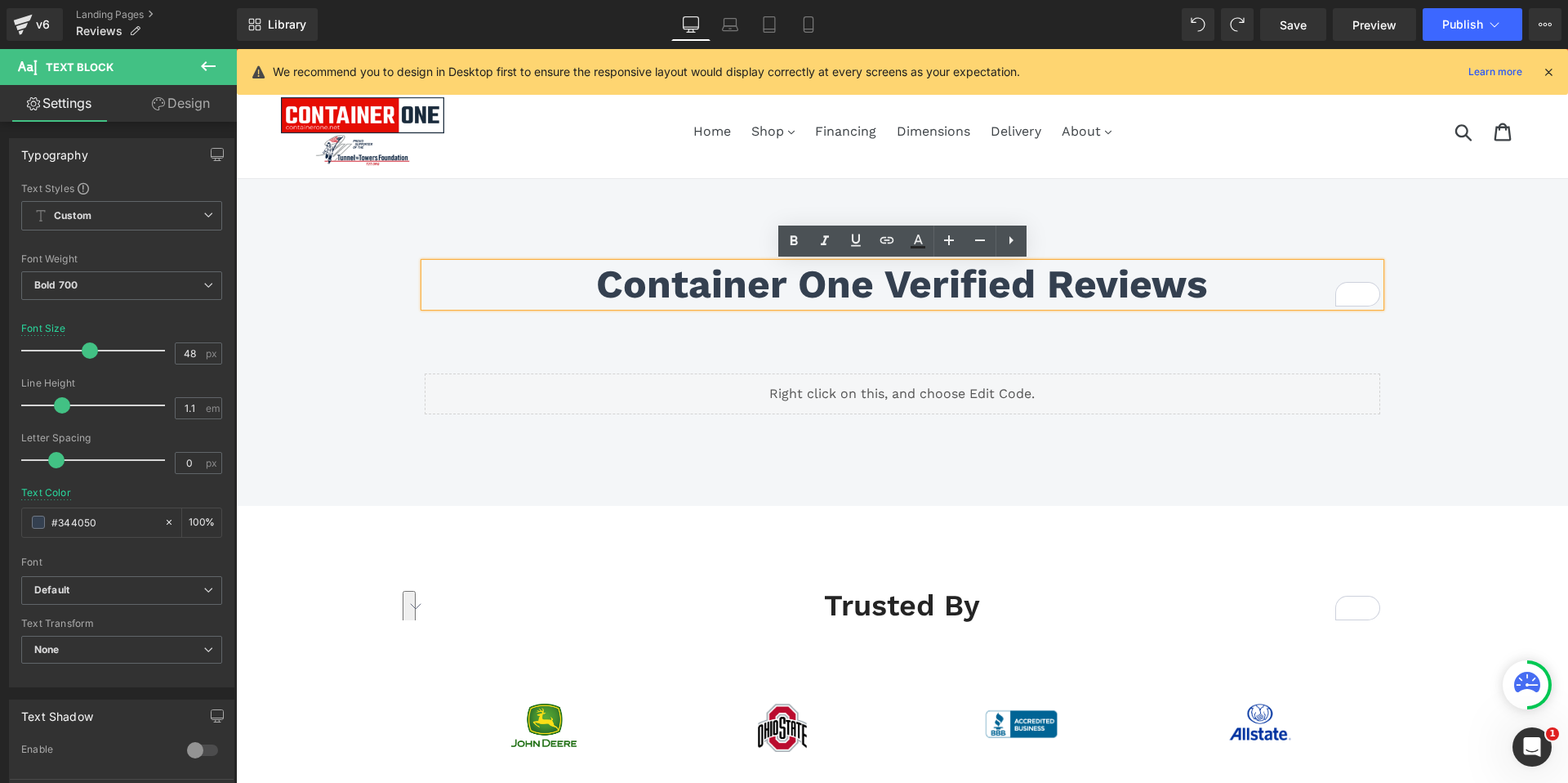
click at [338, 181] on div at bounding box center [902, 341] width 1332 height 327
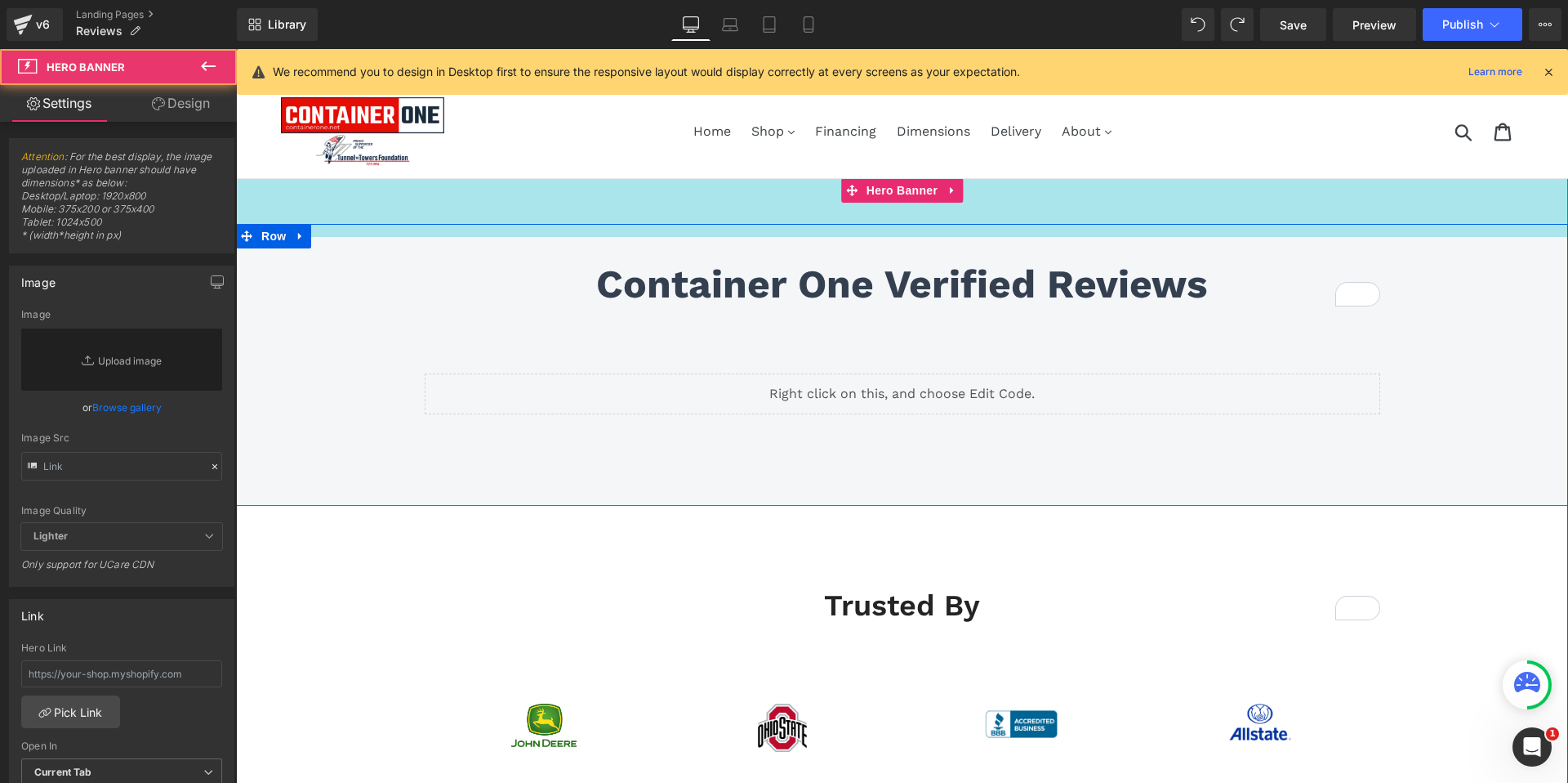
click at [514, 204] on div "Container One Verified Reviews Text Block Row 32px Liquid Row 32px Hero Banner …" at bounding box center [902, 341] width 1332 height 327
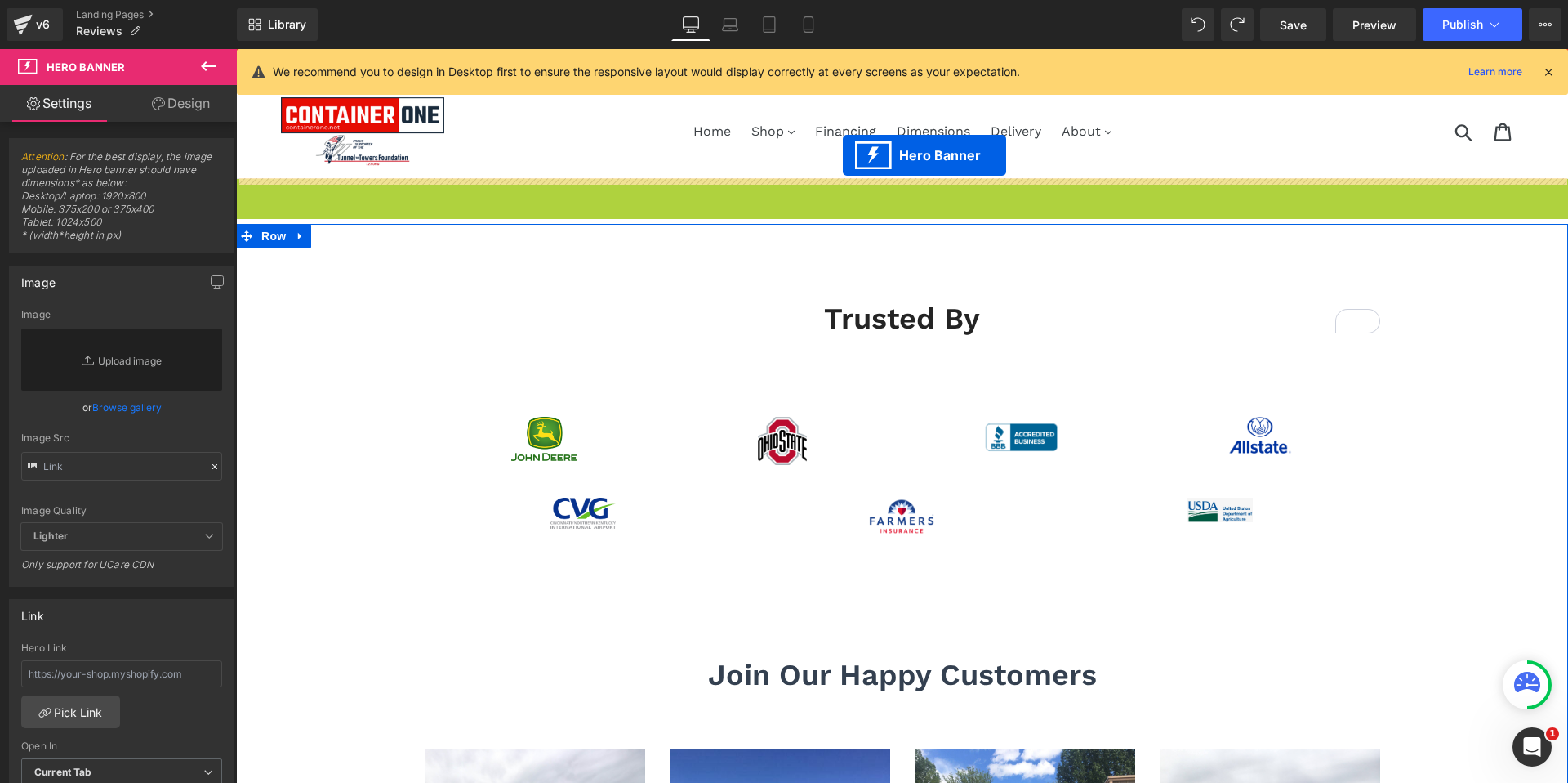
drag, startPoint x: 849, startPoint y: 190, endPoint x: 843, endPoint y: 155, distance: 35.5
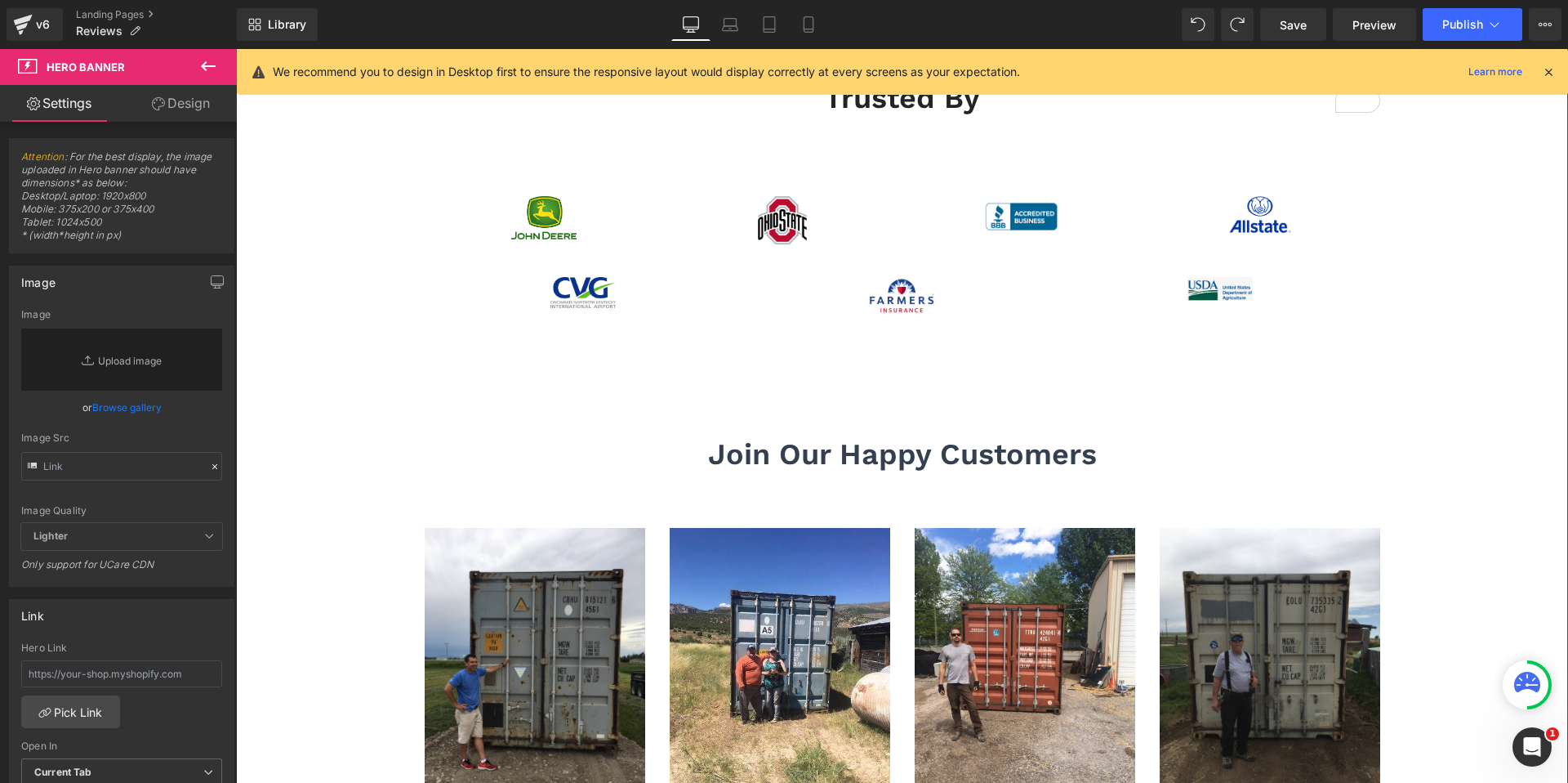
scroll to position [508, 0]
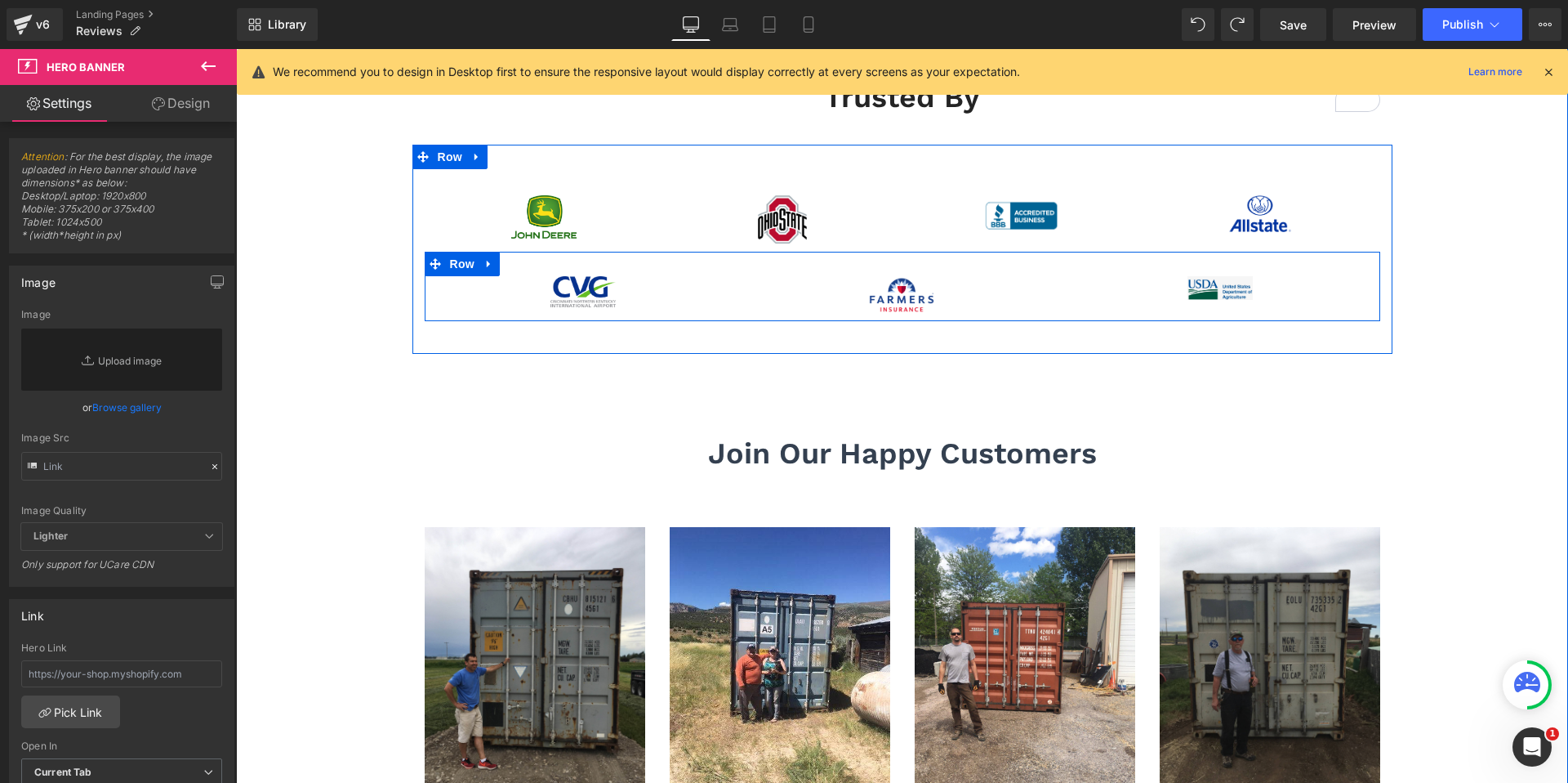
click at [959, 313] on div "Image Image Image Row" at bounding box center [902, 286] width 956 height 69
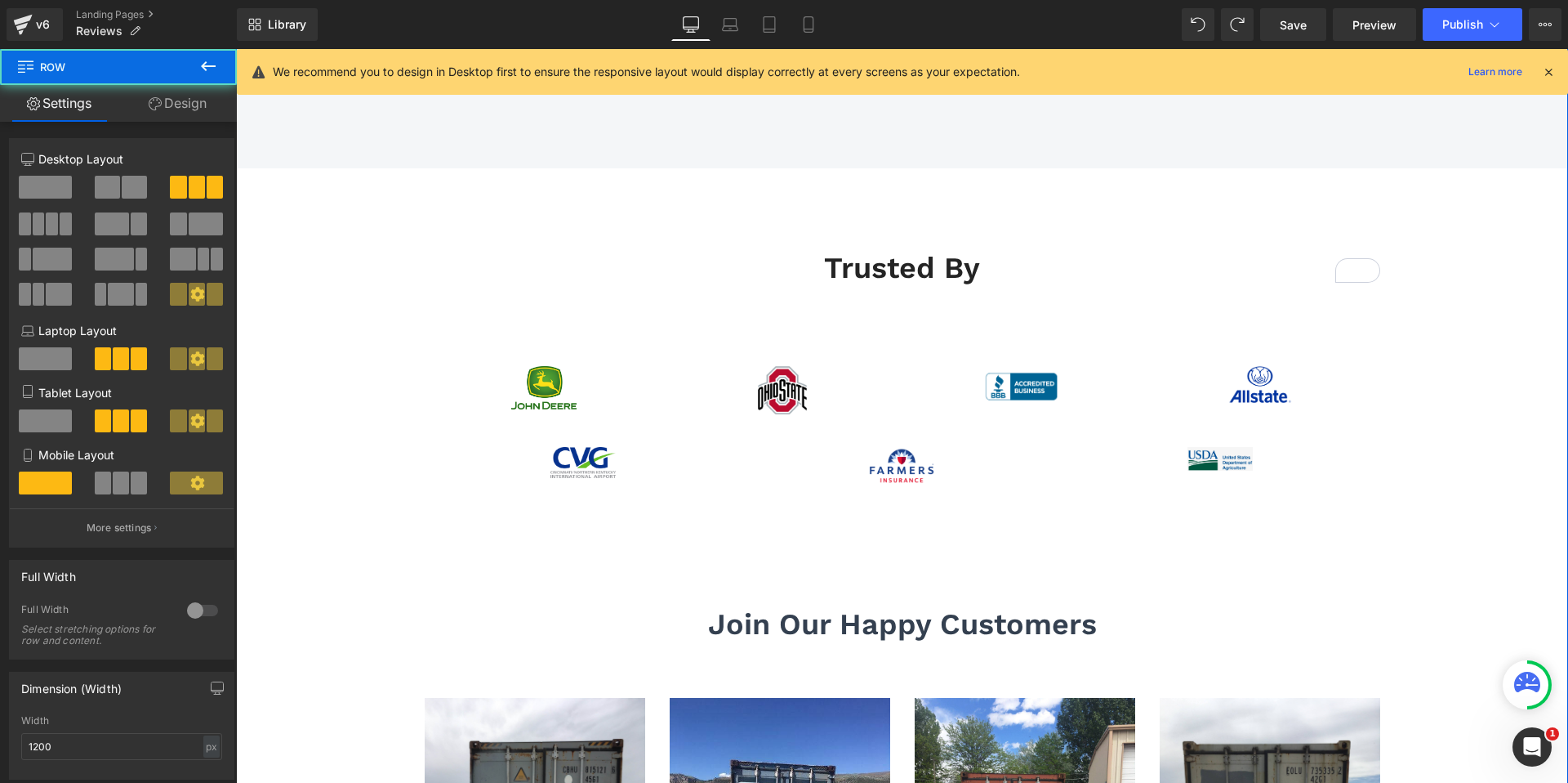
scroll to position [339, 0]
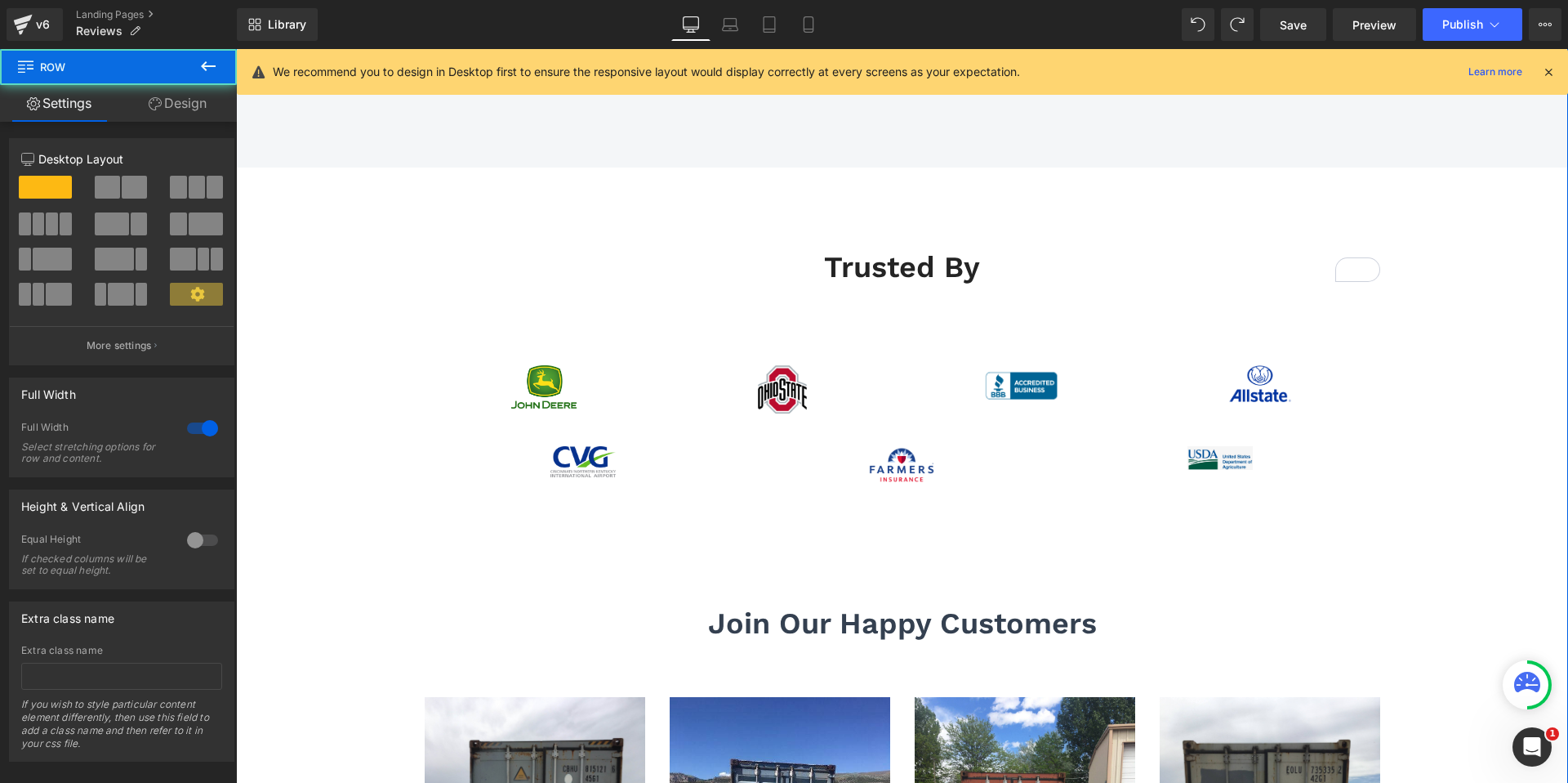
click at [405, 183] on div "trusted by Heading Row 32px 40px Image Image Image Image Row Image Image Image …" at bounding box center [902, 374] width 1332 height 415
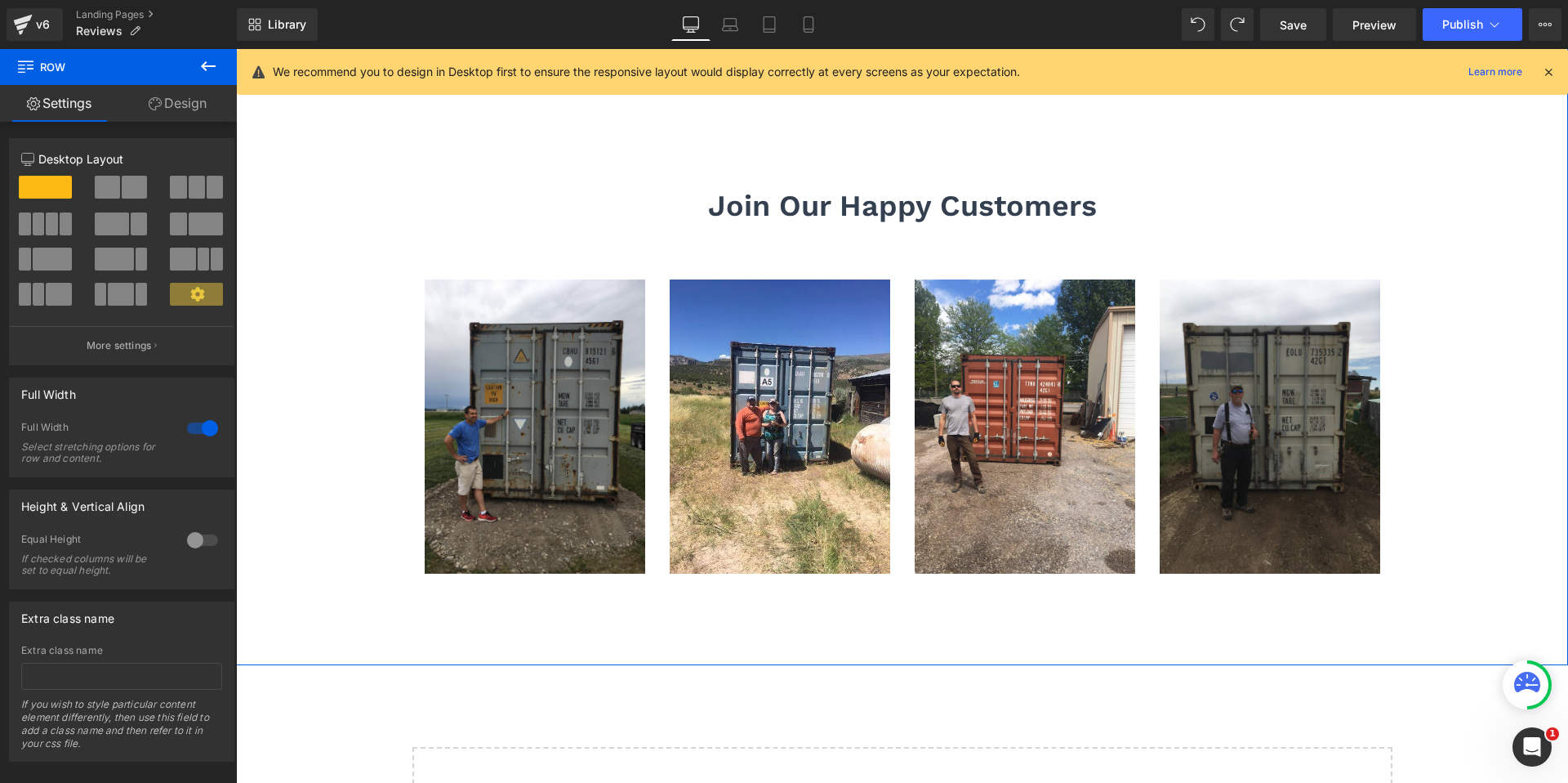
scroll to position [755, 0]
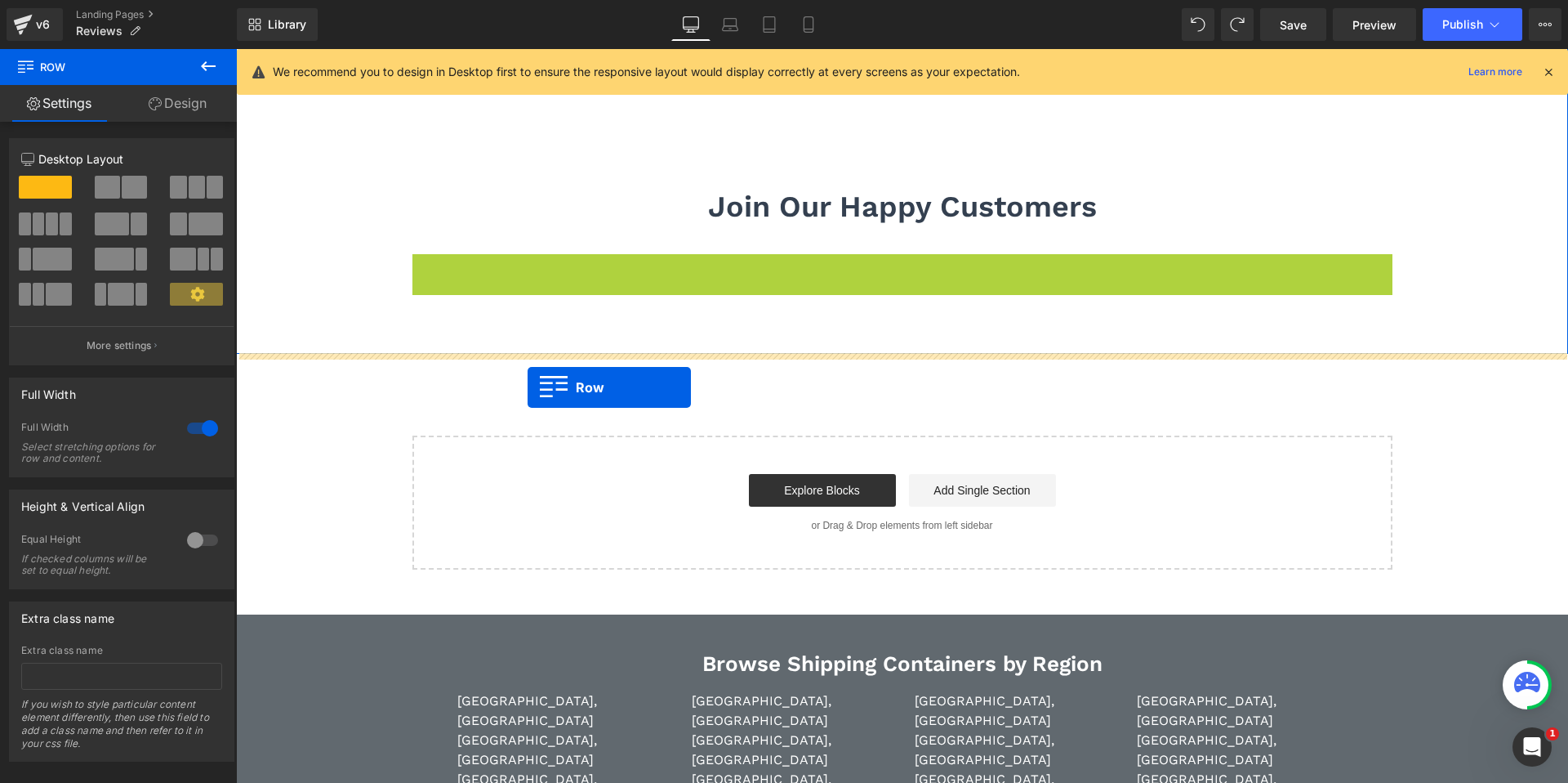
drag, startPoint x: 422, startPoint y: 270, endPoint x: 527, endPoint y: 388, distance: 158.0
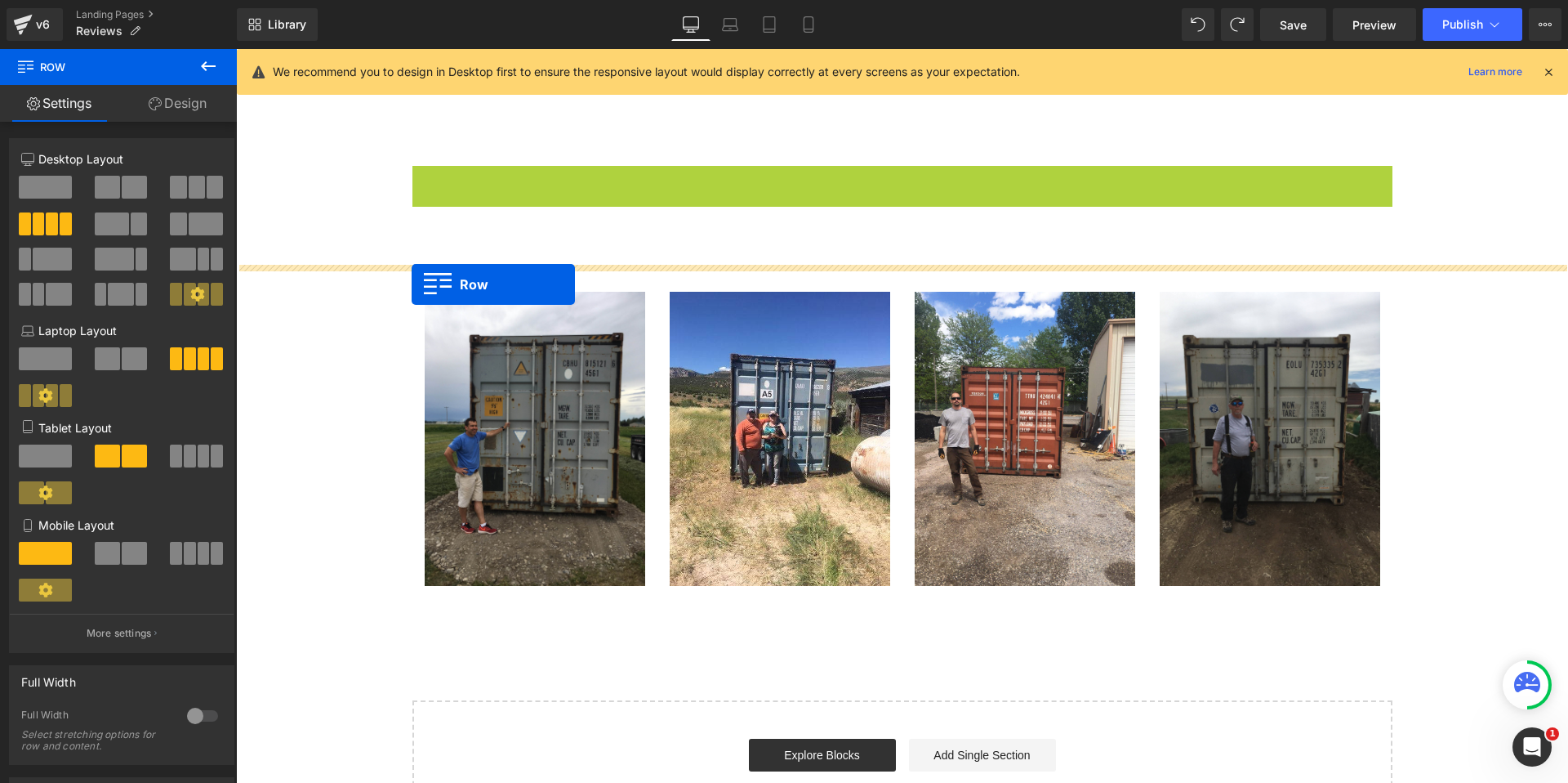
drag, startPoint x: 423, startPoint y: 173, endPoint x: 411, endPoint y: 285, distance: 112.6
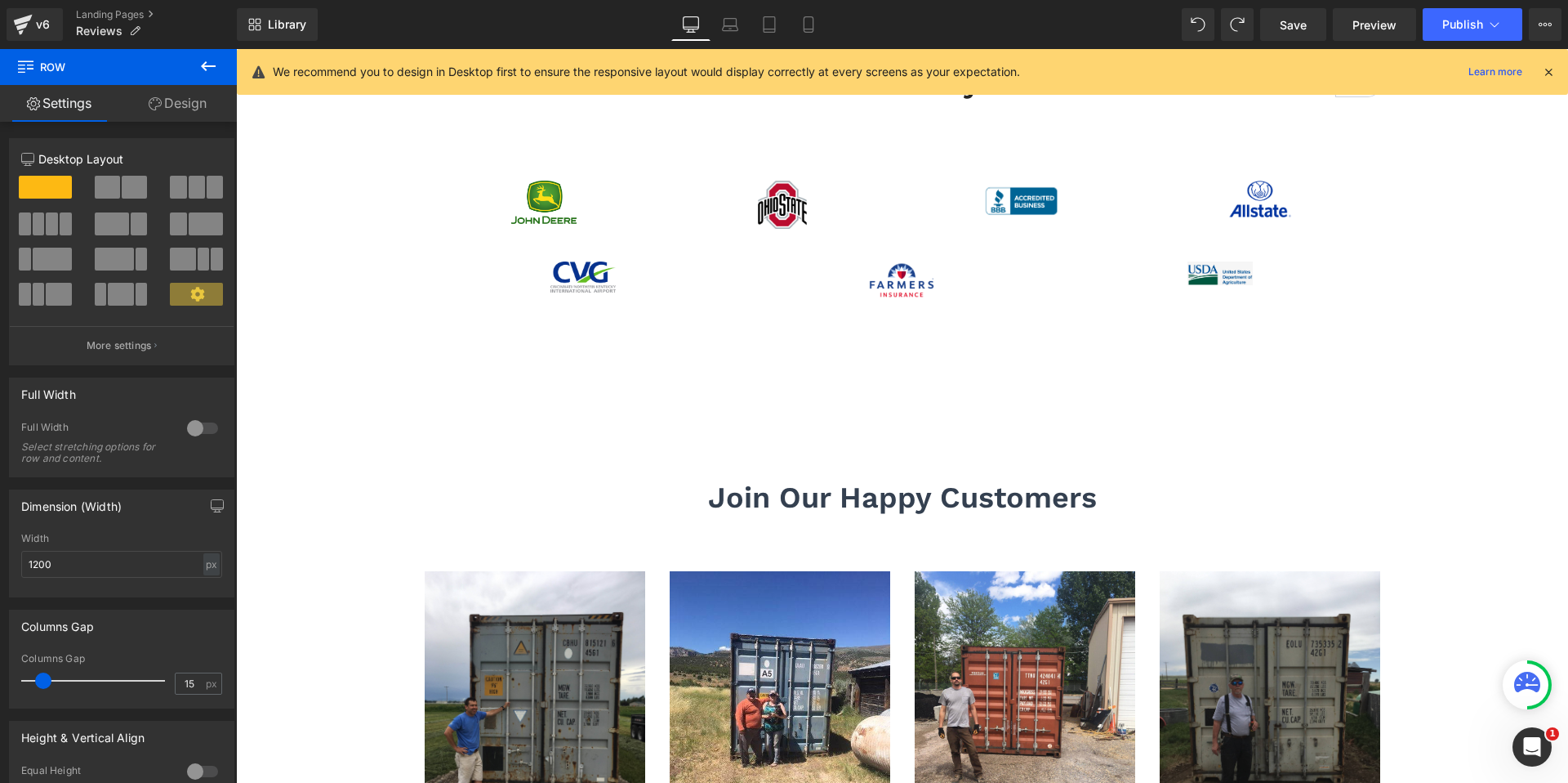
scroll to position [521, 0]
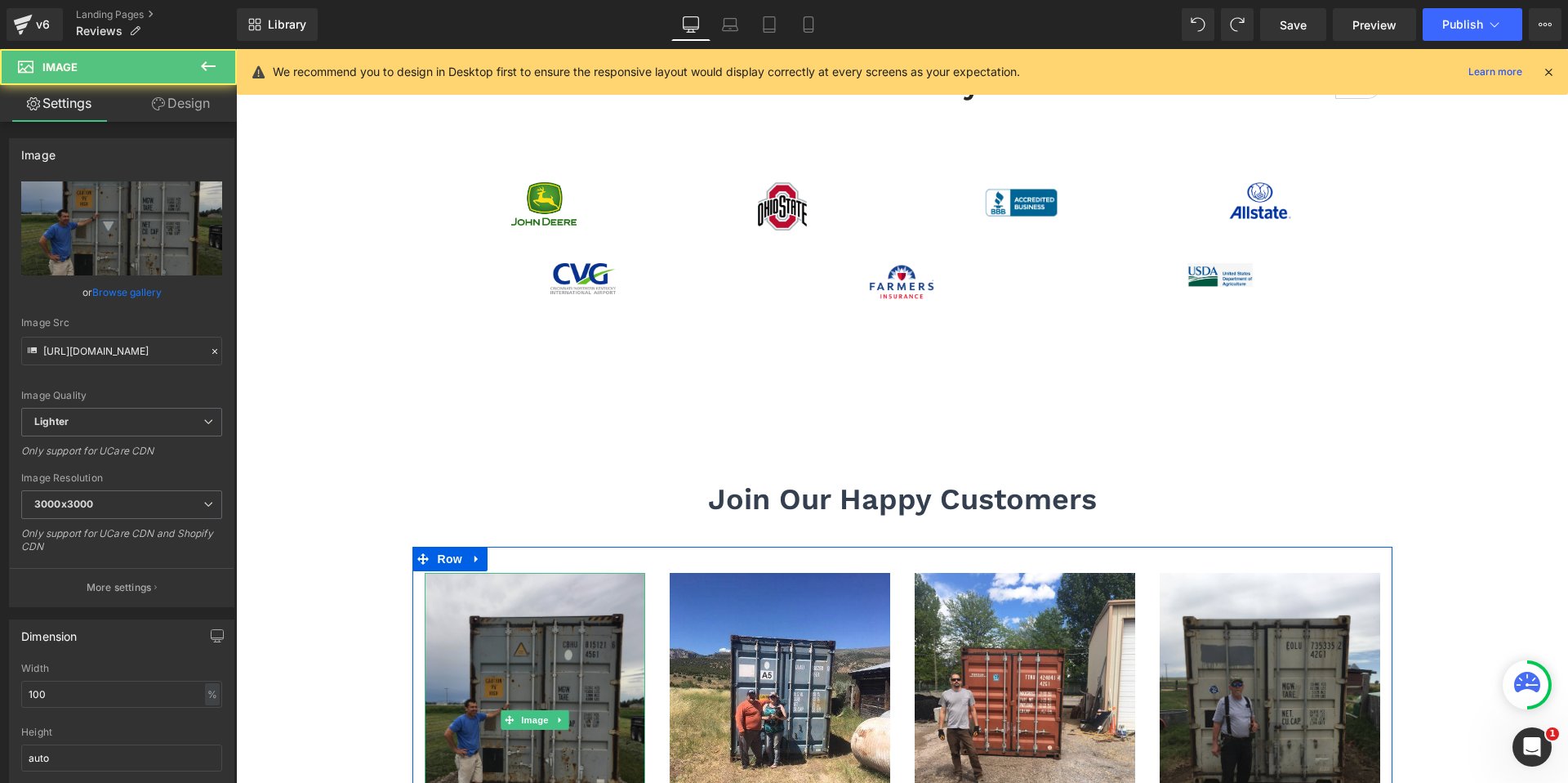
click at [436, 610] on img at bounding box center [534, 720] width 220 height 294
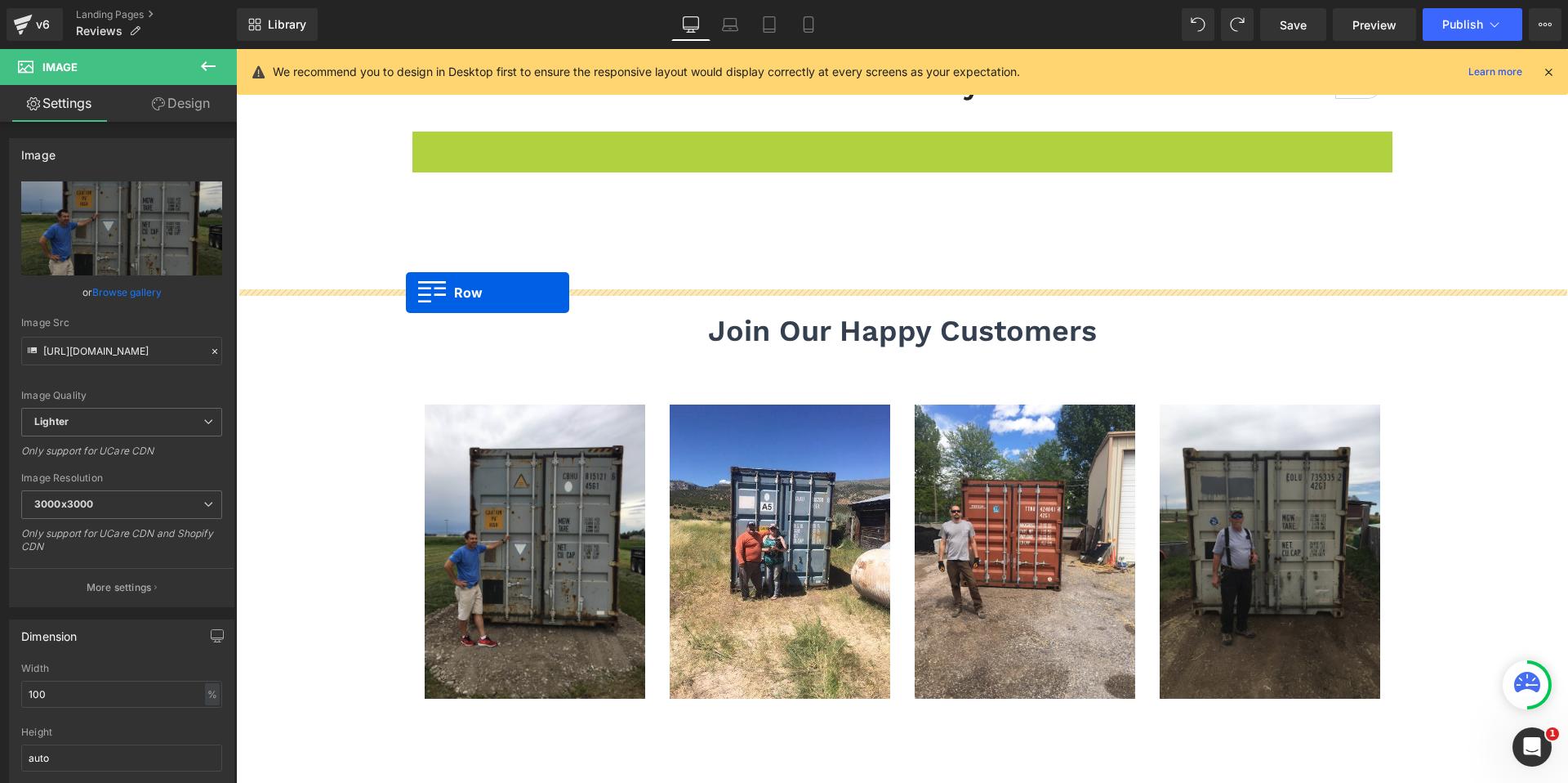
drag, startPoint x: 422, startPoint y: 141, endPoint x: 405, endPoint y: 292, distance: 152.0
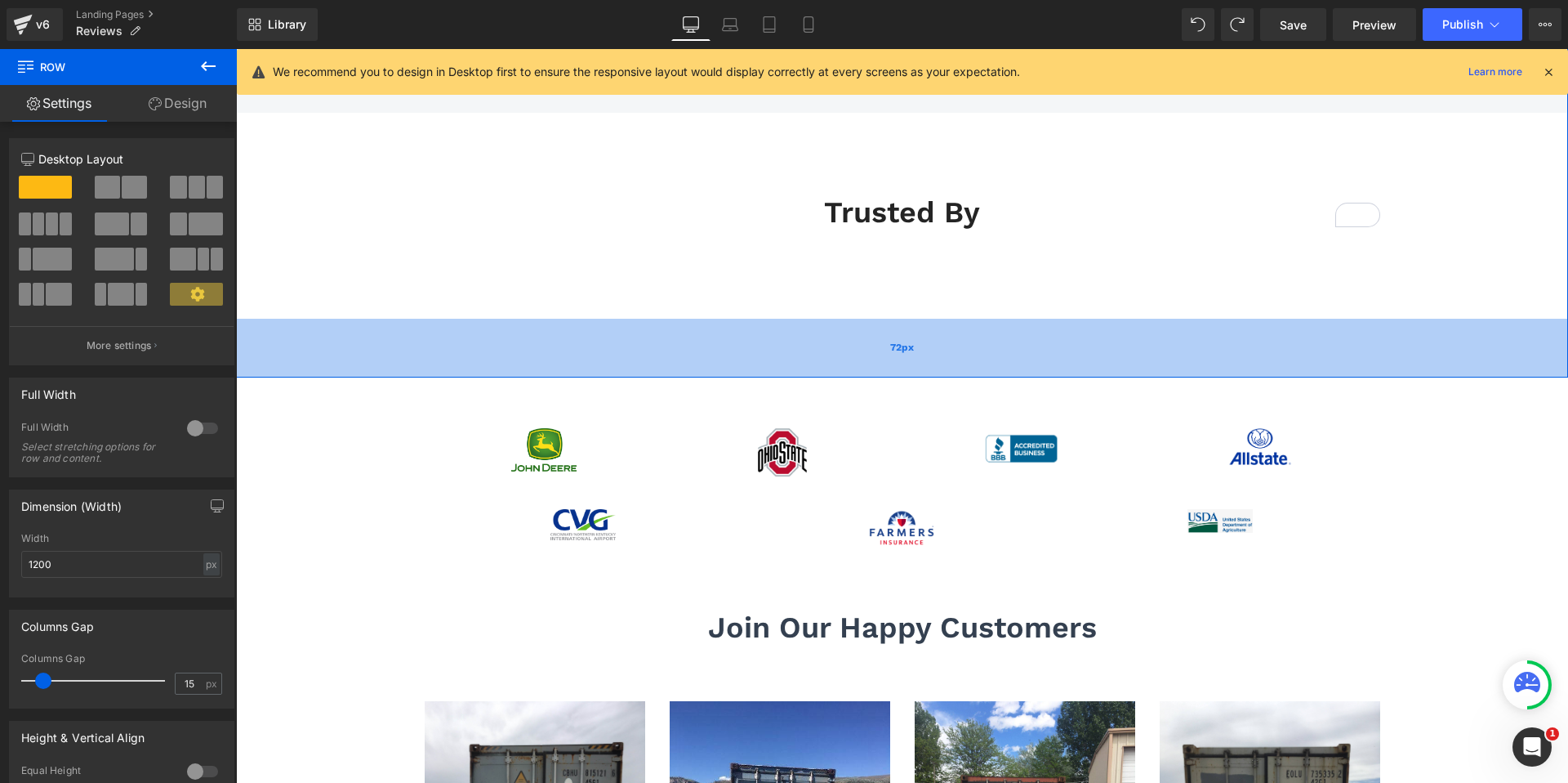
scroll to position [389, 0]
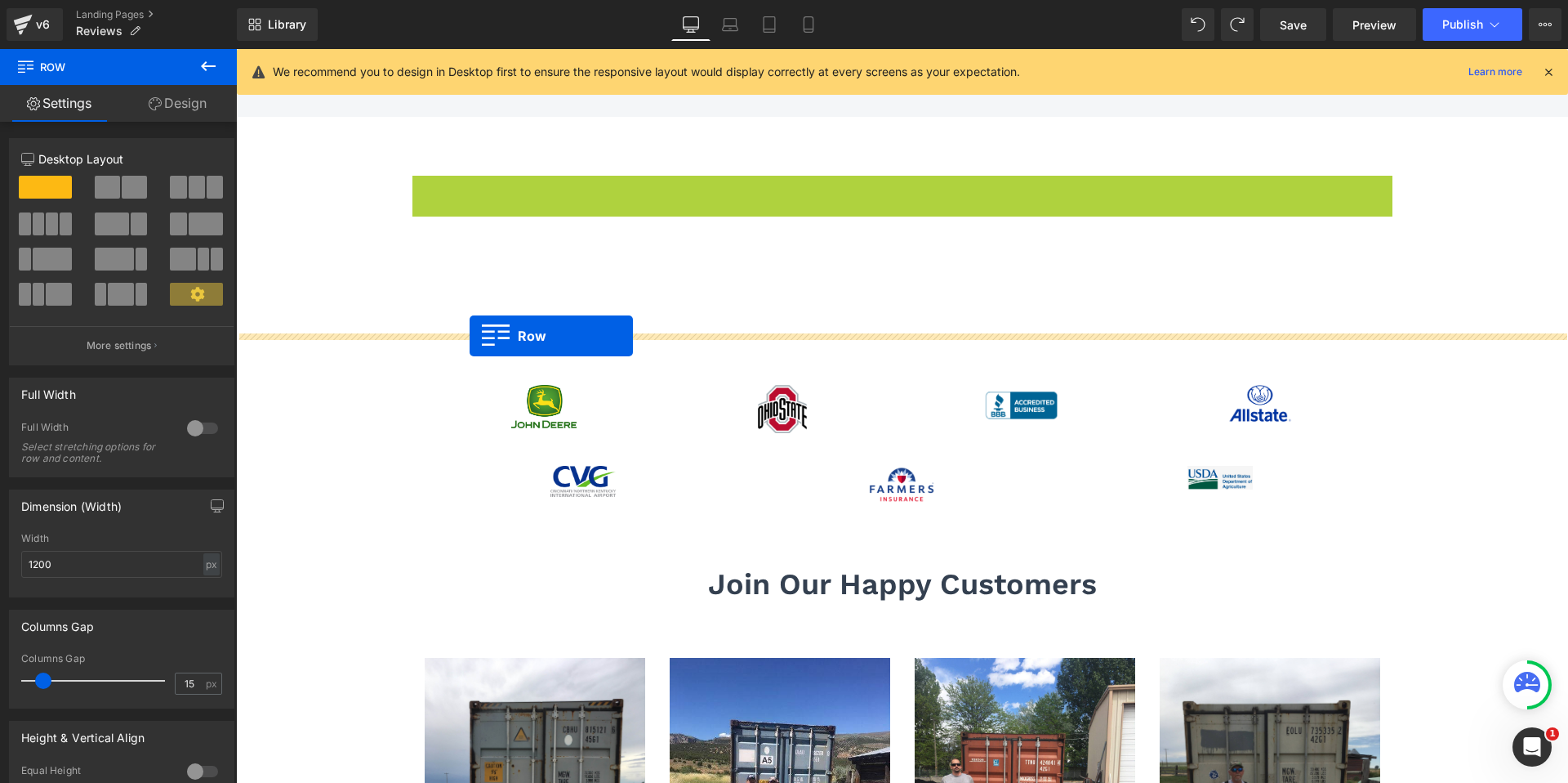
drag, startPoint x: 424, startPoint y: 190, endPoint x: 470, endPoint y: 336, distance: 153.1
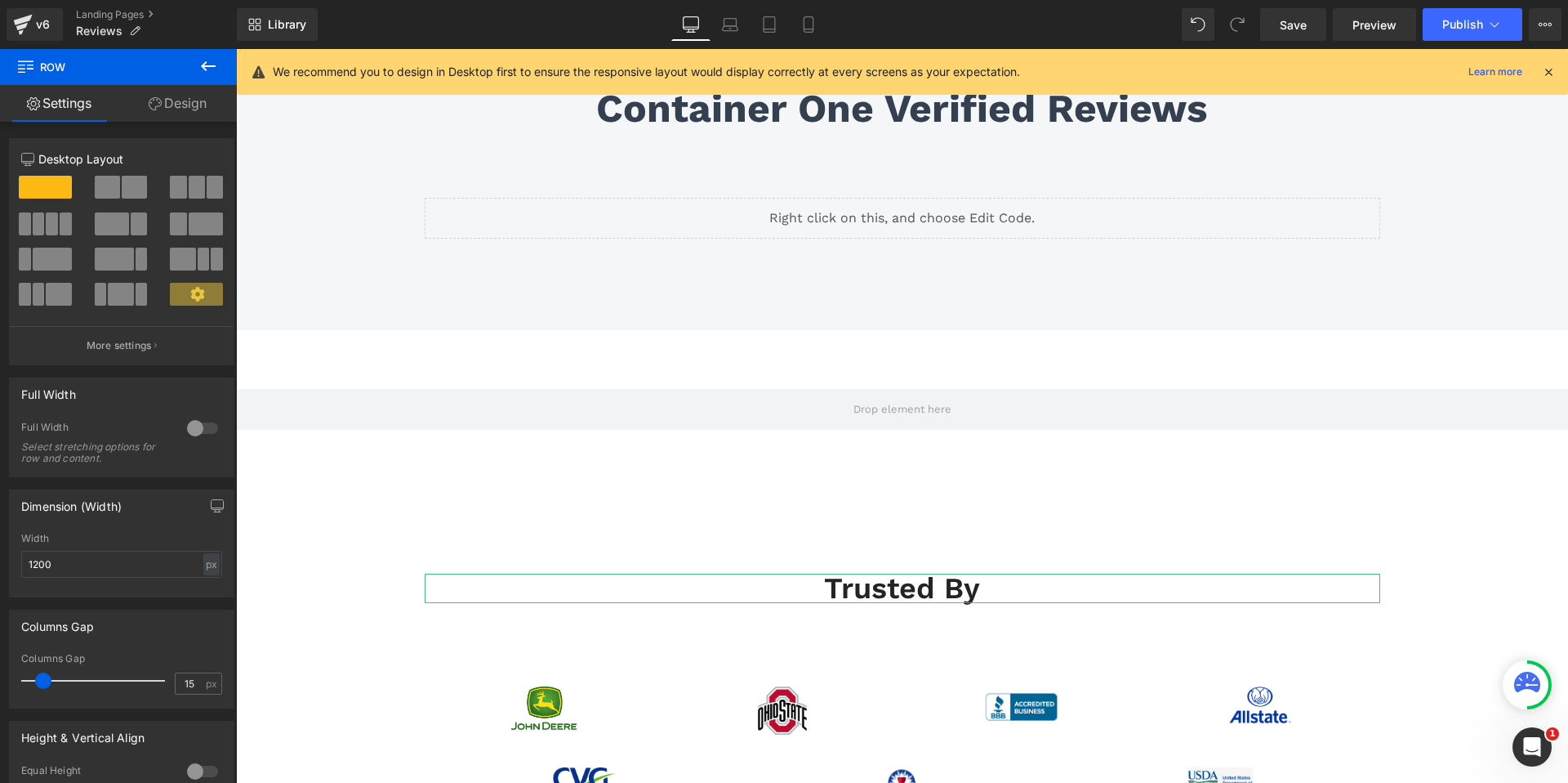
scroll to position [169, 0]
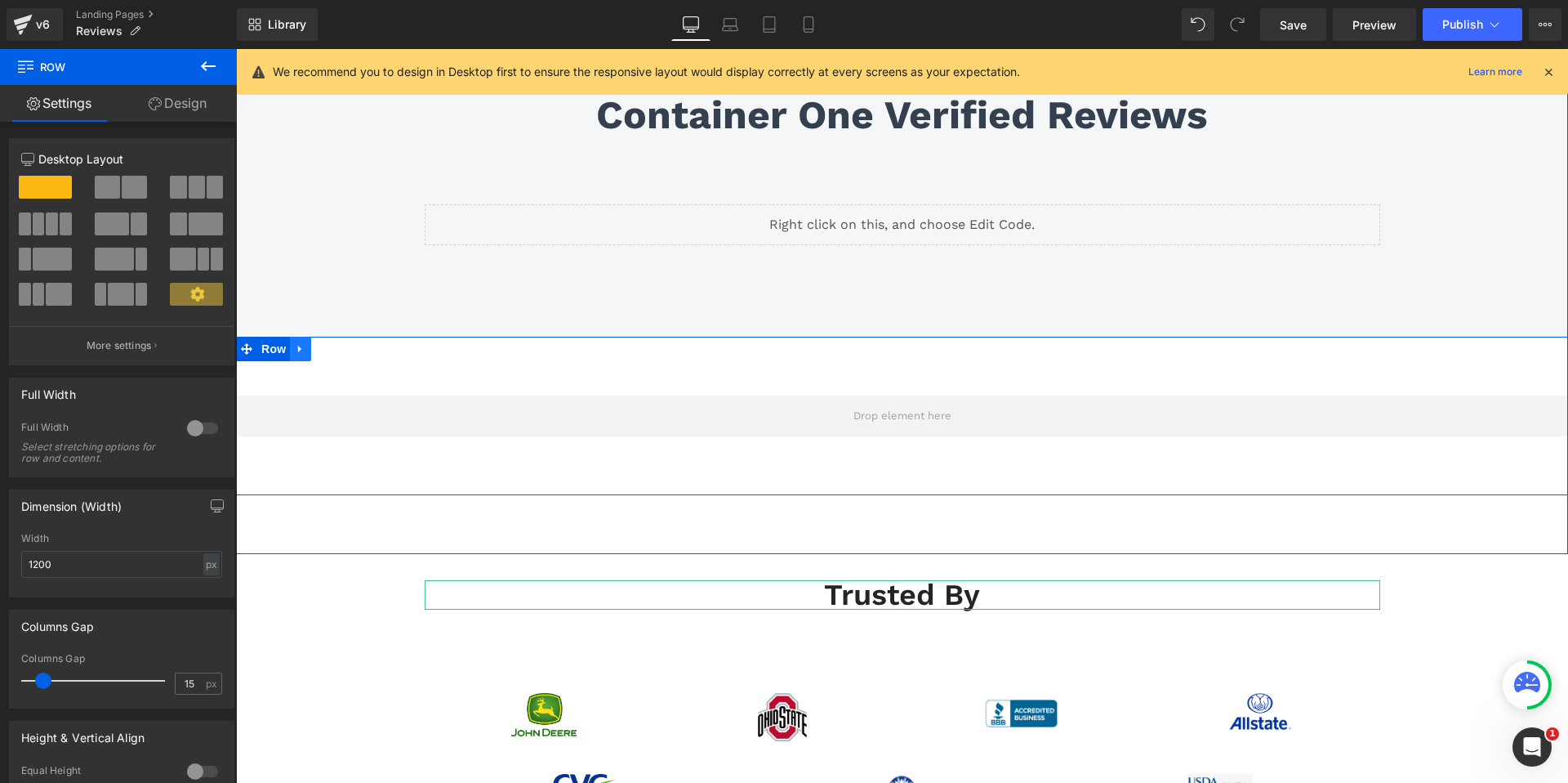
click at [298, 350] on icon at bounding box center [299, 350] width 3 height 8
click at [345, 352] on icon at bounding box center [343, 349] width 11 height 11
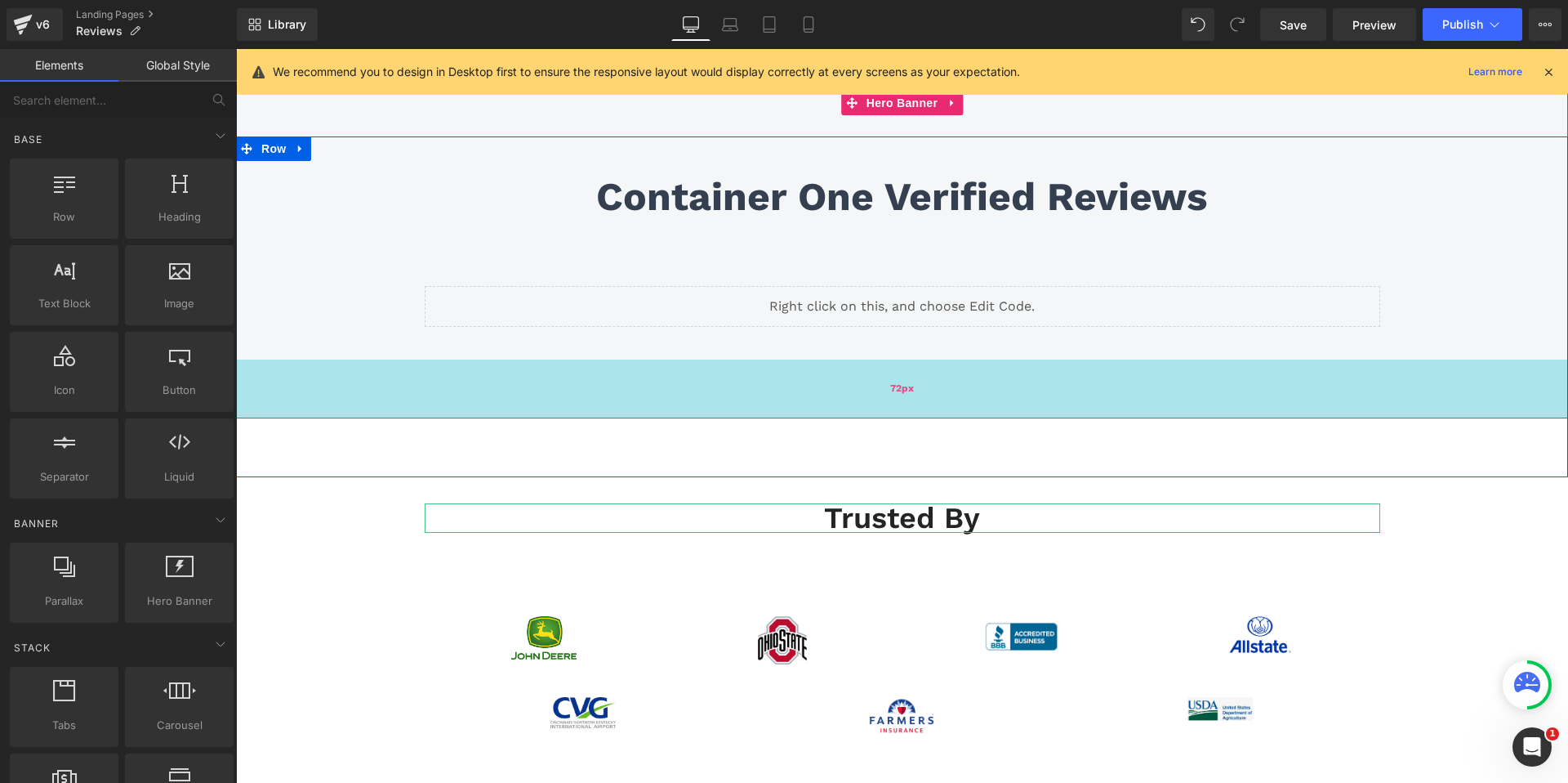
scroll to position [87, 0]
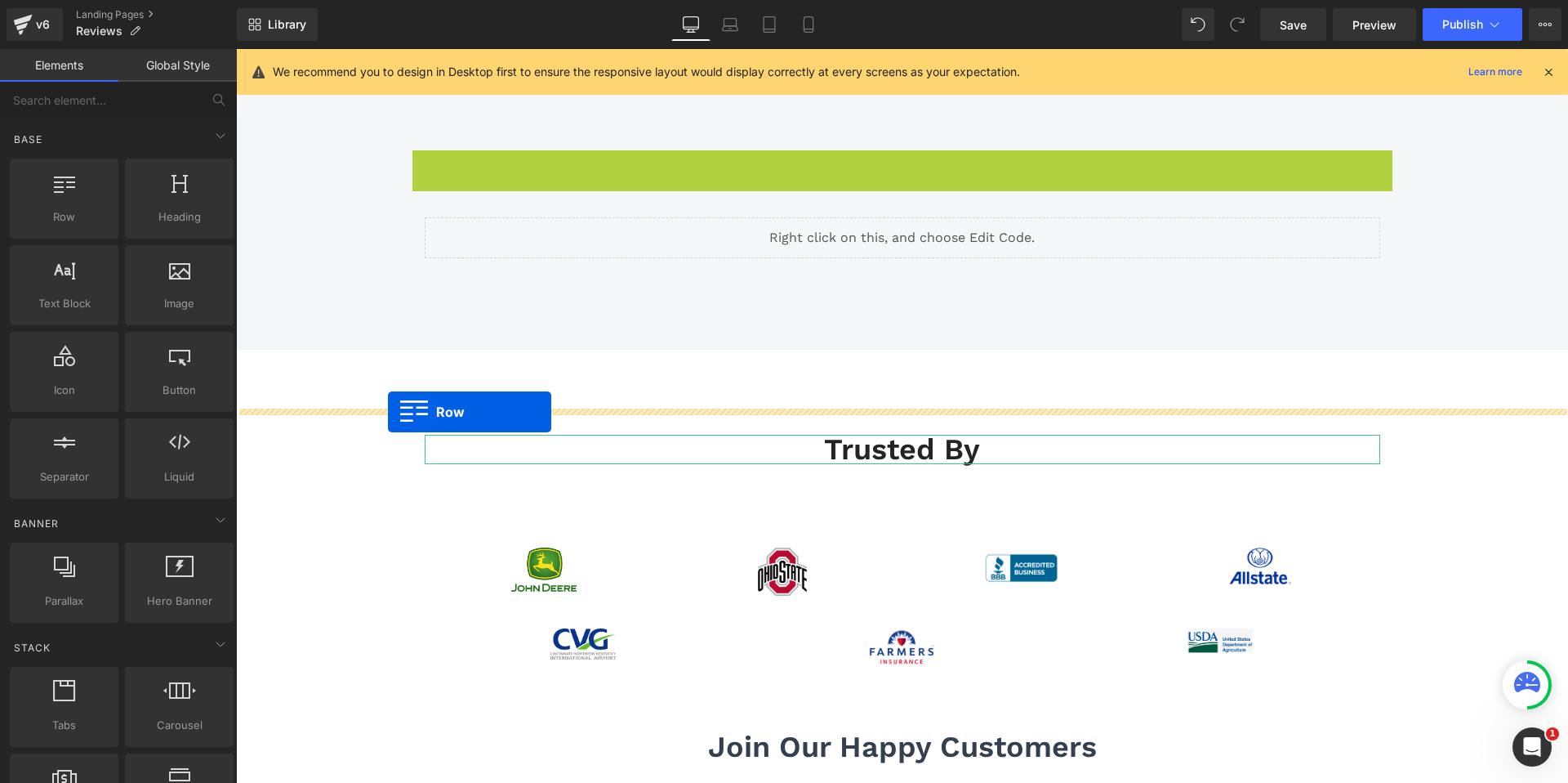
drag, startPoint x: 420, startPoint y: 161, endPoint x: 388, endPoint y: 411, distance: 252.0
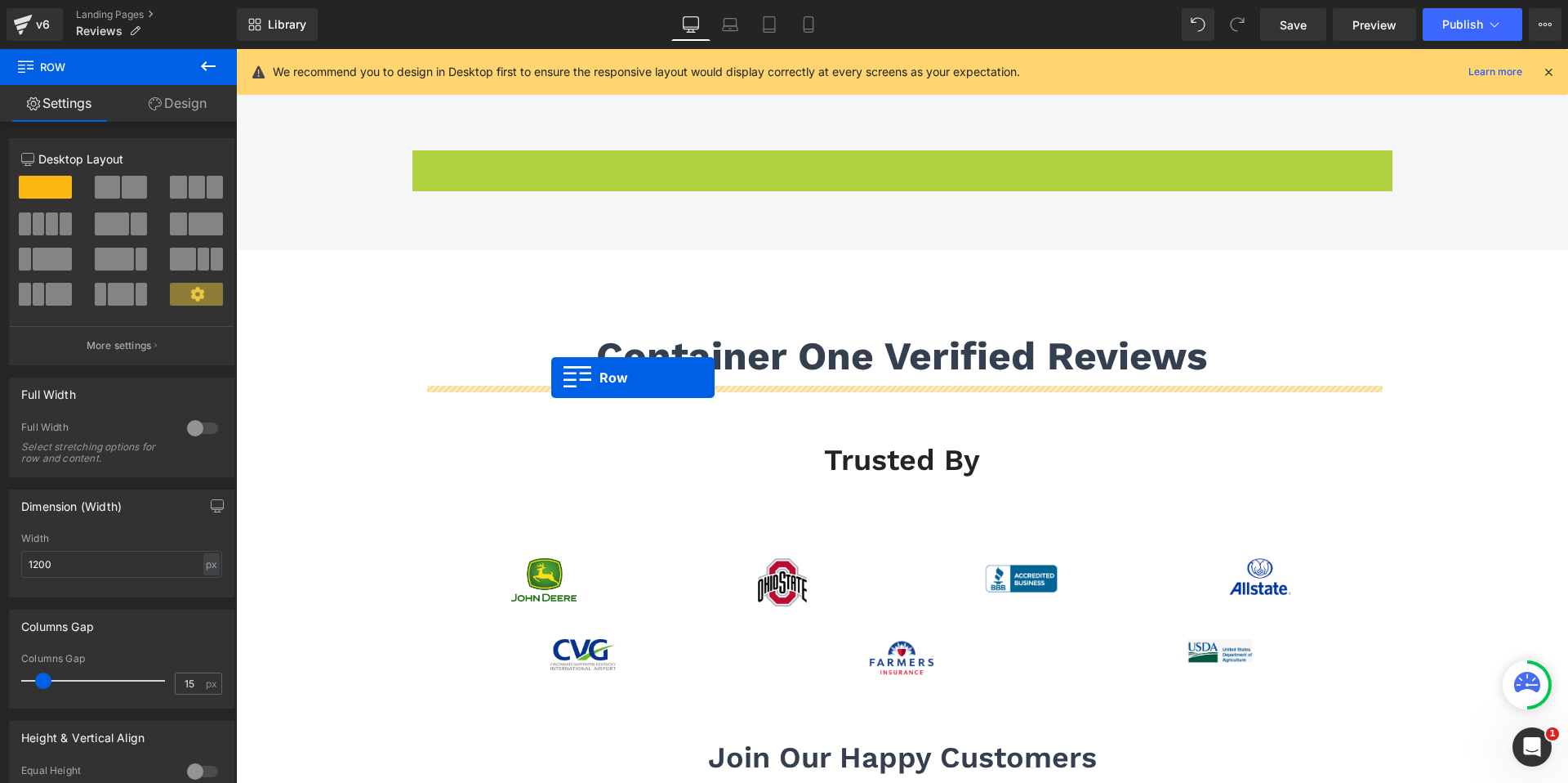
drag, startPoint x: 422, startPoint y: 159, endPoint x: 551, endPoint y: 377, distance: 253.3
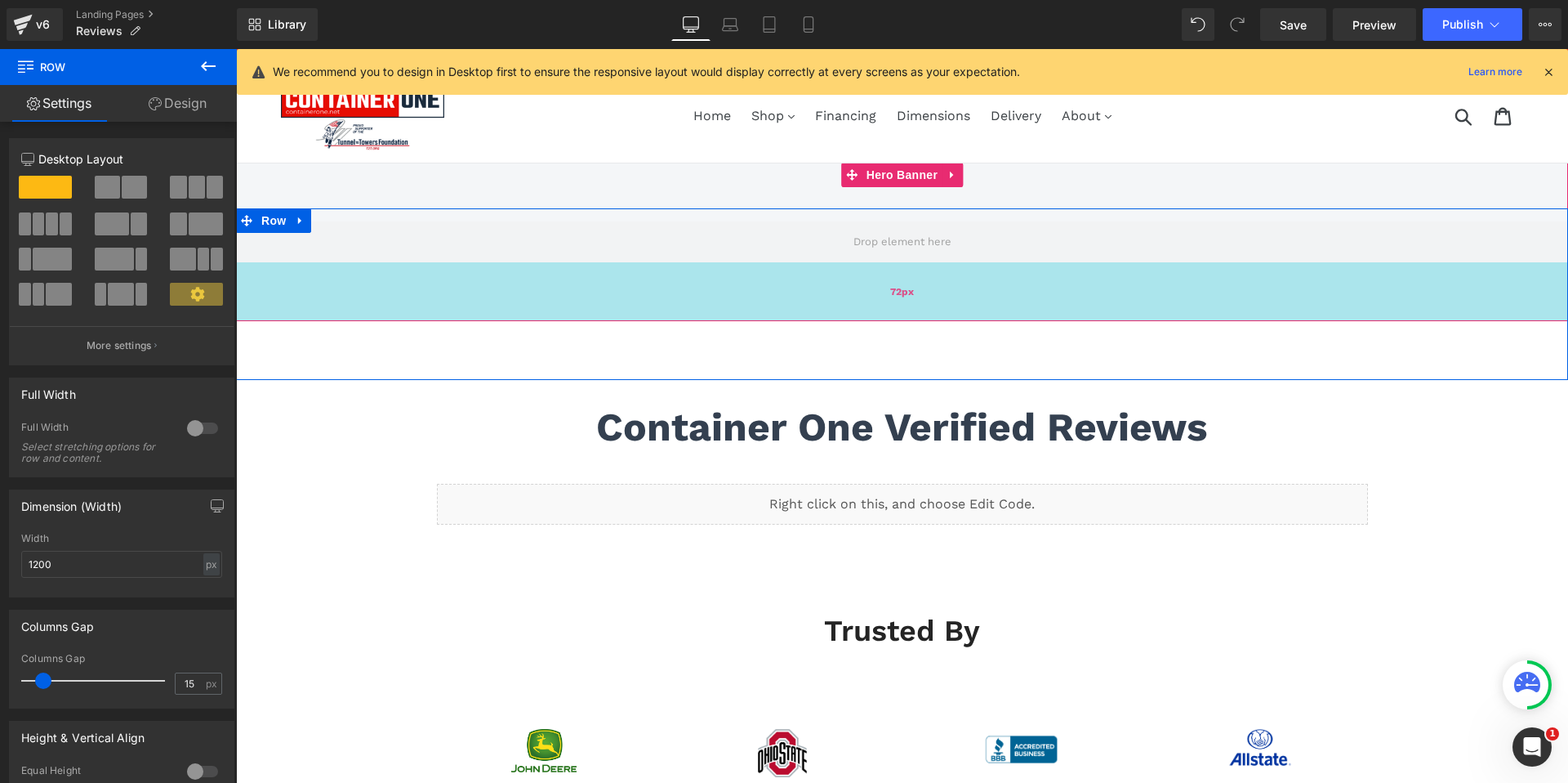
scroll to position [0, 0]
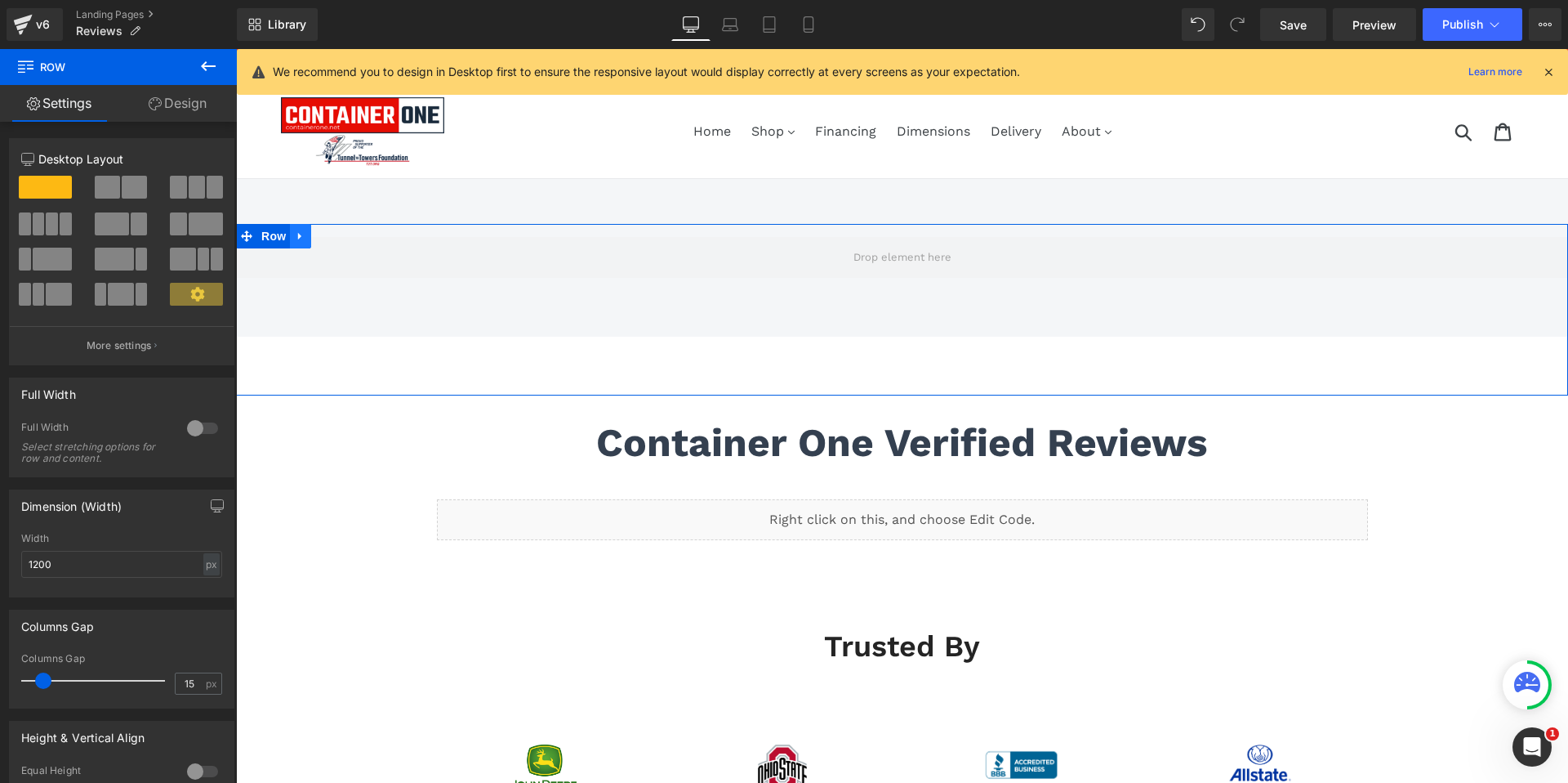
click at [298, 239] on icon at bounding box center [301, 236] width 11 height 12
click at [336, 237] on link at bounding box center [343, 236] width 21 height 25
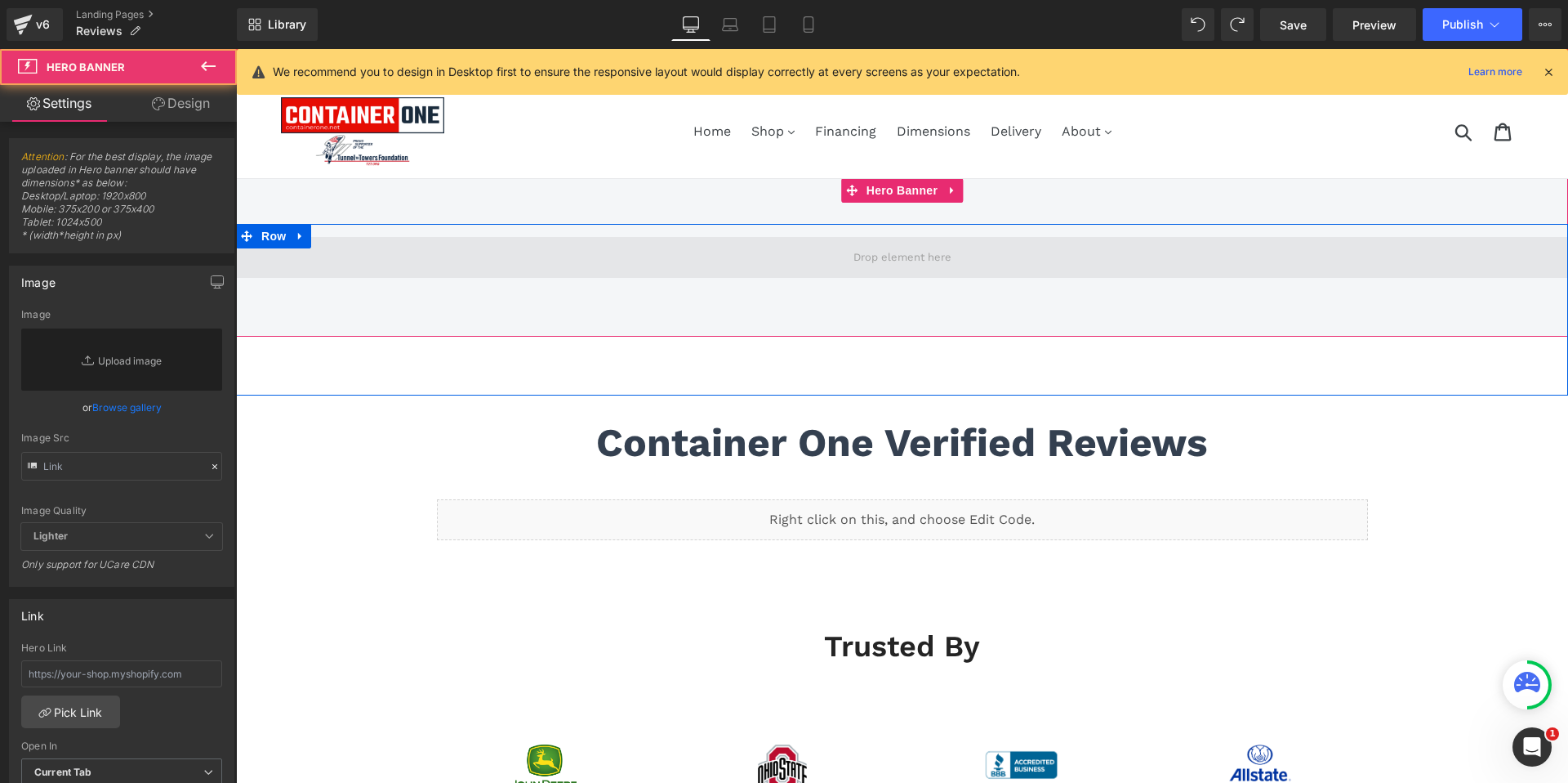
click at [793, 251] on span at bounding box center [902, 257] width 1332 height 41
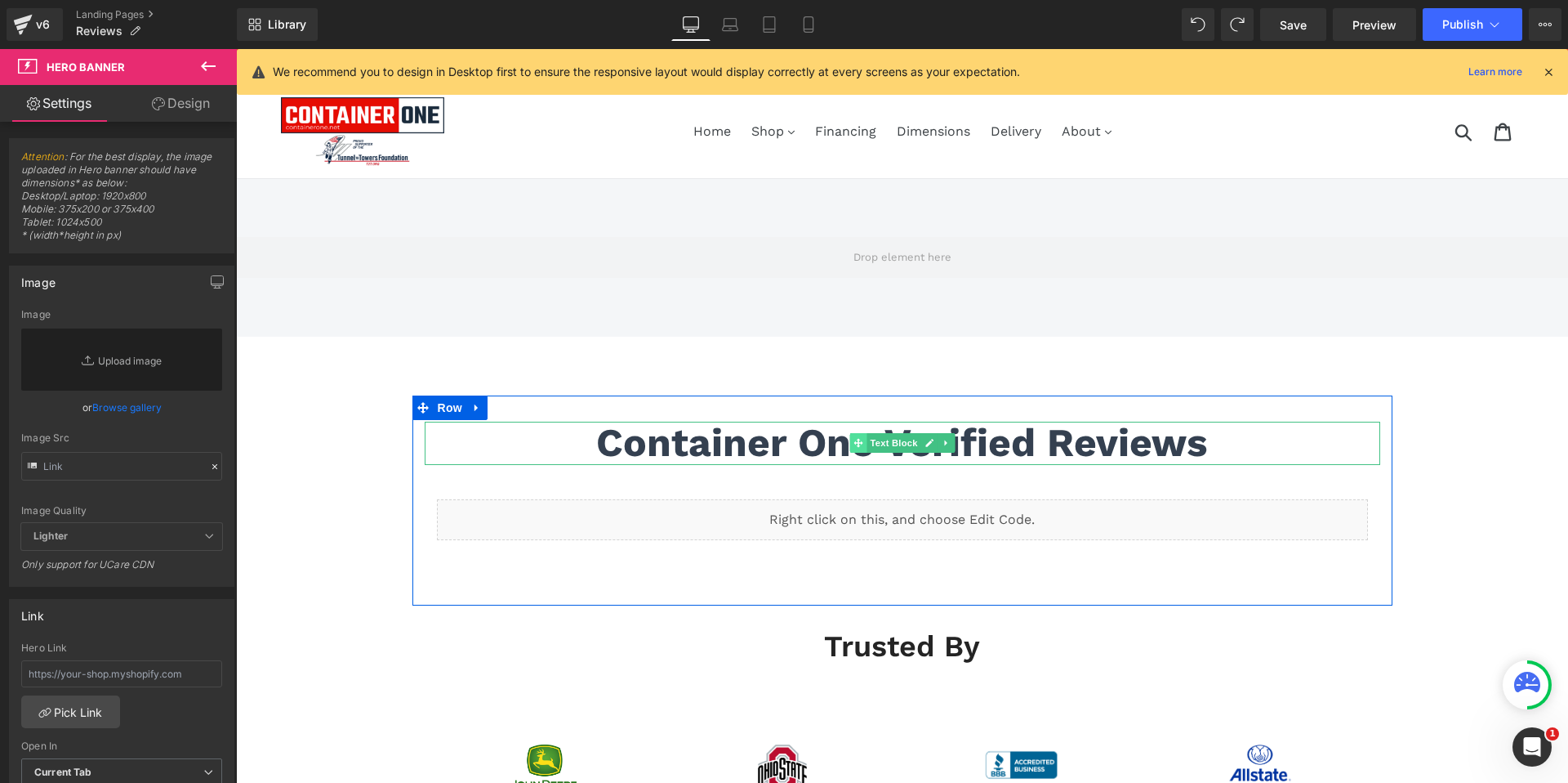
click at [857, 444] on icon at bounding box center [858, 444] width 9 height 9
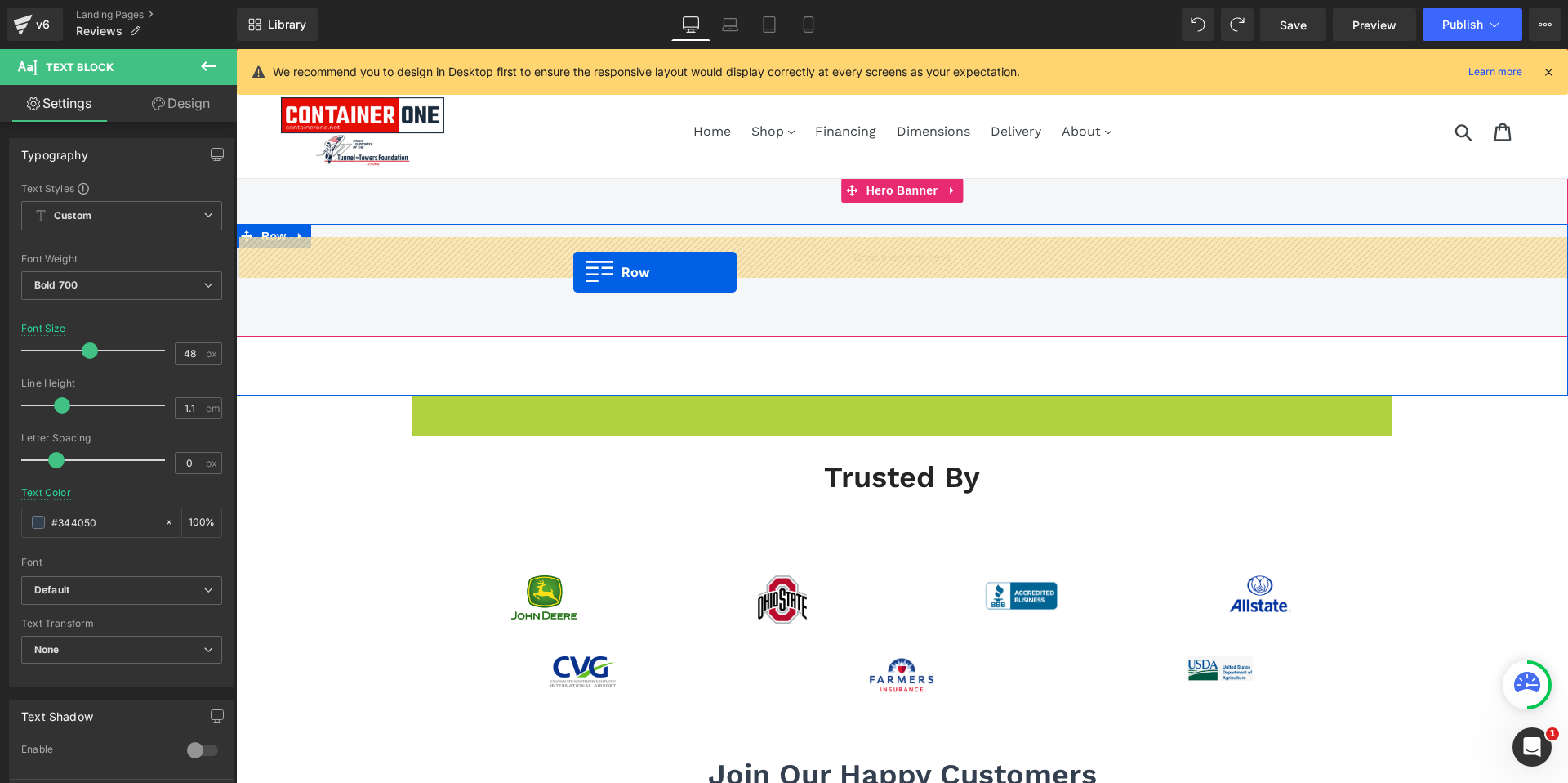
drag, startPoint x: 417, startPoint y: 408, endPoint x: 574, endPoint y: 272, distance: 207.7
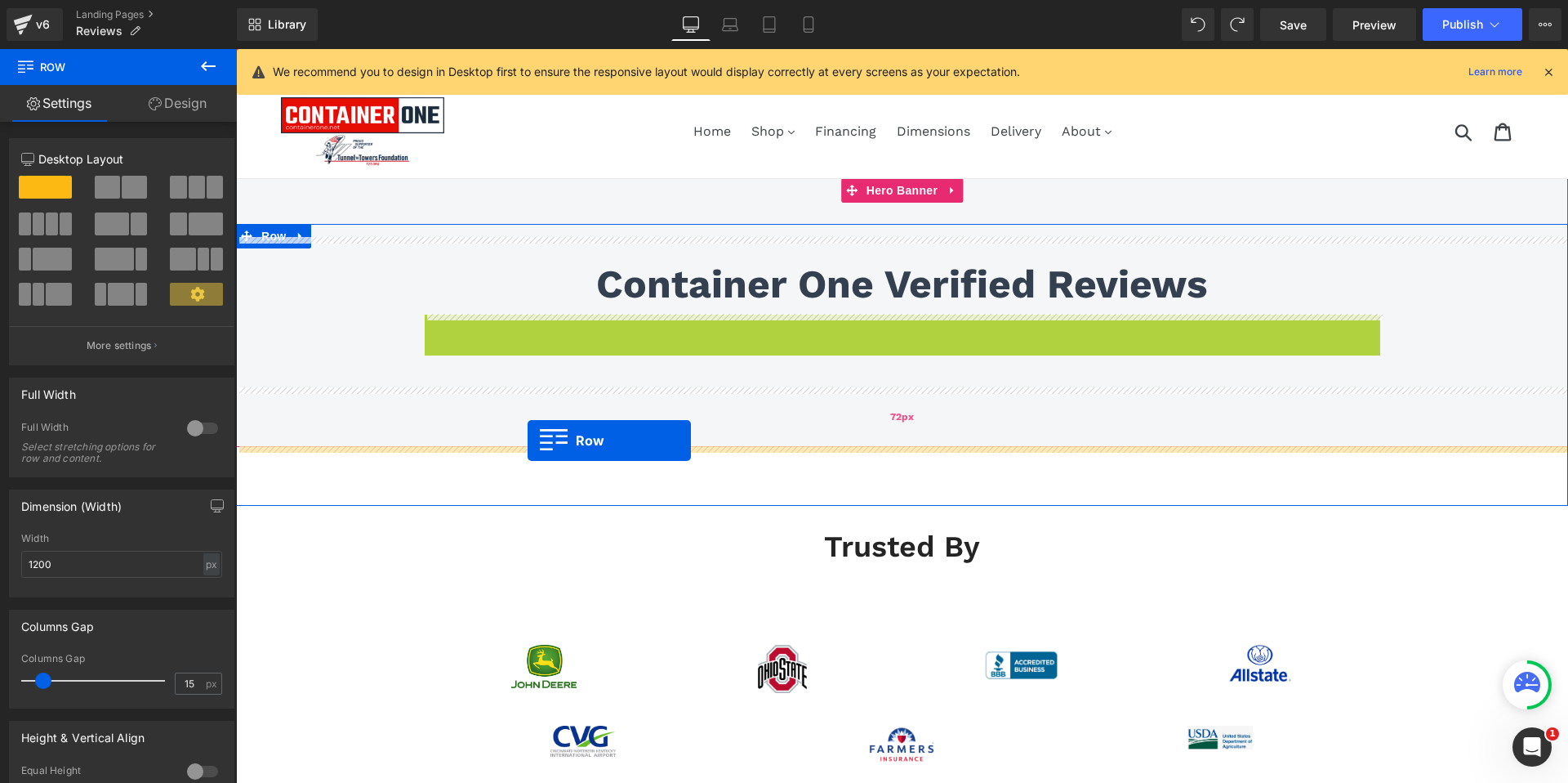
drag, startPoint x: 433, startPoint y: 326, endPoint x: 527, endPoint y: 441, distance: 148.5
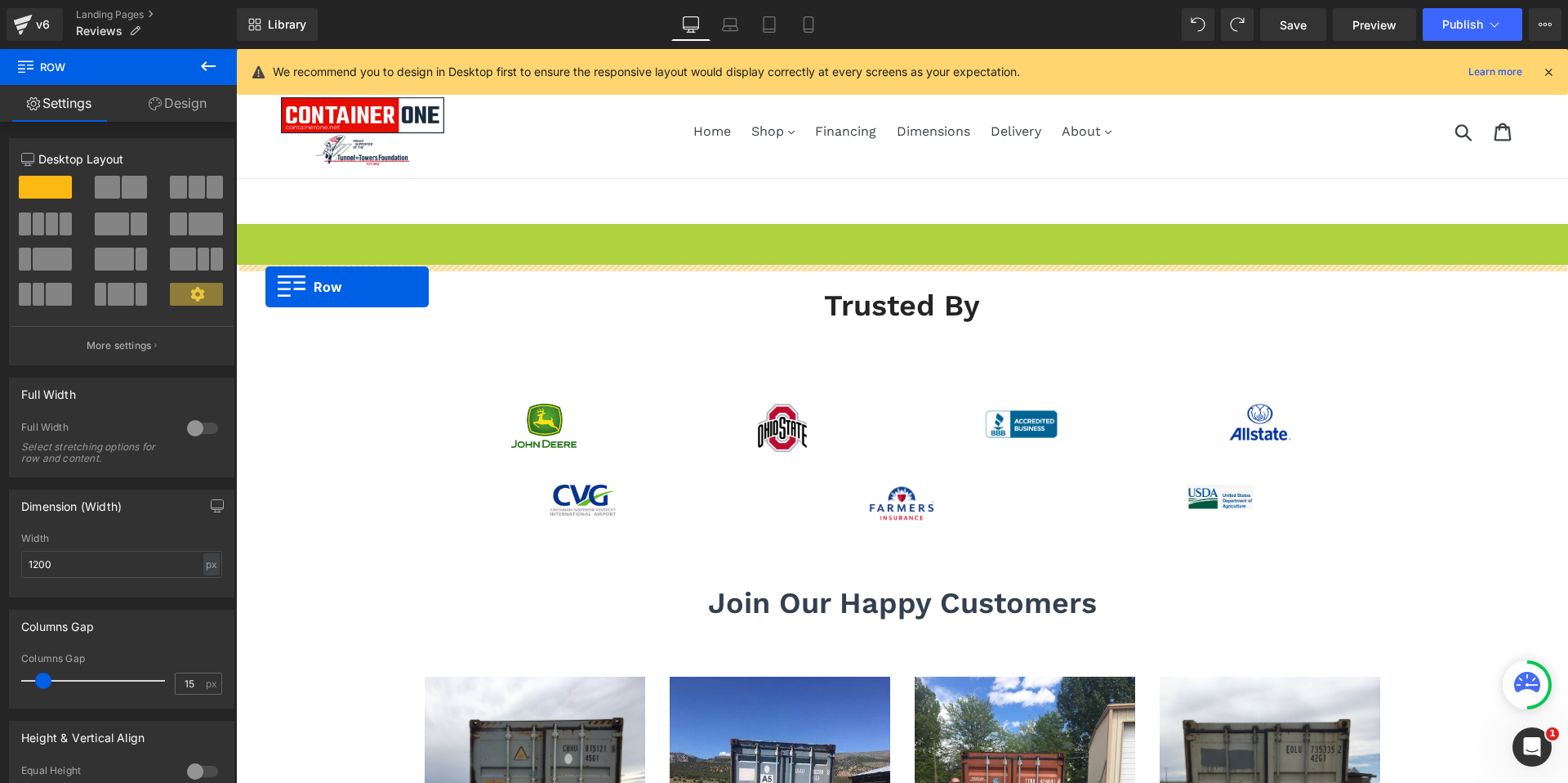
drag, startPoint x: 243, startPoint y: 238, endPoint x: 266, endPoint y: 287, distance: 54.1
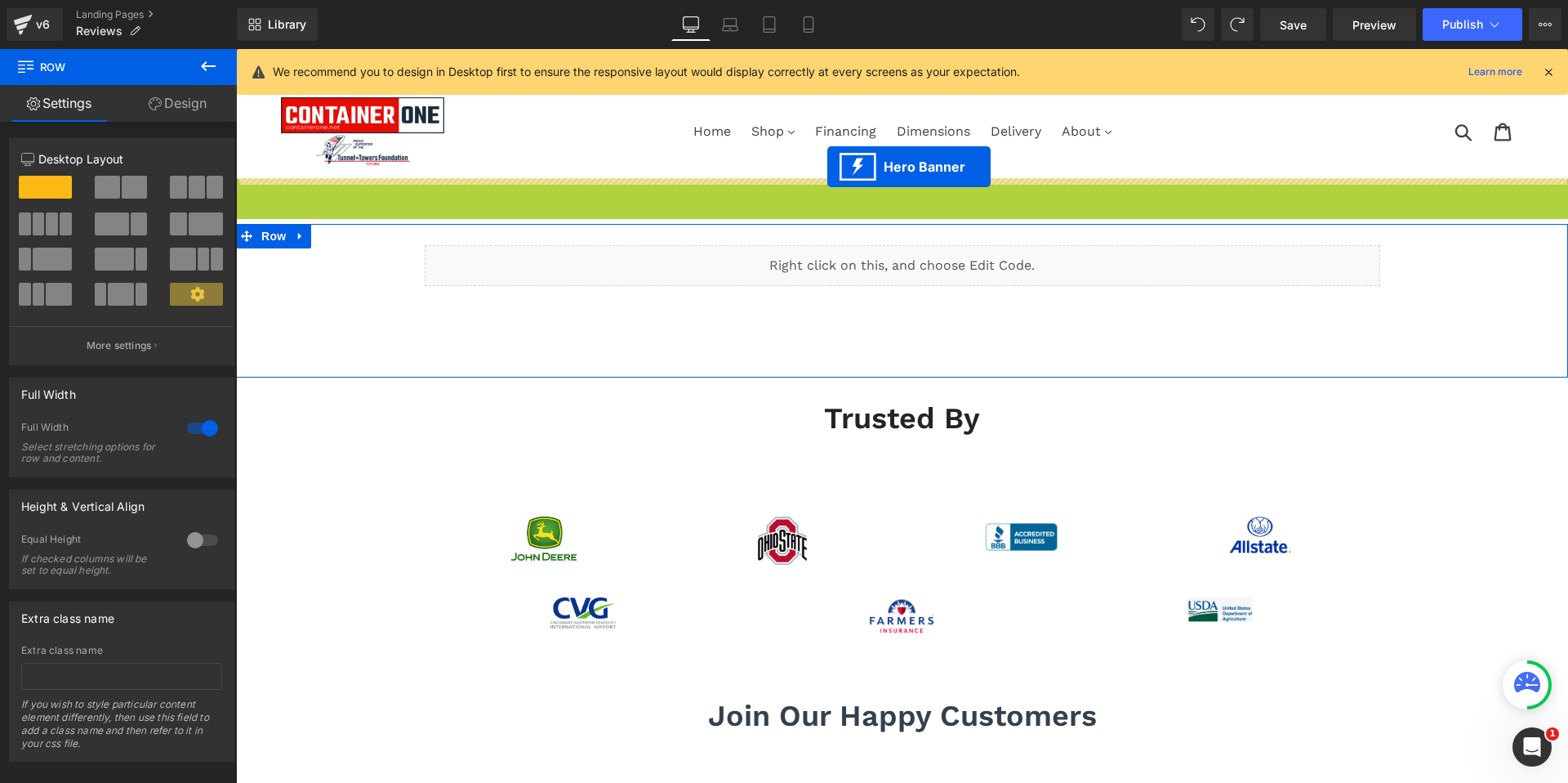
drag, startPoint x: 849, startPoint y: 190, endPoint x: 827, endPoint y: 166, distance: 32.6
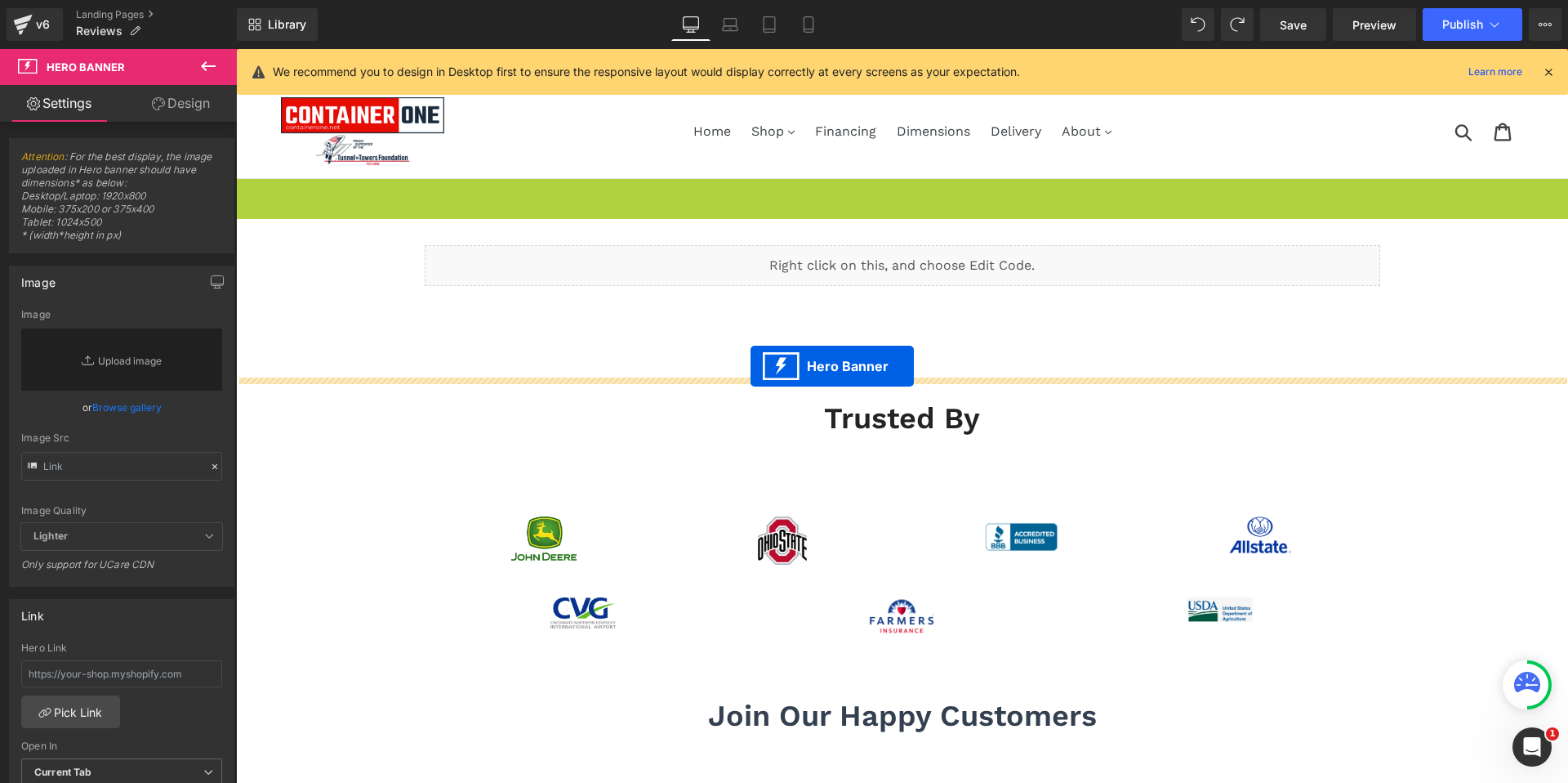
drag, startPoint x: 851, startPoint y: 194, endPoint x: 750, endPoint y: 366, distance: 199.5
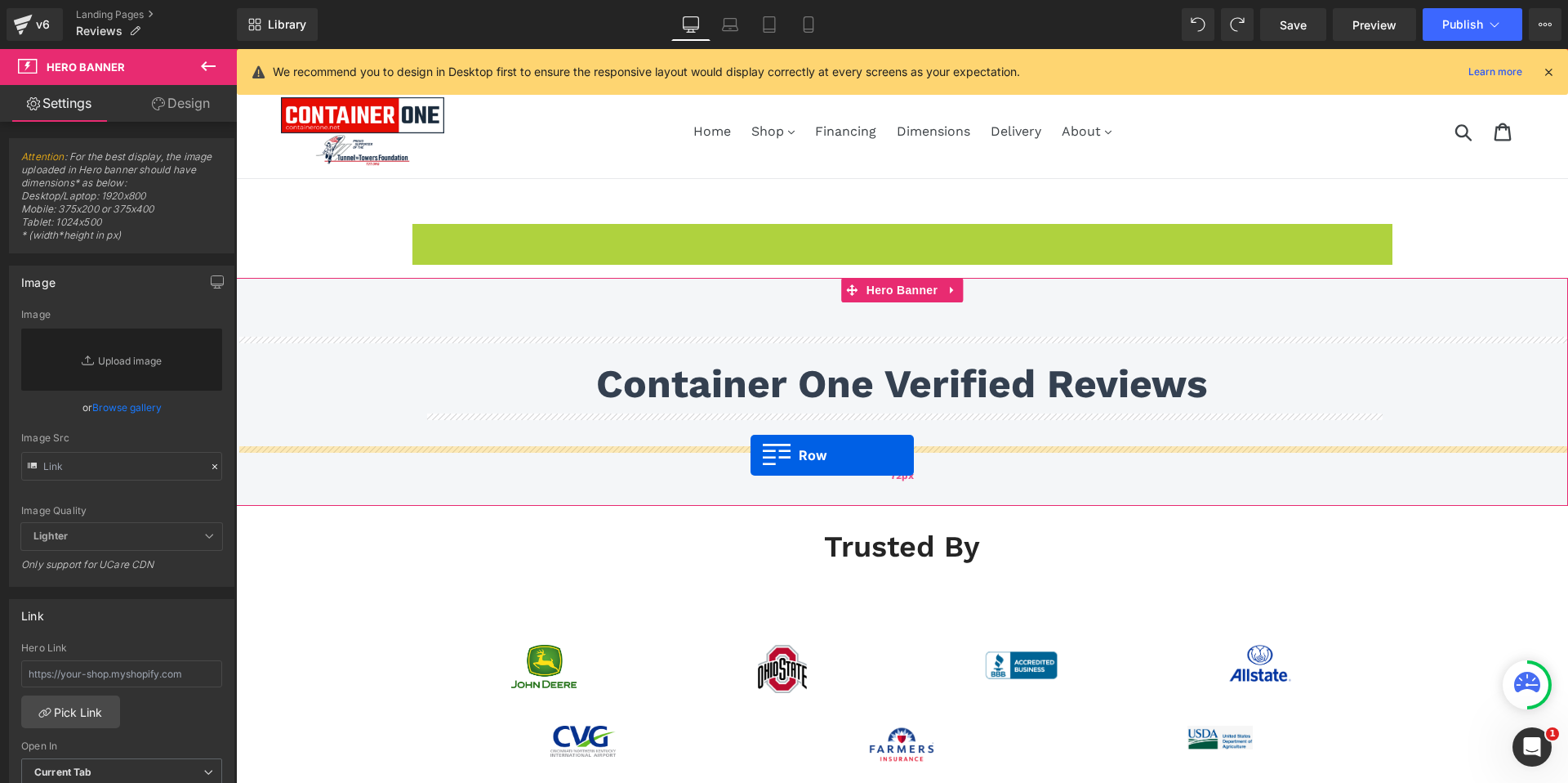
drag, startPoint x: 422, startPoint y: 235, endPoint x: 750, endPoint y: 455, distance: 394.9
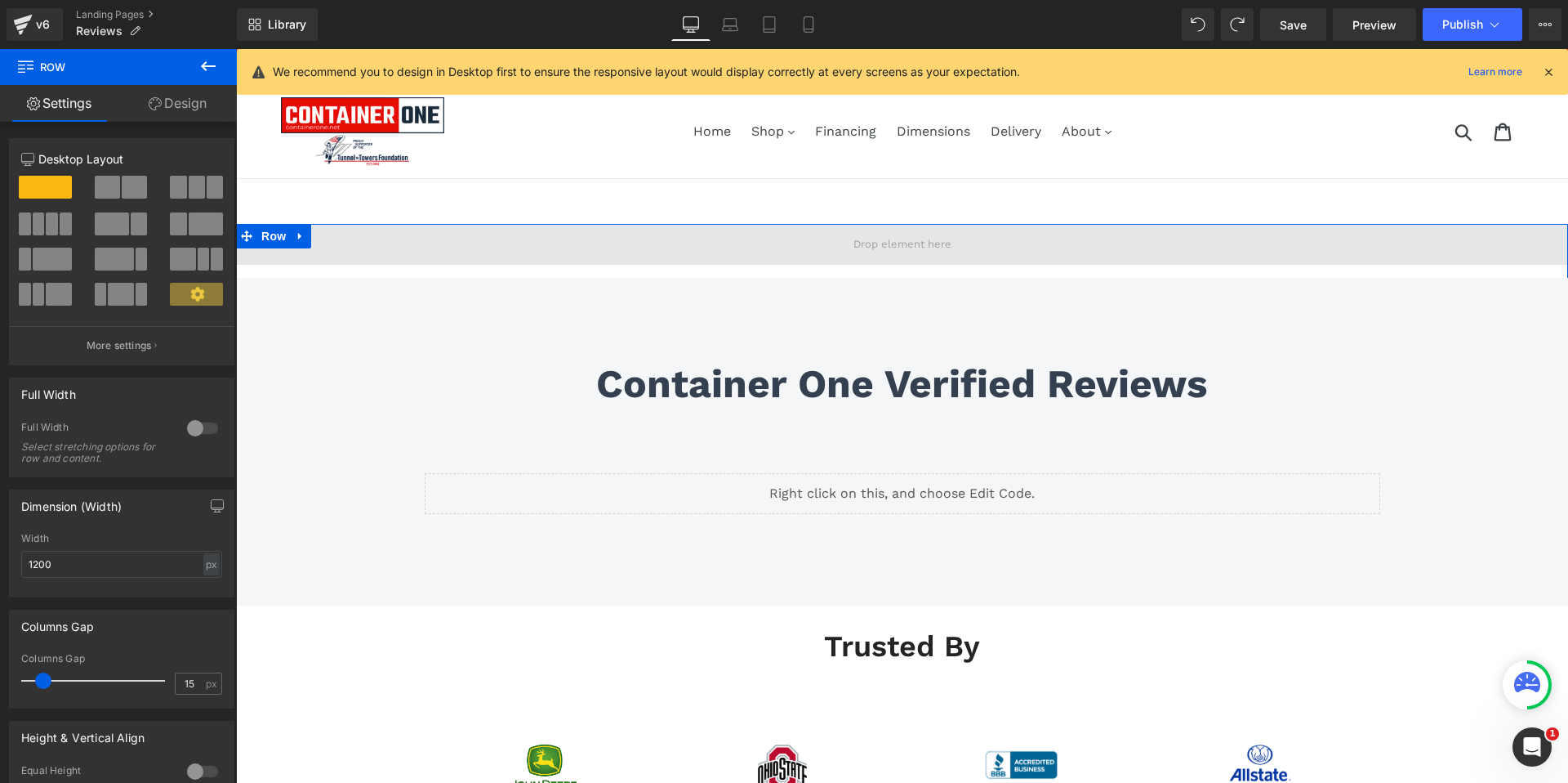
click at [353, 238] on span at bounding box center [902, 244] width 1332 height 41
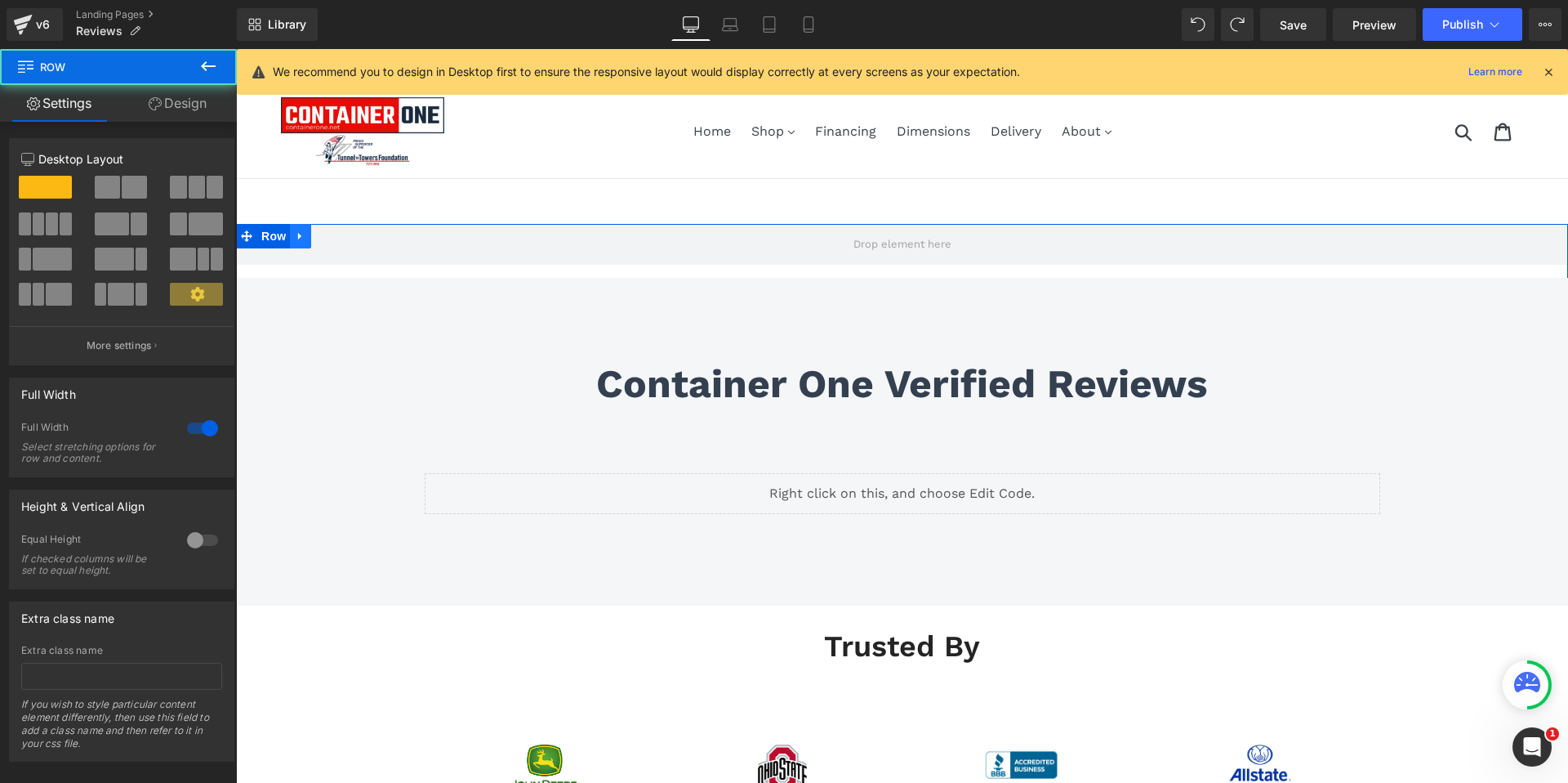
click at [303, 235] on icon at bounding box center [301, 236] width 11 height 12
click at [343, 242] on link at bounding box center [343, 236] width 21 height 25
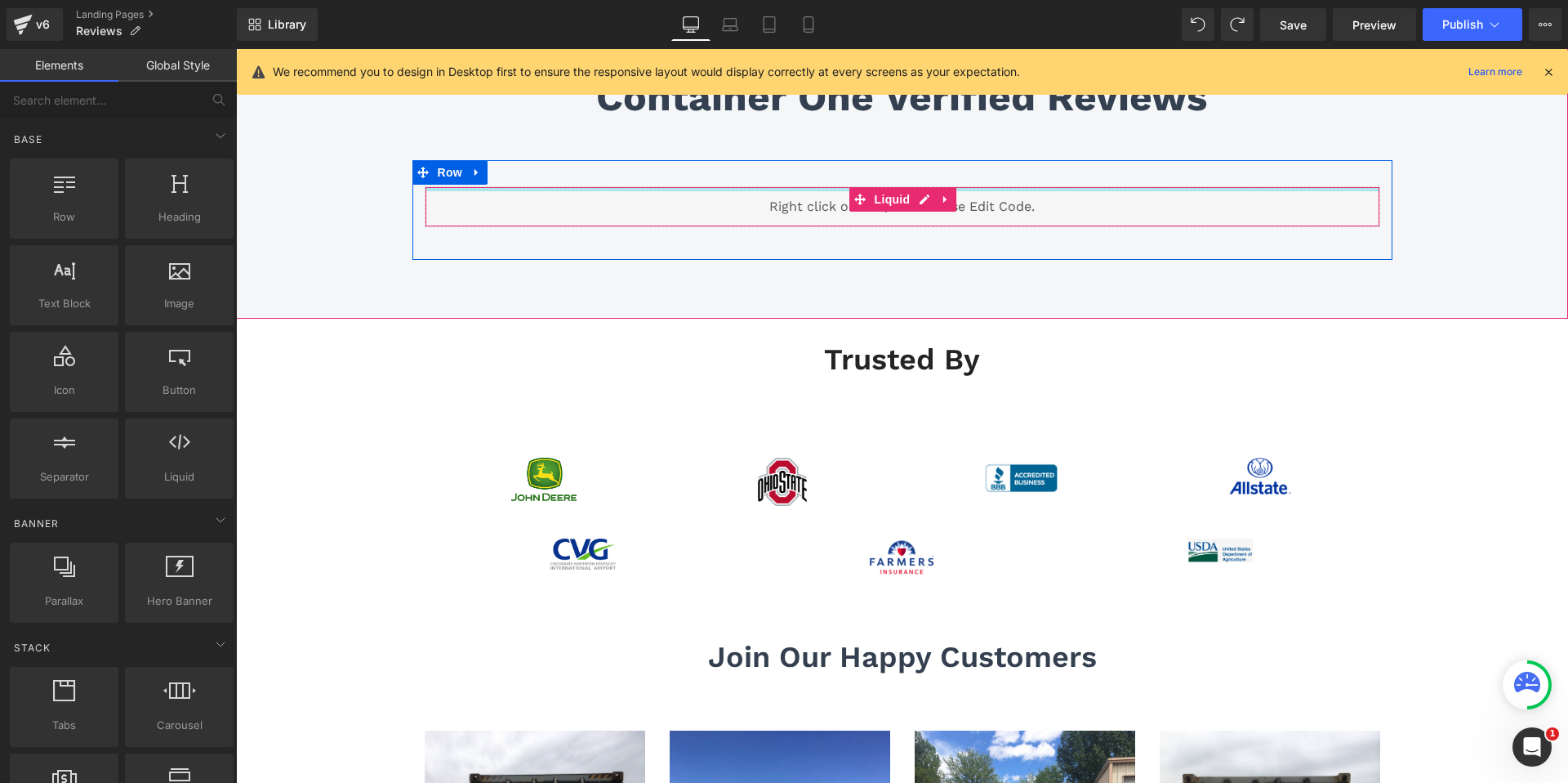
scroll to position [194, 0]
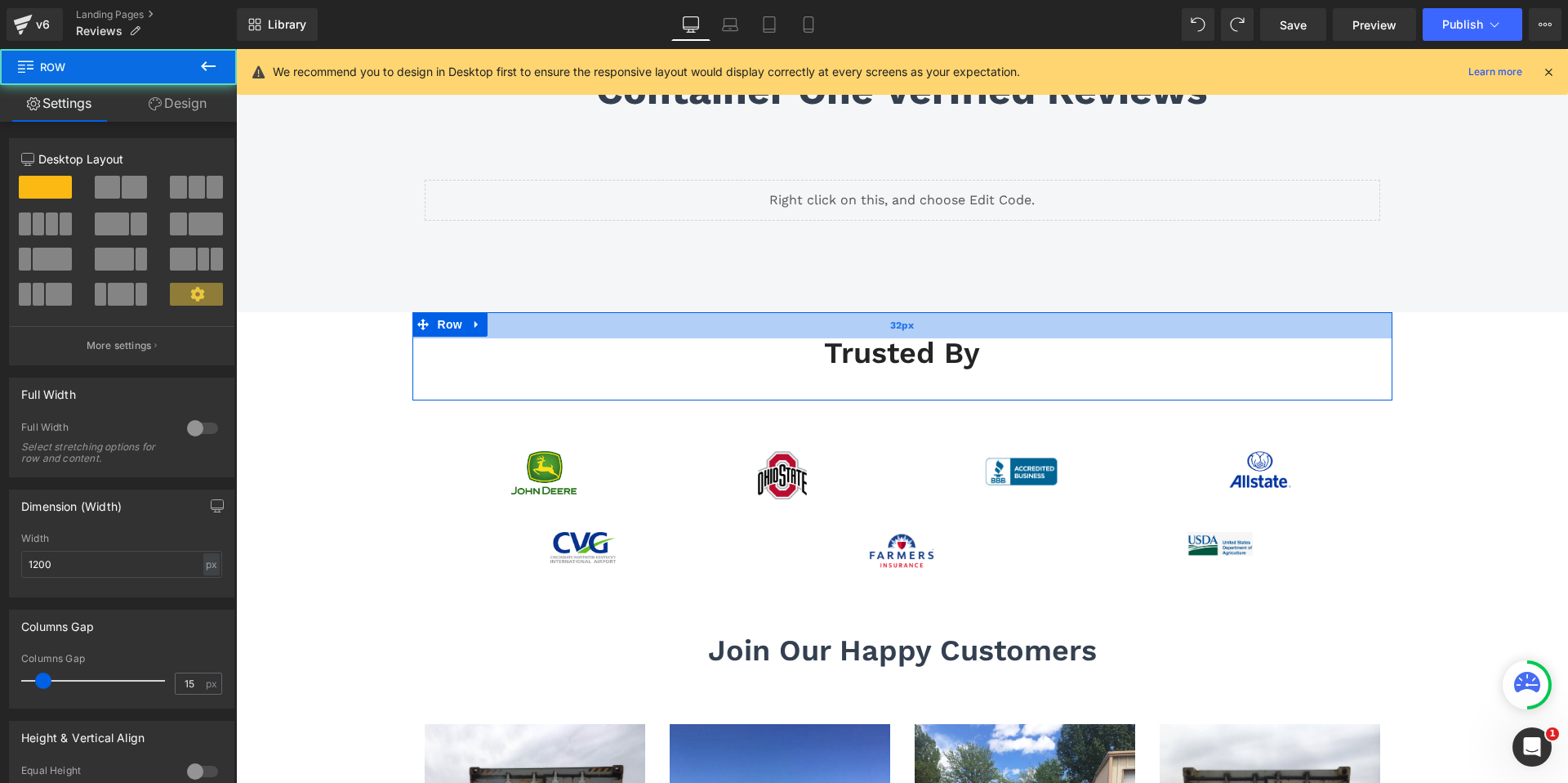
click at [850, 337] on div "32px" at bounding box center [902, 325] width 980 height 26
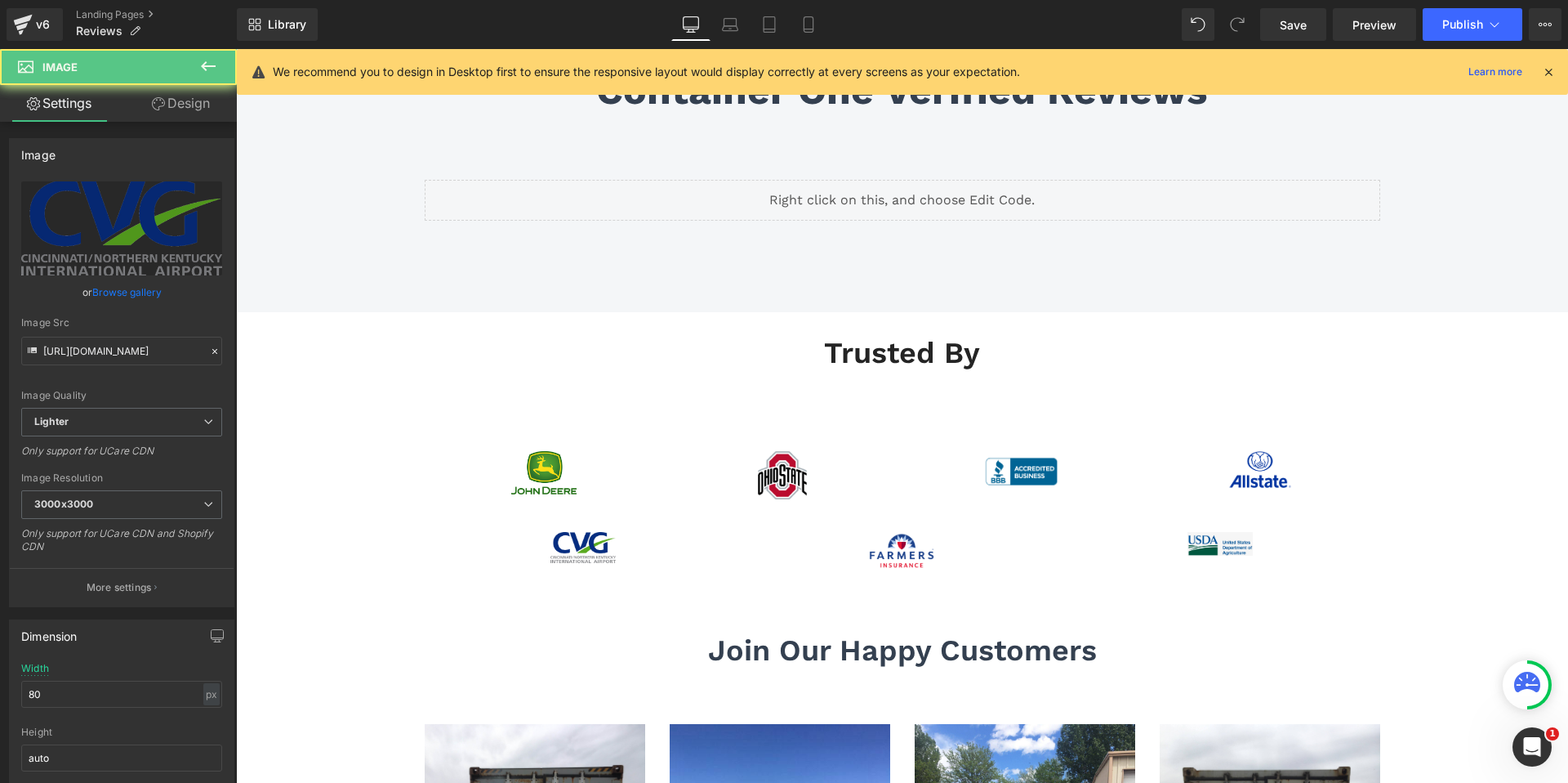
click at [236, 49] on div at bounding box center [236, 49] width 0 height 0
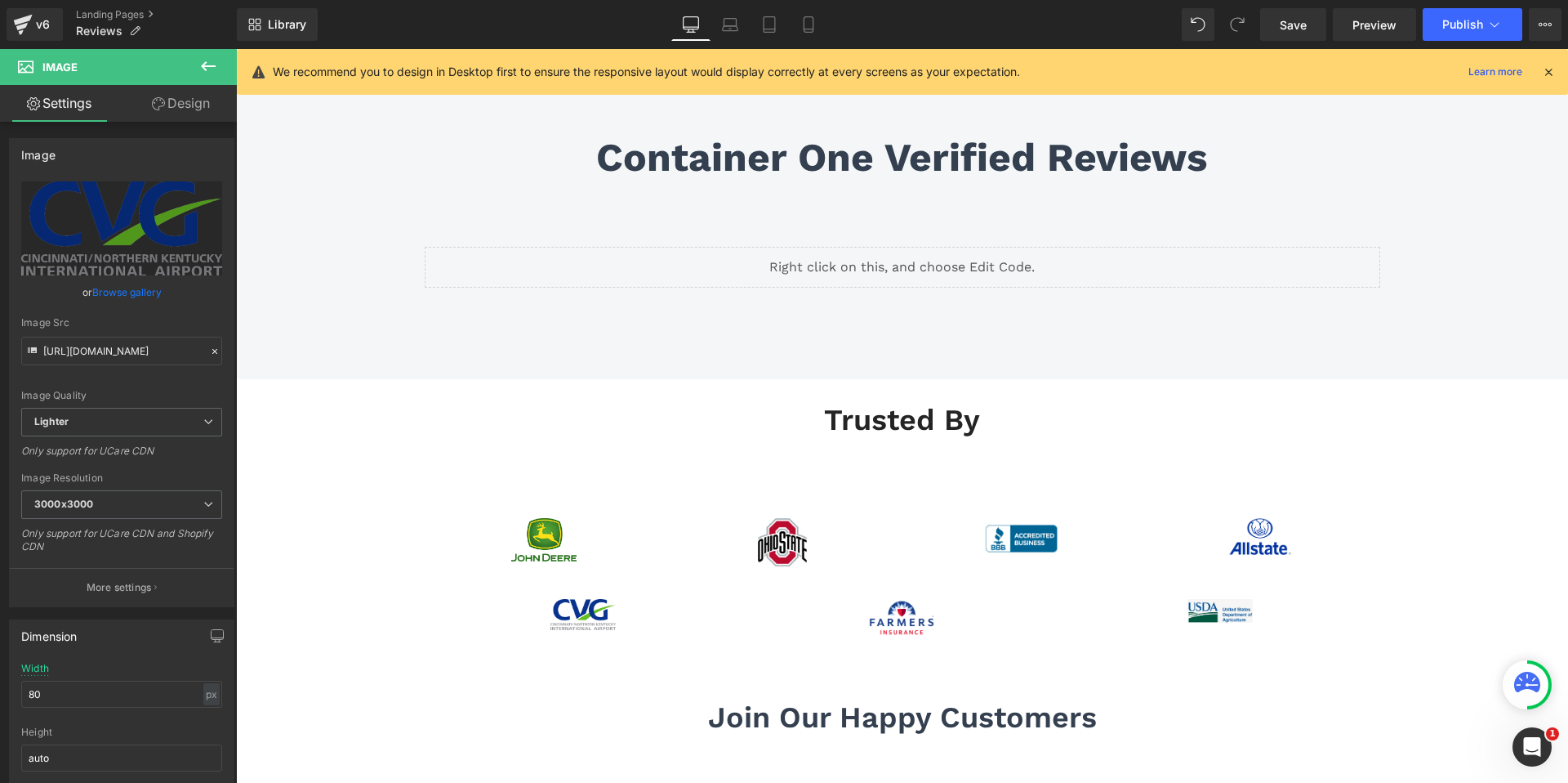
scroll to position [48, 0]
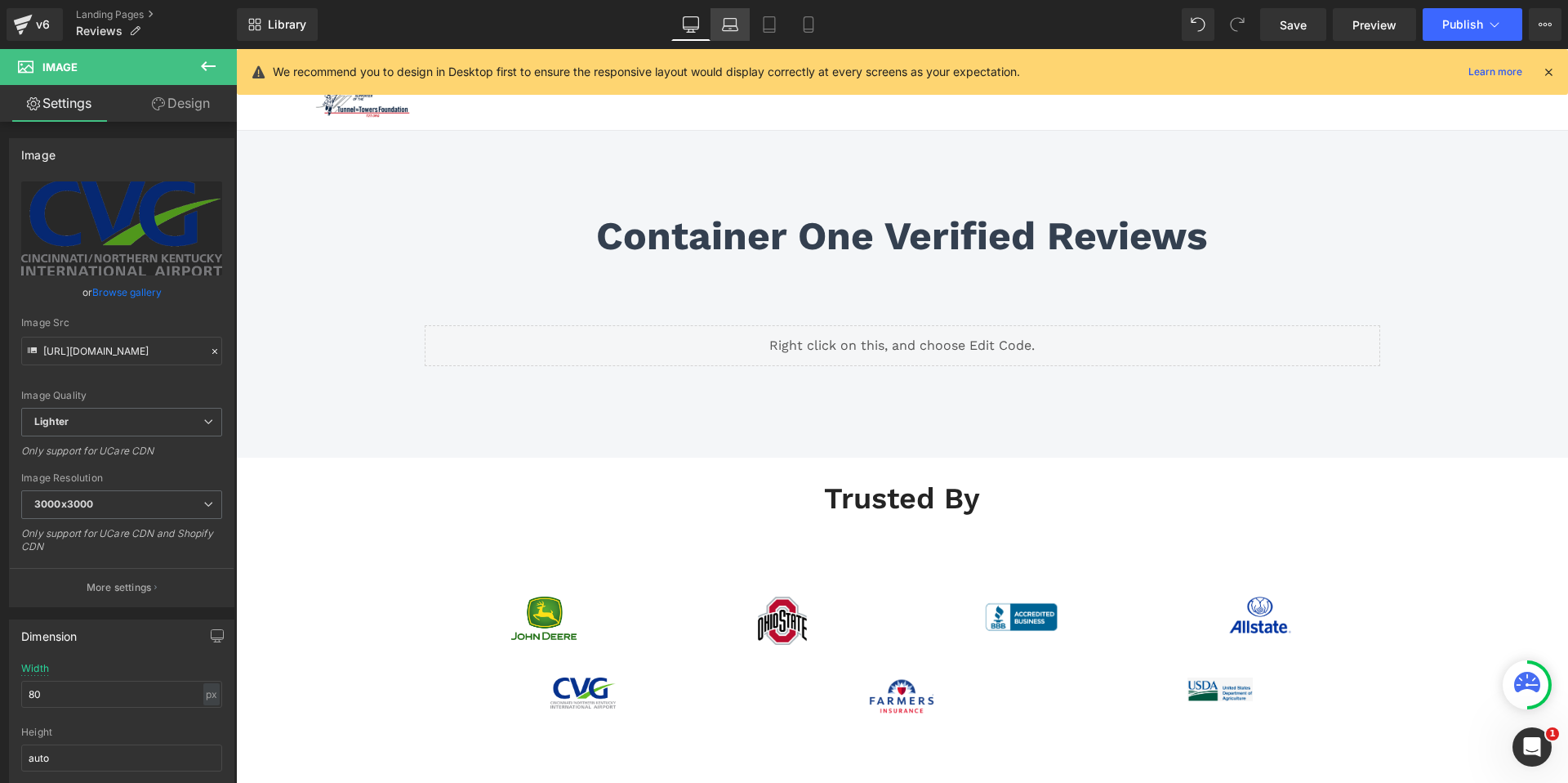
click at [729, 21] on icon at bounding box center [730, 24] width 16 height 16
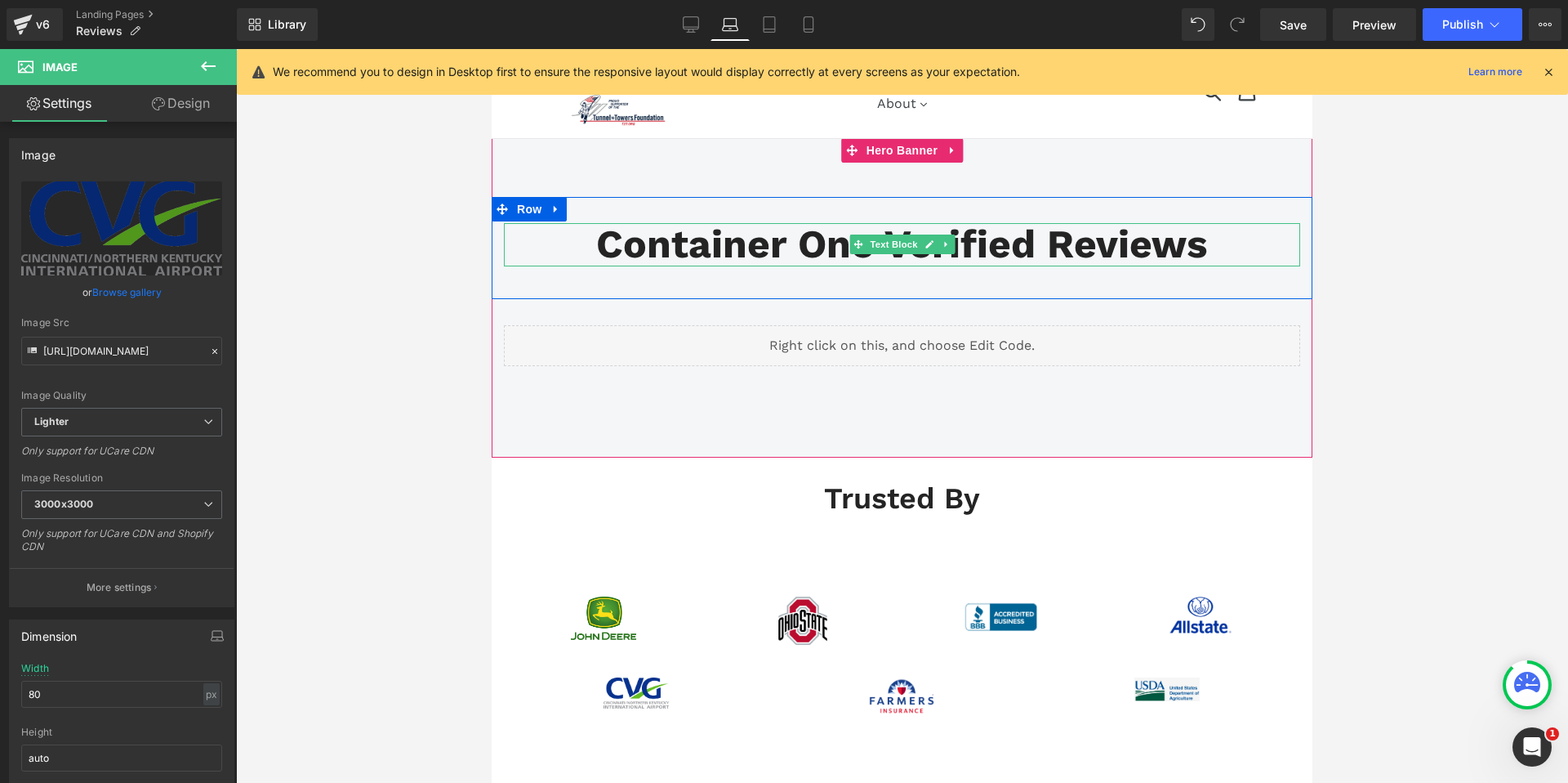
click at [801, 234] on p "Container One Verified Reviews" at bounding box center [902, 245] width 796 height 44
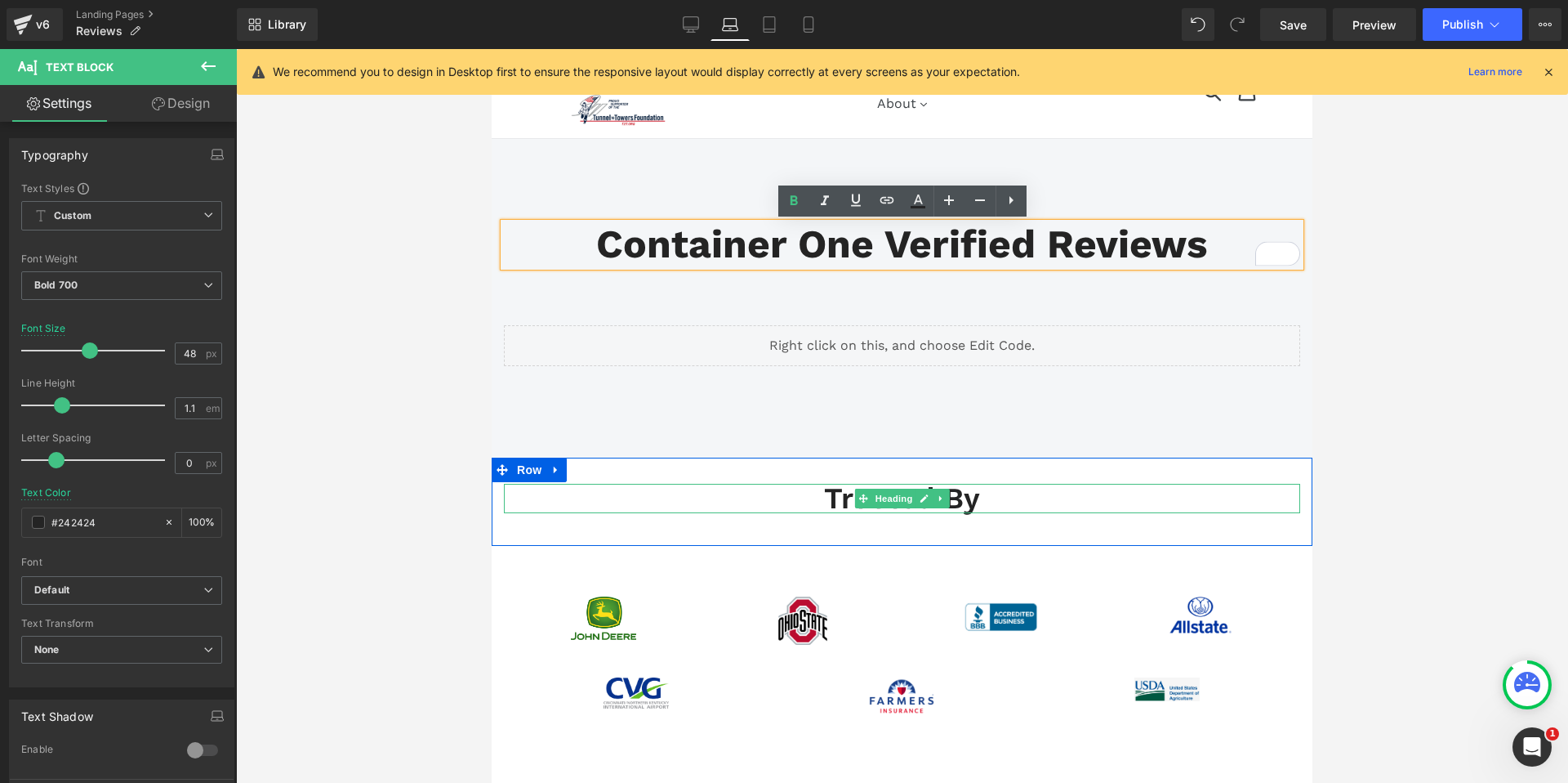
click at [834, 502] on h5 "trusted by" at bounding box center [902, 498] width 796 height 29
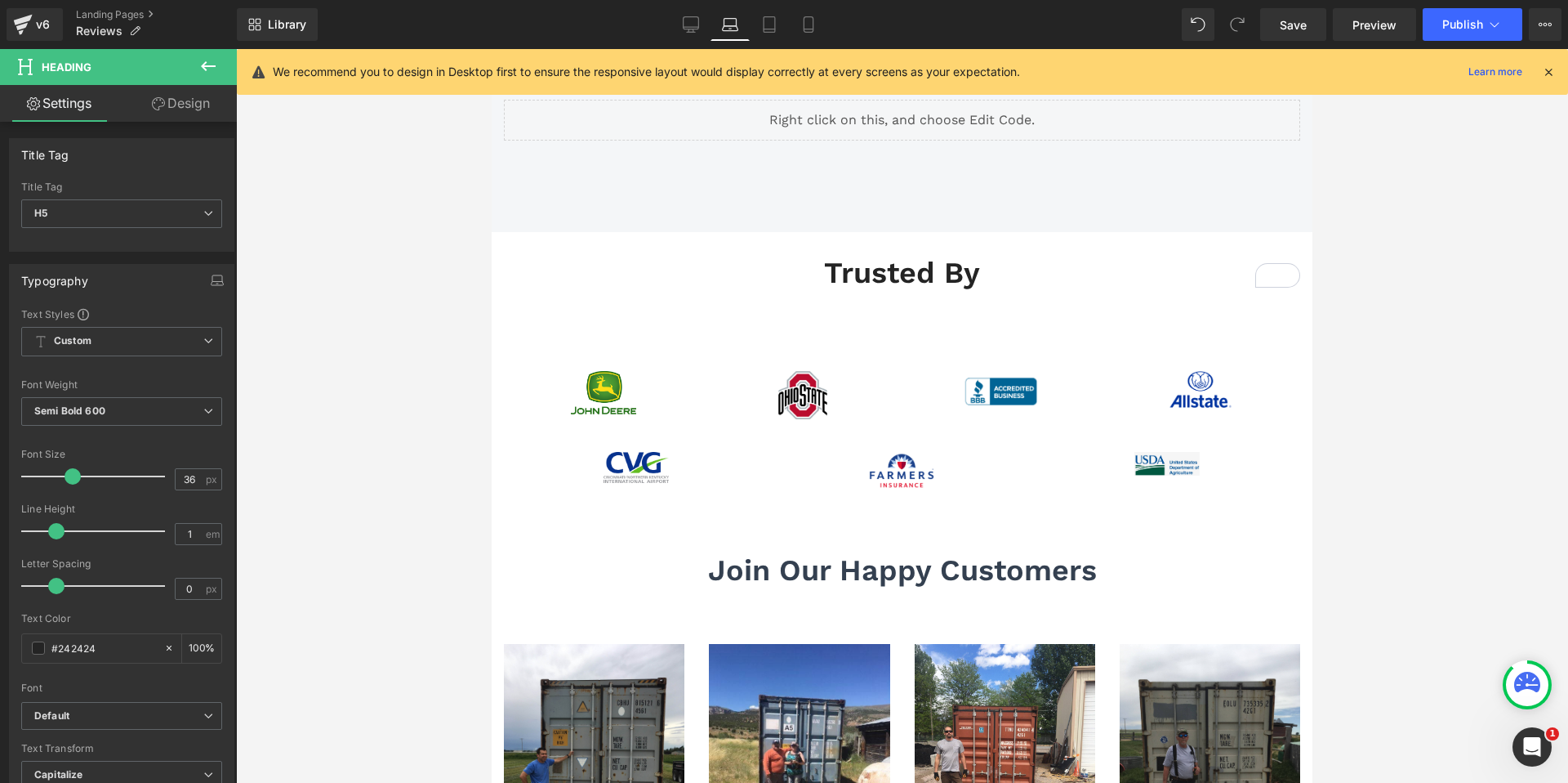
scroll to position [265, 0]
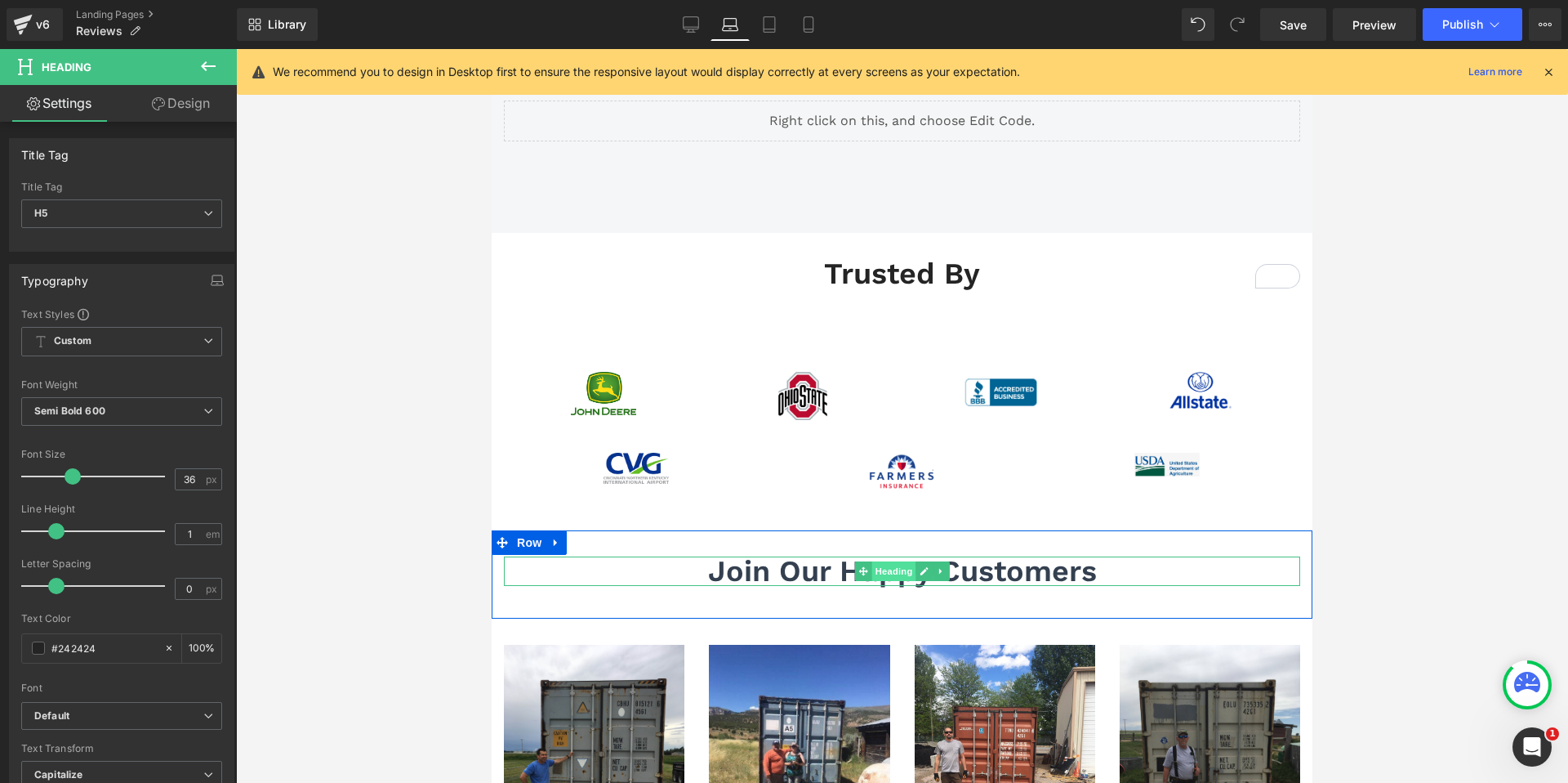
click at [878, 572] on span "Heading" at bounding box center [893, 571] width 44 height 20
click at [780, 571] on span "Join Our Happy Customers" at bounding box center [902, 571] width 388 height 34
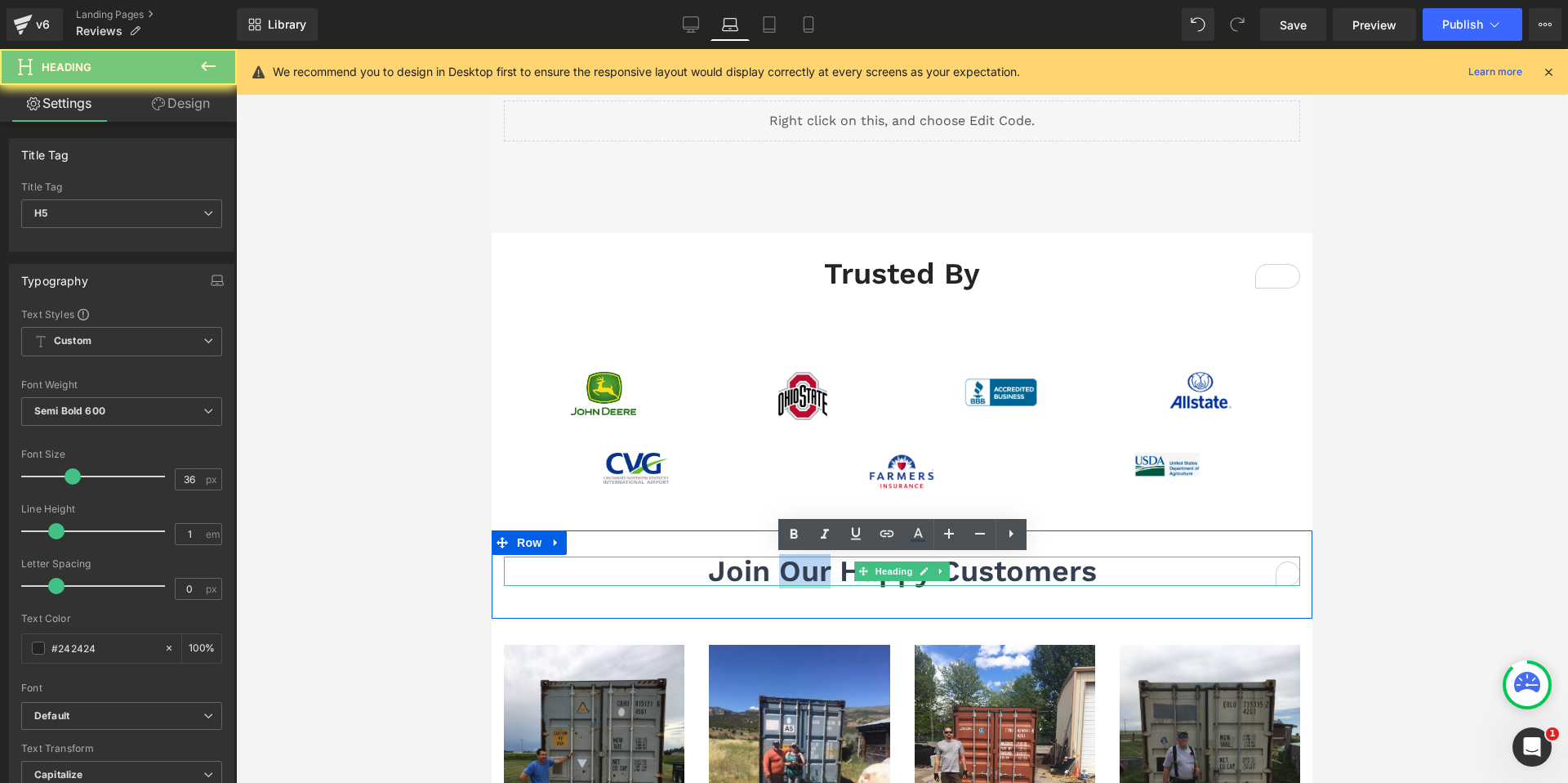
click at [780, 571] on span "Join Our Happy Customers" at bounding box center [902, 571] width 388 height 34
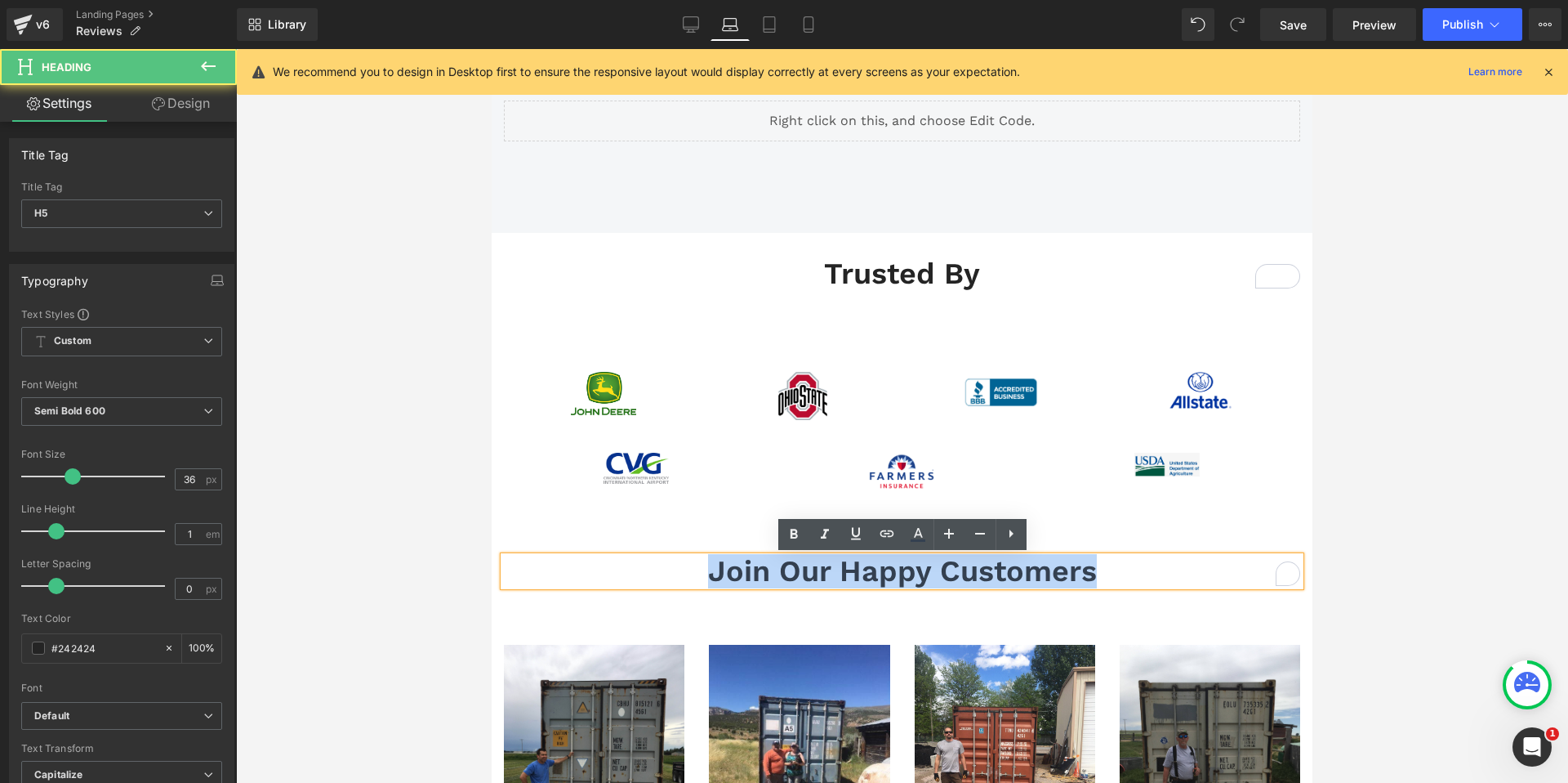
drag, startPoint x: 780, startPoint y: 571, endPoint x: 803, endPoint y: 569, distance: 23.1
click at [783, 571] on span "Join Our Happy Customers" at bounding box center [902, 571] width 388 height 34
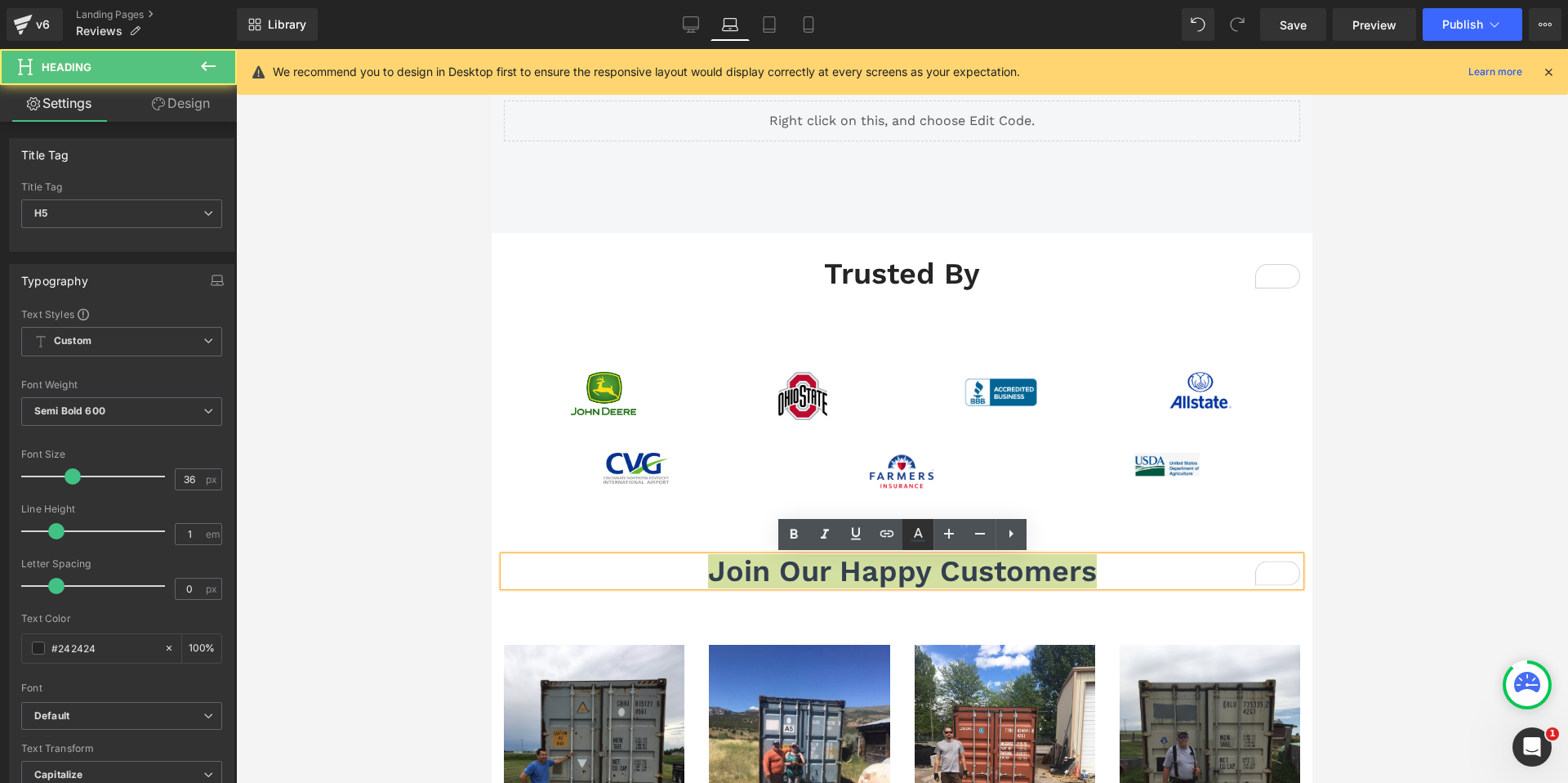
click at [924, 532] on icon at bounding box center [918, 534] width 20 height 20
type input "#344050"
type input "100"
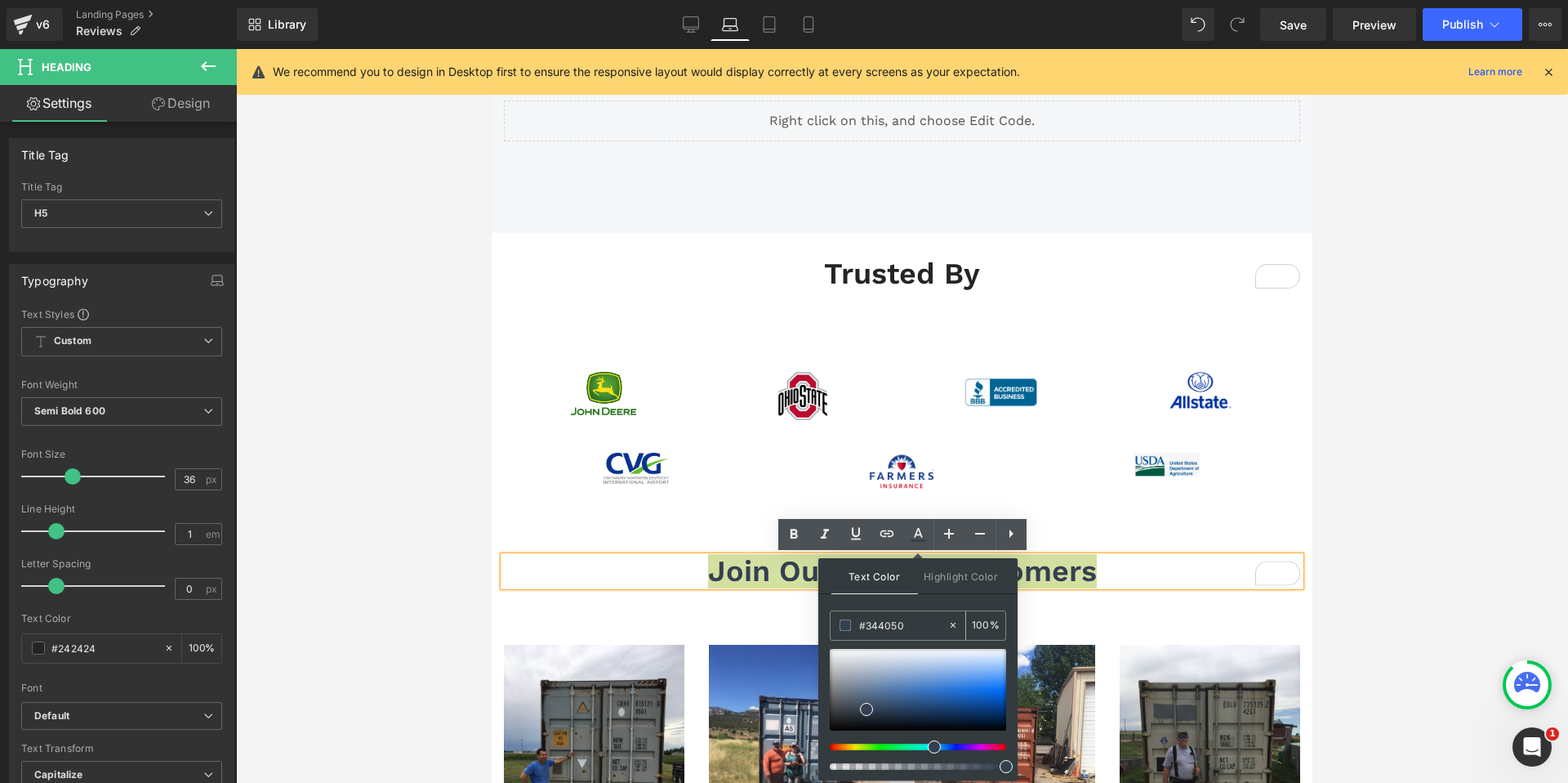
click at [900, 621] on input "#344050" at bounding box center [903, 625] width 88 height 18
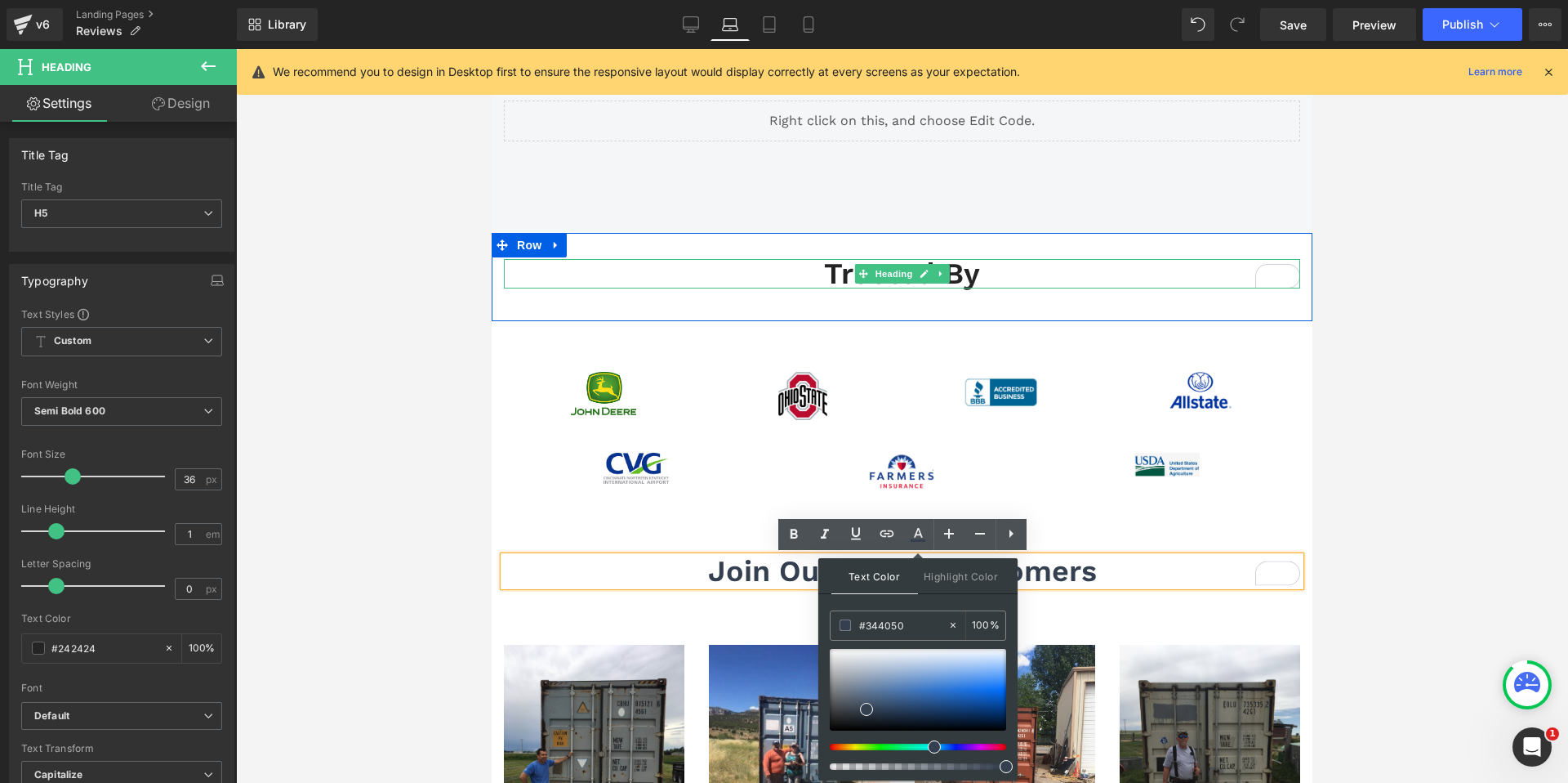
click at [835, 270] on h5 "trusted by" at bounding box center [902, 273] width 796 height 29
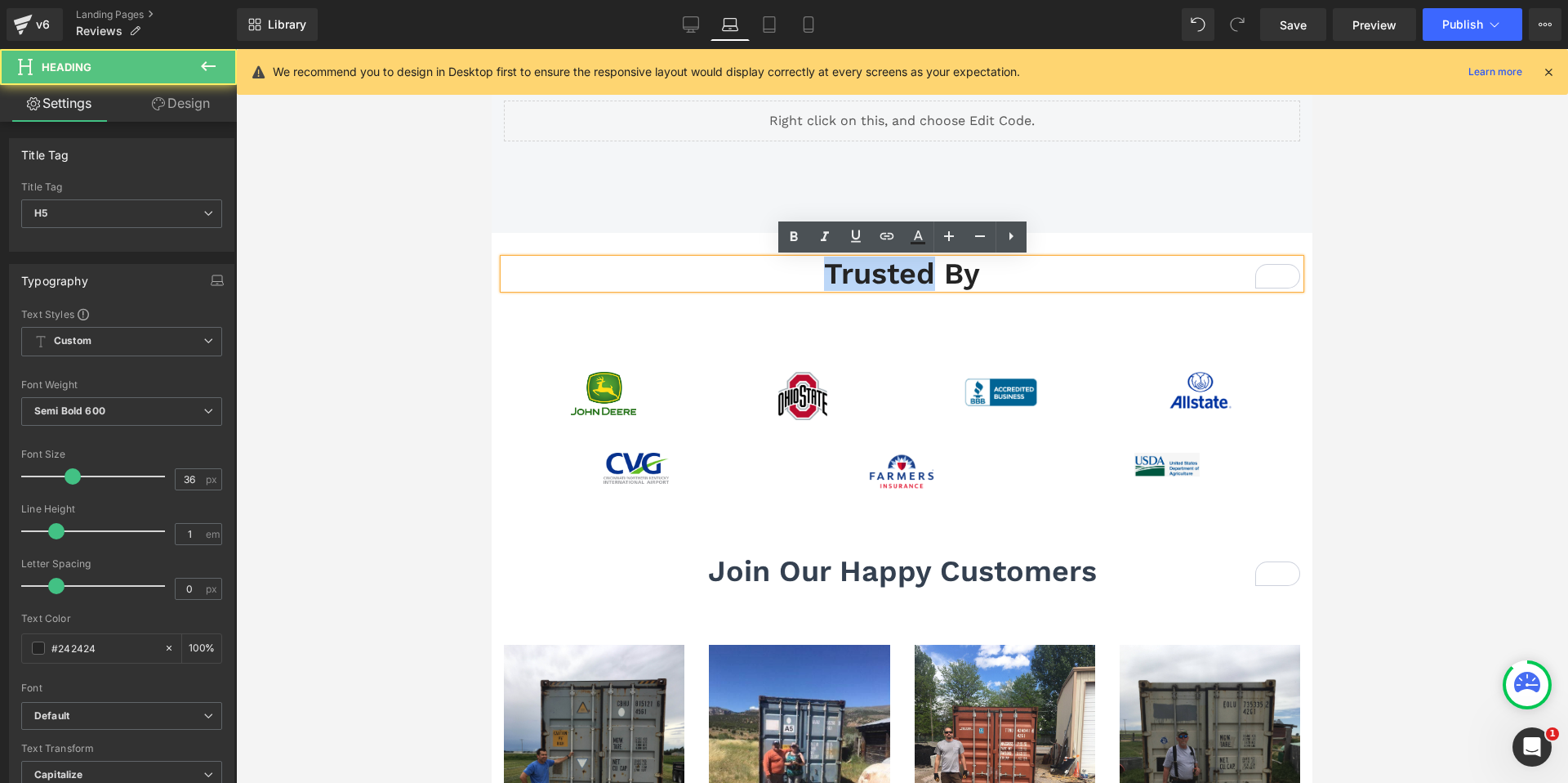
click at [835, 270] on h5 "trusted by" at bounding box center [902, 273] width 796 height 29
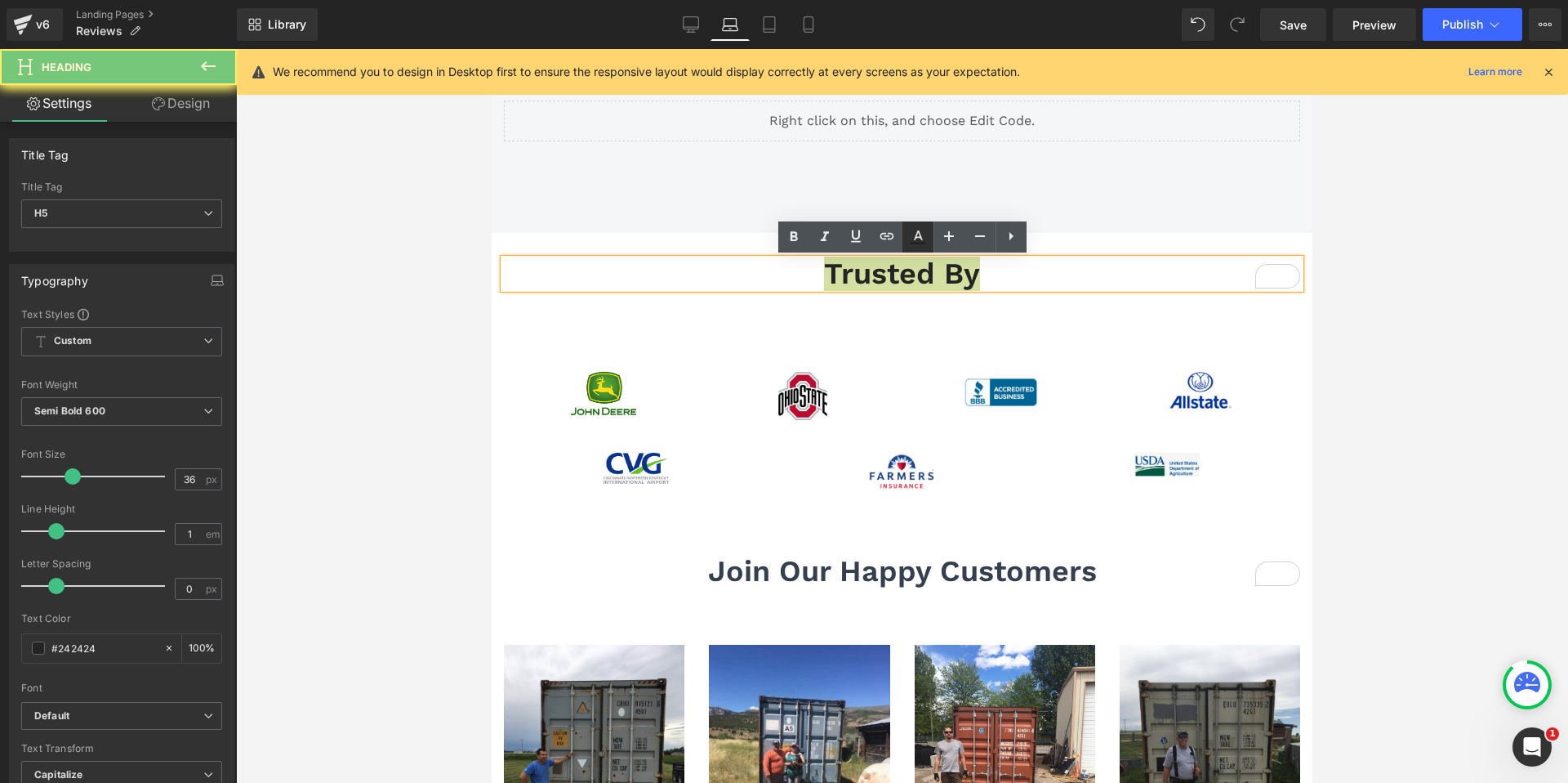
click at [914, 235] on icon at bounding box center [918, 236] width 20 height 20
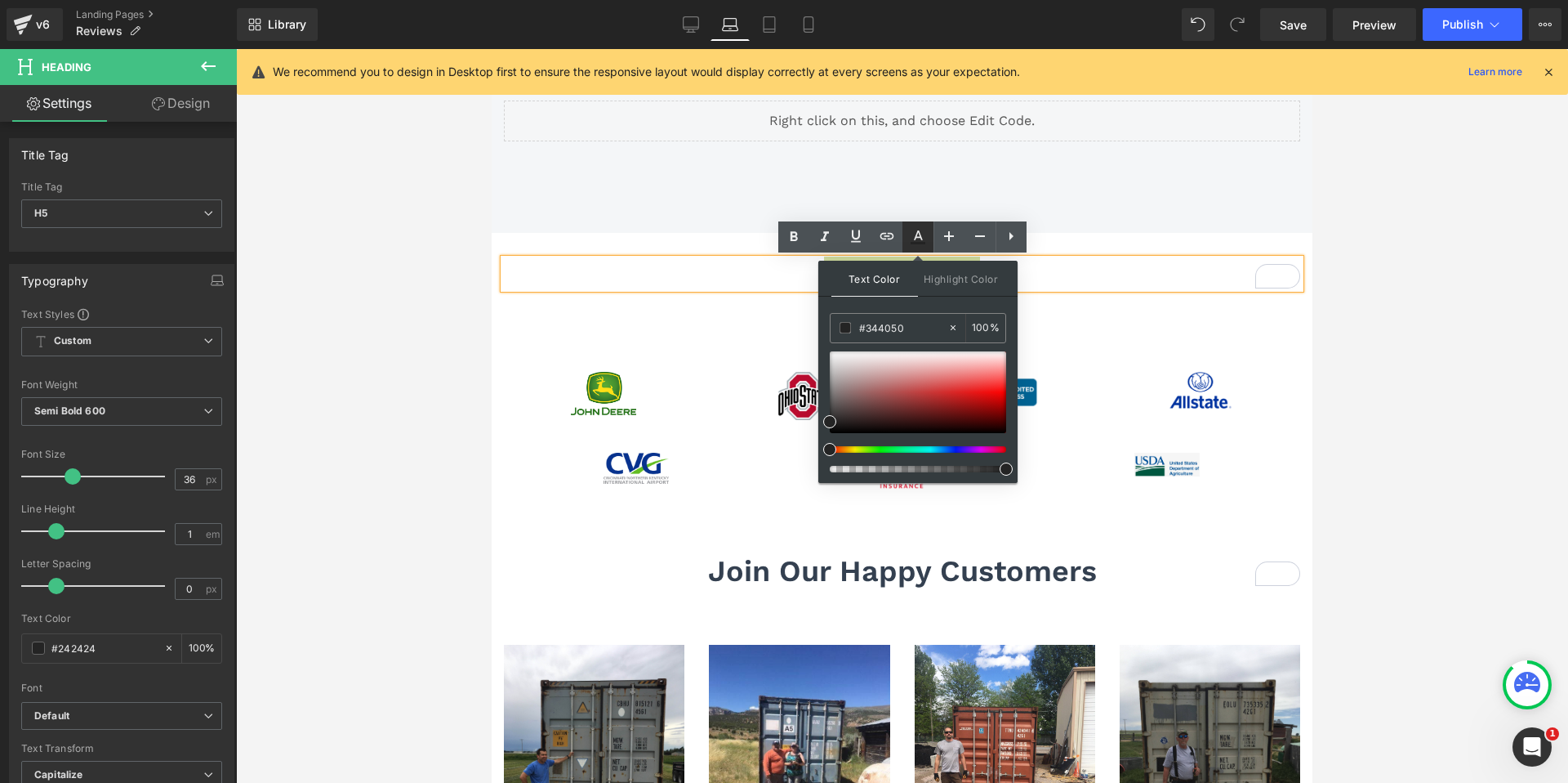
type input "#242424"
type input "100"
click at [908, 322] on input "#242424" at bounding box center [903, 327] width 88 height 18
paste input "344050"
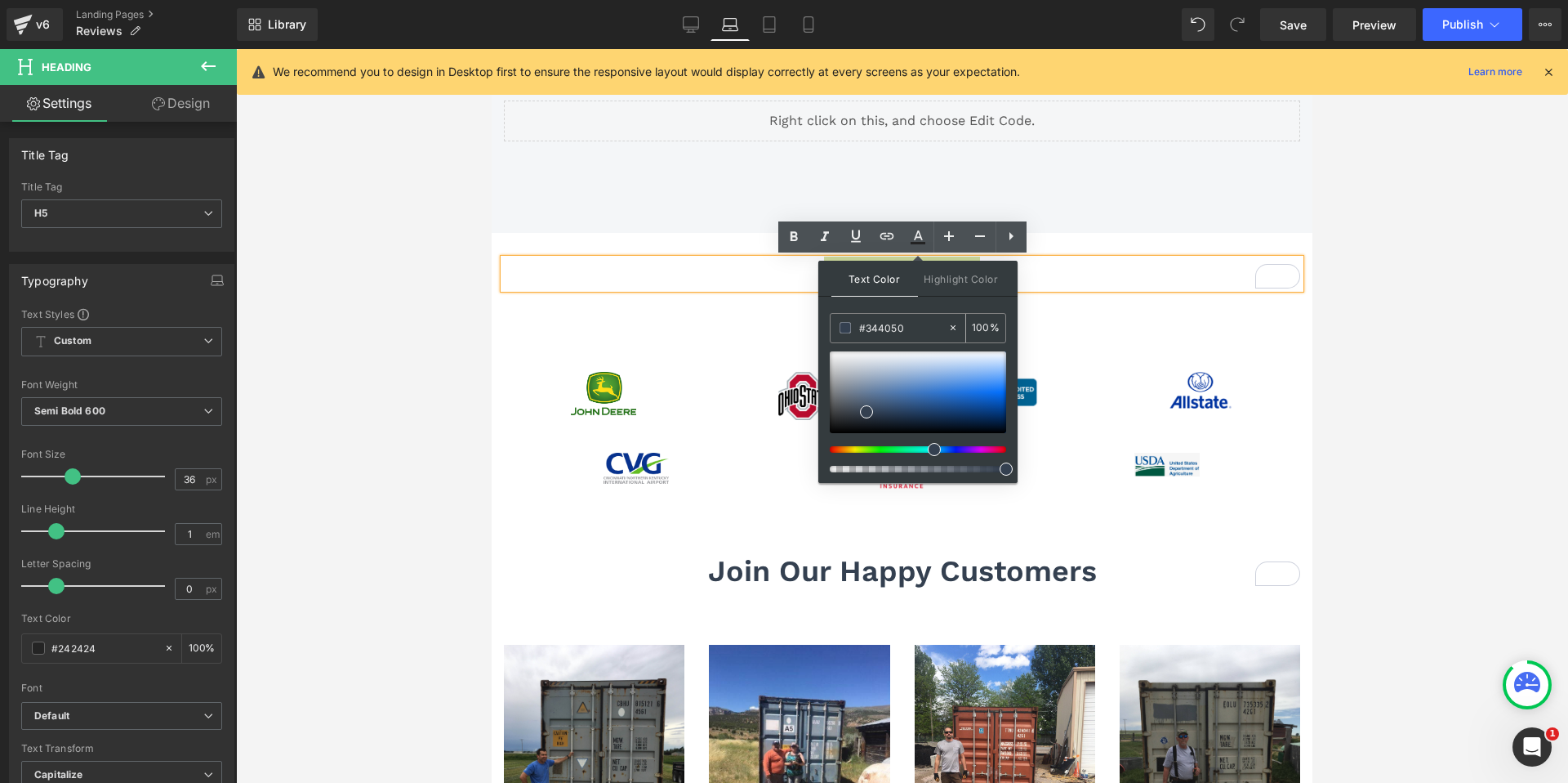
type input "#344050"
click at [868, 413] on span at bounding box center [867, 412] width 13 height 13
click at [491, 49] on div "32px" at bounding box center [491, 49] width 0 height 0
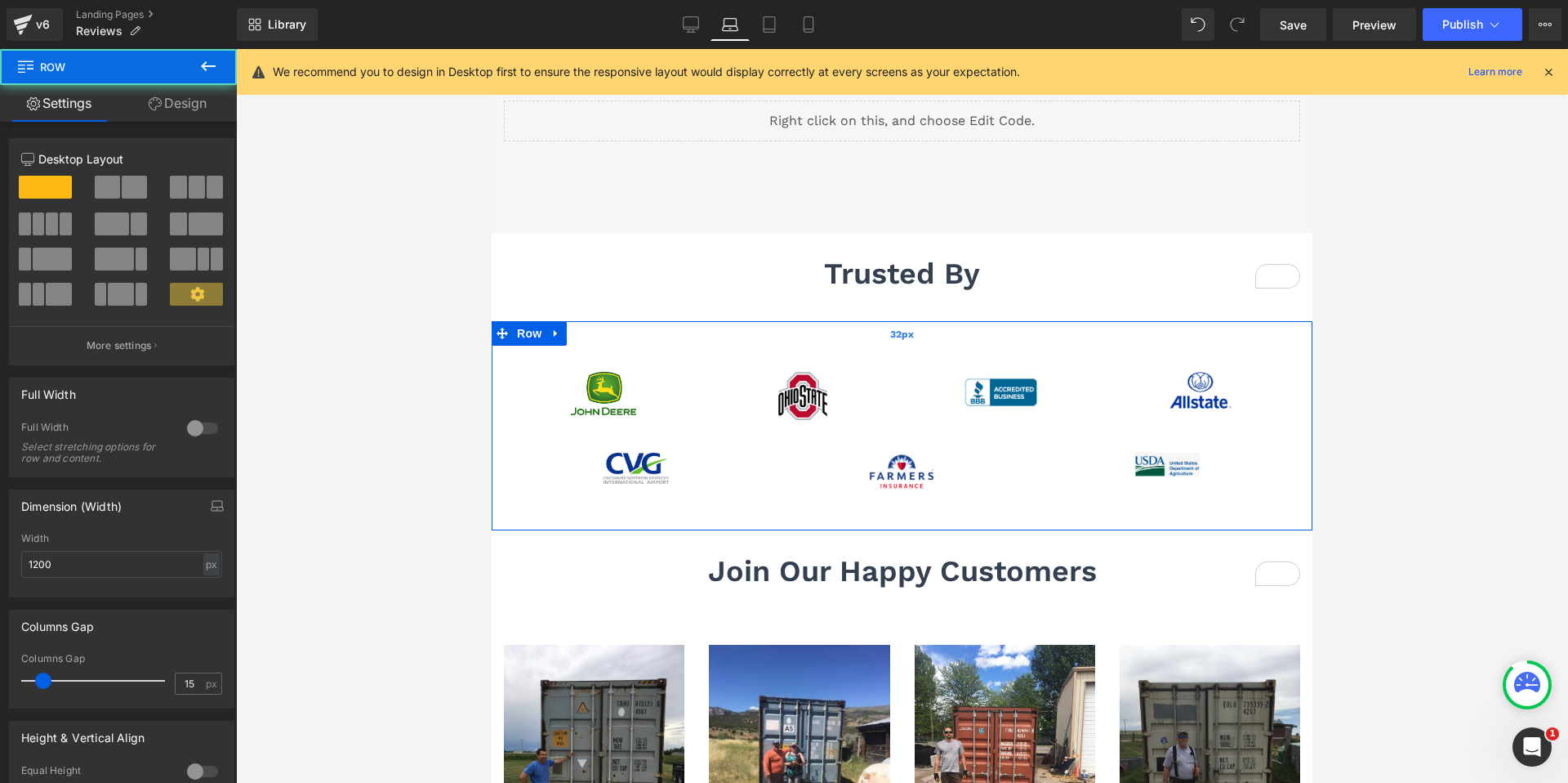
scroll to position [0, 0]
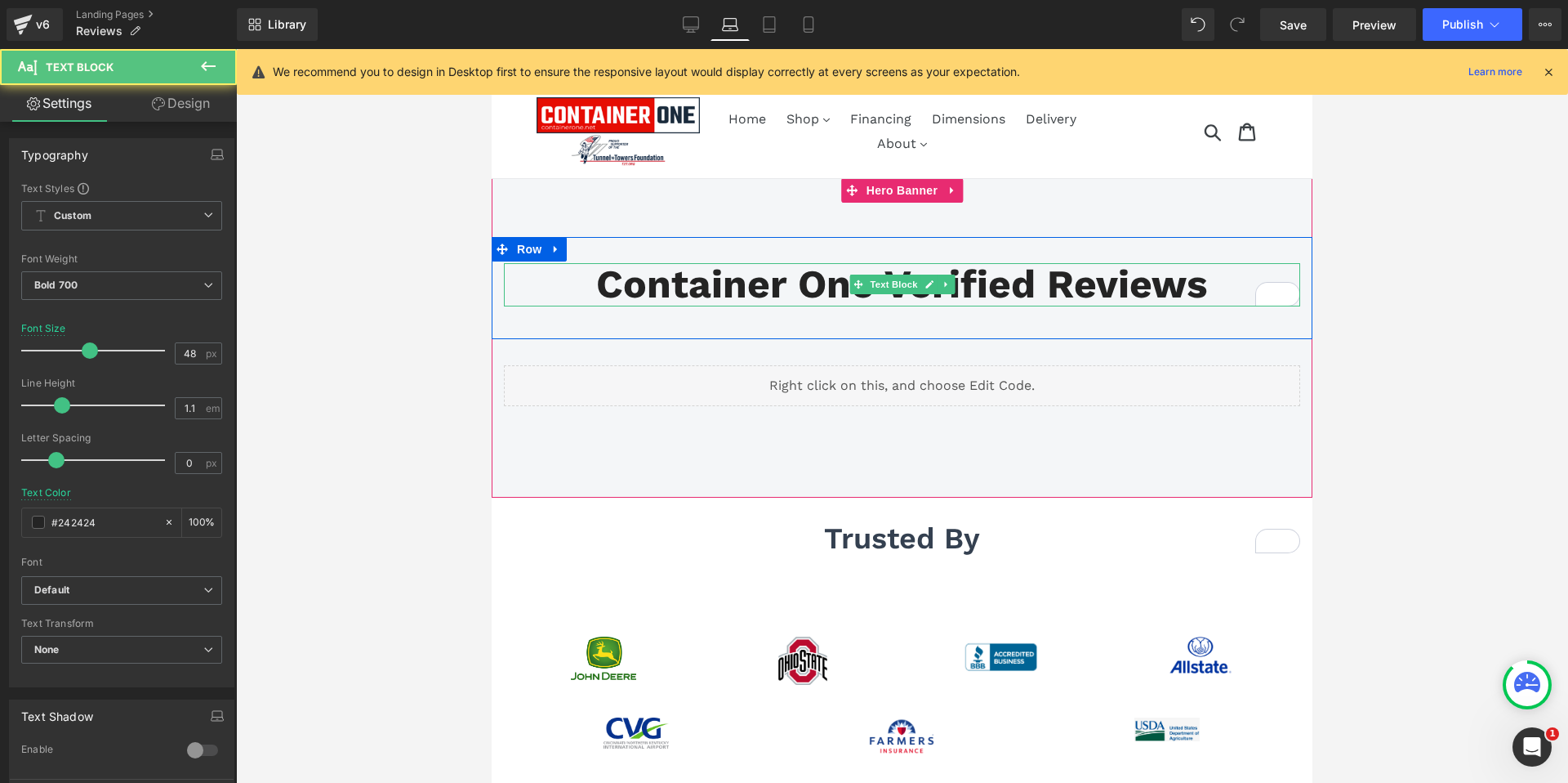
click at [718, 284] on p "Container One Verified Reviews" at bounding box center [902, 285] width 796 height 44
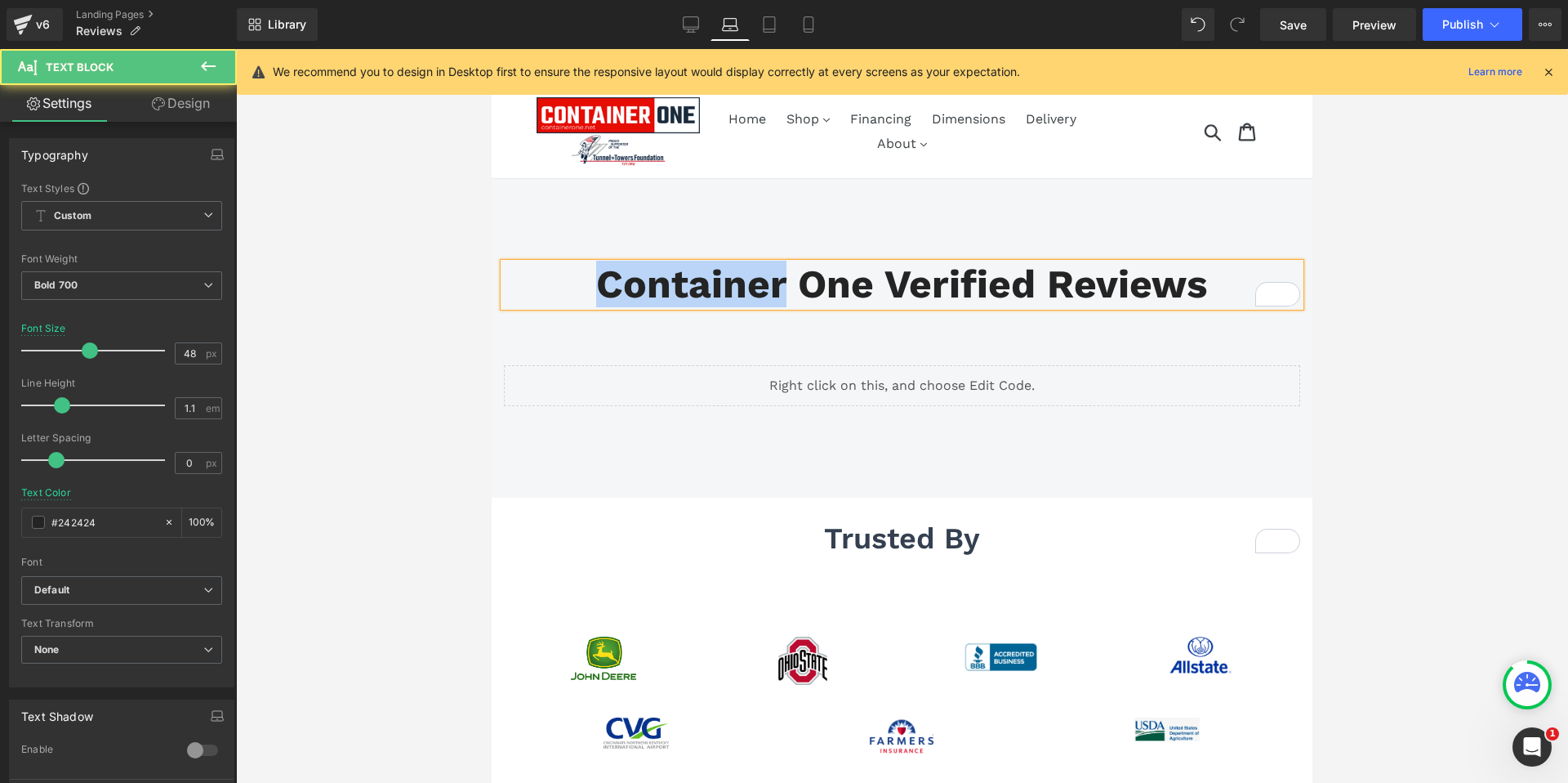
click at [718, 284] on p "Container One Verified Reviews" at bounding box center [902, 285] width 796 height 44
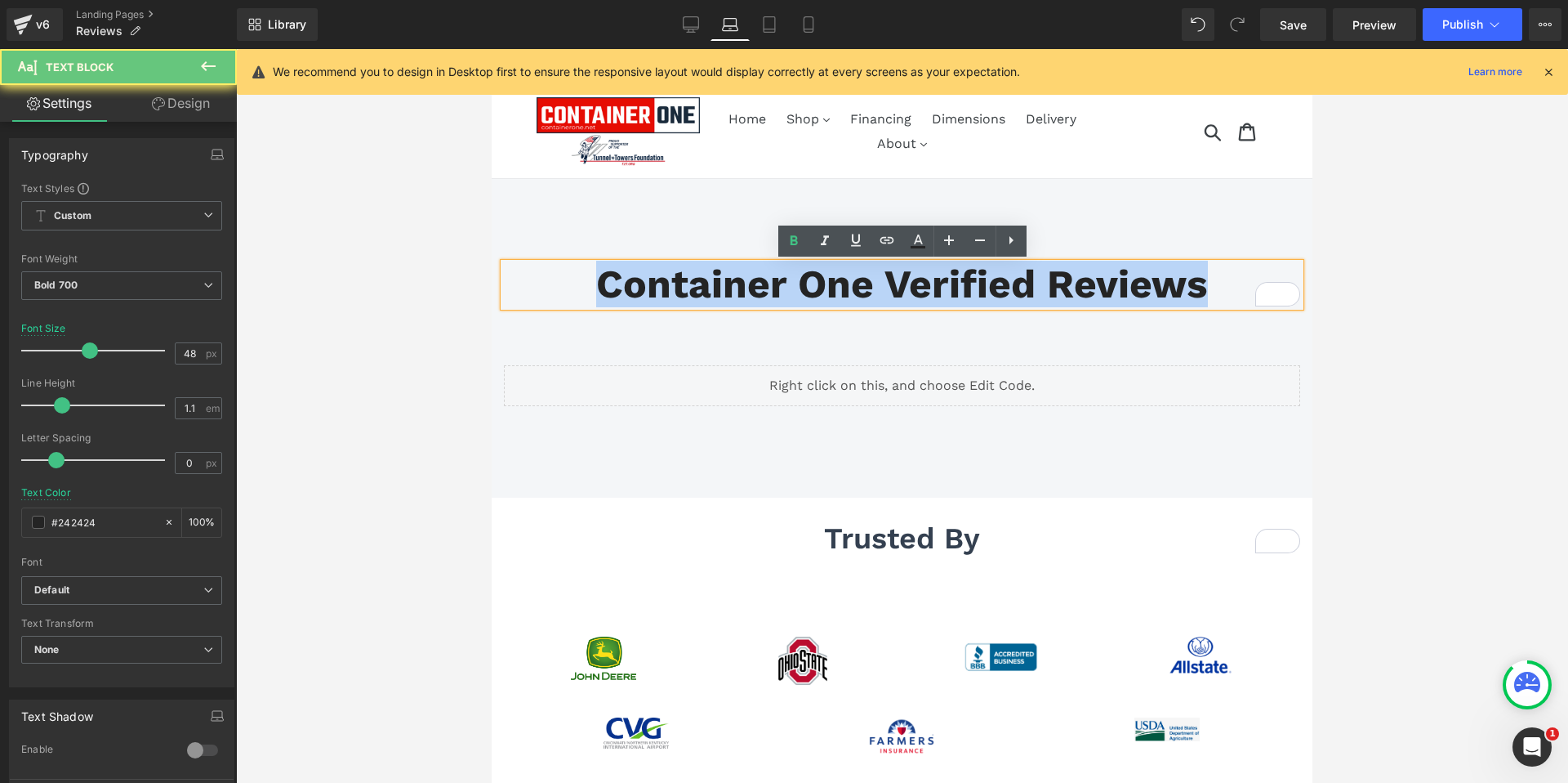
click at [718, 284] on p "Container One Verified Reviews" at bounding box center [902, 285] width 796 height 44
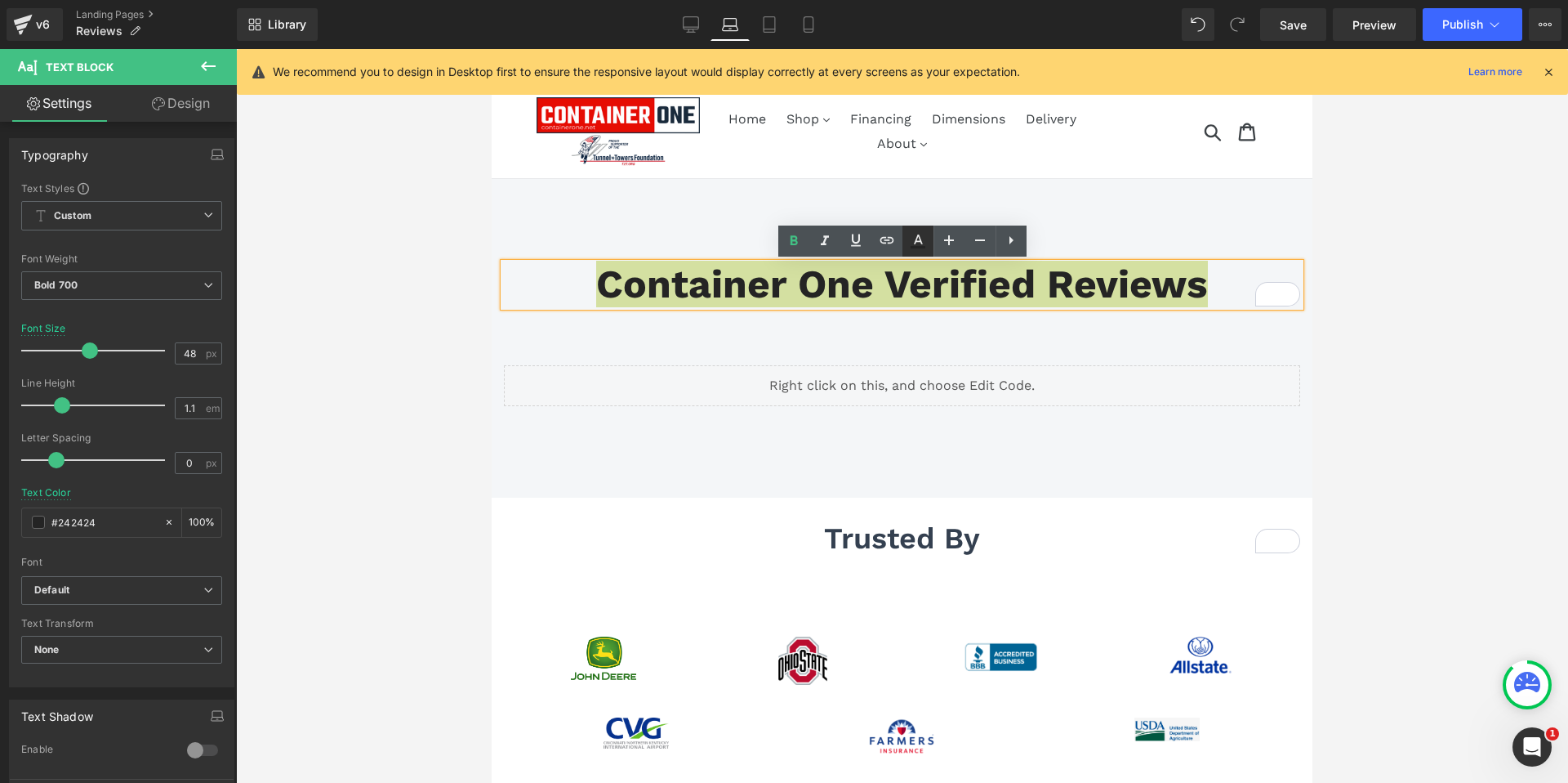
drag, startPoint x: 915, startPoint y: 238, endPoint x: 904, endPoint y: 241, distance: 11.4
click at [915, 238] on icon at bounding box center [918, 241] width 20 height 20
type input "#242424"
type input "100"
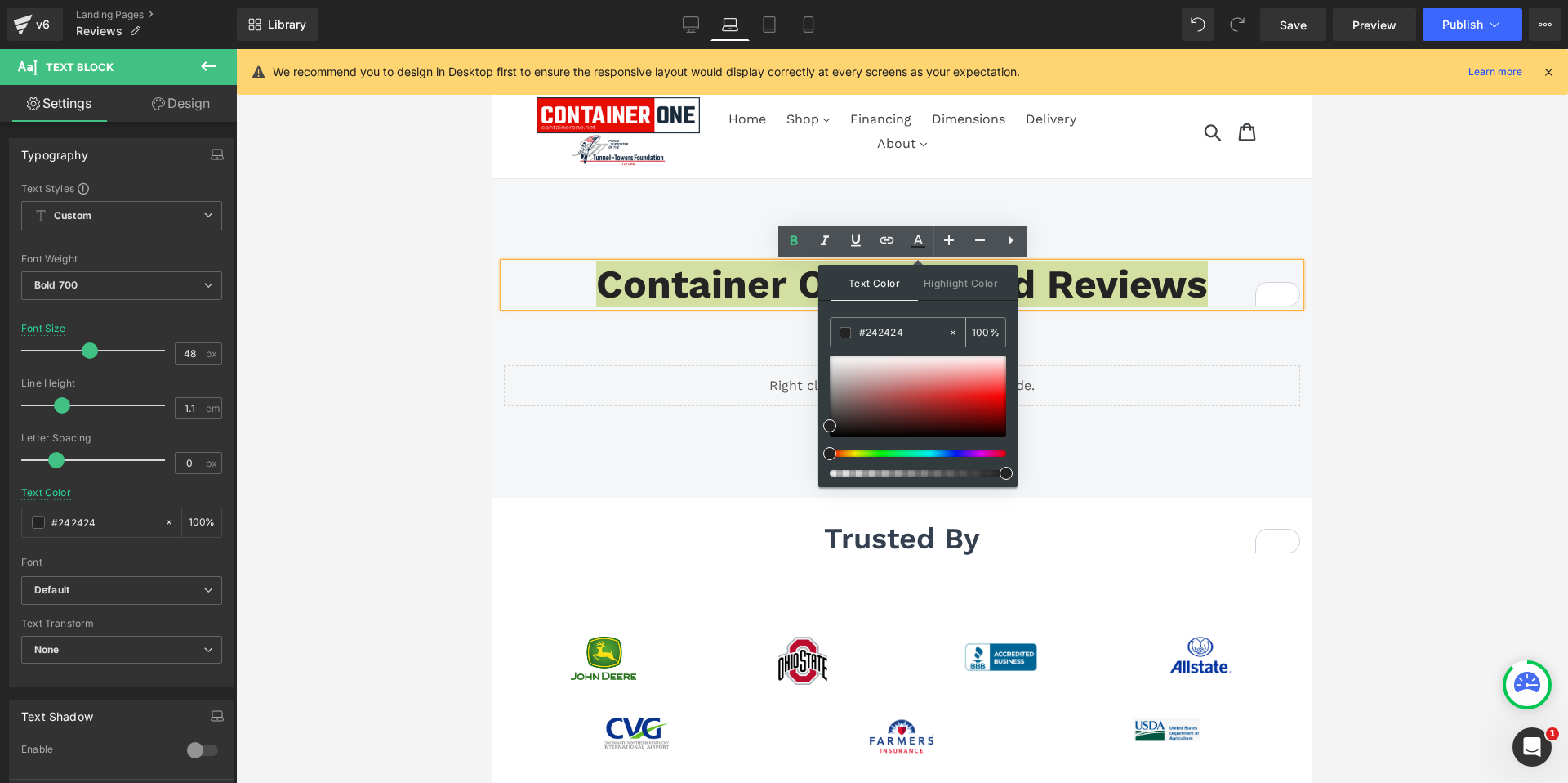
click at [892, 333] on input "#242424" at bounding box center [903, 332] width 88 height 18
paste input "344050"
type input "#344050"
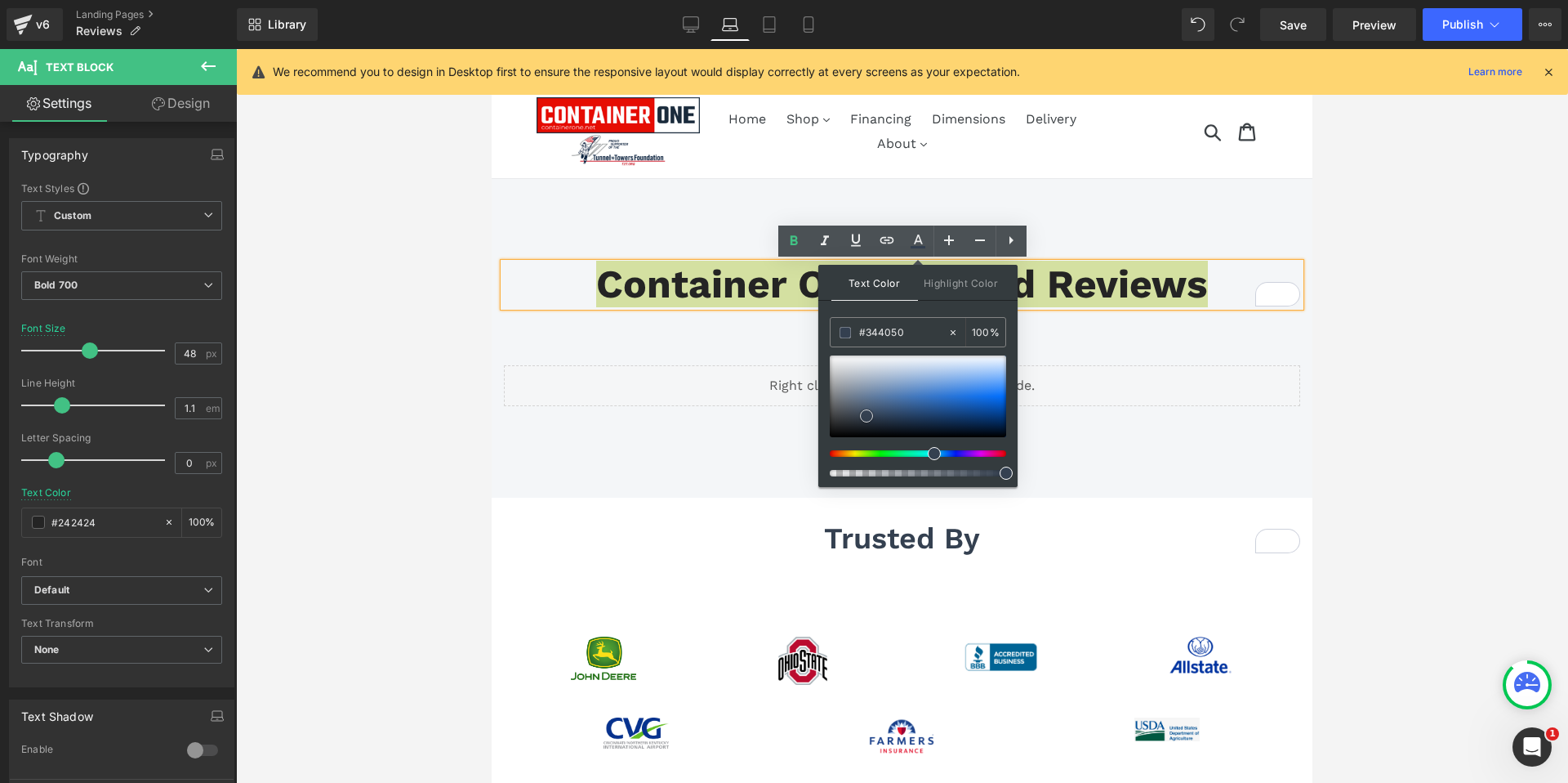
click at [869, 415] on span at bounding box center [867, 416] width 13 height 13
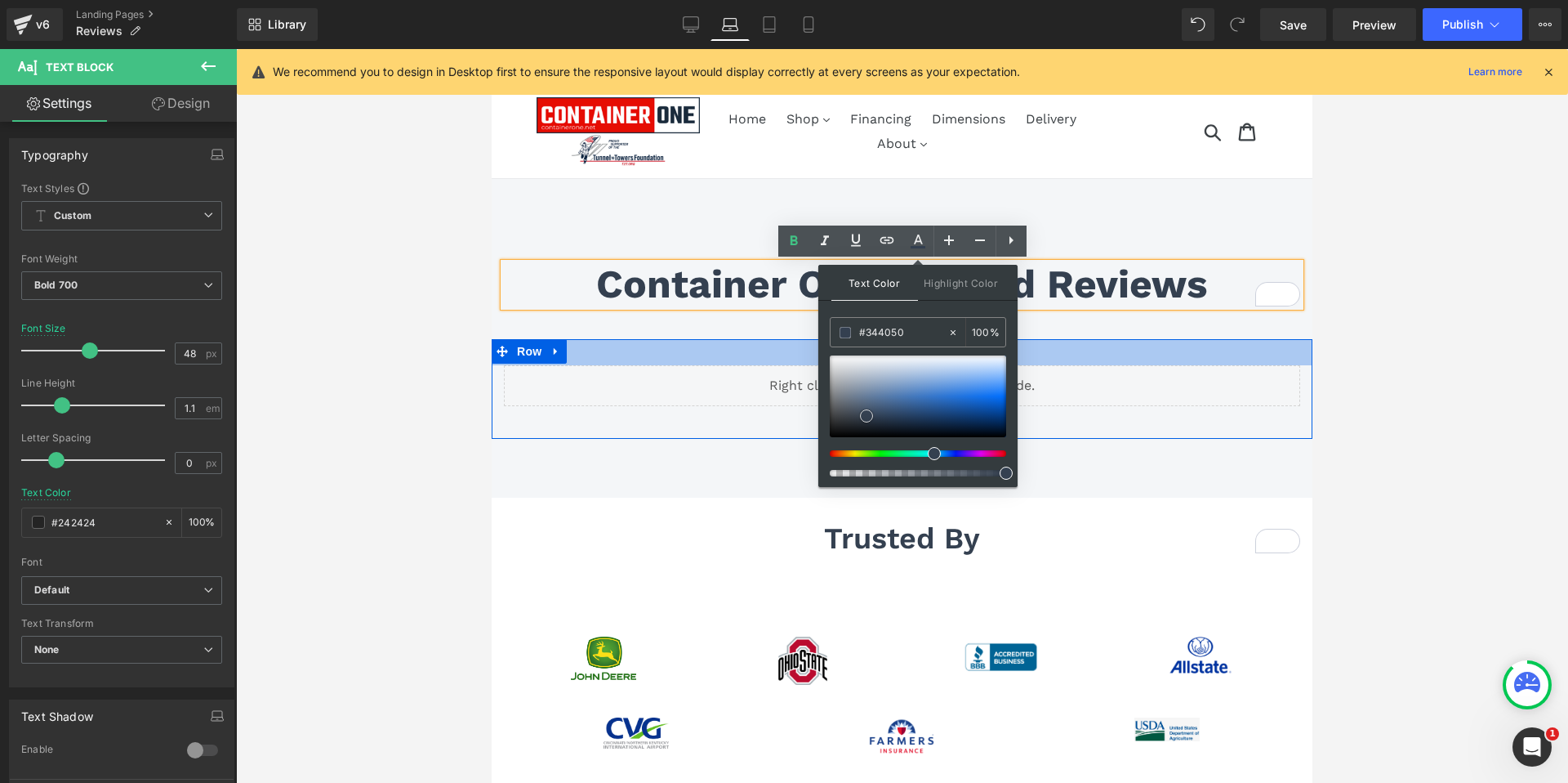
click at [699, 339] on div "32px" at bounding box center [902, 353] width 820 height 26
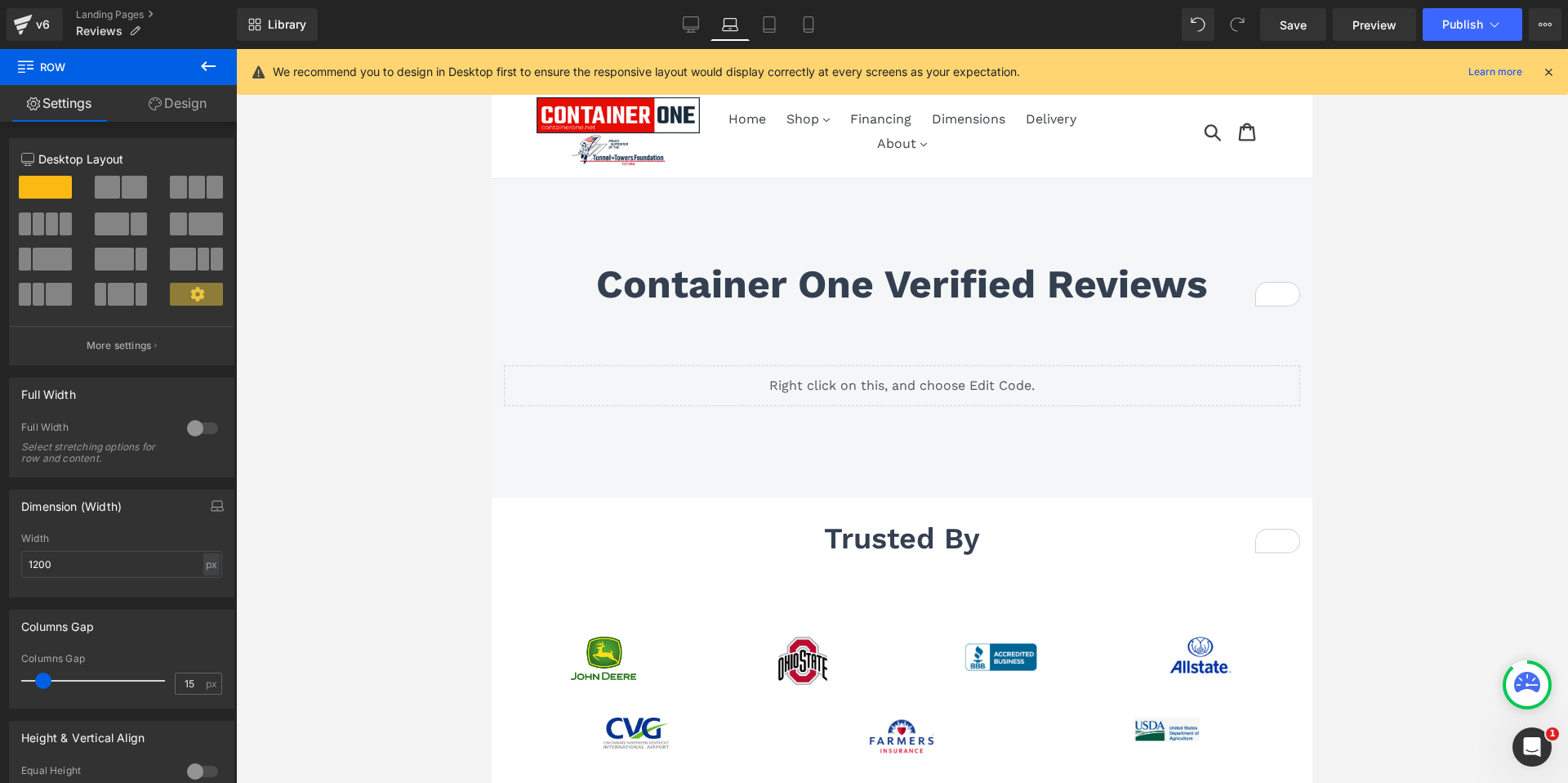
click at [1455, 338] on div at bounding box center [902, 416] width 1332 height 734
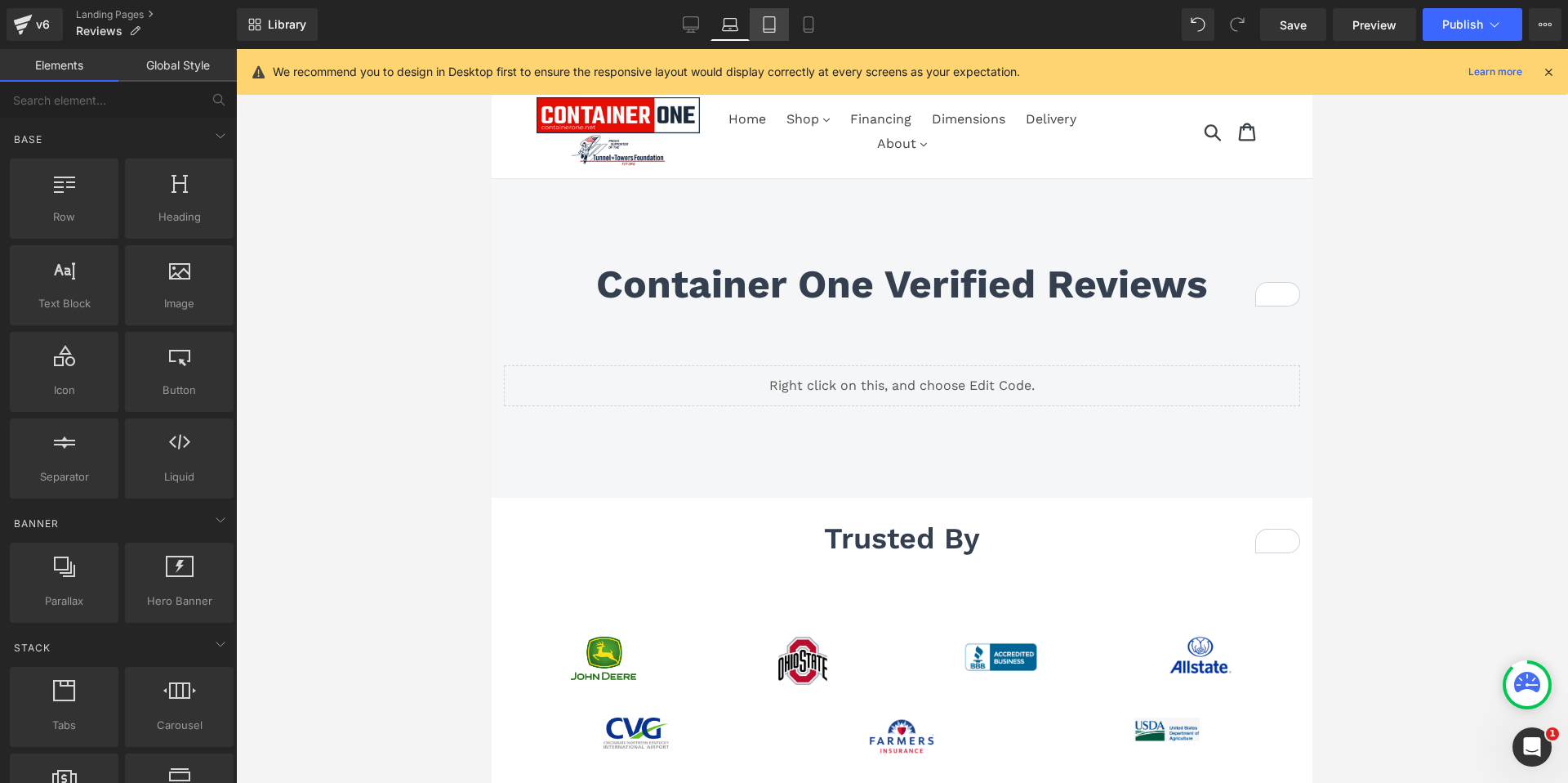
click at [772, 27] on icon at bounding box center [768, 24] width 16 height 16
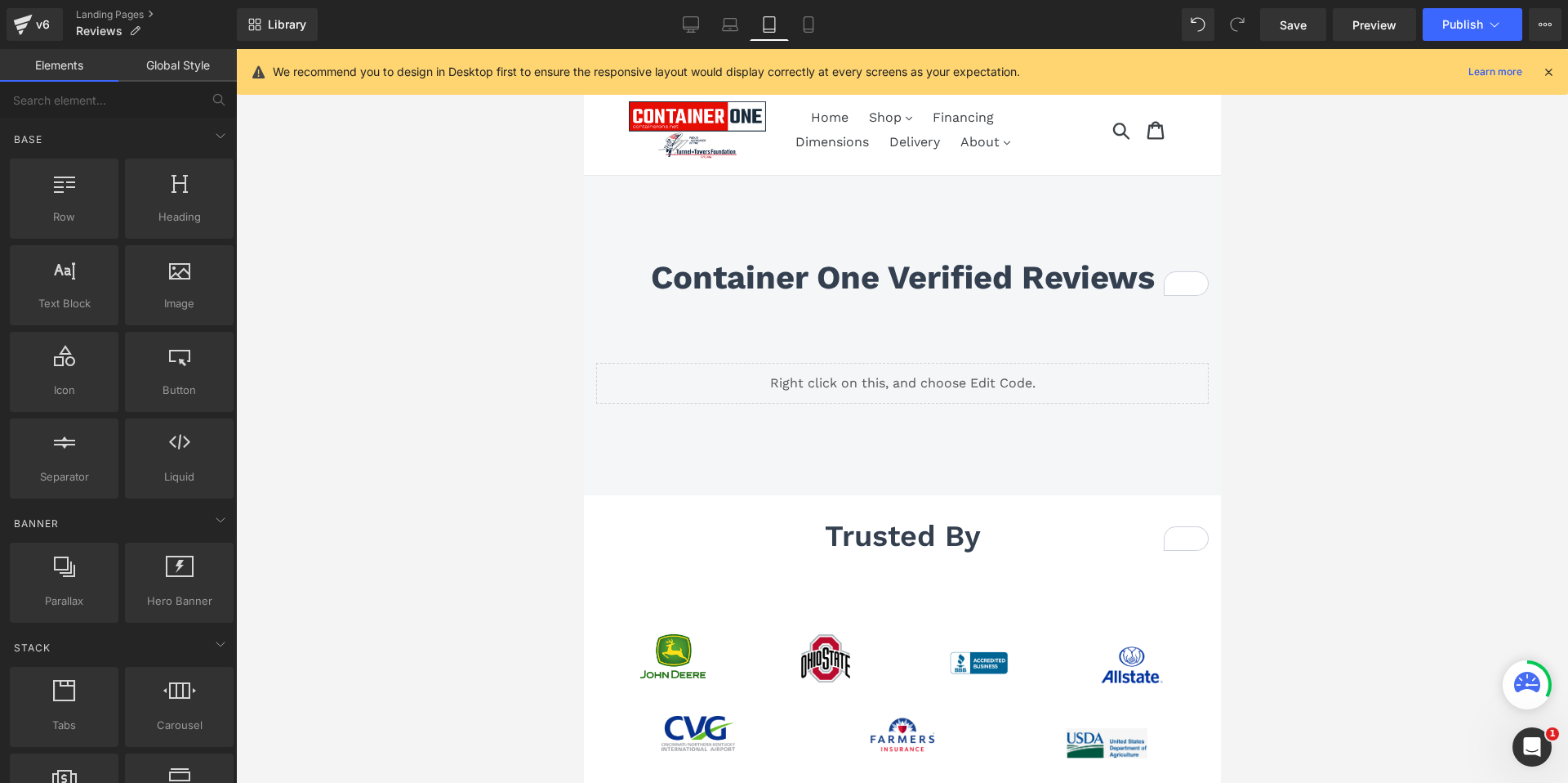
scroll to position [171, 0]
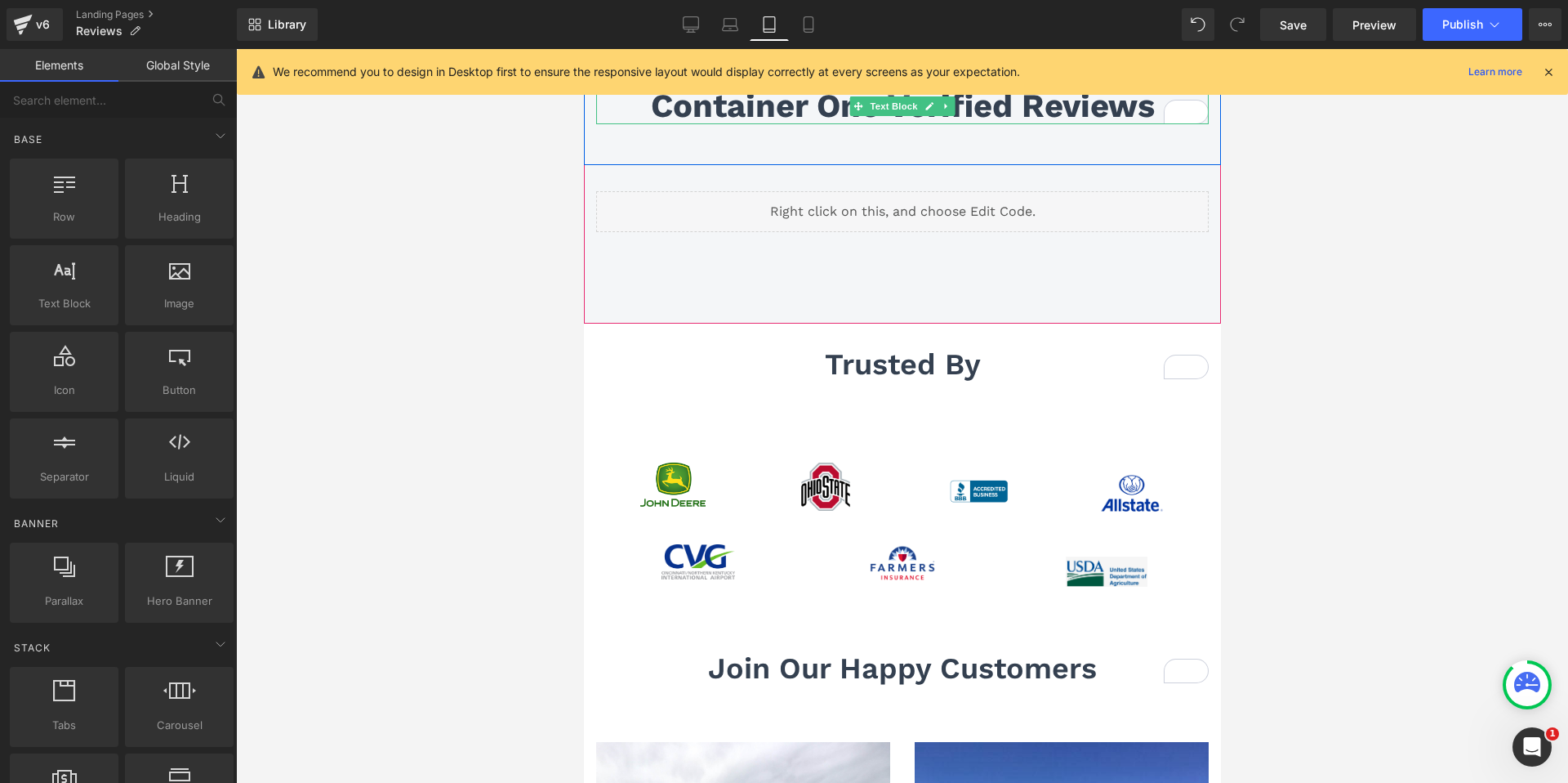
drag, startPoint x: 884, startPoint y: 113, endPoint x: 865, endPoint y: 116, distance: 19.2
click at [883, 113] on span "Text Block" at bounding box center [892, 106] width 54 height 20
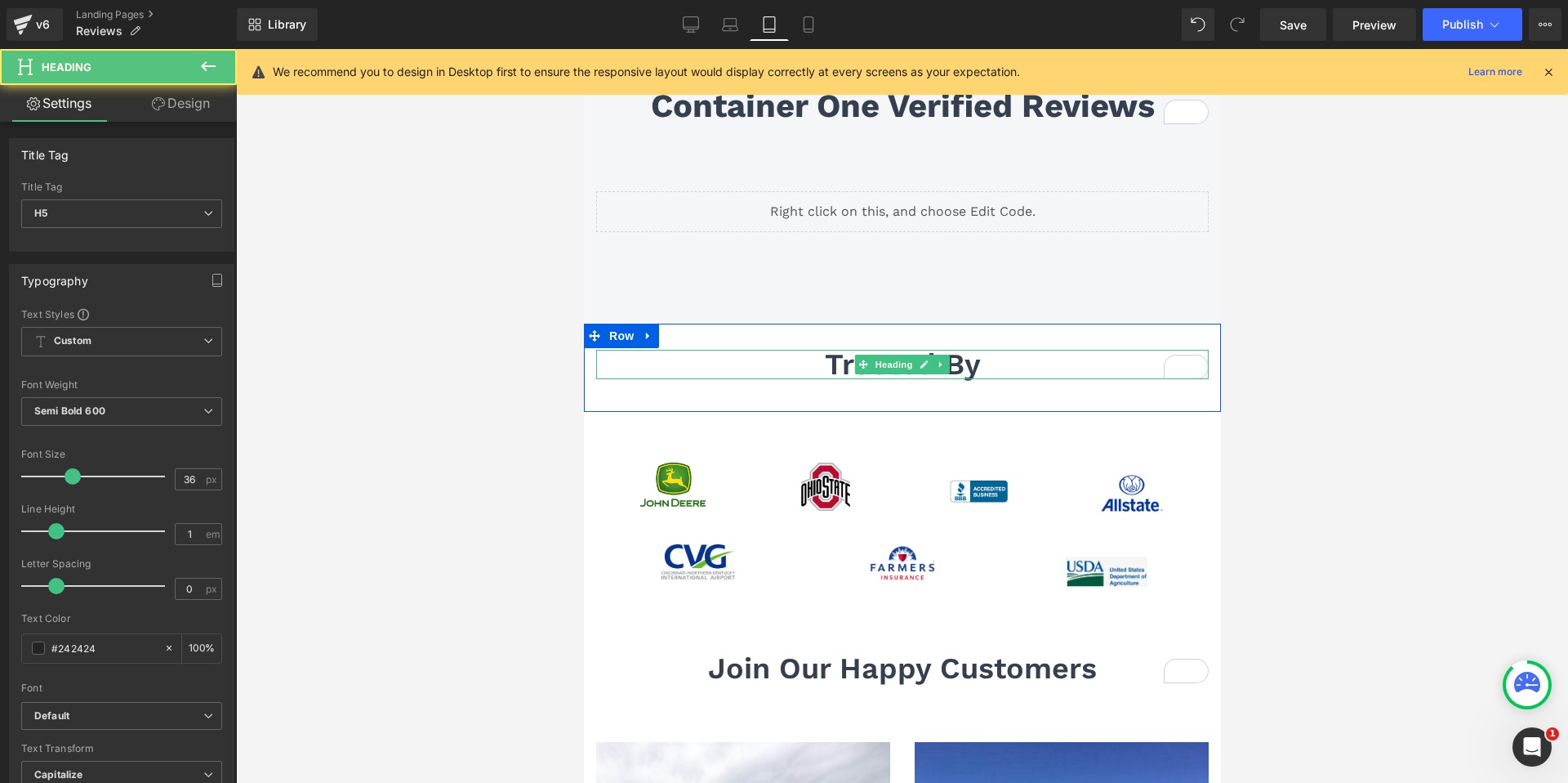
click at [971, 363] on span "trusted by" at bounding box center [902, 364] width 156 height 34
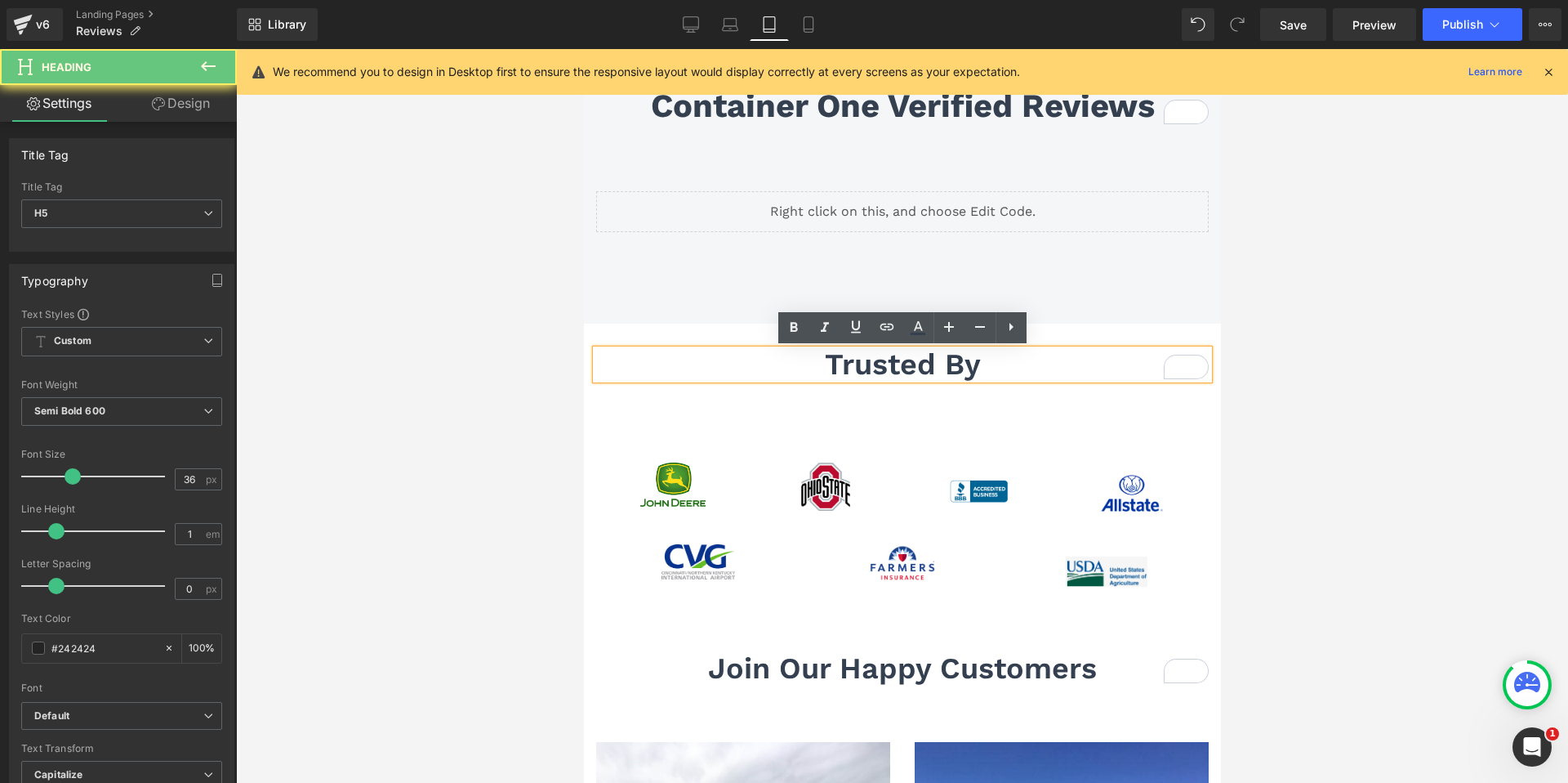
click at [971, 363] on span "trusted by" at bounding box center [902, 364] width 156 height 34
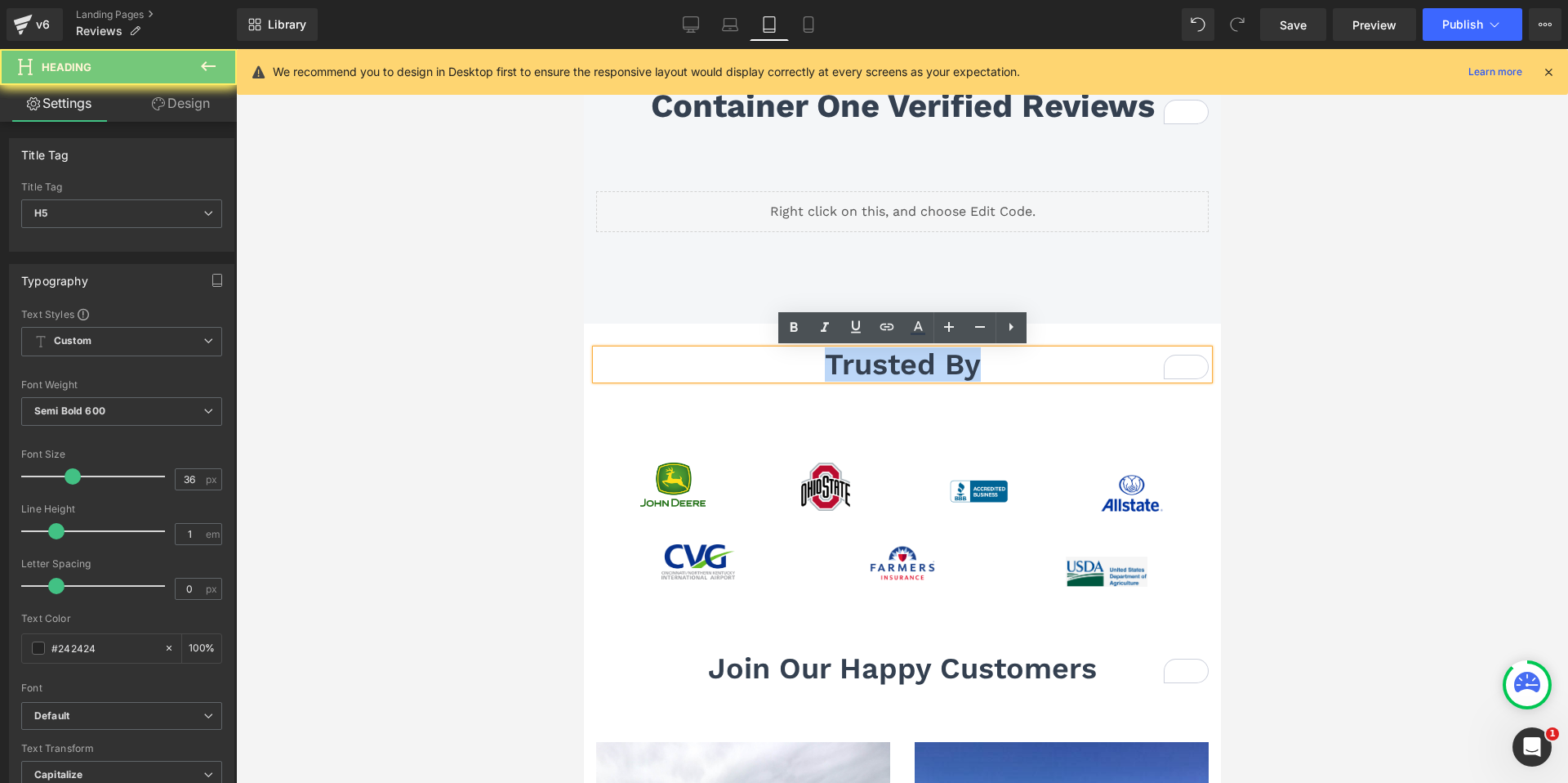
click at [971, 363] on span "trusted by" at bounding box center [902, 364] width 156 height 34
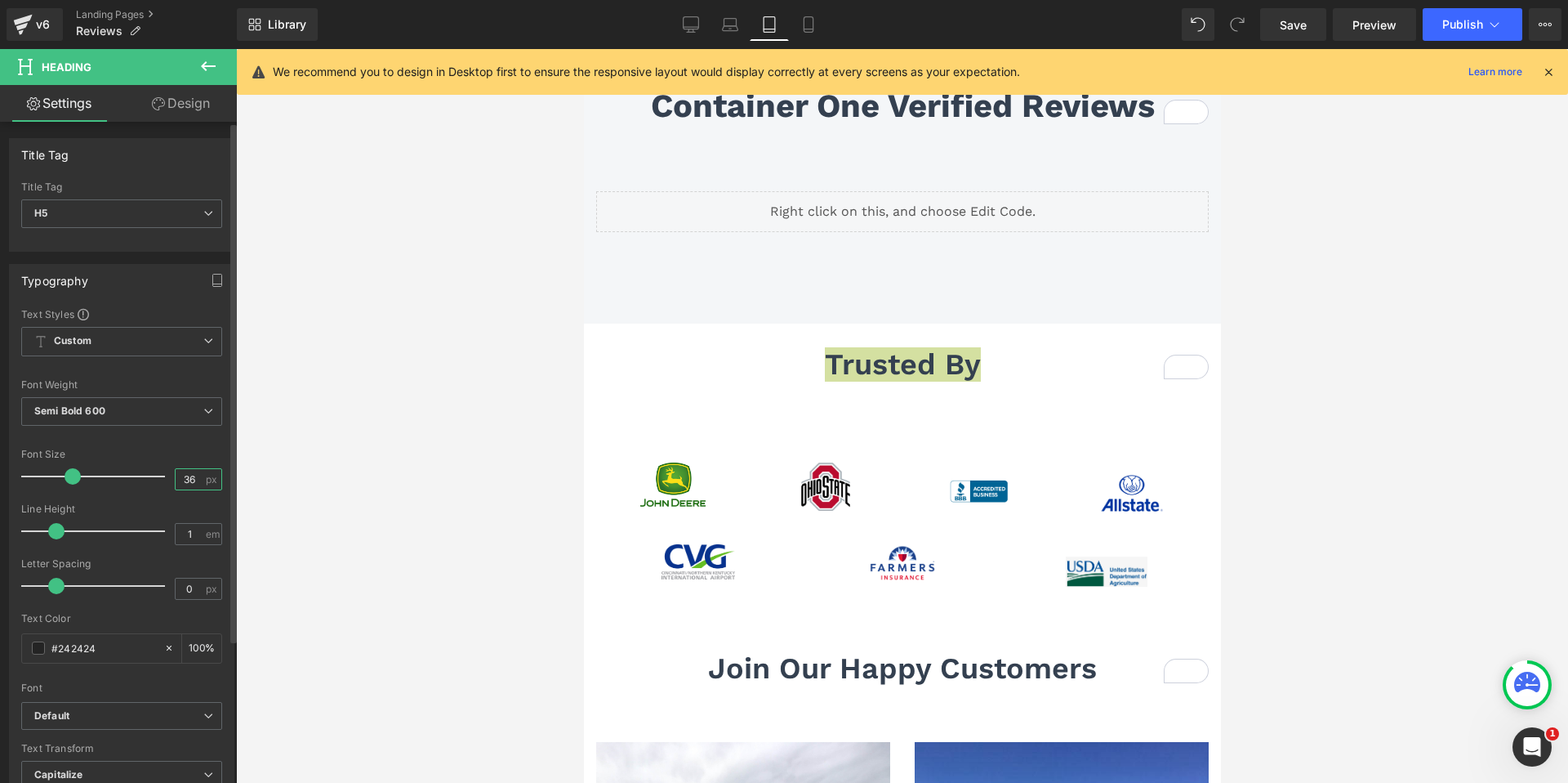
click at [176, 476] on input "36" at bounding box center [190, 479] width 28 height 21
click at [185, 476] on input "36" at bounding box center [190, 479] width 28 height 21
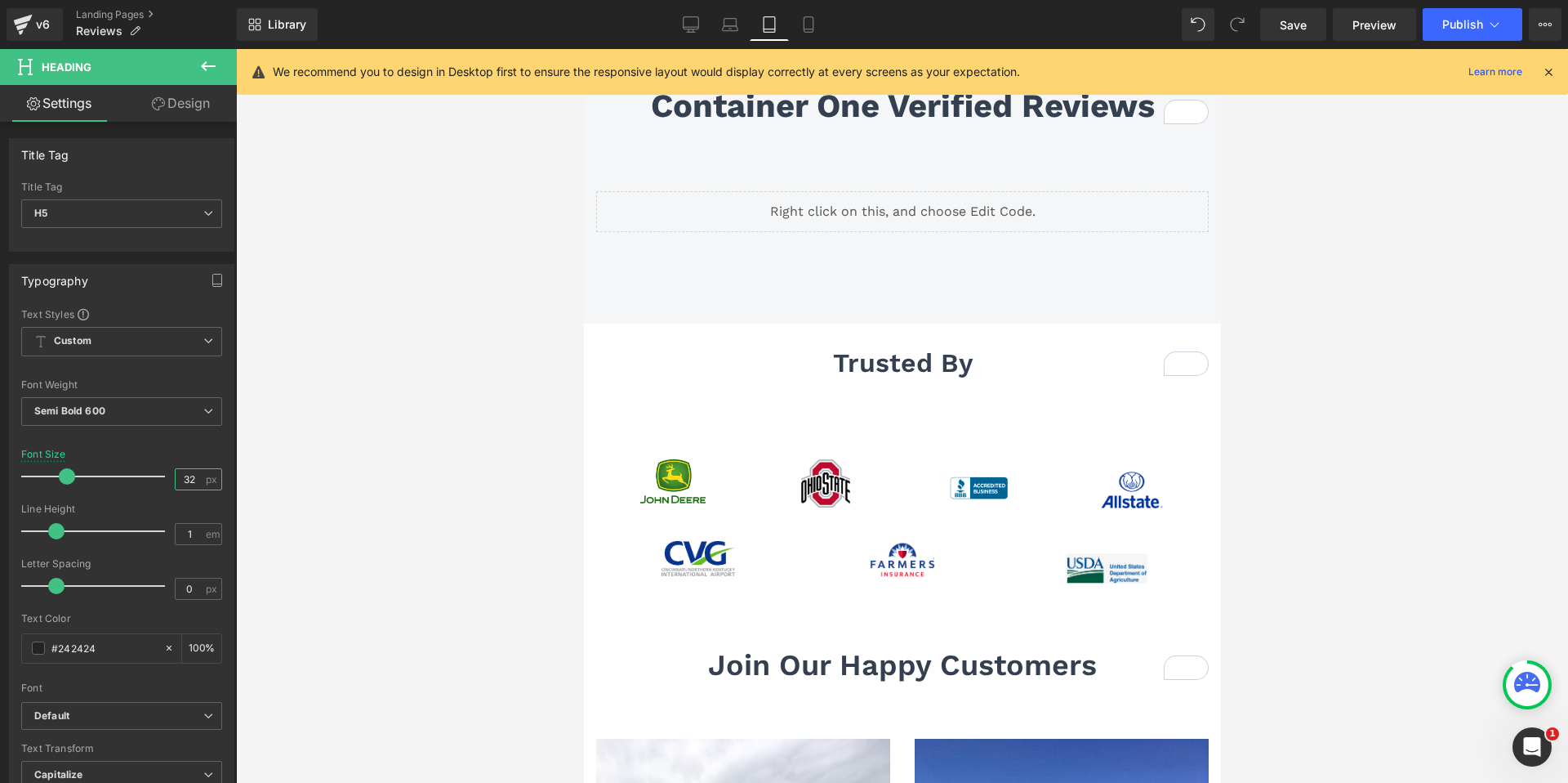
type input "32"
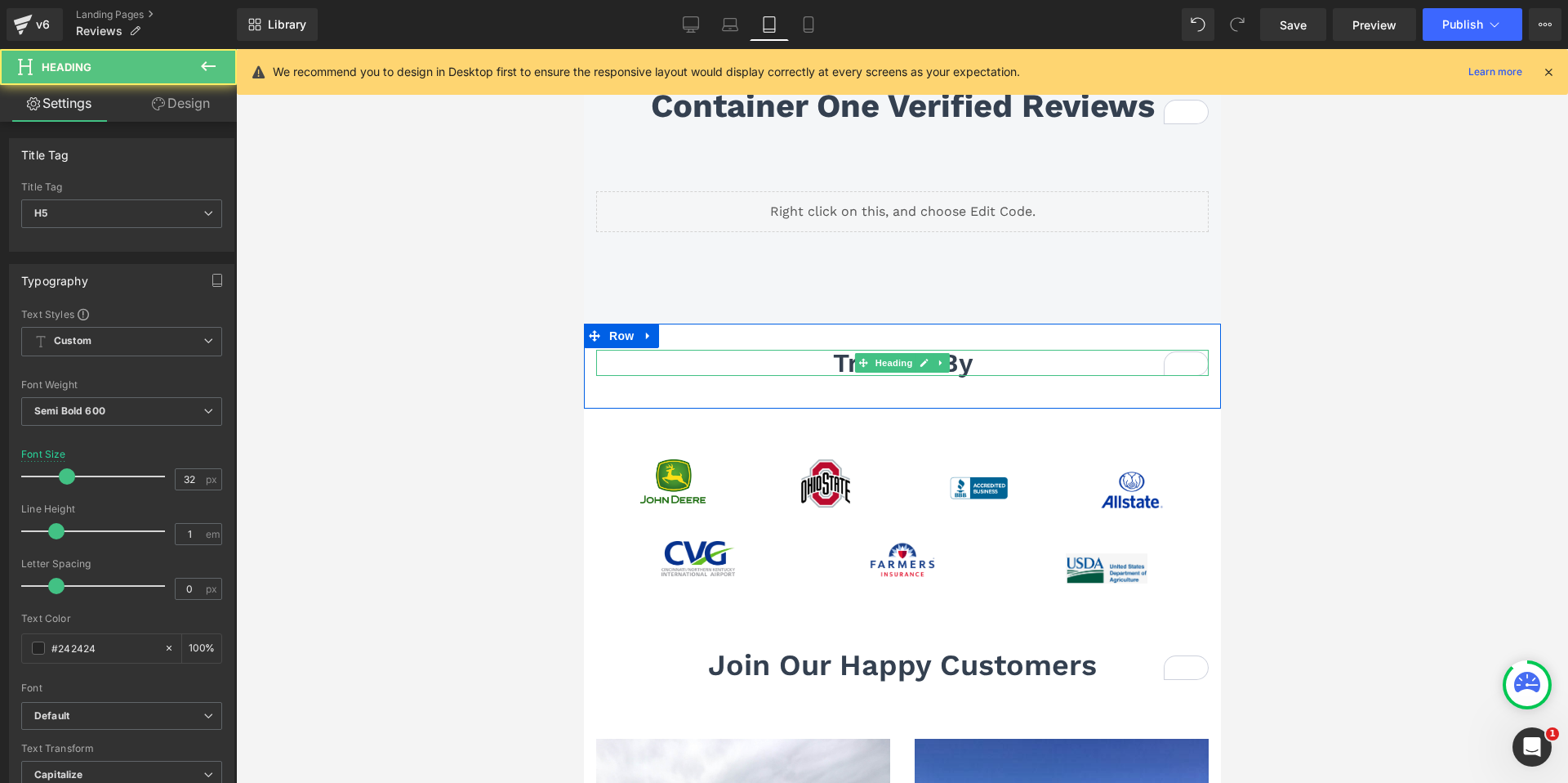
click at [836, 360] on span "trusted by" at bounding box center [902, 362] width 140 height 31
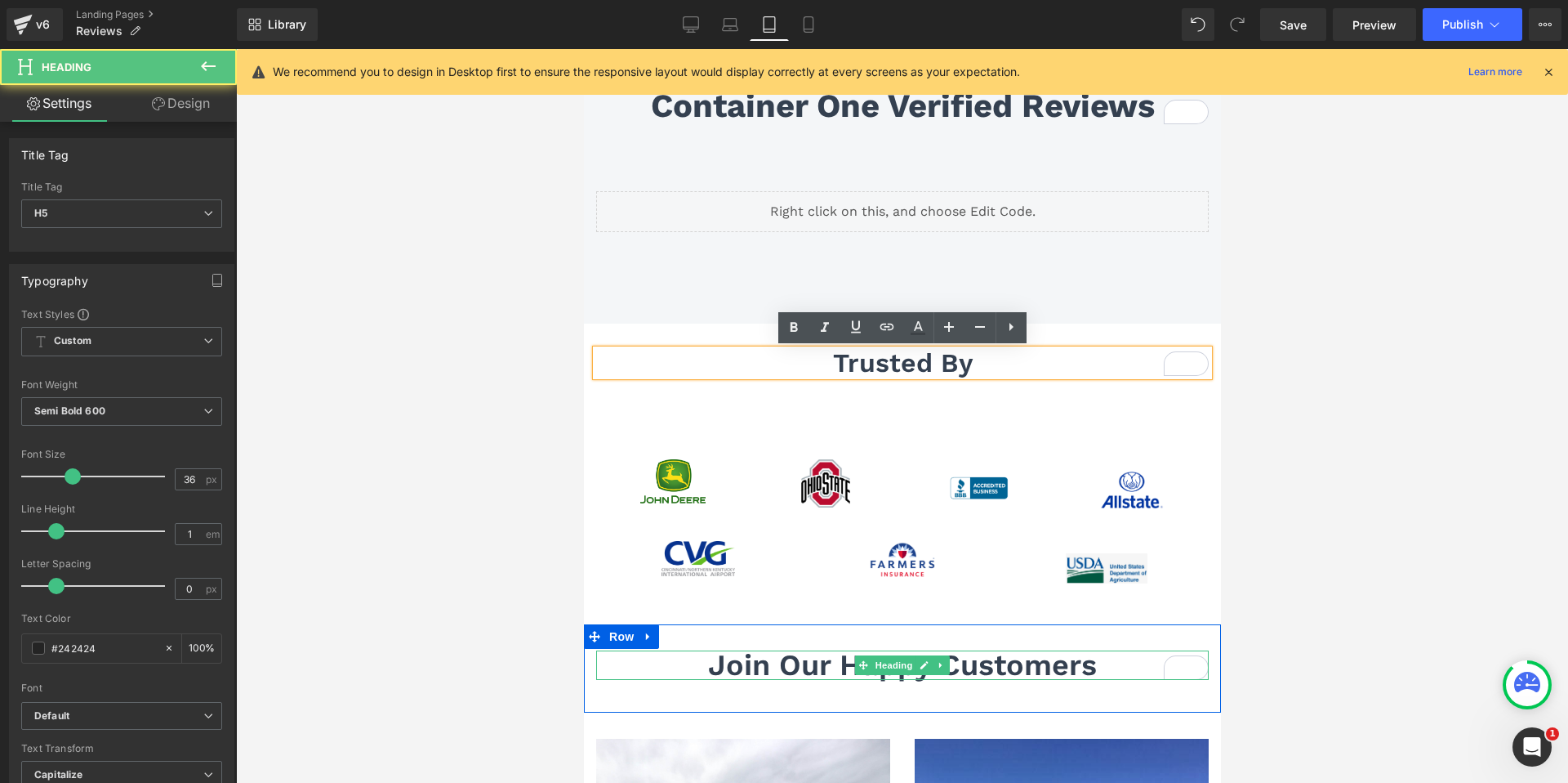
click at [819, 670] on span "Join Our Happy Customers" at bounding box center [901, 665] width 388 height 34
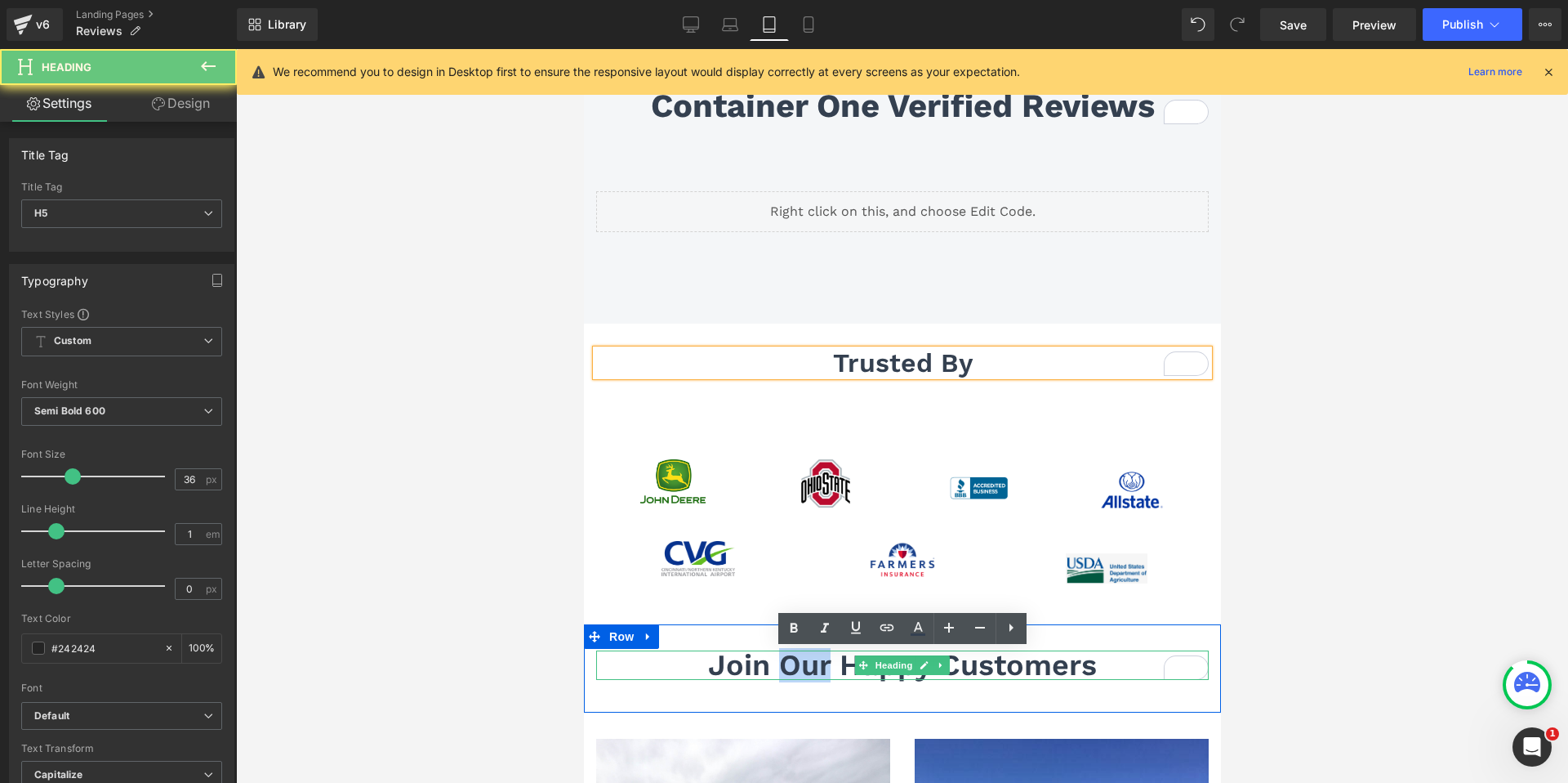
click at [819, 670] on span "Join Our Happy Customers" at bounding box center [901, 665] width 388 height 34
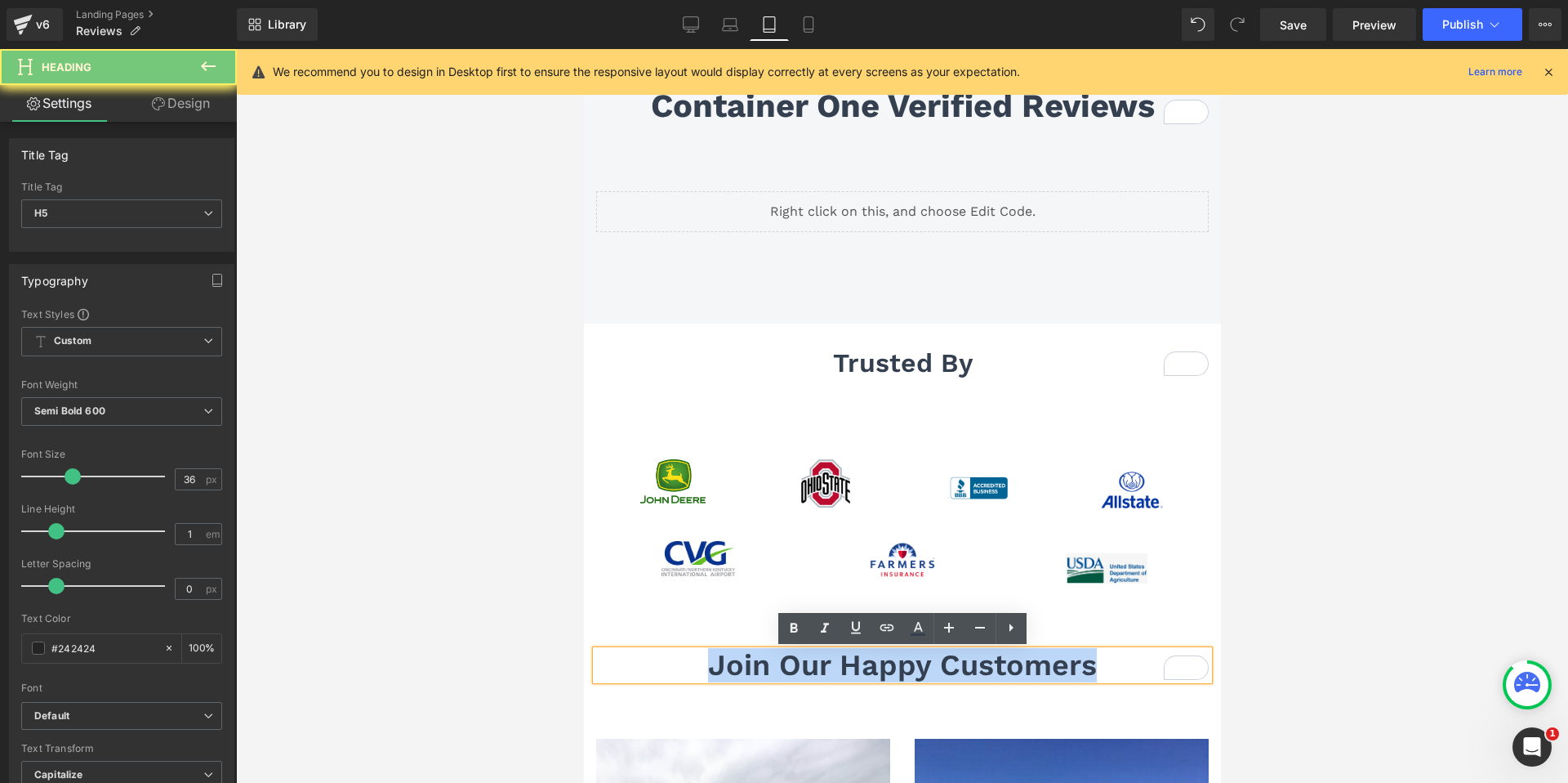
click at [819, 670] on span "Join Our Happy Customers" at bounding box center [901, 665] width 388 height 34
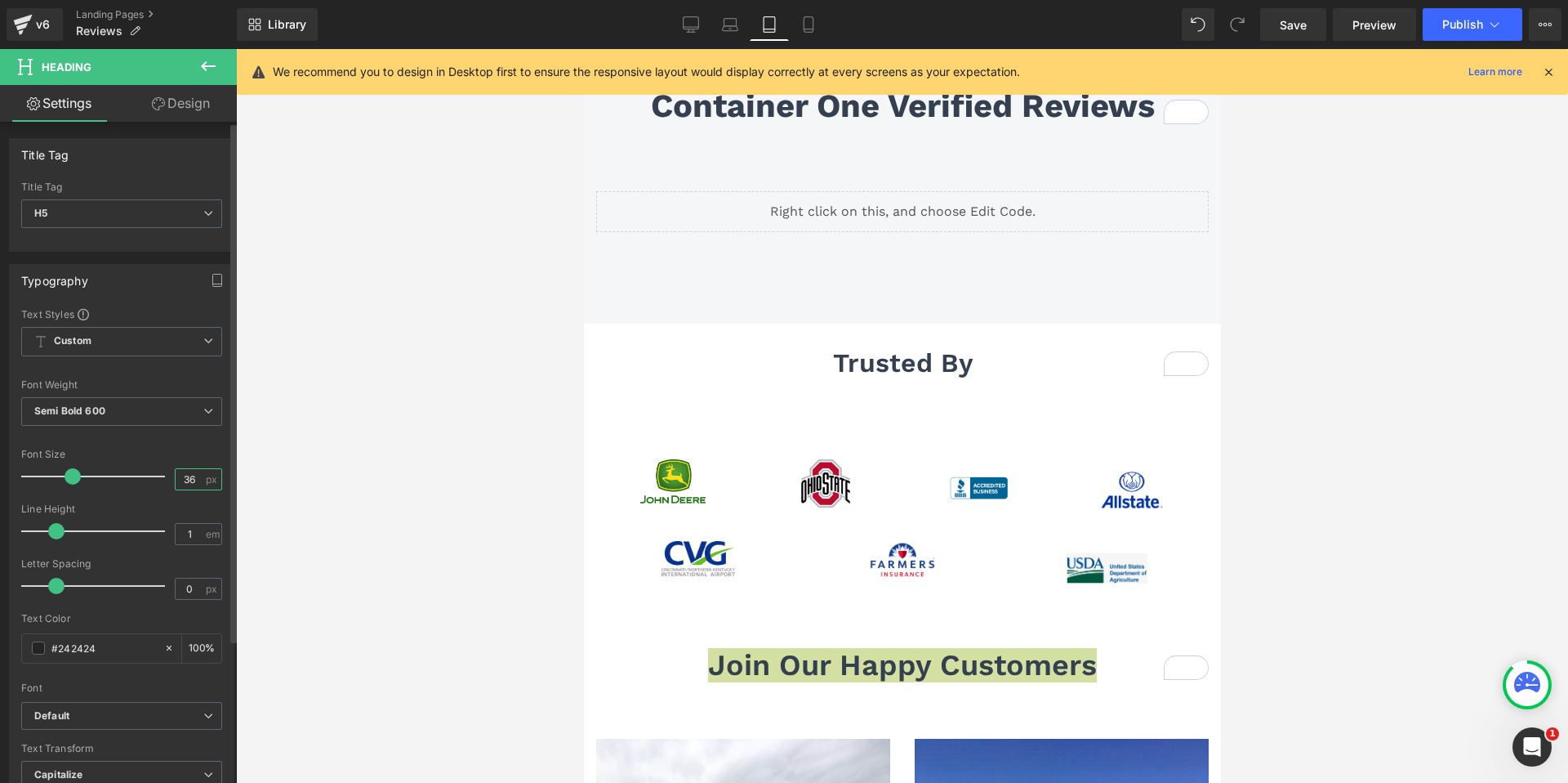
click at [182, 482] on input "36" at bounding box center [190, 479] width 28 height 21
type input "32"
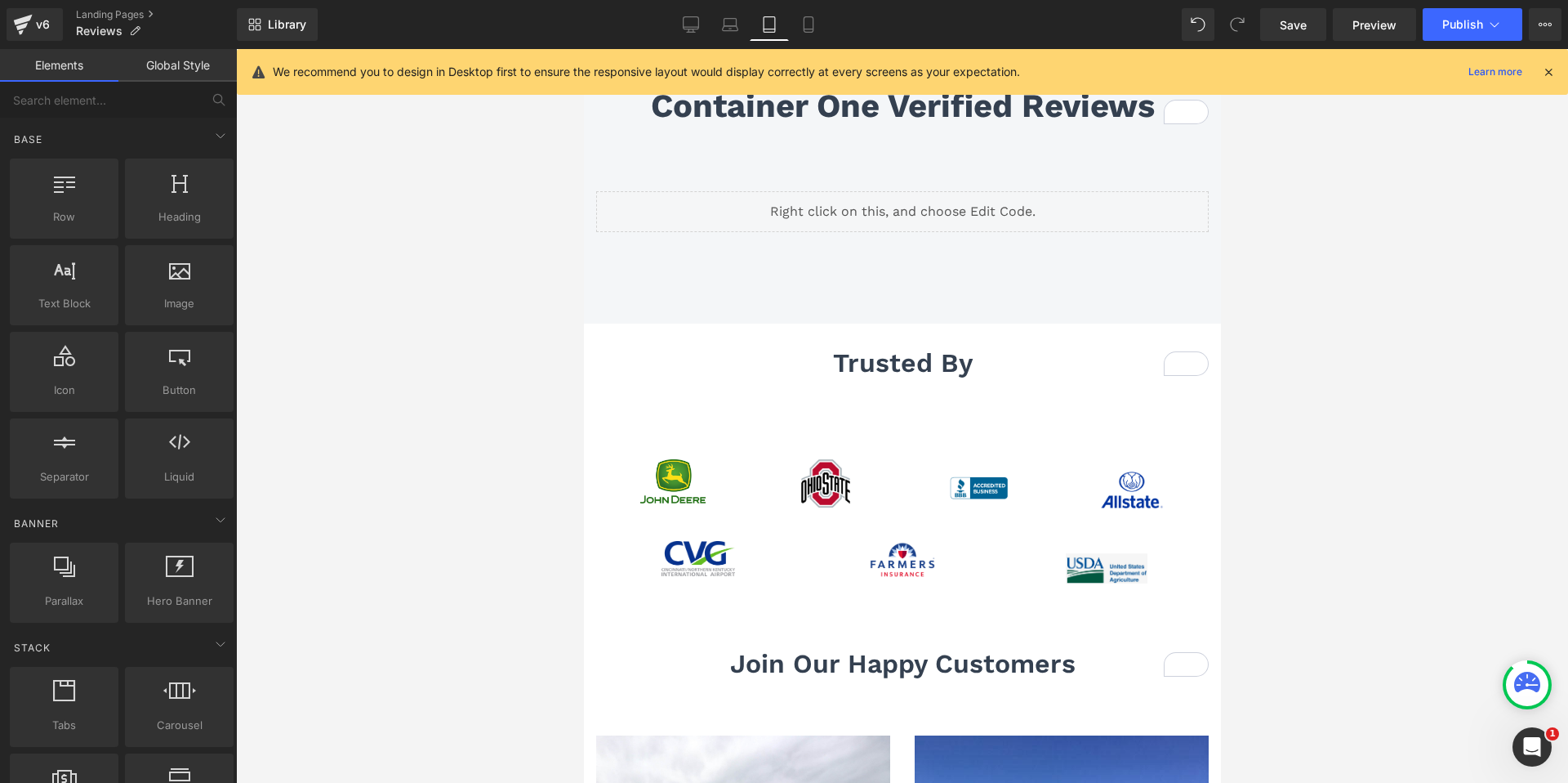
click at [458, 522] on div at bounding box center [902, 416] width 1332 height 734
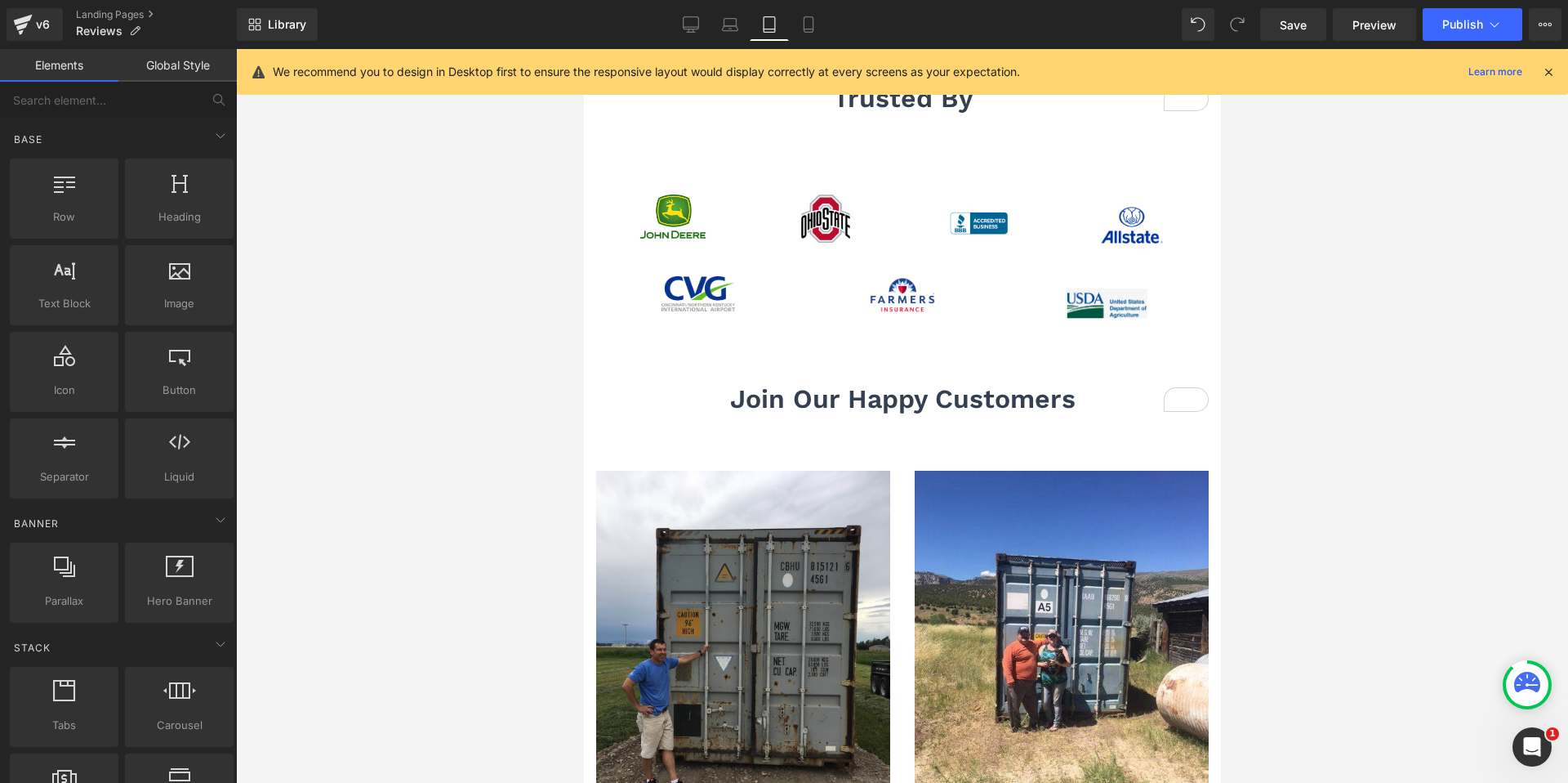
scroll to position [0, 0]
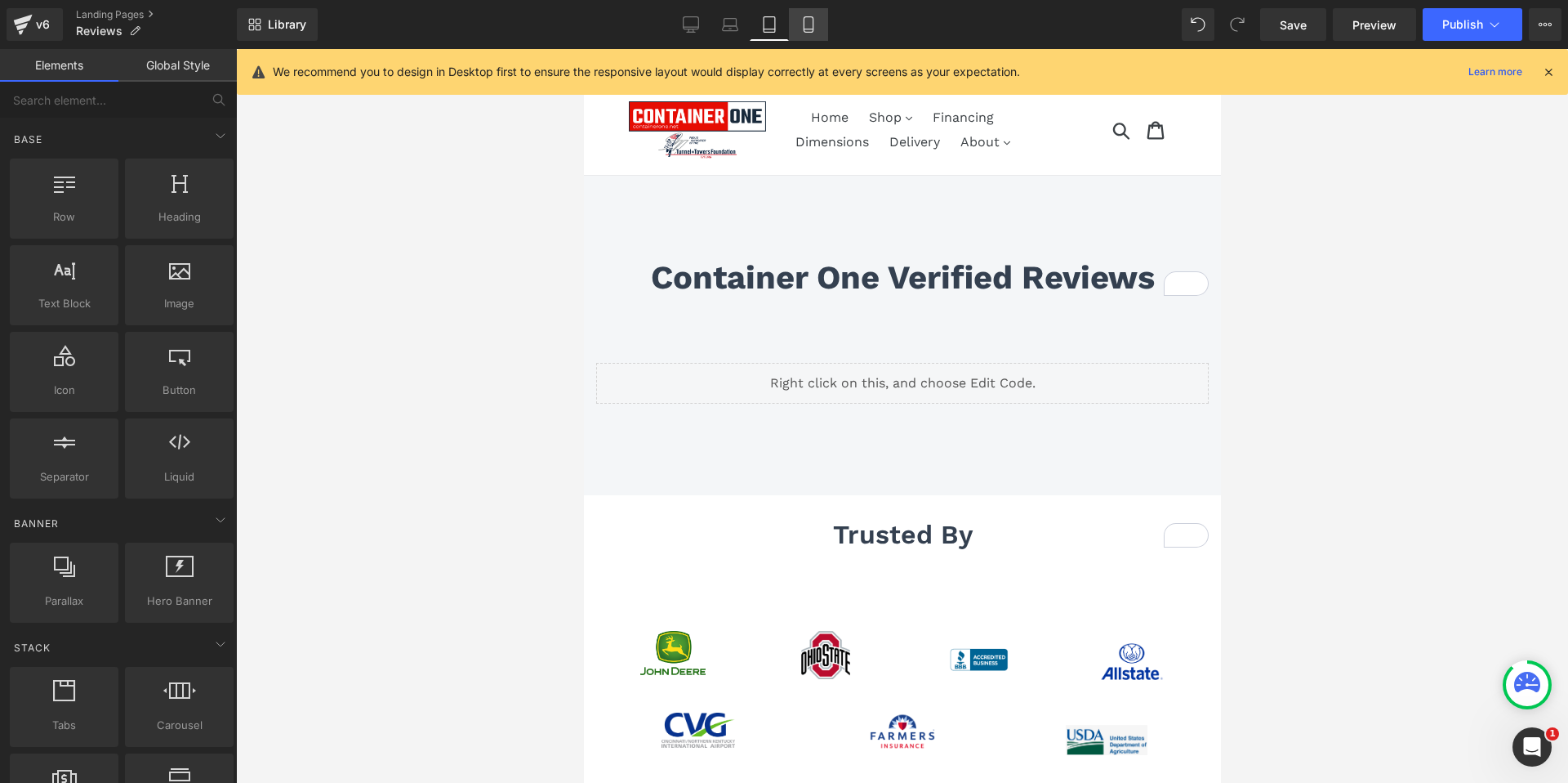
click at [806, 31] on icon at bounding box center [808, 24] width 16 height 16
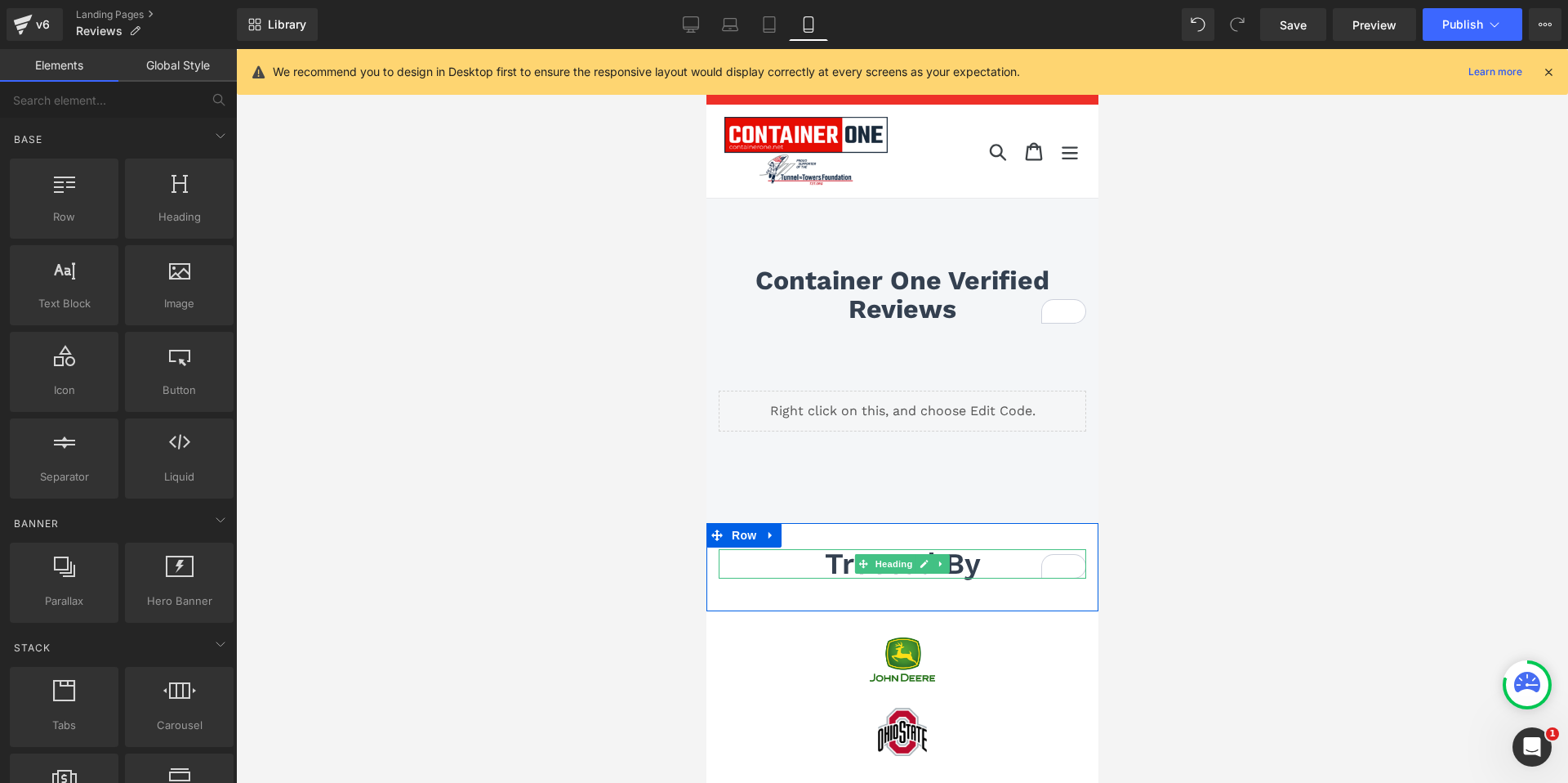
click at [845, 565] on span "trusted by" at bounding box center [902, 564] width 156 height 34
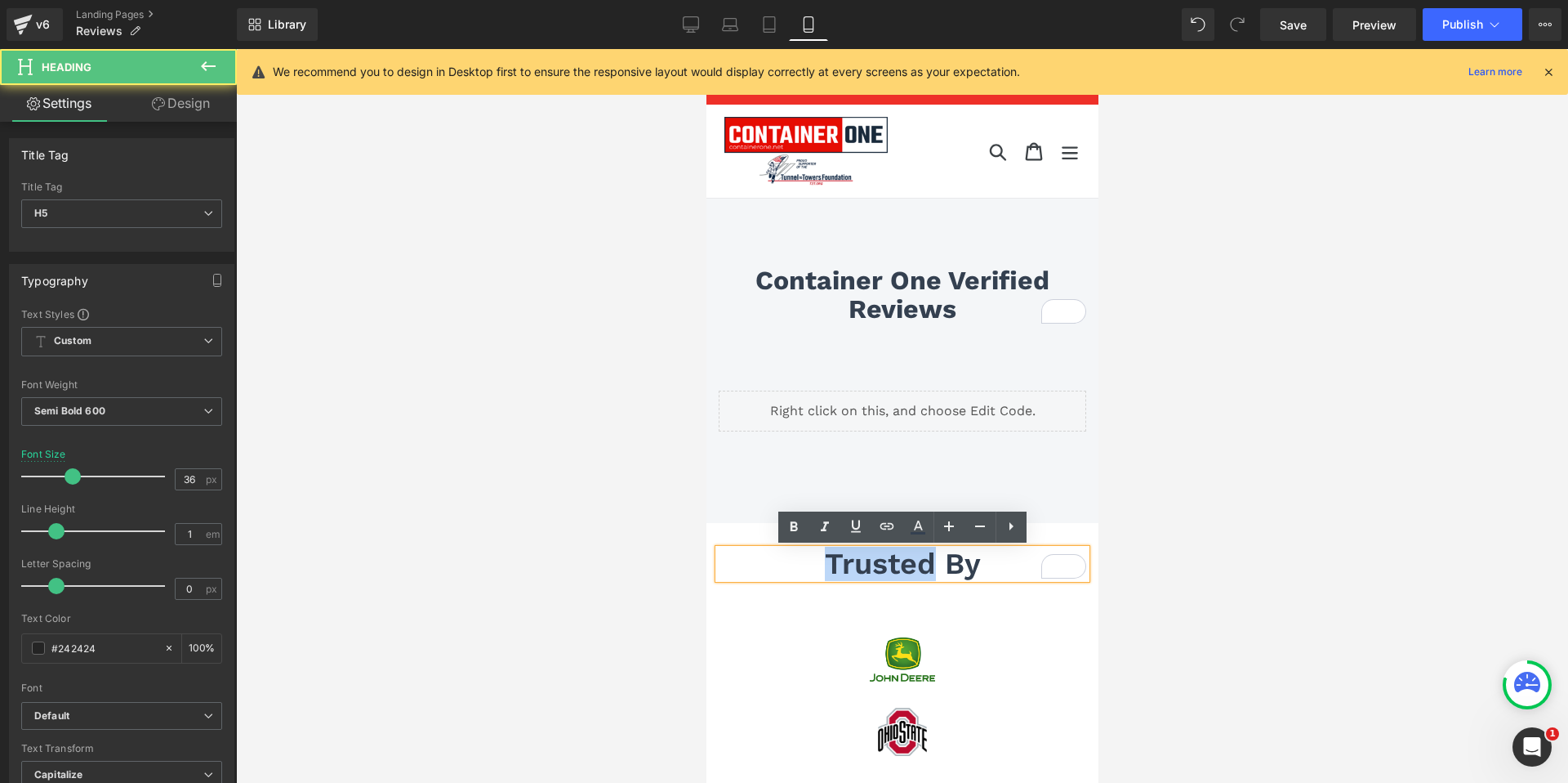
click at [845, 565] on span "trusted by" at bounding box center [902, 564] width 156 height 34
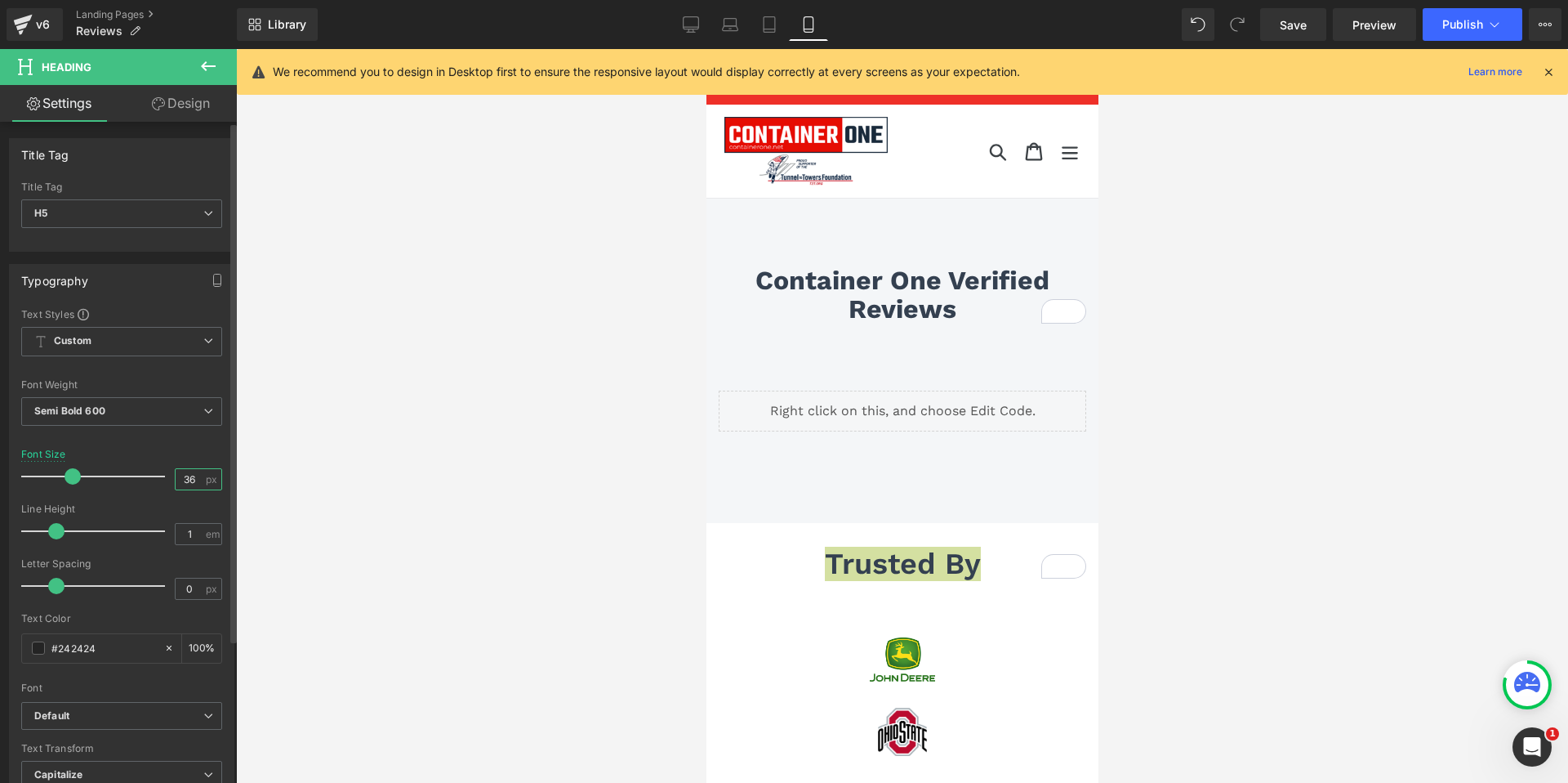
click at [186, 478] on input "36" at bounding box center [190, 479] width 28 height 21
type input "3"
type input "24"
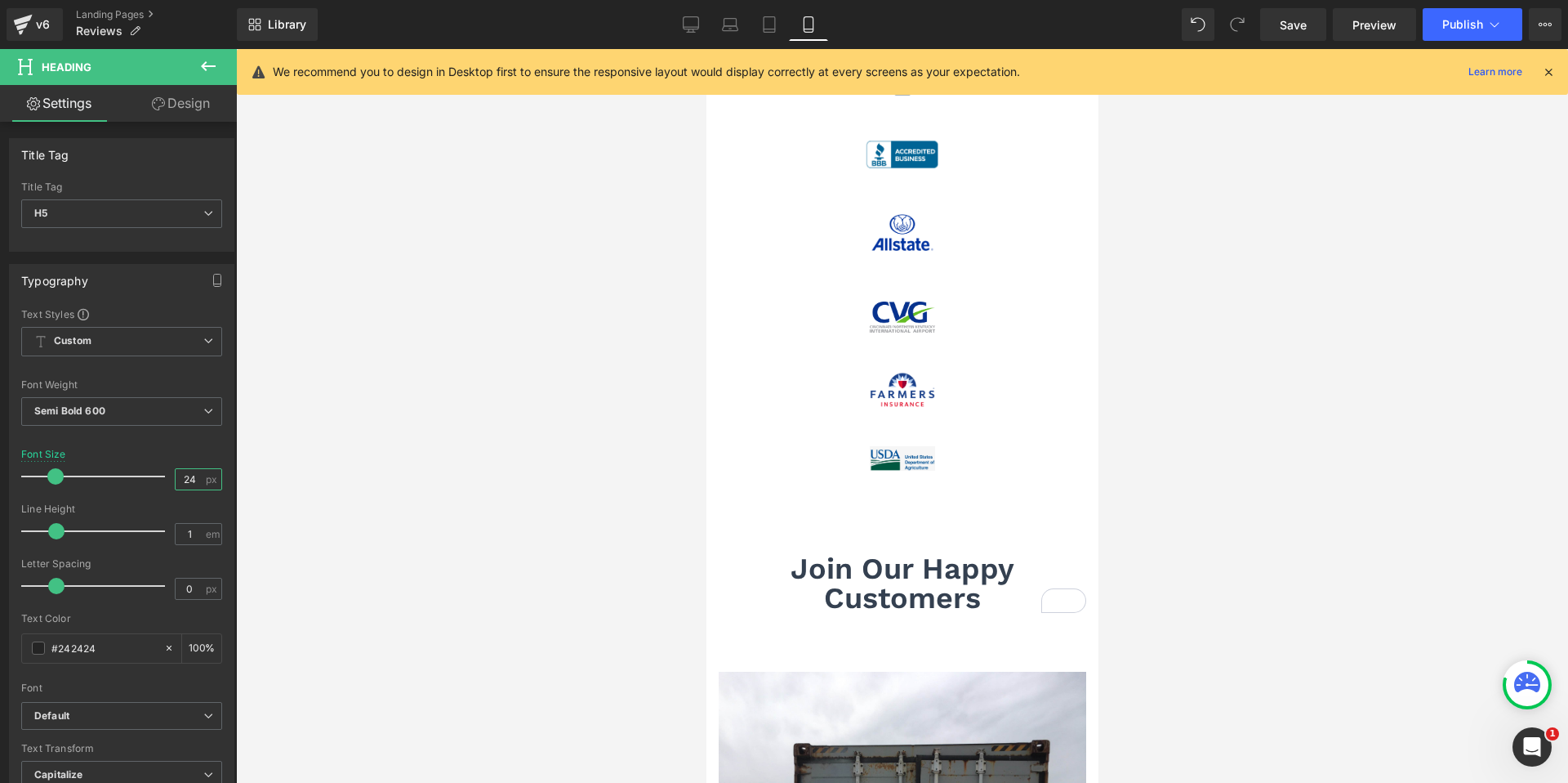
scroll to position [652, 0]
click at [857, 583] on div "Join Our Happy Customers Heading" at bounding box center [902, 581] width 368 height 59
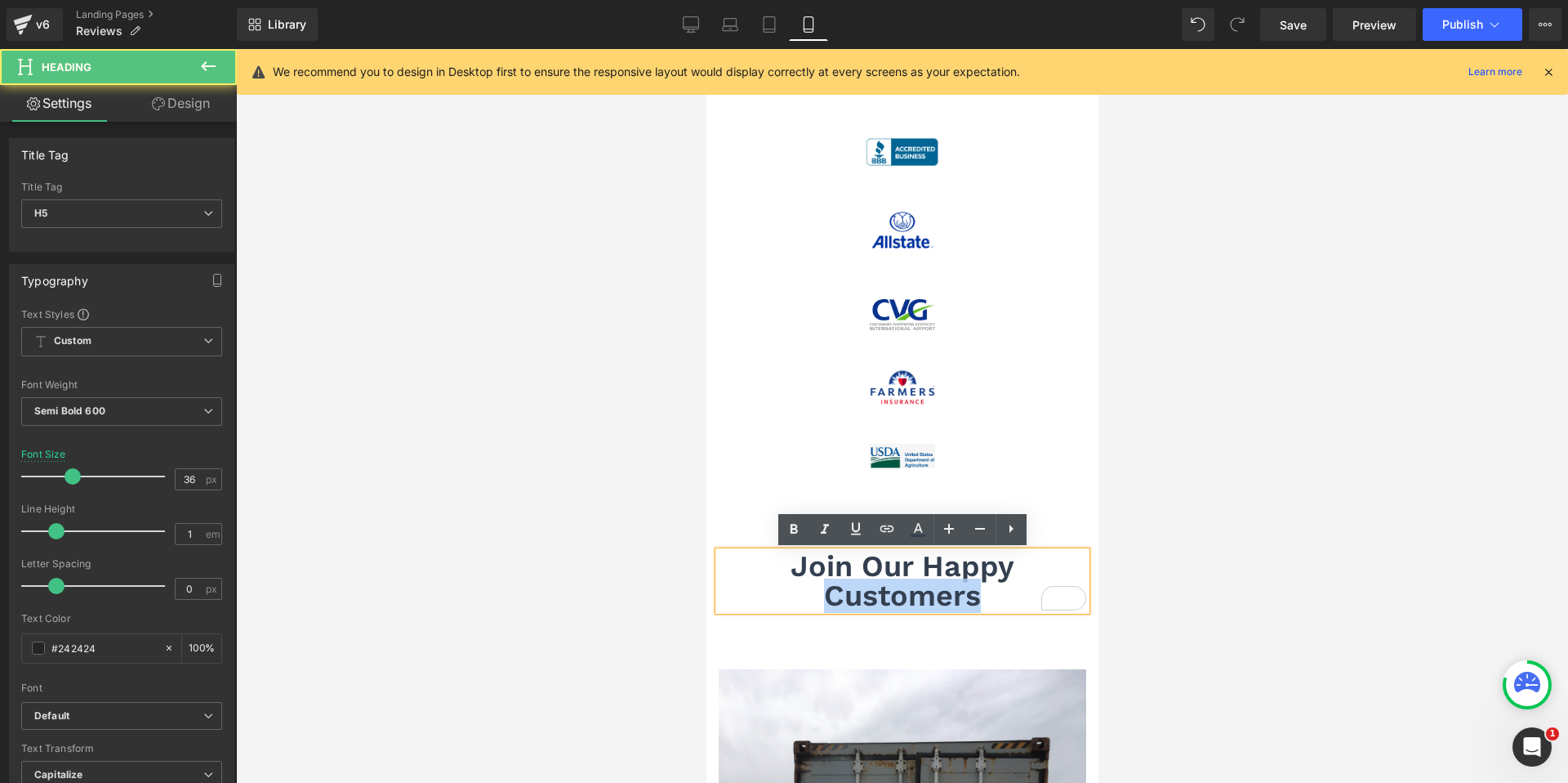
click at [857, 583] on span "Join Our Happy Customers" at bounding box center [902, 581] width 224 height 63
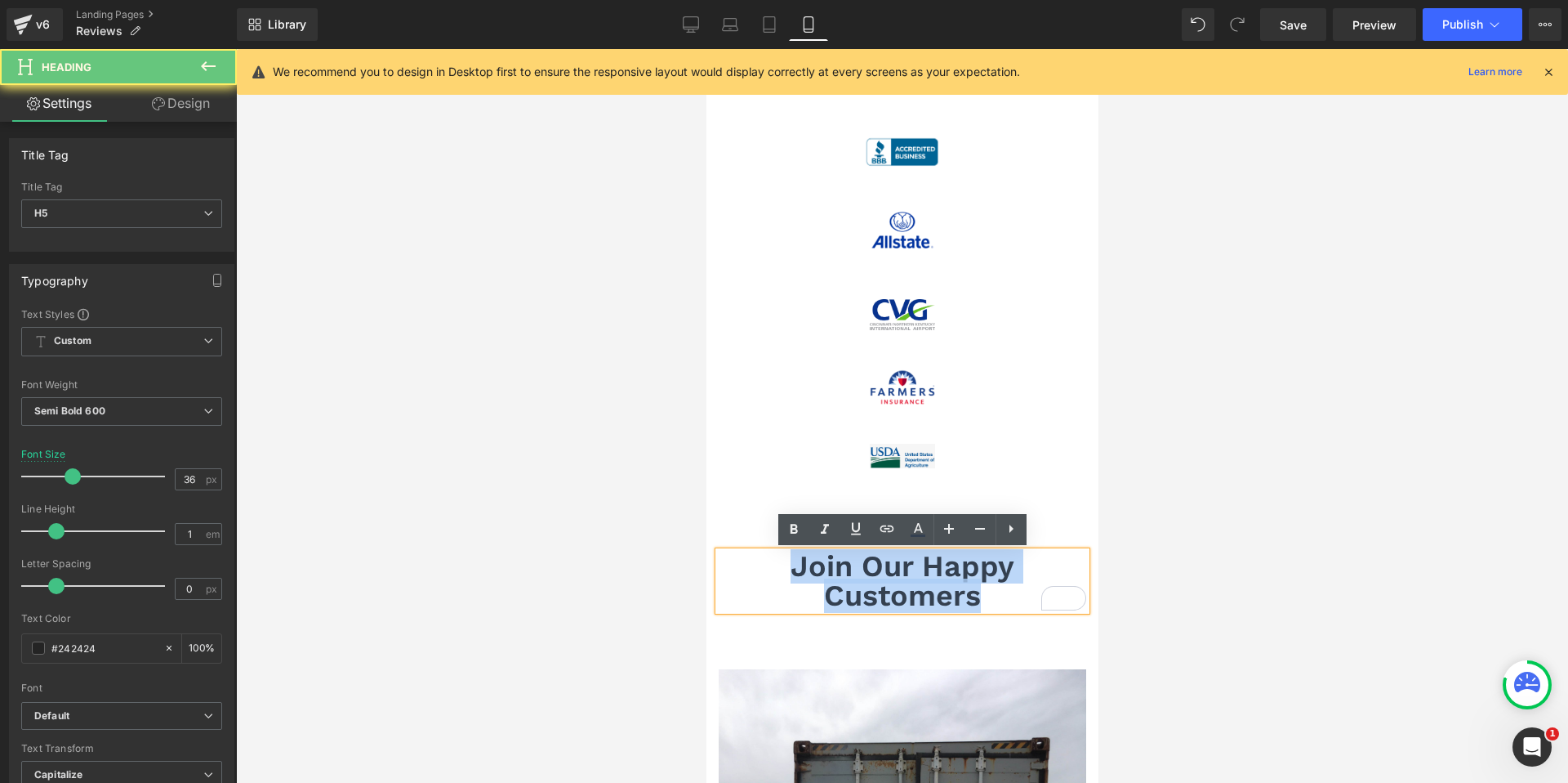
click at [857, 583] on span "Join Our Happy Customers" at bounding box center [902, 581] width 224 height 63
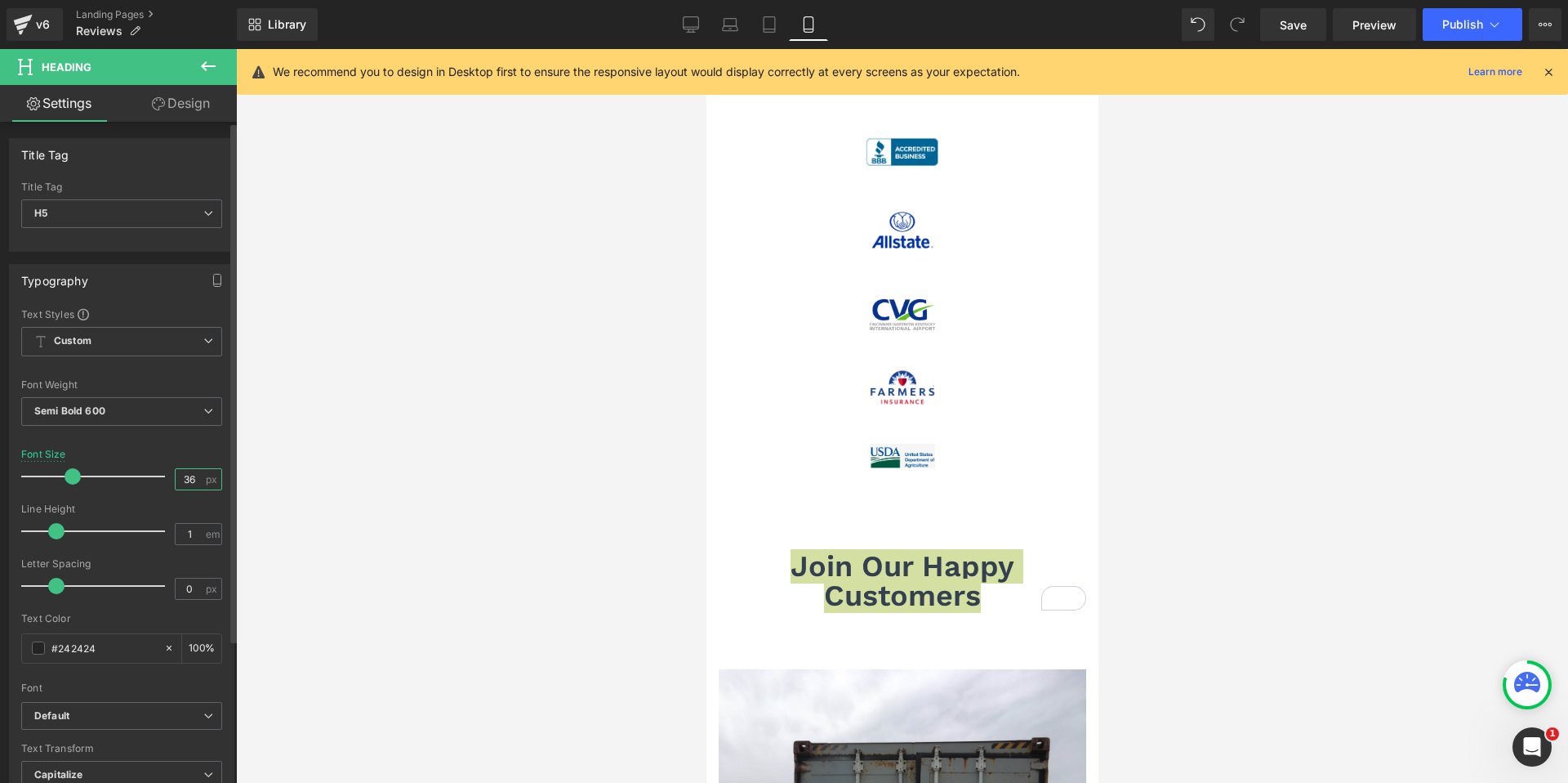
click at [183, 482] on input "36" at bounding box center [190, 479] width 28 height 21
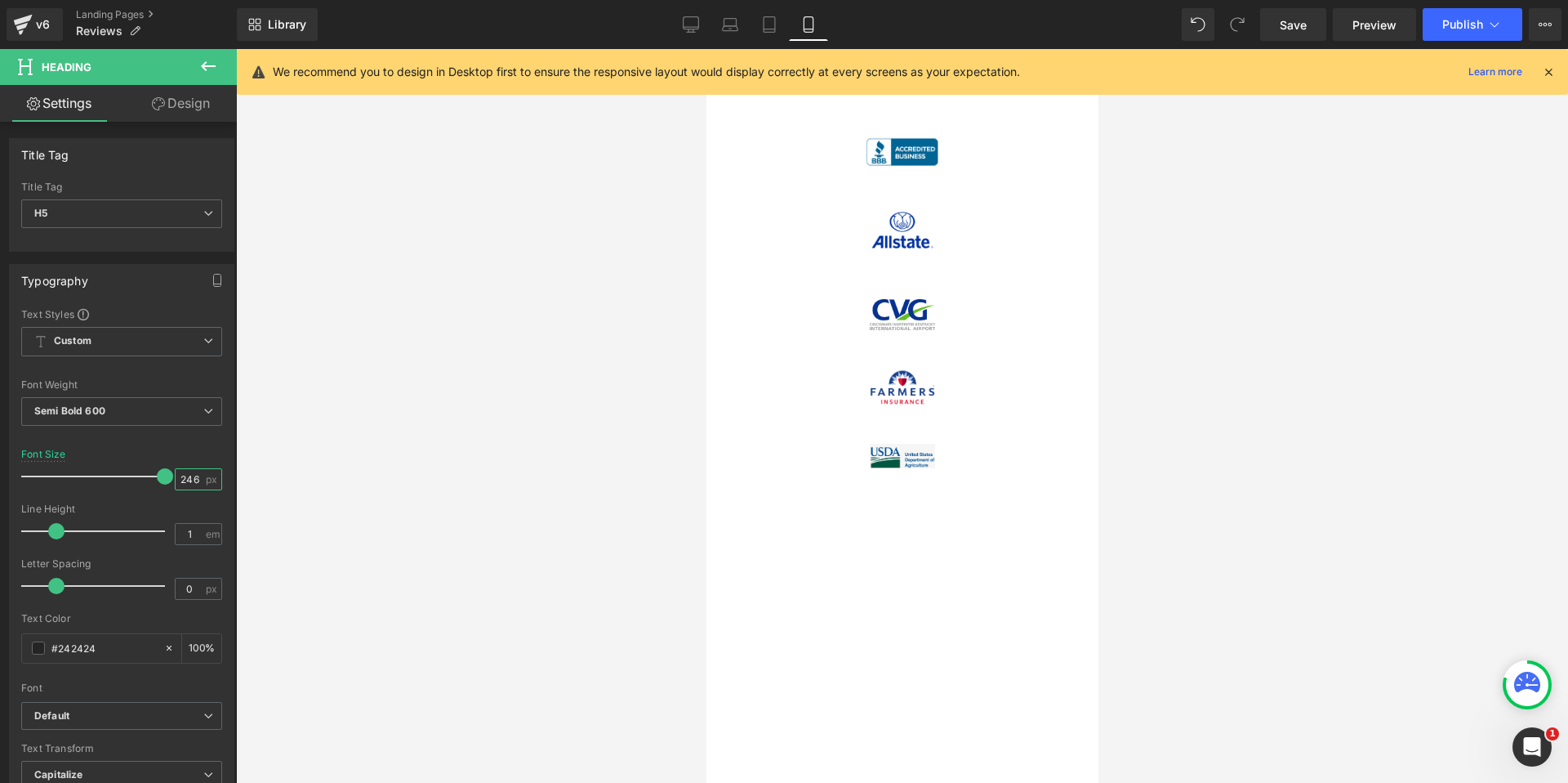
scroll to position [0, 0]
type input "2"
type input "24"
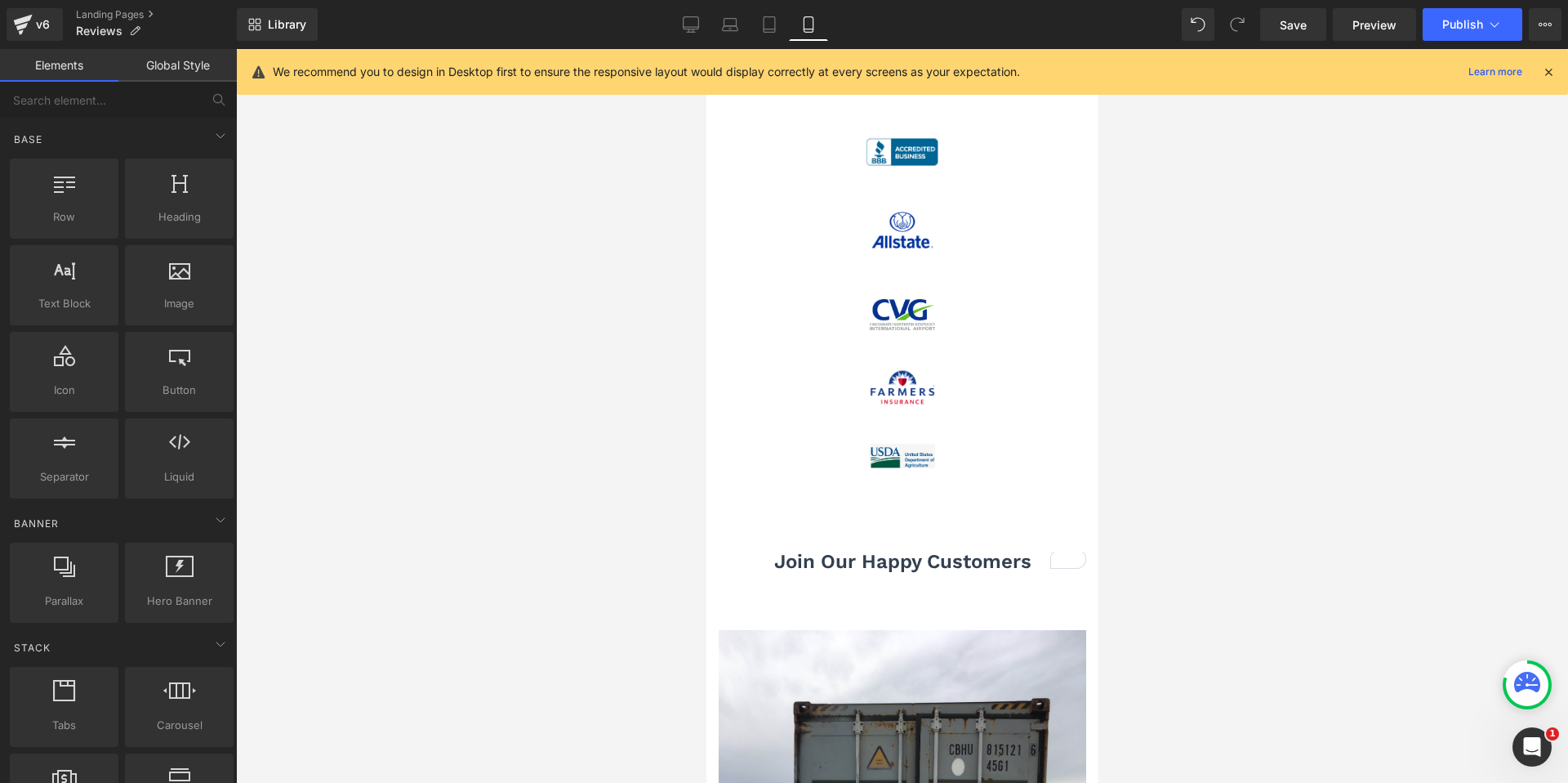
click at [532, 496] on div at bounding box center [902, 416] width 1332 height 734
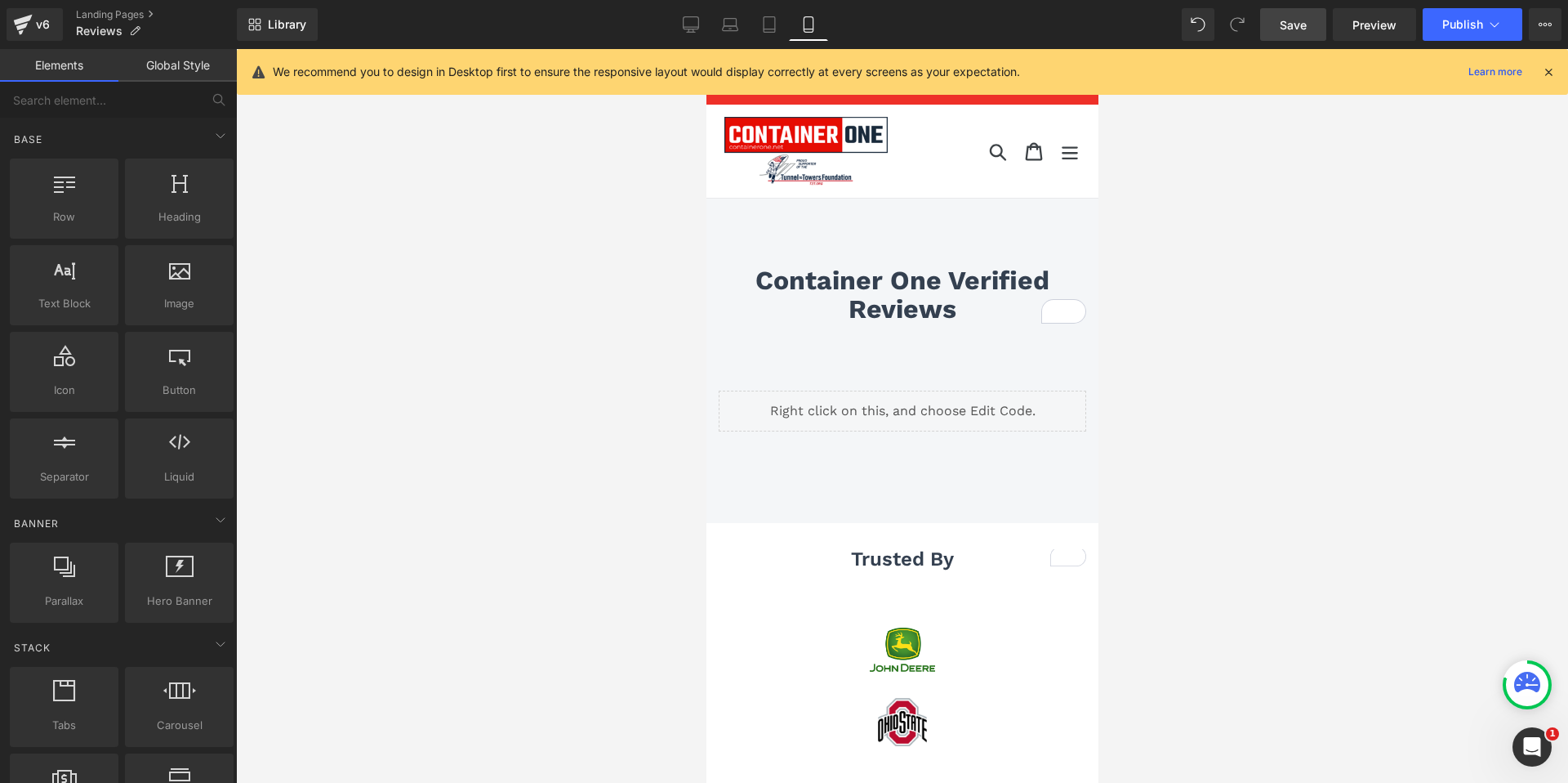
click at [1280, 26] on link "Save" at bounding box center [1293, 25] width 66 height 33
